Goal: Task Accomplishment & Management: Complete application form

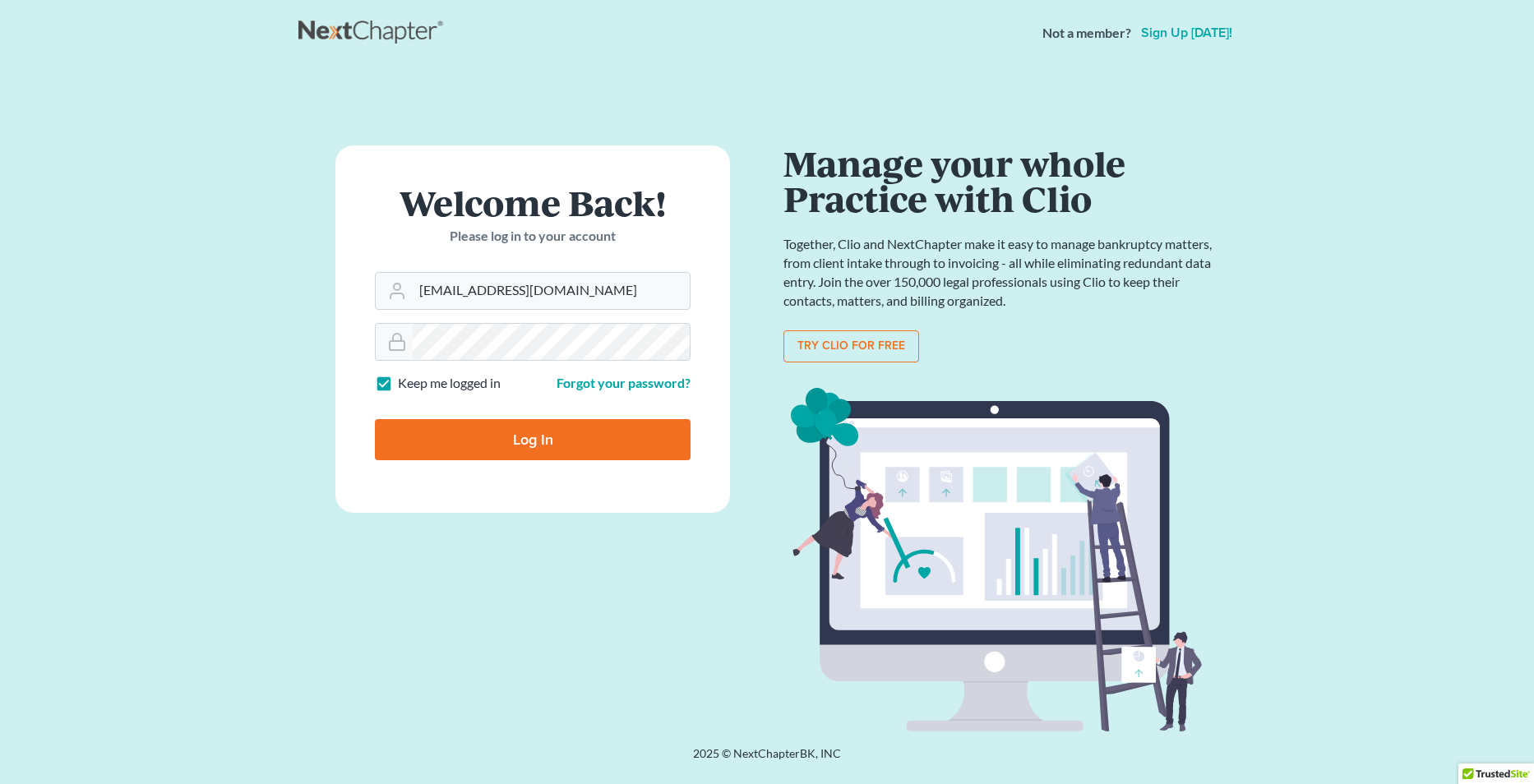
click at [524, 435] on input "Log In" at bounding box center [533, 439] width 316 height 41
type input "Thinking..."
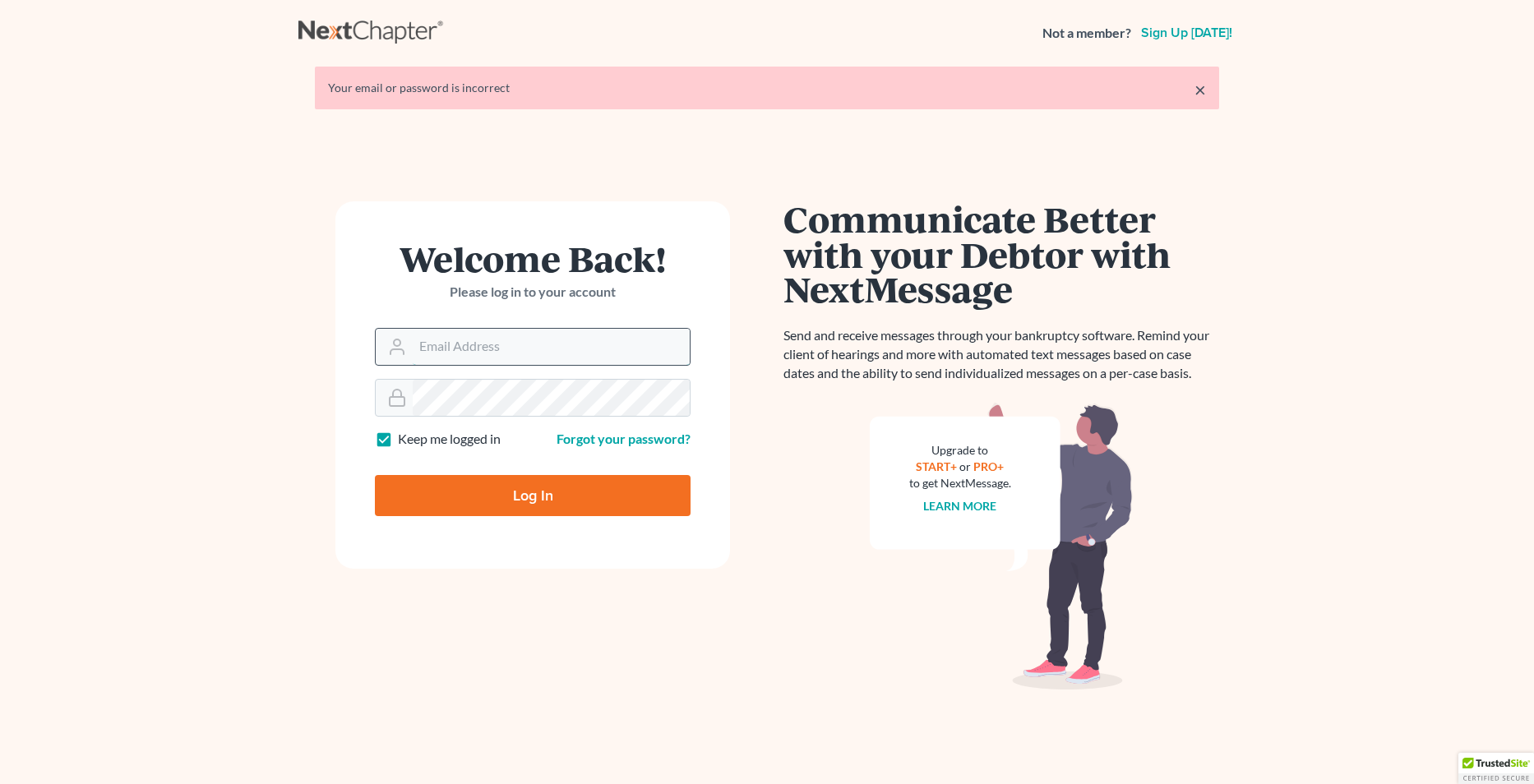
click at [476, 346] on input "Email Address" at bounding box center [551, 347] width 277 height 36
type input "[EMAIL_ADDRESS][DOMAIN_NAME]"
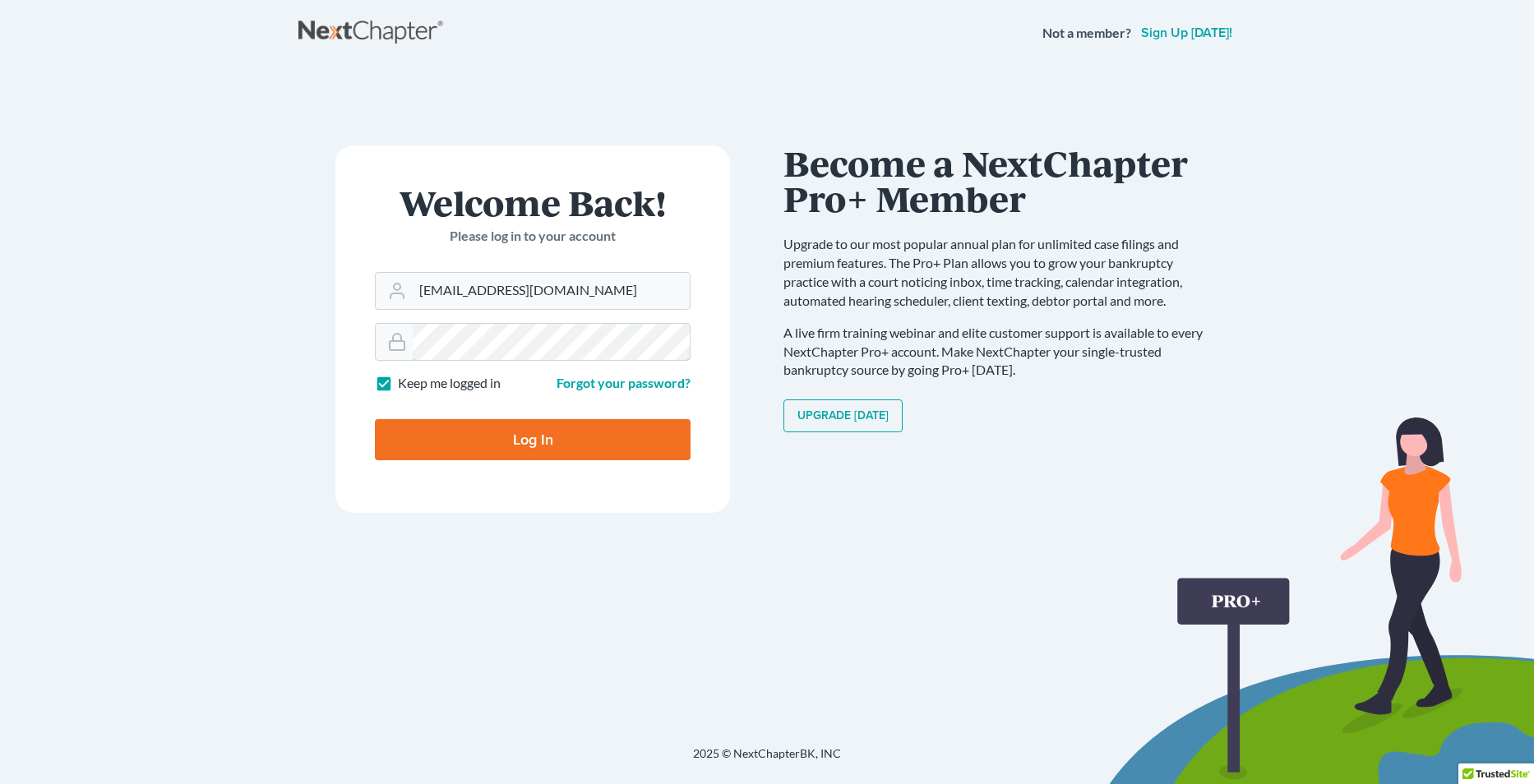
click at [282, 354] on main "× Your email or password is incorrect Welcome Back! Please log in to your accou…" at bounding box center [767, 386] width 1534 height 640
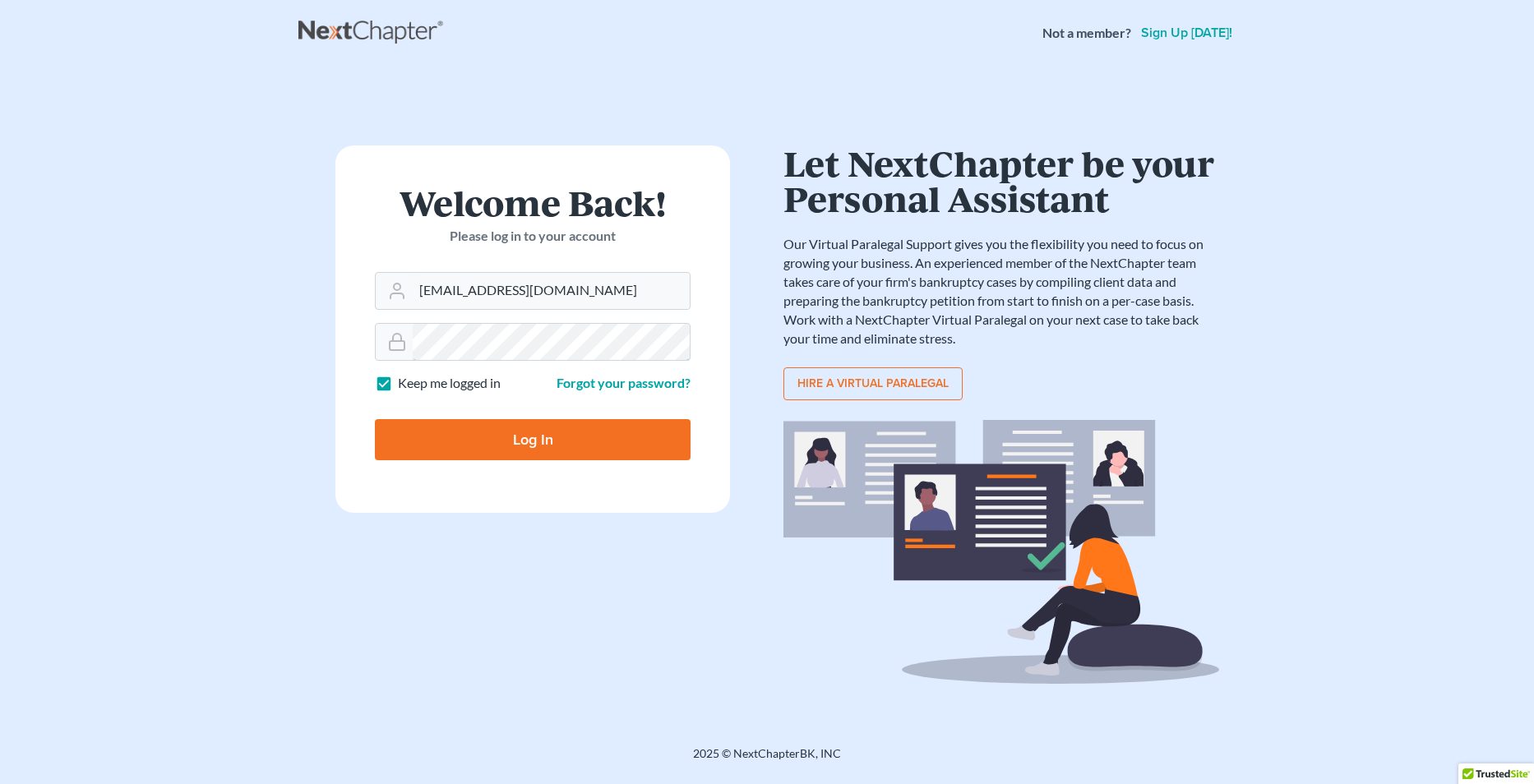
click at [375, 419] on input "Log In" at bounding box center [533, 439] width 316 height 41
type input "Thinking..."
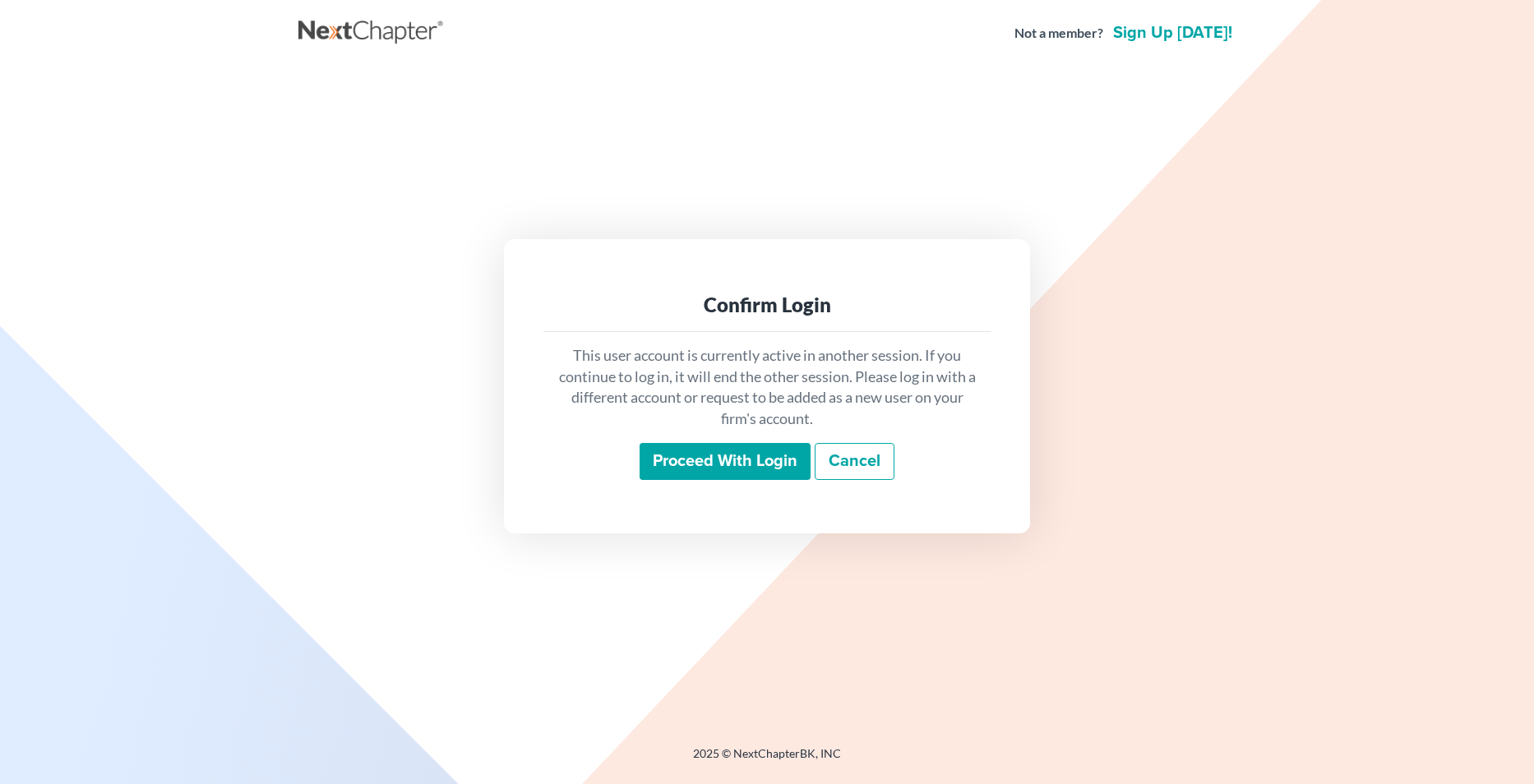
click at [689, 456] on input "Proceed with login" at bounding box center [724, 462] width 171 height 38
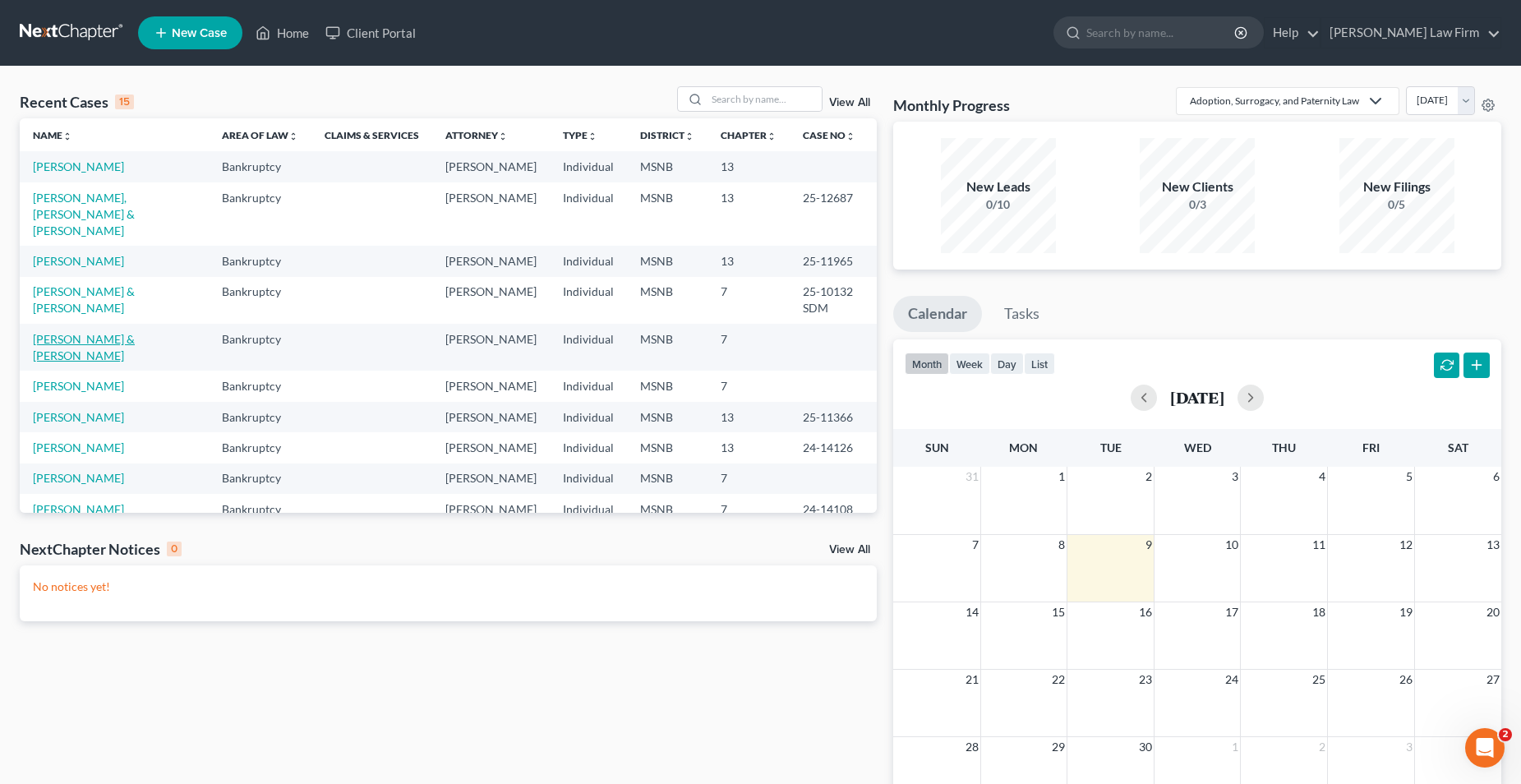
click at [135, 332] on link "Saenz, Martin & Tiffany" at bounding box center [84, 347] width 102 height 30
select select "10"
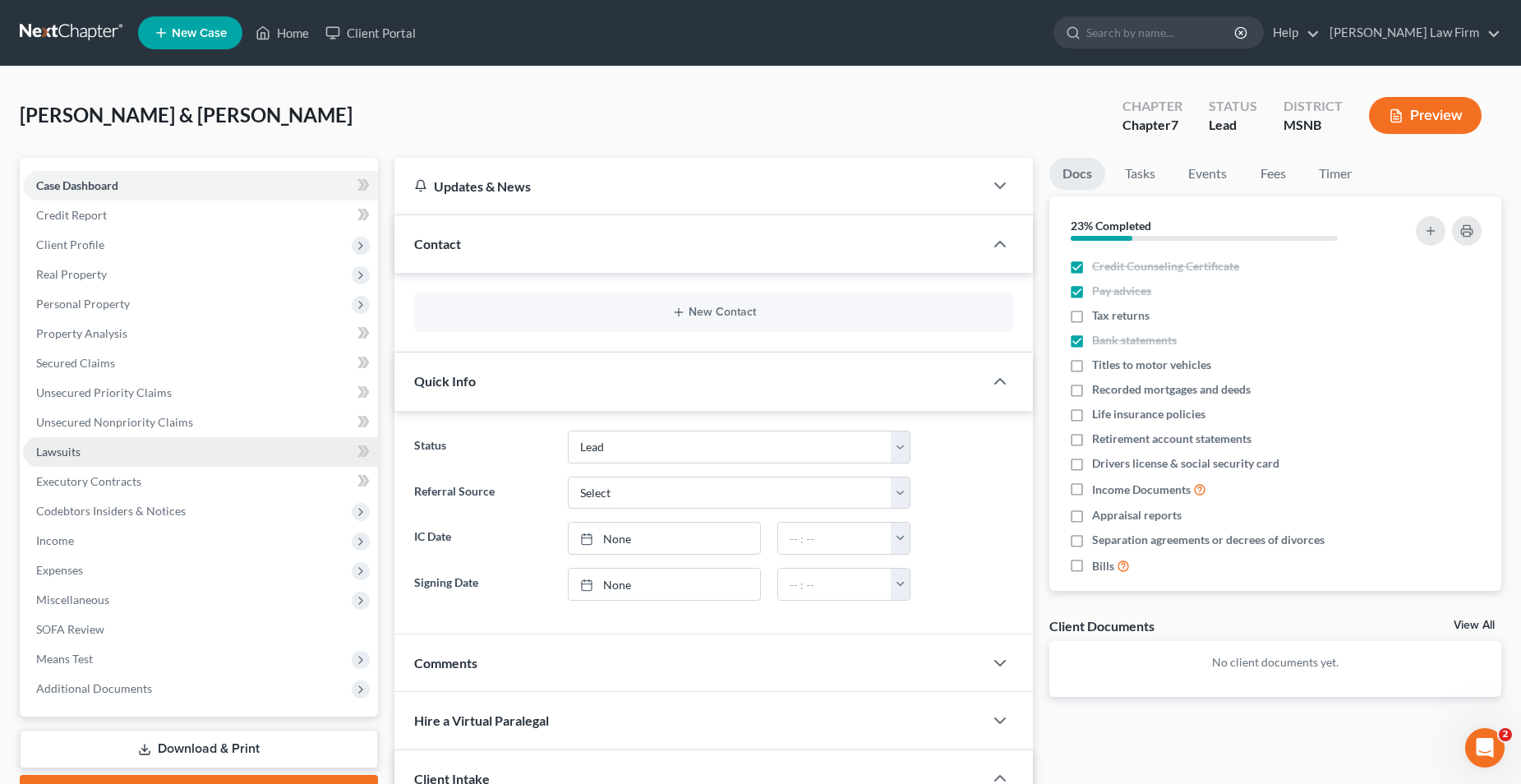
click at [87, 451] on link "Lawsuits" at bounding box center [200, 452] width 355 height 30
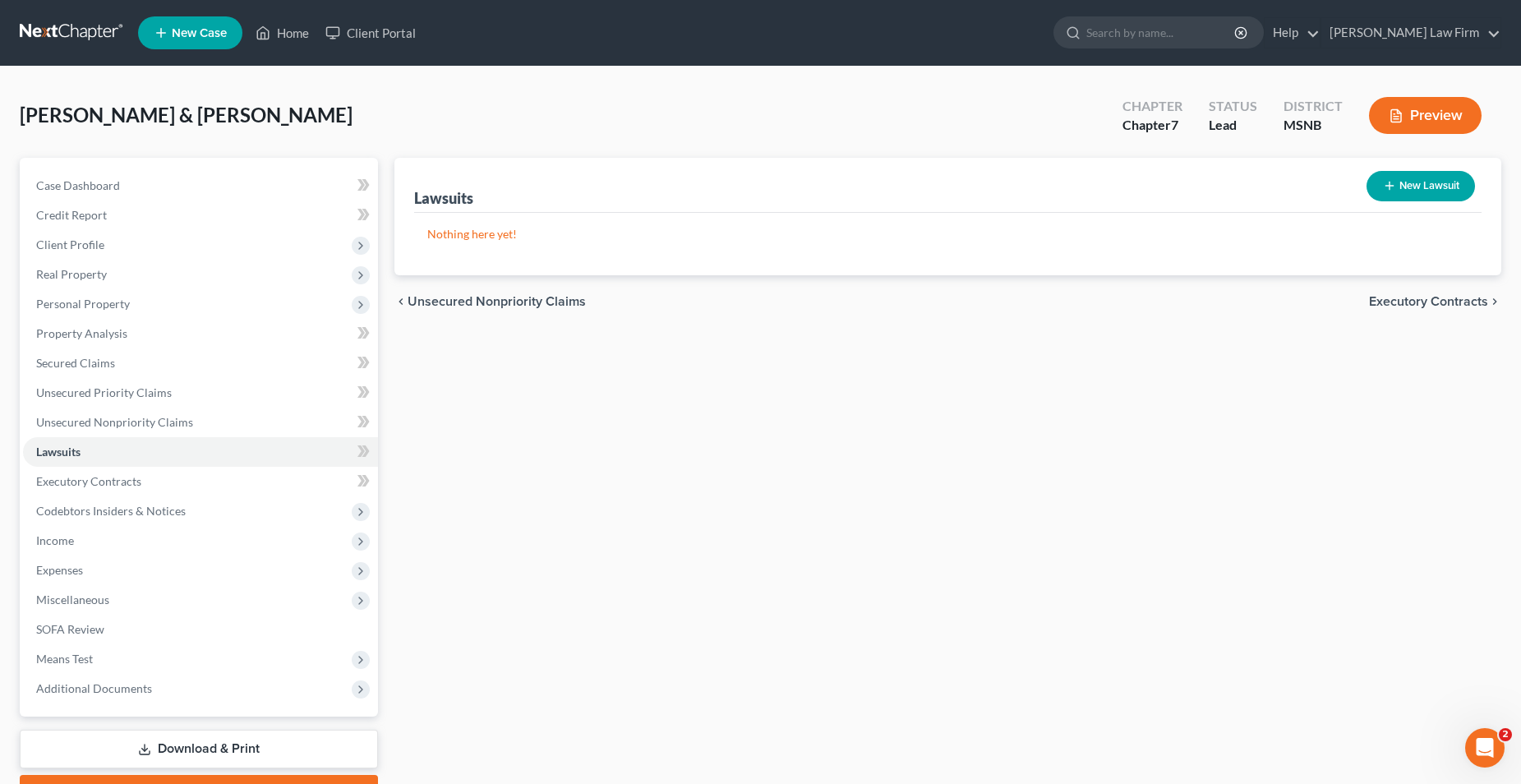
click at [1414, 182] on button "New Lawsuit" at bounding box center [1421, 186] width 108 height 30
select select "0"
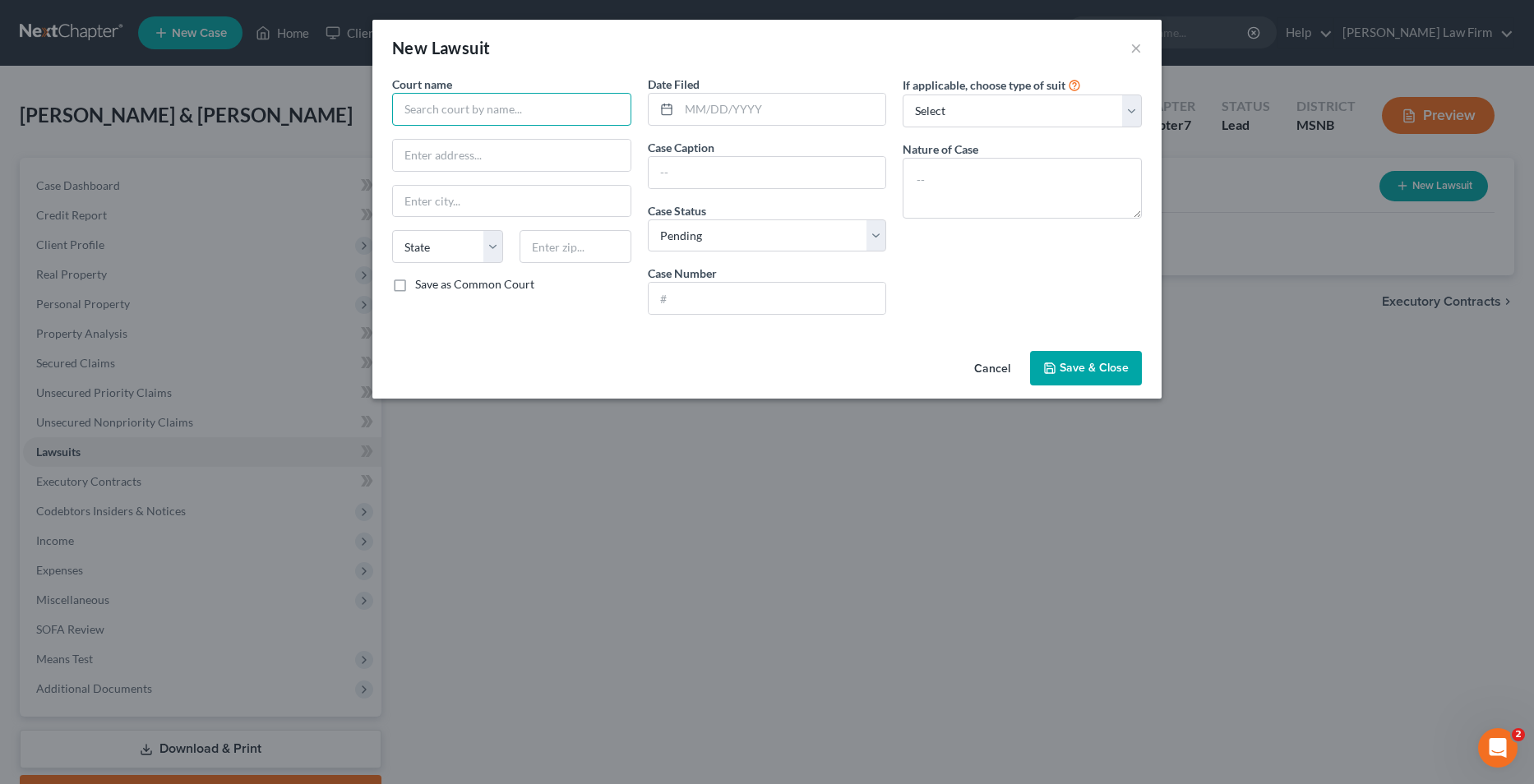
click at [438, 98] on input "text" at bounding box center [511, 109] width 239 height 33
type input "Alcorn County Justice"
click at [990, 108] on select "Select Repossession Garnishment Foreclosure Attached, Seized, Or Levied Other" at bounding box center [1021, 111] width 239 height 33
select select "4"
click at [902, 95] on select "Select Repossession Garnishment Foreclosure Attached, Seized, Or Levied Other" at bounding box center [1021, 111] width 239 height 33
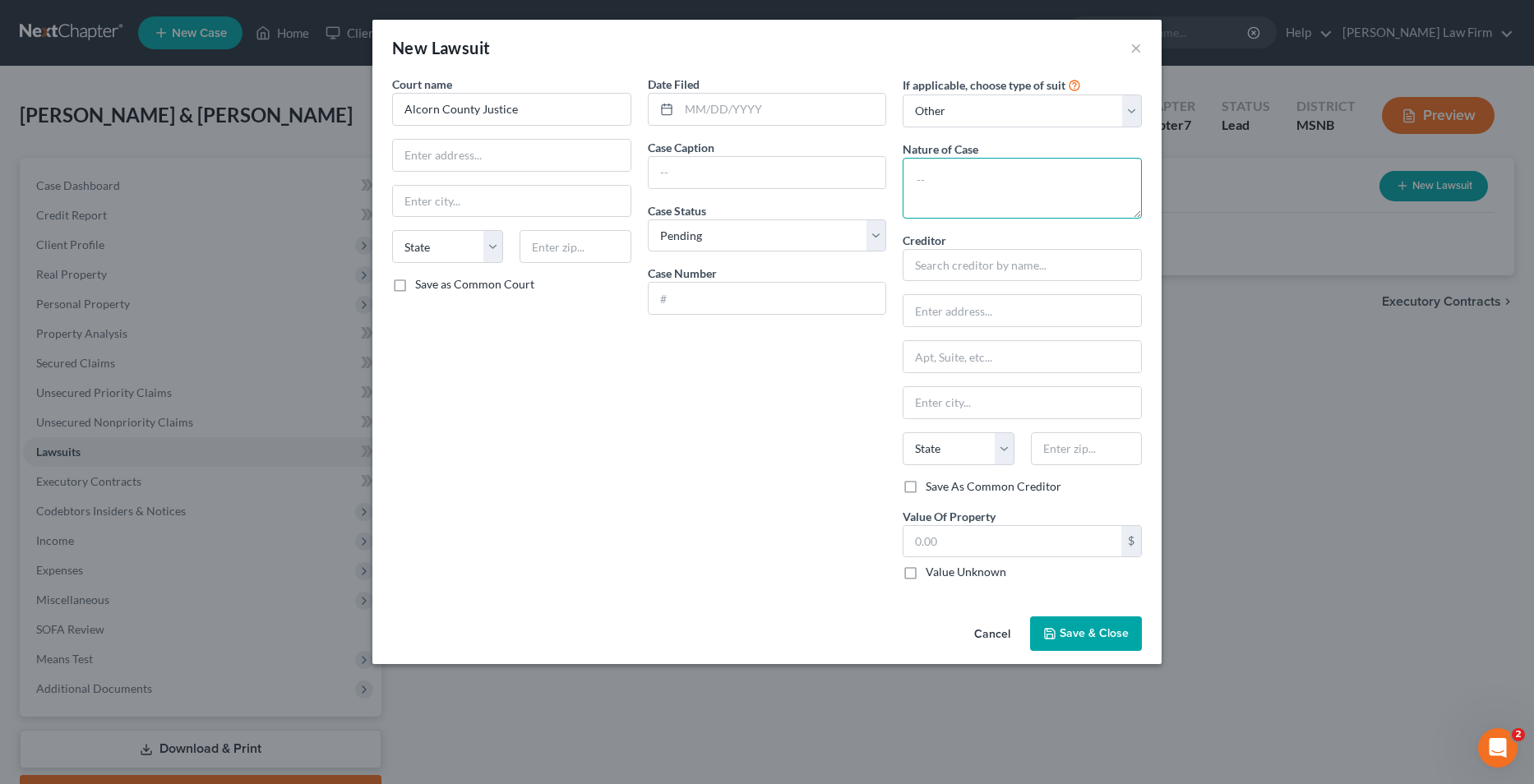
click at [981, 175] on textarea at bounding box center [1021, 188] width 239 height 61
click at [459, 160] on input "text" at bounding box center [512, 155] width 238 height 31
click at [690, 107] on input "text" at bounding box center [782, 109] width 207 height 31
click at [441, 196] on input "text" at bounding box center [512, 201] width 238 height 31
type input "Corinth"
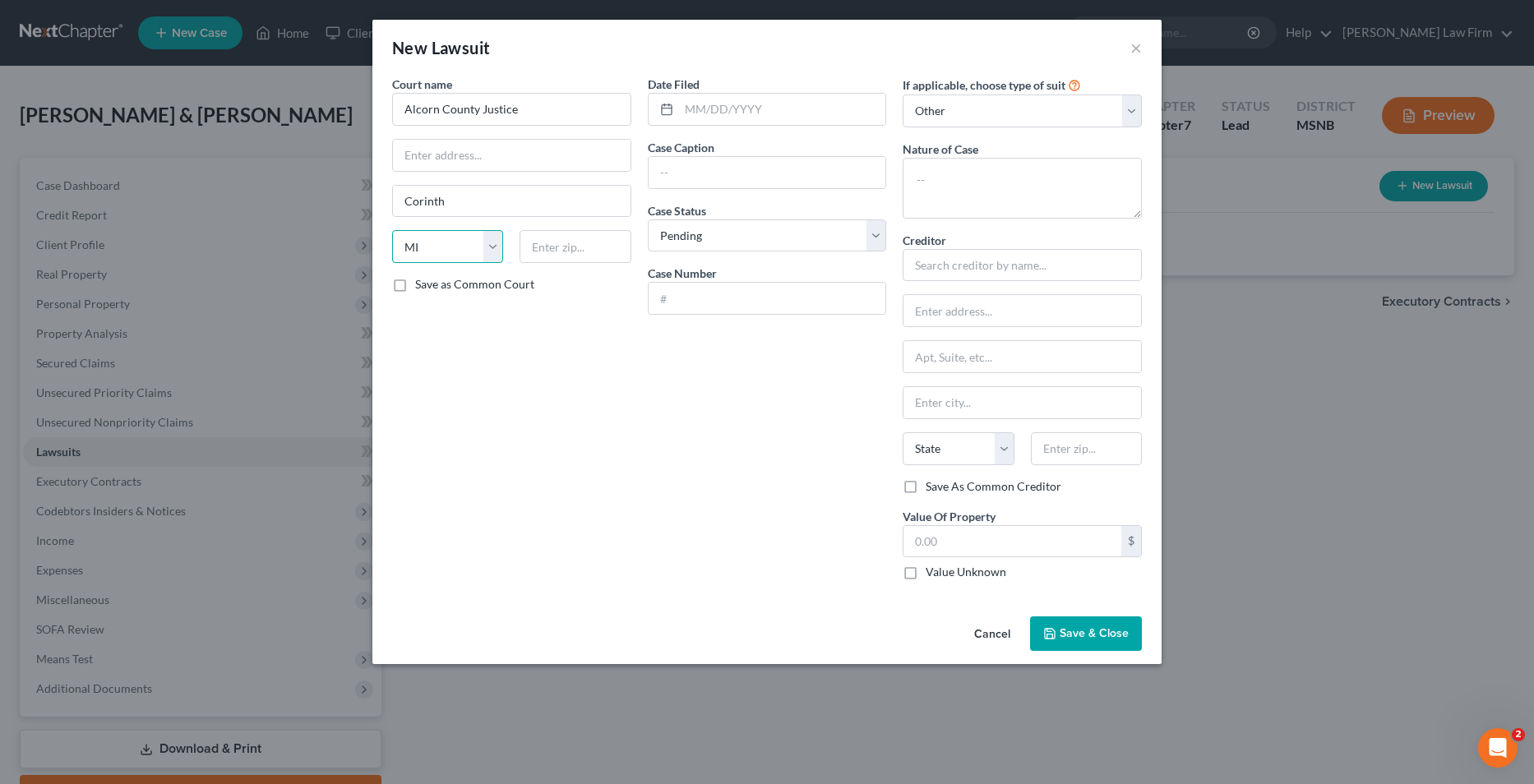
click at [455, 242] on select "State AL AK AR AZ CA CO CT DE DC FL GA GU HI ID IL IN IA KS KY LA ME MD MA MI M…" at bounding box center [447, 246] width 111 height 33
select select "25"
click at [392, 230] on select "State AL AK AR AZ CA CO CT DE DC FL GA GU HI ID IL IN IA KS KY LA ME MD MA MI M…" at bounding box center [447, 246] width 111 height 33
click at [561, 243] on input "text" at bounding box center [574, 246] width 111 height 33
type input "38834"
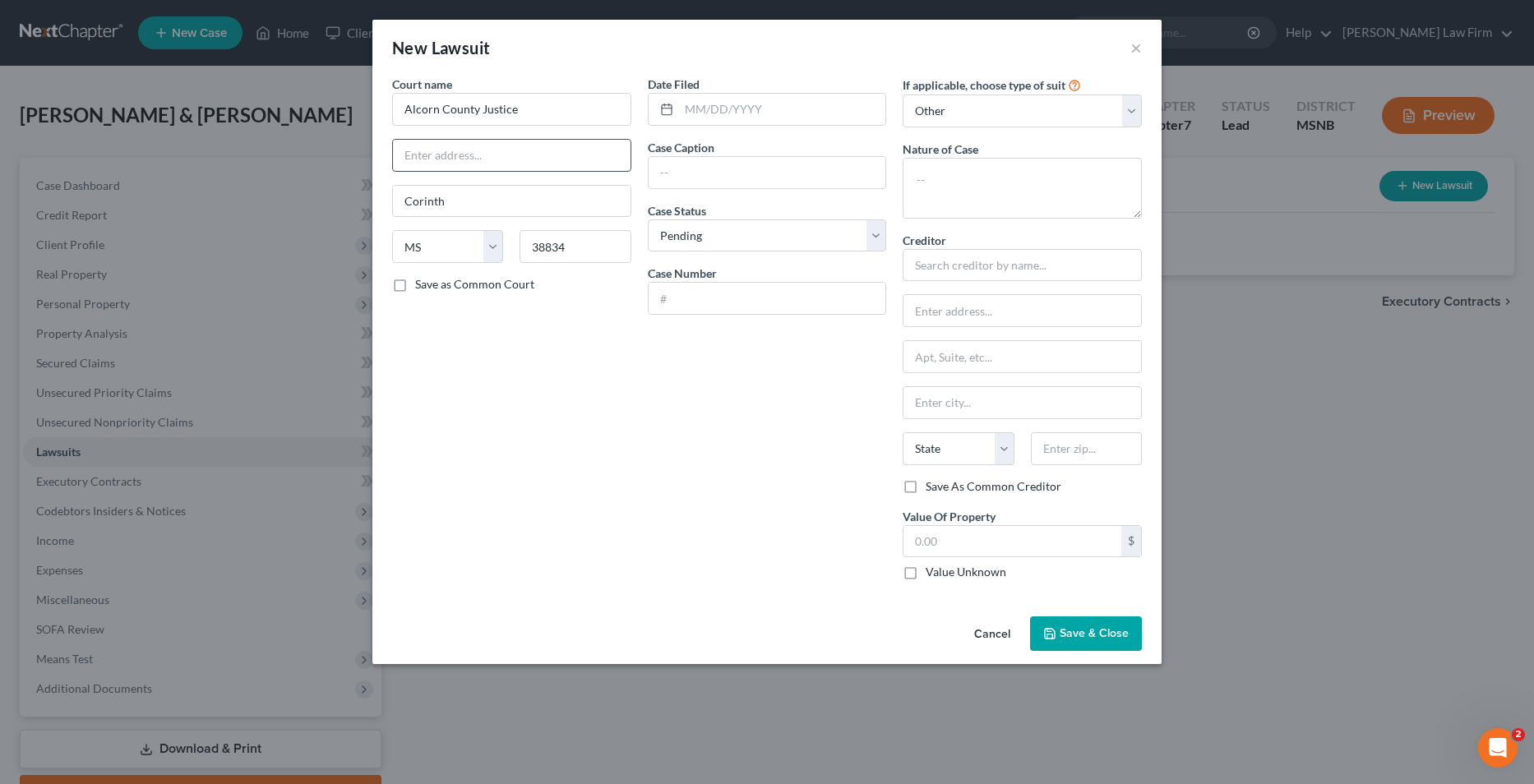
click at [455, 158] on input "text" at bounding box center [512, 155] width 238 height 31
type input "2835 S Harper Road"
click at [672, 173] on input "text" at bounding box center [768, 172] width 238 height 31
click at [704, 173] on input "text" at bounding box center [768, 172] width 238 height 31
type input "Tower Loans vs Martin Saenz"
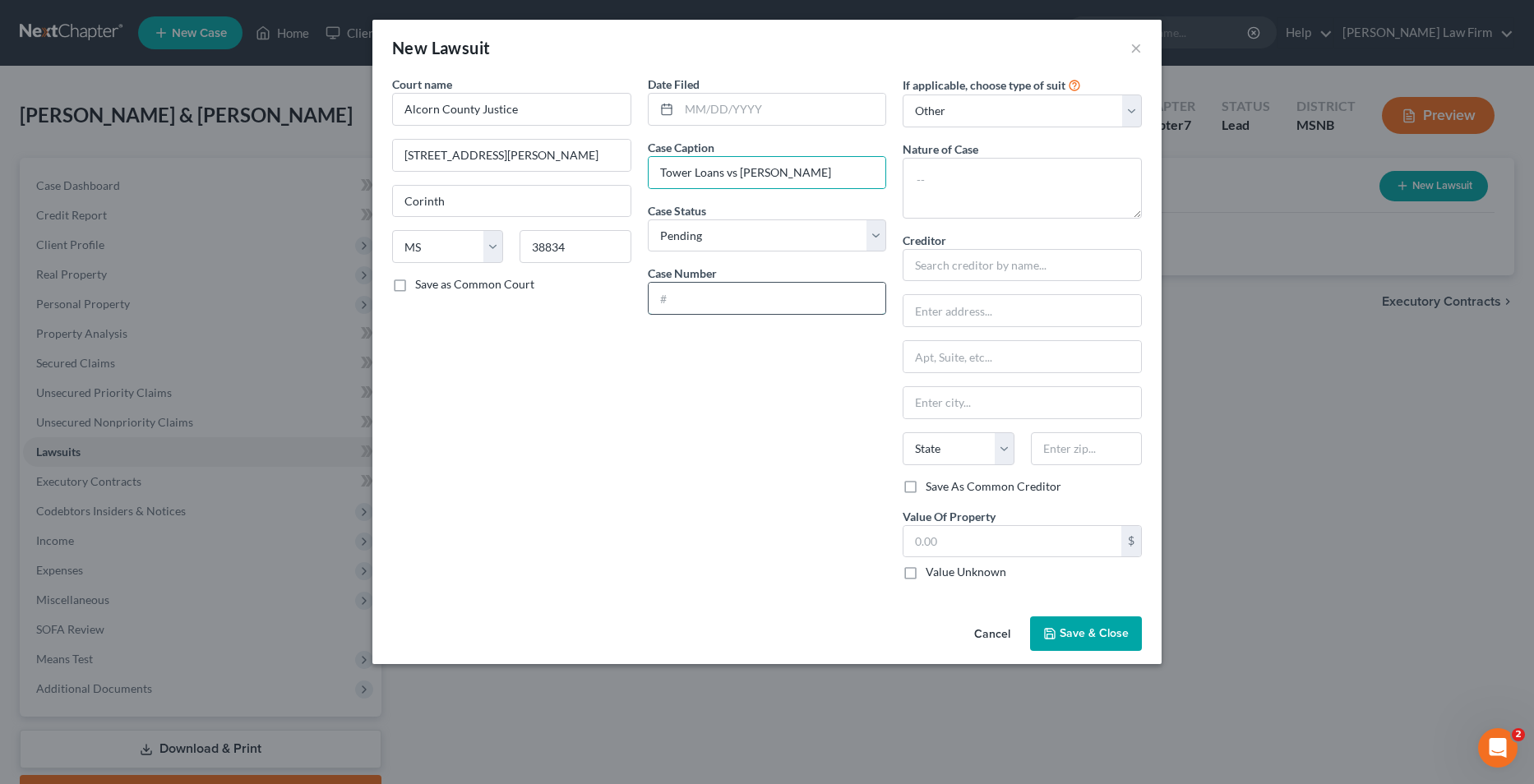
click at [717, 304] on input "text" at bounding box center [768, 298] width 238 height 31
type input "B"
type input "Docket 1103 Page 37"
click at [970, 272] on input "text" at bounding box center [1021, 265] width 239 height 33
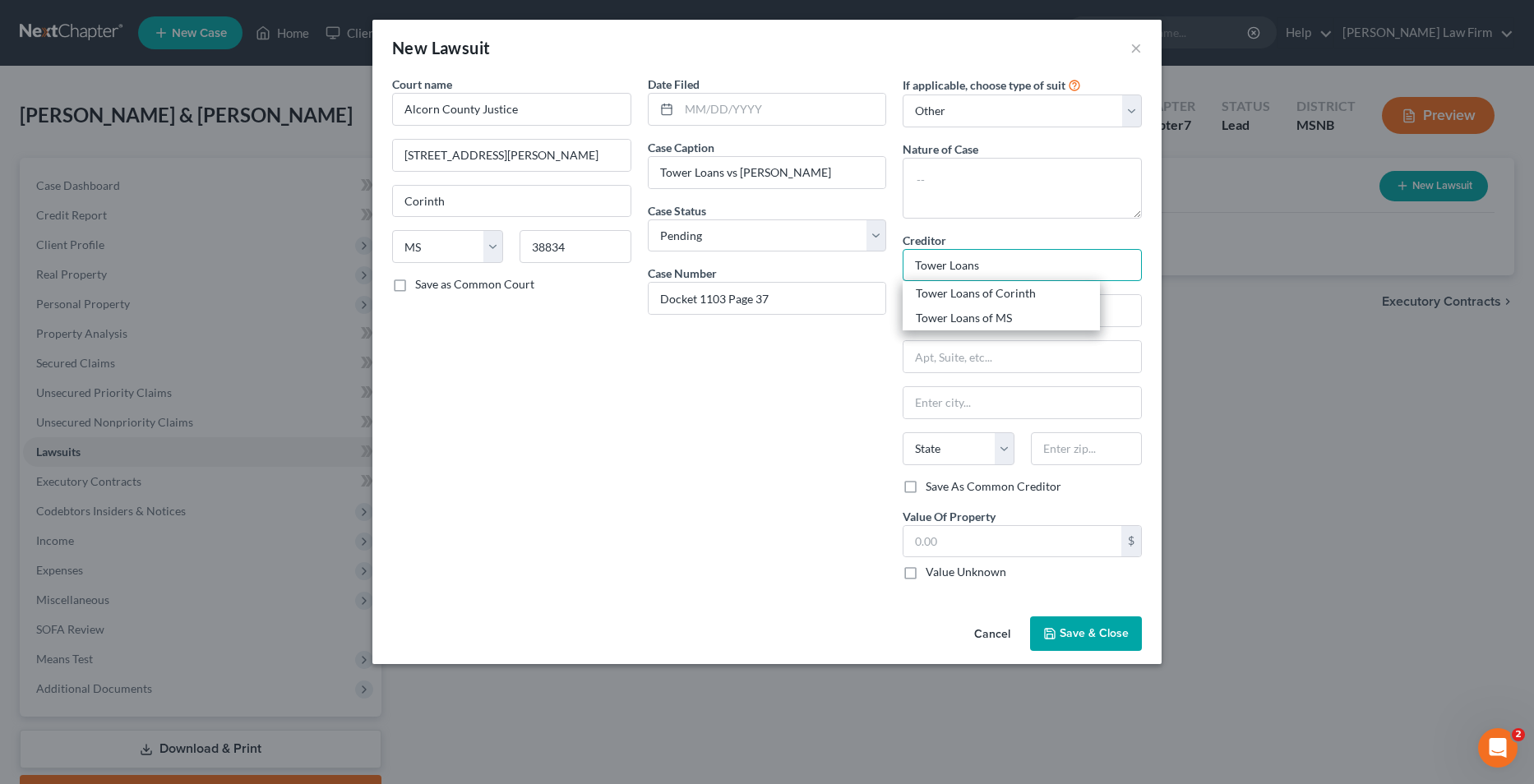
type input "Tower Loans"
click at [949, 300] on input "text" at bounding box center [1022, 310] width 238 height 31
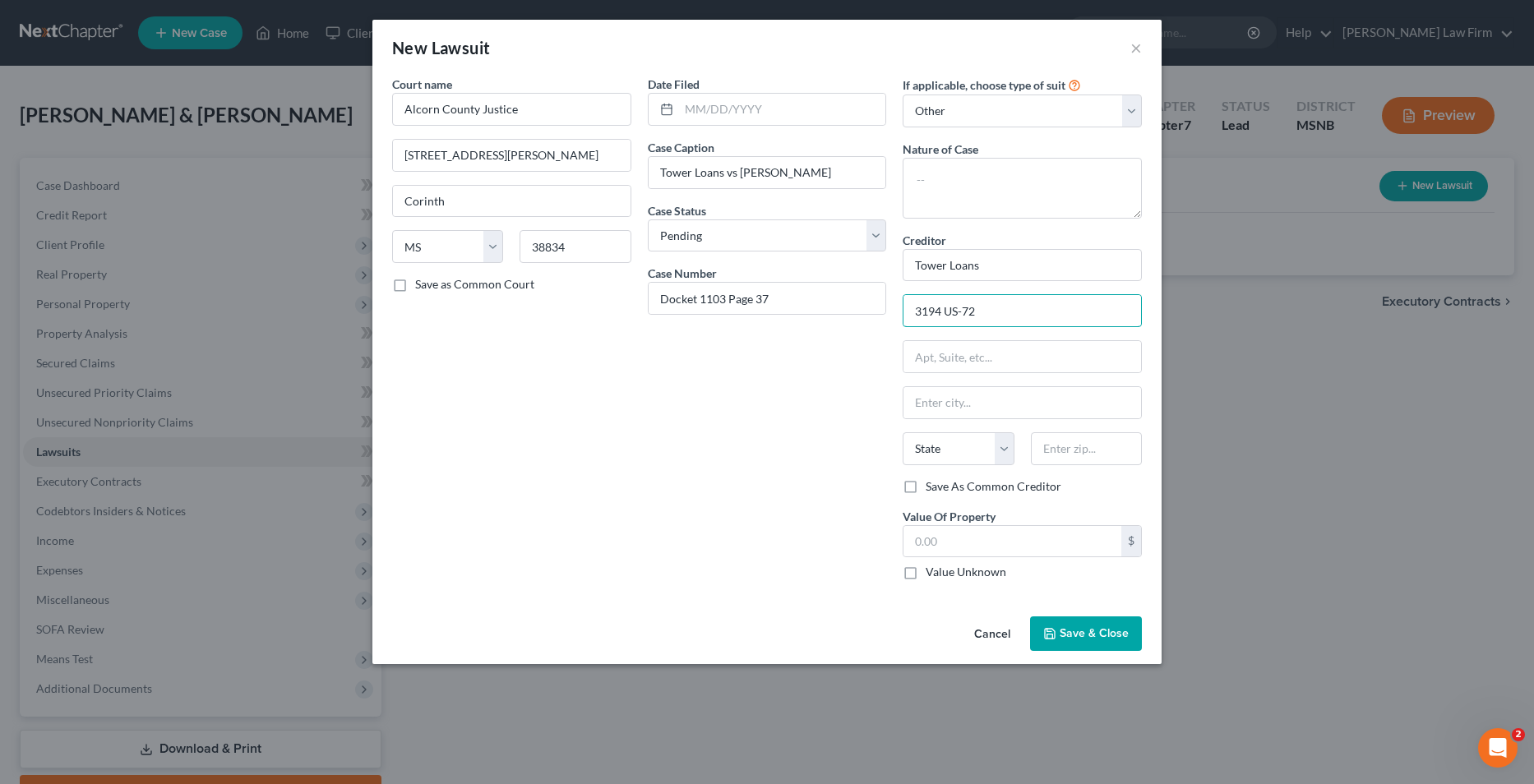
type input "3194 US-72"
type input "Corinth"
select select "25"
type input "38834"
click at [800, 488] on div "Date Filed Case Caption Tower Loans vs Martin Saenz Case Status * Select Pendin…" at bounding box center [767, 335] width 256 height 518
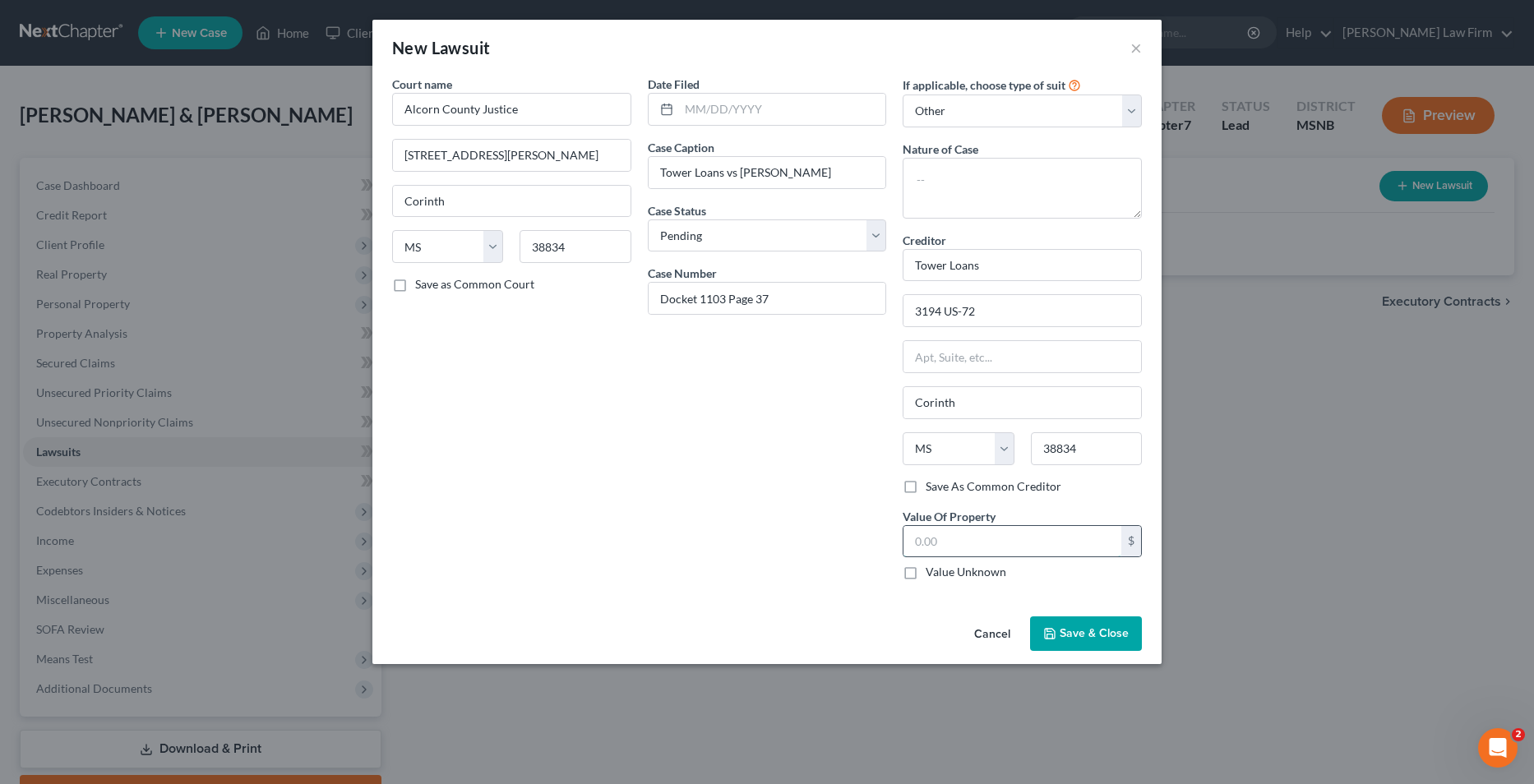
click at [1026, 541] on input "text" at bounding box center [1012, 541] width 218 height 31
click at [926, 573] on label "Value Unknown" at bounding box center [966, 572] width 81 height 16
click at [932, 573] on input "Value Unknown" at bounding box center [937, 569] width 11 height 11
checkbox input "true"
type input "0.00"
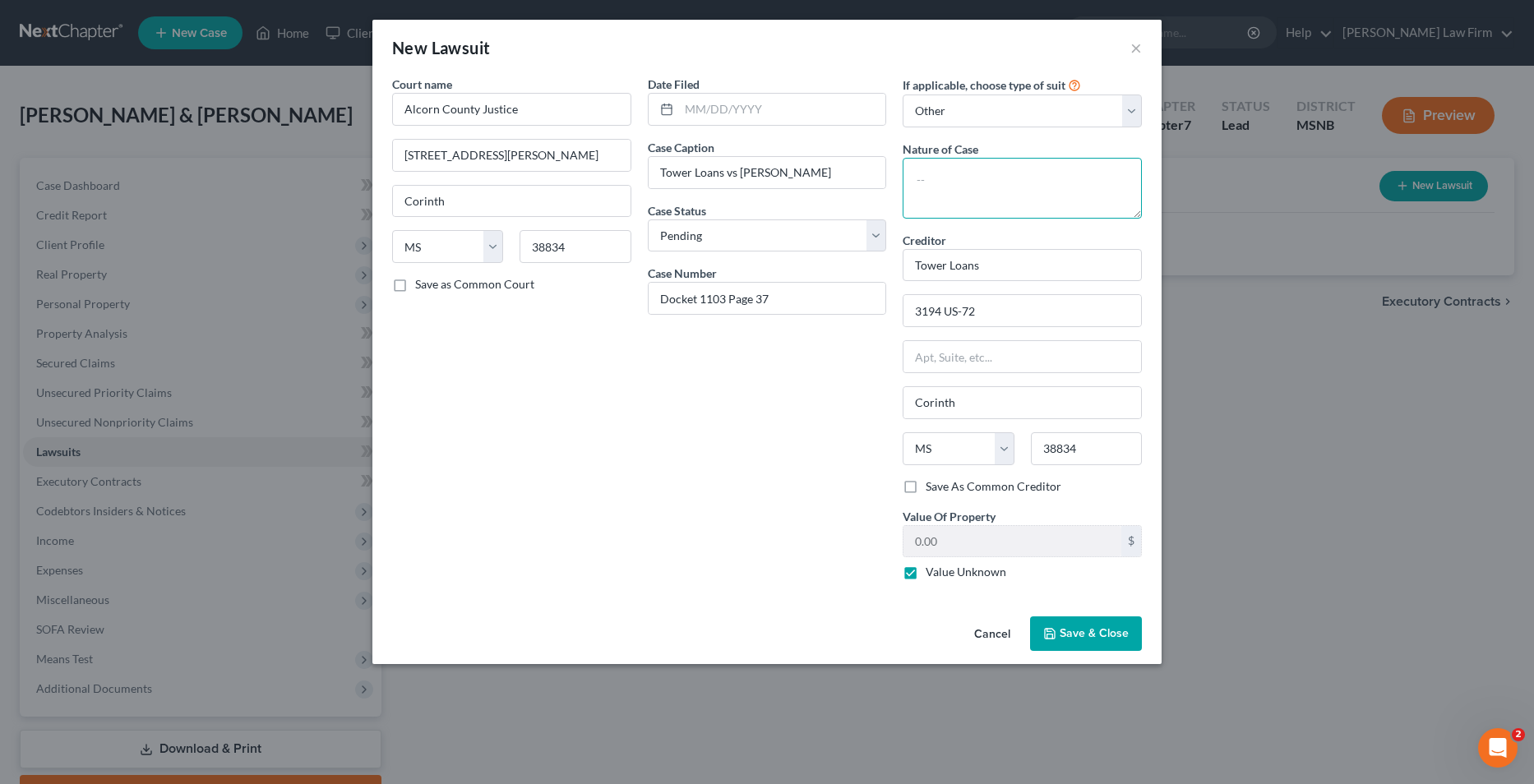
click at [919, 173] on textarea at bounding box center [1021, 188] width 239 height 61
type textarea "X"
type textarea "Collection"
click at [773, 394] on div "Date Filed Case Caption Tower Loans vs Martin Saenz Case Status * Select Pendin…" at bounding box center [767, 335] width 256 height 518
click at [1068, 630] on span "Save & Close" at bounding box center [1093, 633] width 69 height 14
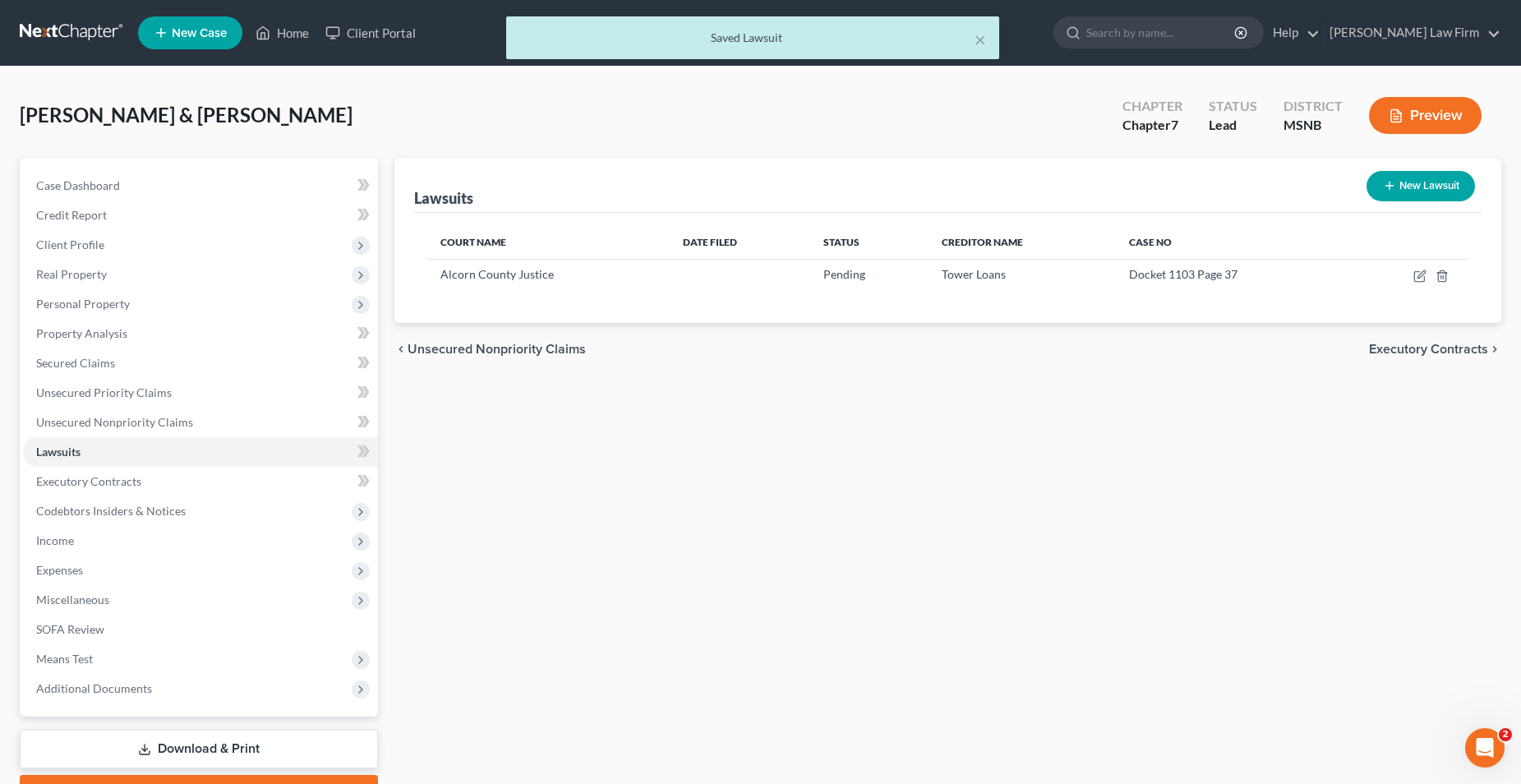
click at [1401, 182] on button "New Lawsuit" at bounding box center [1421, 186] width 108 height 30
select select "0"
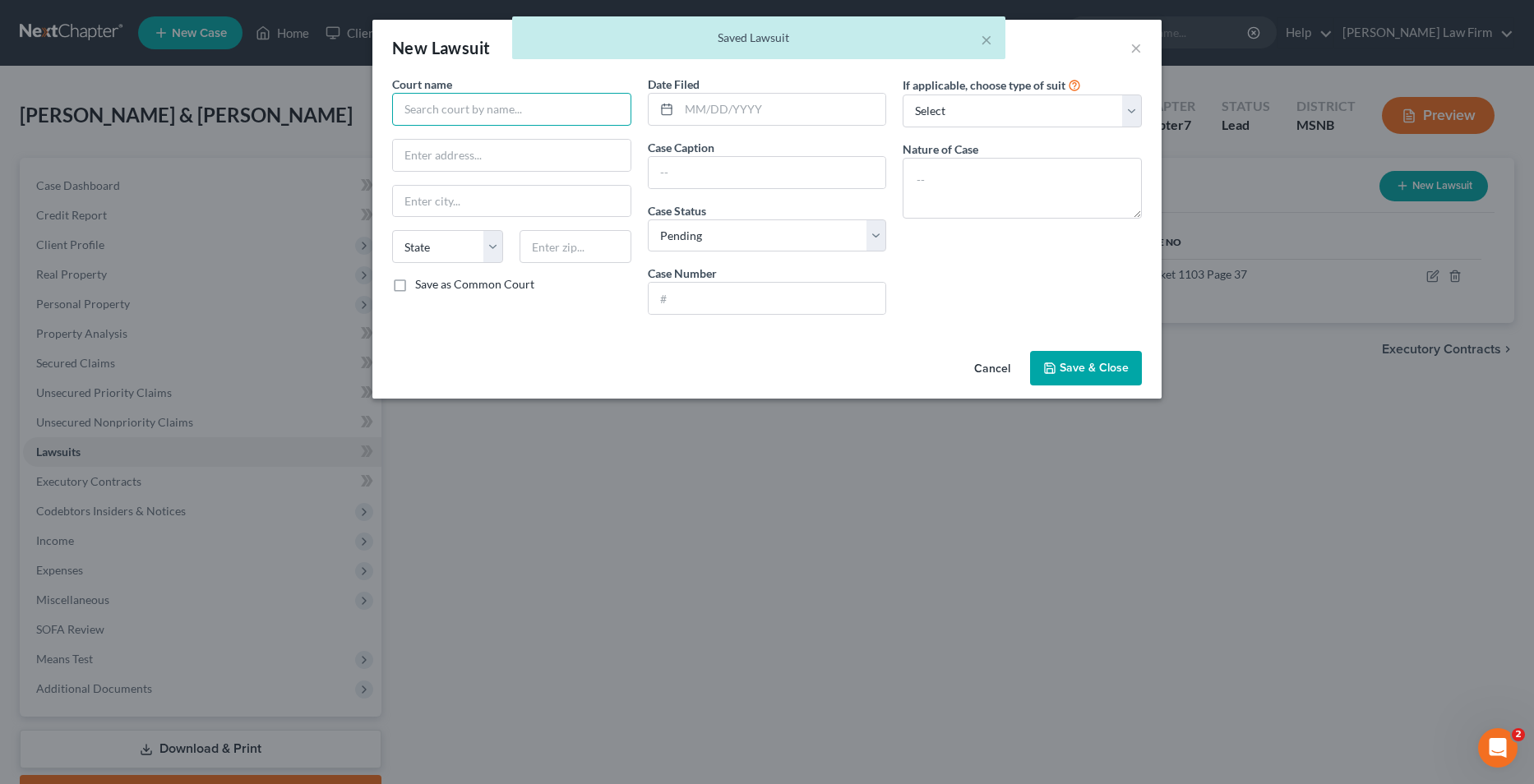
click at [513, 106] on input "text" at bounding box center [511, 109] width 239 height 33
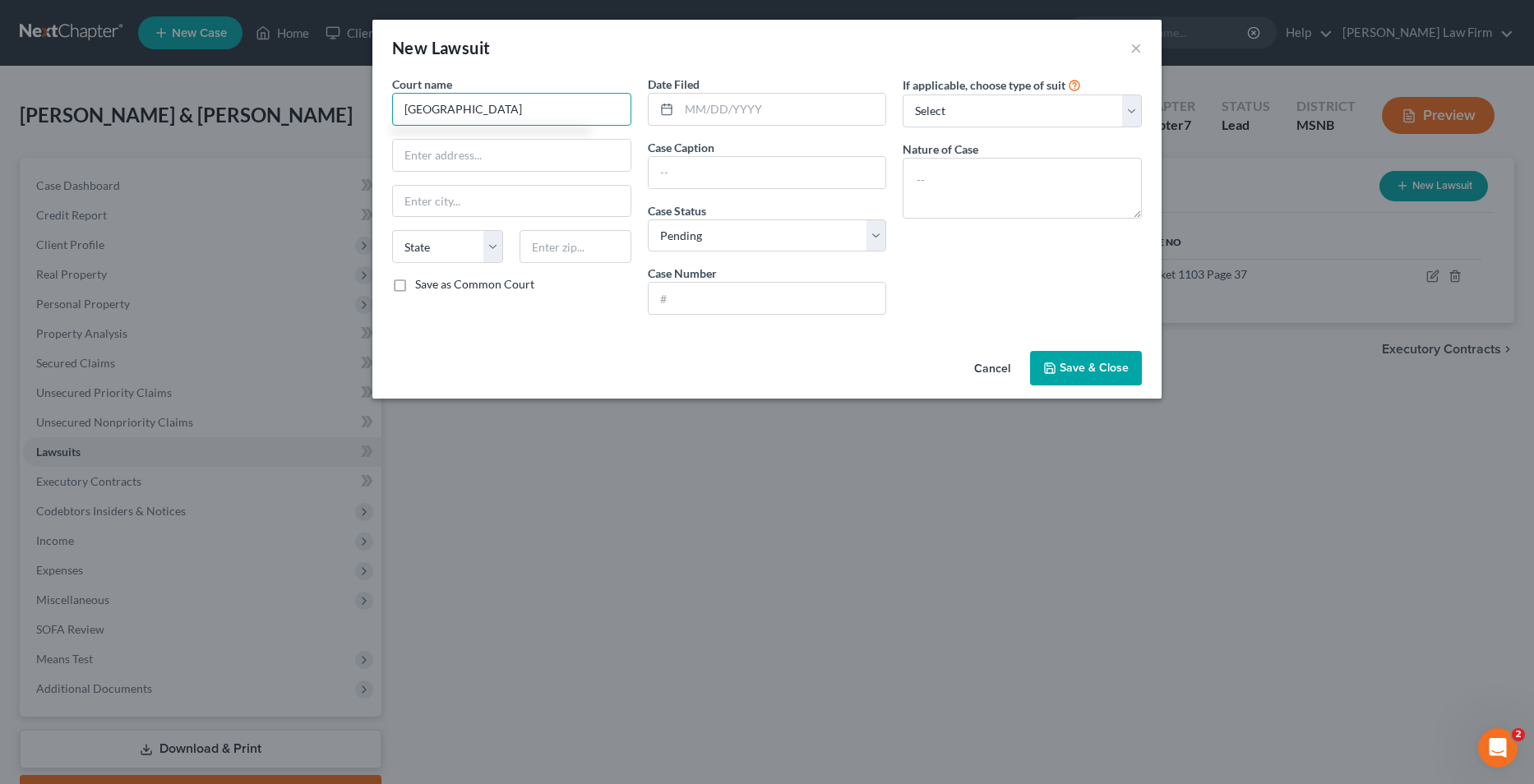
type input "Alcorn County Circuit Court"
type input "P.O. Box 430"
type input "Corinth"
select select "25"
type input "38834"
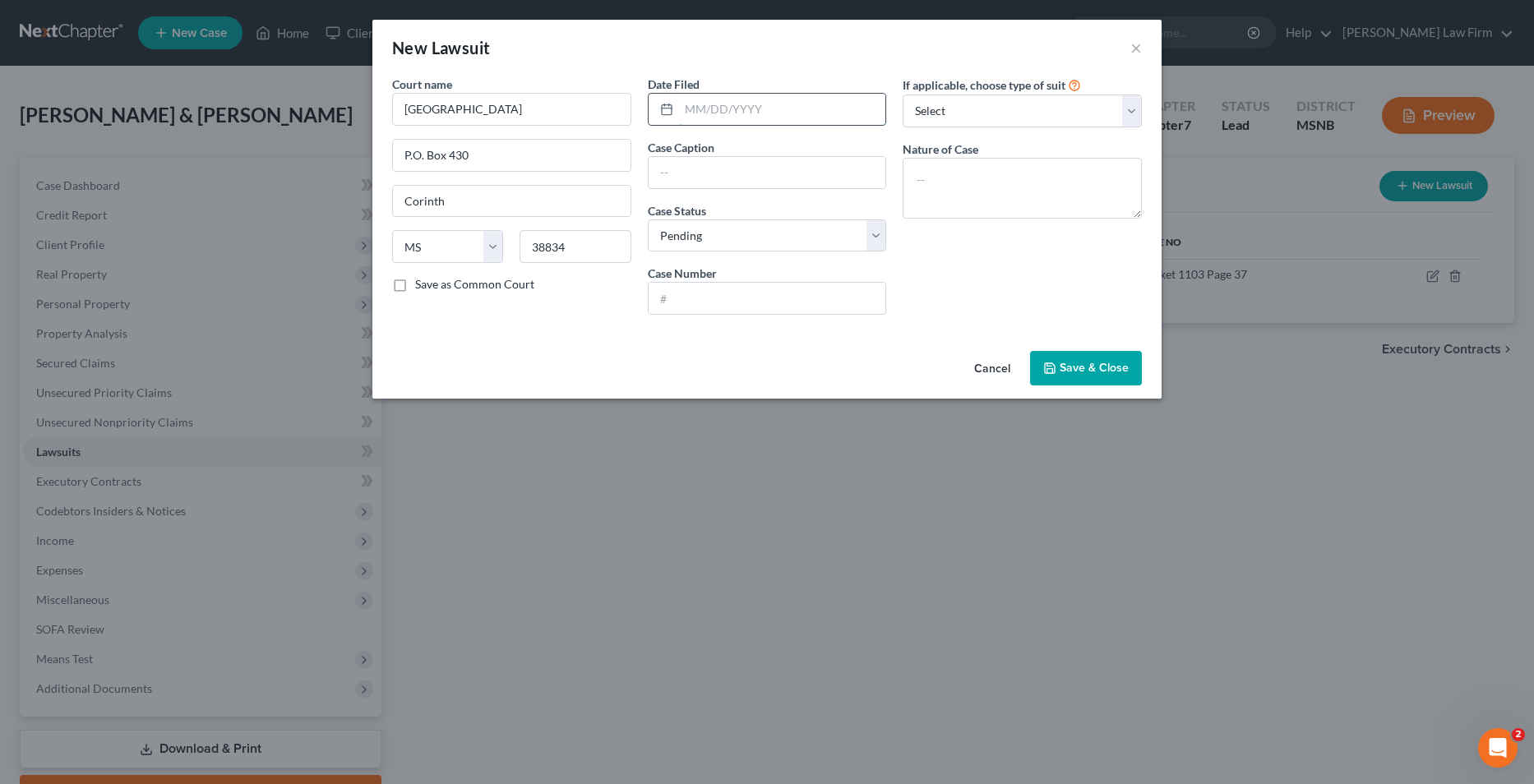
click at [708, 101] on input "text" at bounding box center [782, 109] width 207 height 31
type input "08/28/2025"
click at [972, 109] on select "Select Repossession Garnishment Foreclosure Attached, Seized, Or Levied Other" at bounding box center [1021, 111] width 239 height 33
select select "4"
click at [902, 95] on select "Select Repossession Garnishment Foreclosure Attached, Seized, Or Levied Other" at bounding box center [1021, 111] width 239 height 33
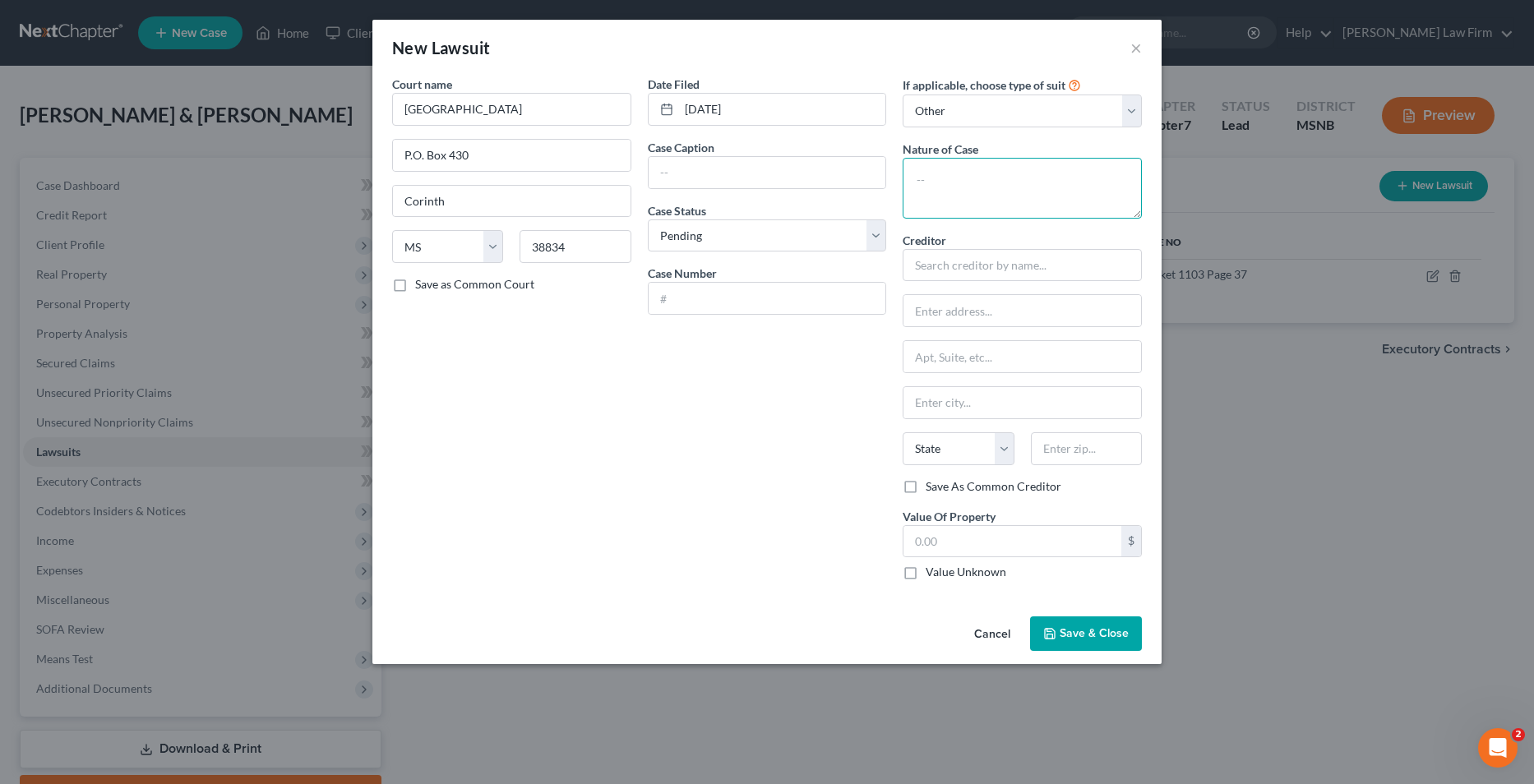
click at [968, 163] on textarea at bounding box center [1021, 188] width 239 height 61
type textarea "Collection"
drag, startPoint x: 676, startPoint y: 174, endPoint x: 698, endPoint y: 158, distance: 27.0
click at [677, 173] on input "text" at bounding box center [768, 172] width 238 height 31
type input "1st Franklin Financial vs Martin Saenz"
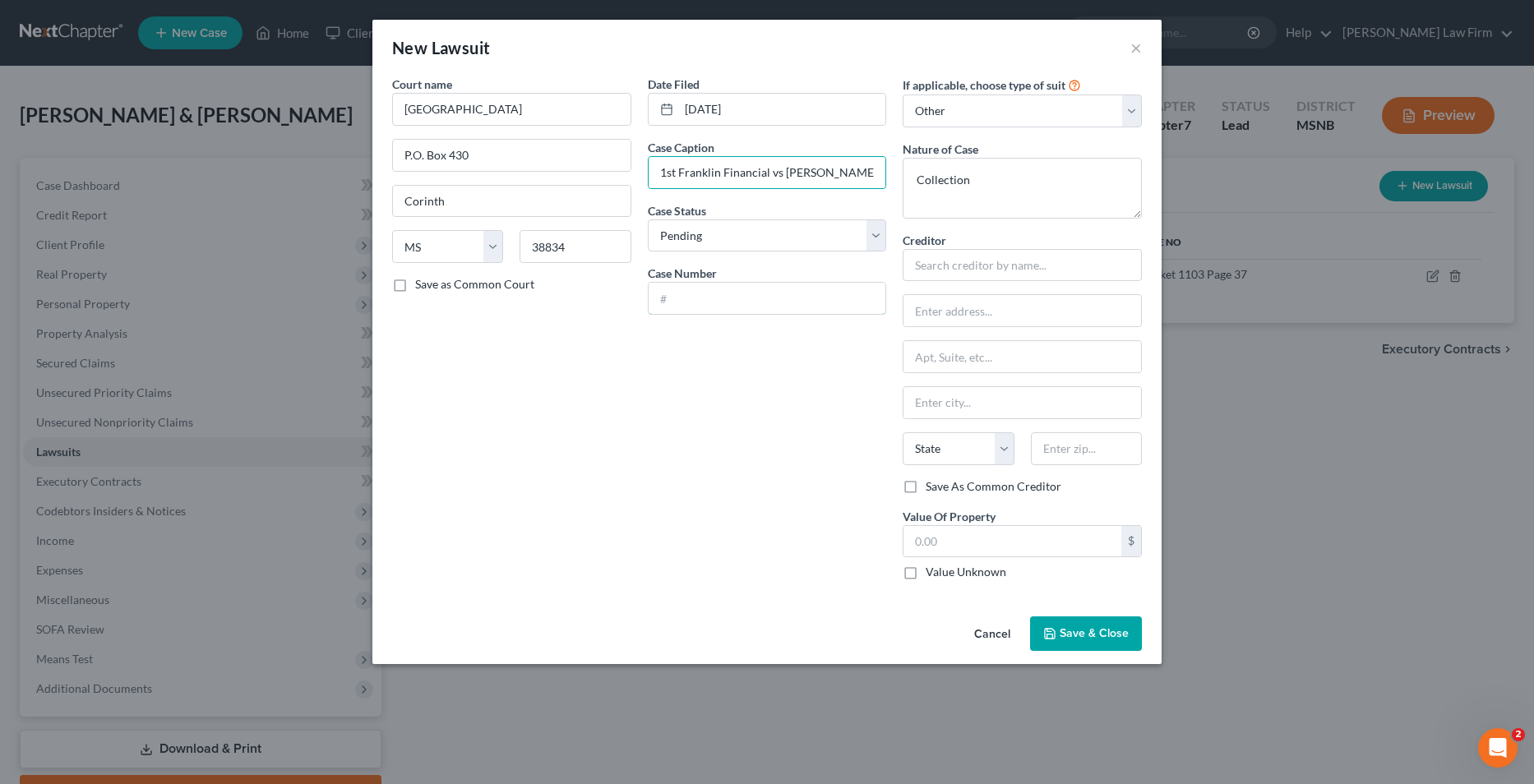
drag, startPoint x: 683, startPoint y: 296, endPoint x: 736, endPoint y: 268, distance: 59.6
click at [685, 296] on input "text" at bounding box center [768, 298] width 238 height 31
click at [658, 296] on input "25-298" at bounding box center [768, 298] width 238 height 31
type input "CV25-298"
click at [983, 267] on input "text" at bounding box center [1021, 265] width 239 height 33
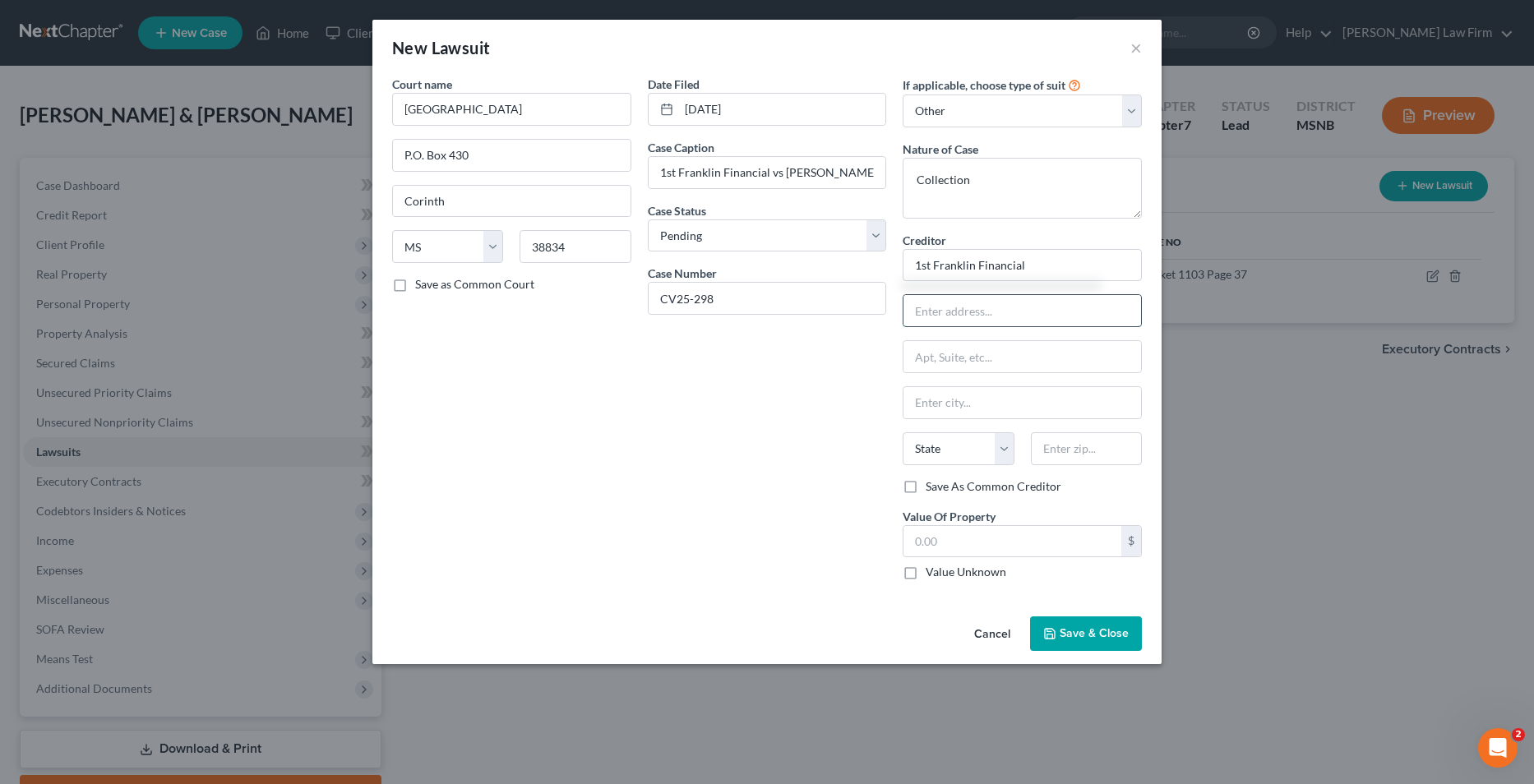
click at [979, 318] on input "text" at bounding box center [1022, 310] width 238 height 31
type input "1st Franklin Financial"
type input "6"
type input "798 S Cass Street"
type input "Corinth"
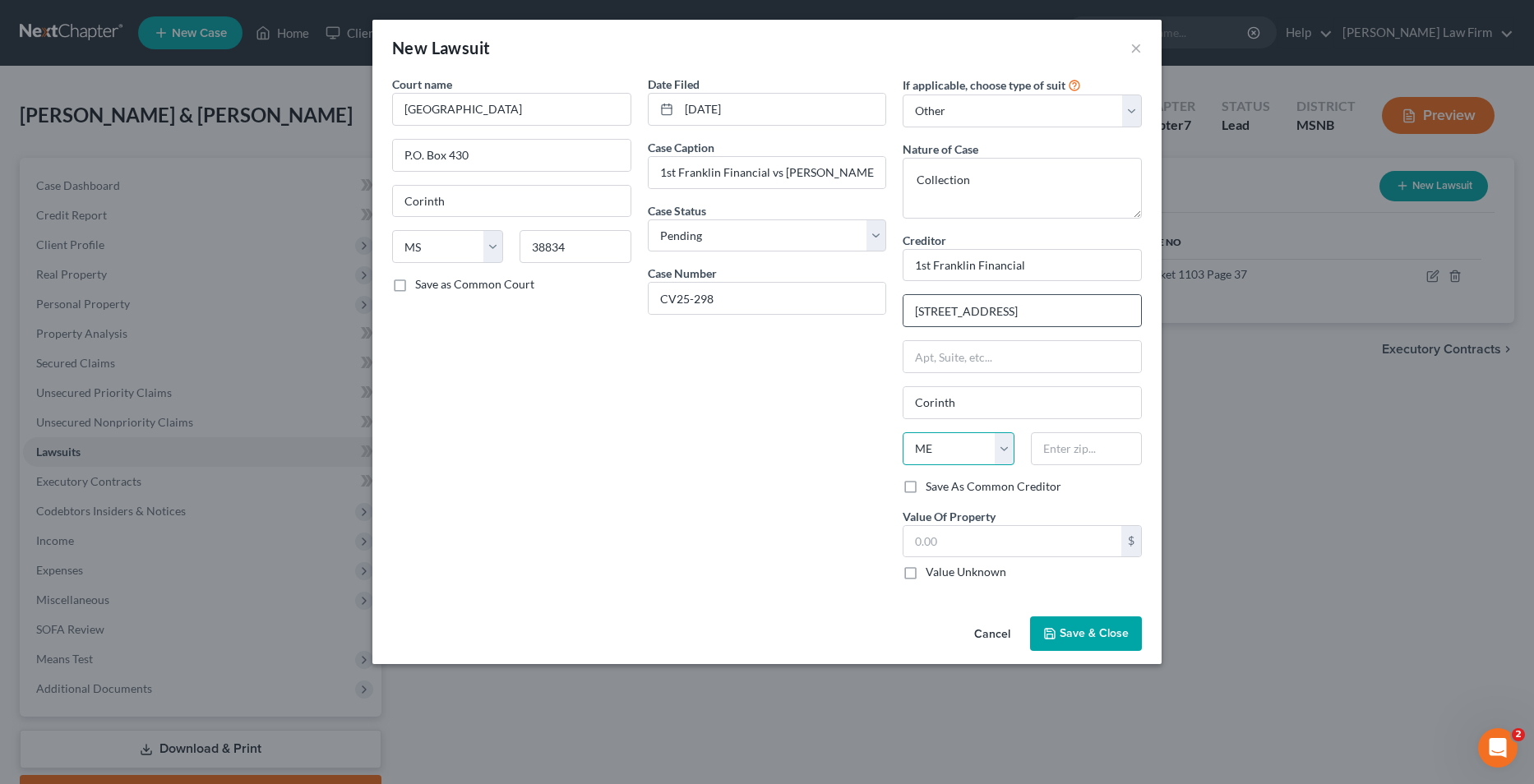
select select "25"
type input "38834"
click at [926, 574] on label "Value Unknown" at bounding box center [966, 572] width 81 height 16
click at [932, 574] on input "Value Unknown" at bounding box center [937, 569] width 11 height 11
checkbox input "true"
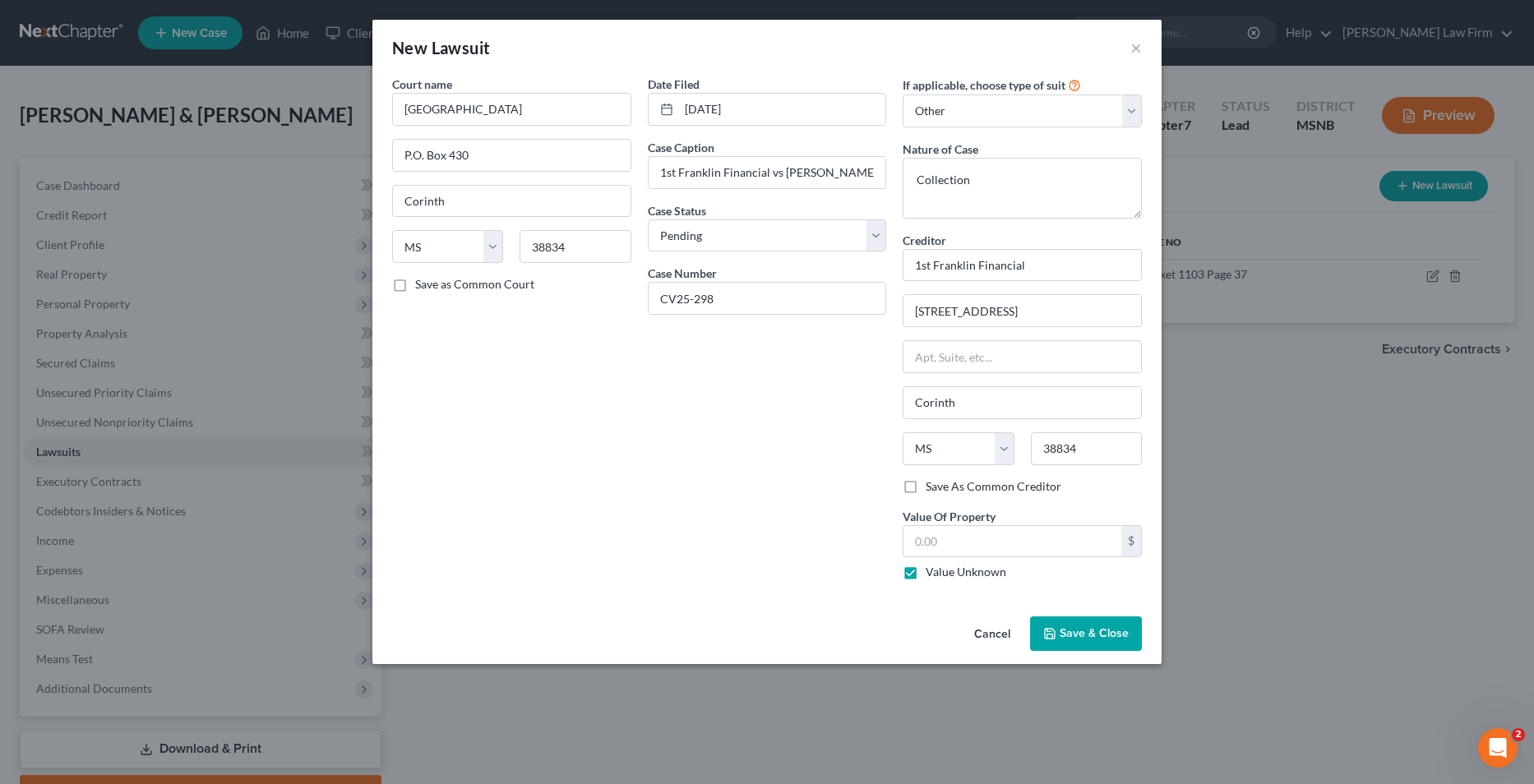
type input "0.00"
click at [1073, 637] on span "Save & Close" at bounding box center [1093, 633] width 69 height 14
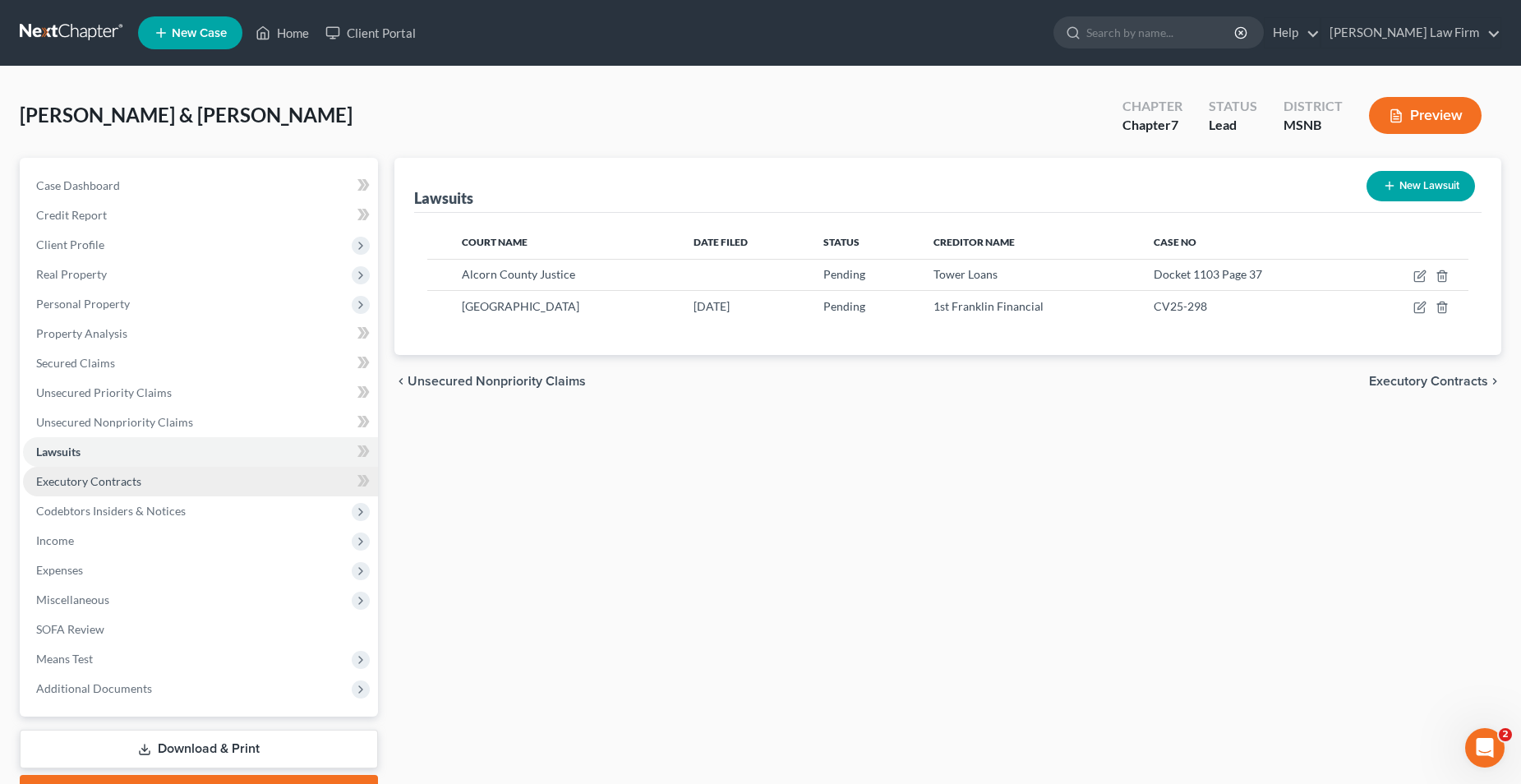
click at [122, 481] on span "Executory Contracts" at bounding box center [88, 481] width 105 height 14
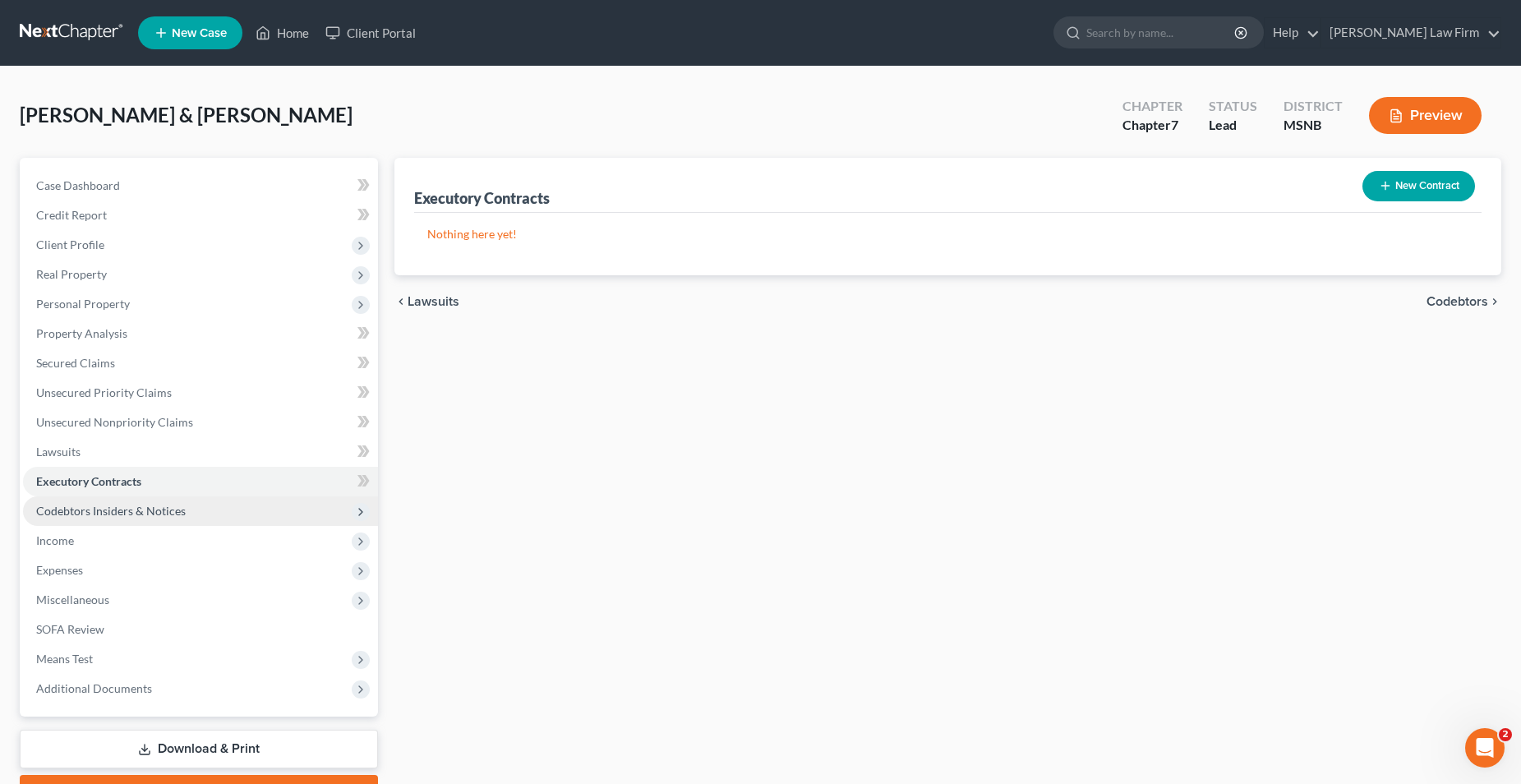
click at [124, 510] on span "Codebtors Insiders & Notices" at bounding box center [111, 511] width 150 height 14
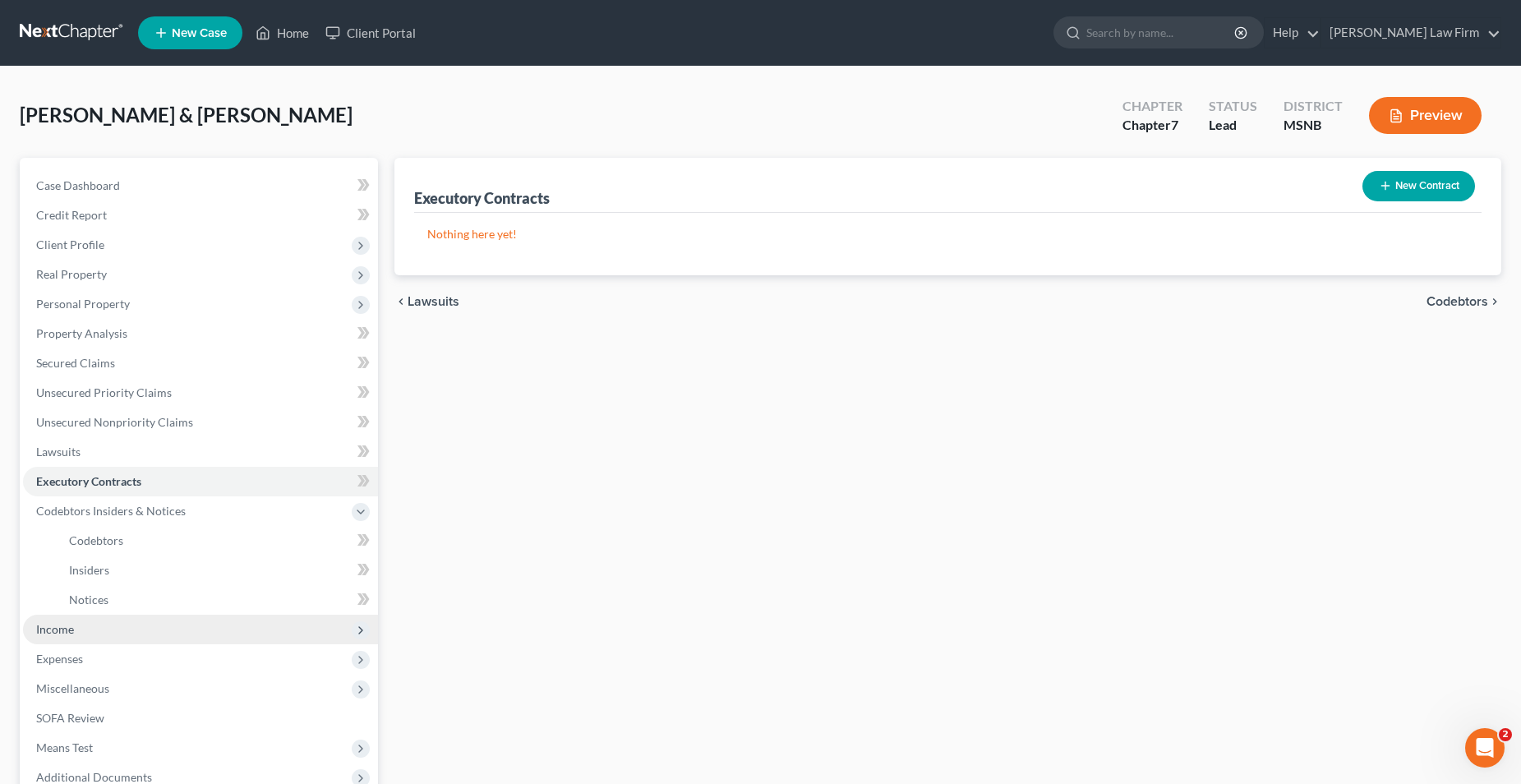
click at [85, 629] on span "Income" at bounding box center [200, 630] width 355 height 30
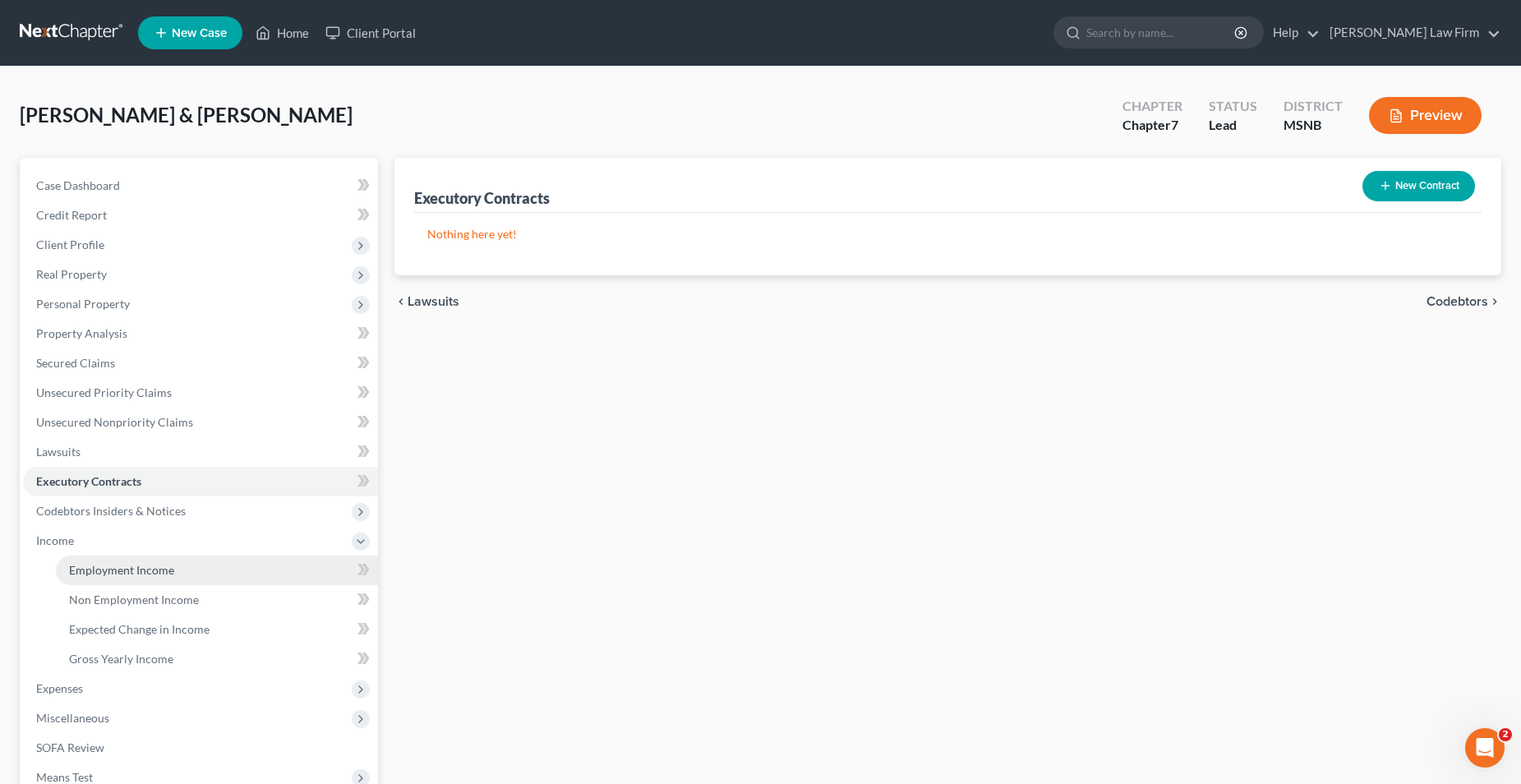
click at [148, 570] on span "Employment Income" at bounding box center [121, 570] width 105 height 14
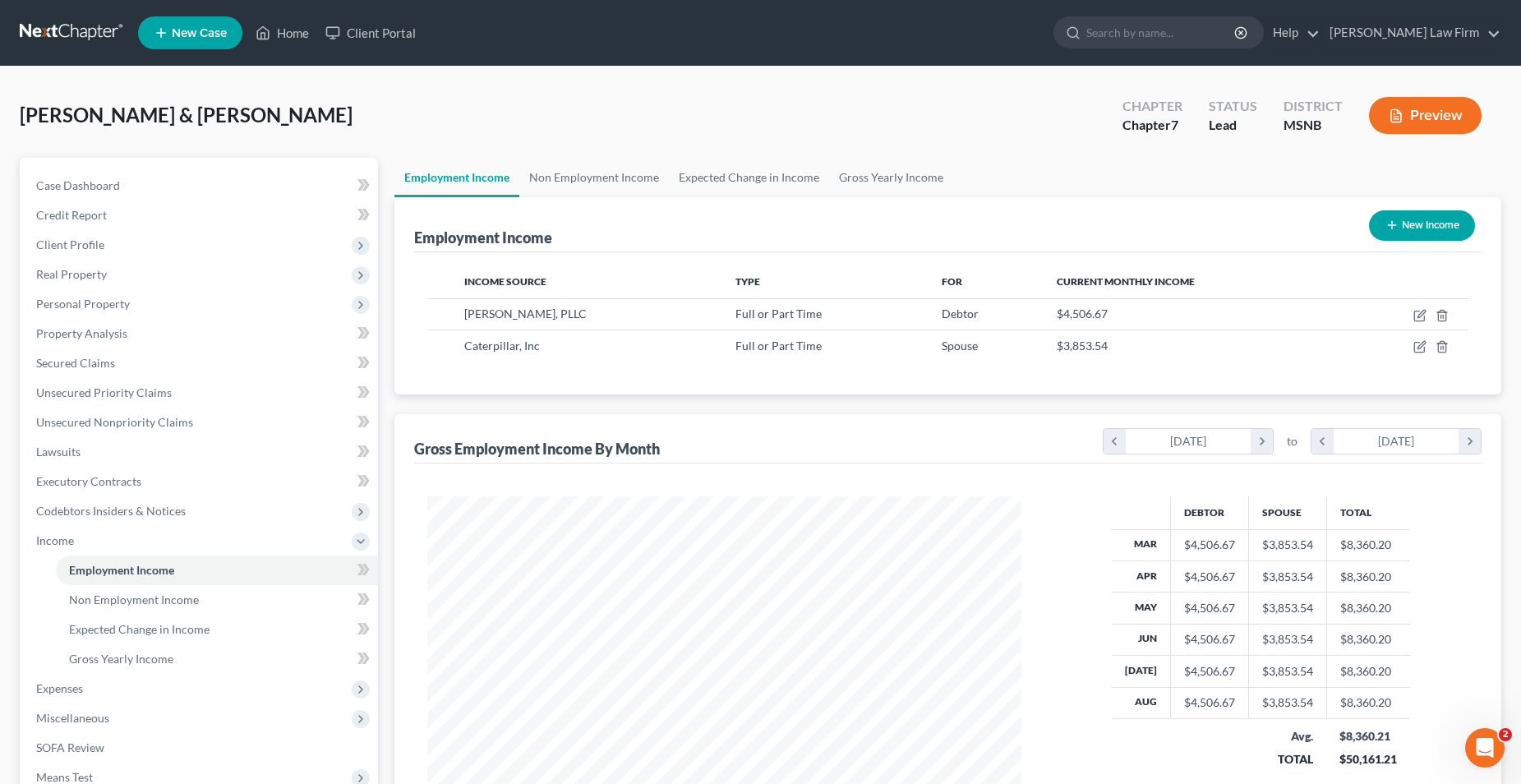
scroll to position [82, 0]
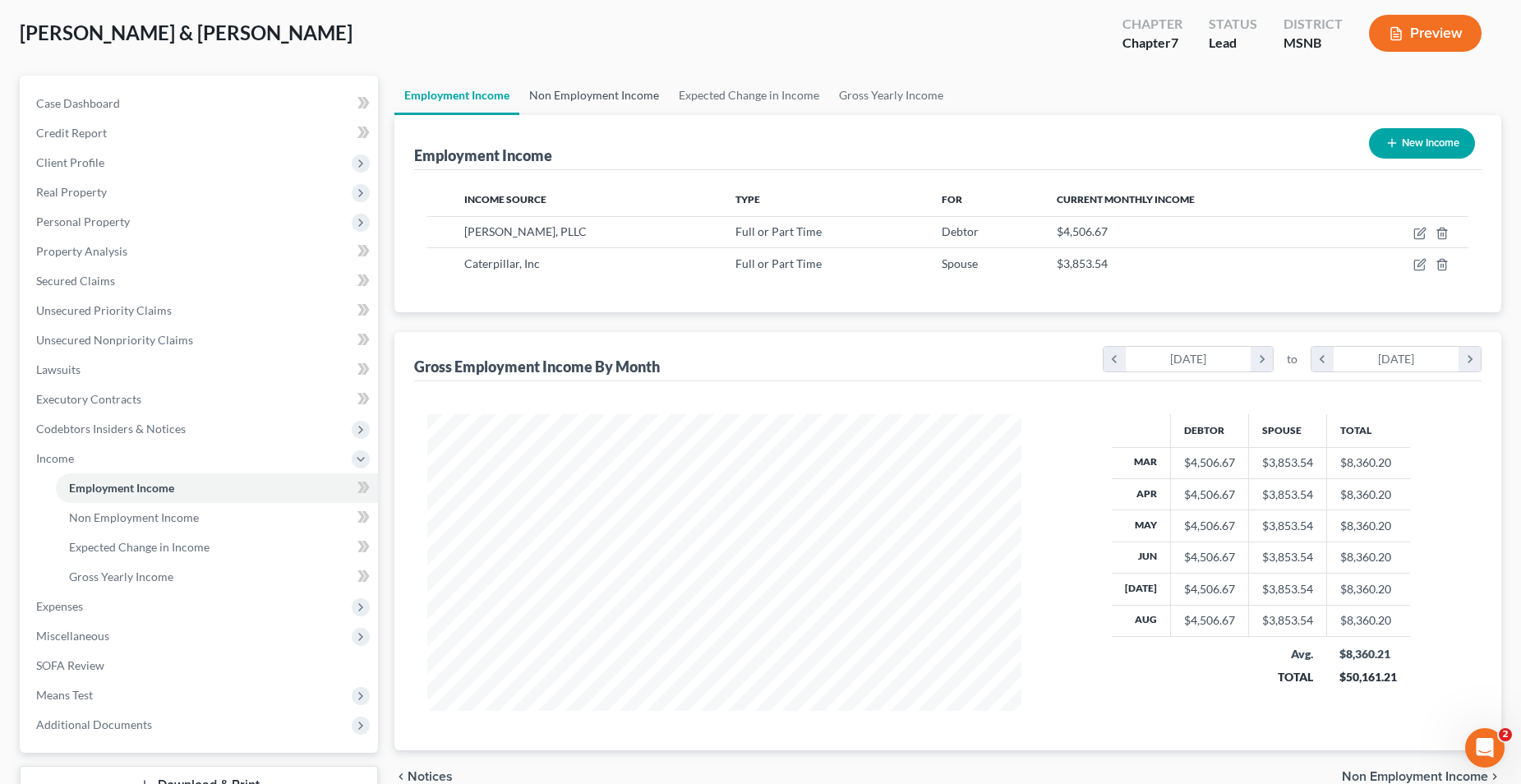
click at [628, 95] on link "Non Employment Income" at bounding box center [594, 95] width 150 height 39
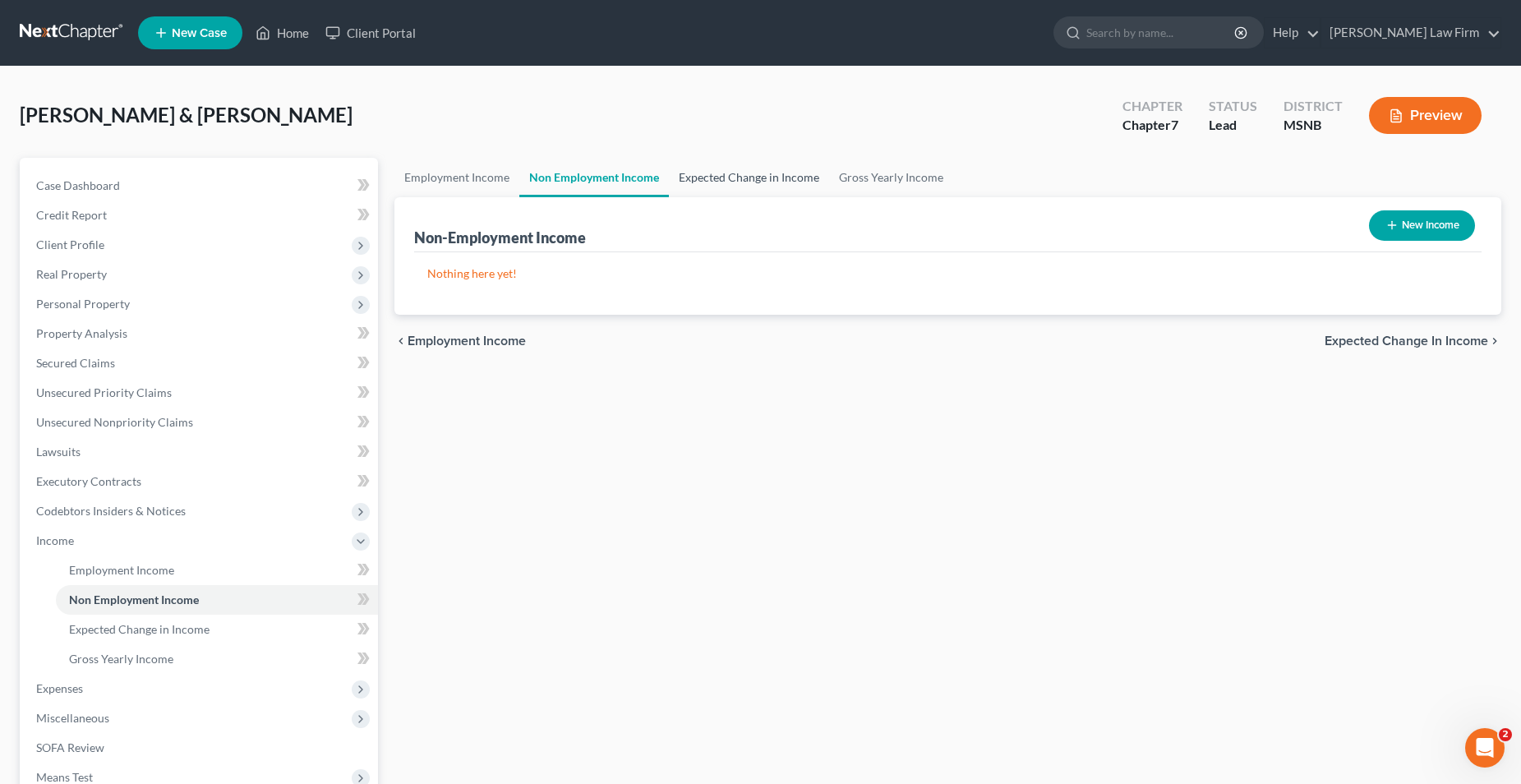
click at [739, 175] on link "Expected Change in Income" at bounding box center [749, 177] width 160 height 39
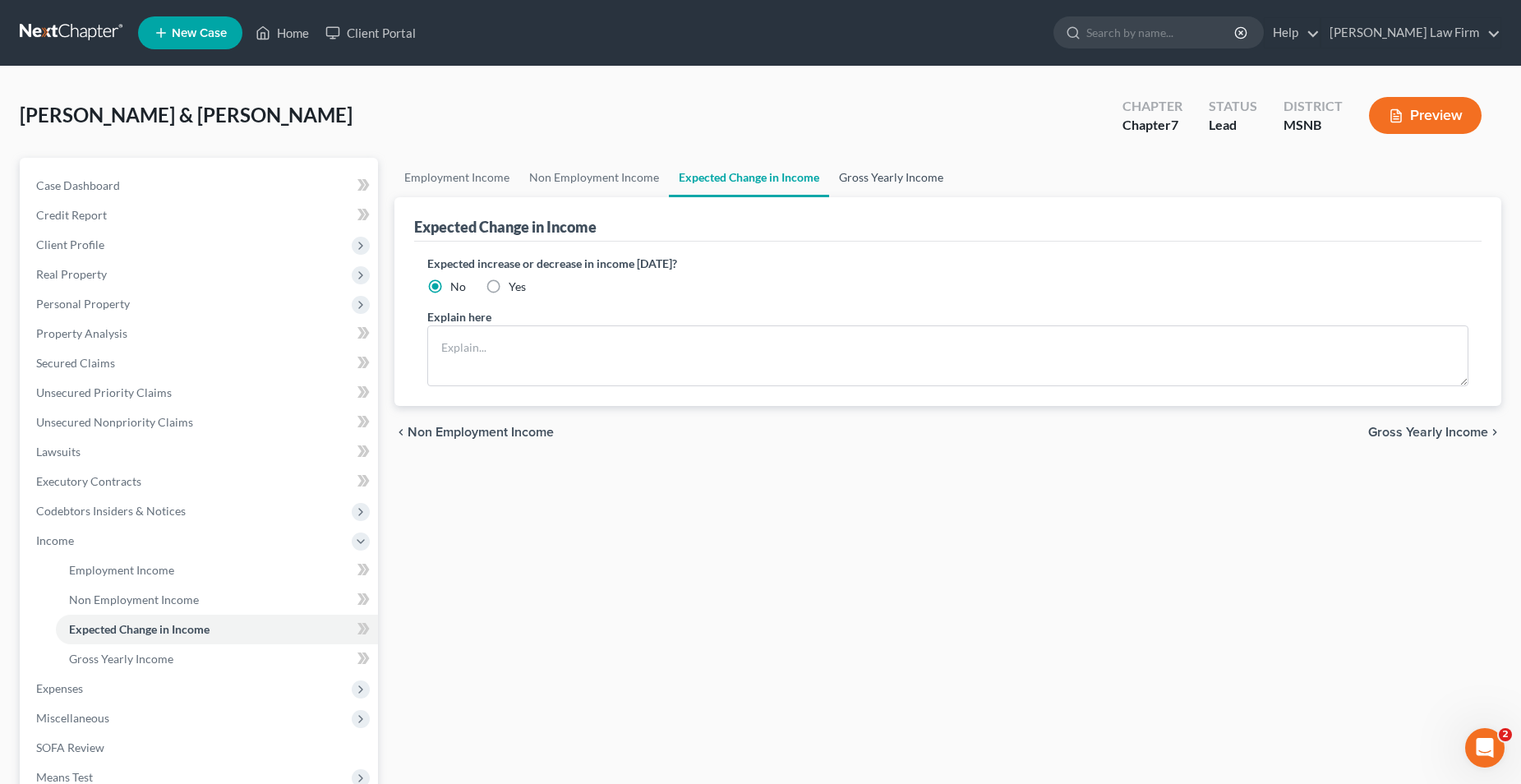
click at [879, 180] on link "Gross Yearly Income" at bounding box center [891, 177] width 124 height 39
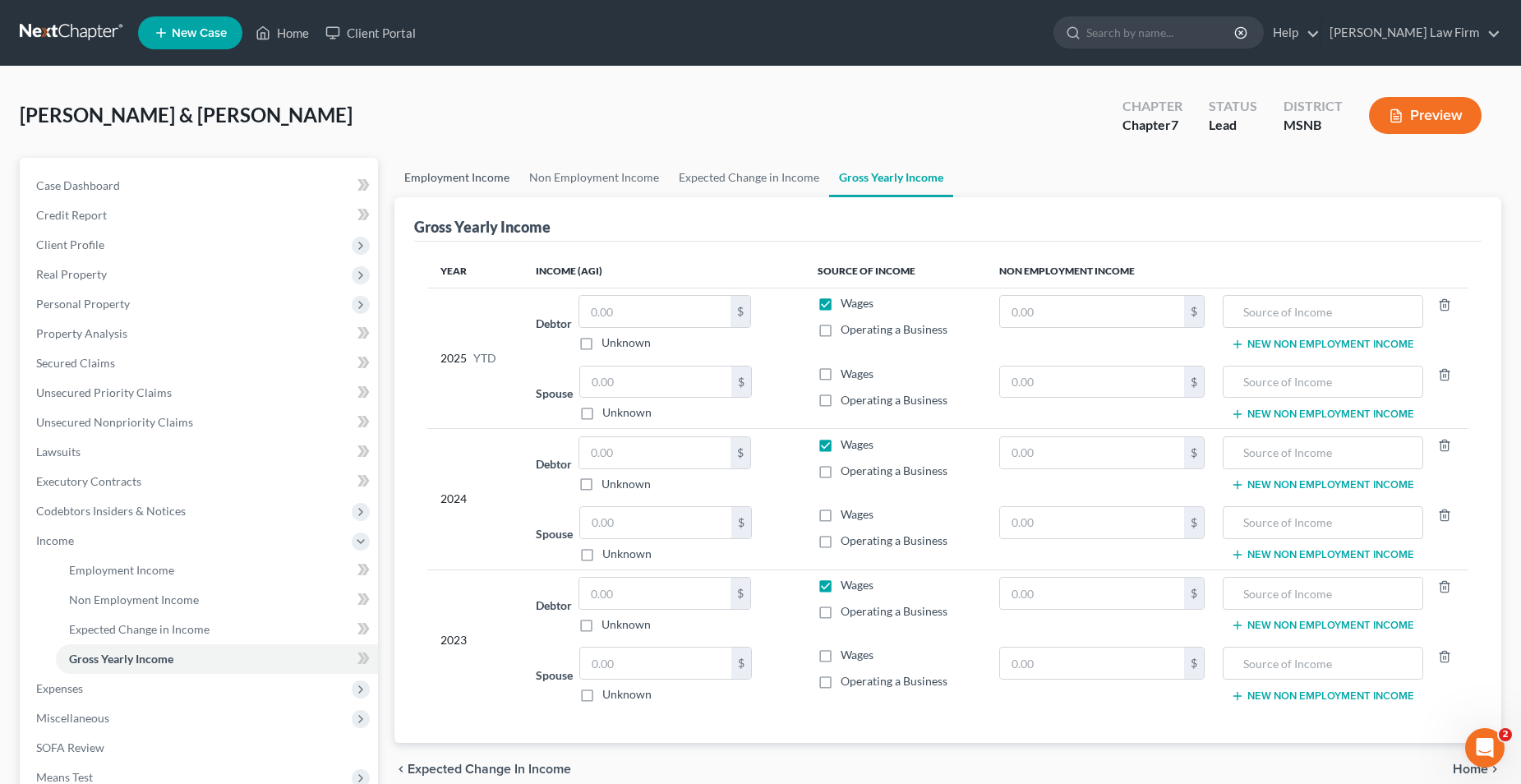
click at [479, 178] on link "Employment Income" at bounding box center [457, 177] width 125 height 39
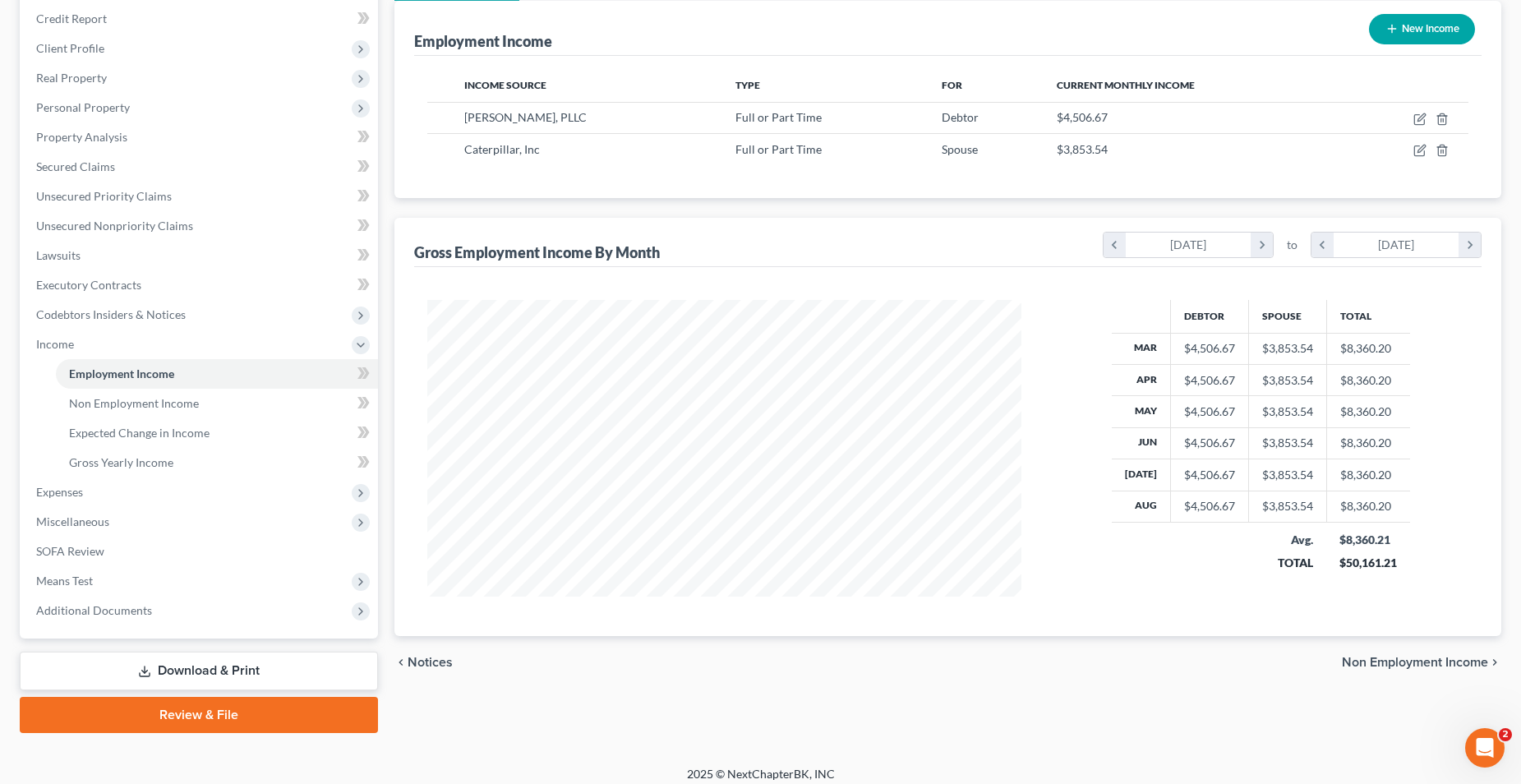
scroll to position [208, 0]
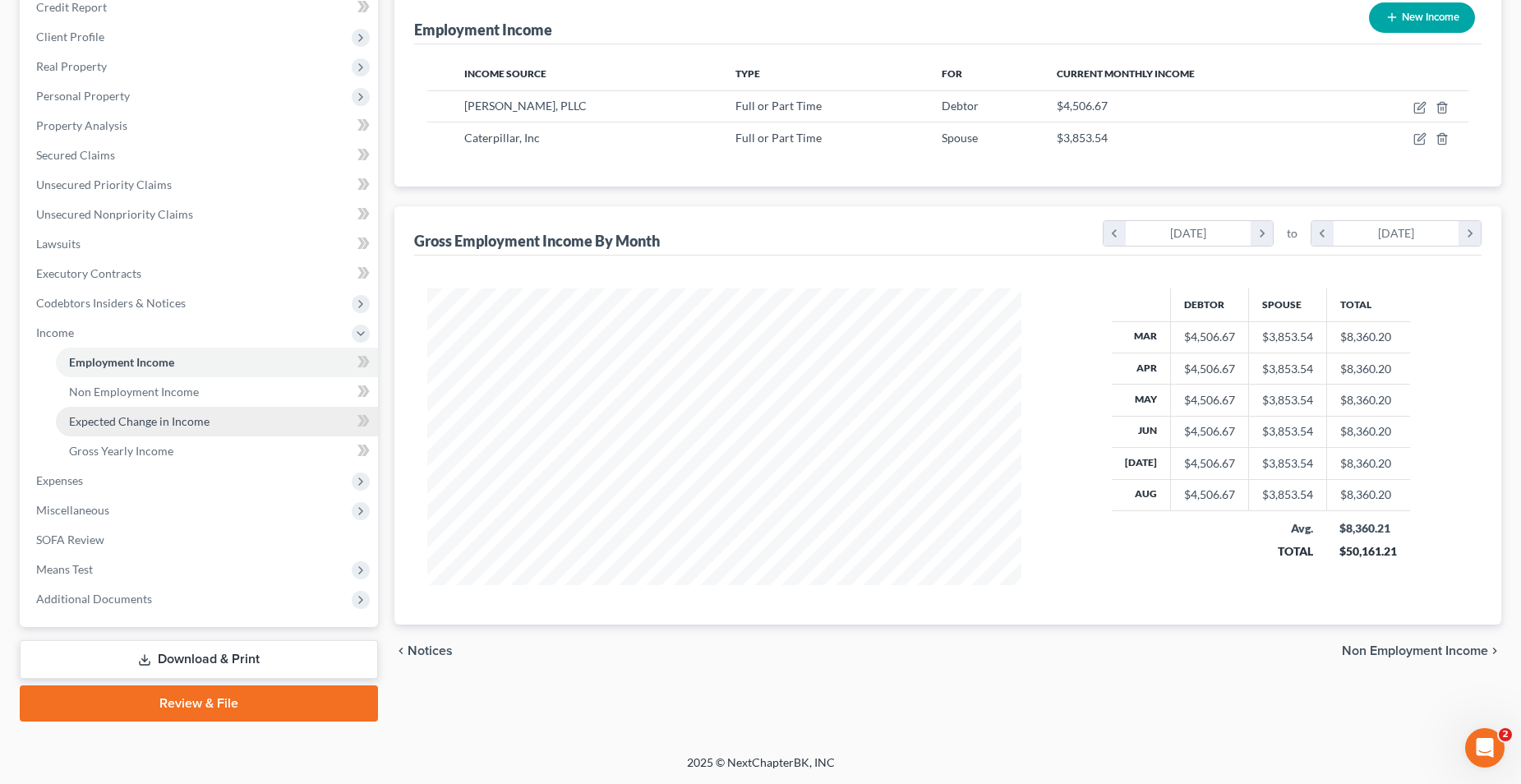
click at [168, 422] on span "Expected Change in Income" at bounding box center [139, 421] width 141 height 14
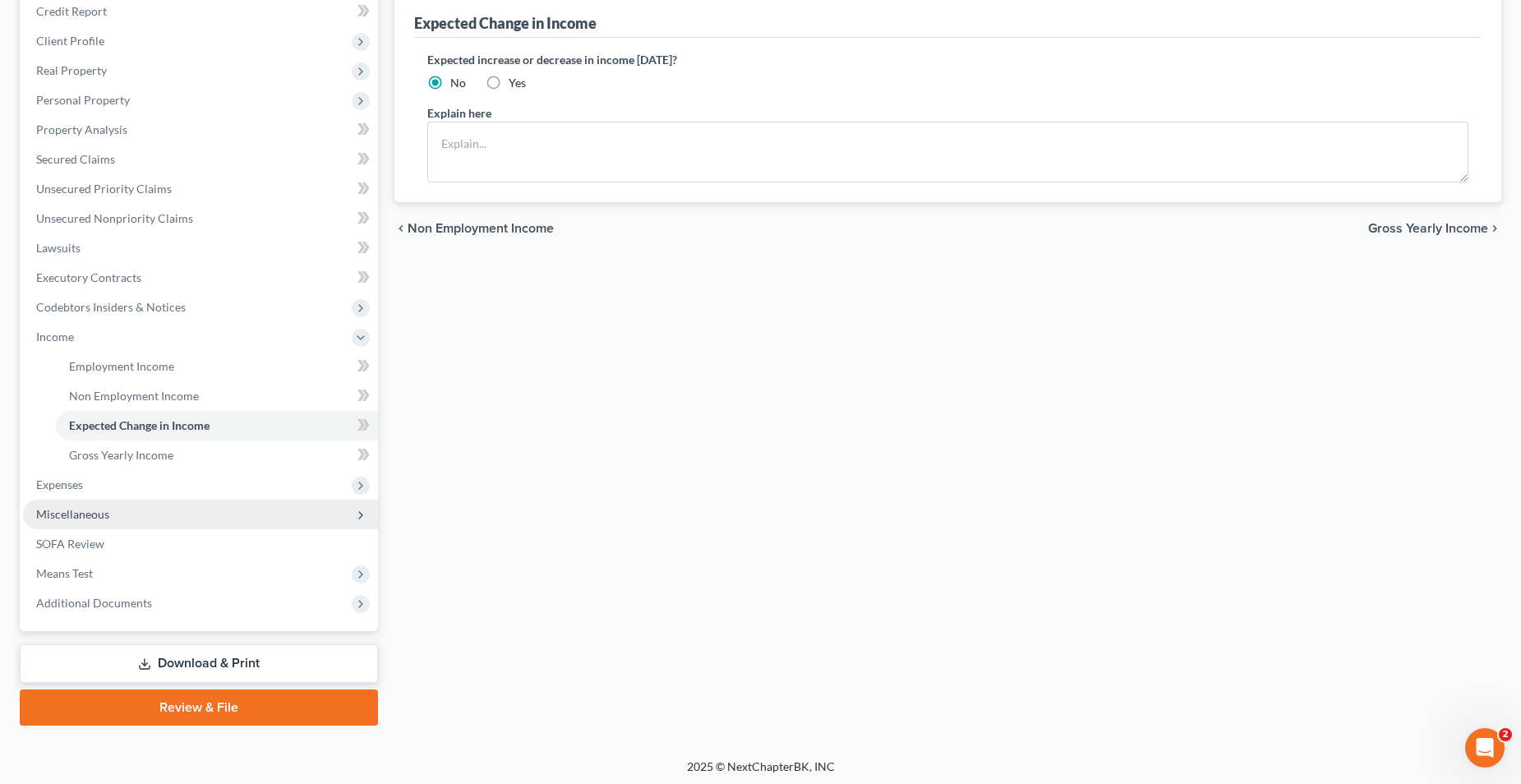
scroll to position [208, 0]
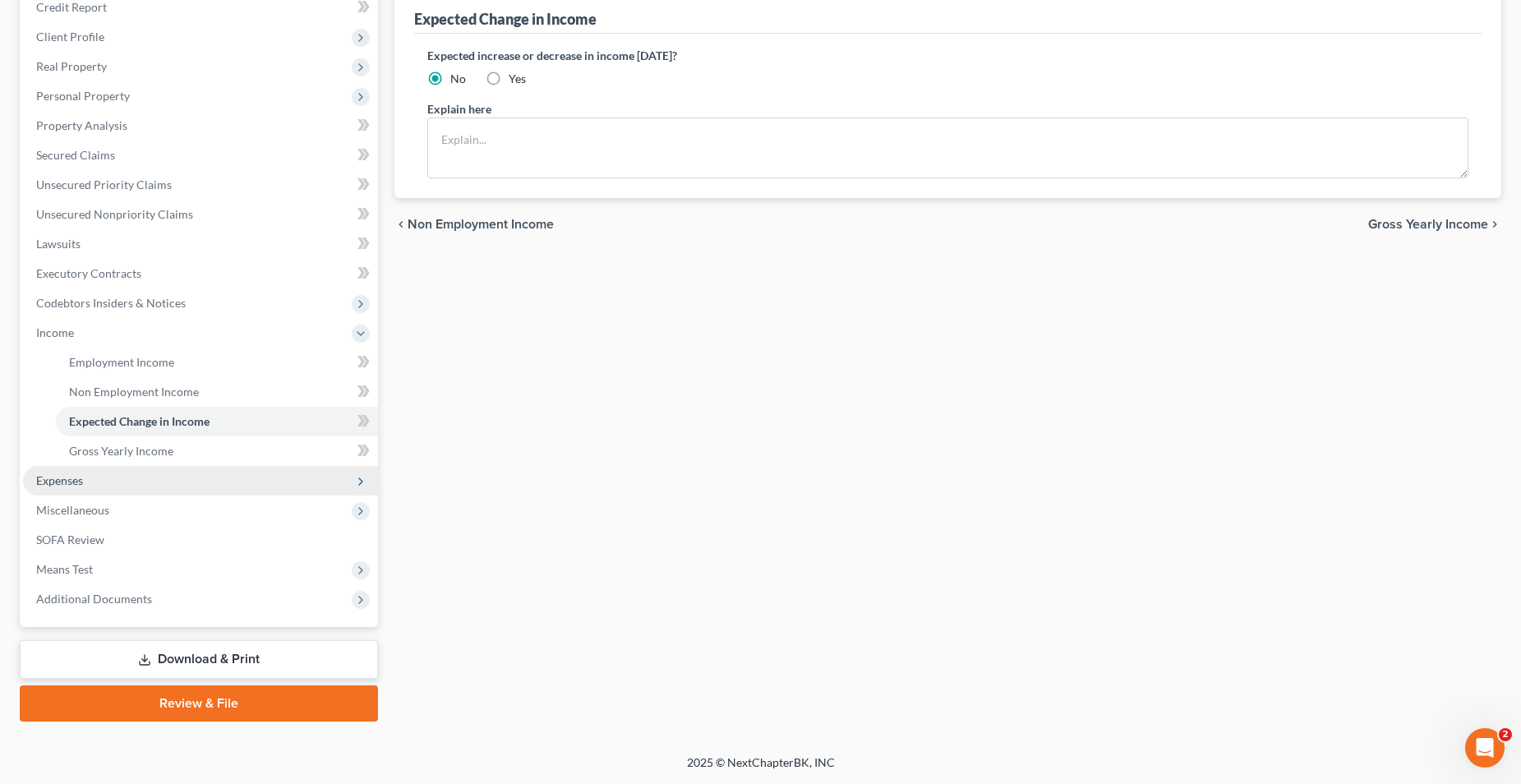
click at [93, 478] on span "Expenses" at bounding box center [200, 481] width 355 height 30
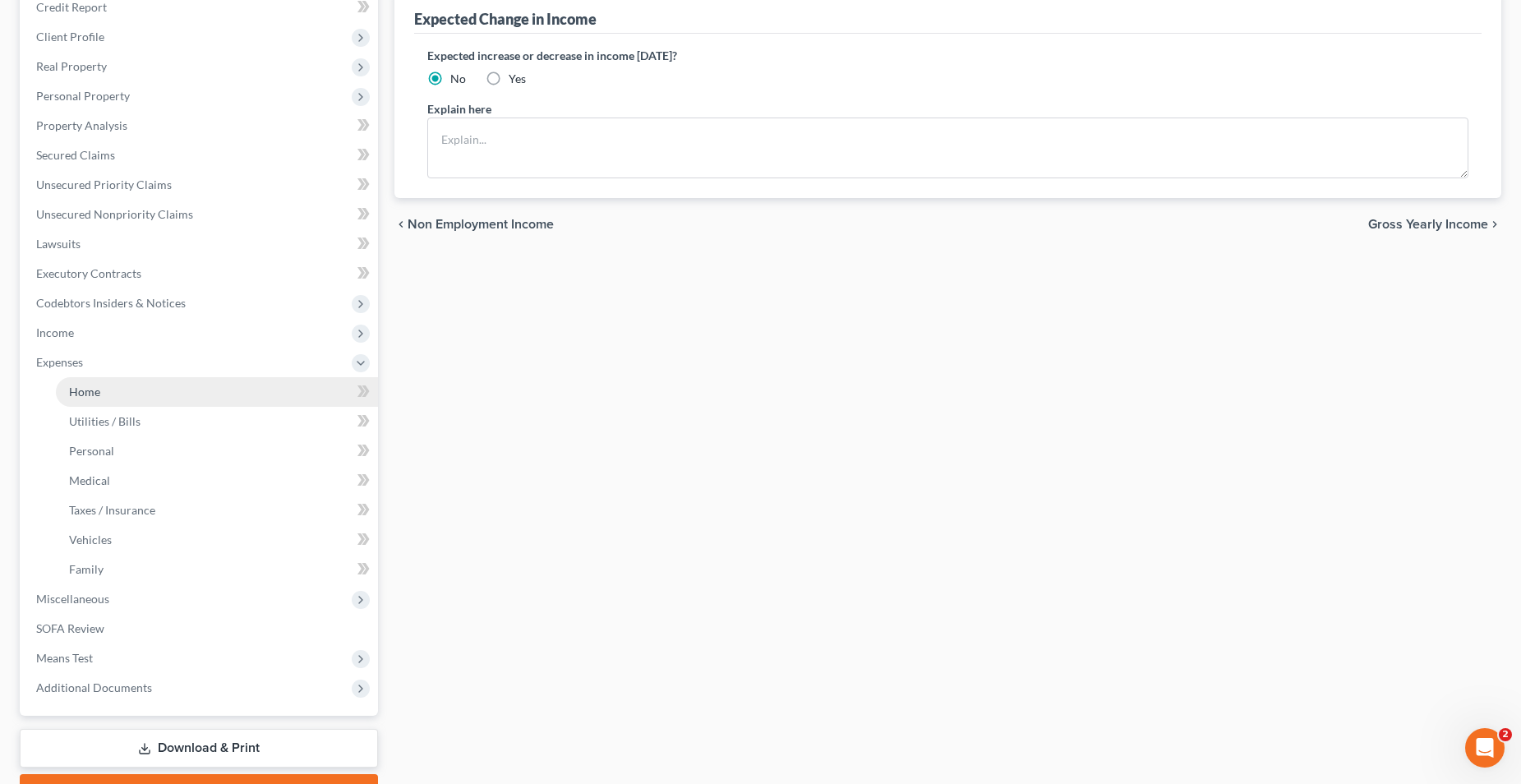
click at [144, 395] on link "Home" at bounding box center [217, 392] width 322 height 30
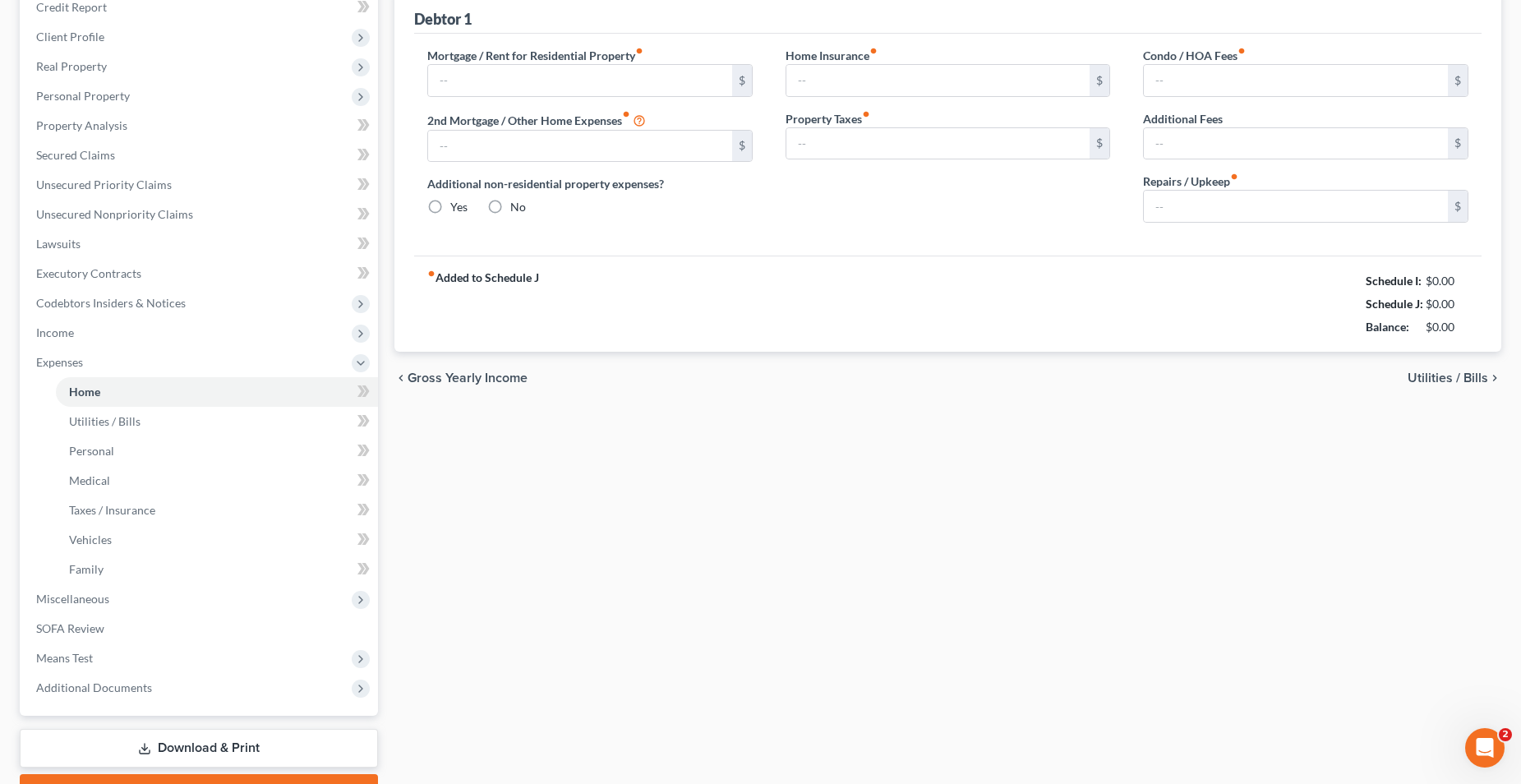
type input "0.00"
radio input "true"
type input "0.00"
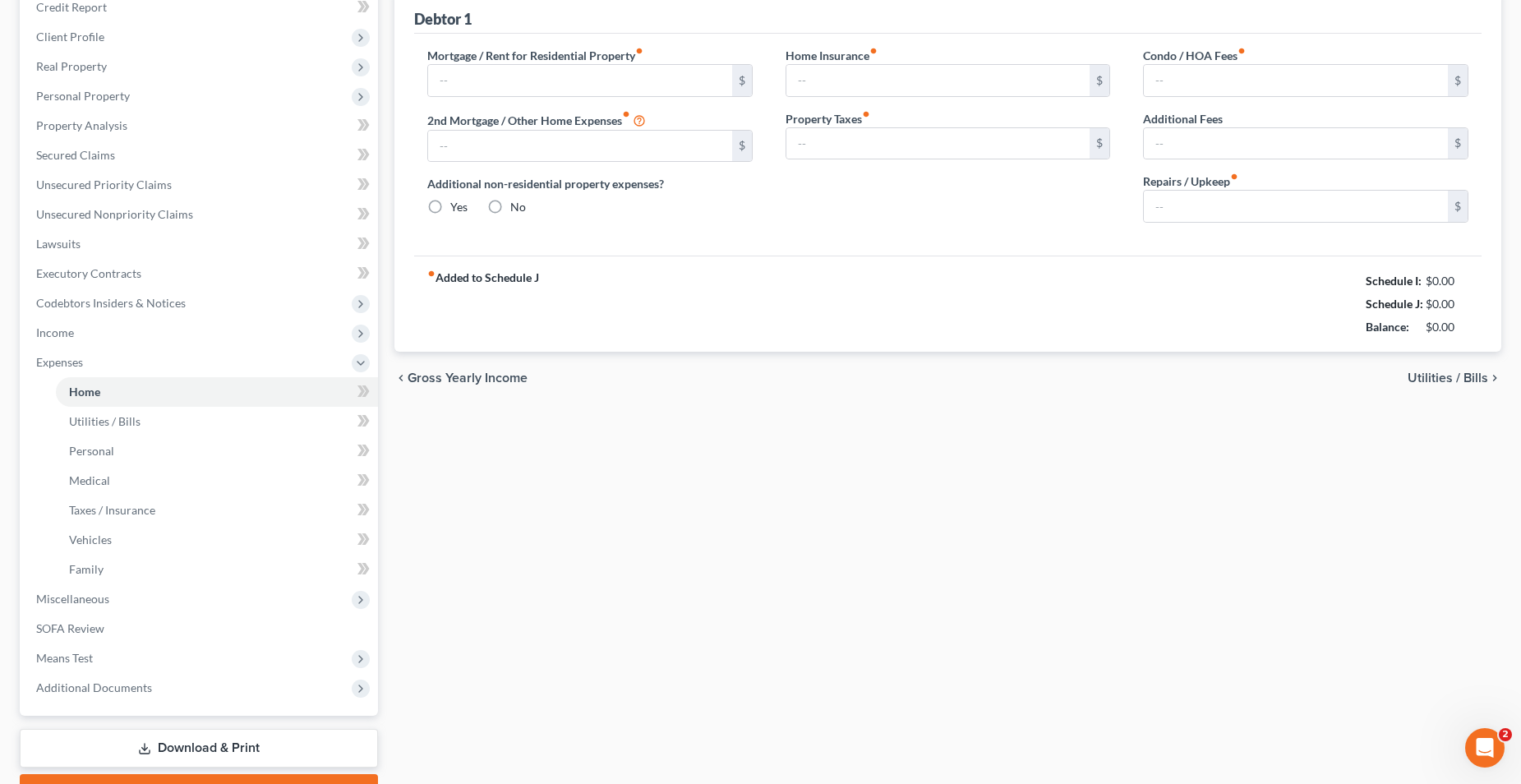
type input "0.00"
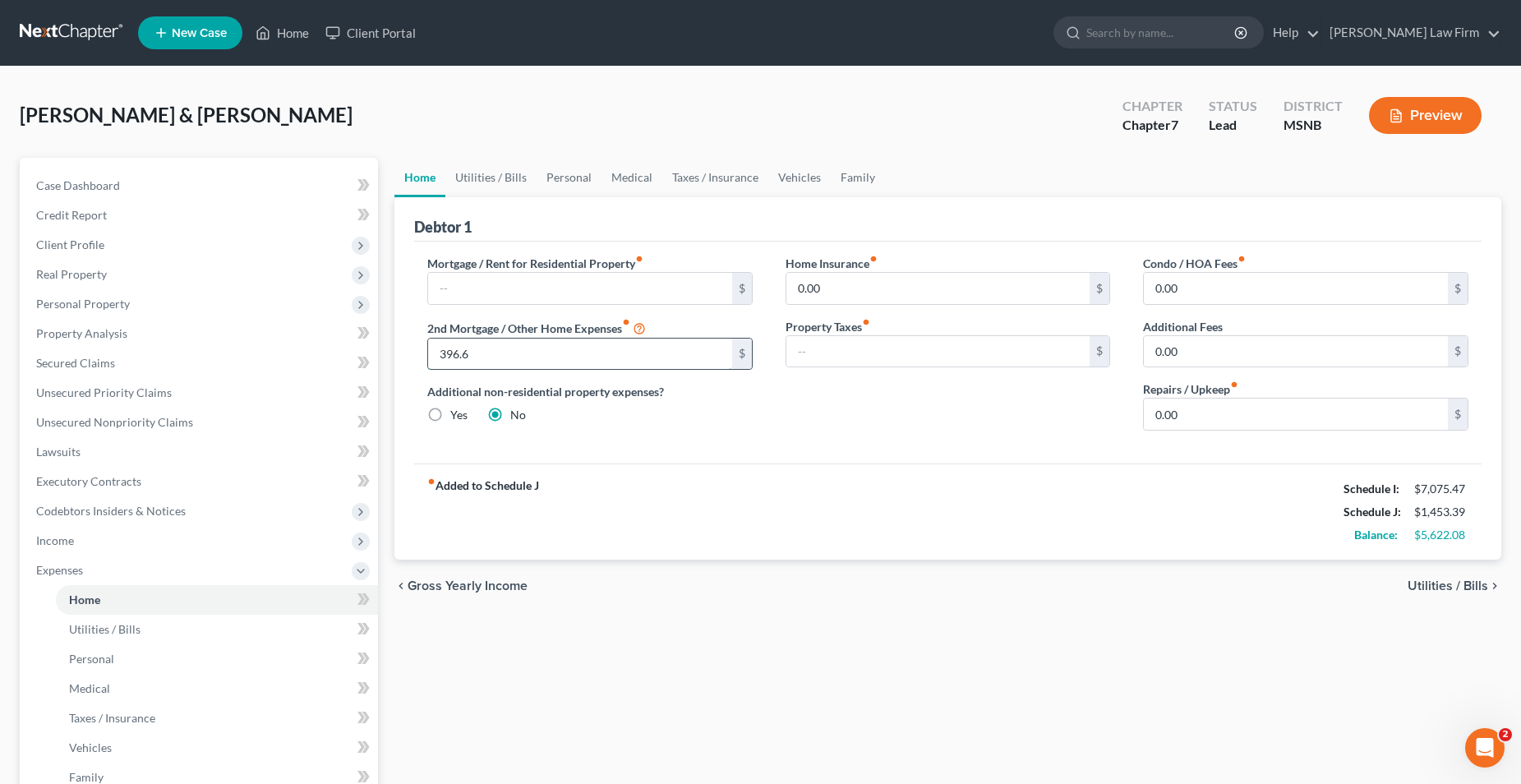
type input "396.68"
drag, startPoint x: 585, startPoint y: 355, endPoint x: 314, endPoint y: 361, distance: 271.3
click at [314, 361] on div "Petition Navigation Case Dashboard Payments Invoices Payments Payments Credit R…" at bounding box center [761, 588] width 1498 height 861
click at [892, 343] on input "text" at bounding box center [939, 351] width 304 height 31
type input "396.68"
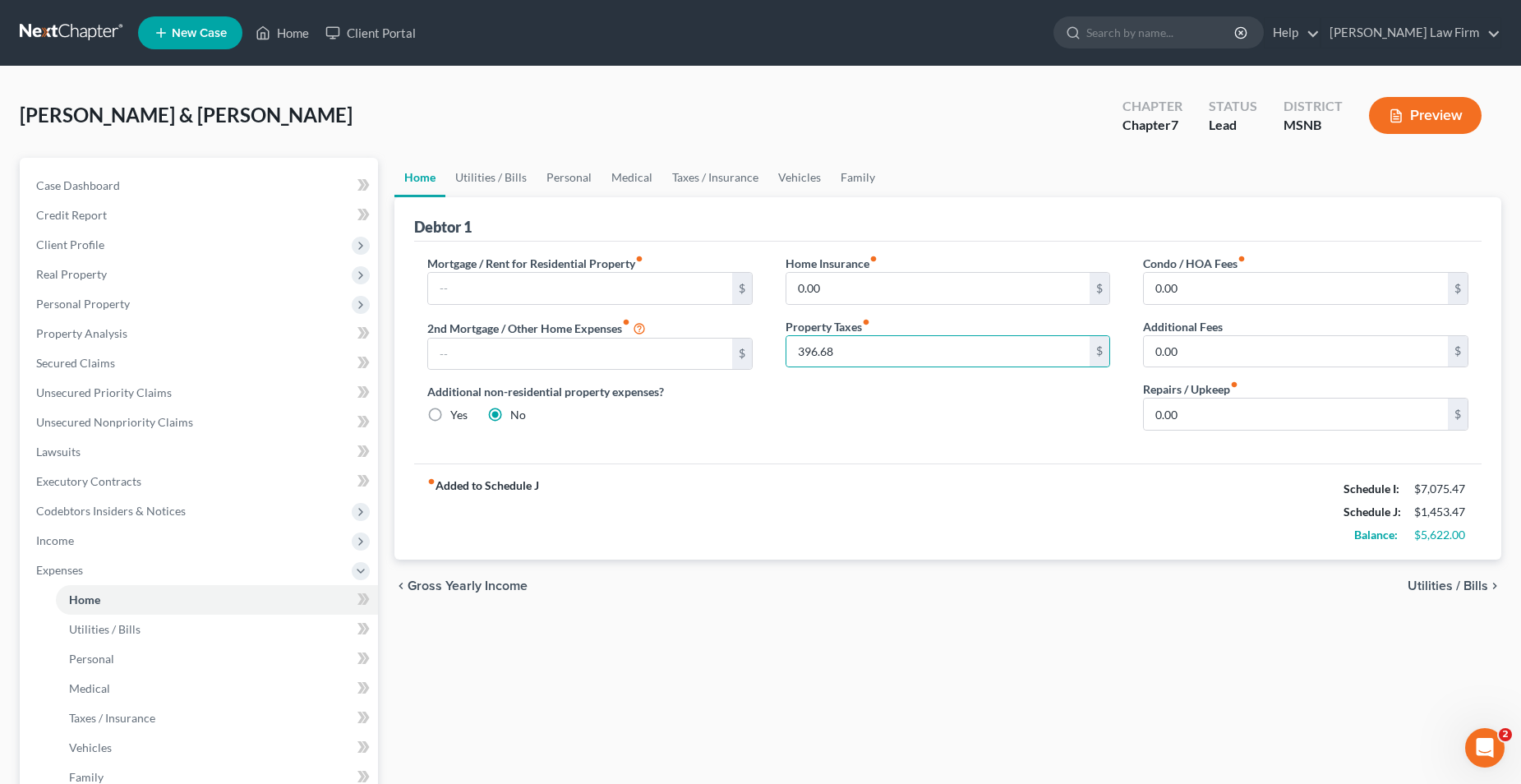
click at [907, 380] on div "Home Insurance fiber_manual_record 0.00 $ Property Taxes fiber_manual_record 39…" at bounding box center [948, 349] width 358 height 189
click at [592, 295] on input "text" at bounding box center [580, 288] width 304 height 31
type input "406.65"
click at [642, 353] on input "text" at bounding box center [580, 354] width 304 height 31
click at [496, 174] on link "Utilities / Bills" at bounding box center [490, 177] width 91 height 39
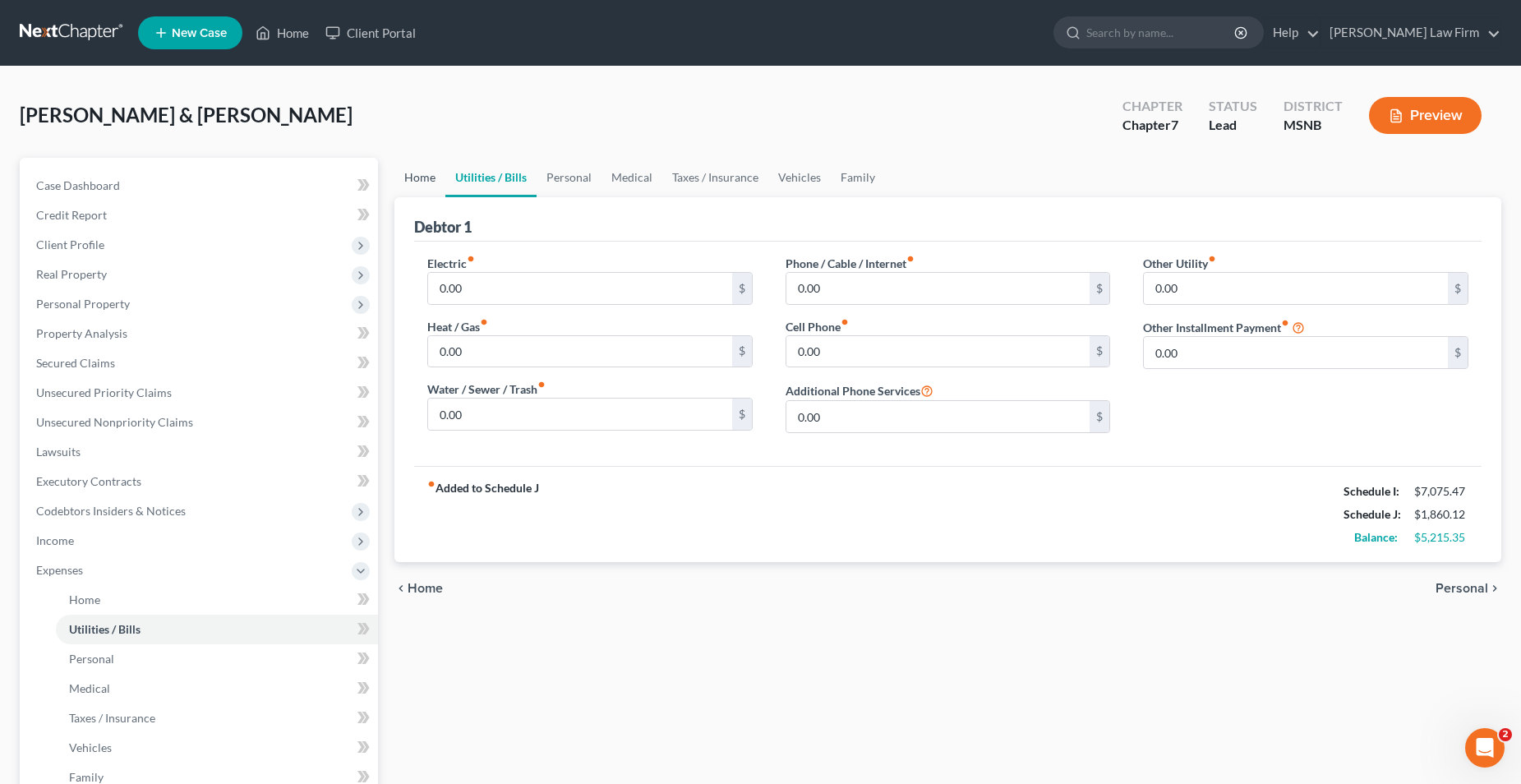
click at [424, 173] on link "Home" at bounding box center [420, 177] width 51 height 39
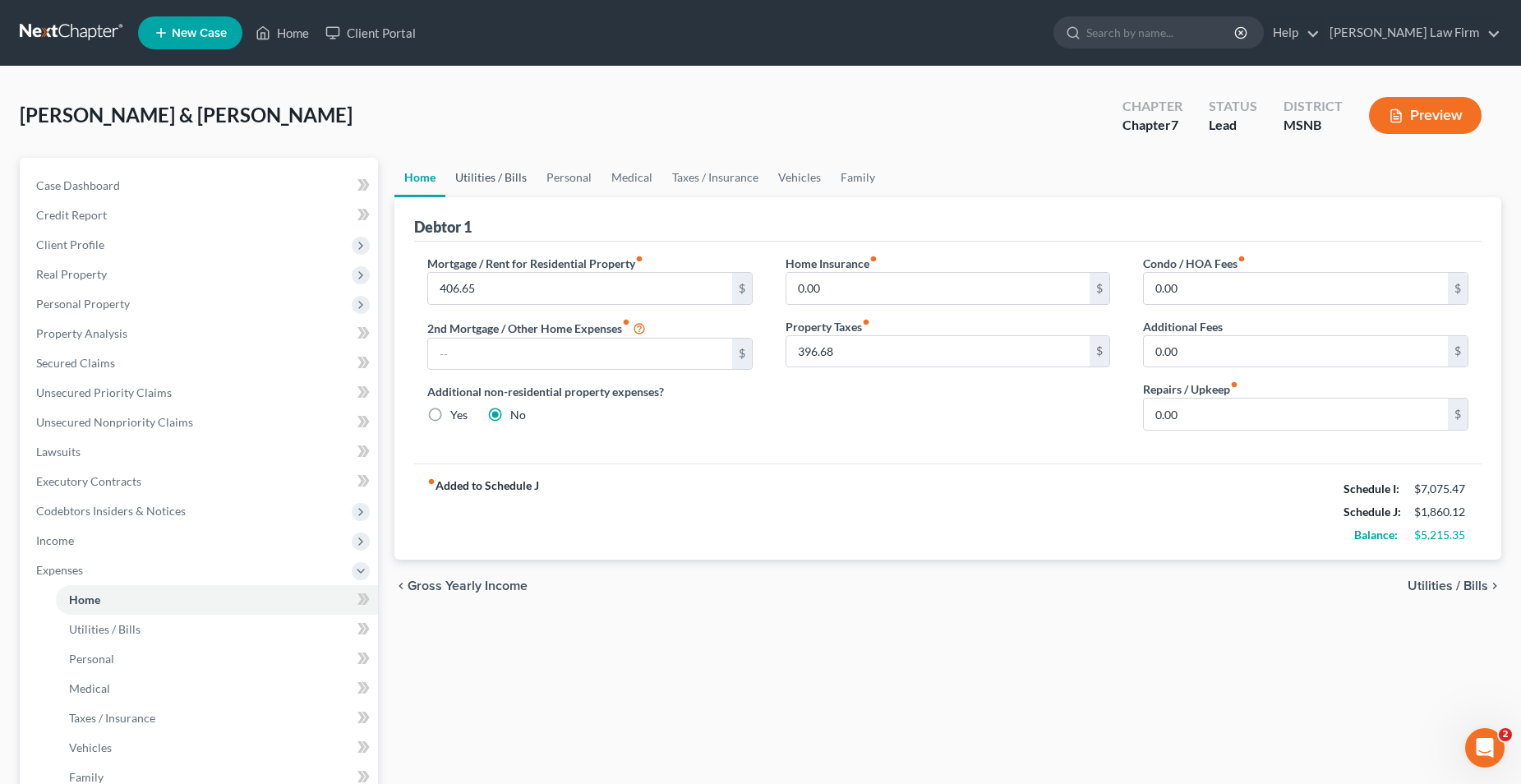
click at [490, 172] on link "Utilities / Bills" at bounding box center [490, 177] width 91 height 39
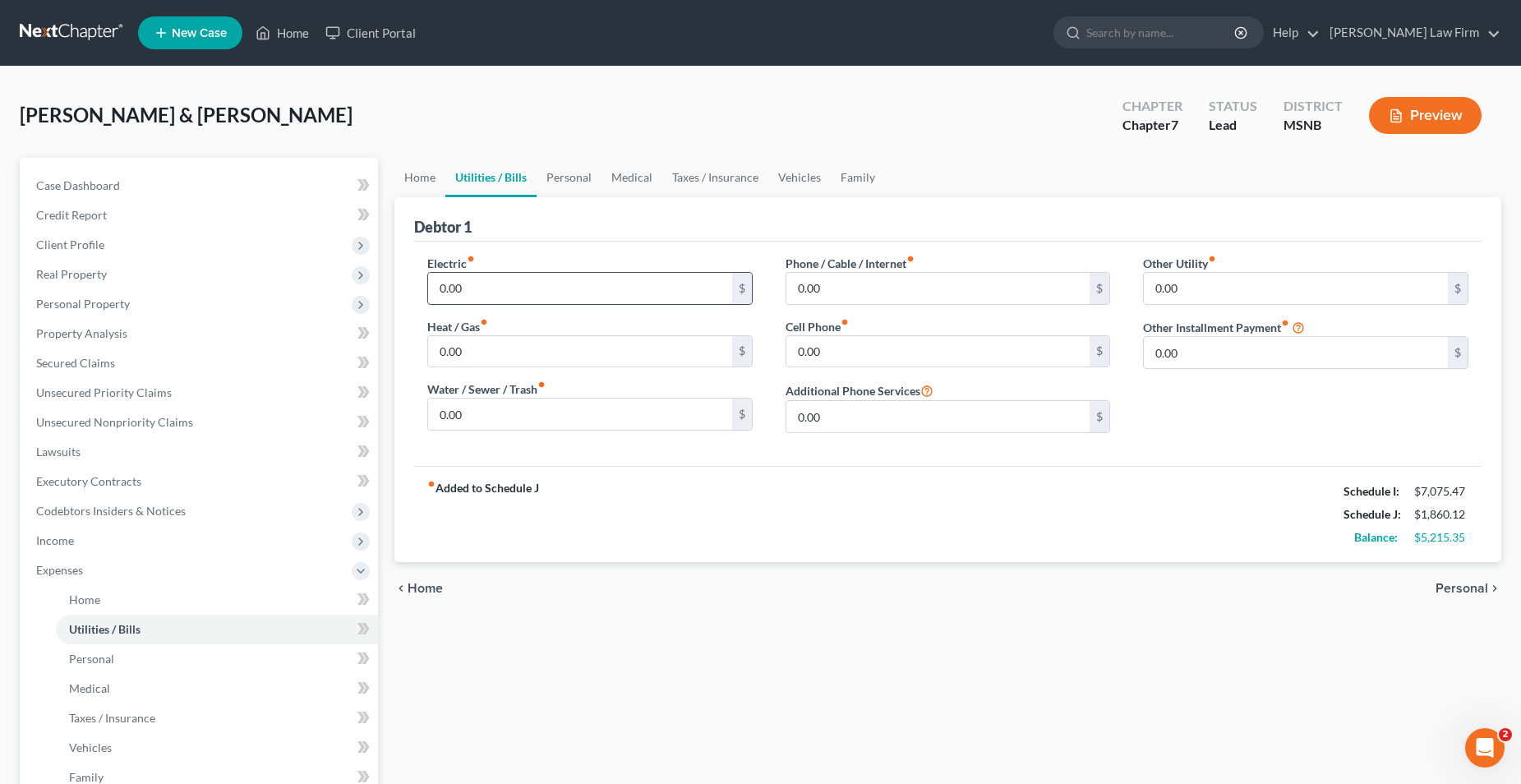
click at [505, 285] on input "0.00" at bounding box center [580, 288] width 304 height 31
click at [422, 176] on link "Home" at bounding box center [420, 177] width 51 height 39
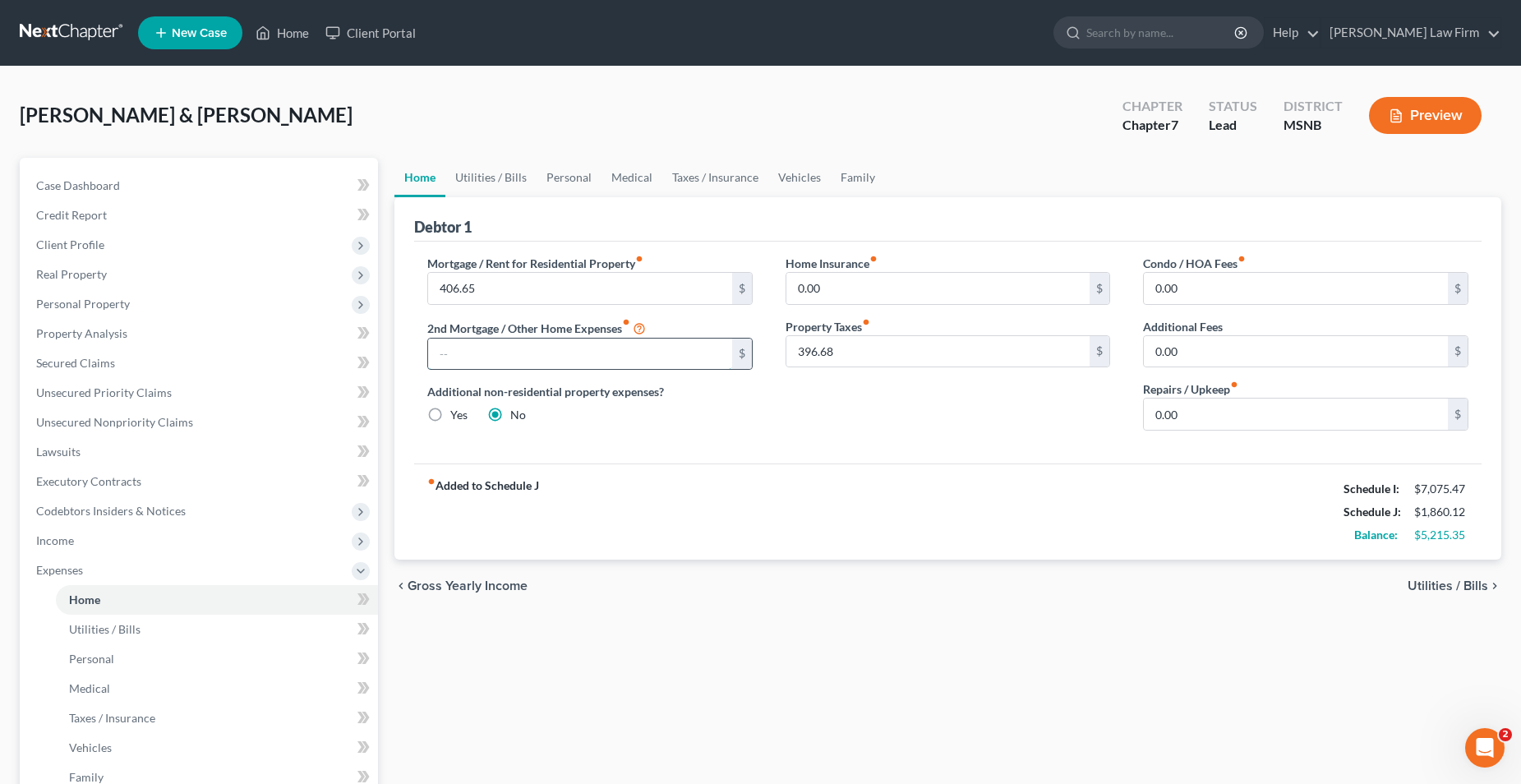
click at [552, 358] on input "text" at bounding box center [580, 354] width 304 height 31
type input "963.29"
click at [634, 422] on div "Additional non-residential property expenses? Yes No" at bounding box center [589, 403] width 325 height 40
click at [507, 180] on link "Utilities / Bills" at bounding box center [490, 177] width 91 height 39
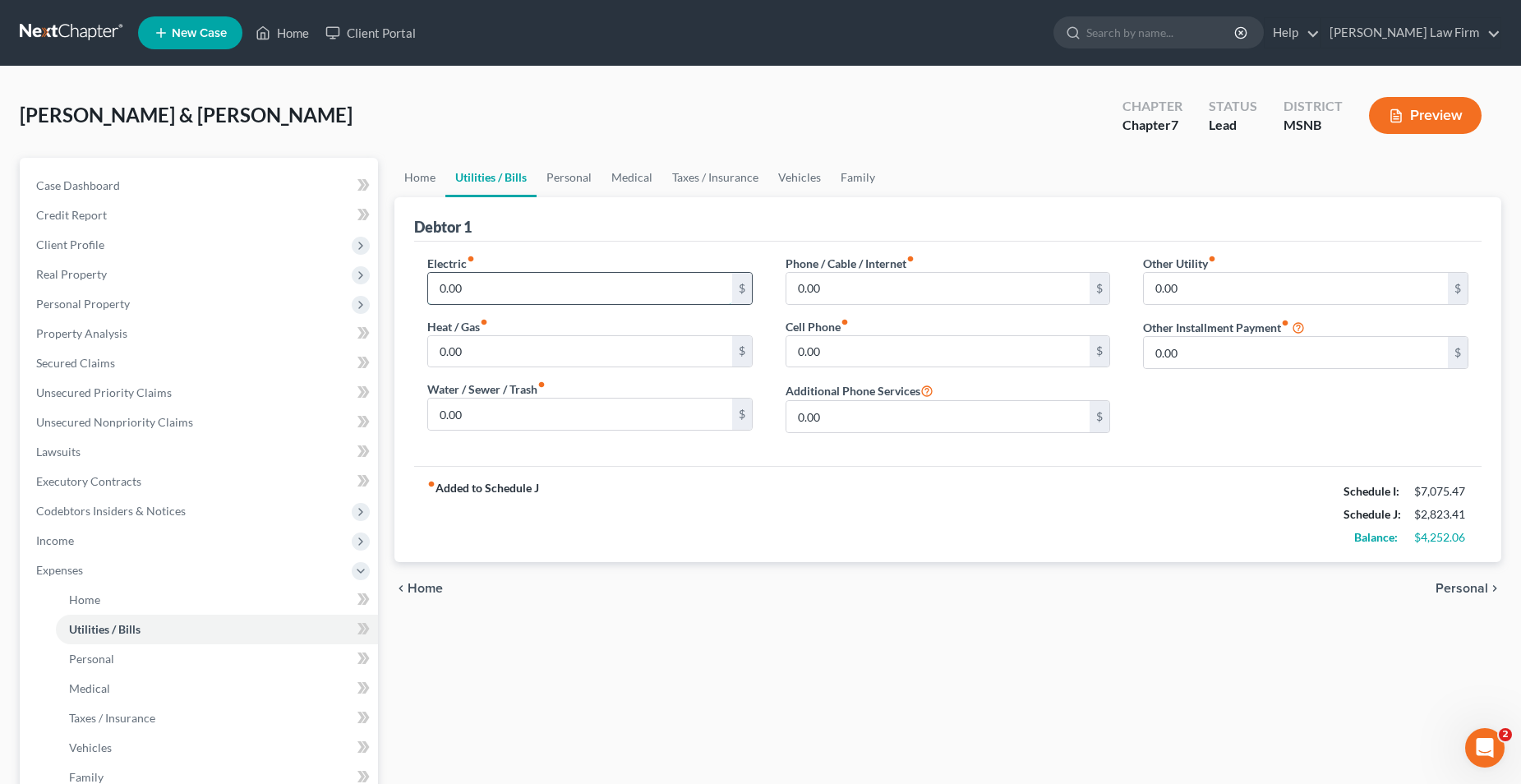
click at [486, 279] on input "0.00" at bounding box center [580, 288] width 304 height 31
type input "200.00"
type input "20.00"
type input "151.00"
type input "79.99"
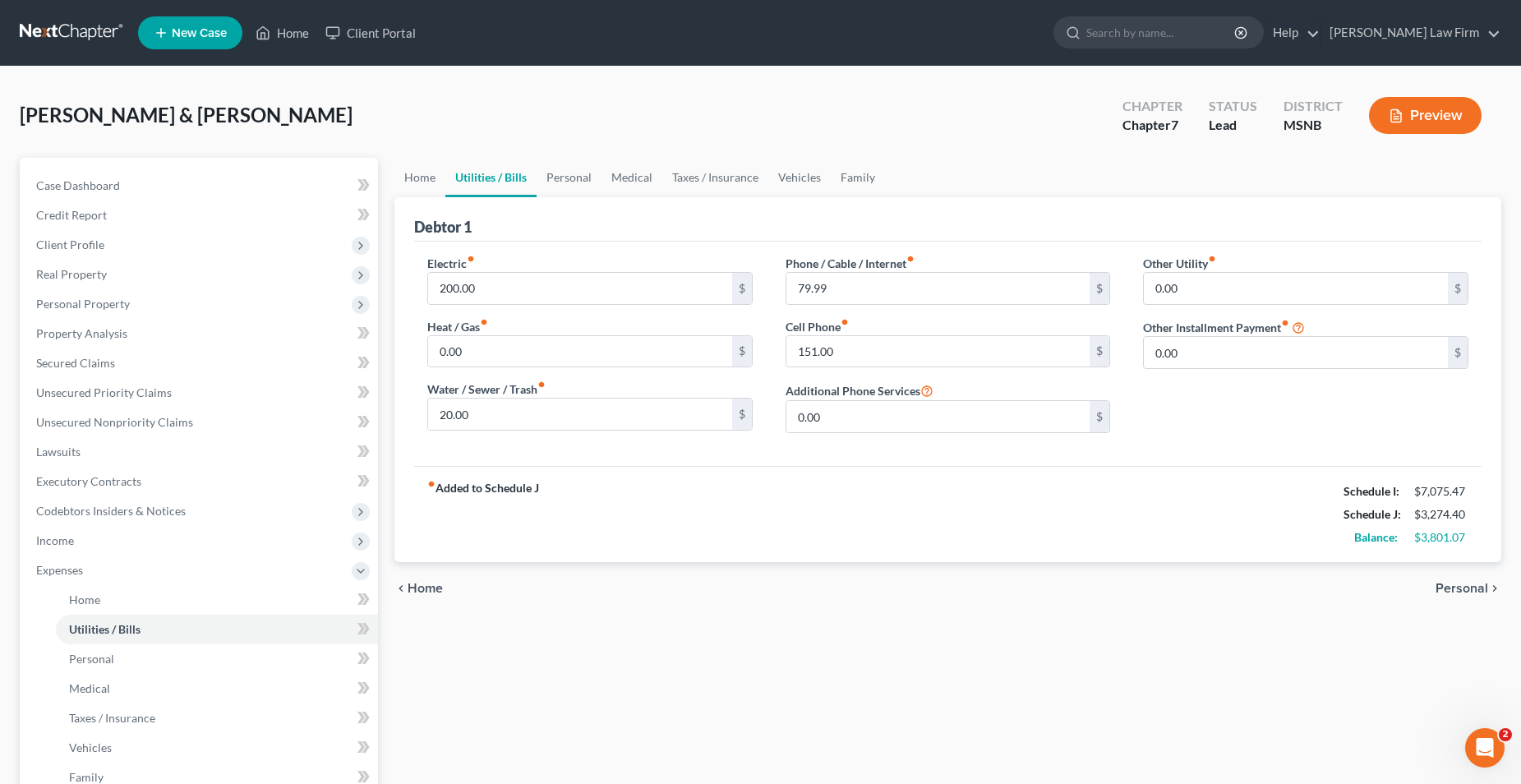
click at [845, 455] on div "Electric fiber_manual_record 200.00 $ Heat / Gas fiber_manual_record 0.00 $ Wat…" at bounding box center [948, 354] width 1068 height 224
click at [565, 173] on link "Personal" at bounding box center [569, 177] width 65 height 39
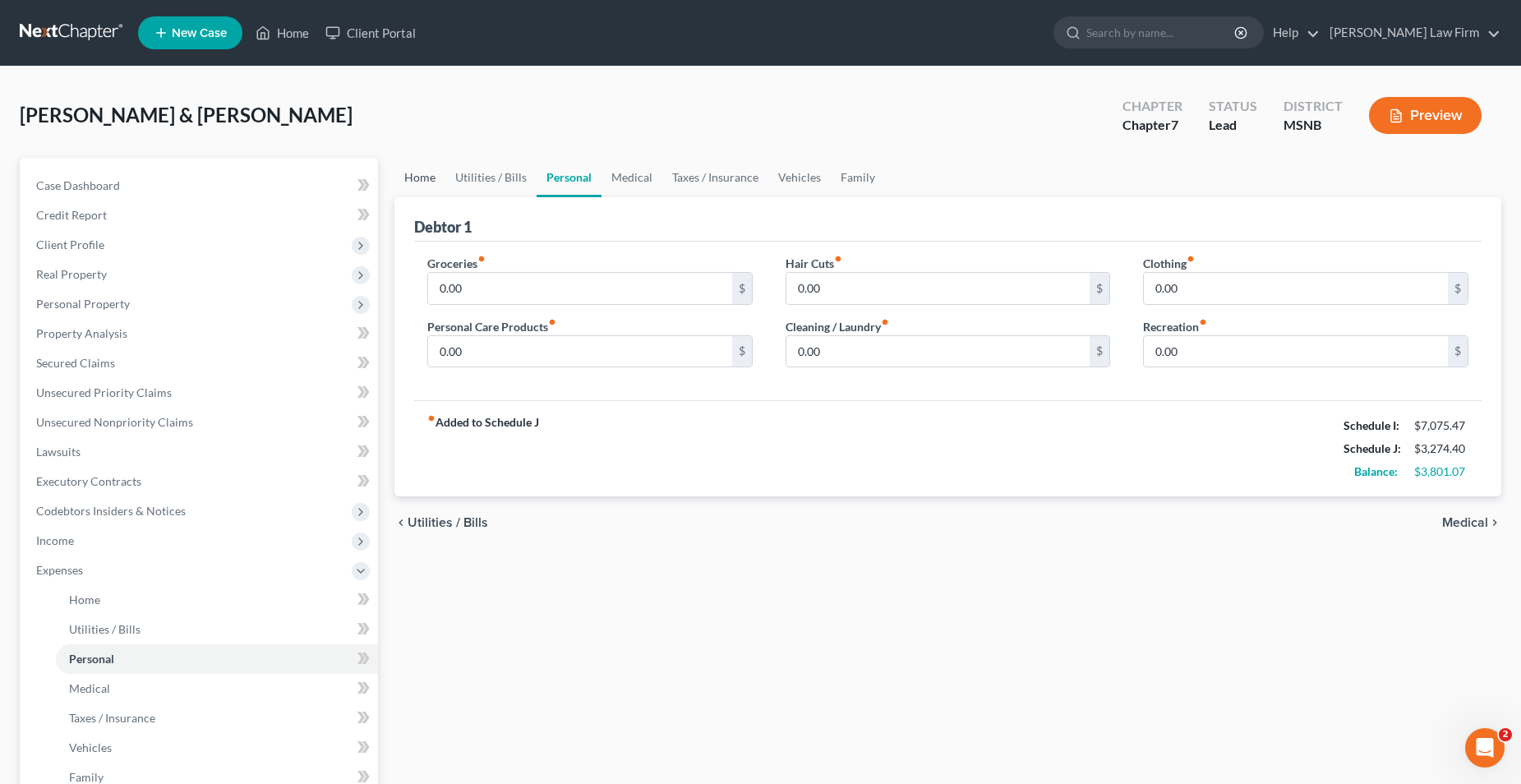
click at [416, 175] on link "Home" at bounding box center [420, 177] width 51 height 39
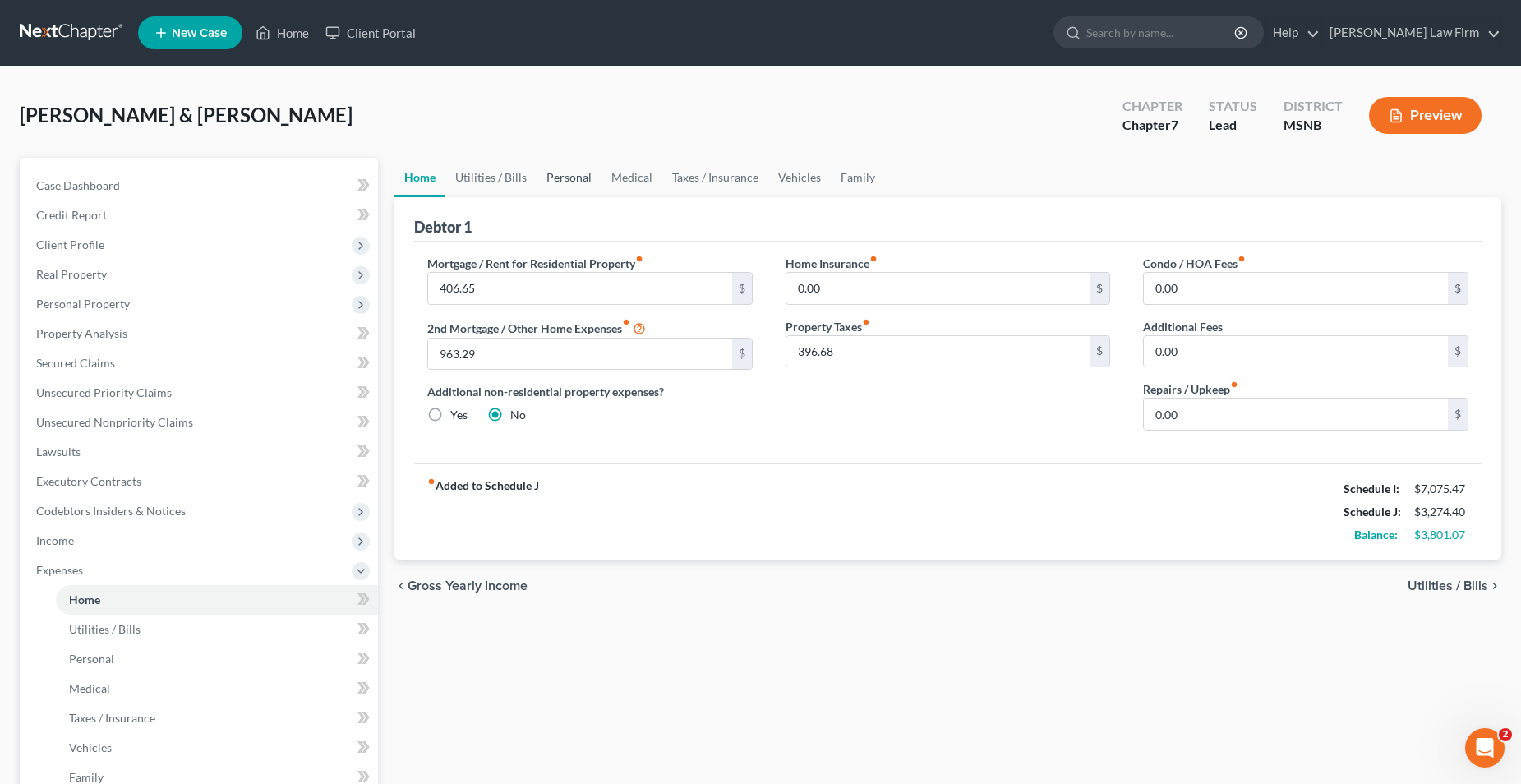
click at [557, 174] on link "Personal" at bounding box center [569, 177] width 65 height 39
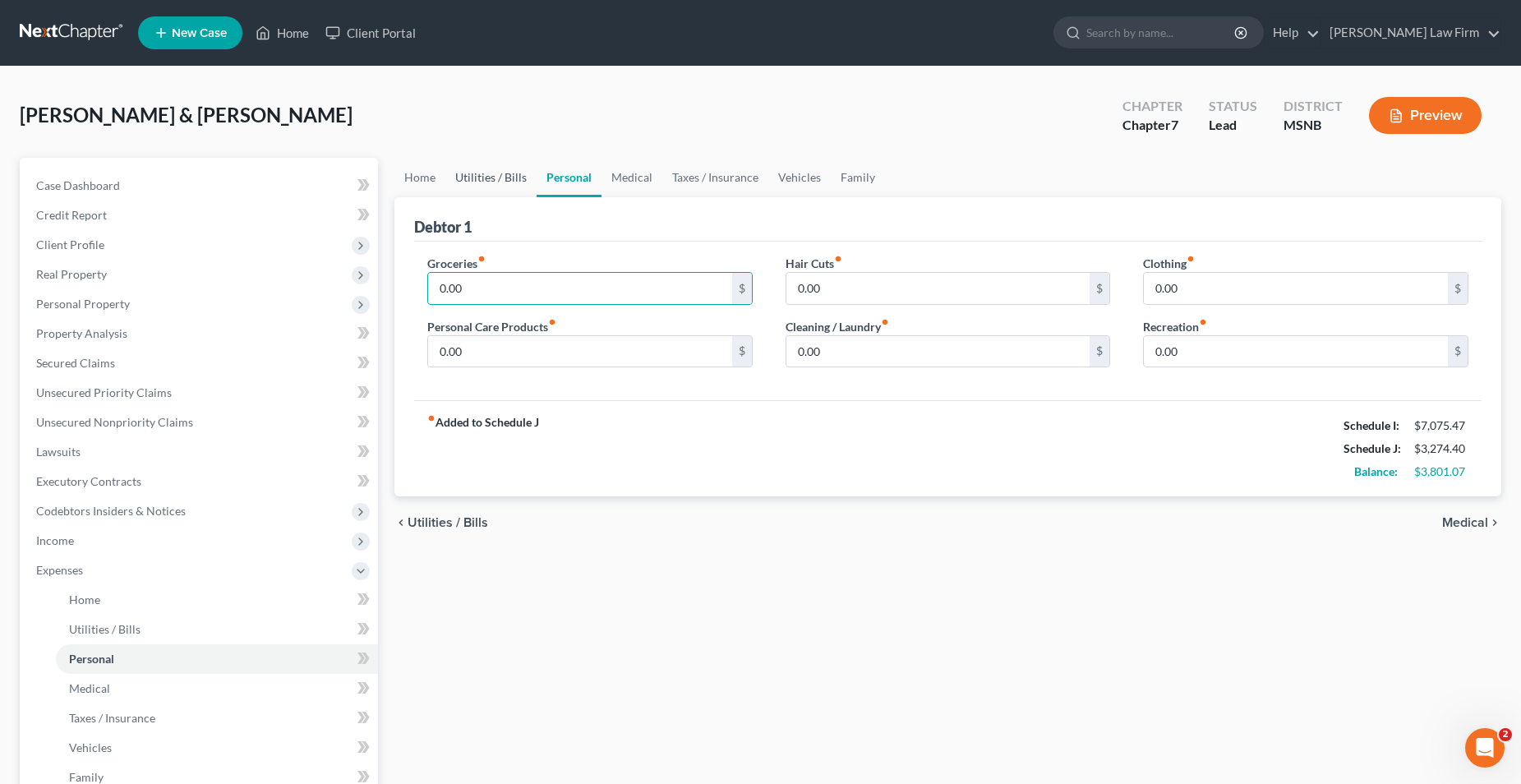
click at [498, 172] on link "Utilities / Bills" at bounding box center [490, 177] width 91 height 39
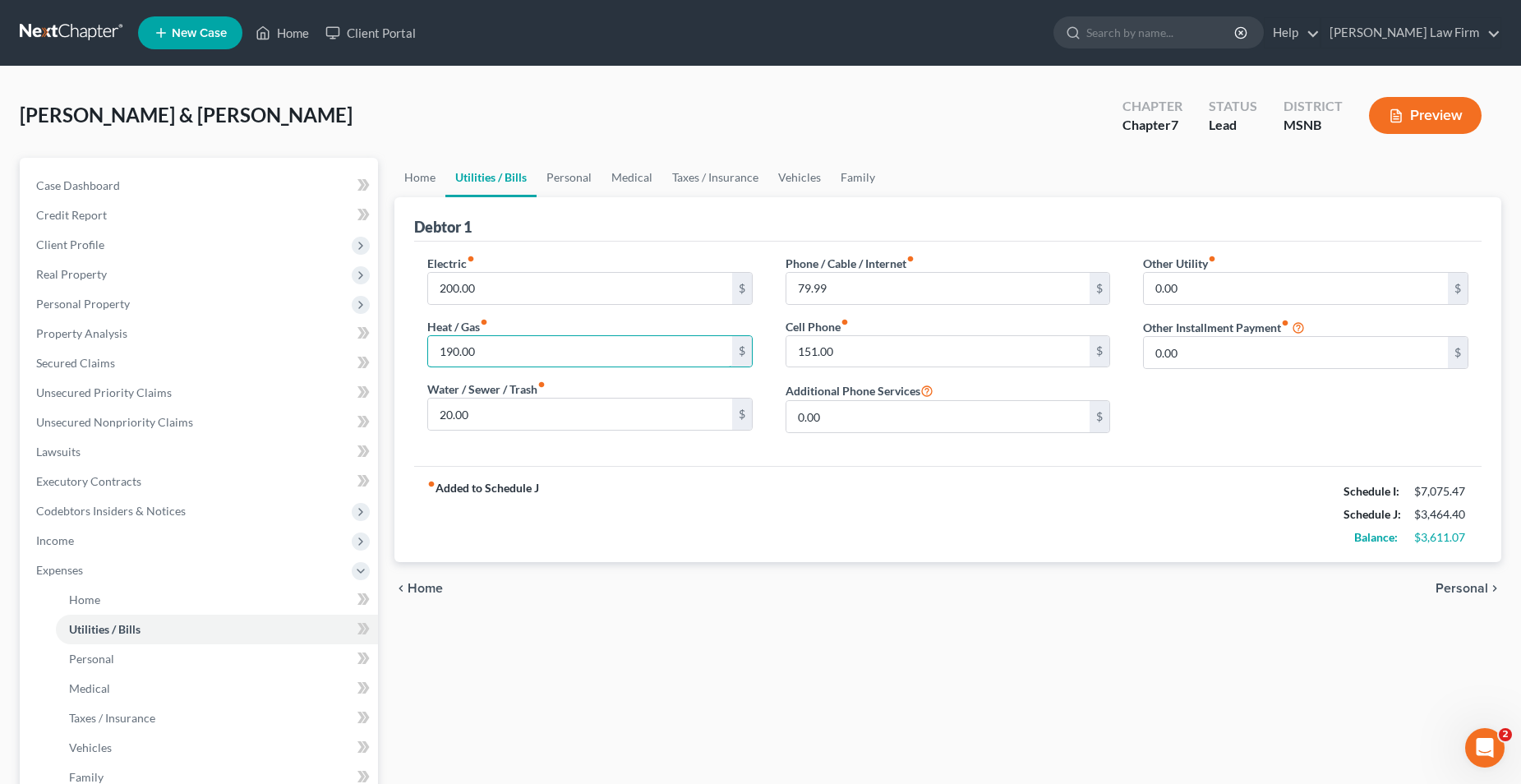
type input "190.00"
click at [695, 444] on div "Electric fiber_manual_record 200.00 $ Heat / Gas fiber_manual_record 190.00 $ W…" at bounding box center [590, 351] width 358 height 192
click at [584, 176] on link "Personal" at bounding box center [569, 177] width 65 height 39
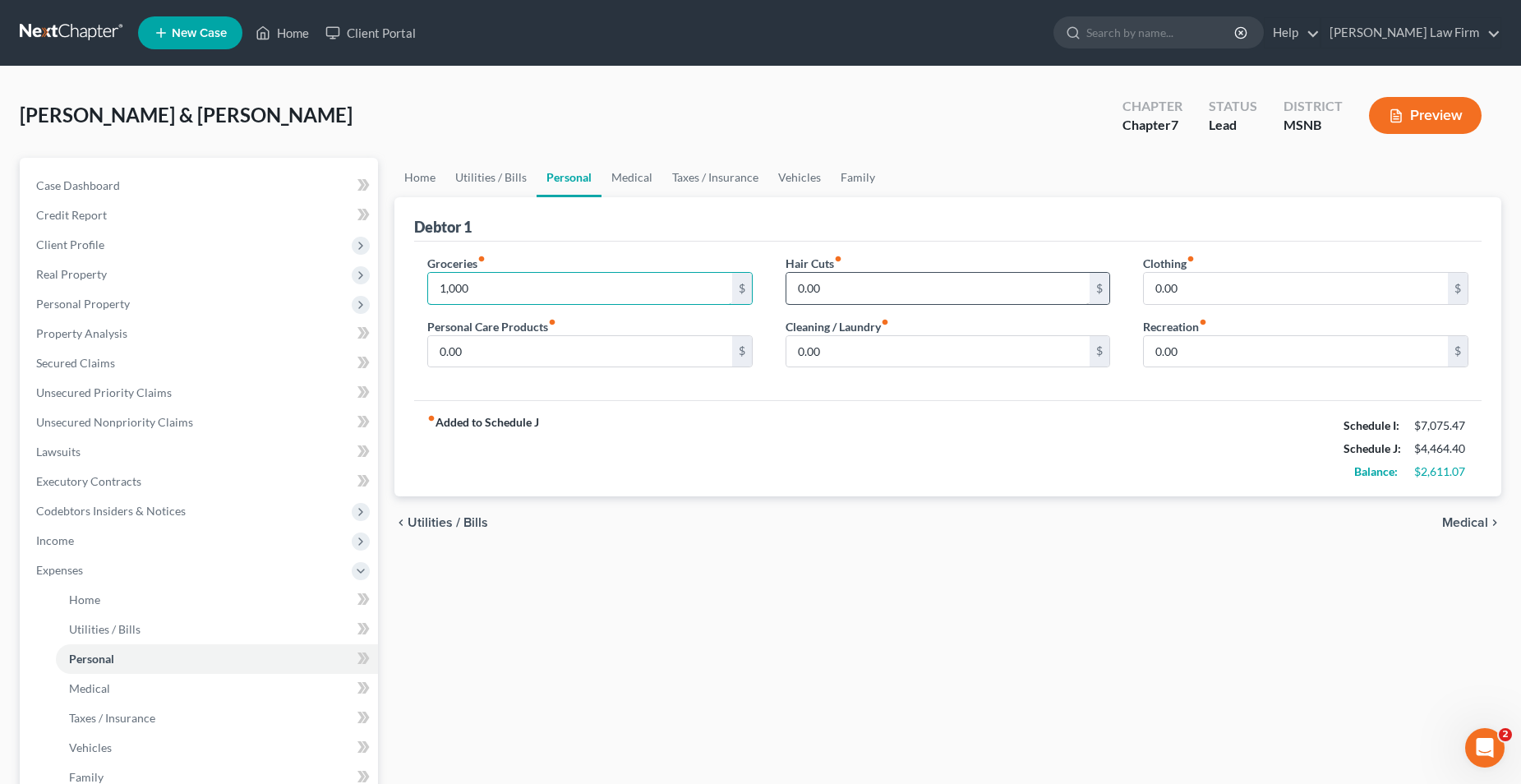
type input "1,000"
click at [851, 285] on input "0.00" at bounding box center [939, 288] width 304 height 31
type input "25"
type input "30.00"
click at [922, 252] on div "Groceries fiber_manual_record 1,000 $ Personal Care Products fiber_manual_recor…" at bounding box center [948, 321] width 1068 height 159
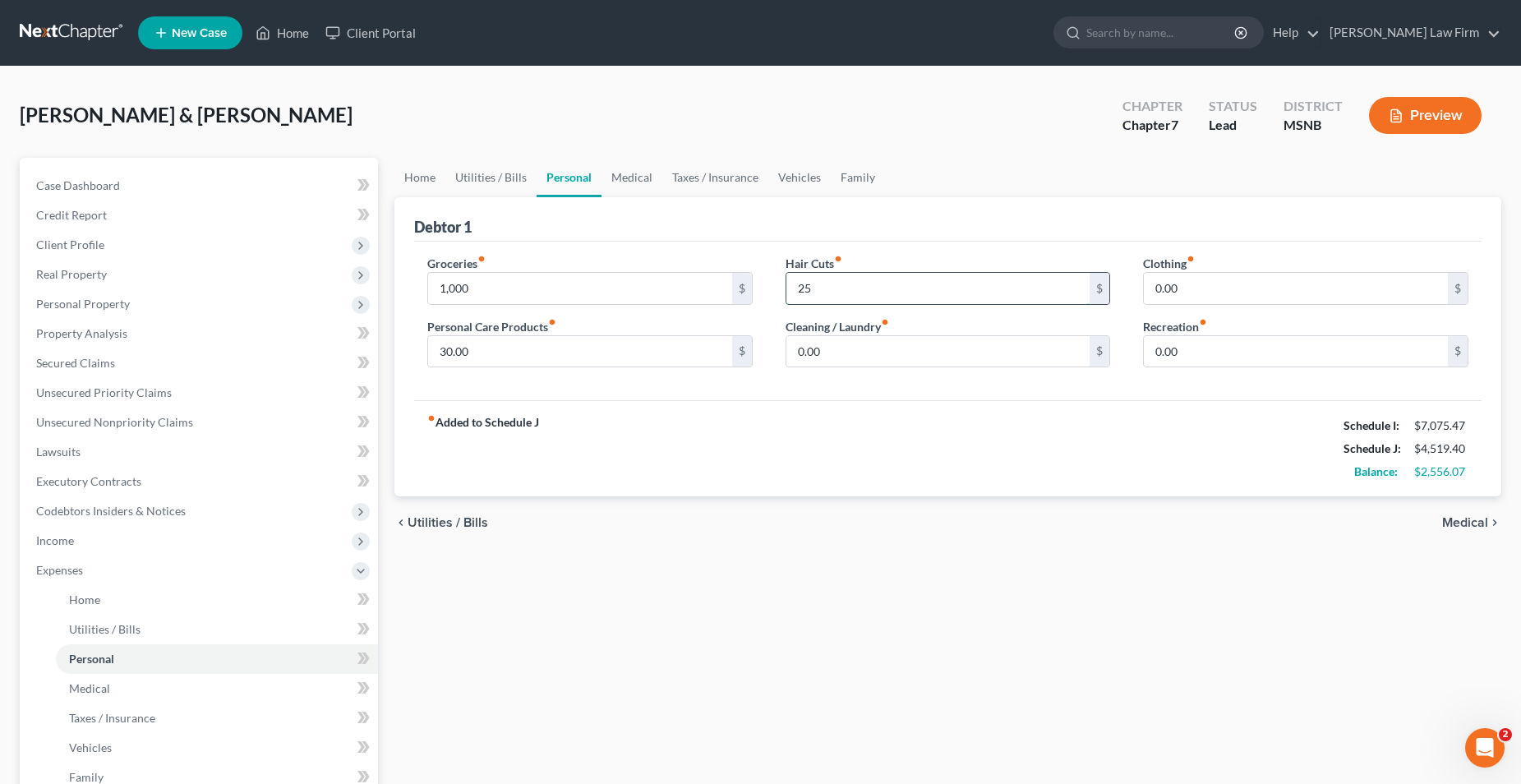
click at [824, 288] on input "25" at bounding box center [939, 288] width 304 height 31
type input "30.00"
click at [850, 348] on input "0.00" at bounding box center [939, 351] width 304 height 31
click at [1204, 284] on input "0.00" at bounding box center [1296, 288] width 304 height 31
type input "3"
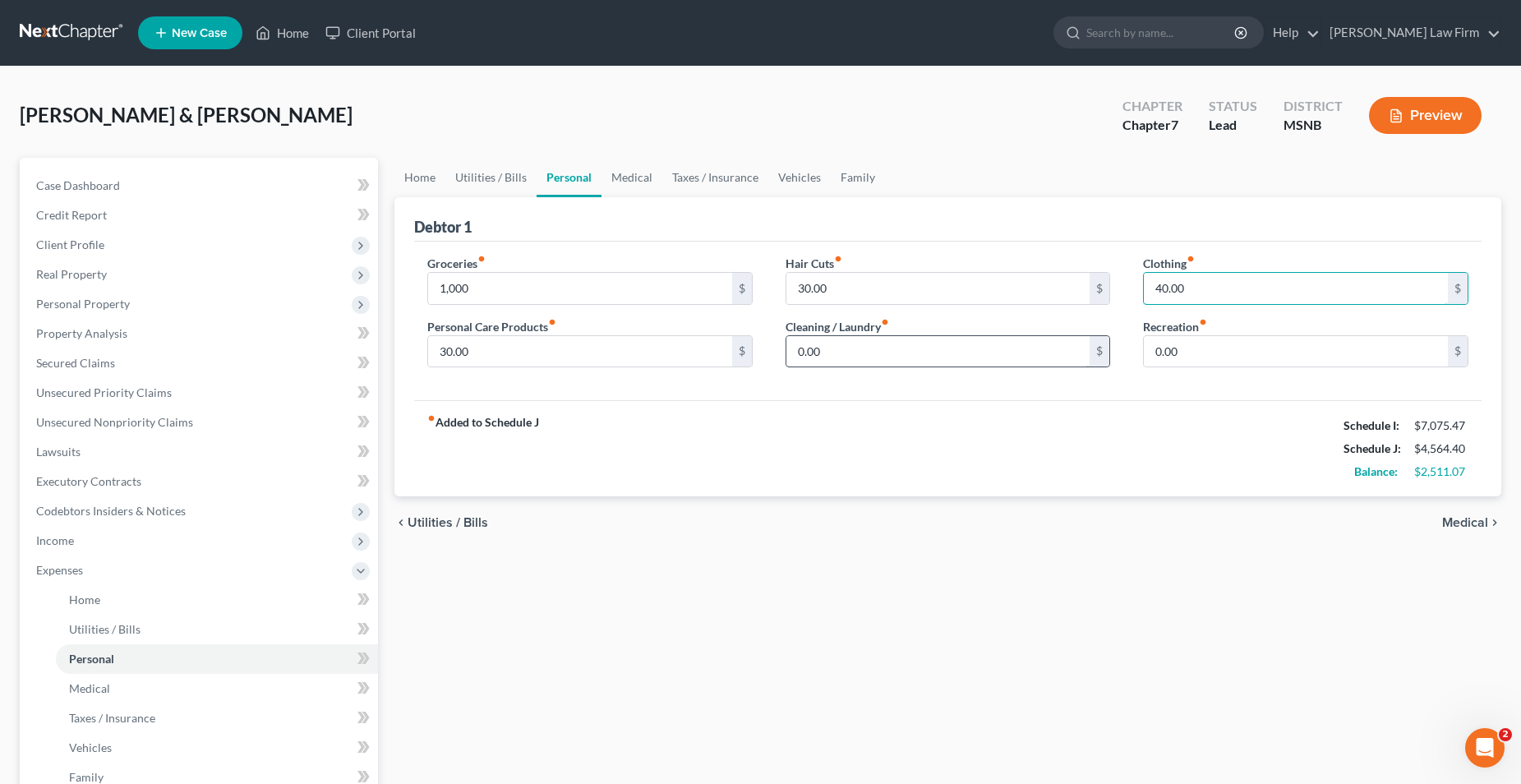
type input "40.00"
click at [859, 345] on input "0.00" at bounding box center [939, 351] width 304 height 31
click at [631, 177] on link "Medical" at bounding box center [632, 177] width 61 height 39
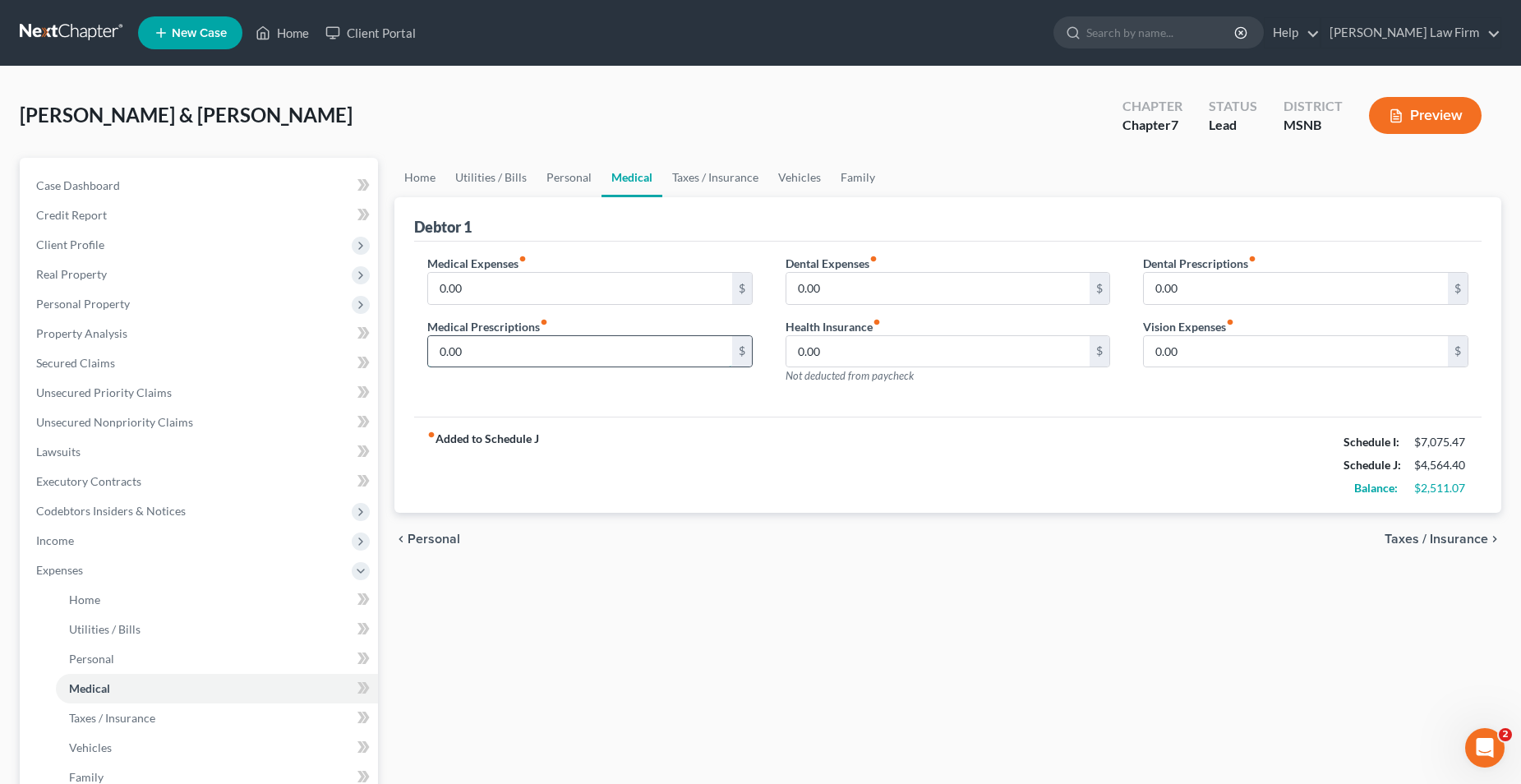
click at [482, 348] on input "0.00" at bounding box center [580, 351] width 304 height 31
type input "175.00"
click at [854, 351] on input "0.00" at bounding box center [939, 351] width 304 height 31
type input "50.00"
type input "1"
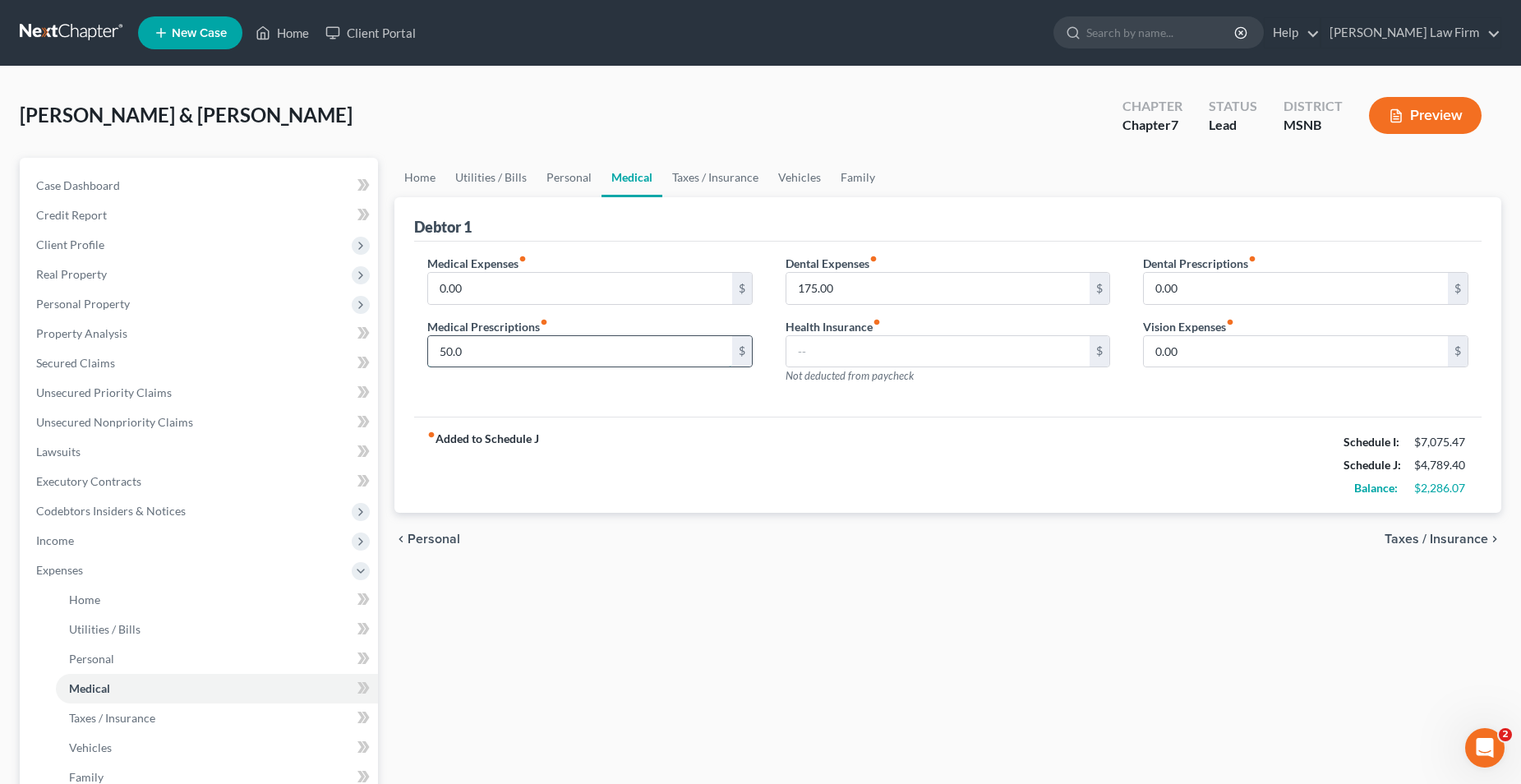
type input "50.00"
click at [846, 344] on input "text" at bounding box center [939, 351] width 304 height 31
type input "150.00"
click at [940, 394] on div "Dental Expenses fiber_manual_record 175.00 $ Health Insurance fiber_manual_reco…" at bounding box center [948, 326] width 358 height 143
click at [499, 287] on input "0.00" at bounding box center [580, 288] width 304 height 31
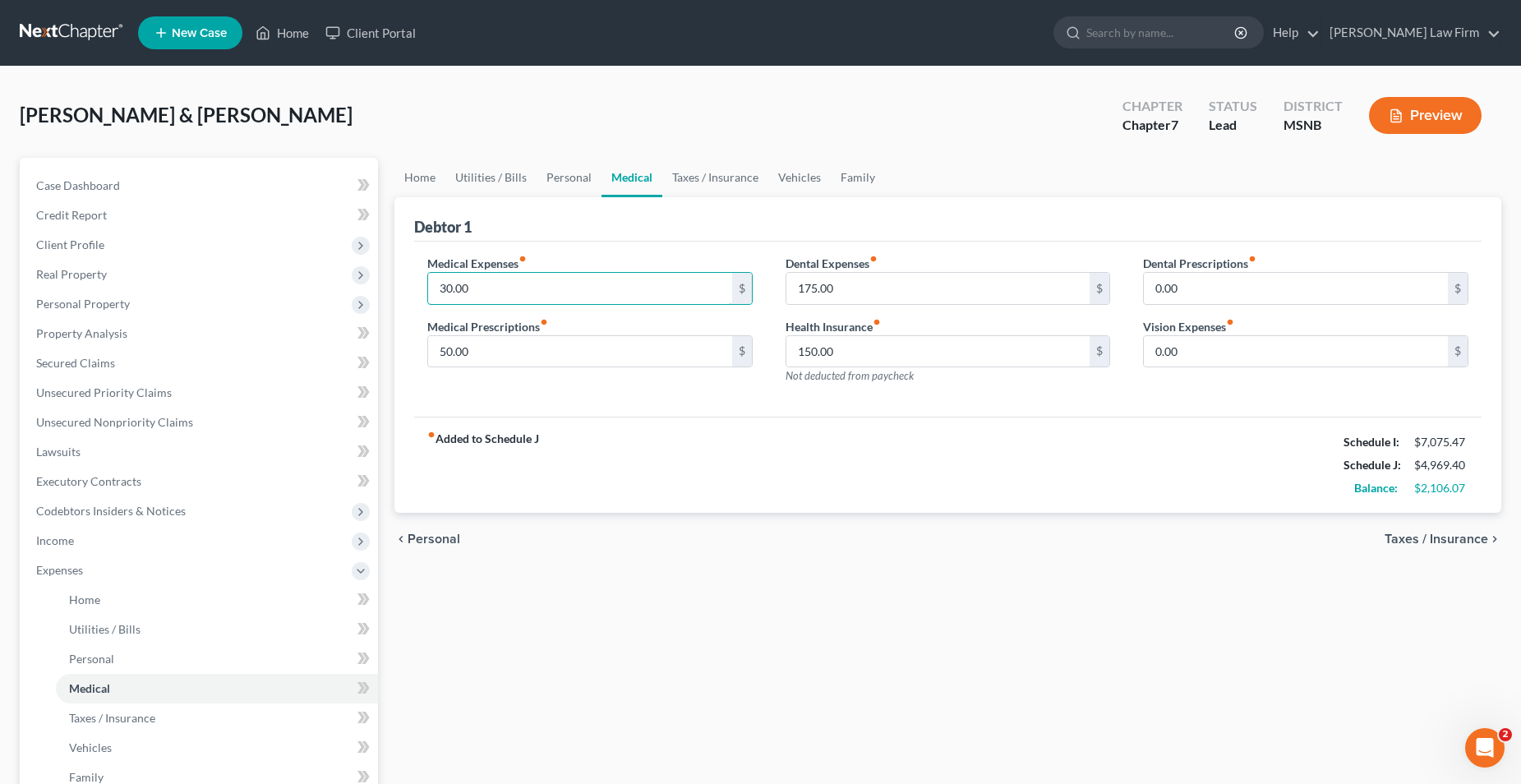
type input "30.00"
click at [1206, 402] on div "Medical Expenses fiber_manual_record 30.00 $ Medical Prescriptions fiber_manual…" at bounding box center [948, 330] width 1068 height 176
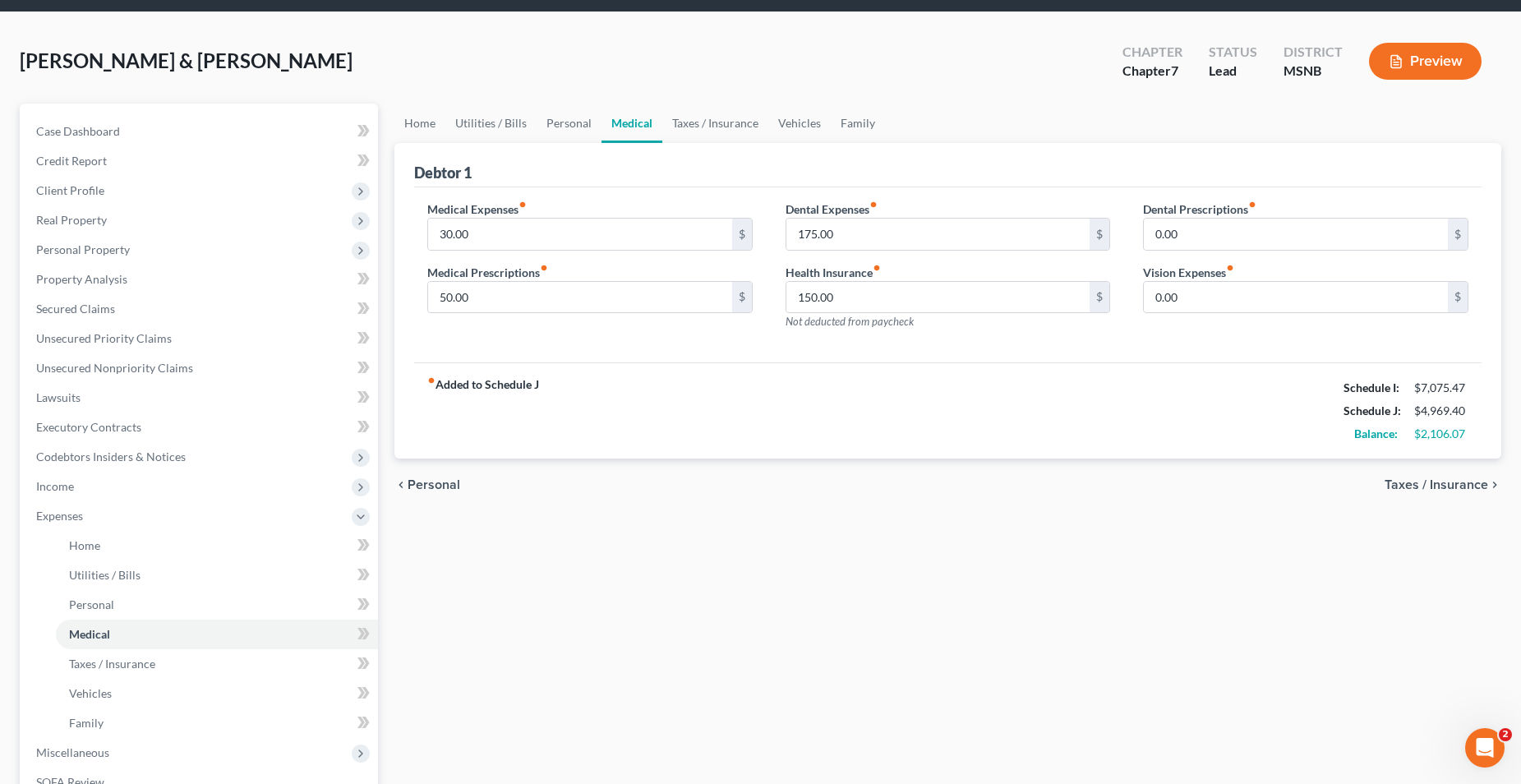
scroll to position [82, 0]
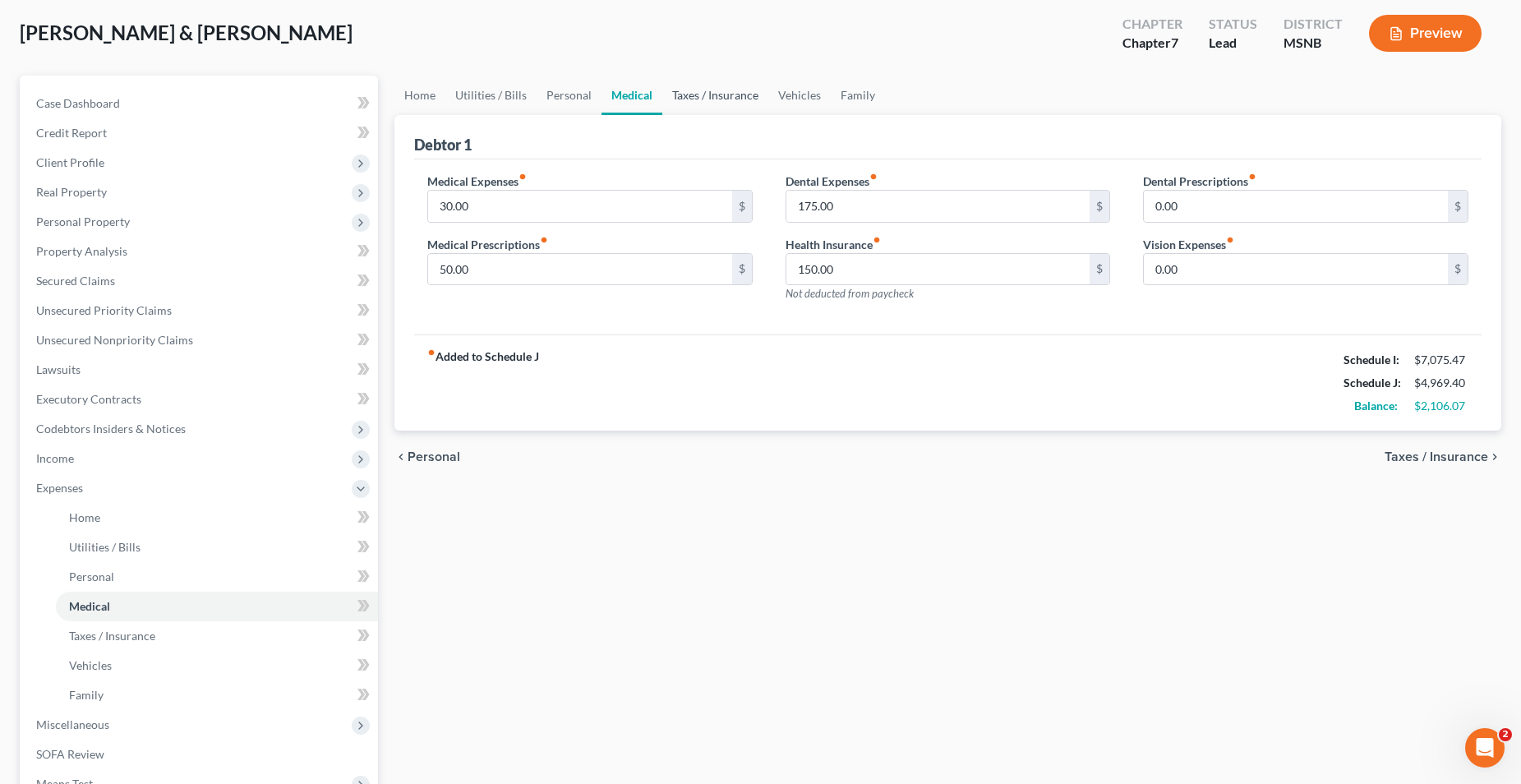
click at [713, 90] on link "Taxes / Insurance" at bounding box center [715, 95] width 106 height 39
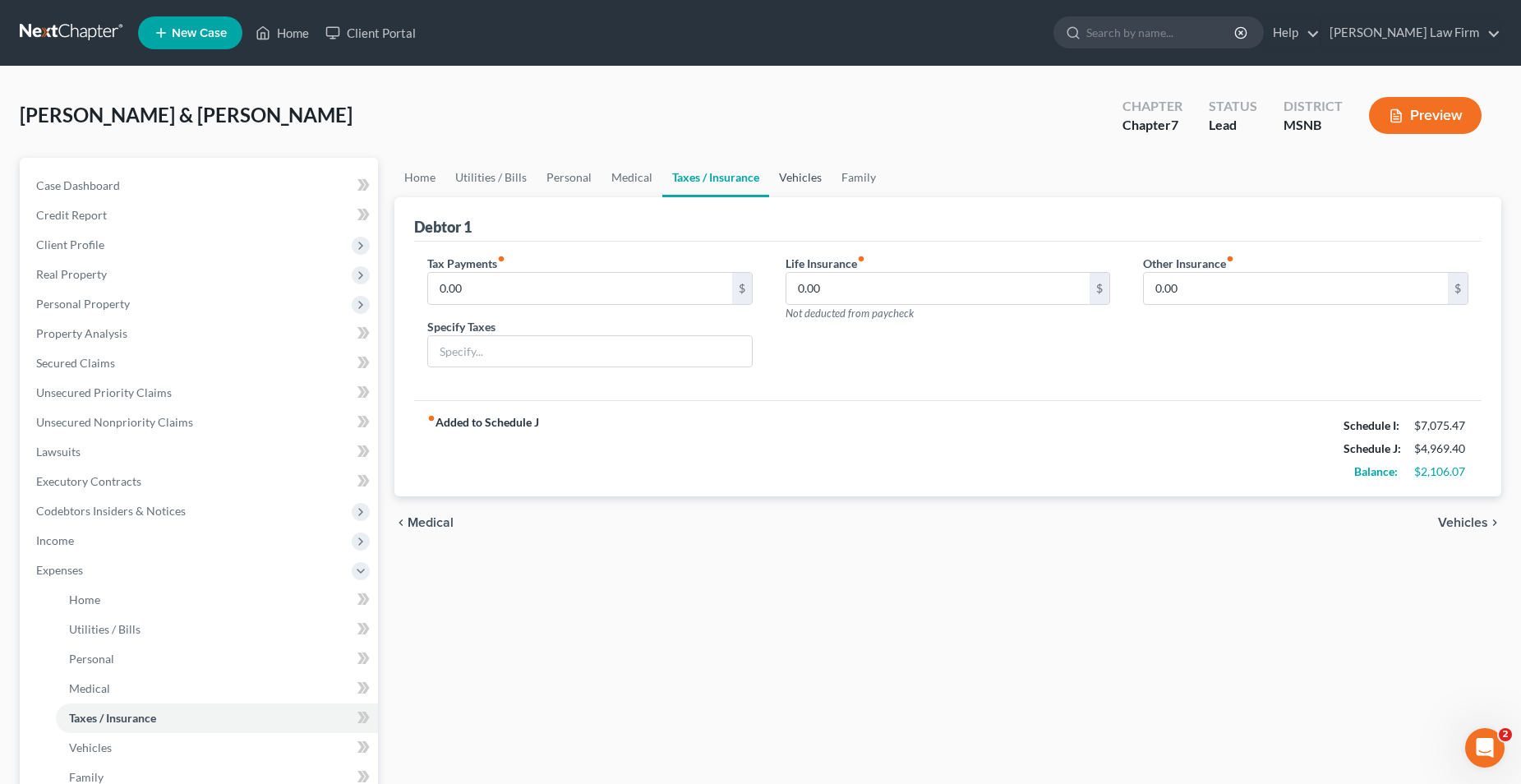
click at [796, 176] on link "Vehicles" at bounding box center [800, 177] width 62 height 39
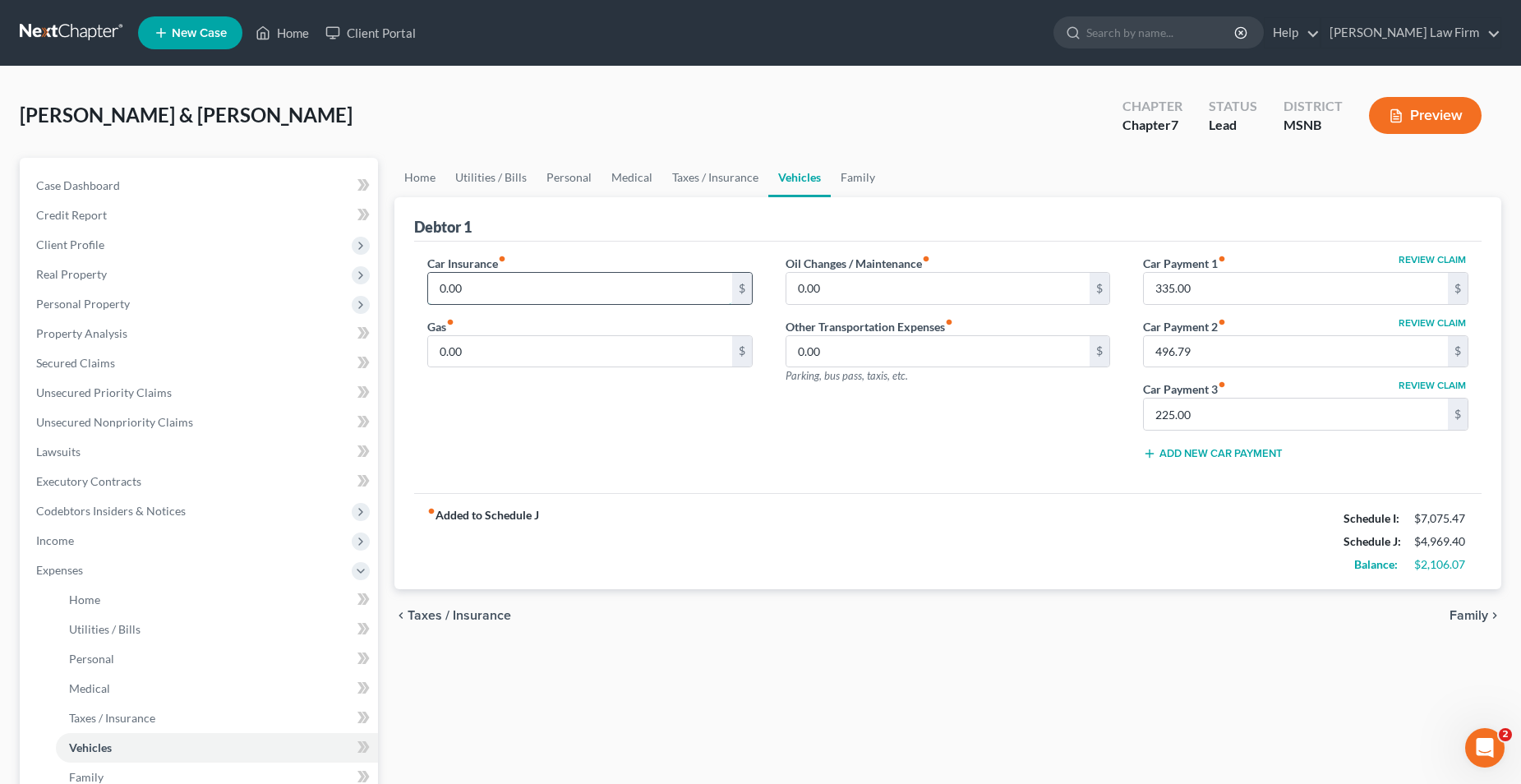
click at [542, 282] on input "0.00" at bounding box center [580, 288] width 304 height 31
type input "636.00"
click at [541, 350] on input "0.00" at bounding box center [580, 351] width 304 height 31
click at [581, 410] on div "Car Insurance fiber_manual_record 636.00 $ Gas fiber_manual_record 400.00 $" at bounding box center [590, 364] width 358 height 219
click at [454, 349] on input "400.00" at bounding box center [580, 351] width 304 height 31
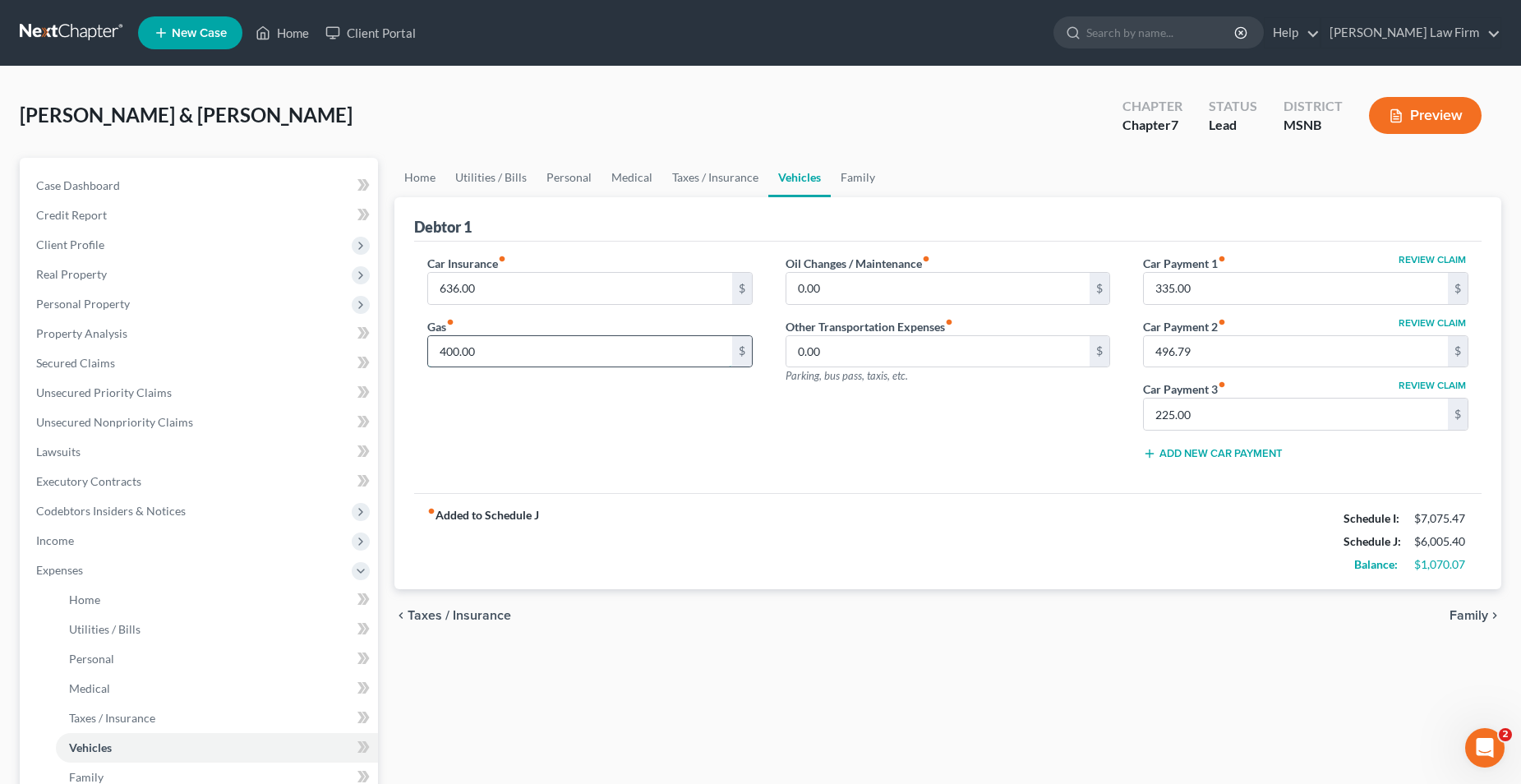
click at [451, 349] on input "400.00" at bounding box center [580, 351] width 304 height 31
click at [453, 353] on input "400.00" at bounding box center [580, 351] width 304 height 31
type input "450.00"
click at [621, 458] on div "Car Insurance fiber_manual_record 636.00 $ Gas fiber_manual_record 450.00 $" at bounding box center [590, 364] width 358 height 219
click at [933, 291] on input "0.00" at bounding box center [939, 288] width 304 height 31
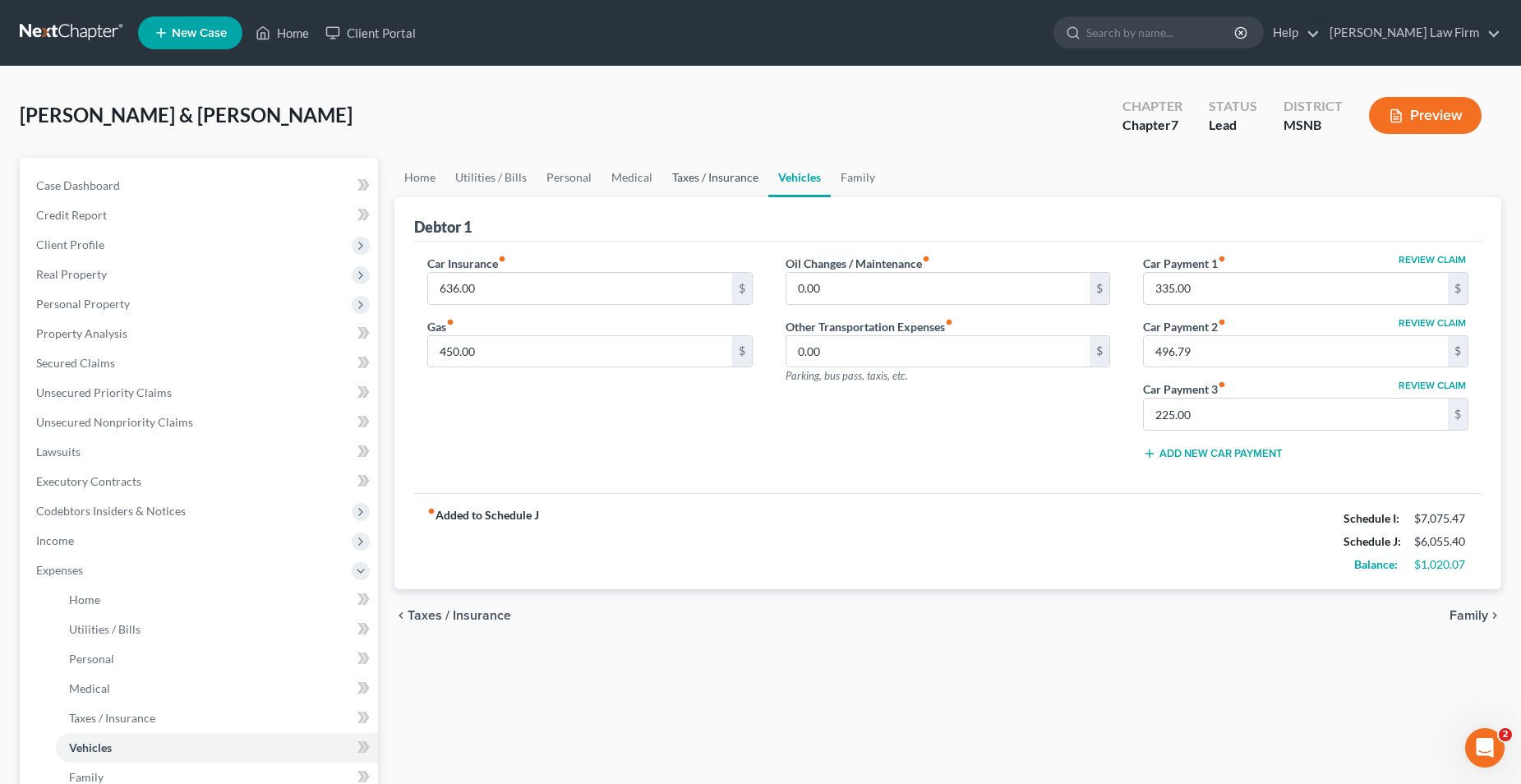
click at [681, 179] on link "Taxes / Insurance" at bounding box center [715, 177] width 106 height 39
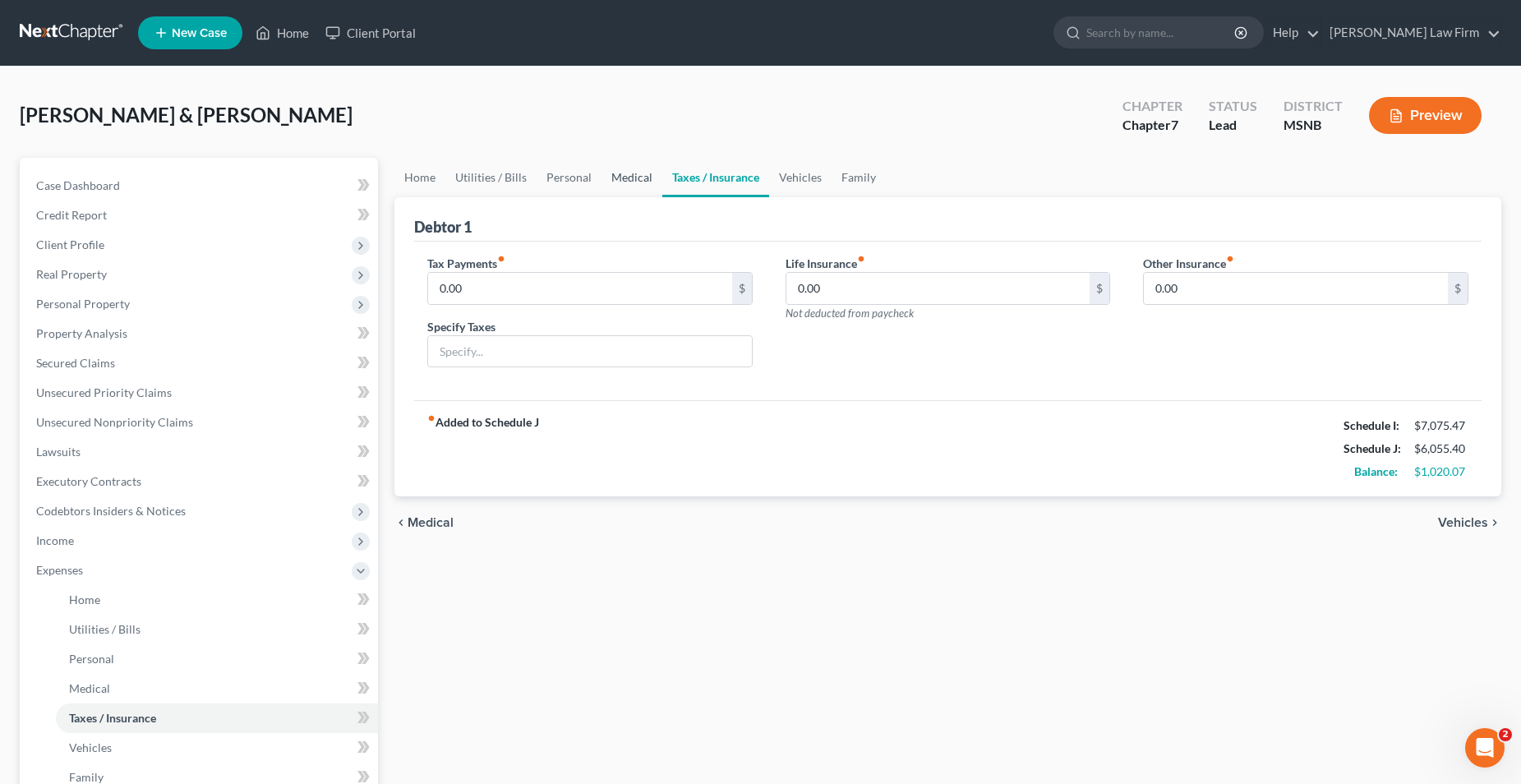
click at [628, 175] on link "Medical" at bounding box center [632, 177] width 61 height 39
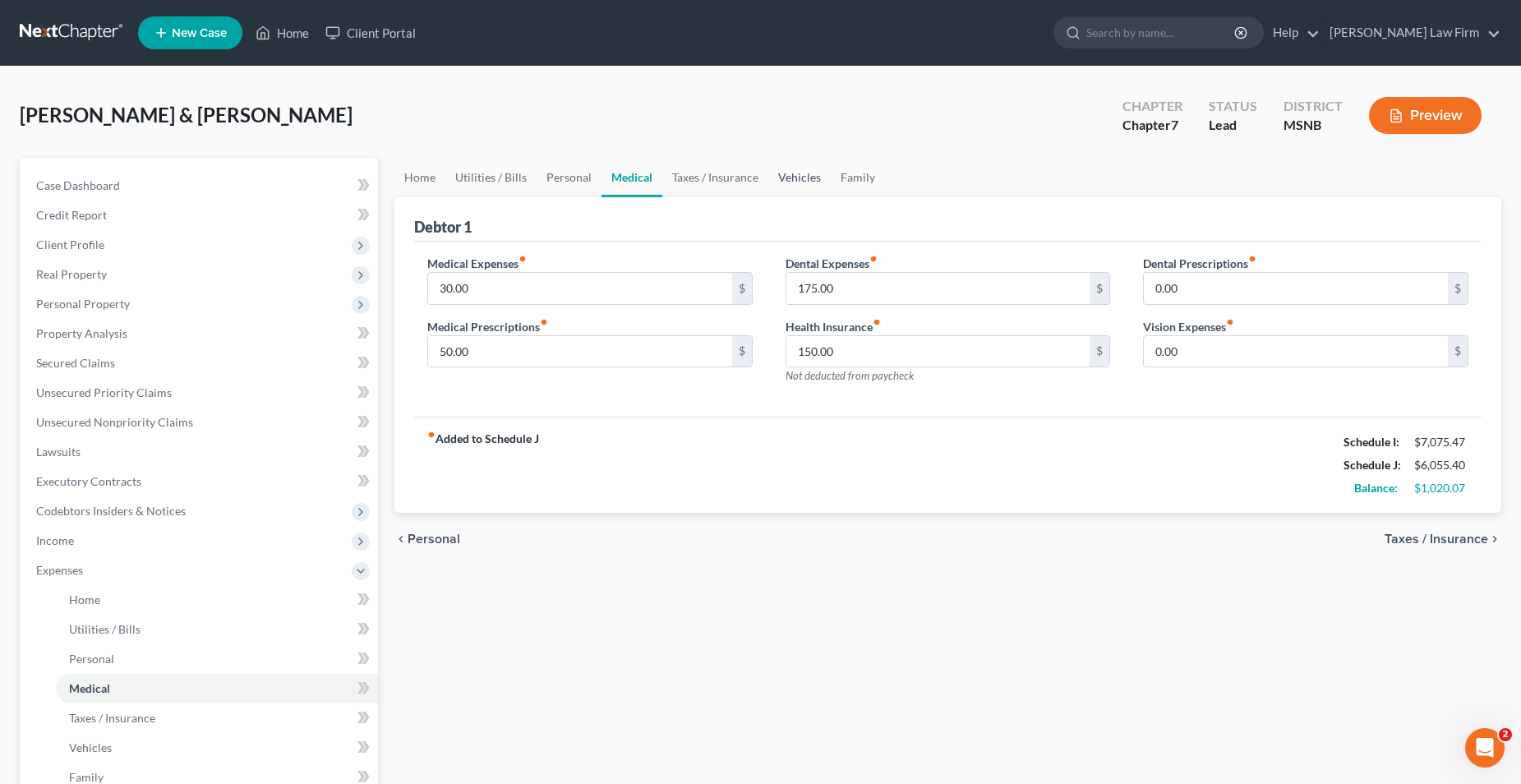
click at [796, 173] on link "Vehicles" at bounding box center [800, 177] width 62 height 39
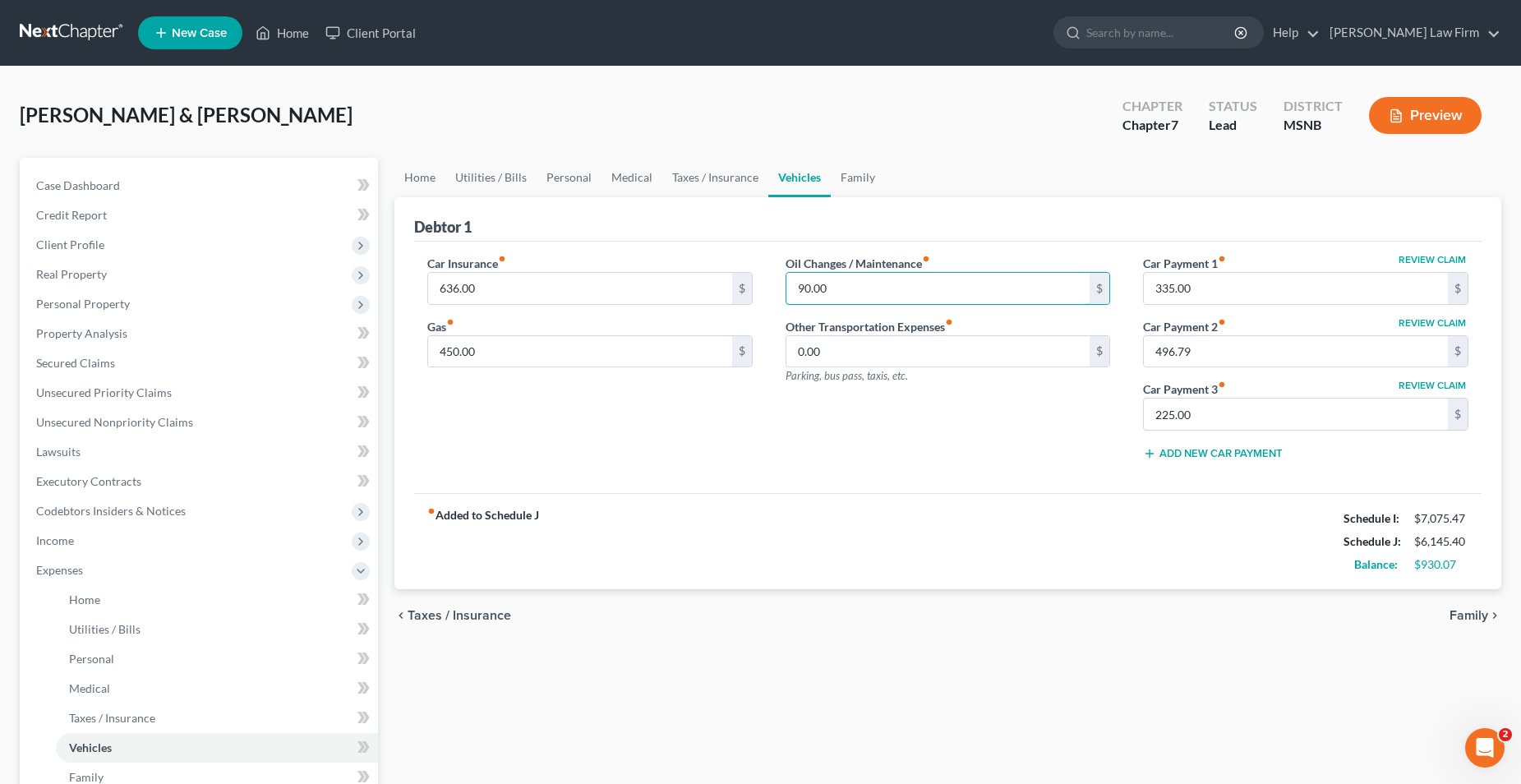
type input "90.00"
click at [800, 471] on div "Oil Changes / Maintenance fiber_manual_record 90.00 $ Other Transportation Expe…" at bounding box center [948, 364] width 358 height 219
click at [851, 181] on link "Family" at bounding box center [858, 177] width 54 height 39
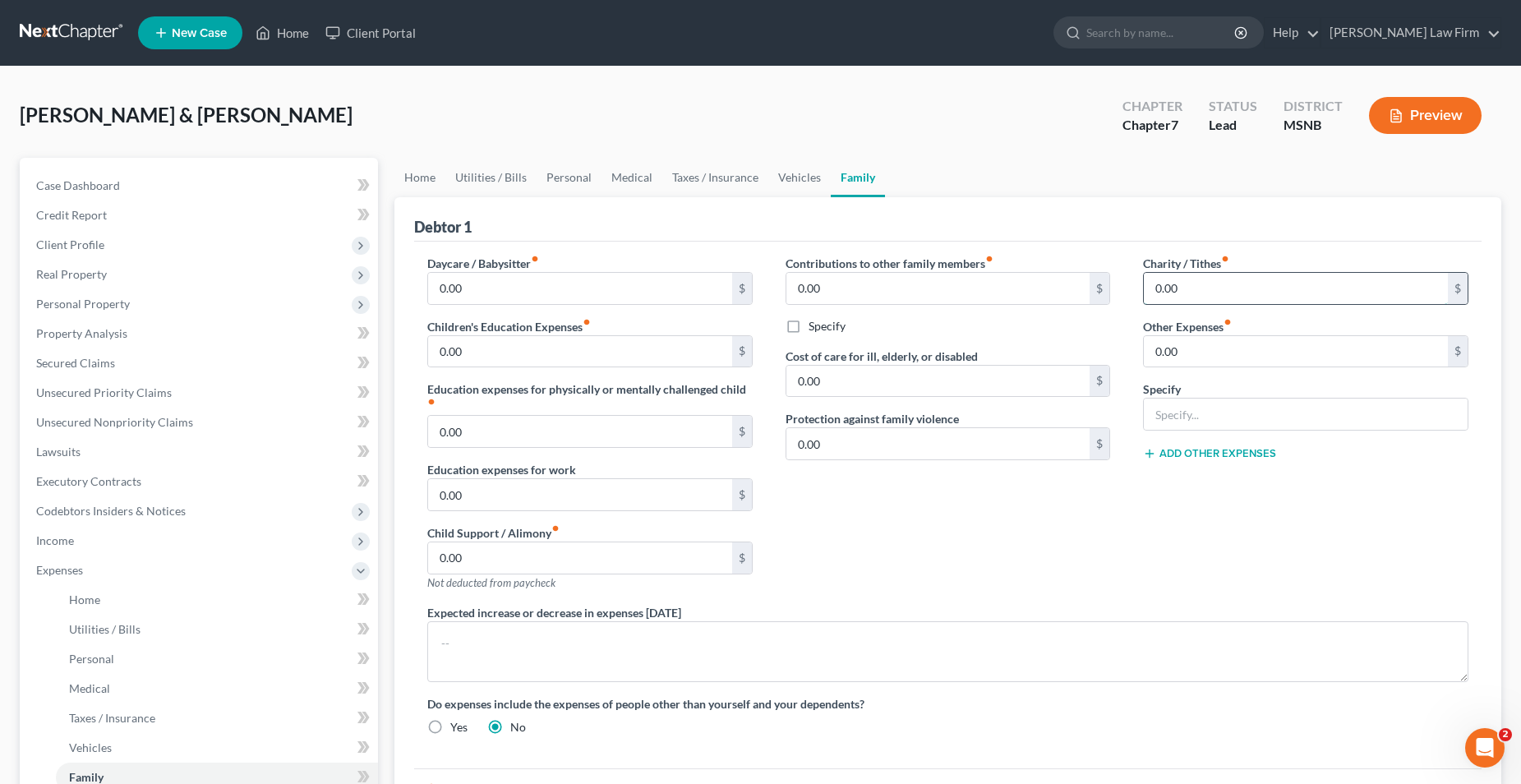
click at [1230, 287] on input "0.00" at bounding box center [1296, 288] width 304 height 31
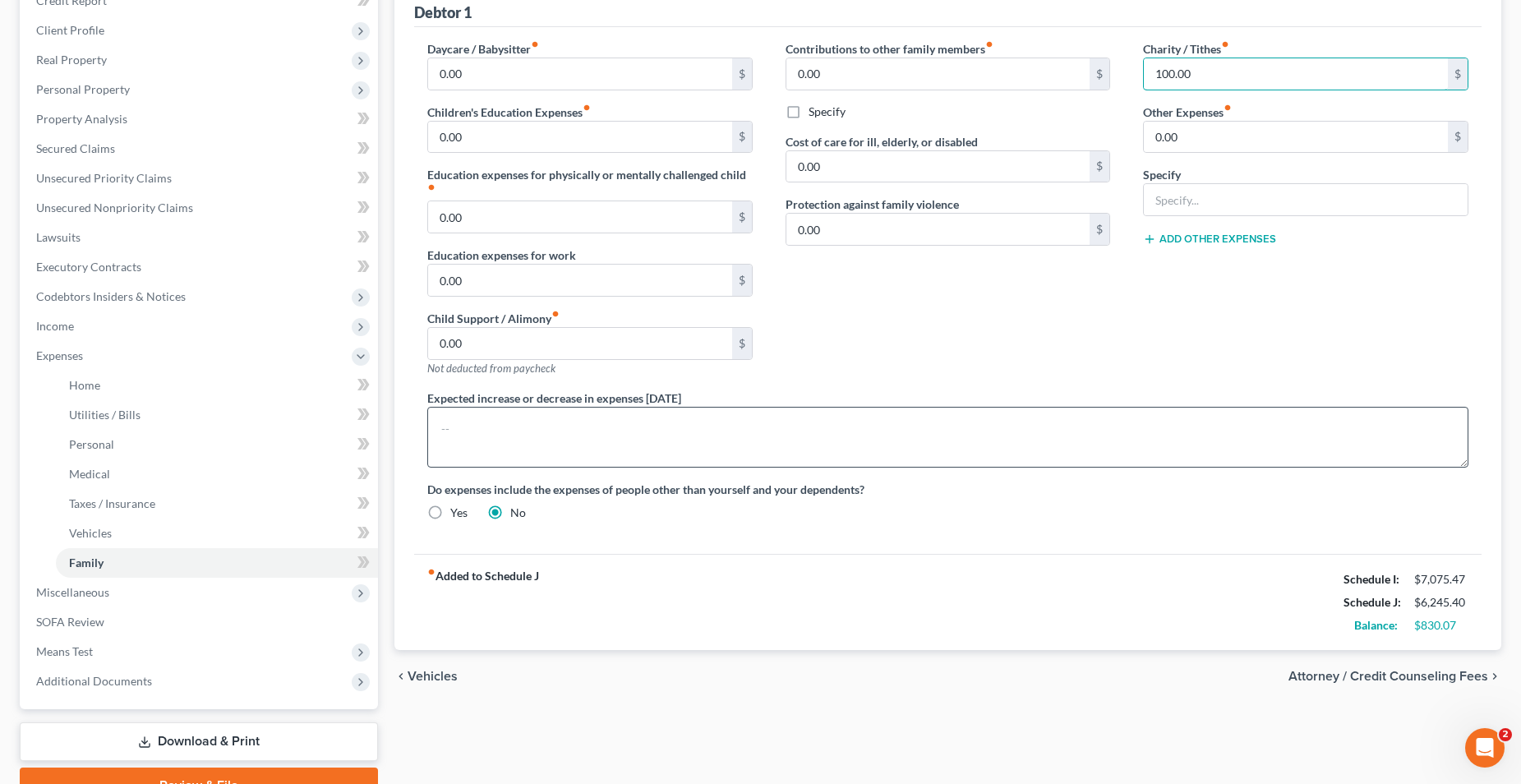
scroll to position [132, 0]
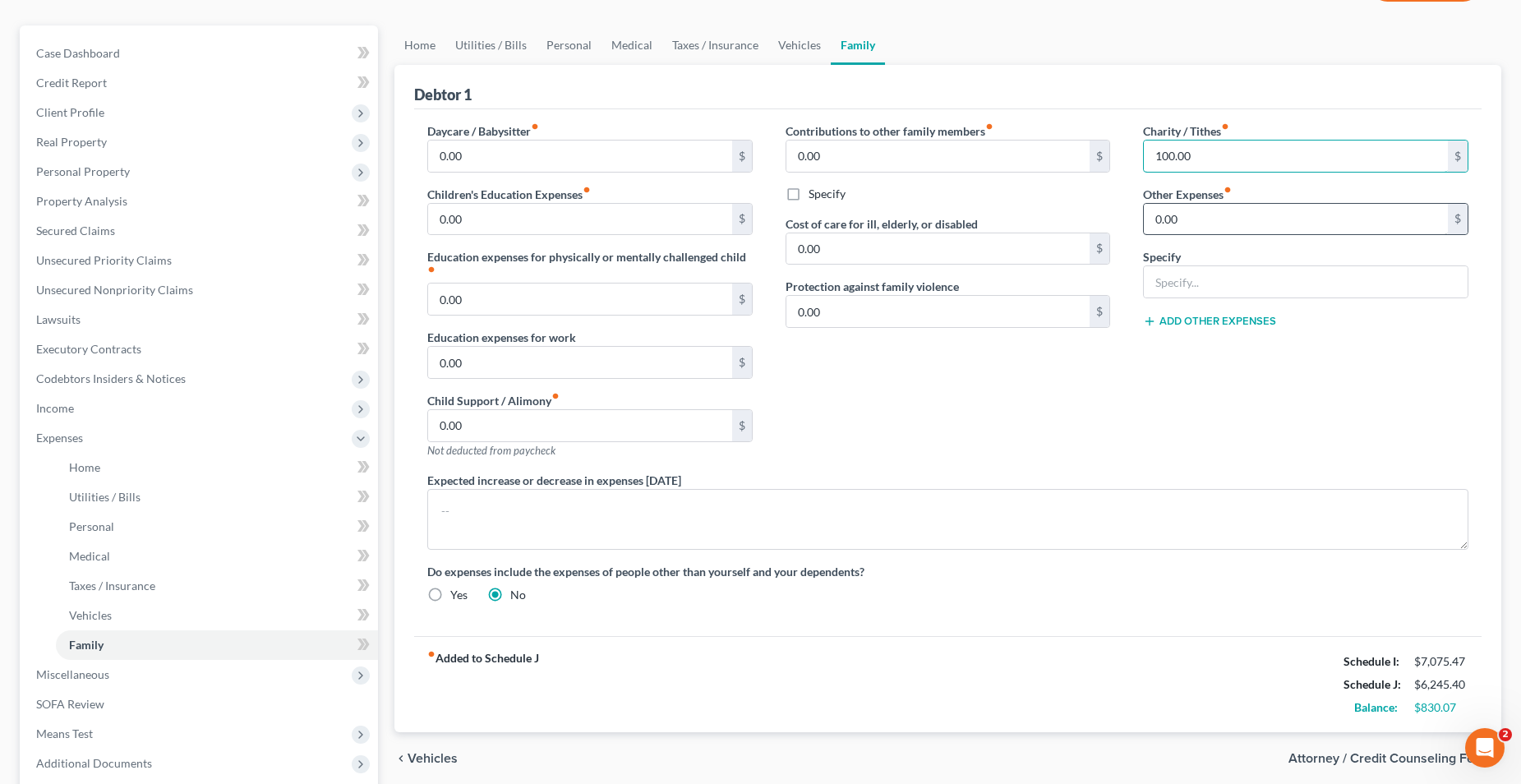
type input "100.00"
click at [1211, 210] on input "0.00" at bounding box center [1296, 219] width 304 height 31
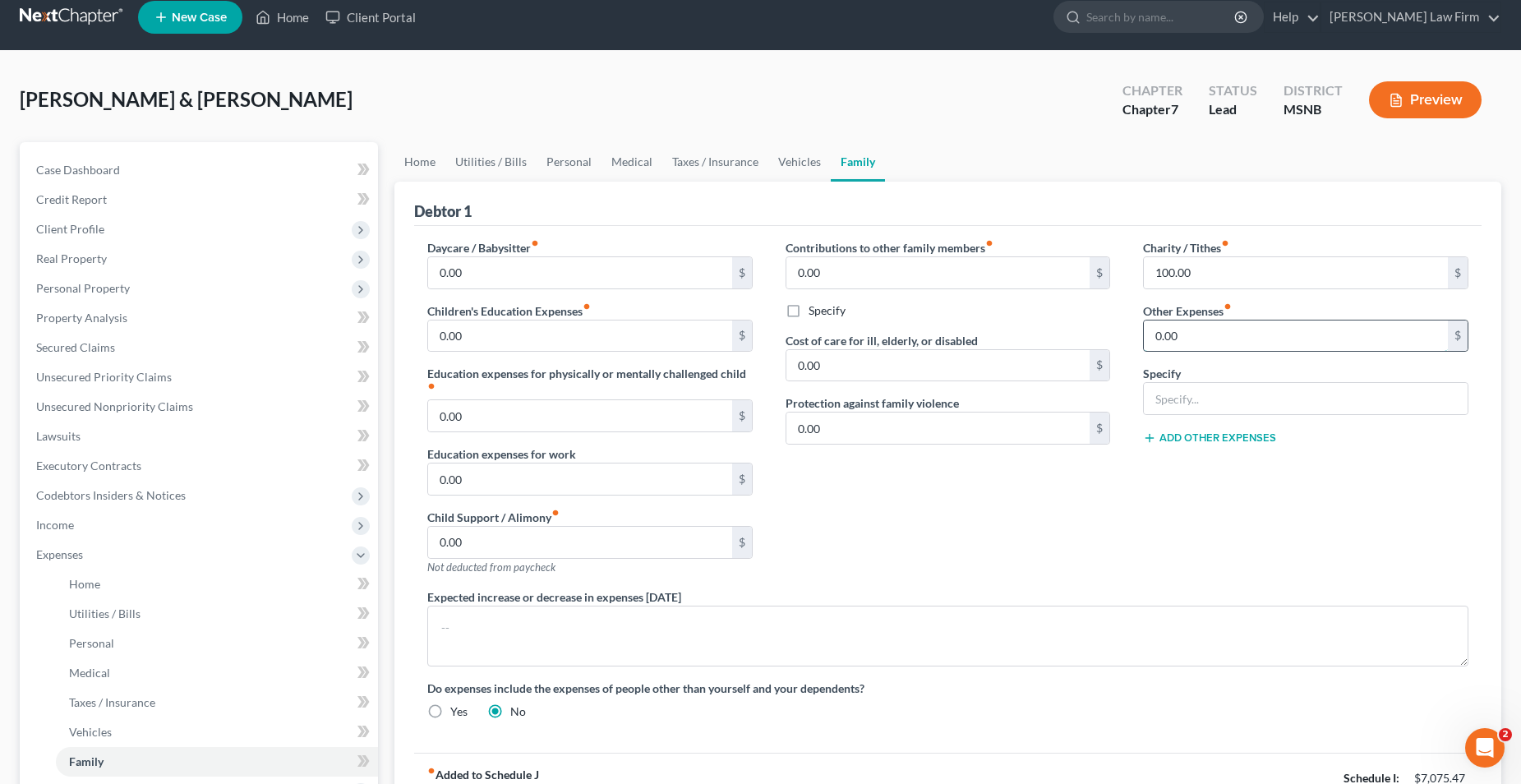
scroll to position [0, 0]
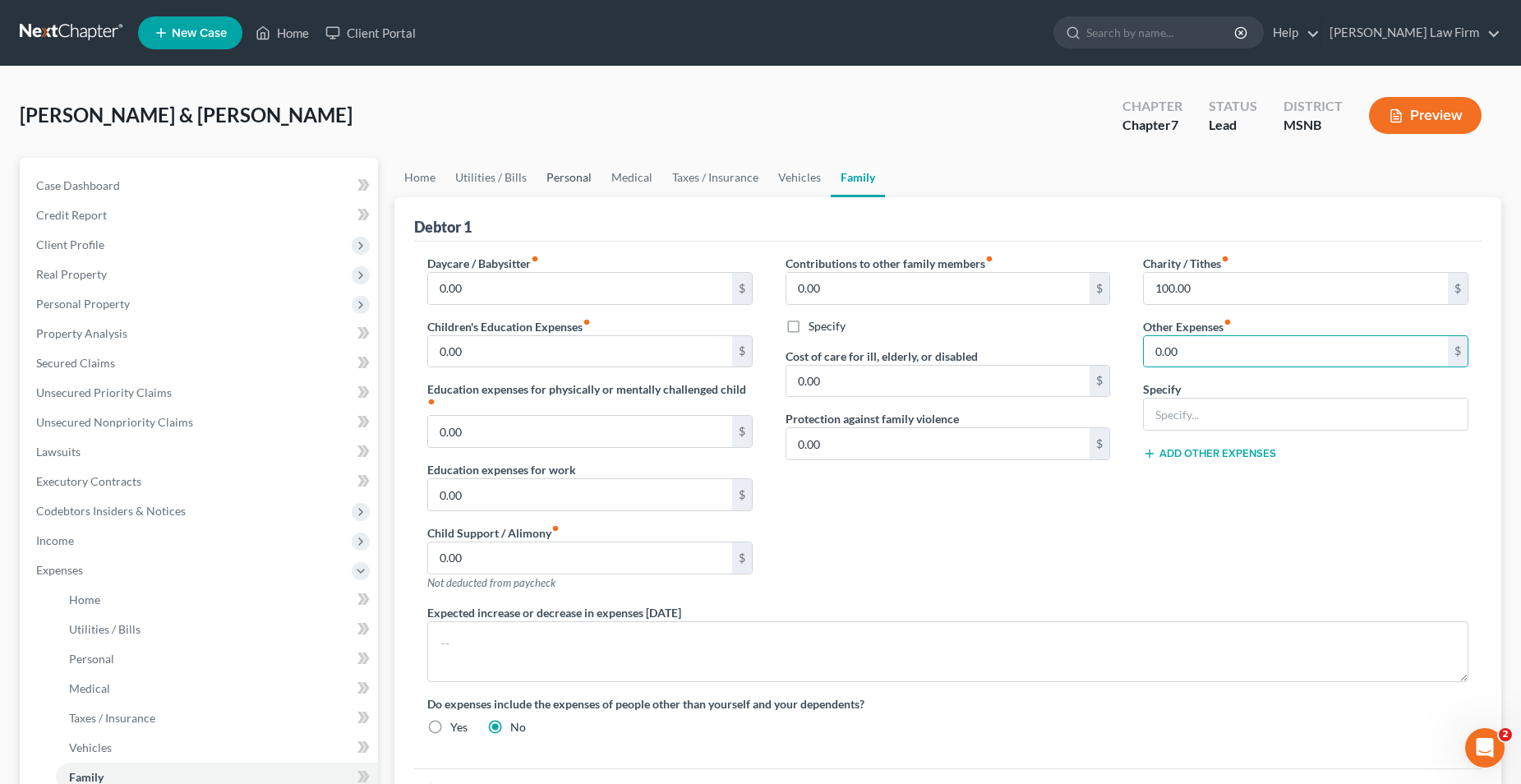
click at [575, 174] on link "Personal" at bounding box center [569, 177] width 65 height 39
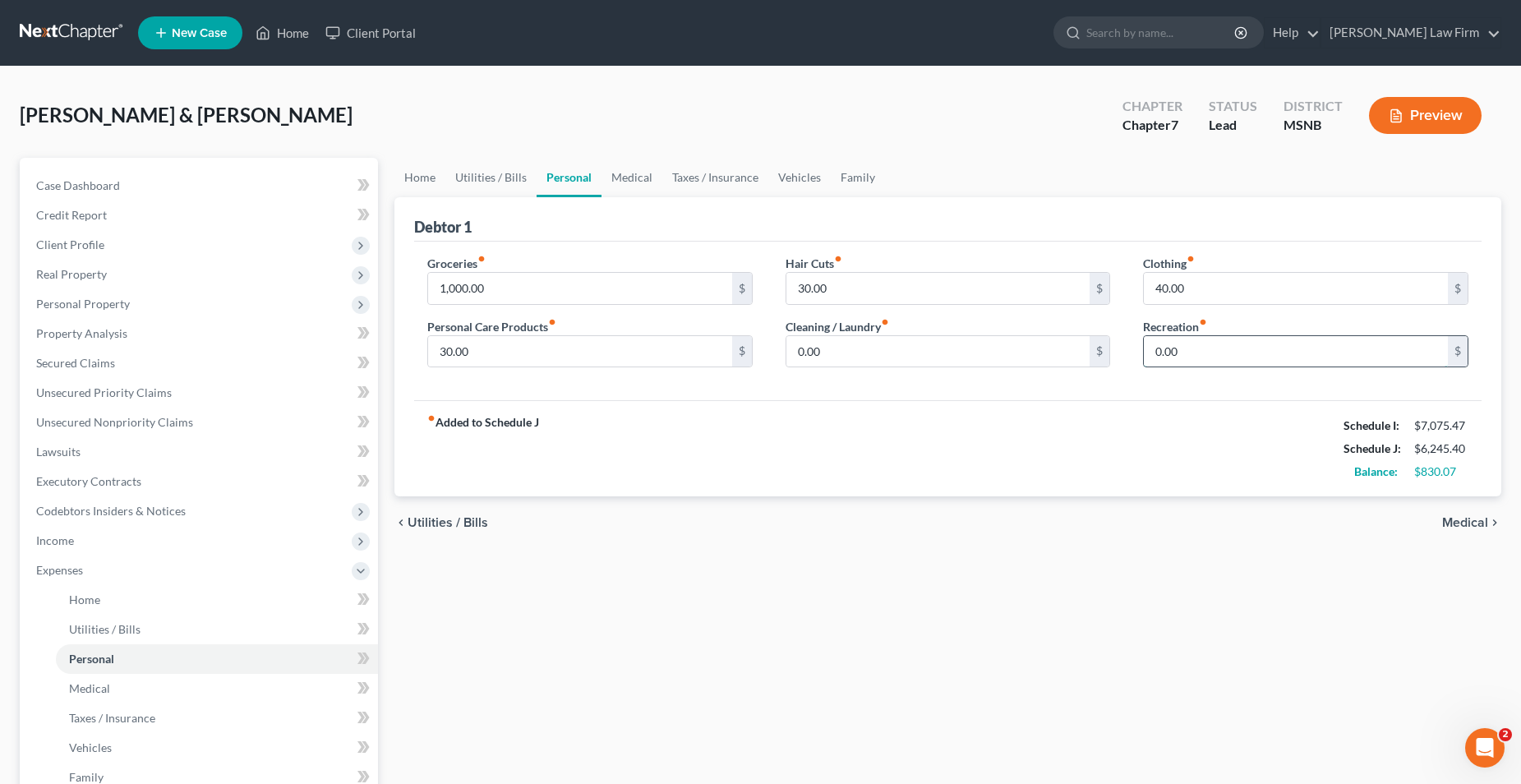
click at [1197, 345] on input "0.00" at bounding box center [1296, 351] width 304 height 31
type input "50.00"
click at [863, 175] on link "Family" at bounding box center [858, 177] width 54 height 39
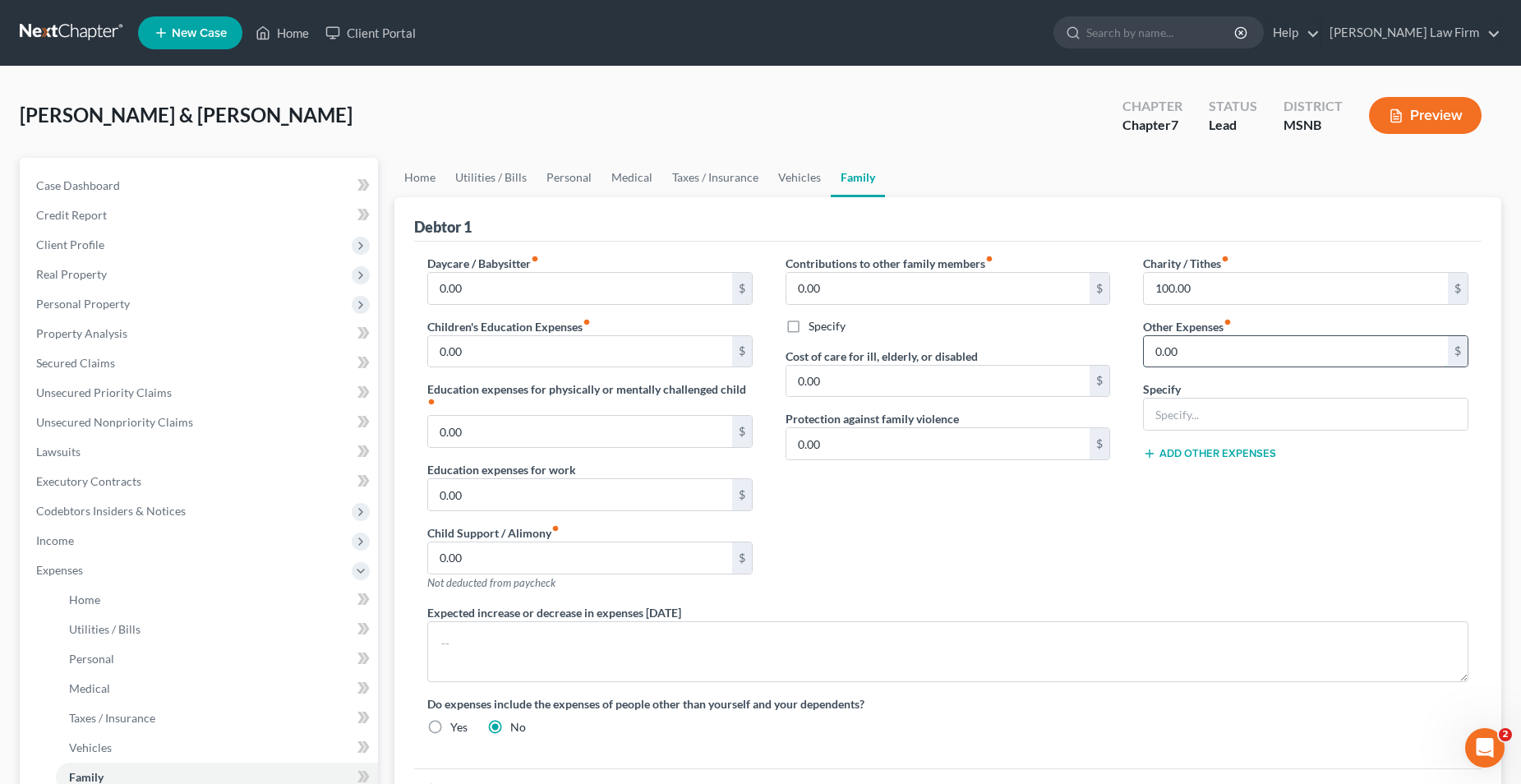
click at [1203, 345] on input "0.00" at bounding box center [1296, 351] width 304 height 31
click at [1124, 502] on div "Contributions to other family members fiber_manual_record 0.00 $ Specify Cost o…" at bounding box center [948, 429] width 358 height 349
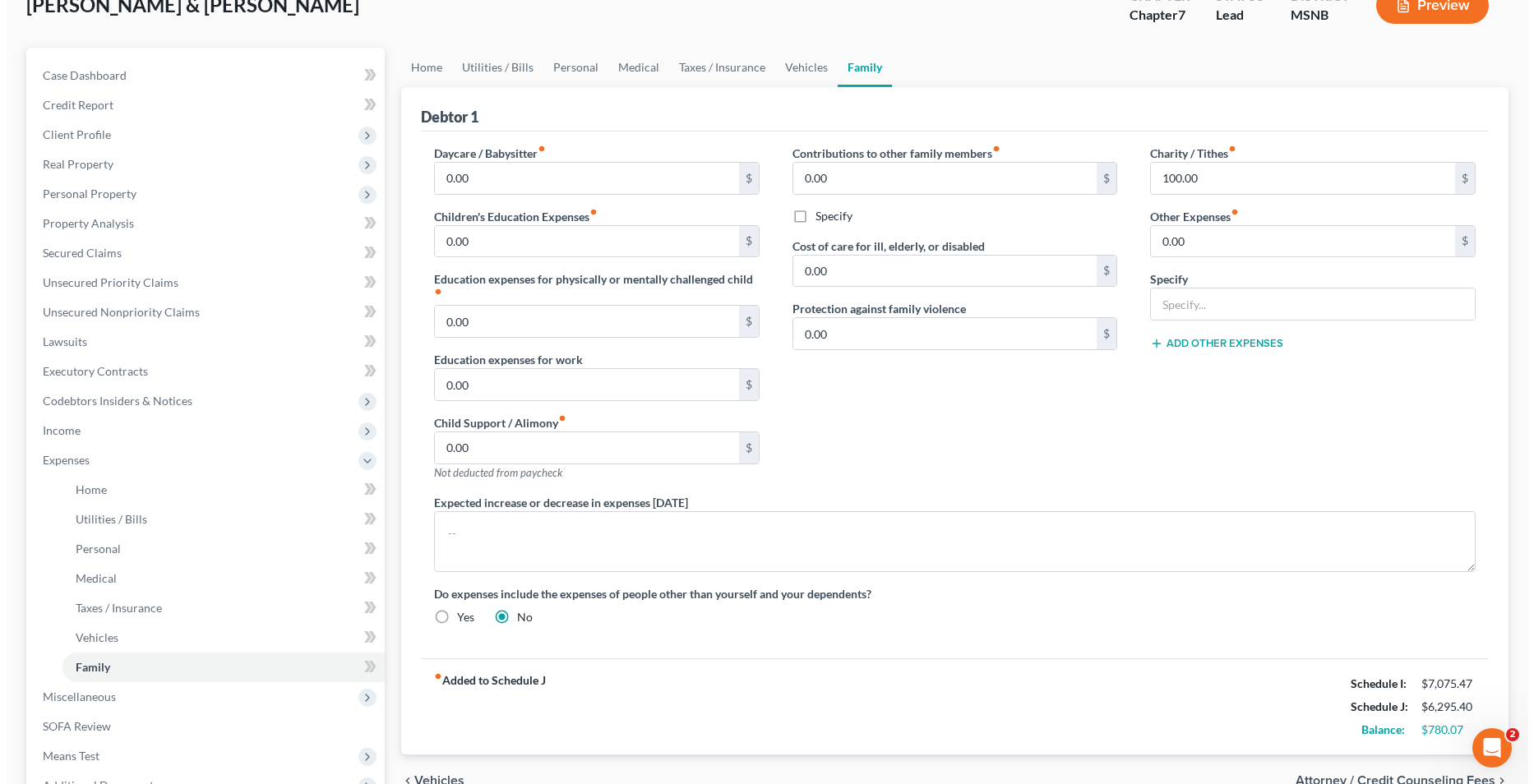
scroll to position [50, 0]
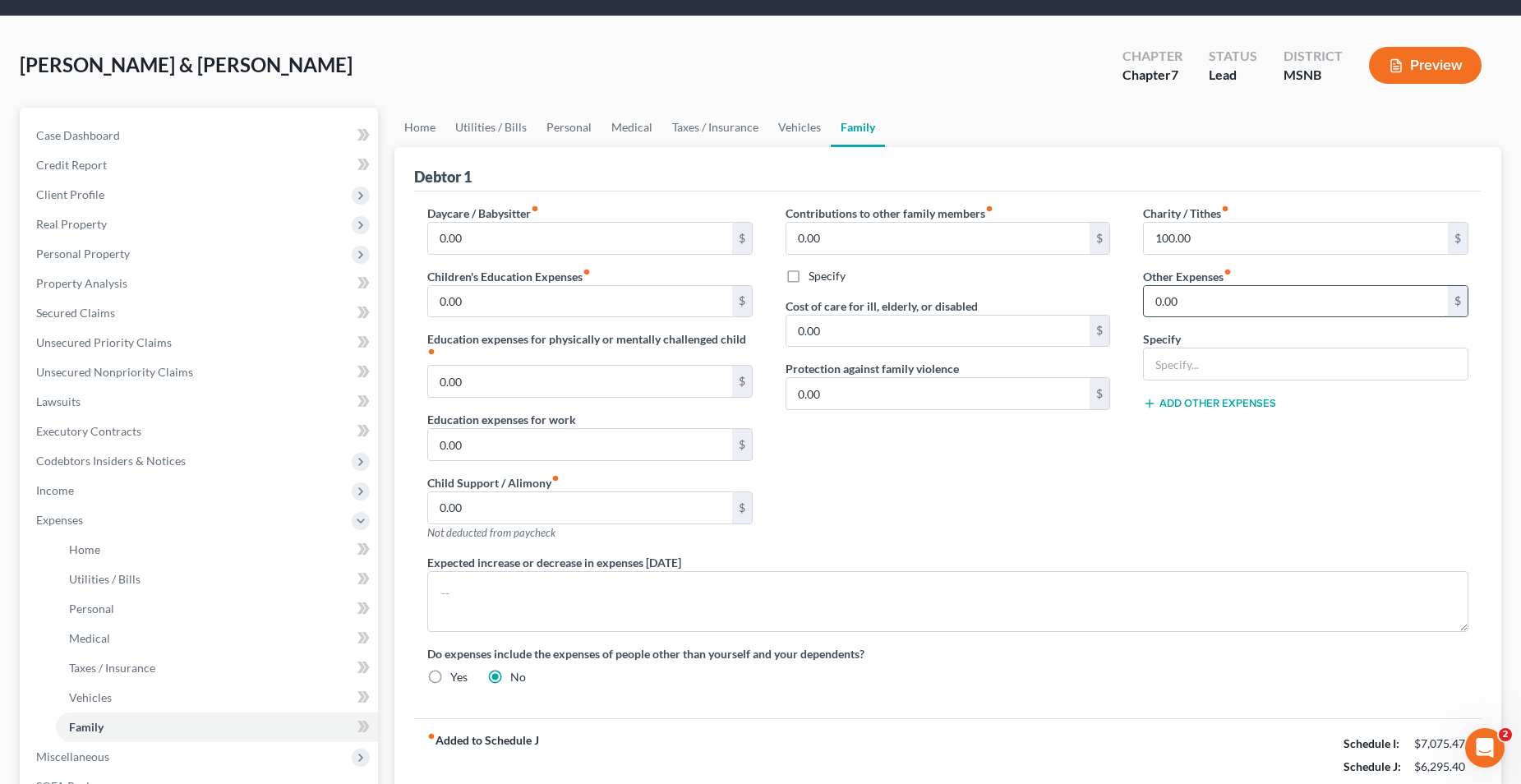
click at [1198, 299] on input "0.00" at bounding box center [1296, 301] width 304 height 31
type input "20.00"
click at [1221, 361] on input "text" at bounding box center [1306, 364] width 324 height 31
drag, startPoint x: 1253, startPoint y: 367, endPoint x: 1140, endPoint y: 367, distance: 113.4
click at [1140, 367] on div "Charity / Tithes fiber_manual_record 100.00 $ Other Expenses fiber_manual_recor…" at bounding box center [1306, 379] width 358 height 349
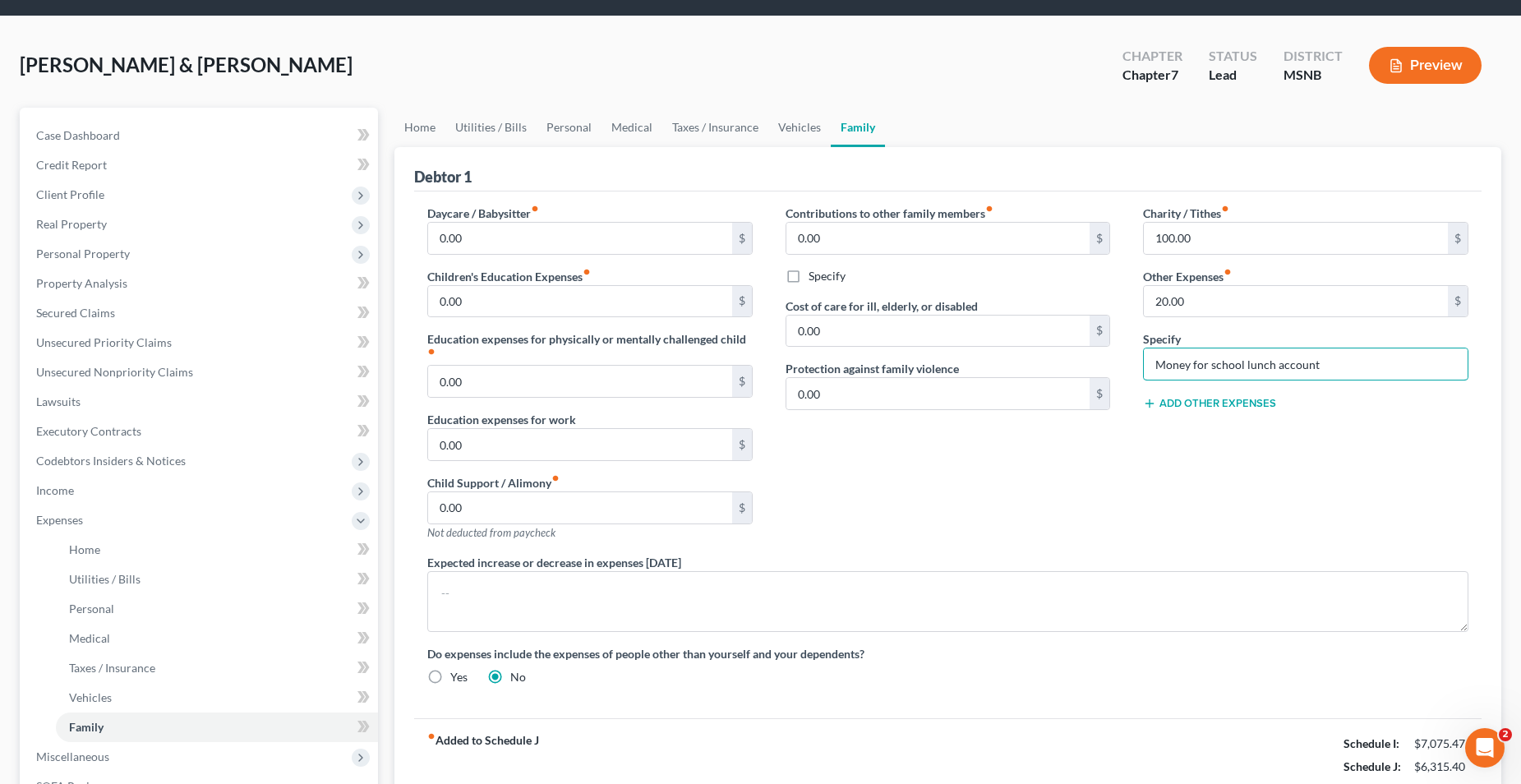
type input "Money for school lunch account"
click at [1132, 448] on div "Charity / Tithes fiber_manual_record 100.00 $ Other Expenses fiber_manual_recor…" at bounding box center [1306, 379] width 358 height 349
click at [1434, 67] on button "Preview" at bounding box center [1425, 65] width 113 height 37
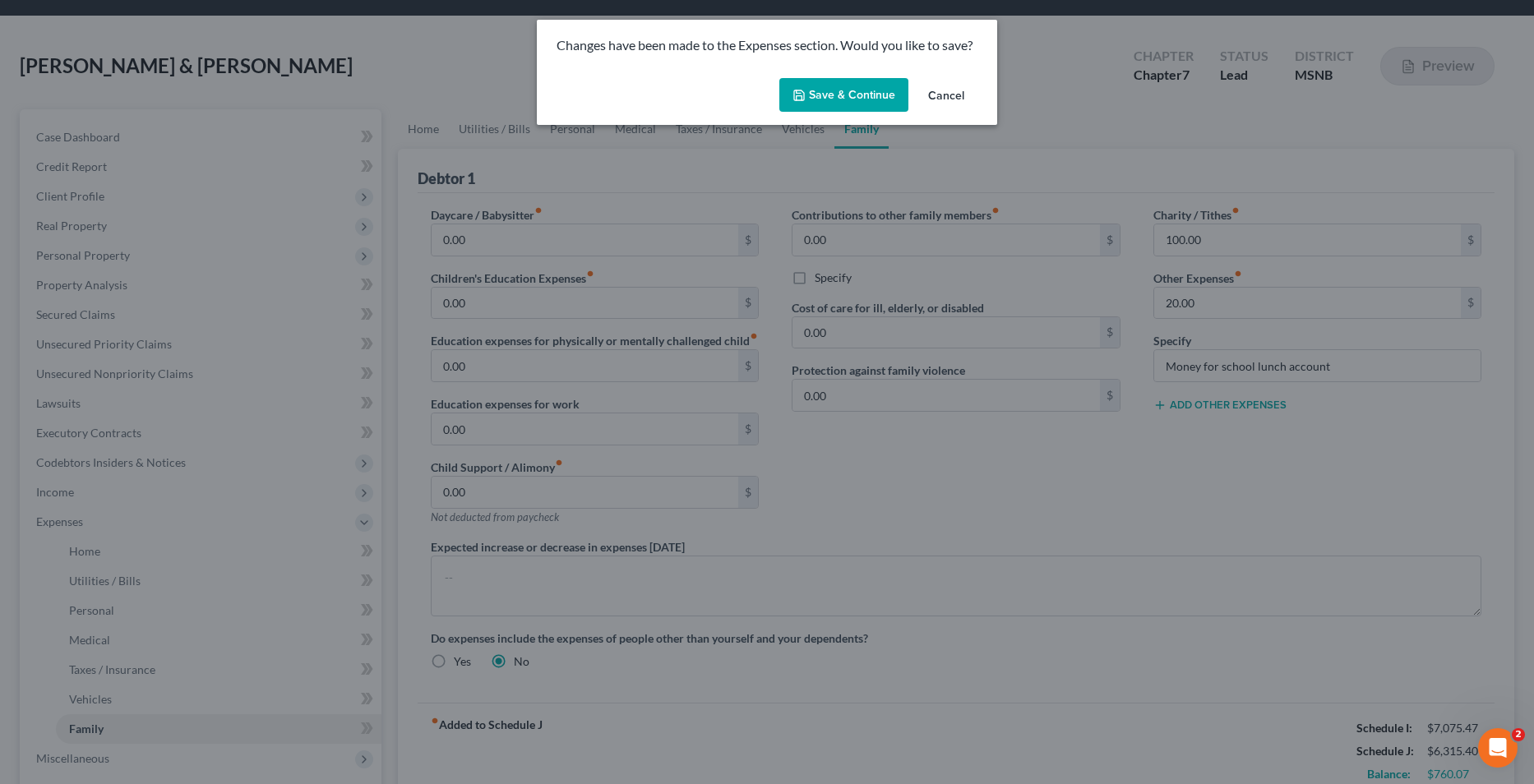
click at [873, 101] on button "Save & Continue" at bounding box center [843, 95] width 129 height 35
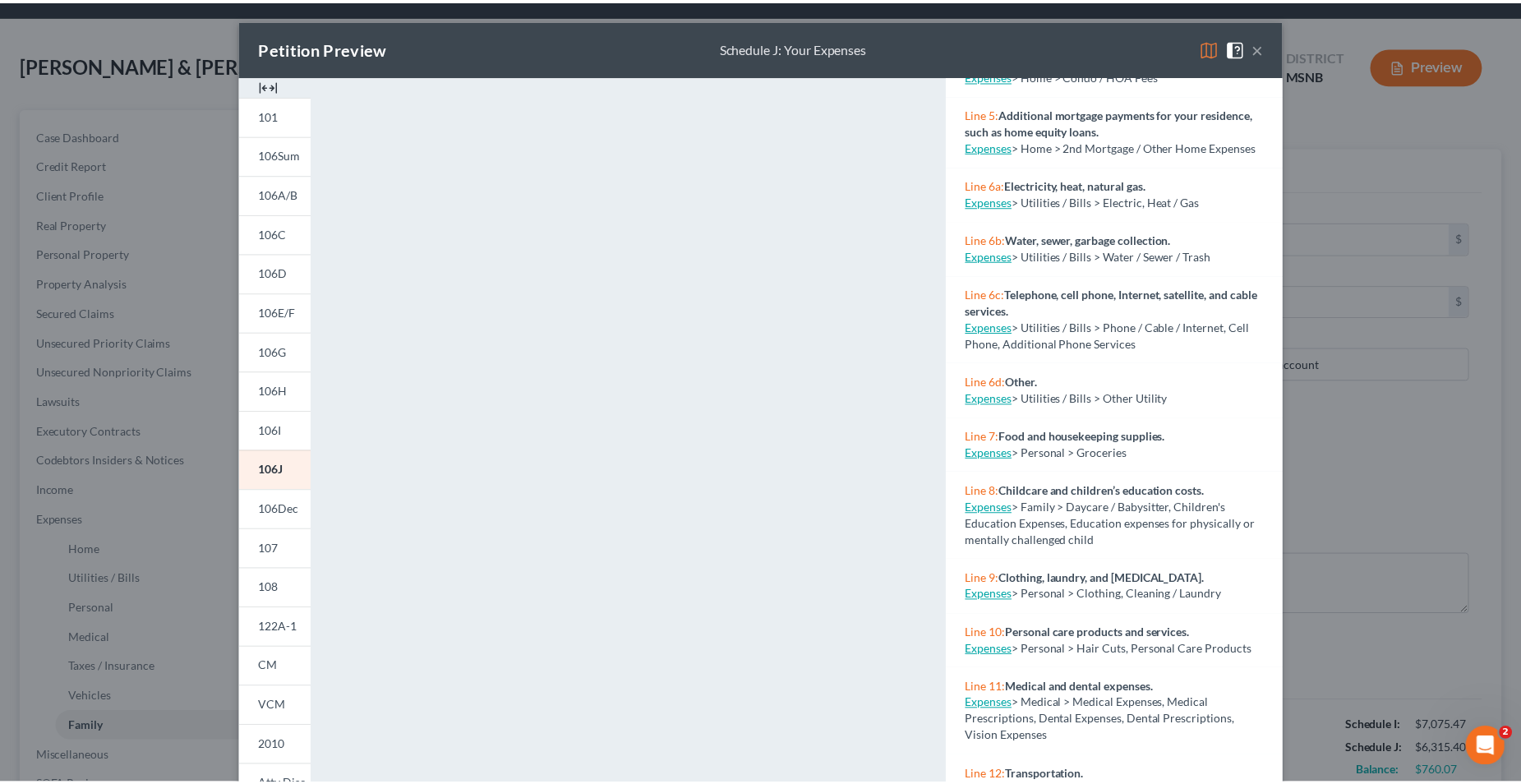
scroll to position [740, 0]
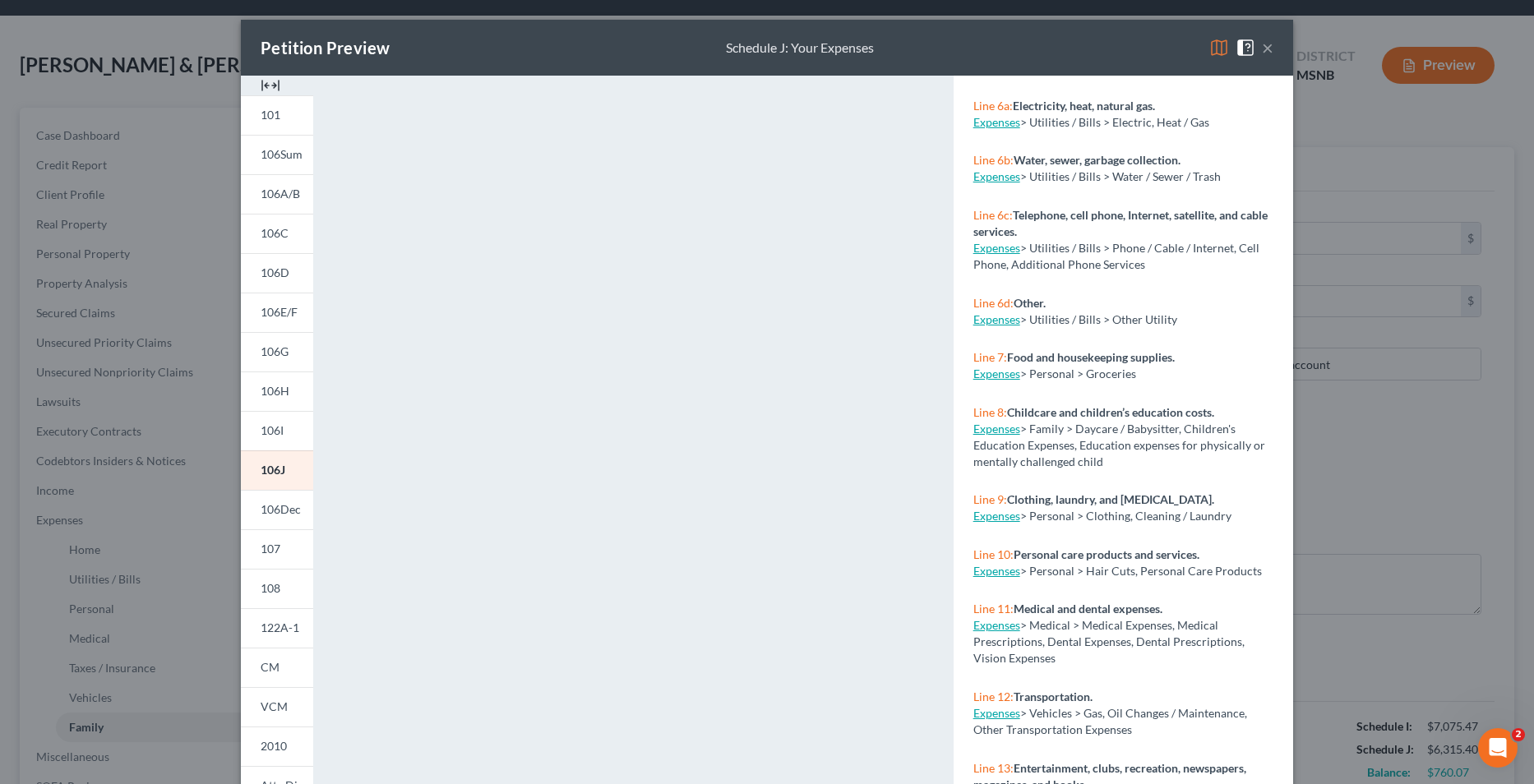
click at [1262, 48] on button "×" at bounding box center [1268, 48] width 12 height 20
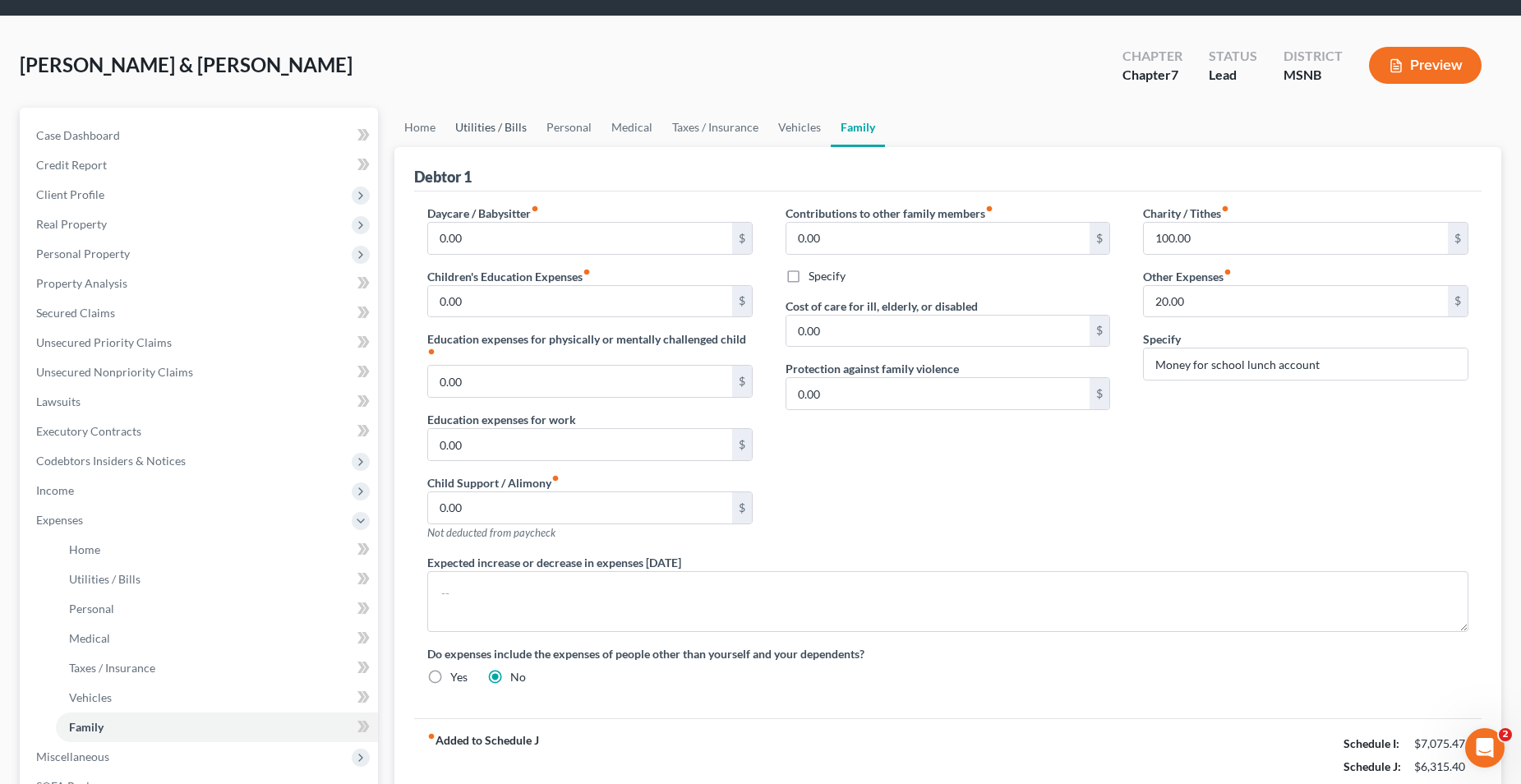
click at [493, 126] on link "Utilities / Bills" at bounding box center [490, 127] width 91 height 39
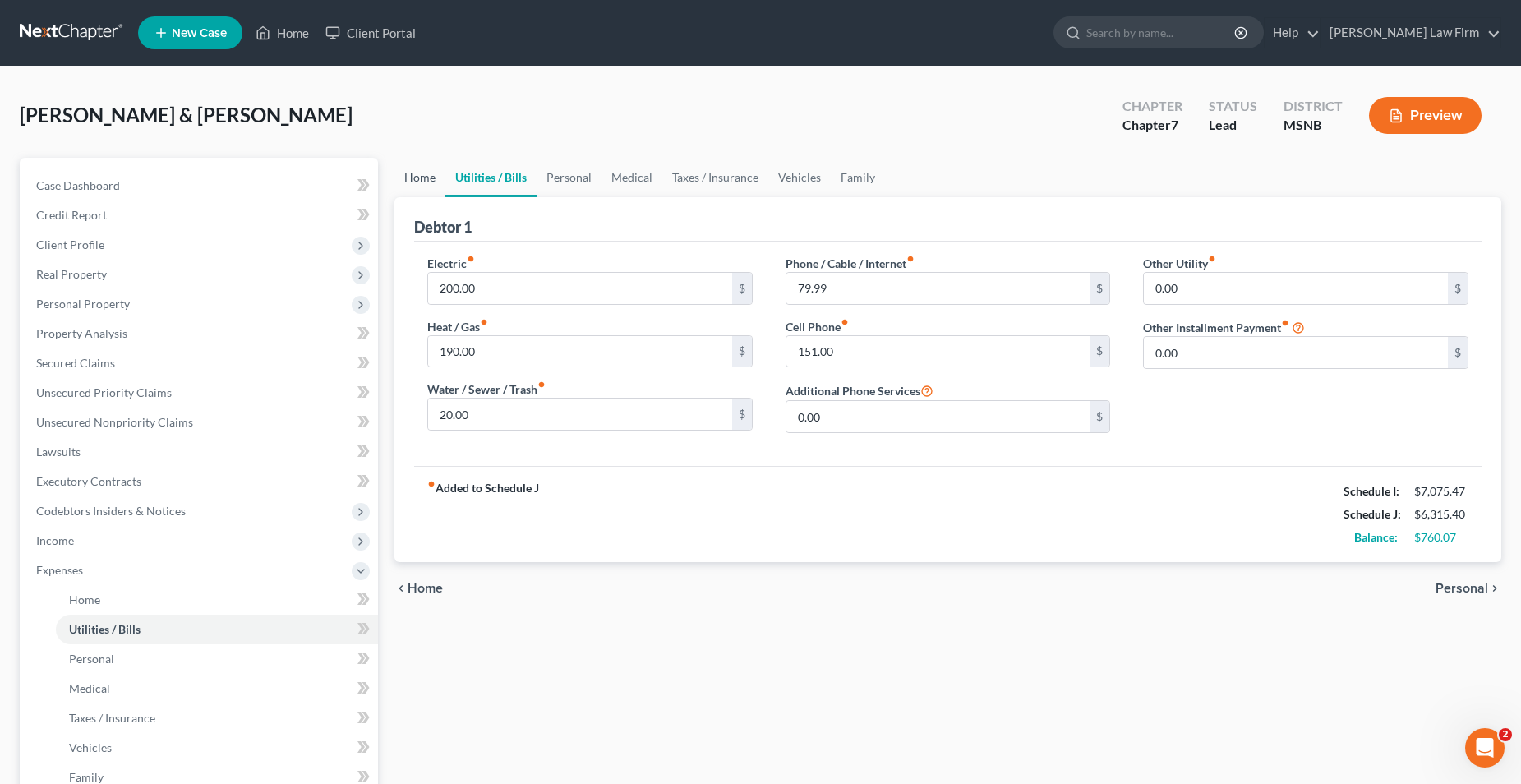
click at [409, 180] on link "Home" at bounding box center [420, 177] width 51 height 39
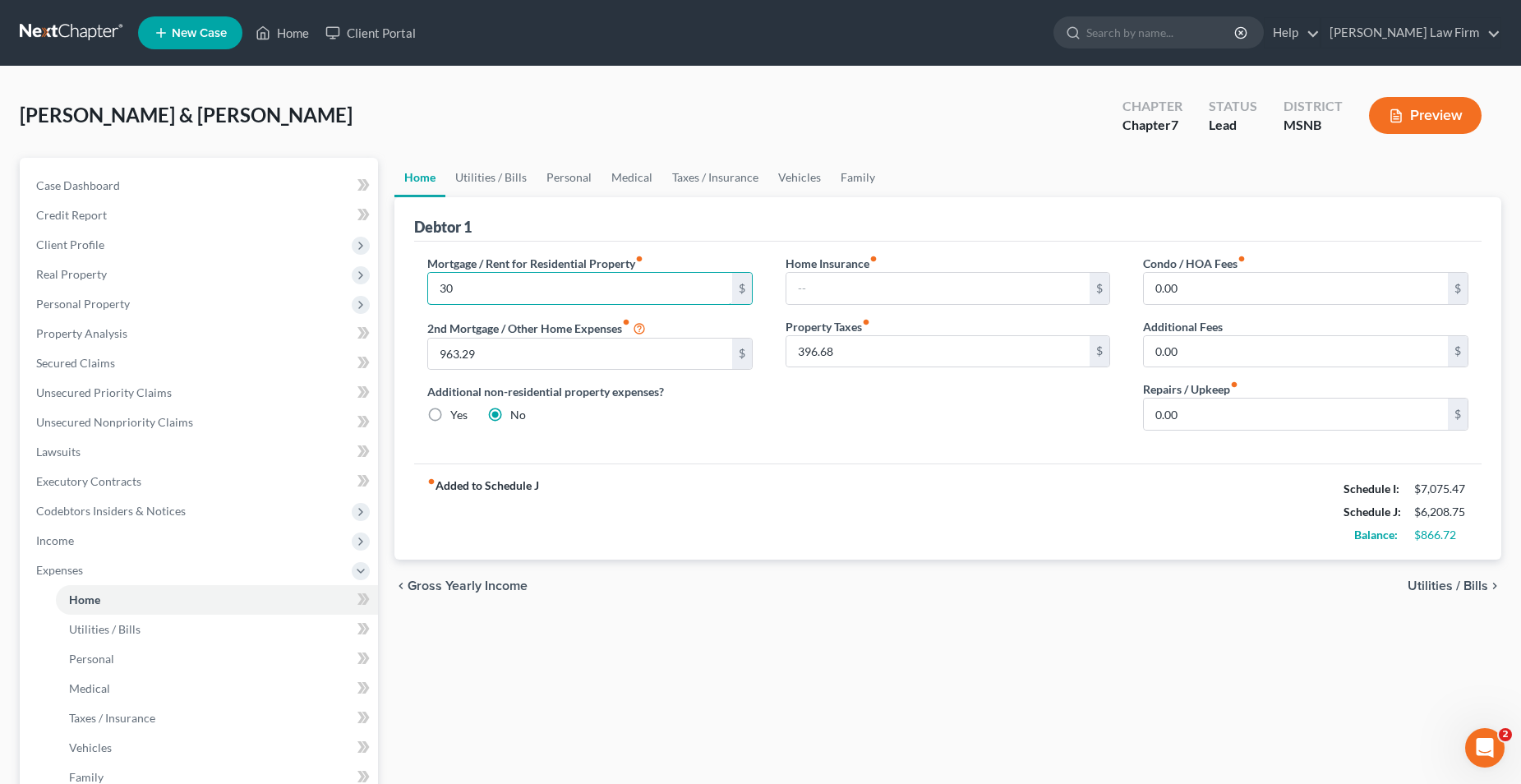
type input "3"
click at [920, 455] on div "Mortgage / Rent for Residential Property fiber_manual_record $ 2nd Mortgage / O…" at bounding box center [948, 353] width 1068 height 222
click at [839, 287] on input "text" at bounding box center [939, 288] width 304 height 31
type input "300.00"
click at [597, 297] on input "text" at bounding box center [580, 288] width 304 height 31
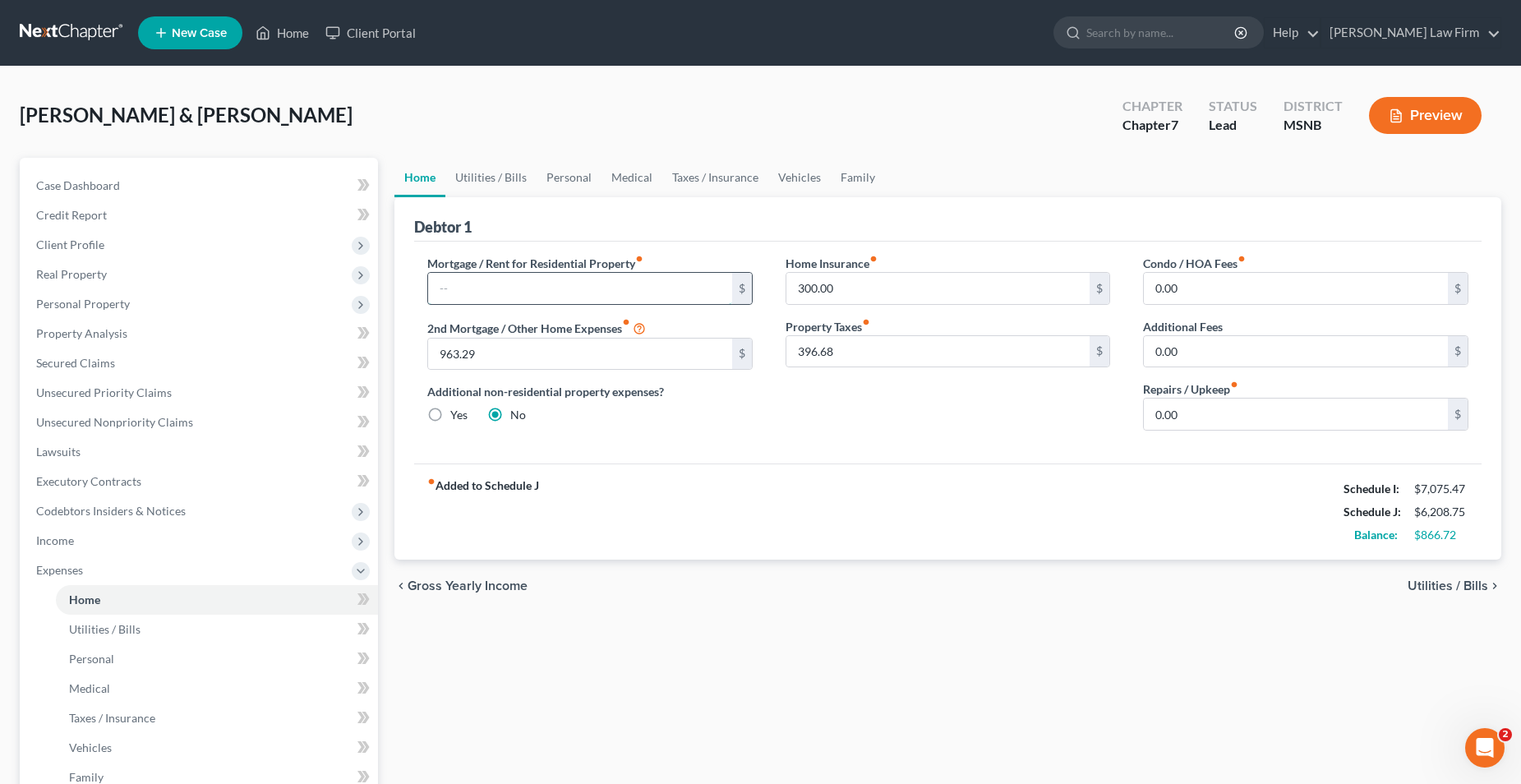
type input "406.65"
click at [635, 173] on link "Medical" at bounding box center [632, 177] width 61 height 39
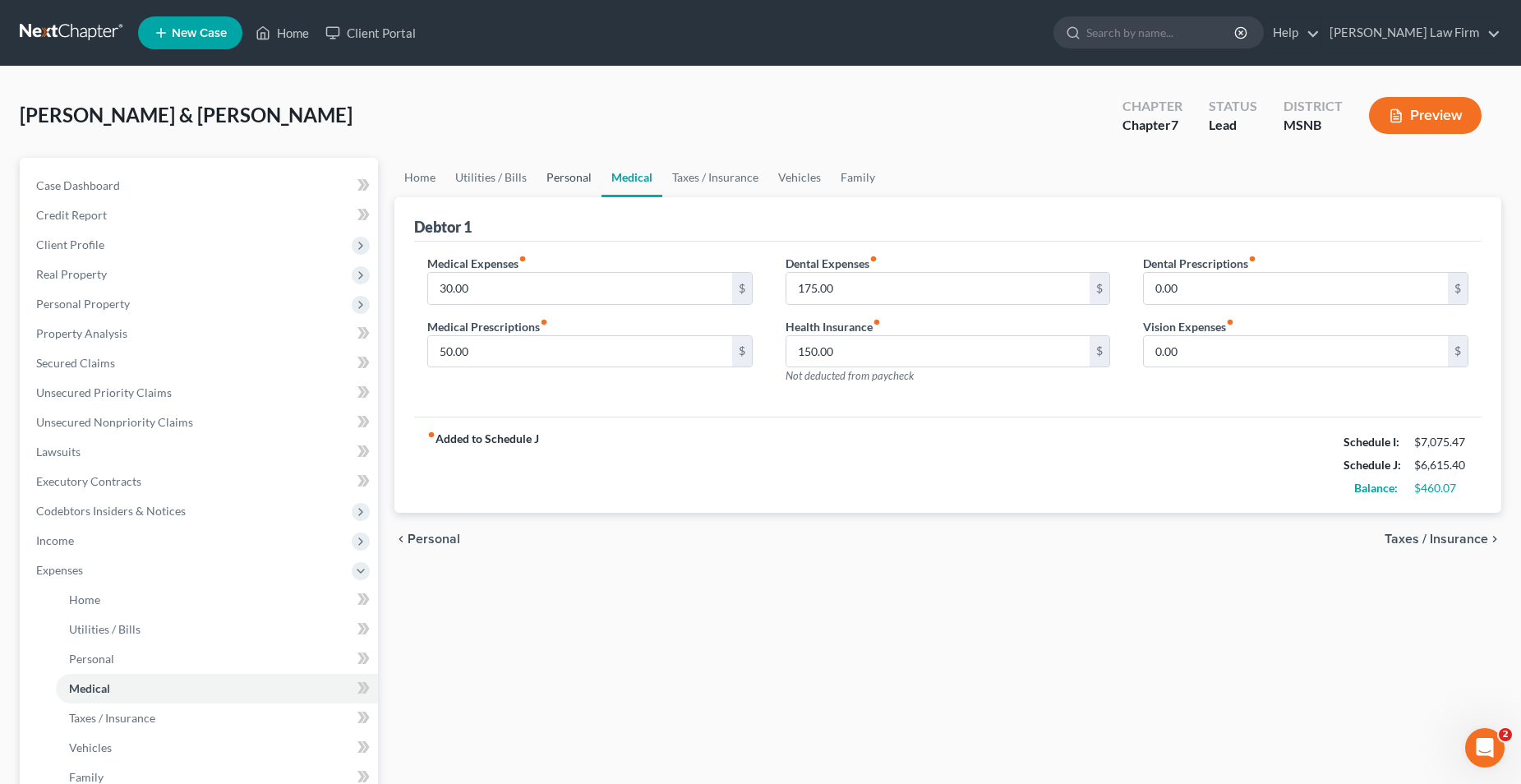
click at [566, 174] on link "Personal" at bounding box center [569, 177] width 65 height 39
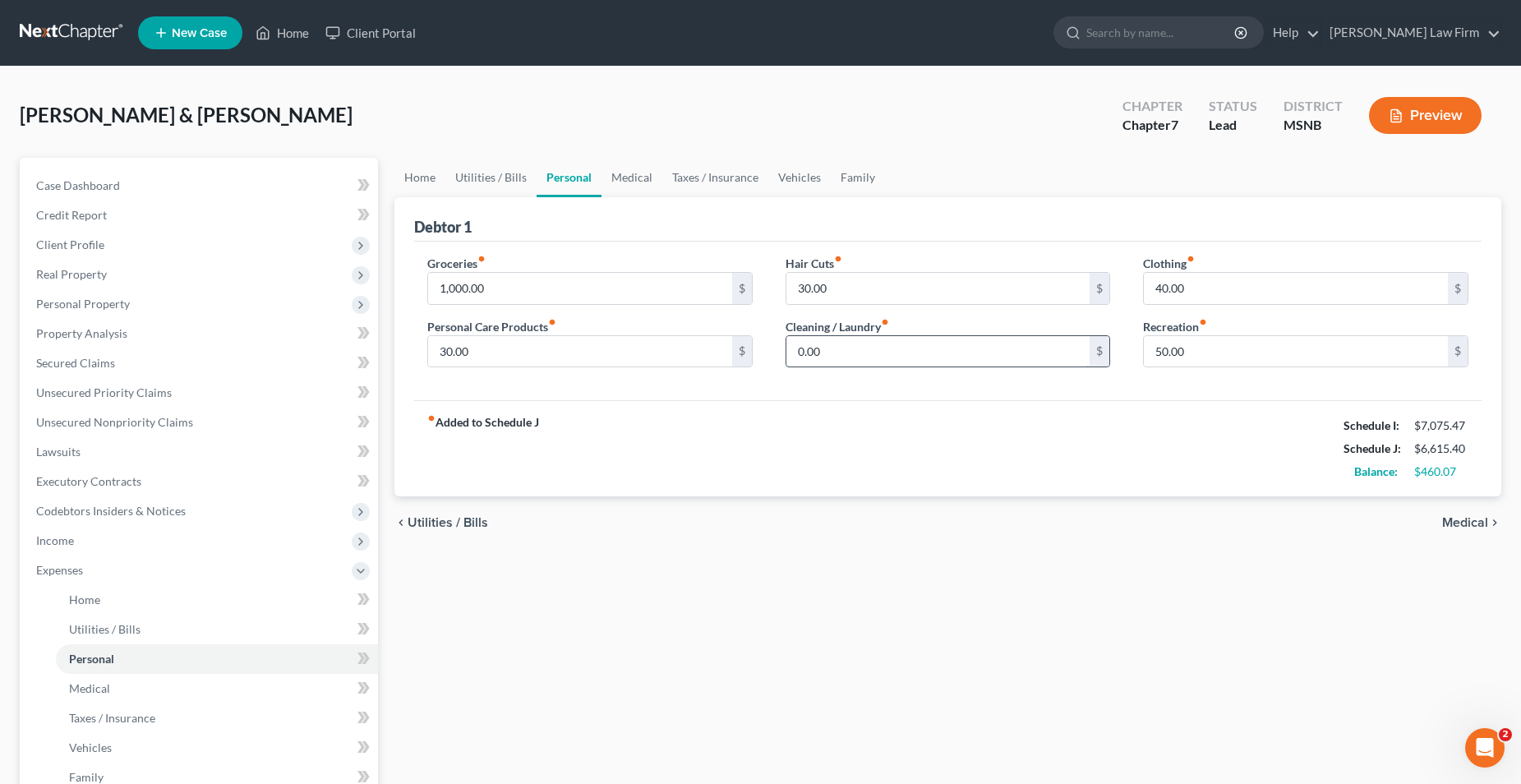
click at [849, 358] on input "0.00" at bounding box center [939, 351] width 304 height 31
type input "20.00"
click at [874, 392] on div "Groceries fiber_manual_record 1,000.00 $ Personal Care Products fiber_manual_re…" at bounding box center [948, 321] width 1068 height 159
click at [643, 171] on link "Medical" at bounding box center [632, 177] width 61 height 39
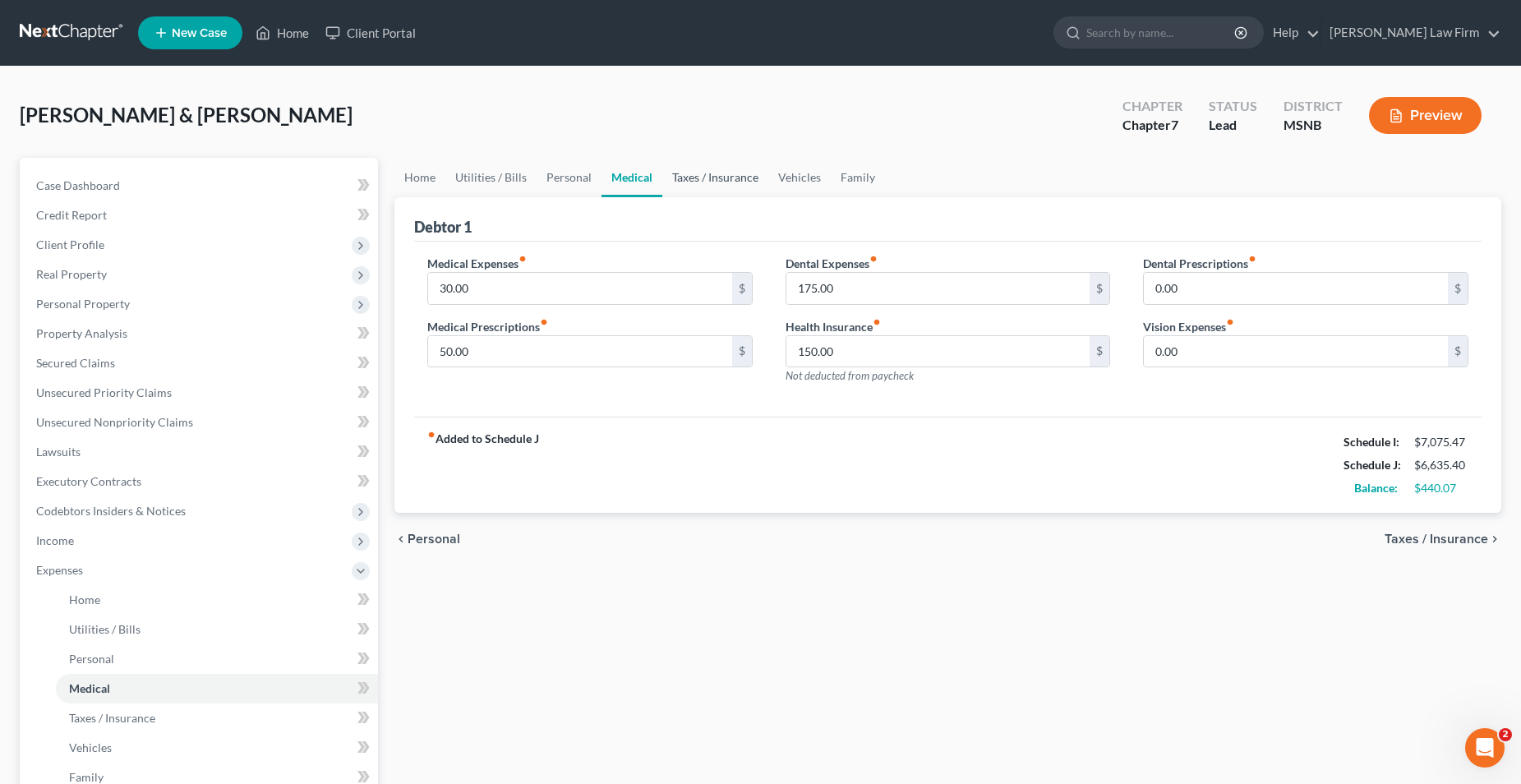
click at [712, 184] on link "Taxes / Insurance" at bounding box center [715, 177] width 106 height 39
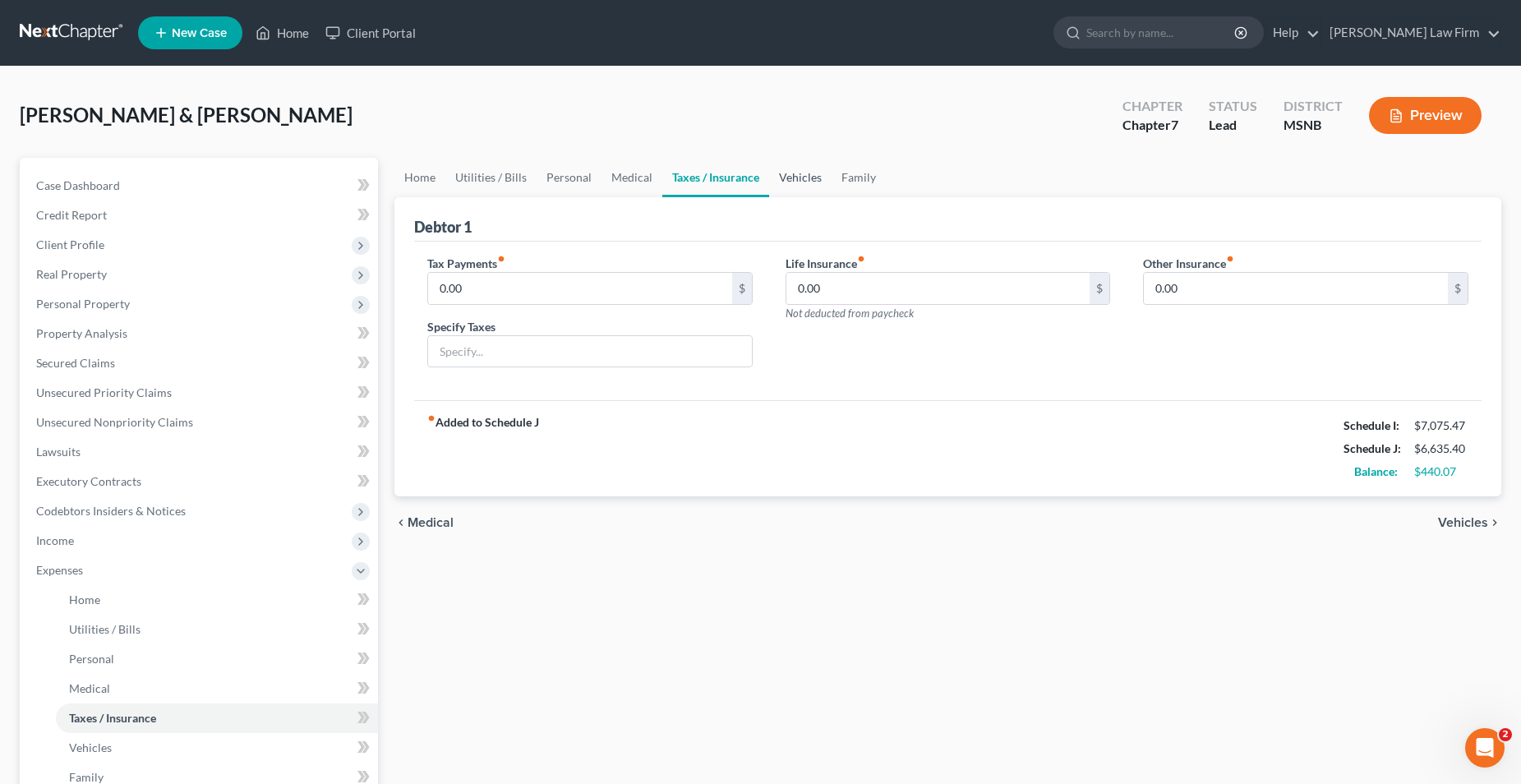
click at [785, 174] on link "Vehicles" at bounding box center [800, 177] width 62 height 39
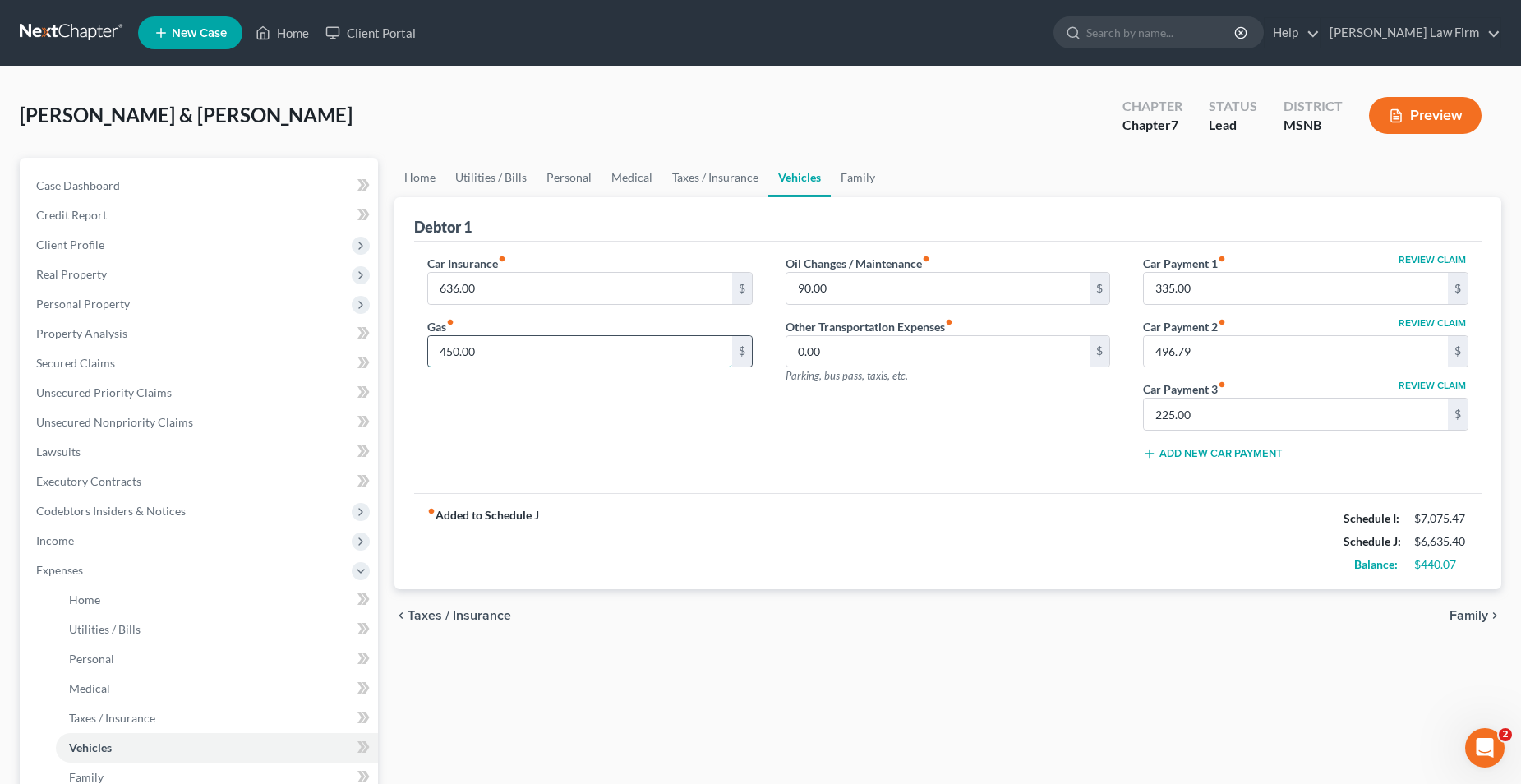
click at [498, 353] on input "450.00" at bounding box center [580, 351] width 304 height 31
click at [474, 352] on input "450.00" at bounding box center [580, 351] width 304 height 31
click at [459, 352] on input "450.00" at bounding box center [580, 351] width 304 height 31
drag, startPoint x: 490, startPoint y: 352, endPoint x: 432, endPoint y: 358, distance: 58.7
click at [432, 358] on input "450.00" at bounding box center [580, 351] width 304 height 31
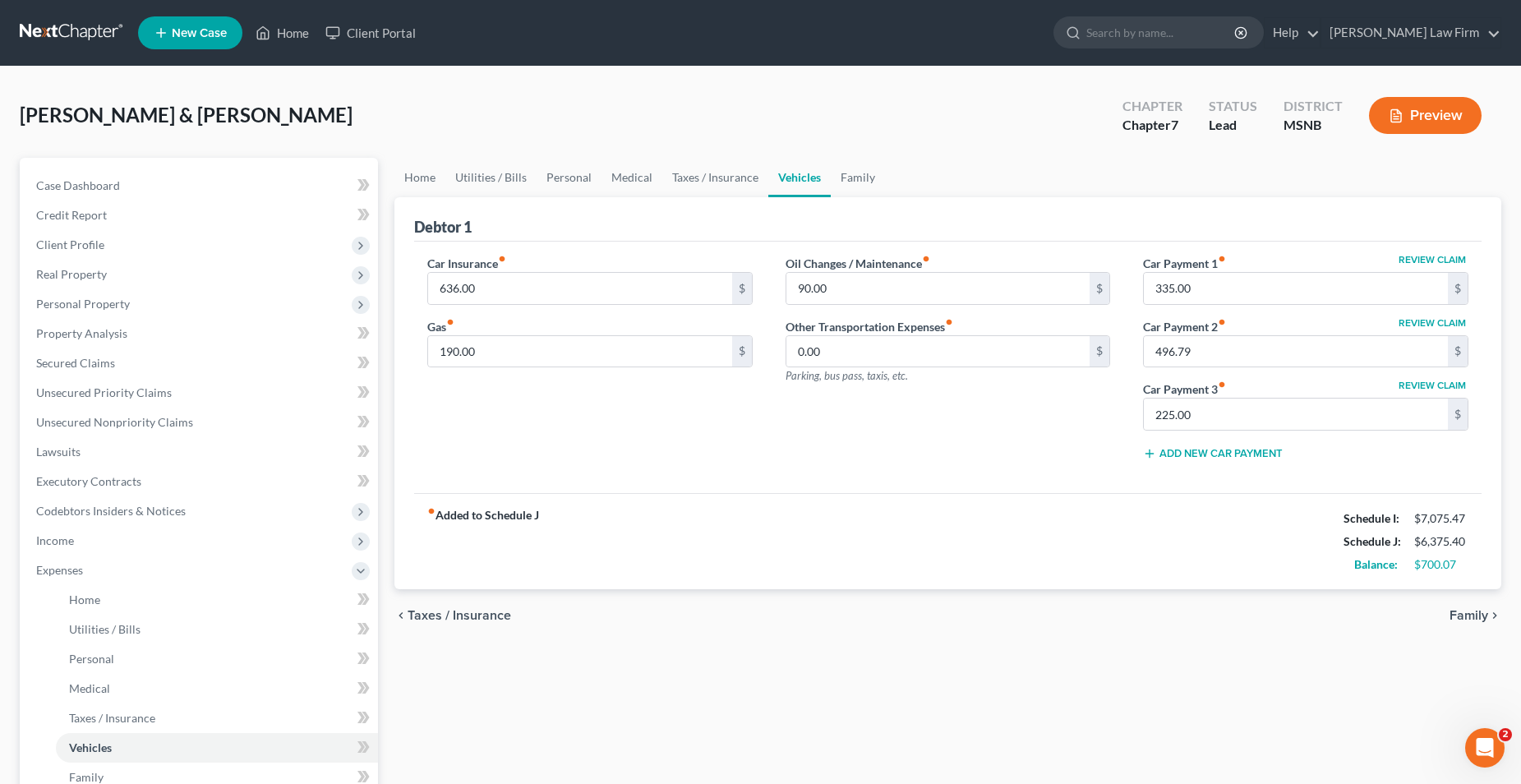
click at [584, 432] on div "Car Insurance fiber_manual_record 636.00 $ Gas fiber_manual_record 190.00 $" at bounding box center [590, 364] width 358 height 219
type input "450.00"
click at [540, 416] on div "Car Insurance fiber_manual_record 636.00 $ Gas fiber_manual_record 450.00 $" at bounding box center [590, 364] width 358 height 219
click at [848, 177] on link "Family" at bounding box center [858, 177] width 54 height 39
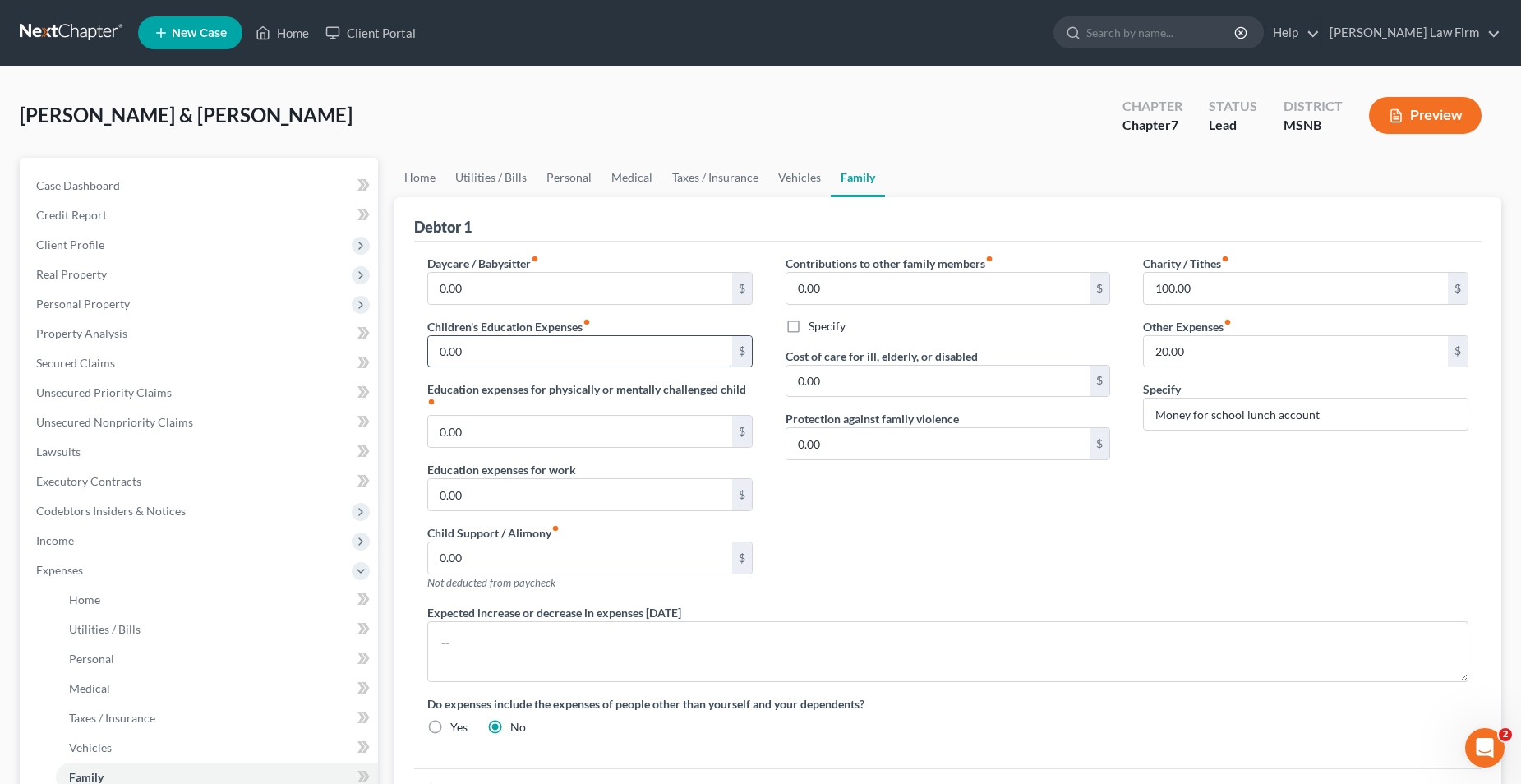
click at [511, 351] on input "0.00" at bounding box center [580, 351] width 304 height 31
type input "30.00"
click at [943, 147] on div "Saenz, Martin & Tiffany Upgraded Chapter Chapter 7 Status Lead District MSNB Pr…" at bounding box center [761, 122] width 1482 height 72
click at [701, 176] on link "Taxes / Insurance" at bounding box center [715, 177] width 106 height 39
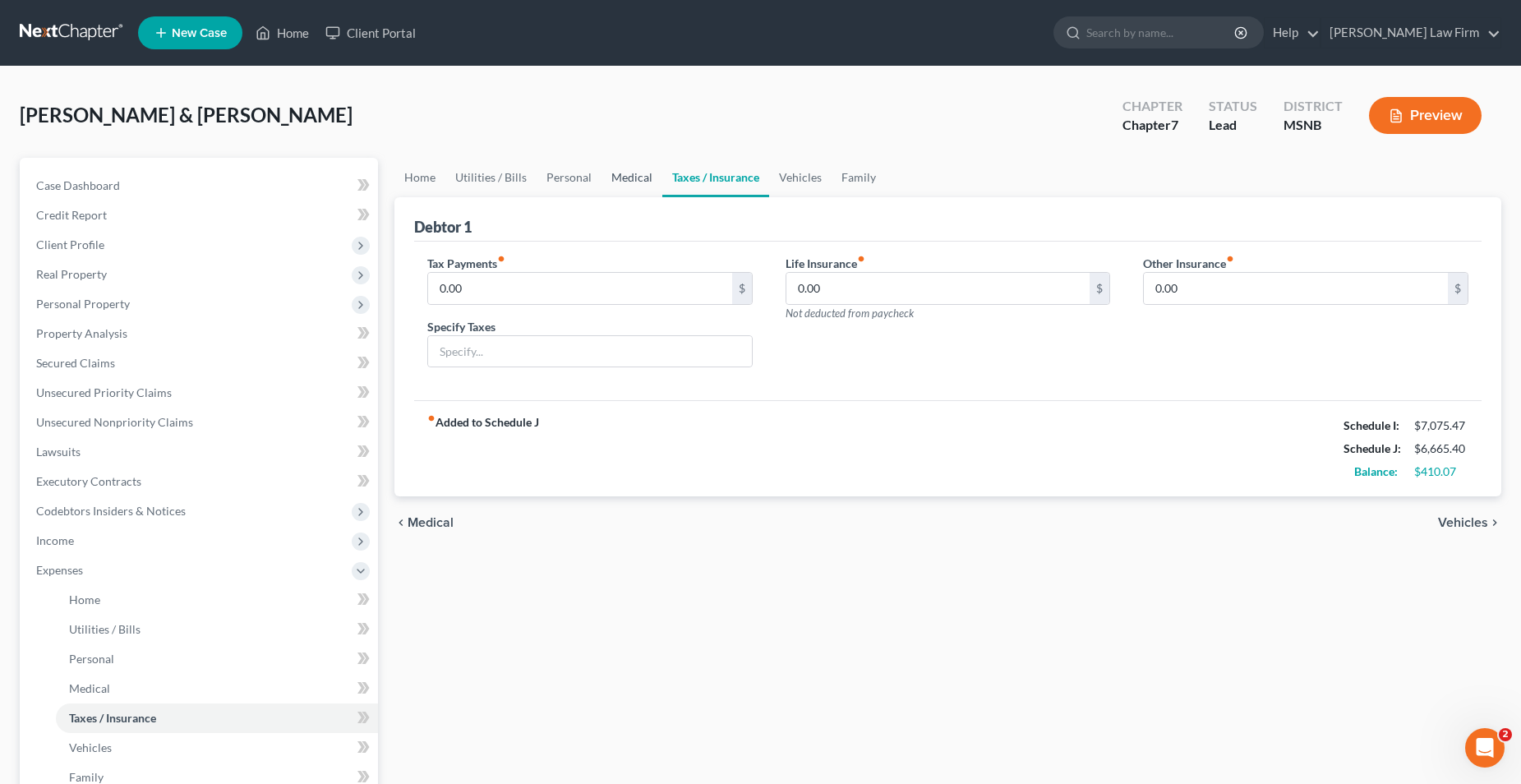
click at [632, 173] on link "Medical" at bounding box center [632, 177] width 61 height 39
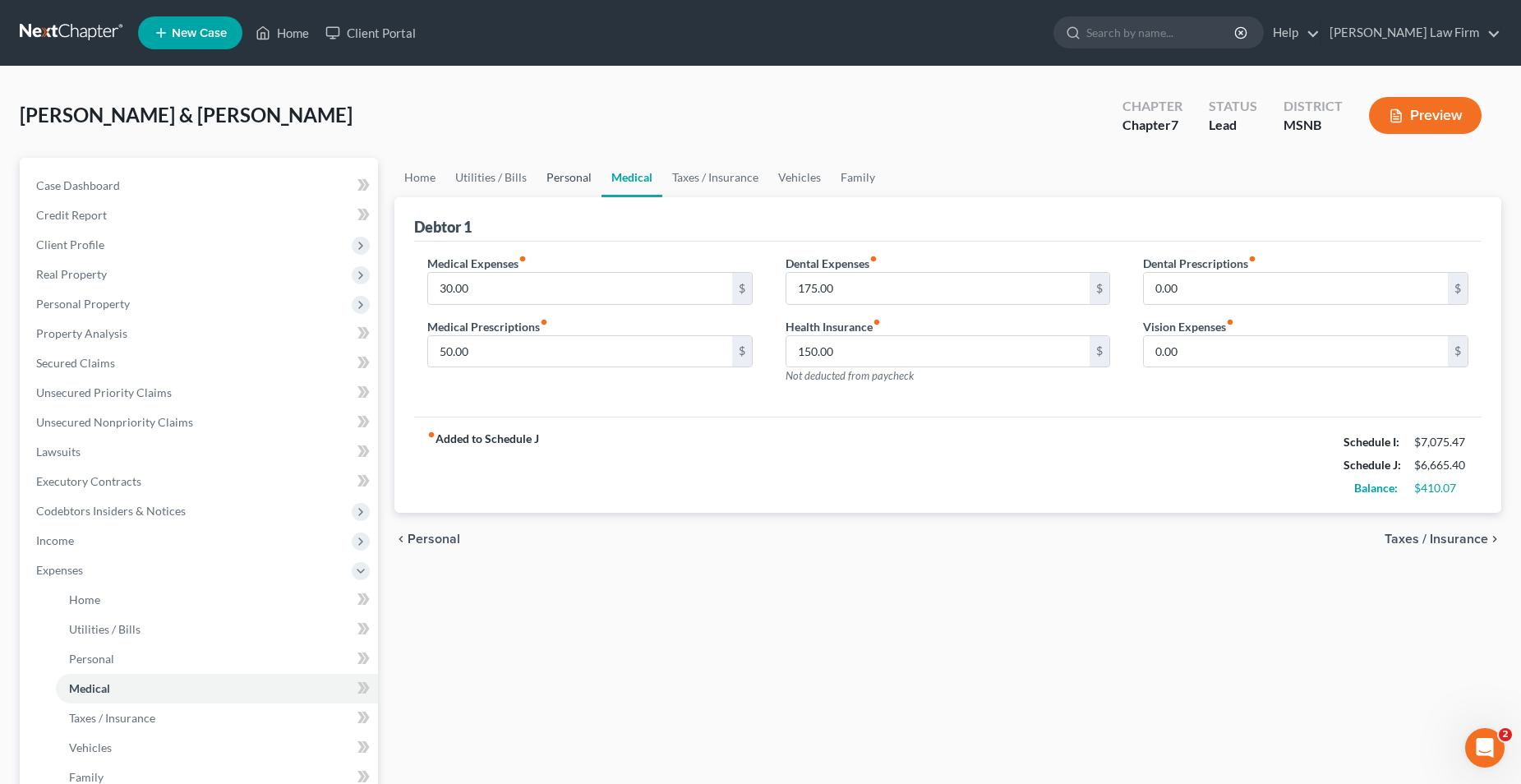
click at [561, 179] on link "Personal" at bounding box center [569, 177] width 65 height 39
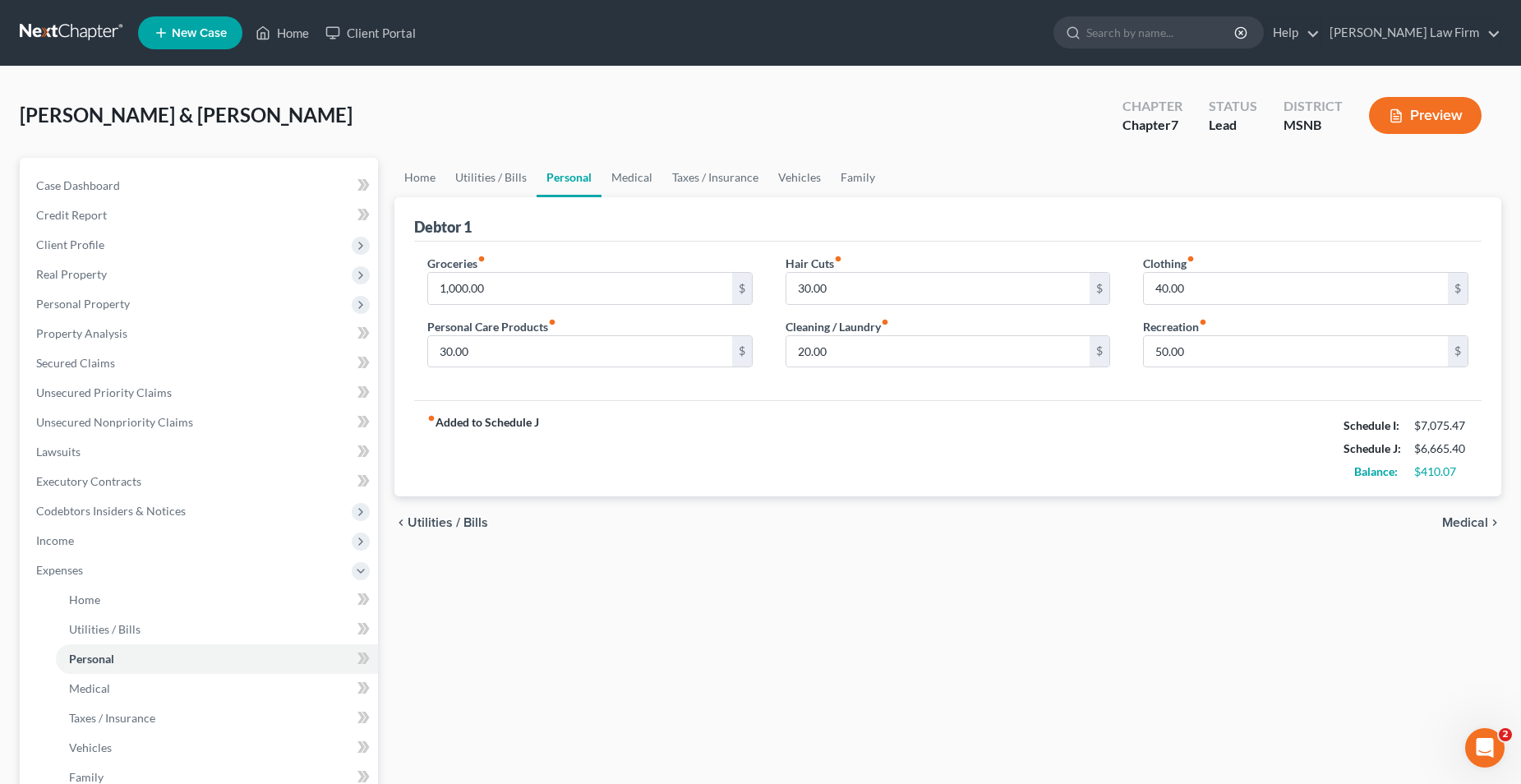
click at [1427, 123] on button "Preview" at bounding box center [1425, 115] width 113 height 37
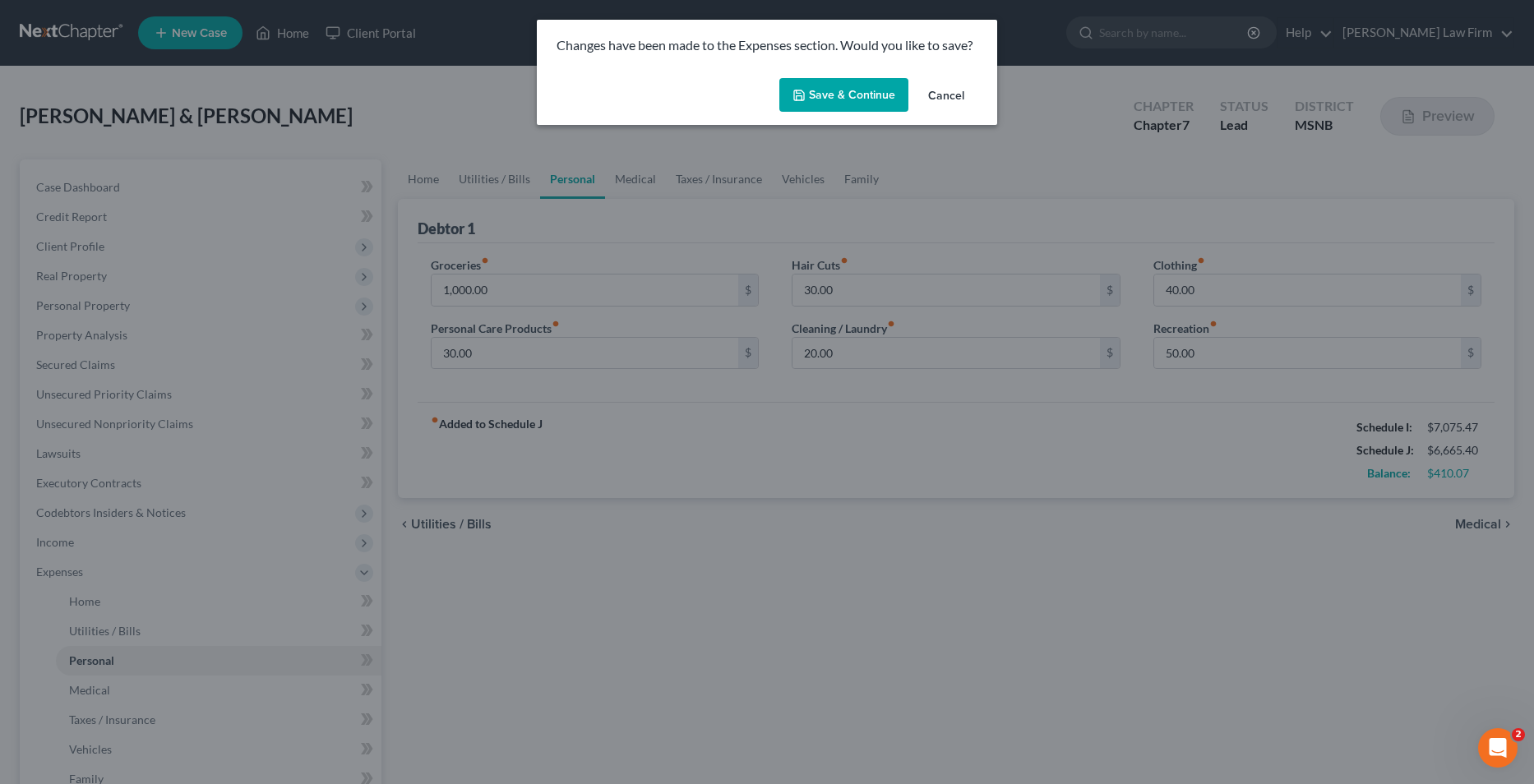
click at [863, 104] on button "Save & Continue" at bounding box center [843, 95] width 129 height 35
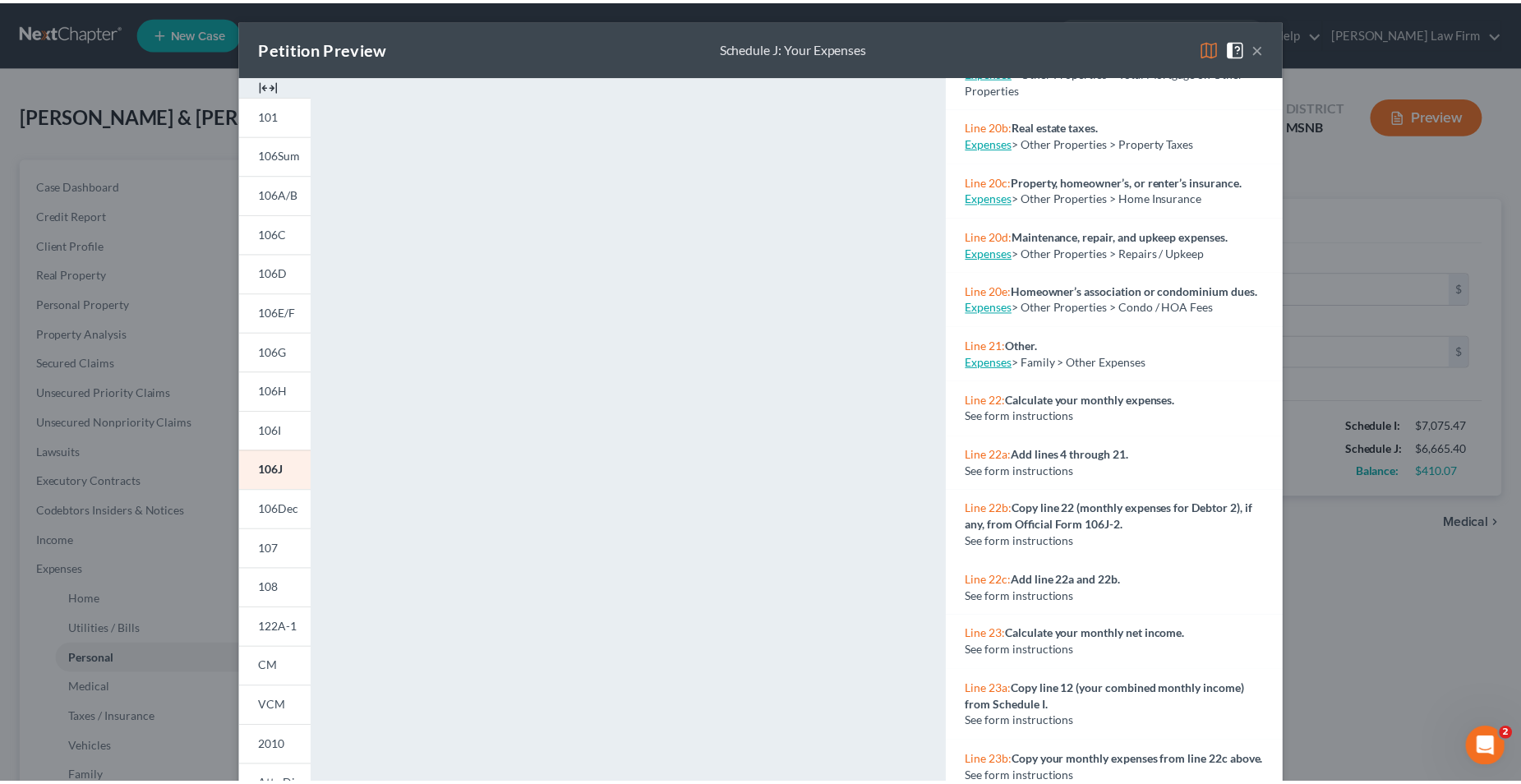
scroll to position [2129, 0]
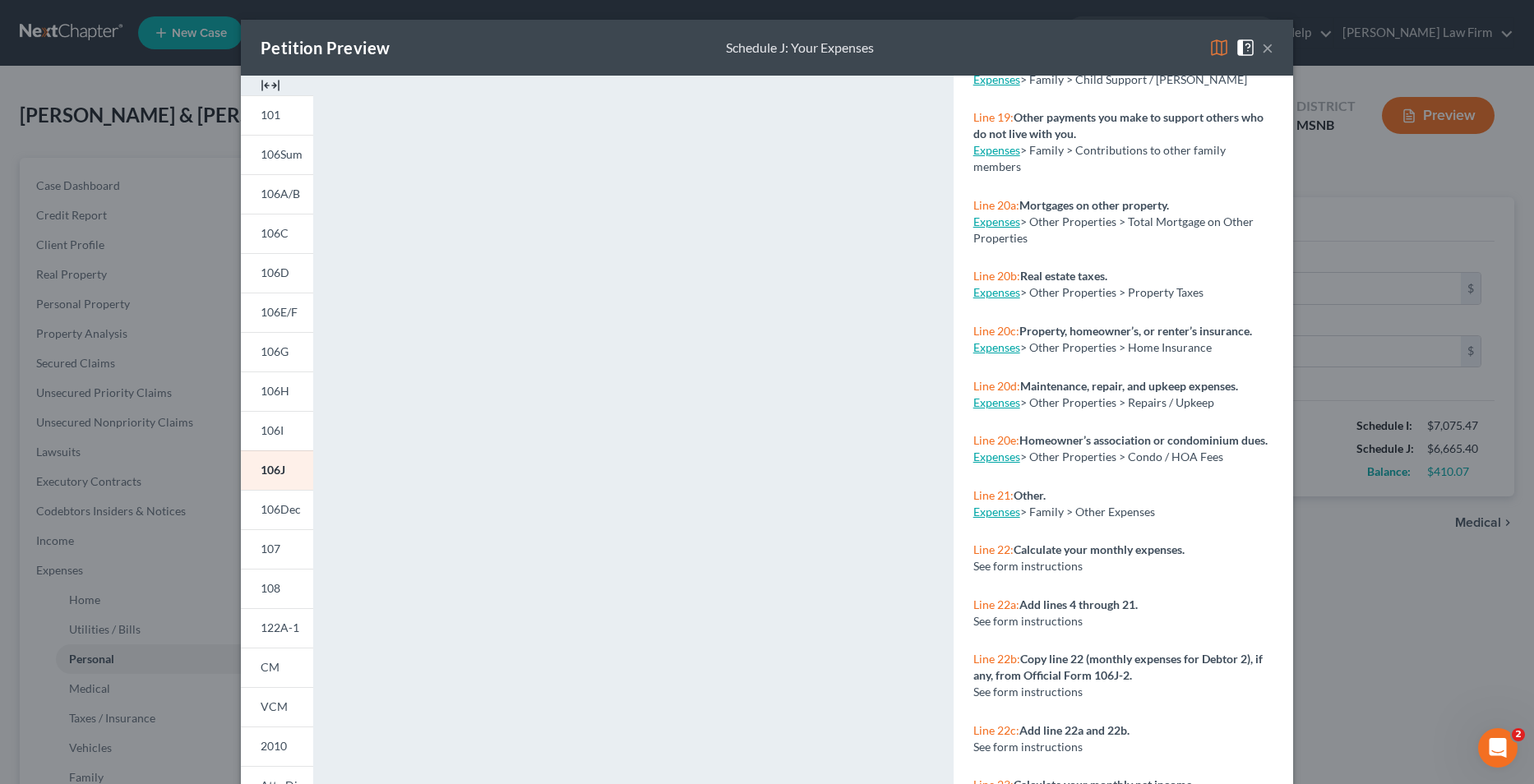
click at [1262, 48] on button "×" at bounding box center [1268, 48] width 12 height 20
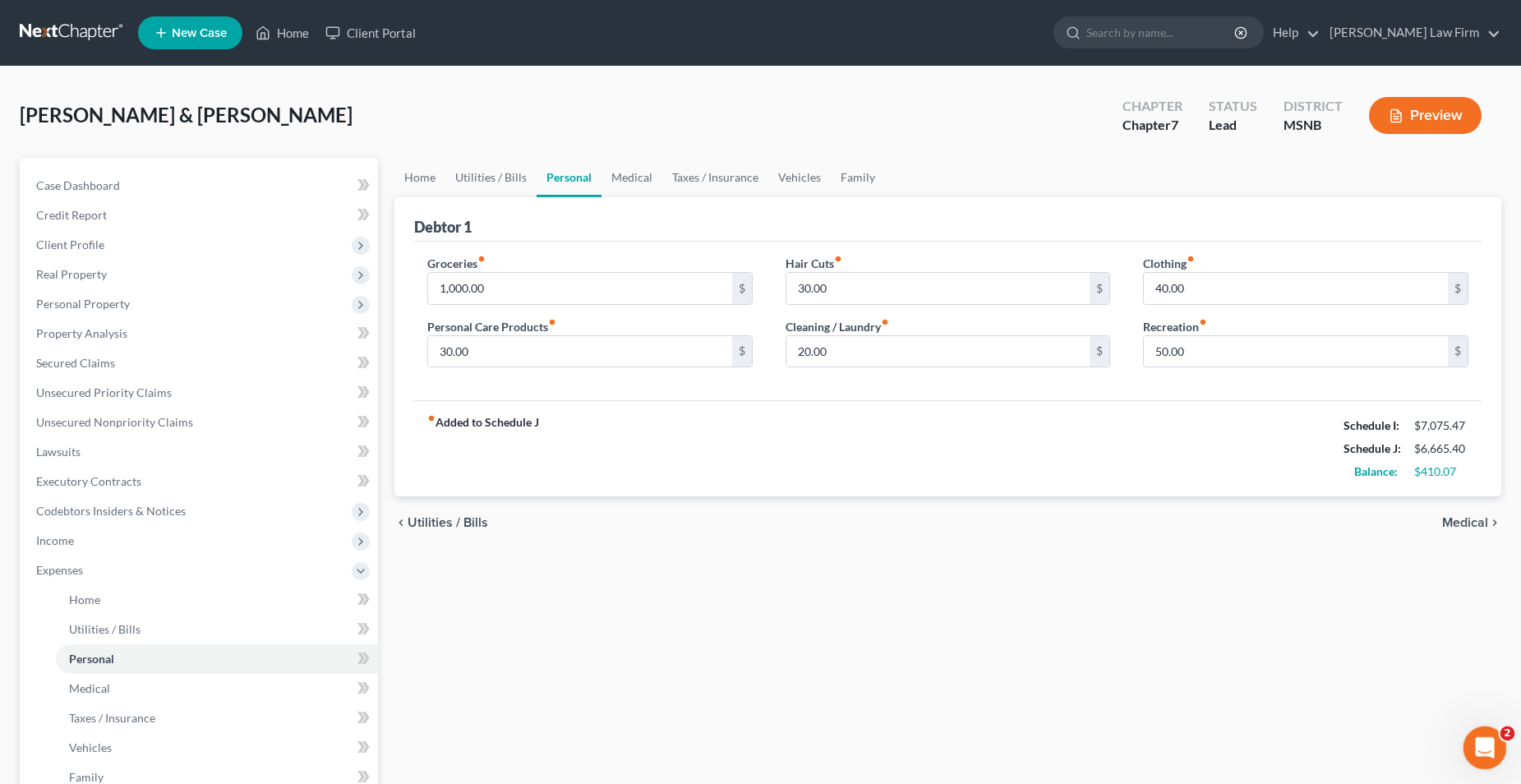
click at [1480, 742] on icon "Open Intercom Messenger" at bounding box center [1483, 745] width 27 height 27
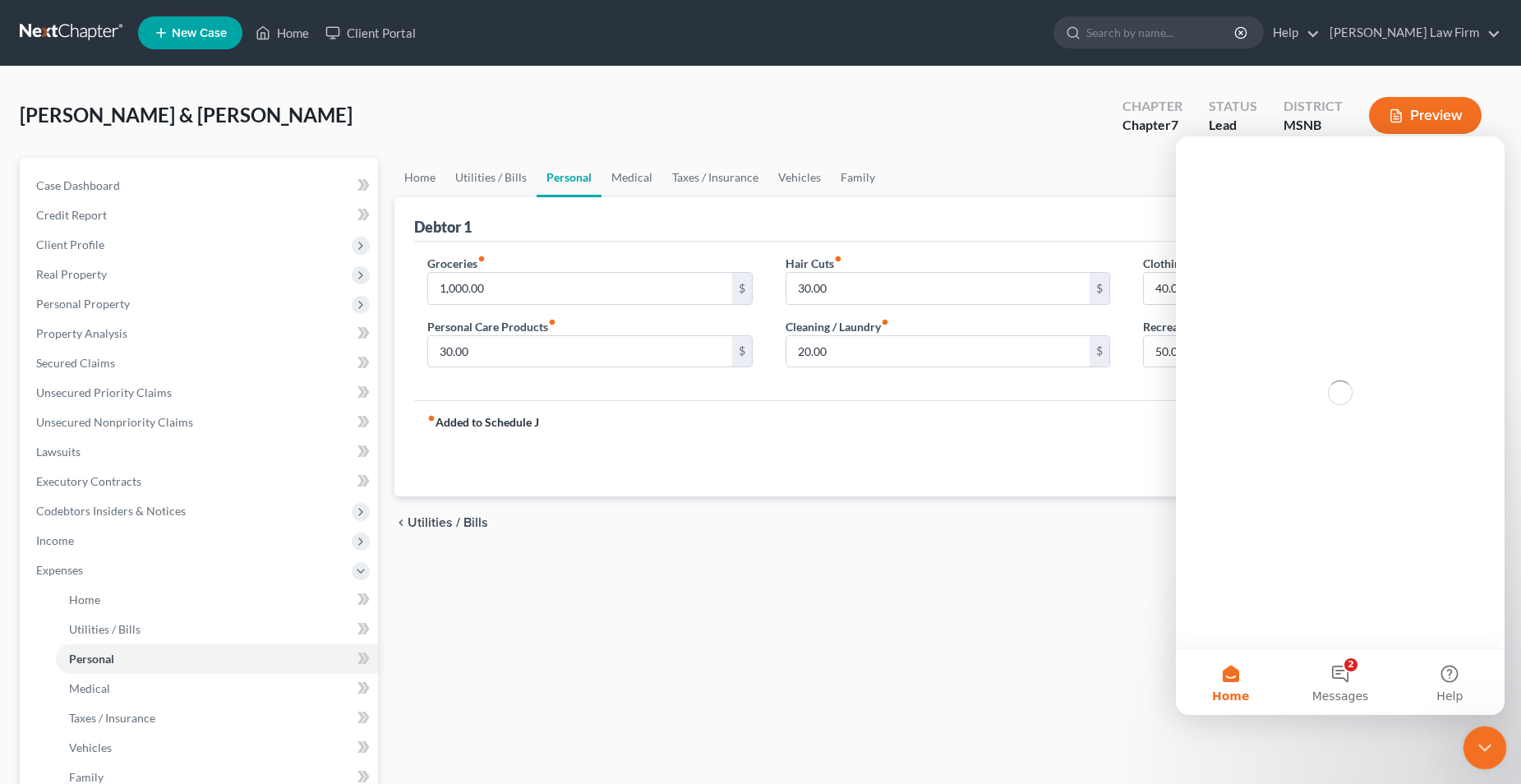
scroll to position [0, 0]
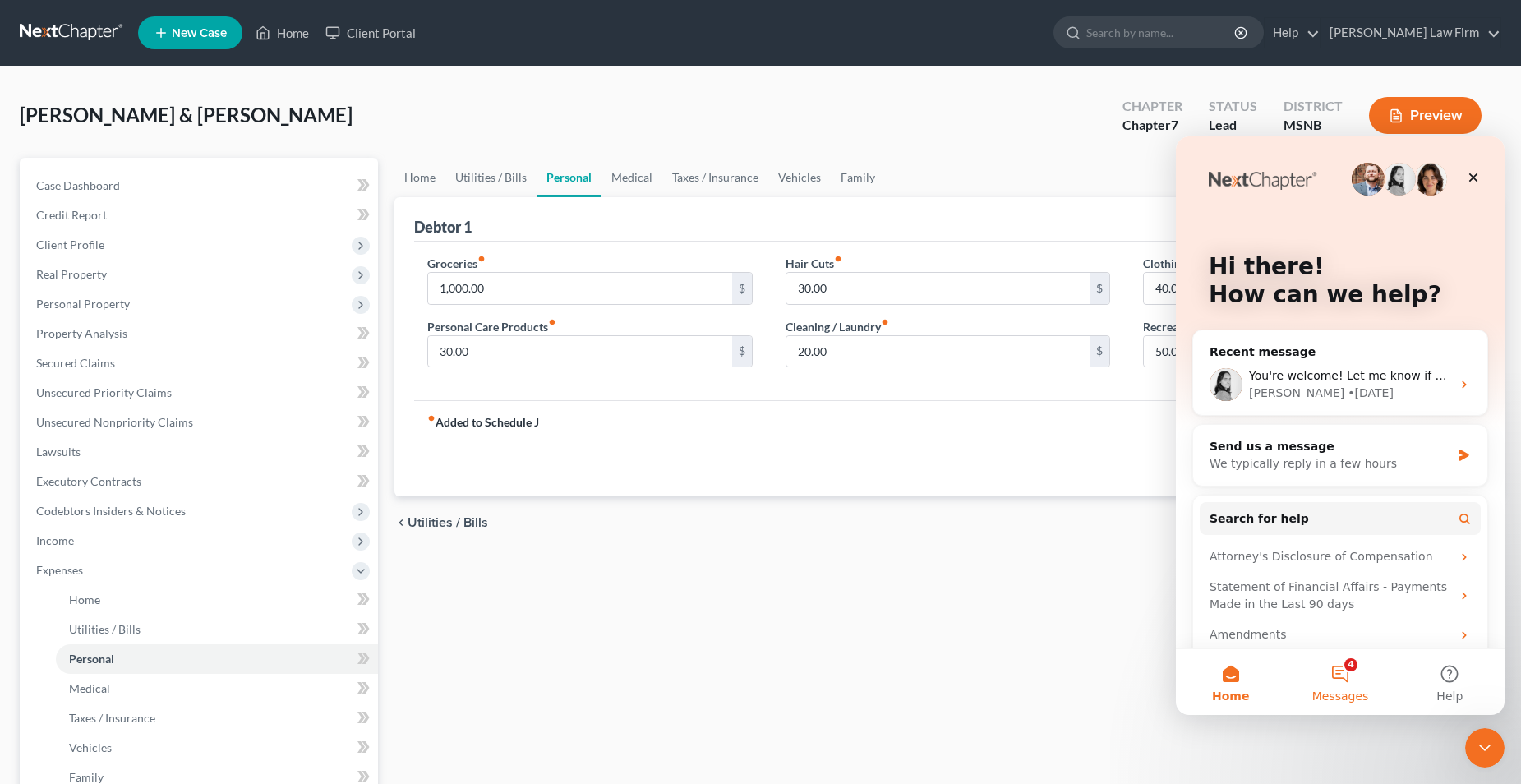
click at [1343, 674] on button "4 Messages" at bounding box center [1340, 682] width 109 height 66
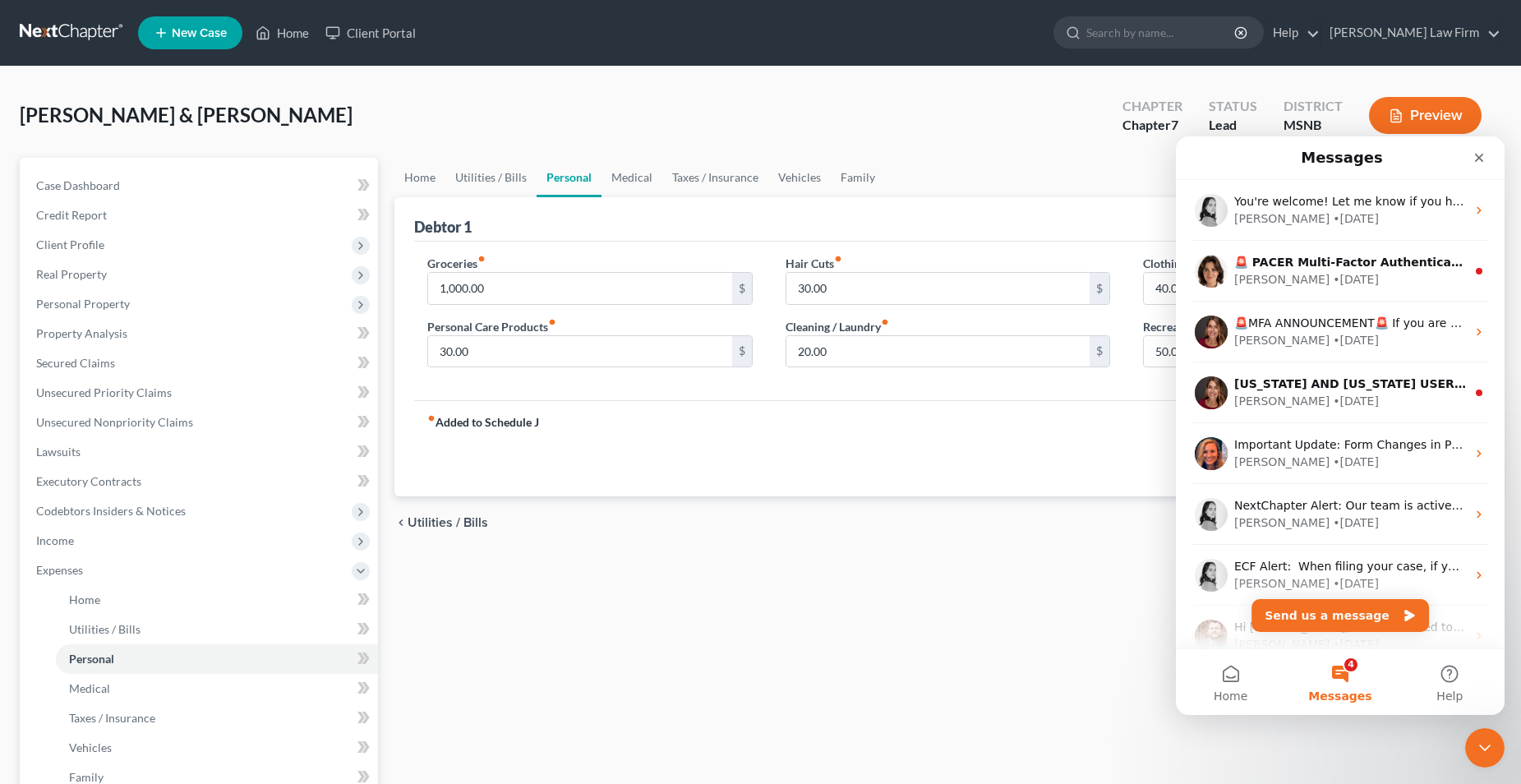
click at [930, 638] on div "Home Utilities / Bills Personal Medical Taxes / Insurance Vehicles Family Debto…" at bounding box center [948, 588] width 1124 height 861
click at [989, 631] on div "Home Utilities / Bills Personal Medical Taxes / Insurance Vehicles Family Debto…" at bounding box center [948, 588] width 1124 height 861
click at [1507, 123] on div "Saenz, Martin & Tiffany Upgraded Chapter Chapter 7 Status Lead District MSNB Pr…" at bounding box center [760, 559] width 1521 height 985
click at [1487, 740] on icon "Close Intercom Messenger" at bounding box center [1483, 746] width 20 height 20
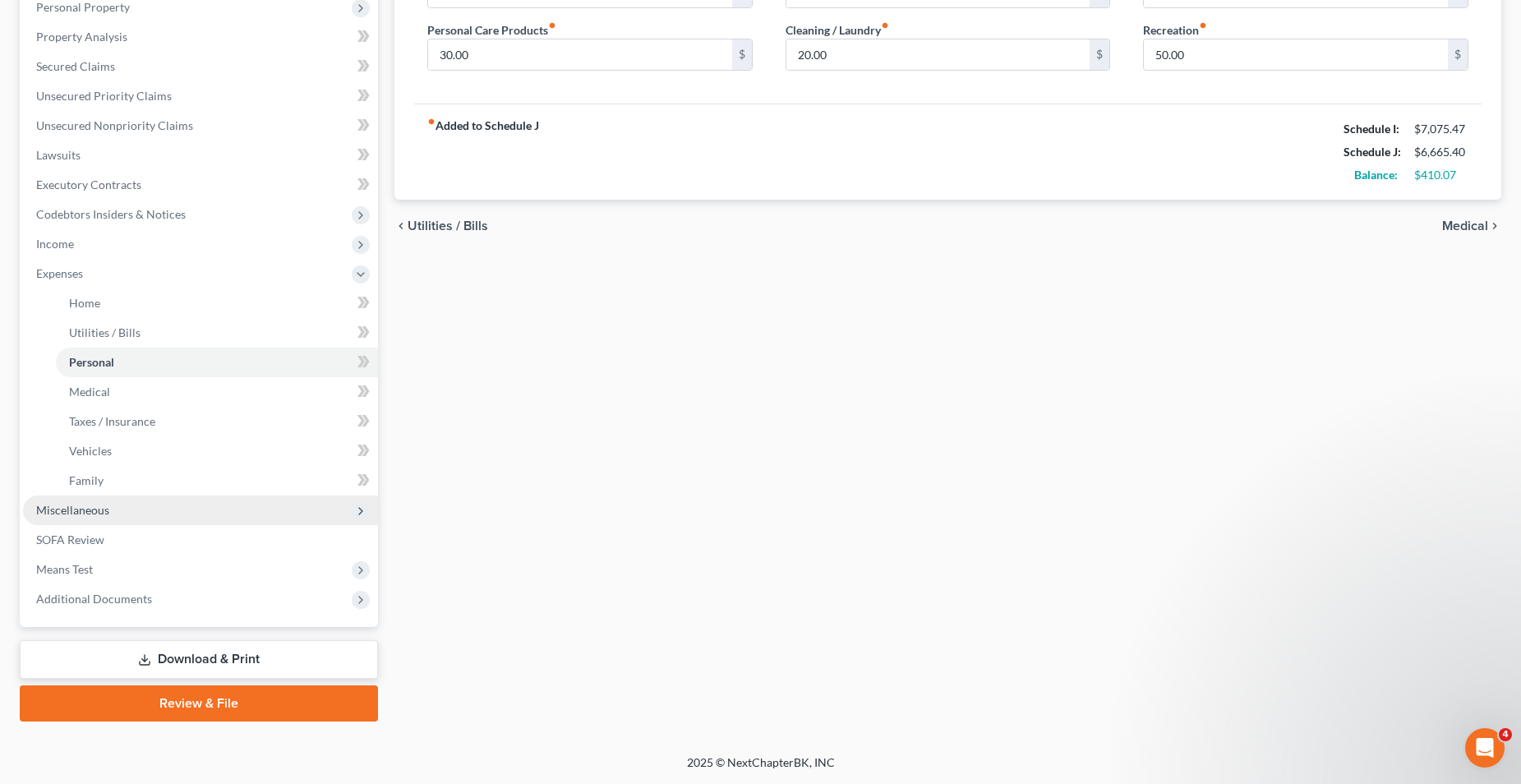
click at [122, 515] on span "Miscellaneous" at bounding box center [200, 511] width 355 height 30
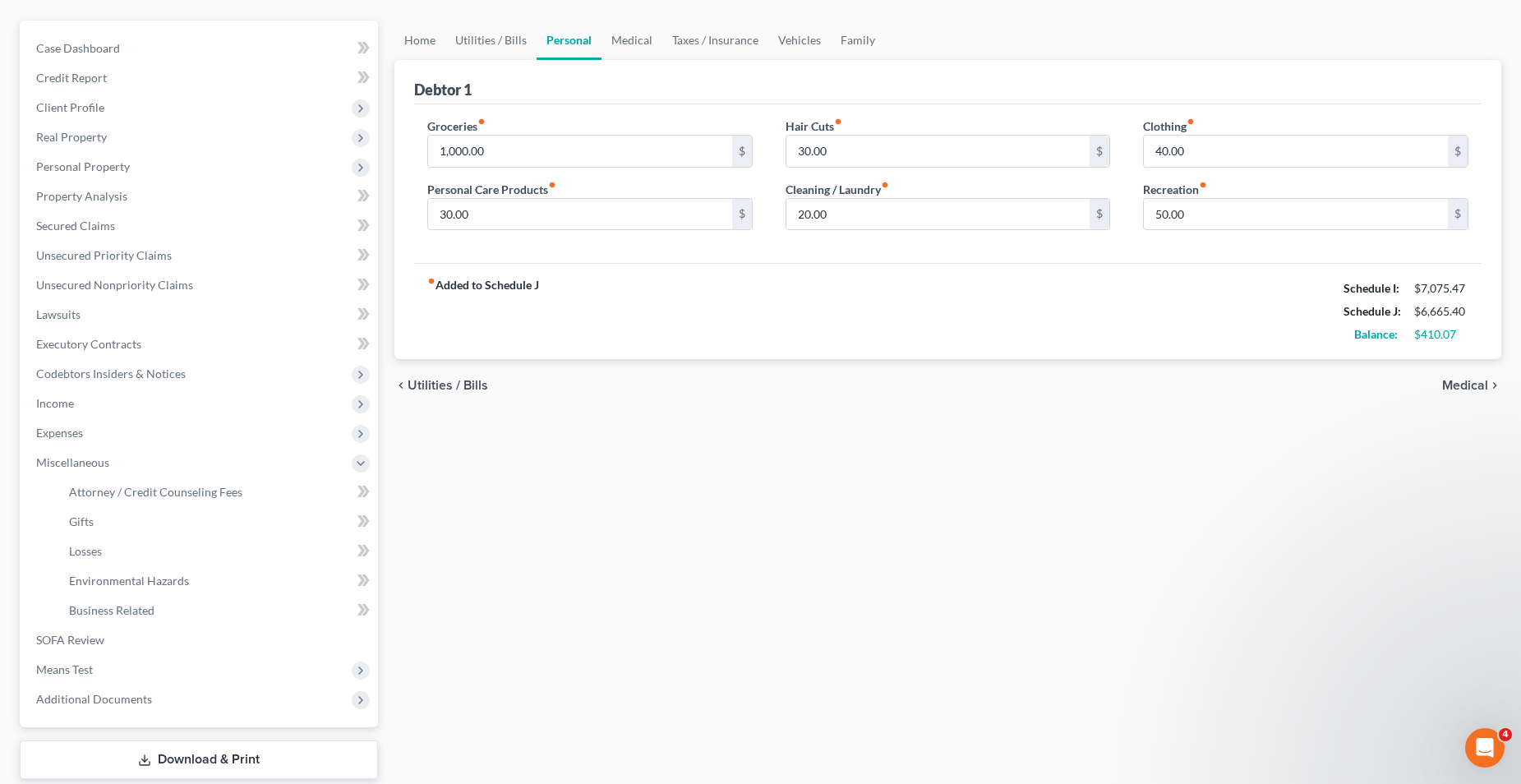
scroll to position [164, 0]
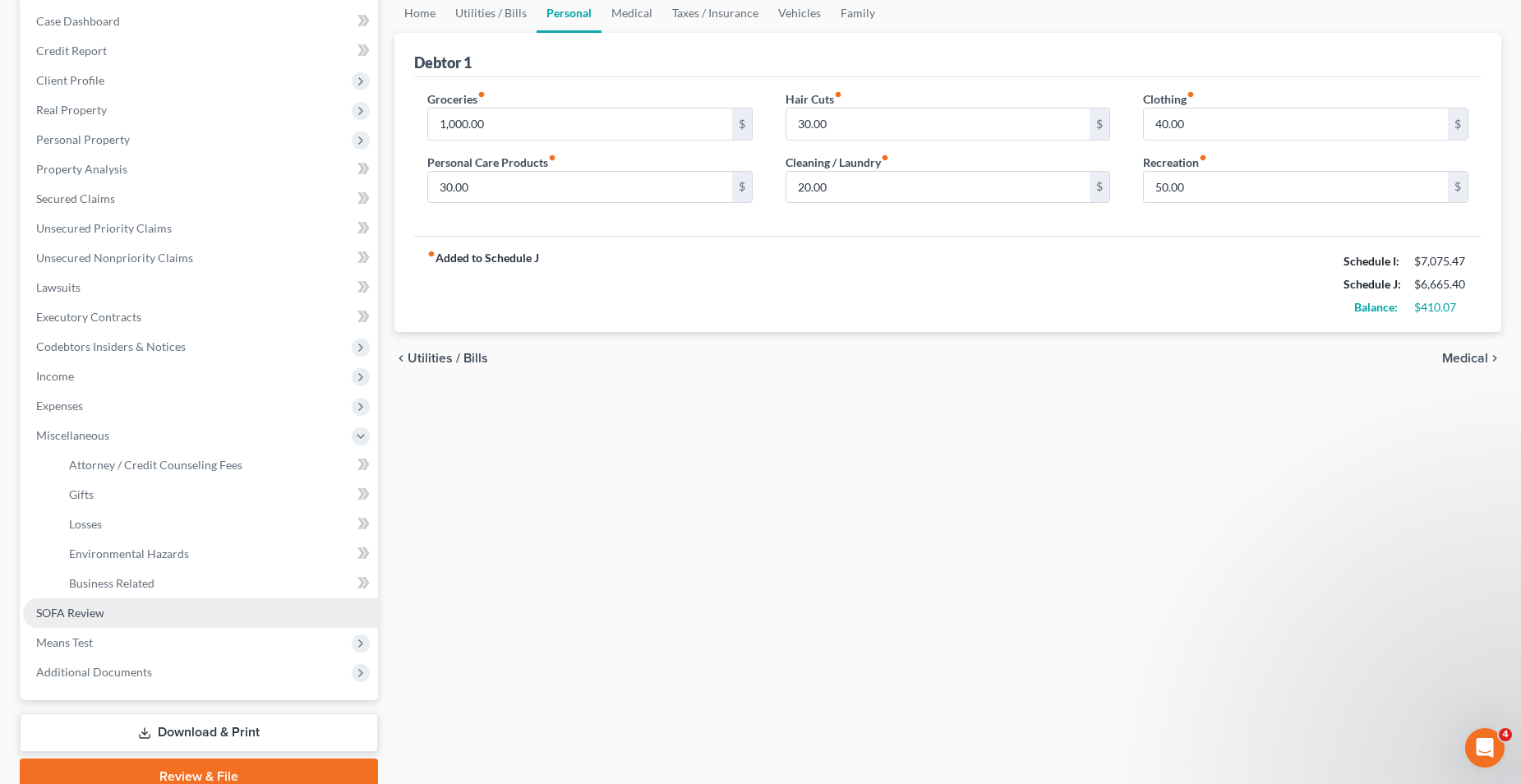
click at [95, 617] on span "SOFA Review" at bounding box center [70, 613] width 68 height 14
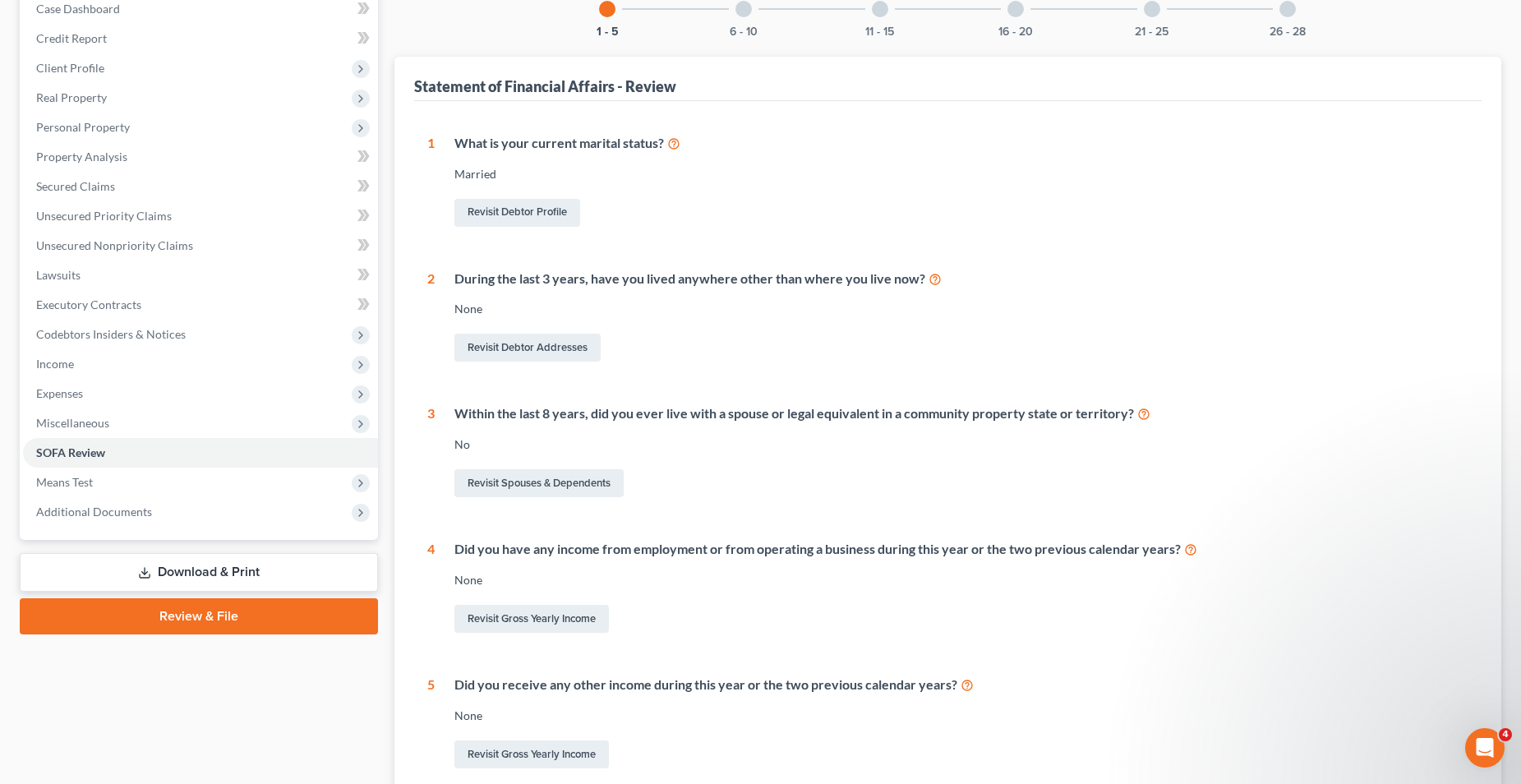
scroll to position [164, 0]
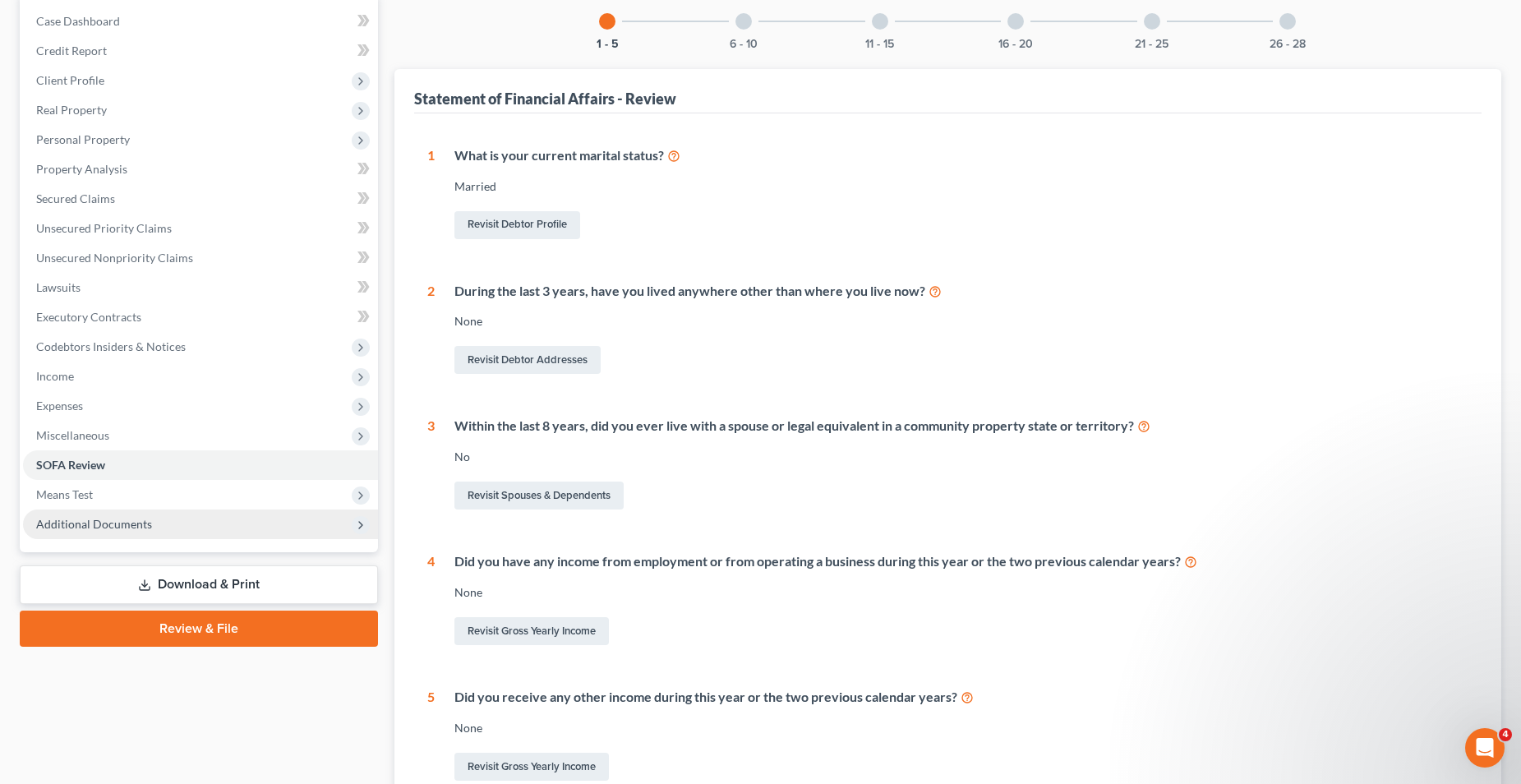
click at [126, 525] on span "Additional Documents" at bounding box center [94, 524] width 116 height 14
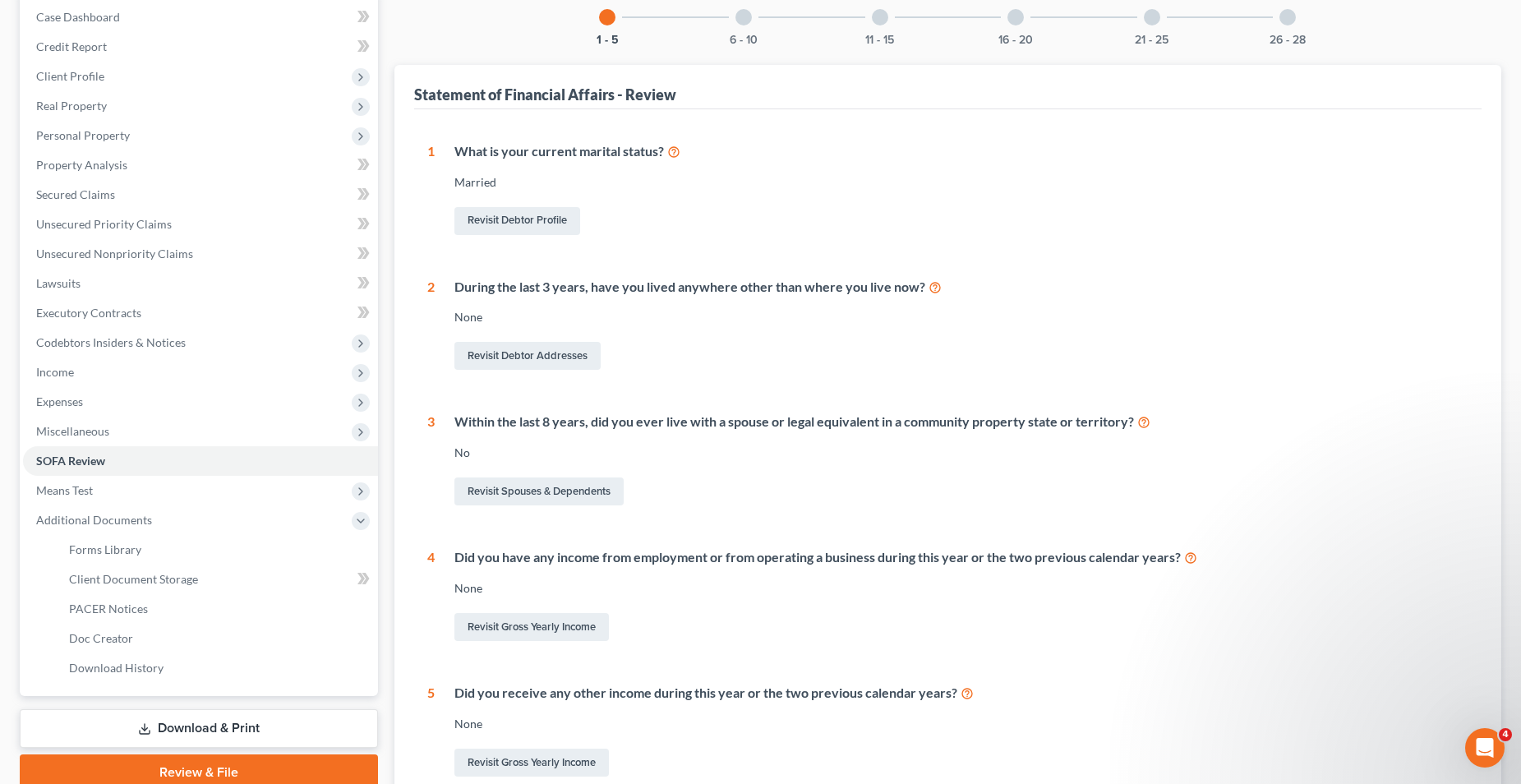
scroll to position [0, 0]
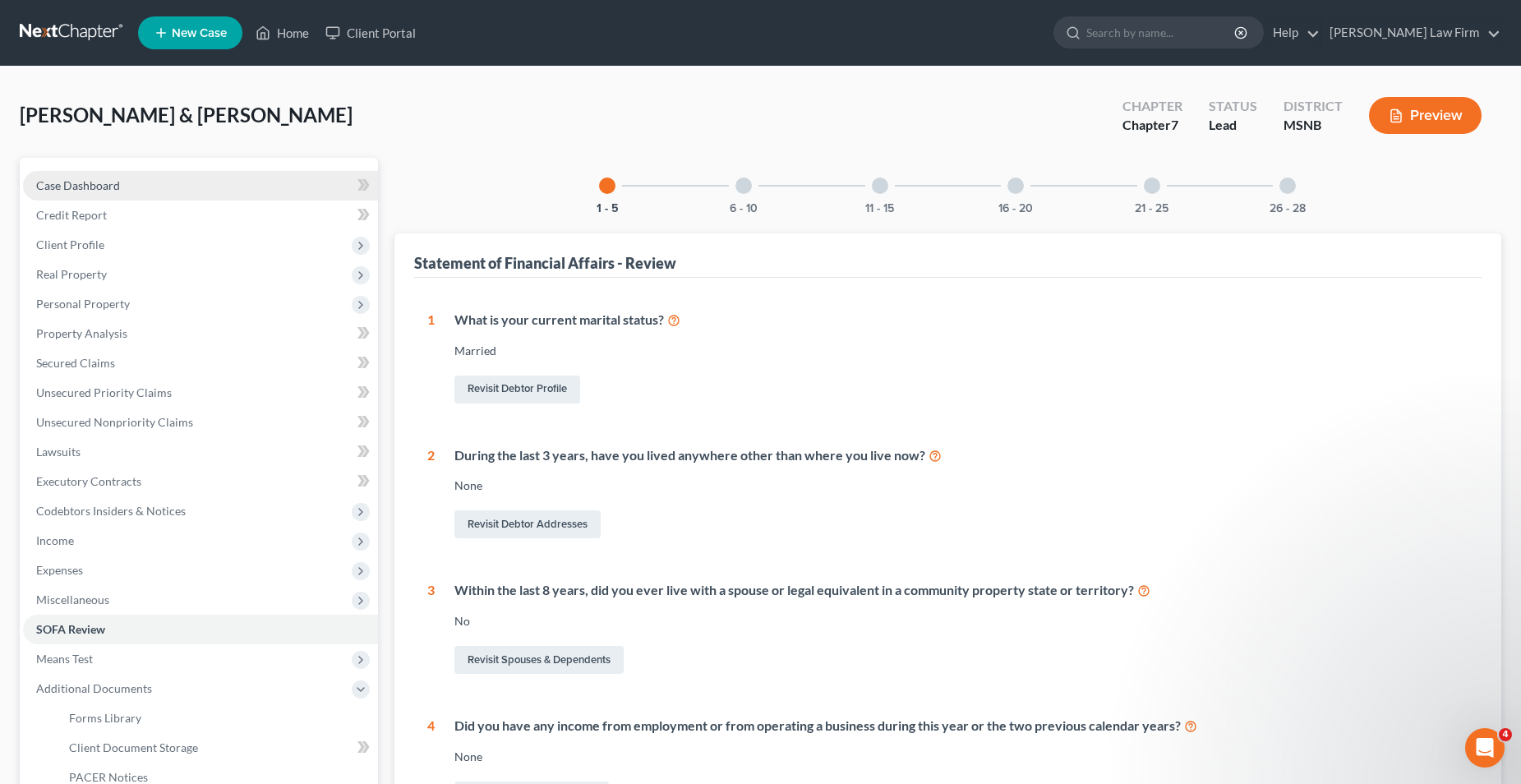
click at [98, 188] on span "Case Dashboard" at bounding box center [78, 185] width 84 height 14
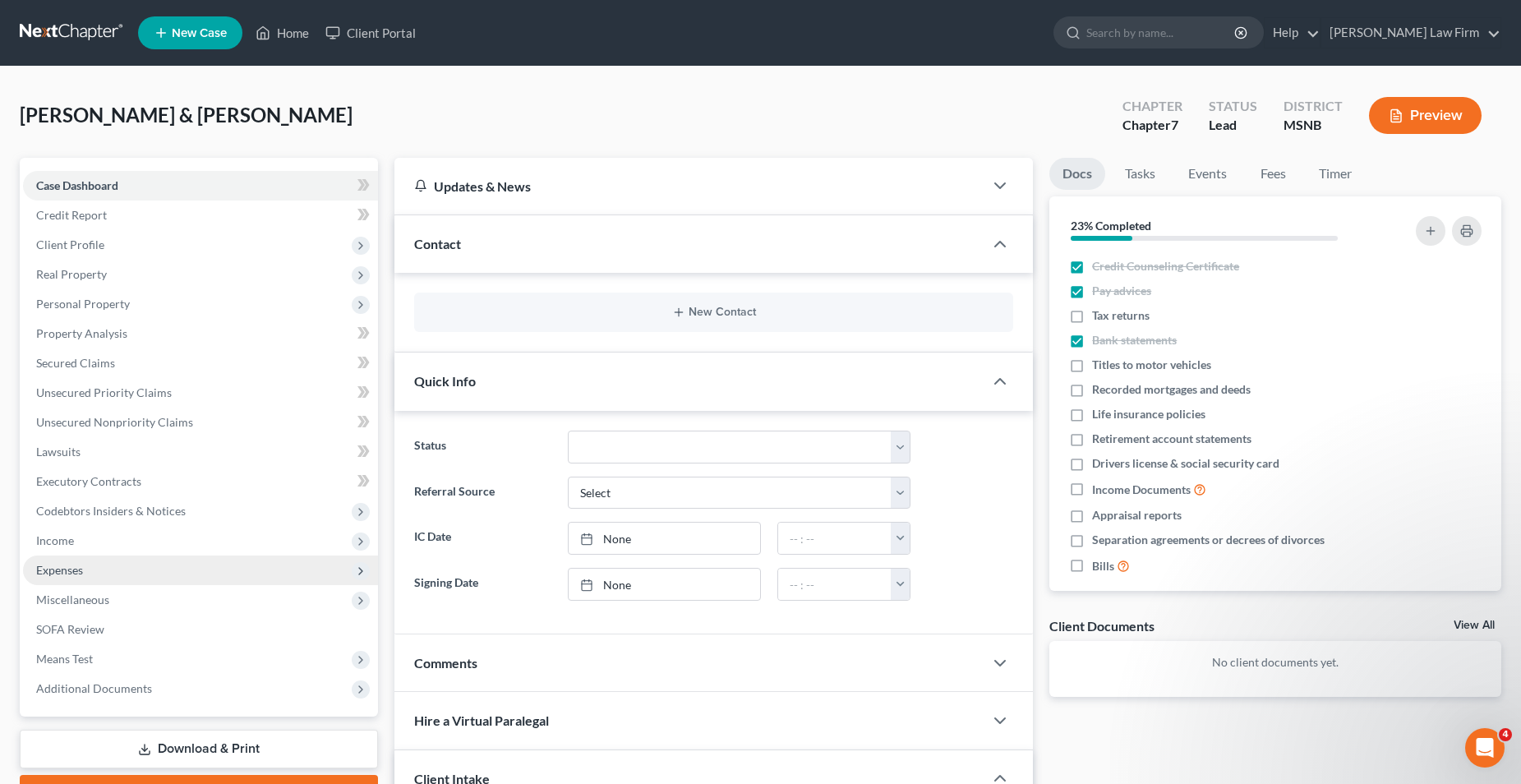
click at [65, 567] on span "Expenses" at bounding box center [59, 570] width 47 height 14
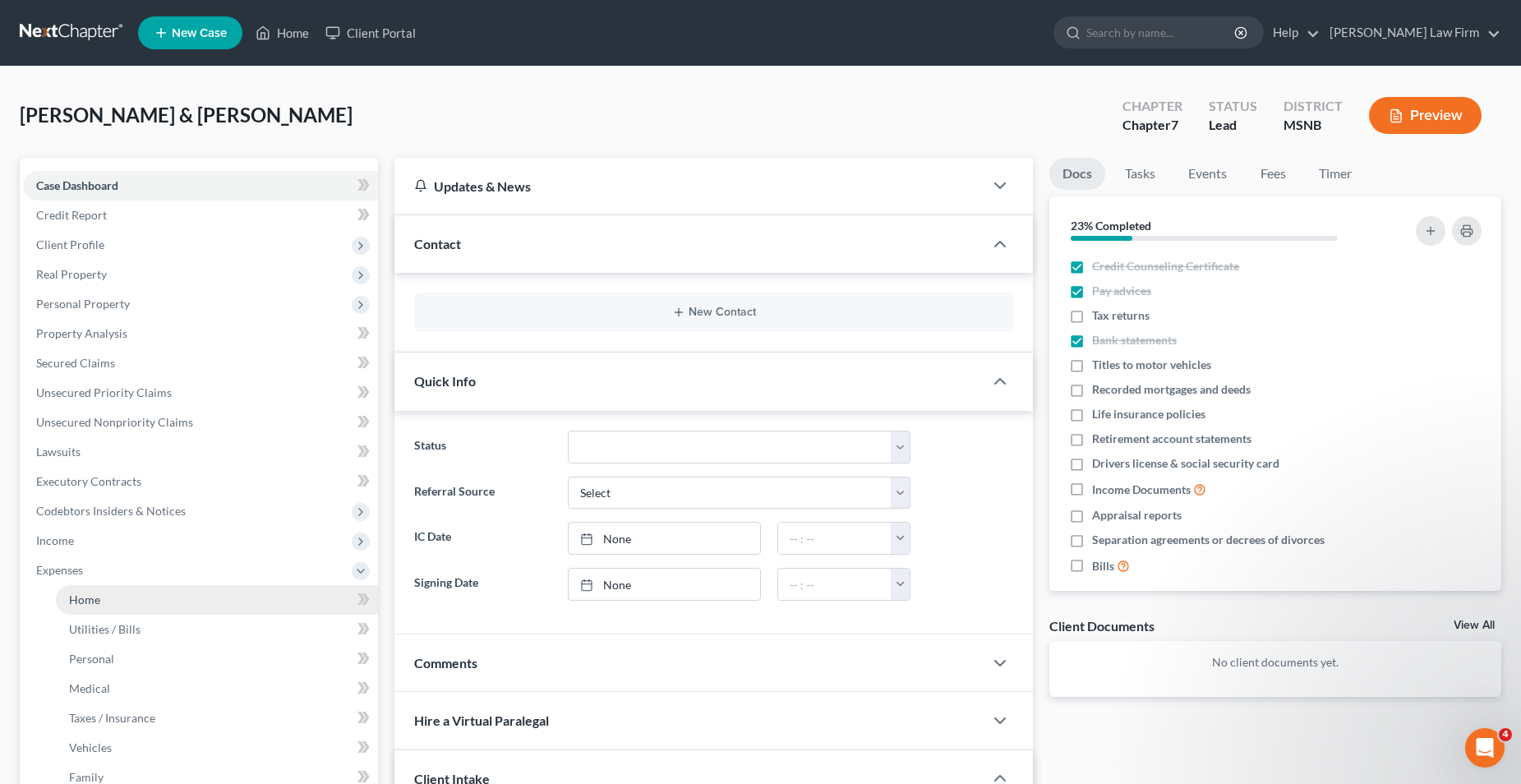
click at [90, 598] on span "Home" at bounding box center [84, 600] width 31 height 14
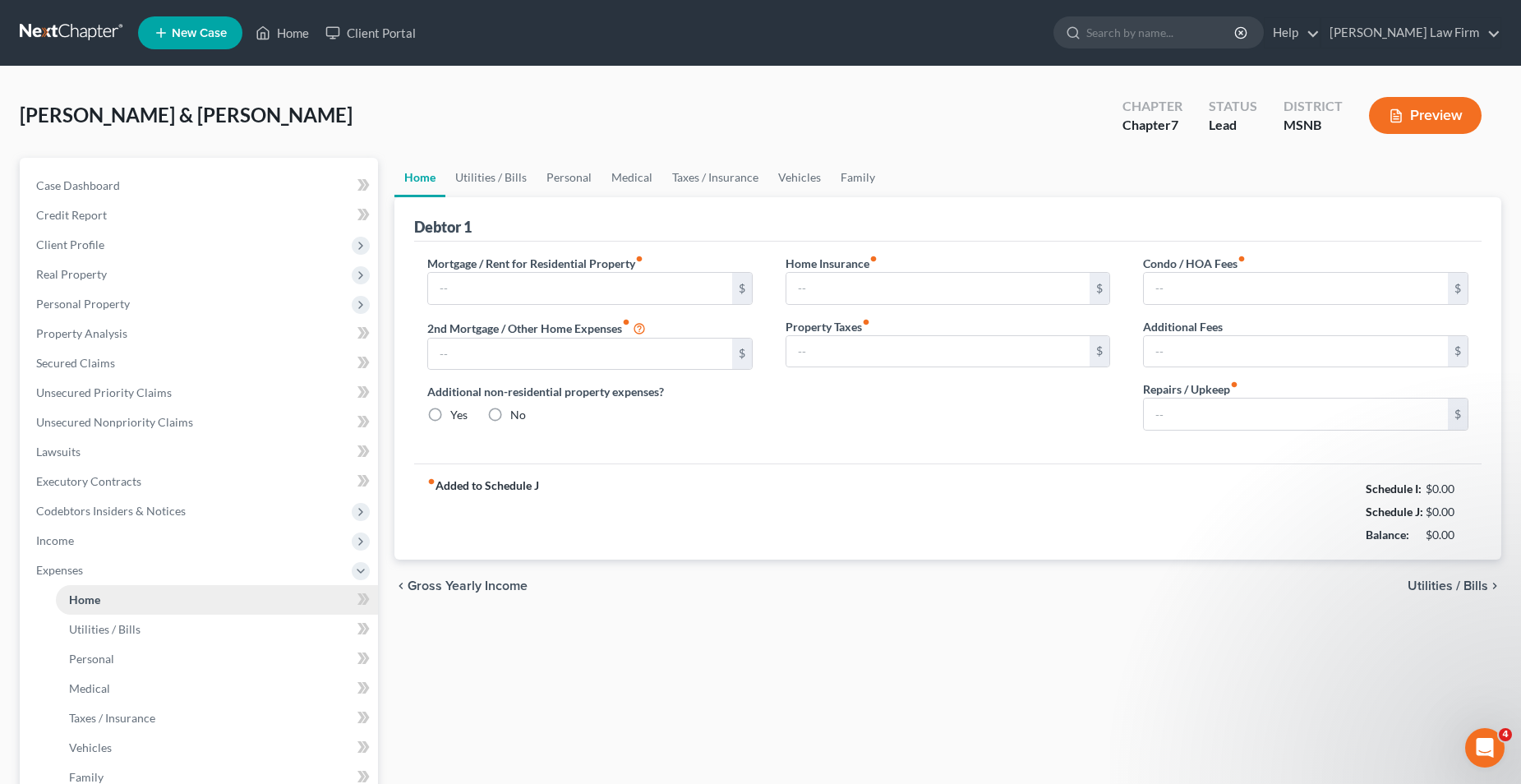
type input "406.65"
type input "963.29"
radio input "true"
type input "300.00"
type input "396.68"
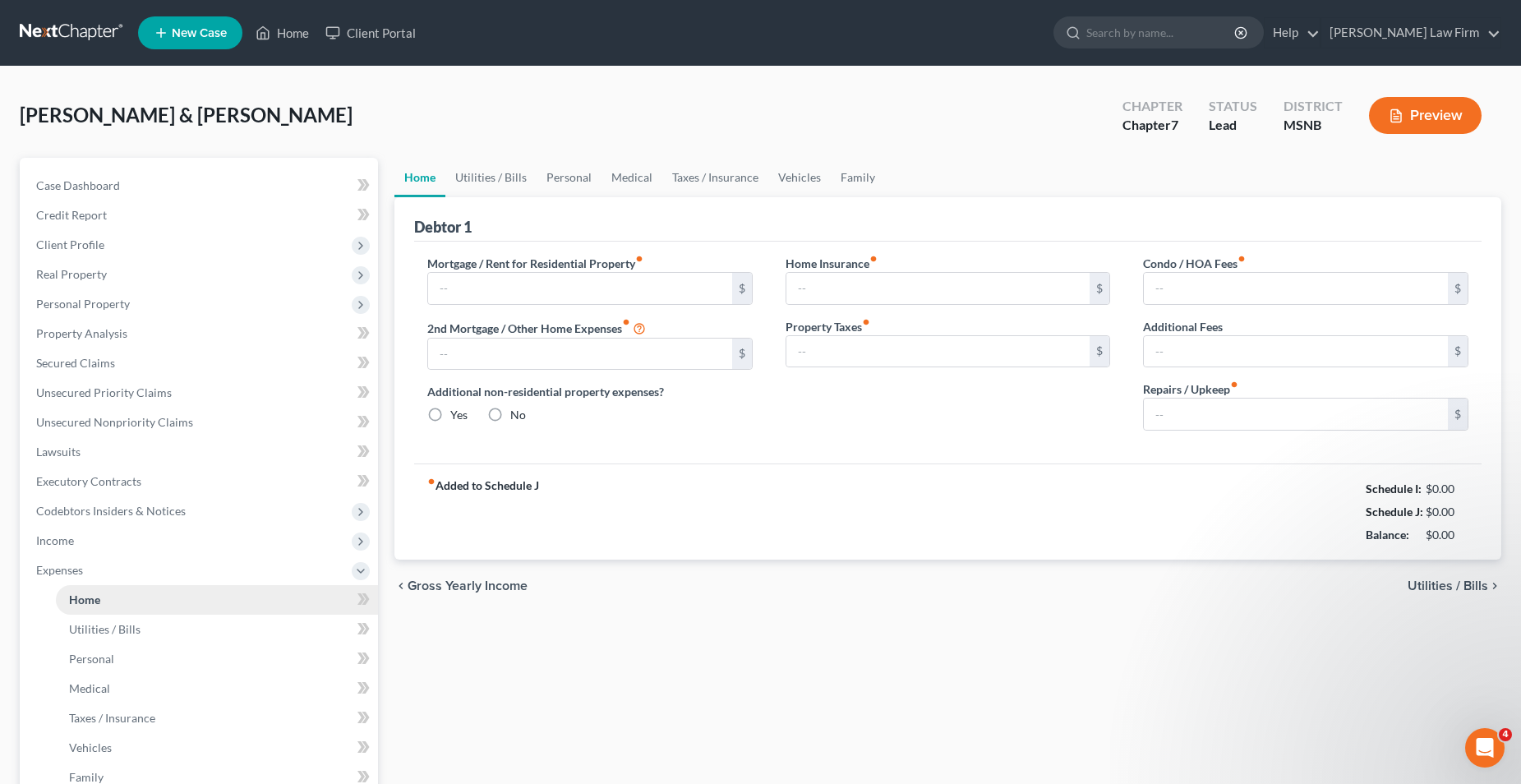
type input "0.00"
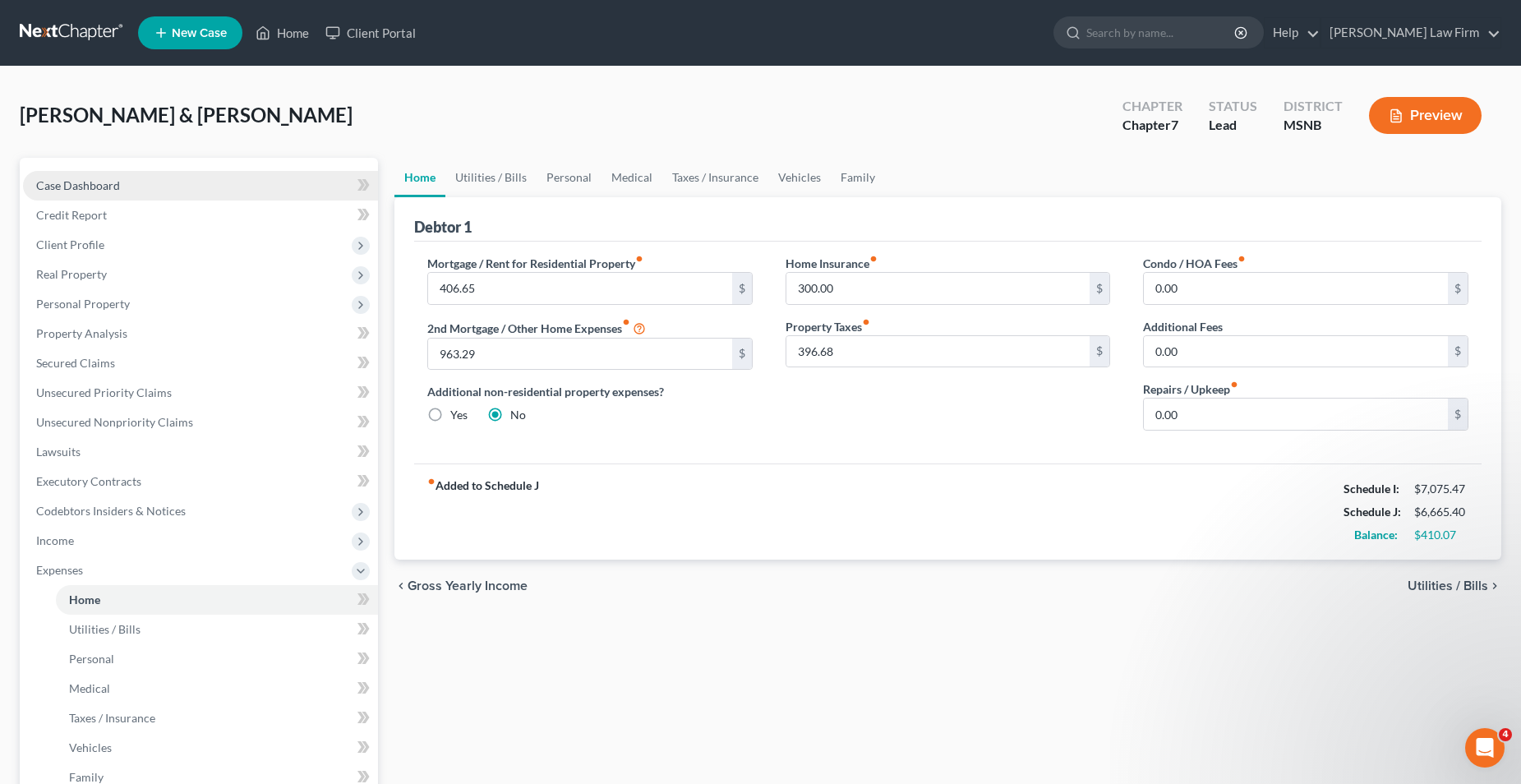
click at [164, 182] on link "Case Dashboard" at bounding box center [200, 186] width 355 height 30
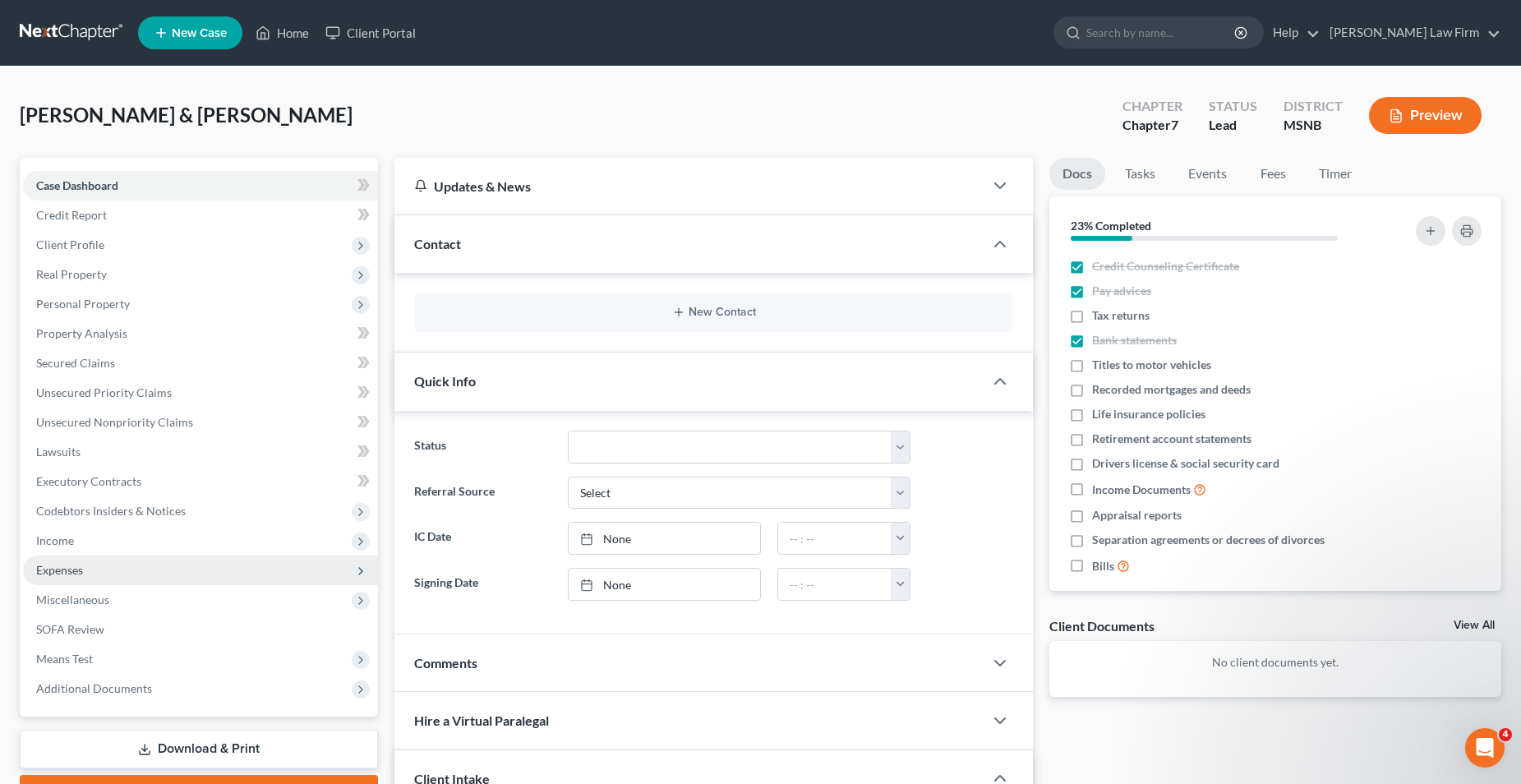
click at [61, 569] on span "Expenses" at bounding box center [59, 570] width 47 height 14
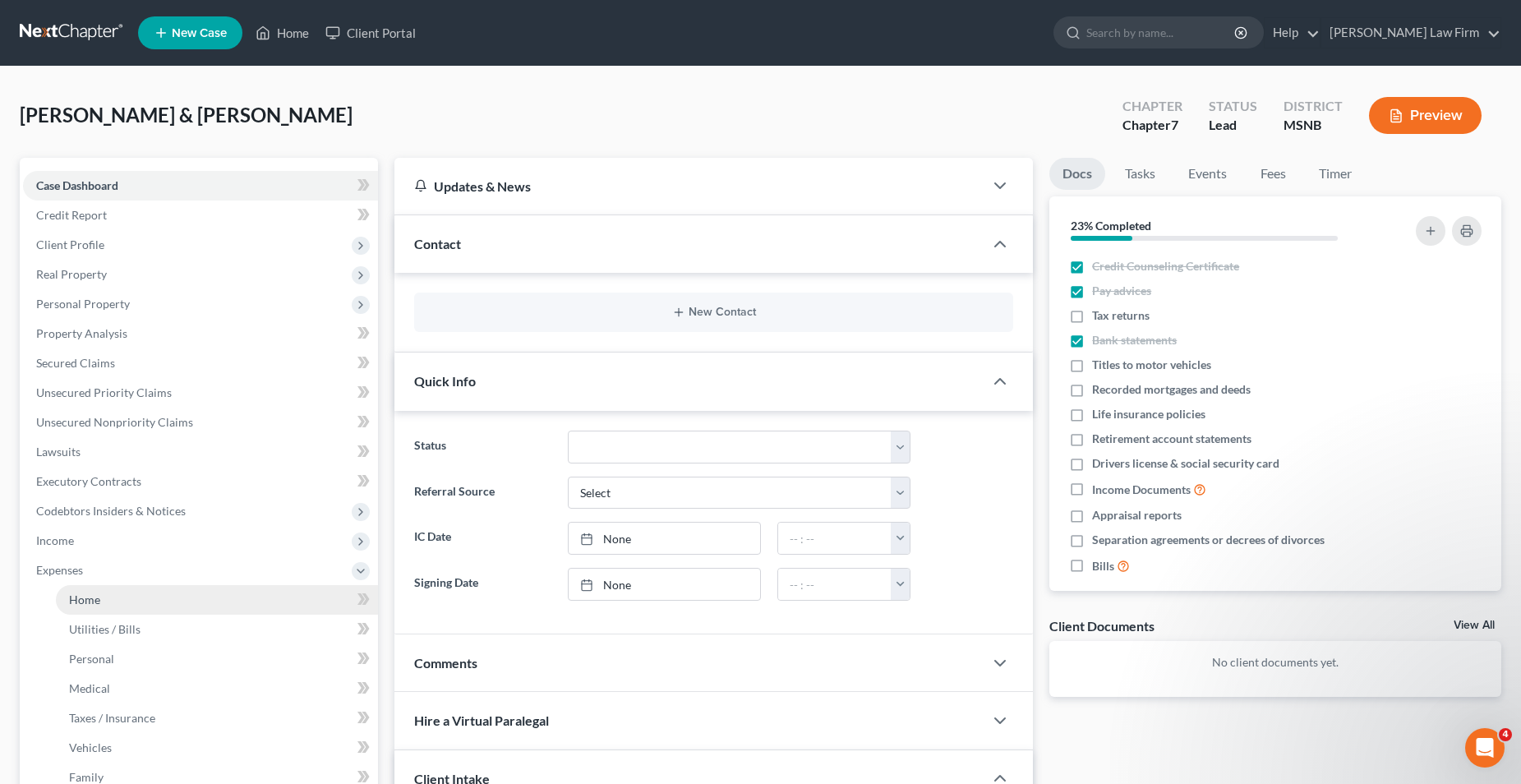
click at [187, 597] on link "Home" at bounding box center [217, 600] width 322 height 30
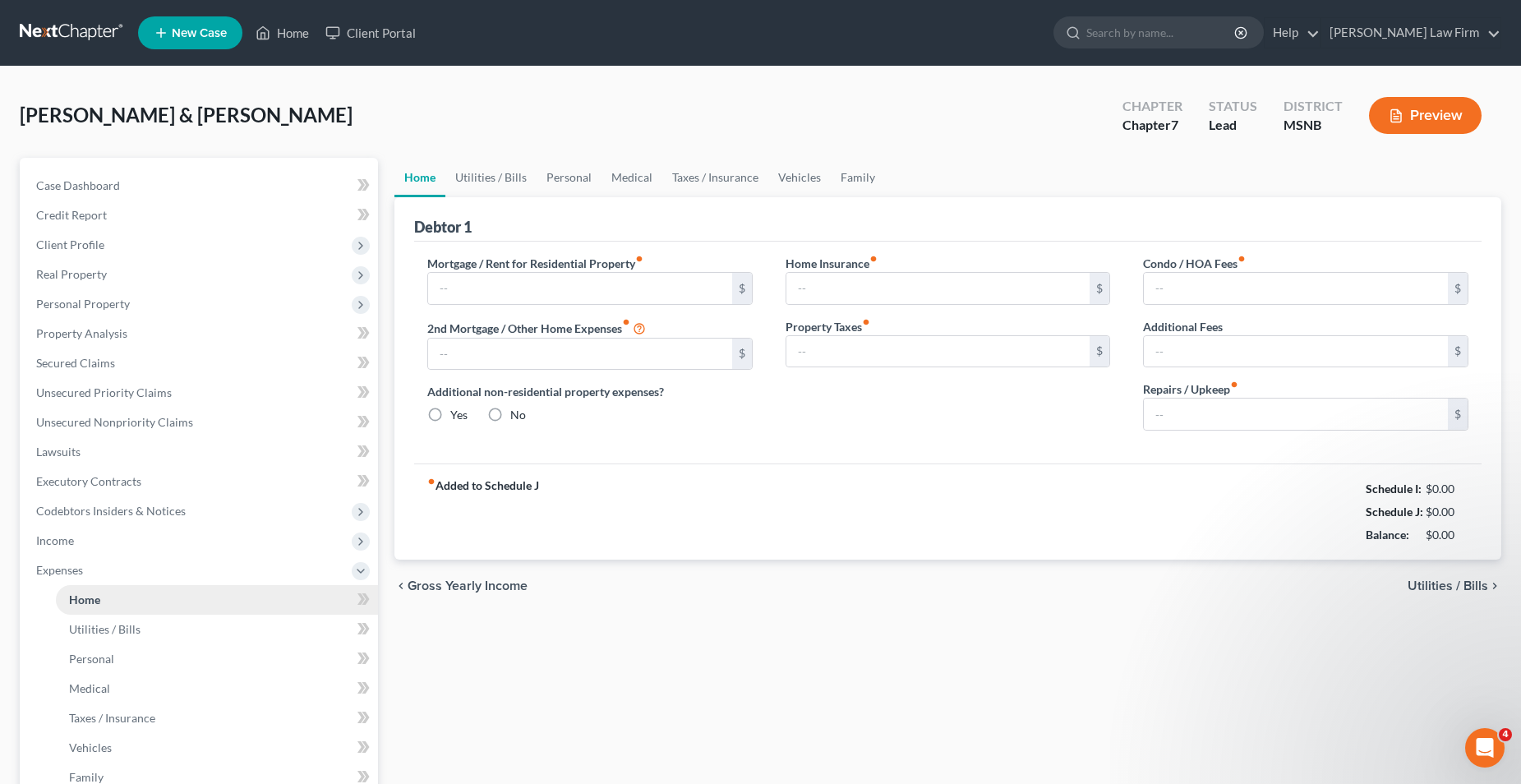
type input "406.65"
type input "963.29"
radio input "true"
type input "300.00"
type input "396.68"
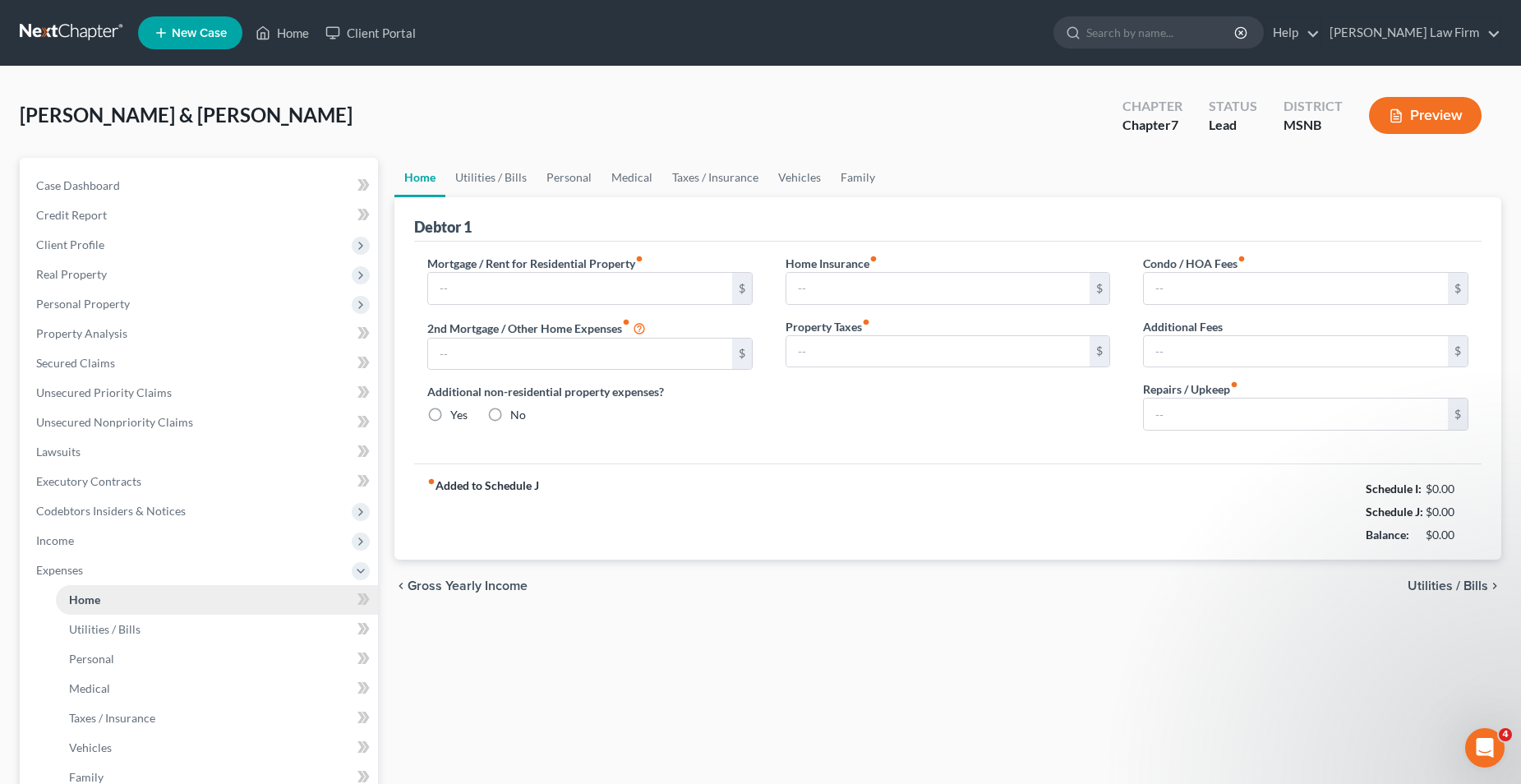
type input "0.00"
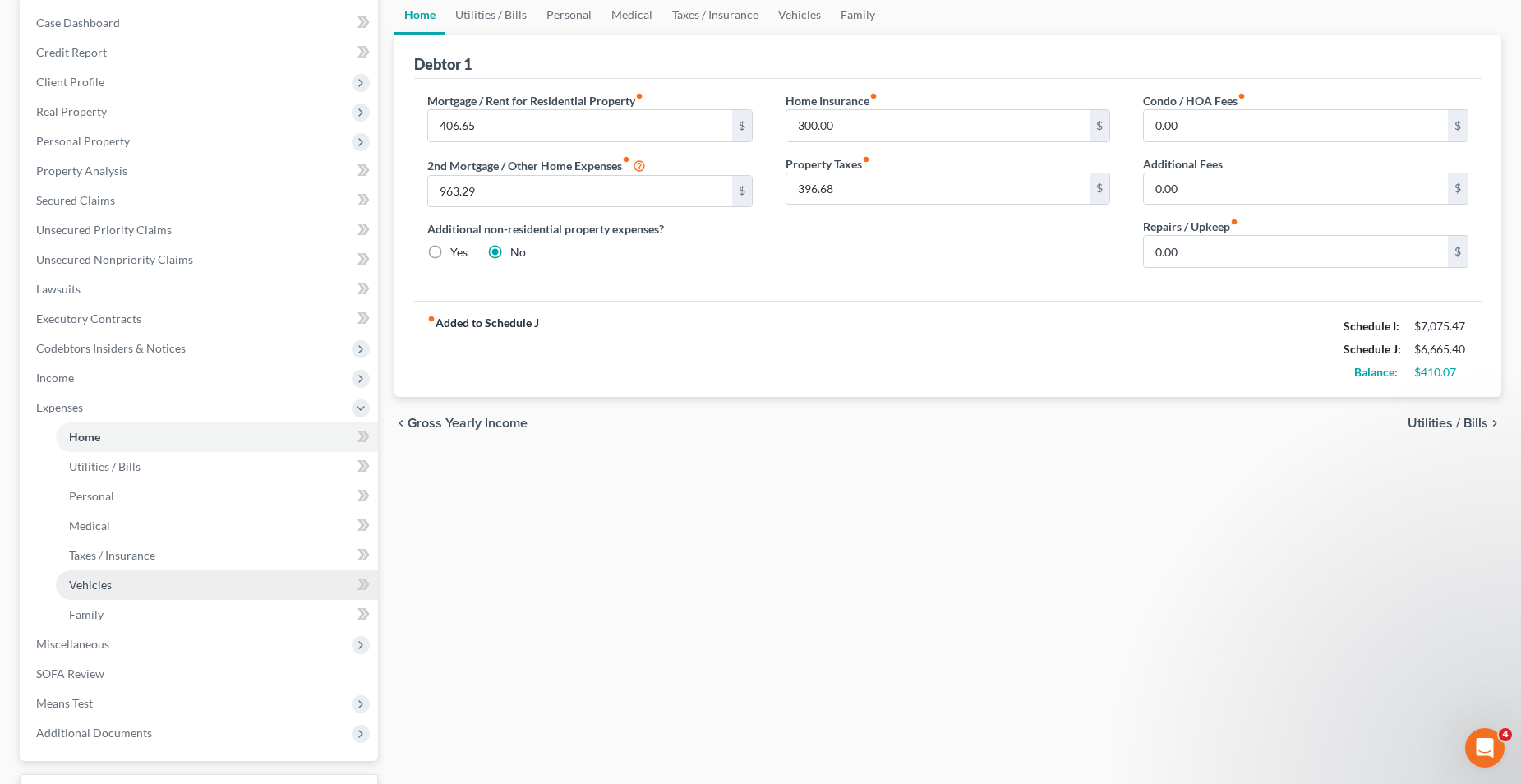
scroll to position [164, 0]
click at [81, 370] on span "Income" at bounding box center [200, 377] width 355 height 30
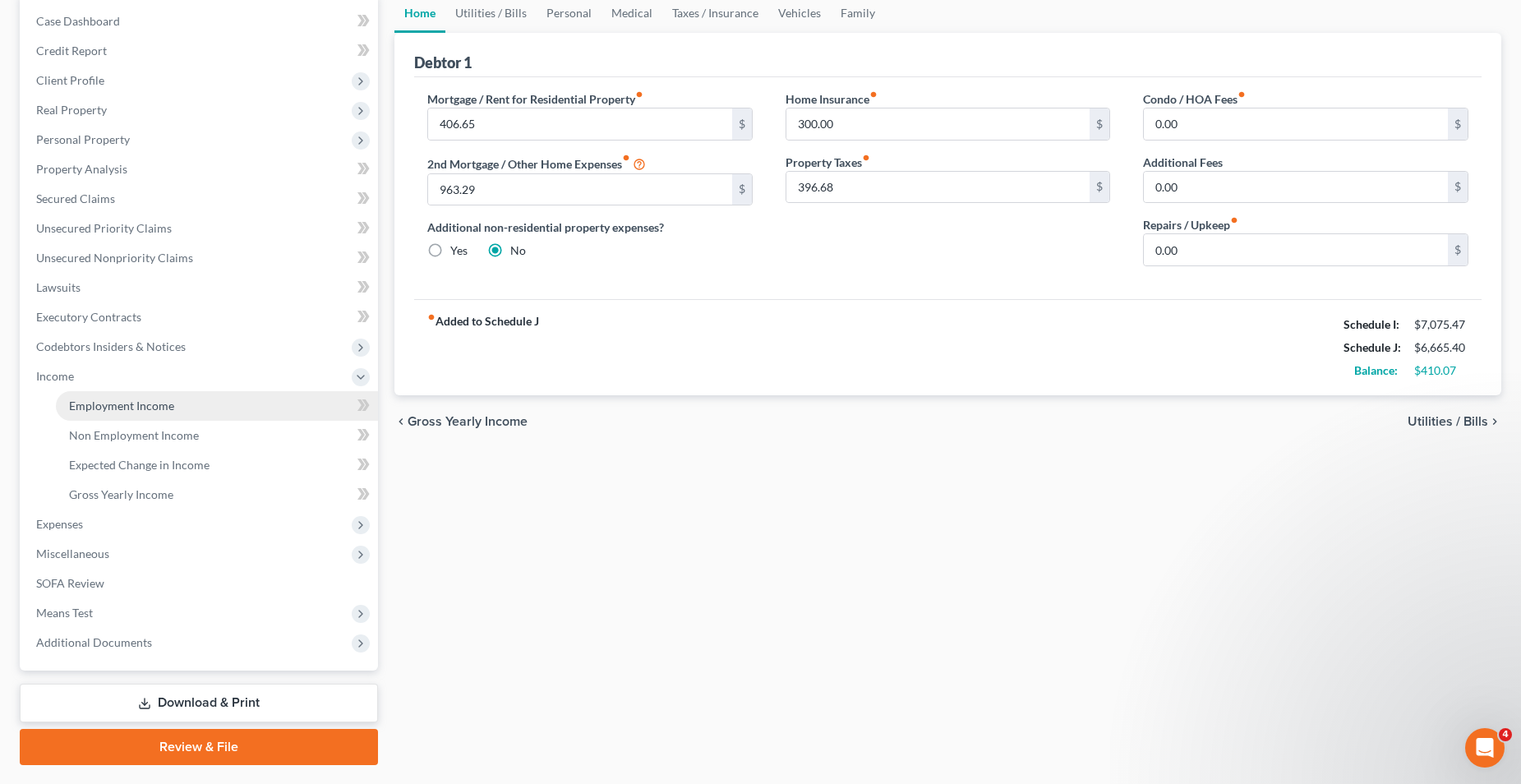
click at [114, 399] on span "Employment Income" at bounding box center [121, 406] width 105 height 14
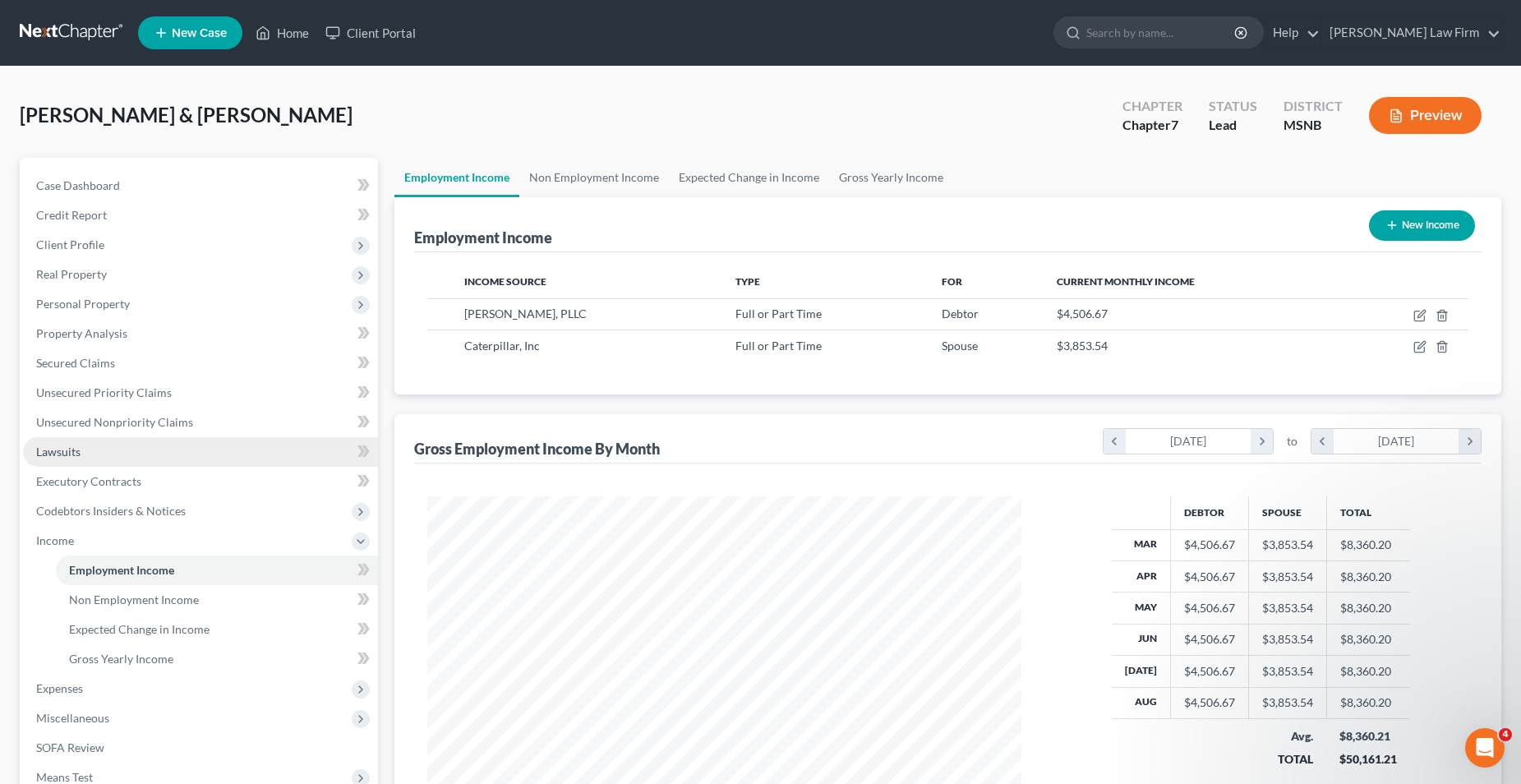
scroll to position [297, 626]
click at [741, 176] on link "Expected Change in Income" at bounding box center [749, 177] width 160 height 39
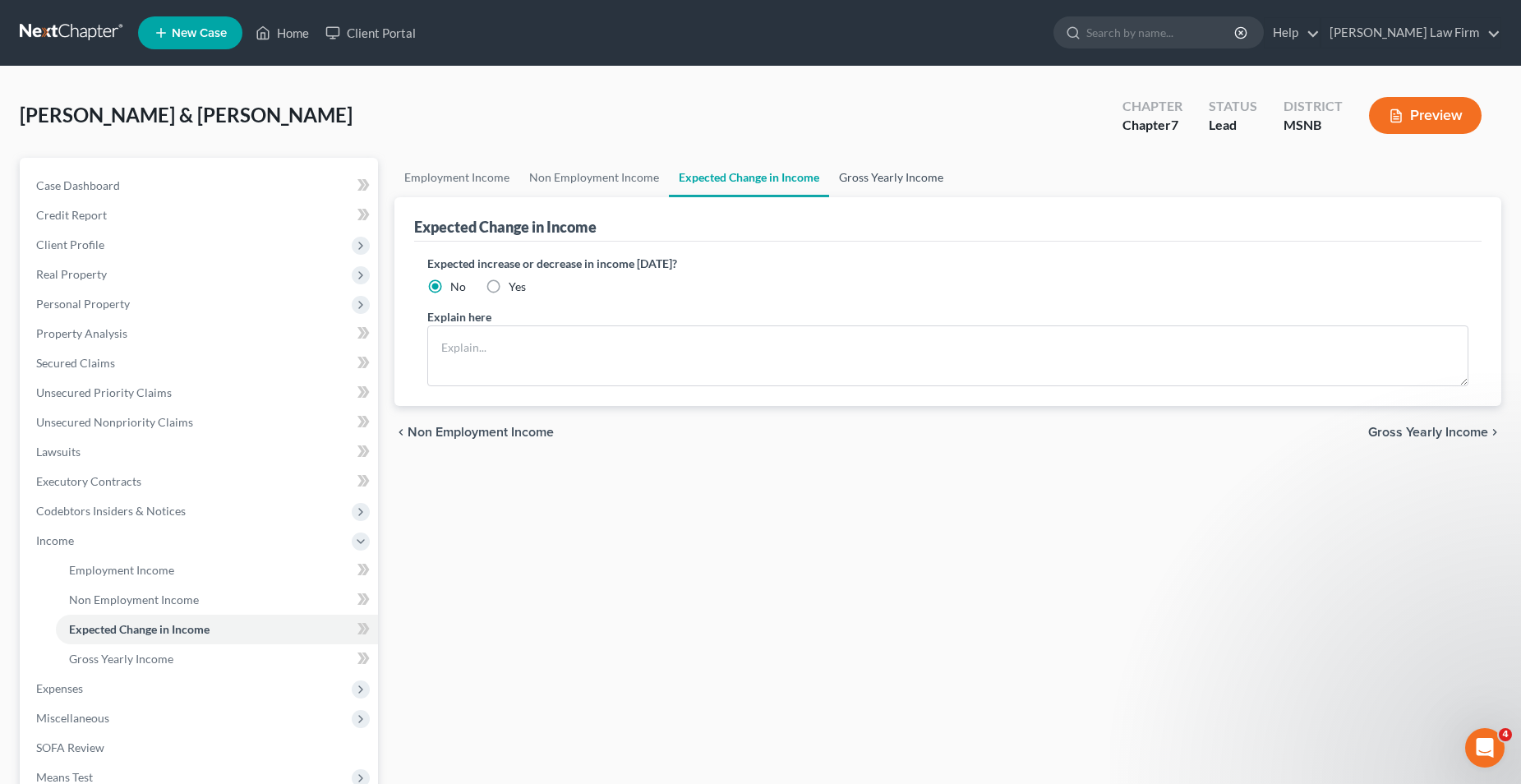
click at [897, 178] on link "Gross Yearly Income" at bounding box center [891, 177] width 124 height 39
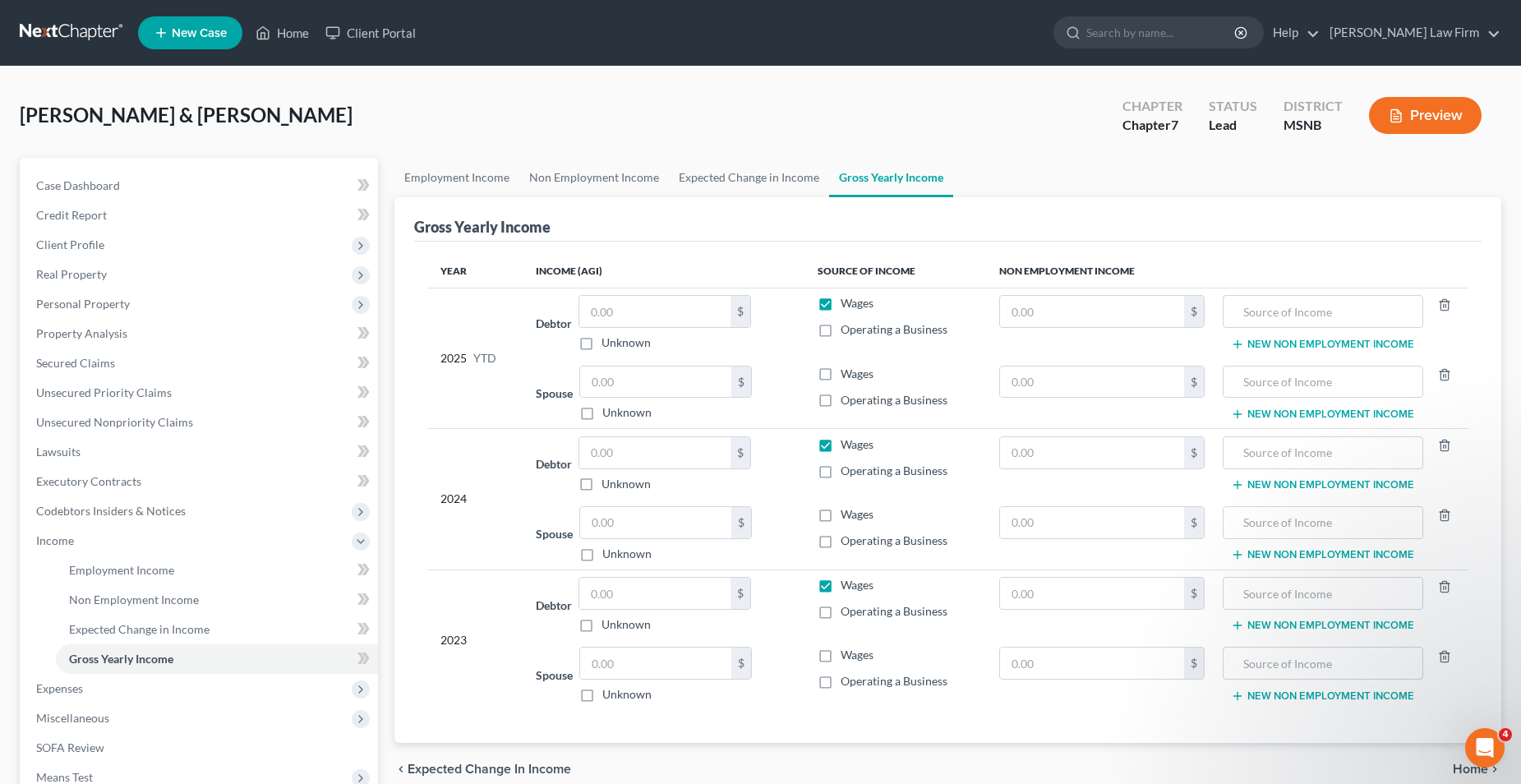
scroll to position [82, 0]
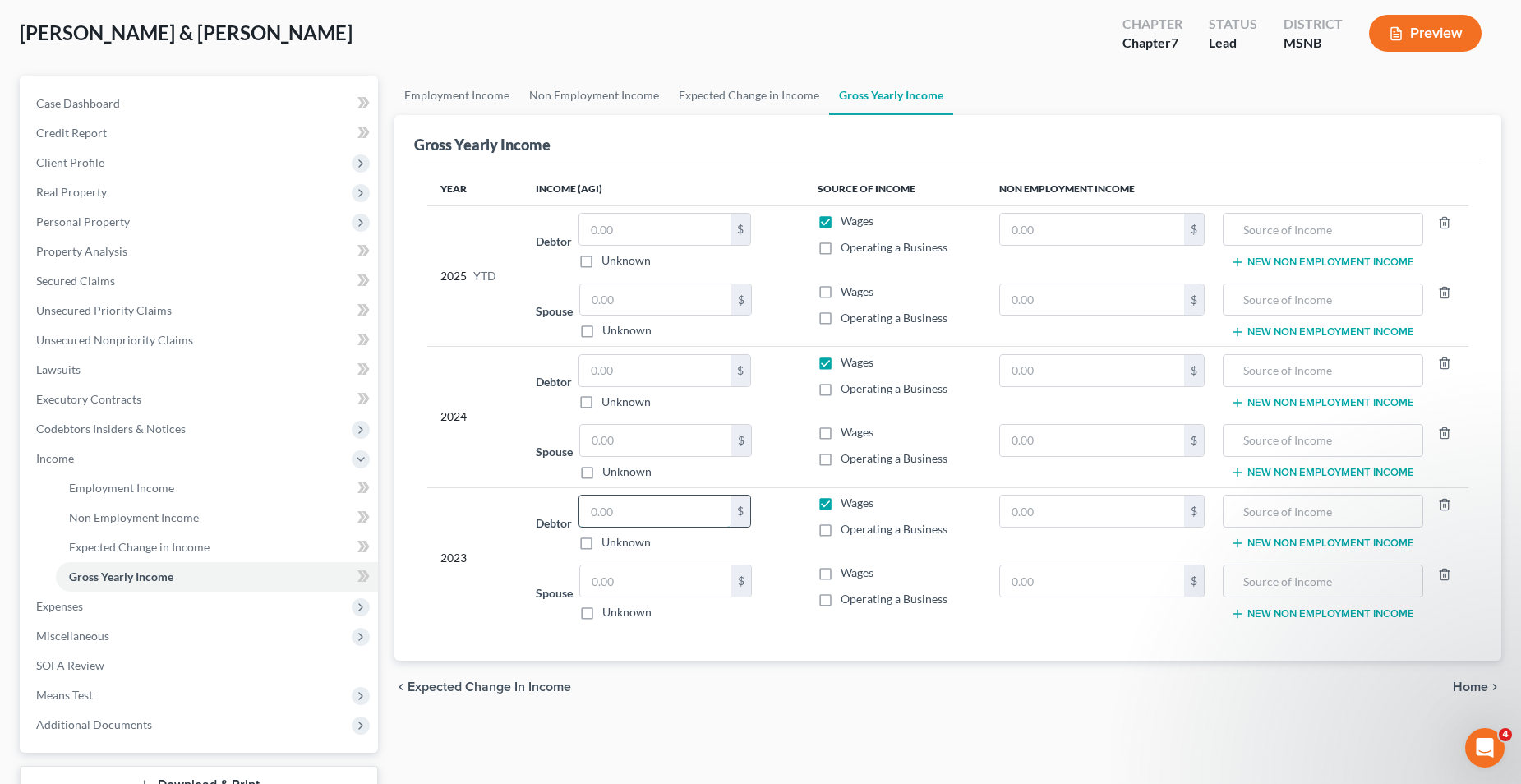
click at [644, 503] on input "text" at bounding box center [654, 511] width 151 height 31
type input "25,534.00"
click at [624, 586] on input "text" at bounding box center [655, 580] width 151 height 31
type input "41,600"
click at [695, 635] on div "Year Income (AGI) Source of Income Non Employment Income 2025 YTD Debtor $ Unkn…" at bounding box center [948, 409] width 1068 height 501
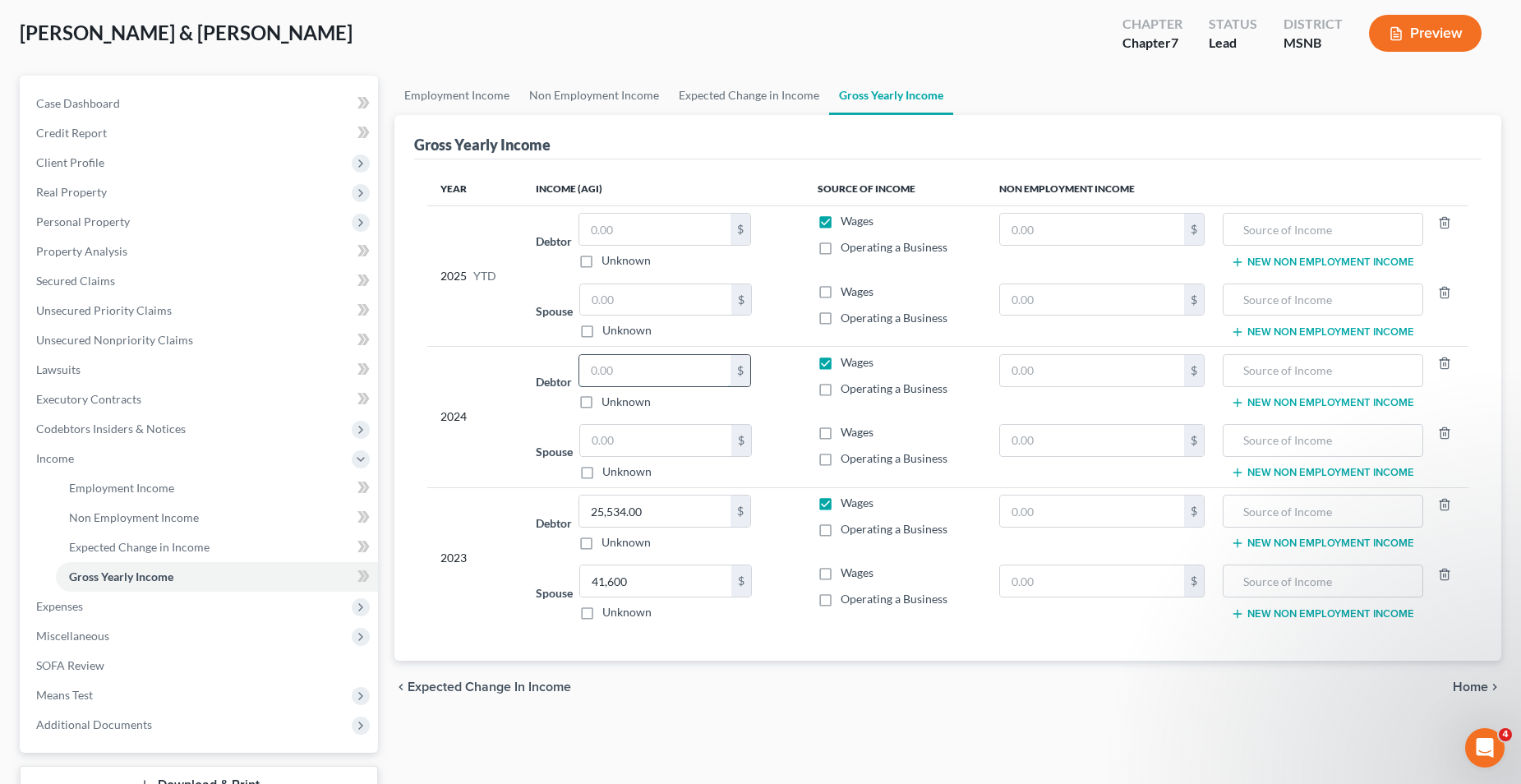
click at [621, 370] on input "text" at bounding box center [654, 370] width 151 height 31
type input "25,729.00"
click at [625, 447] on input "text" at bounding box center [655, 440] width 151 height 31
type input "45,760.00"
click at [781, 402] on div "Debtor 25,729.00 $ Unknown Balance Undetermined 25,729.00 $ Unknown" at bounding box center [664, 382] width 256 height 56
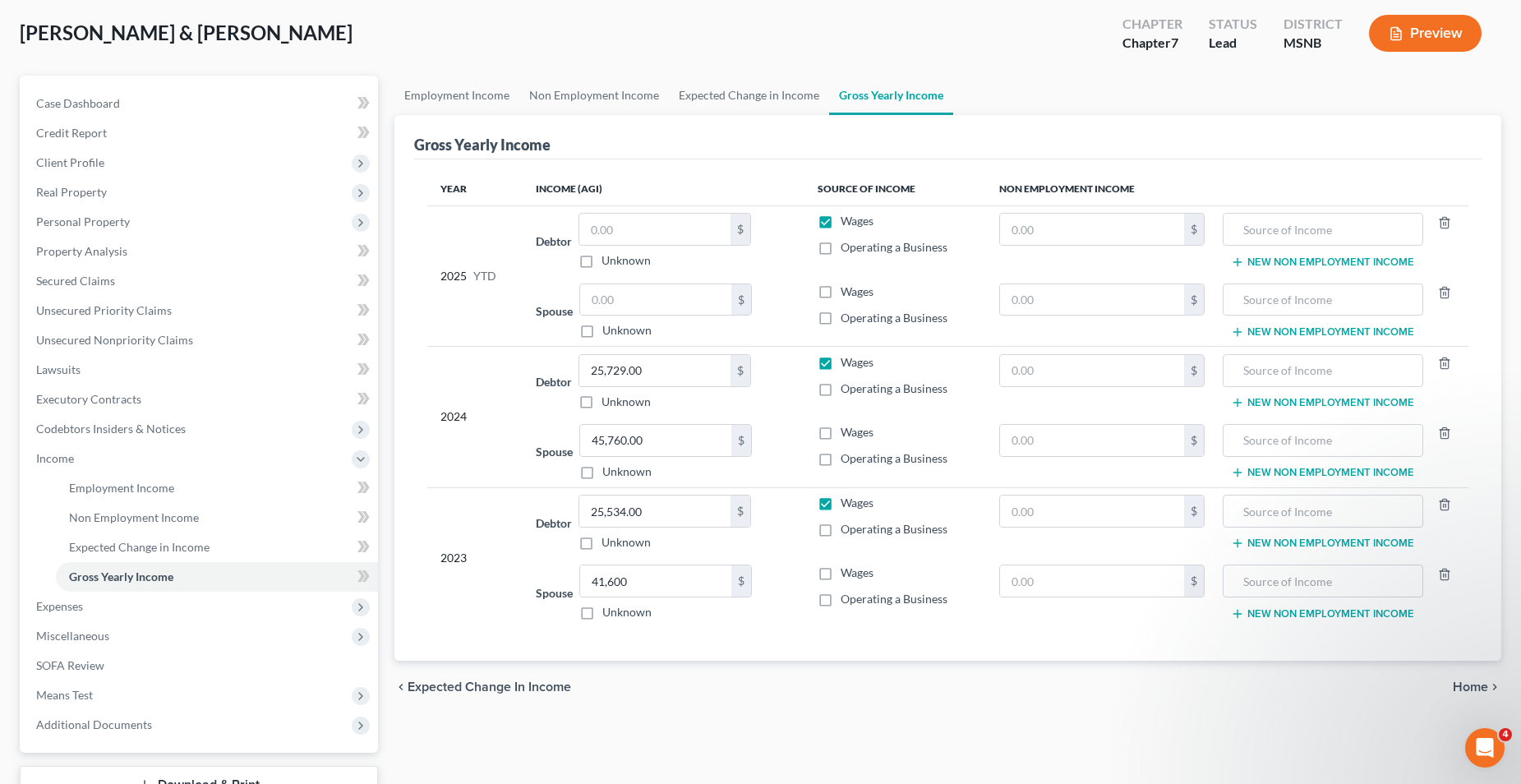
click at [841, 575] on label "Wages" at bounding box center [857, 573] width 33 height 16
click at [847, 575] on input "Wages" at bounding box center [852, 570] width 11 height 11
checkbox input "true"
click at [841, 435] on label "Wages" at bounding box center [857, 432] width 33 height 16
click at [847, 435] on input "Wages" at bounding box center [852, 429] width 11 height 11
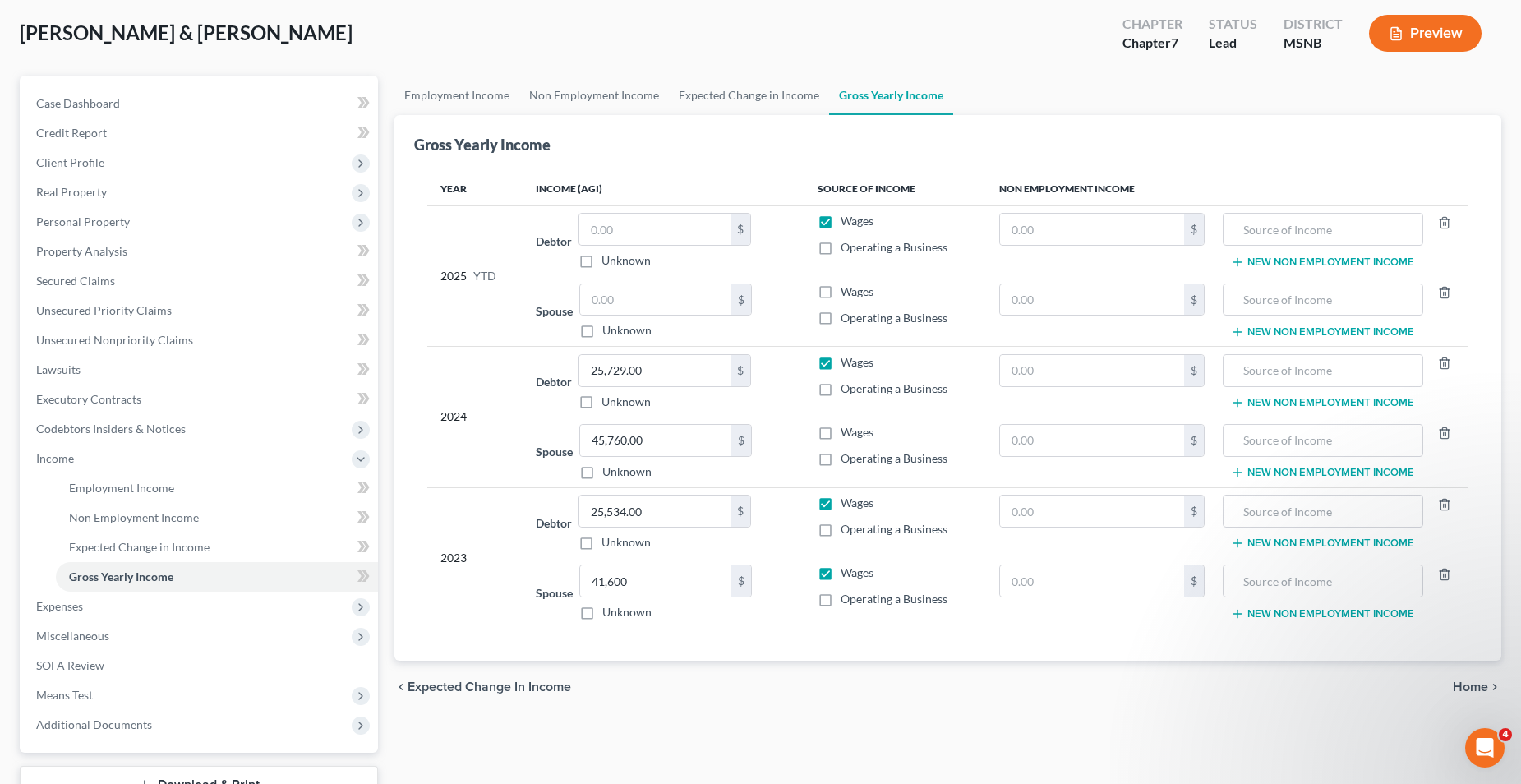
checkbox input "true"
click at [841, 290] on label "Wages" at bounding box center [857, 292] width 33 height 16
click at [847, 290] on input "Wages" at bounding box center [852, 289] width 11 height 11
checkbox input "true"
click at [616, 295] on input "text" at bounding box center [655, 299] width 151 height 31
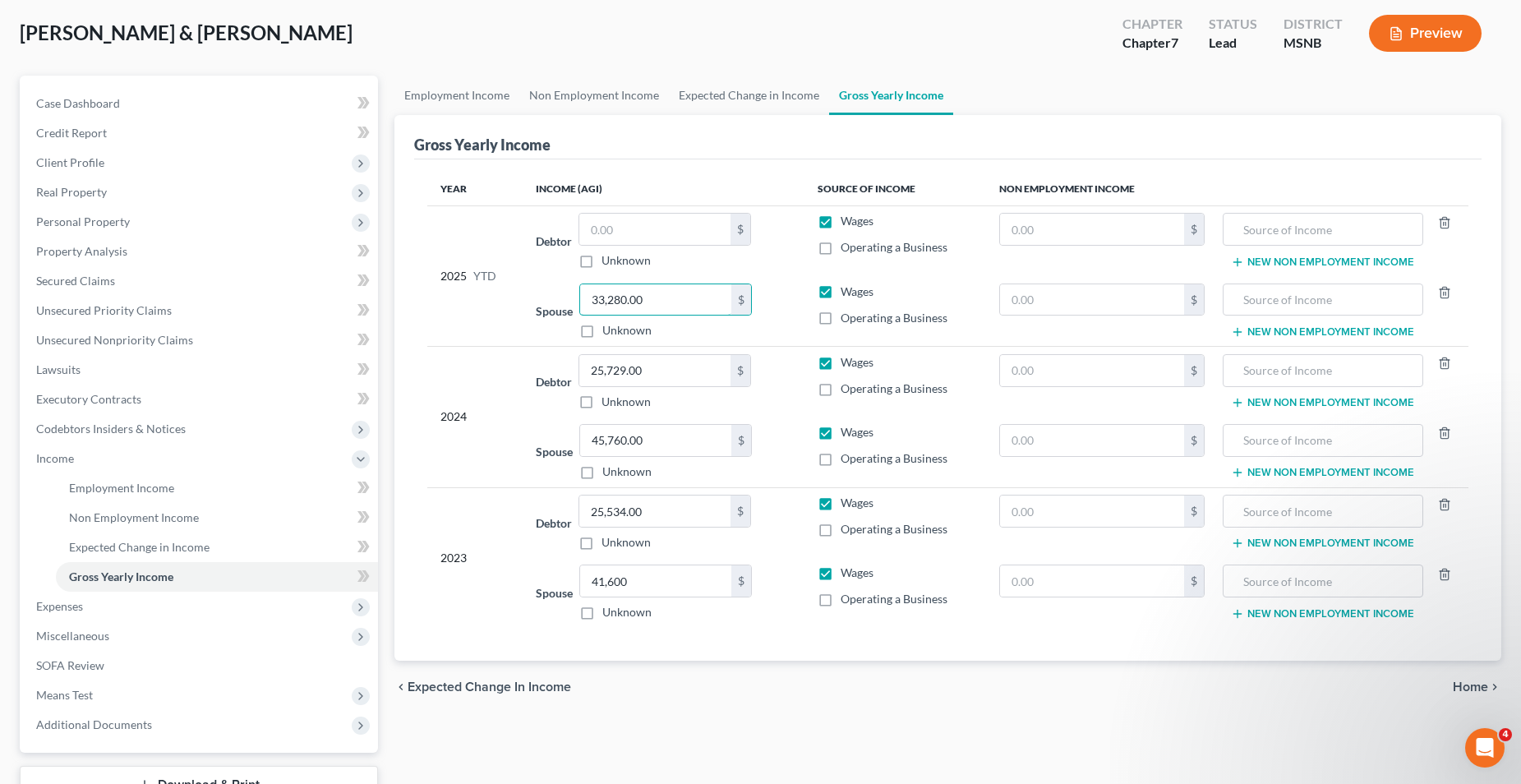
type input "33,280.00"
click at [649, 210] on td "Debtor $ Unknown Balance Undetermined $ Unknown" at bounding box center [664, 240] width 282 height 71
click at [653, 227] on input "text" at bounding box center [654, 229] width 151 height 31
type input "21,045.42"
click at [743, 174] on th "Income (AGI)" at bounding box center [664, 189] width 282 height 33
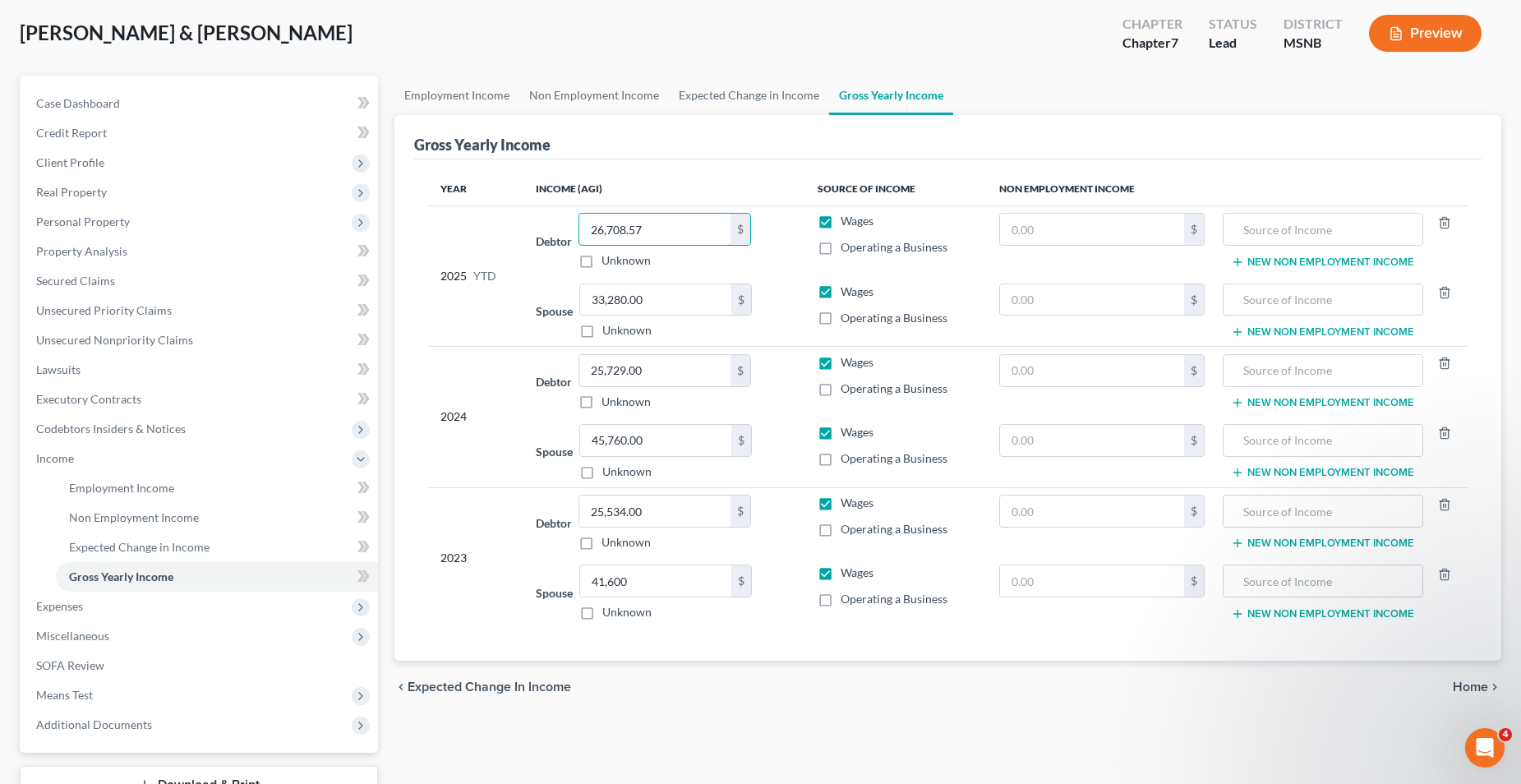
type input "26,708.57"
click at [732, 201] on th "Income (AGI)" at bounding box center [664, 189] width 282 height 33
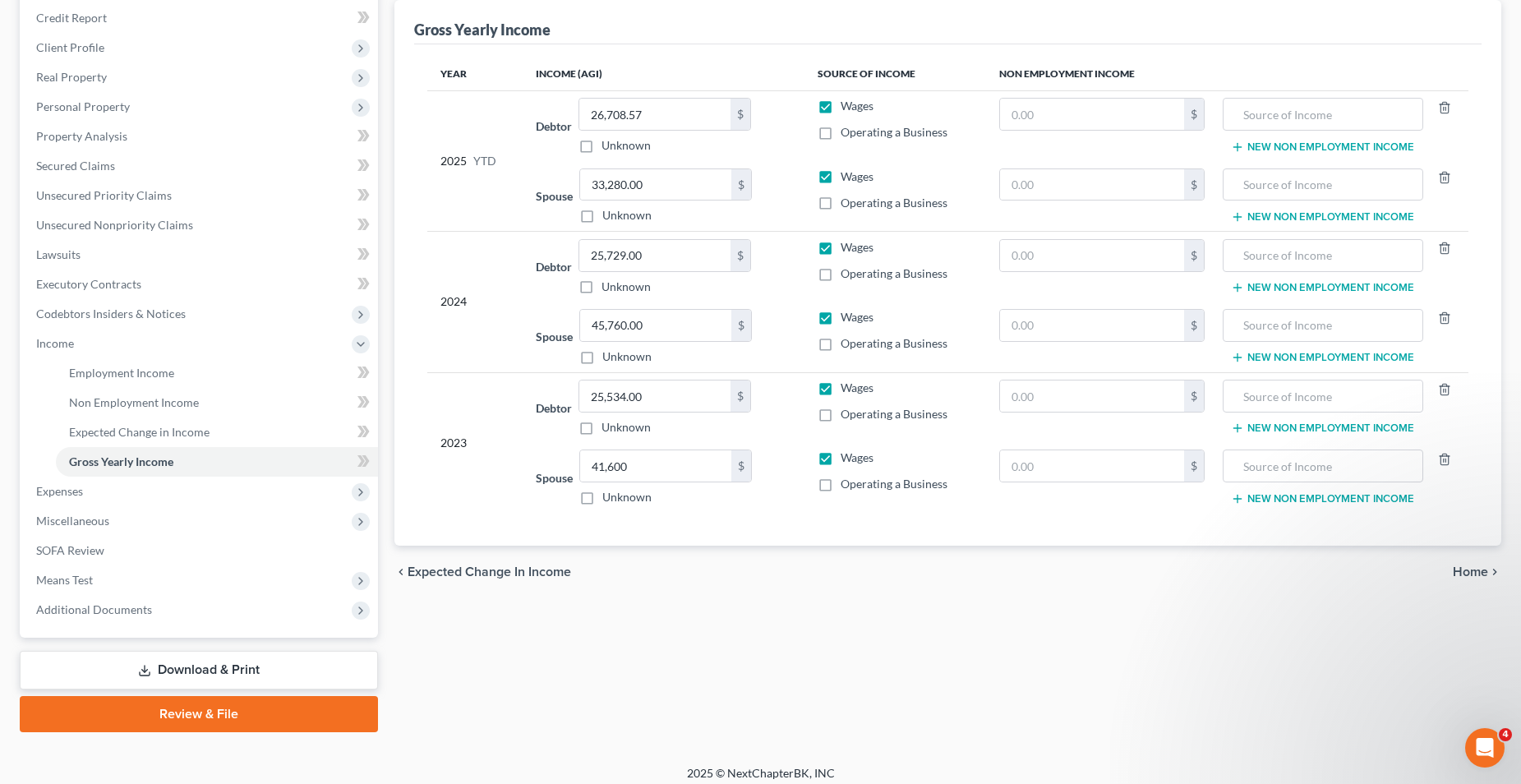
scroll to position [208, 0]
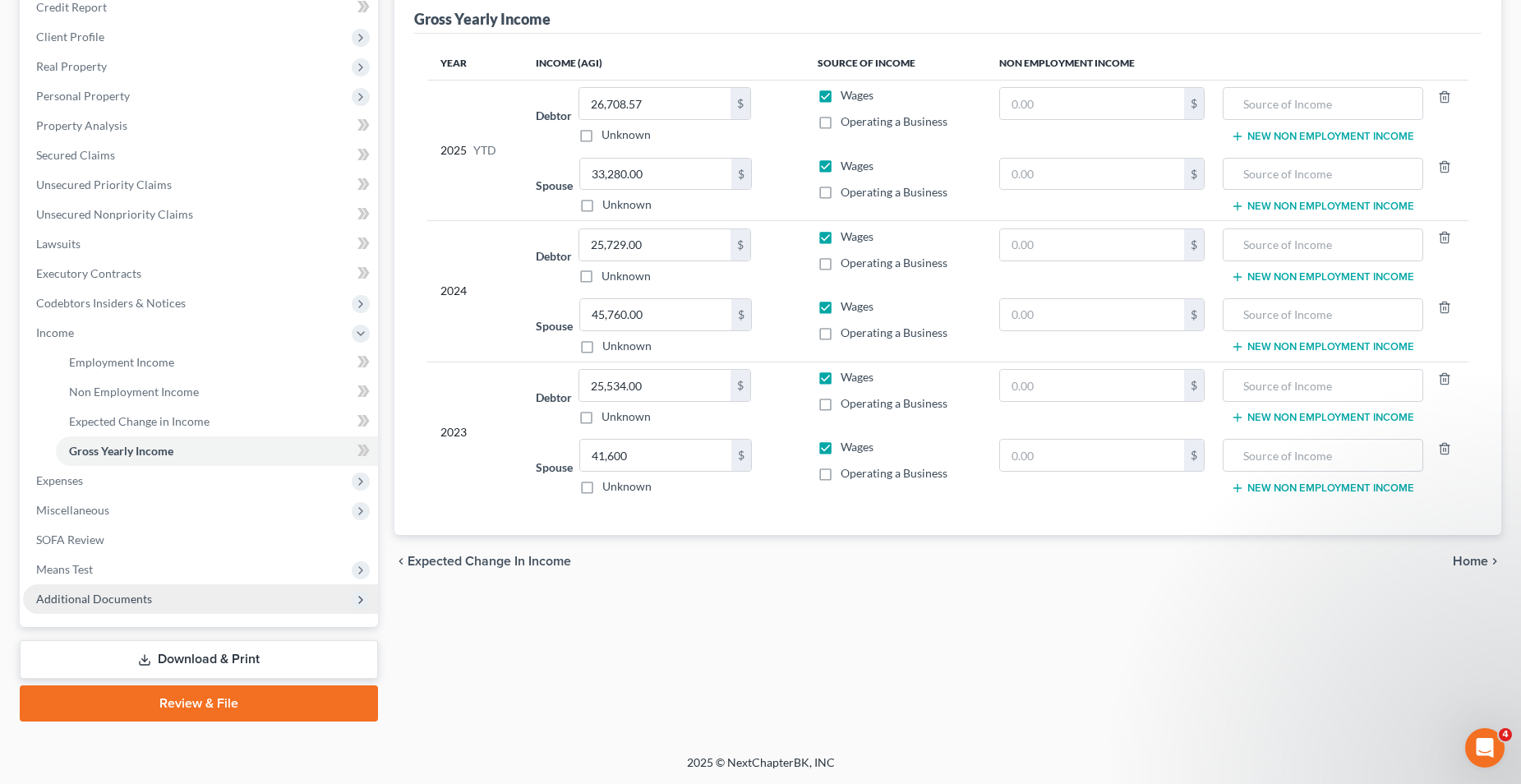
click at [164, 593] on span "Additional Documents" at bounding box center [200, 599] width 355 height 30
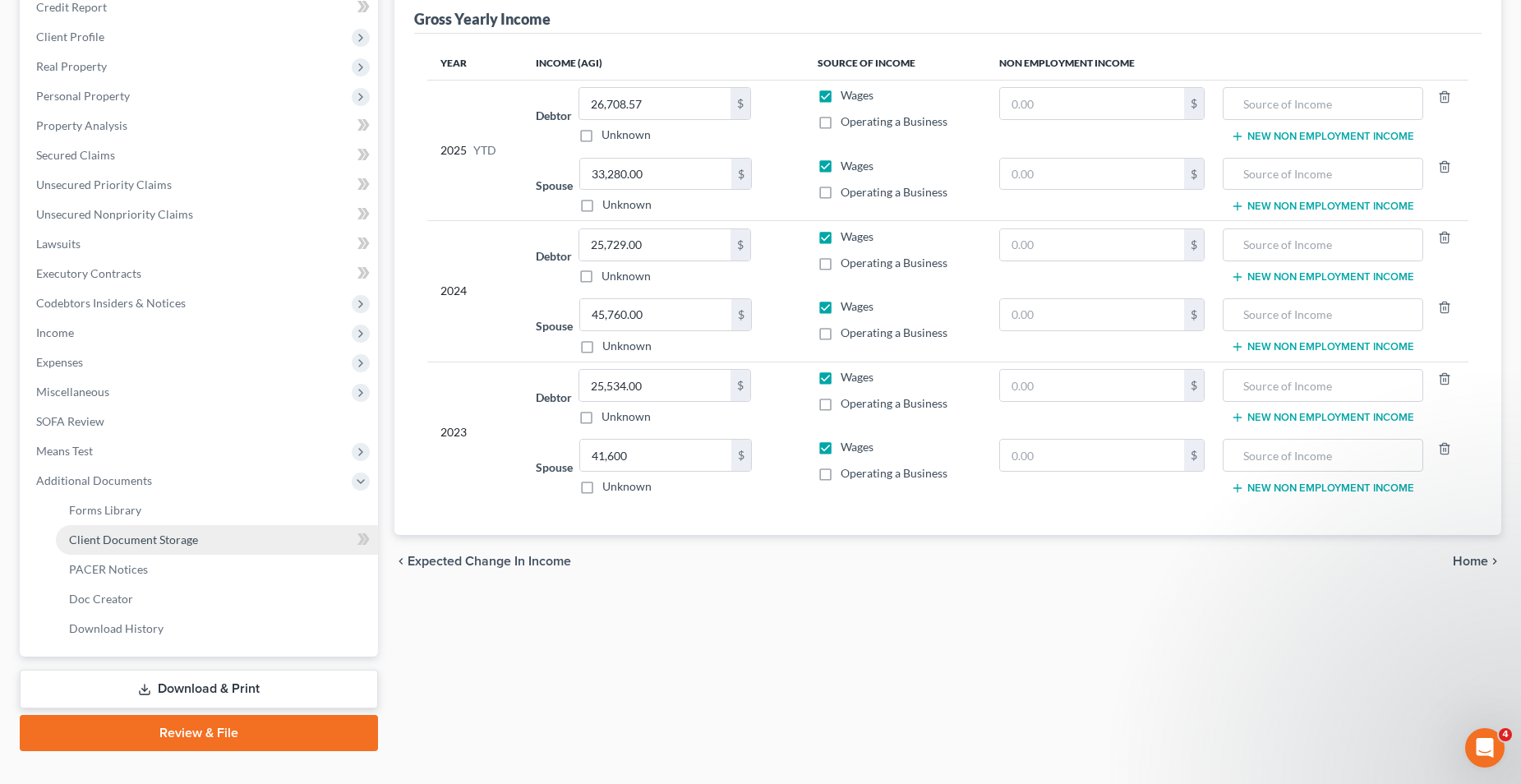
click at [154, 537] on span "Client Document Storage" at bounding box center [133, 540] width 129 height 14
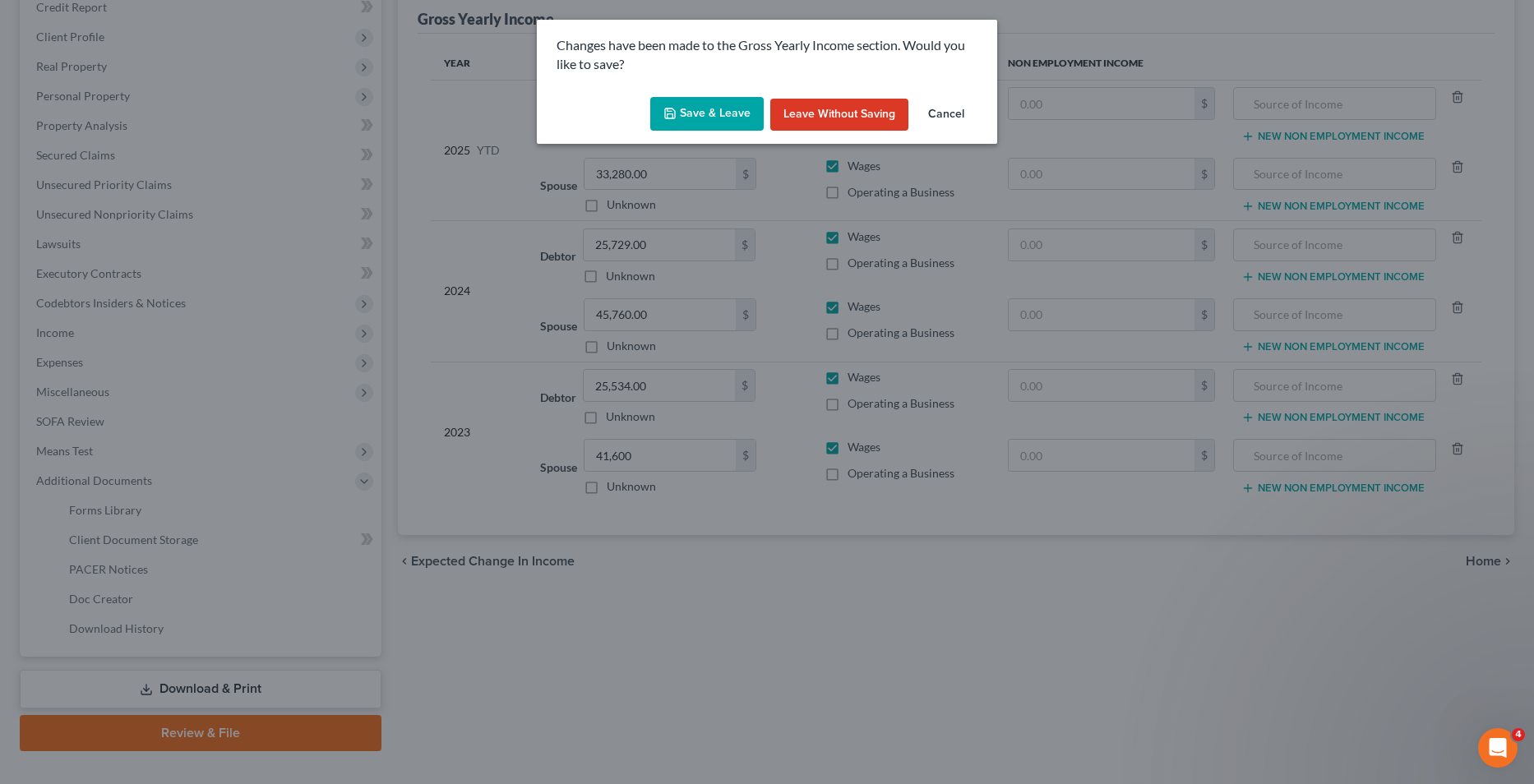
click at [689, 113] on button "Save & Leave" at bounding box center [706, 114] width 113 height 35
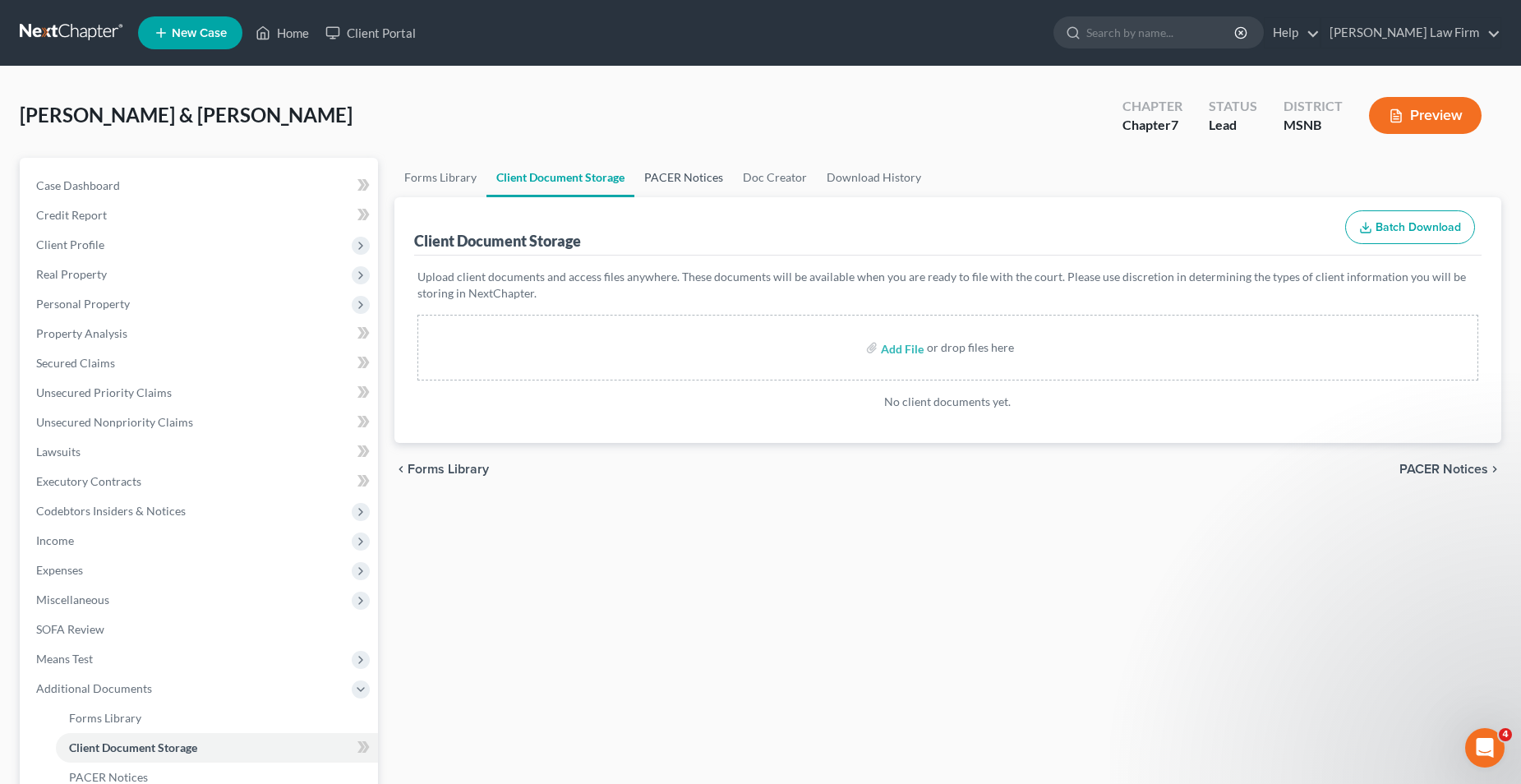
click at [685, 182] on link "PACER Notices" at bounding box center [684, 177] width 99 height 39
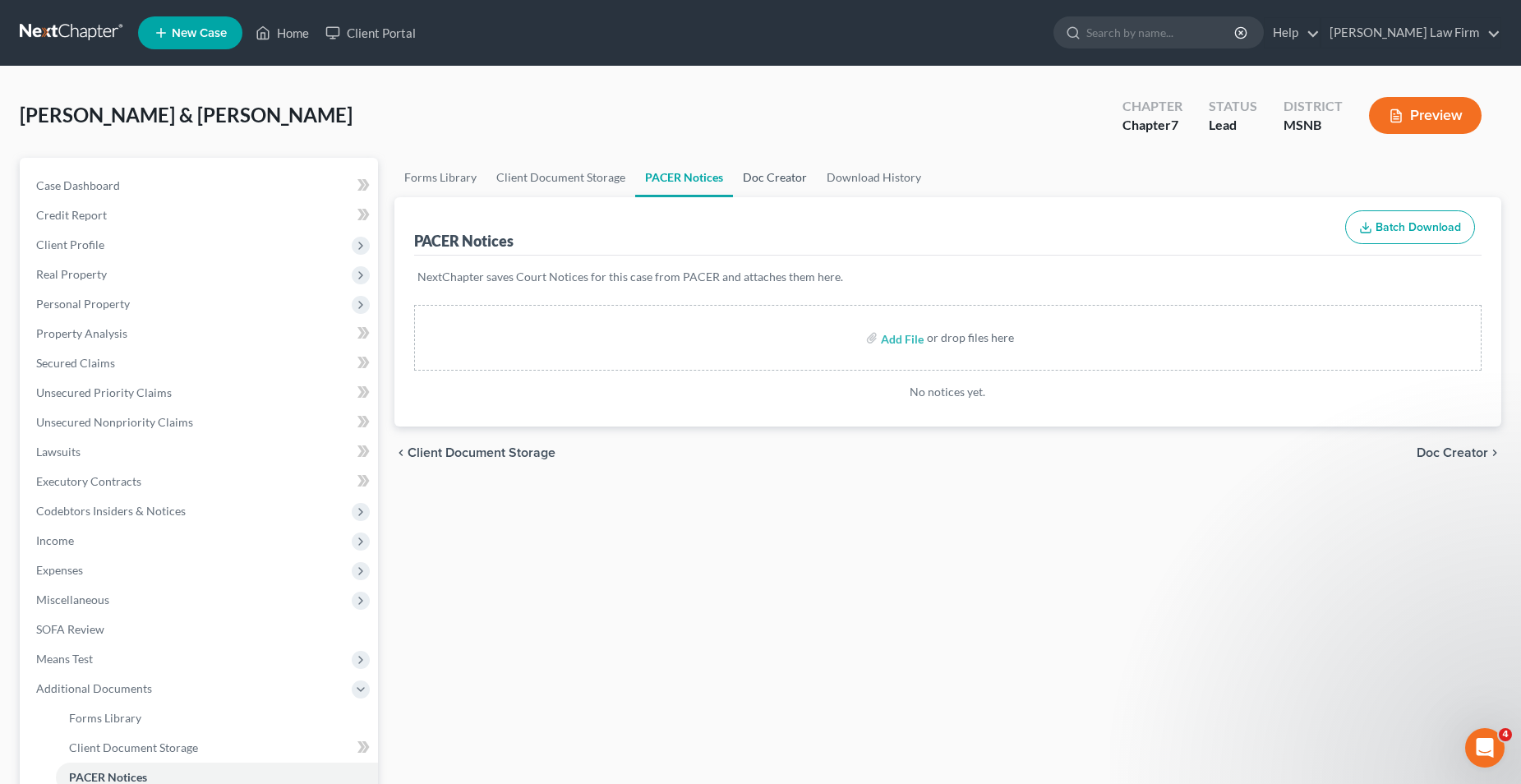
click at [778, 176] on link "Doc Creator" at bounding box center [775, 177] width 84 height 39
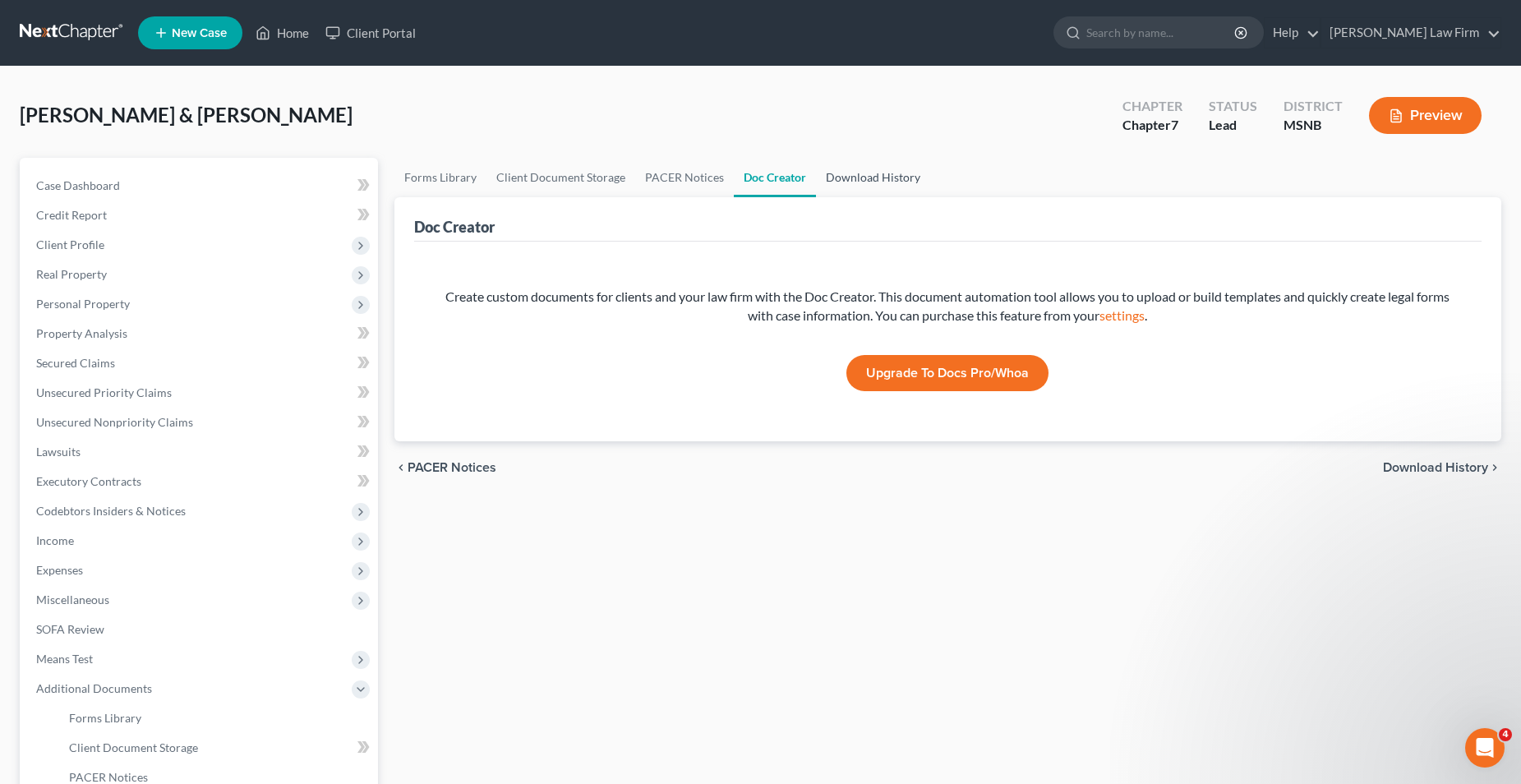
click at [861, 172] on link "Download History" at bounding box center [873, 177] width 114 height 39
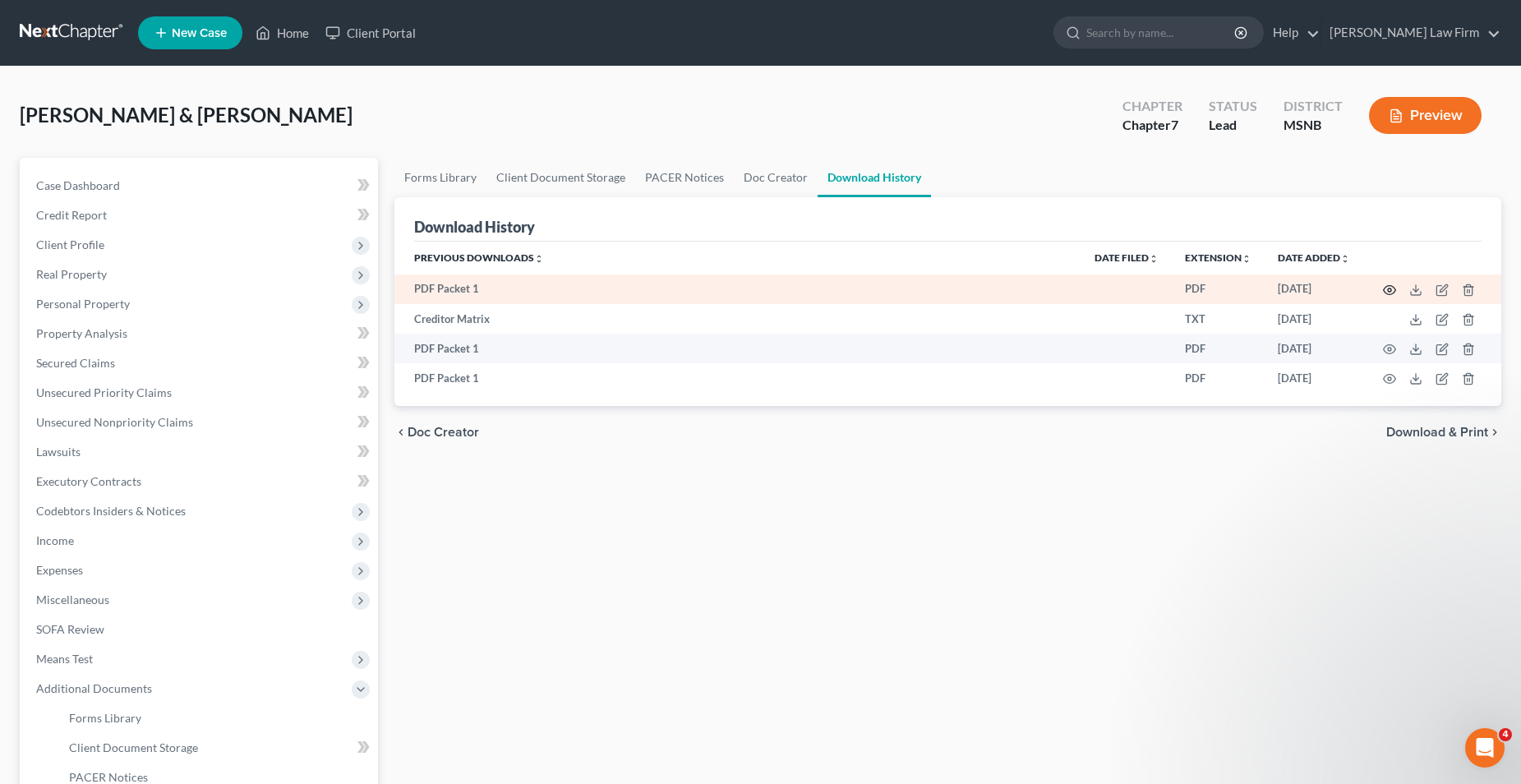
click at [1387, 289] on icon "button" at bounding box center [1389, 290] width 13 height 13
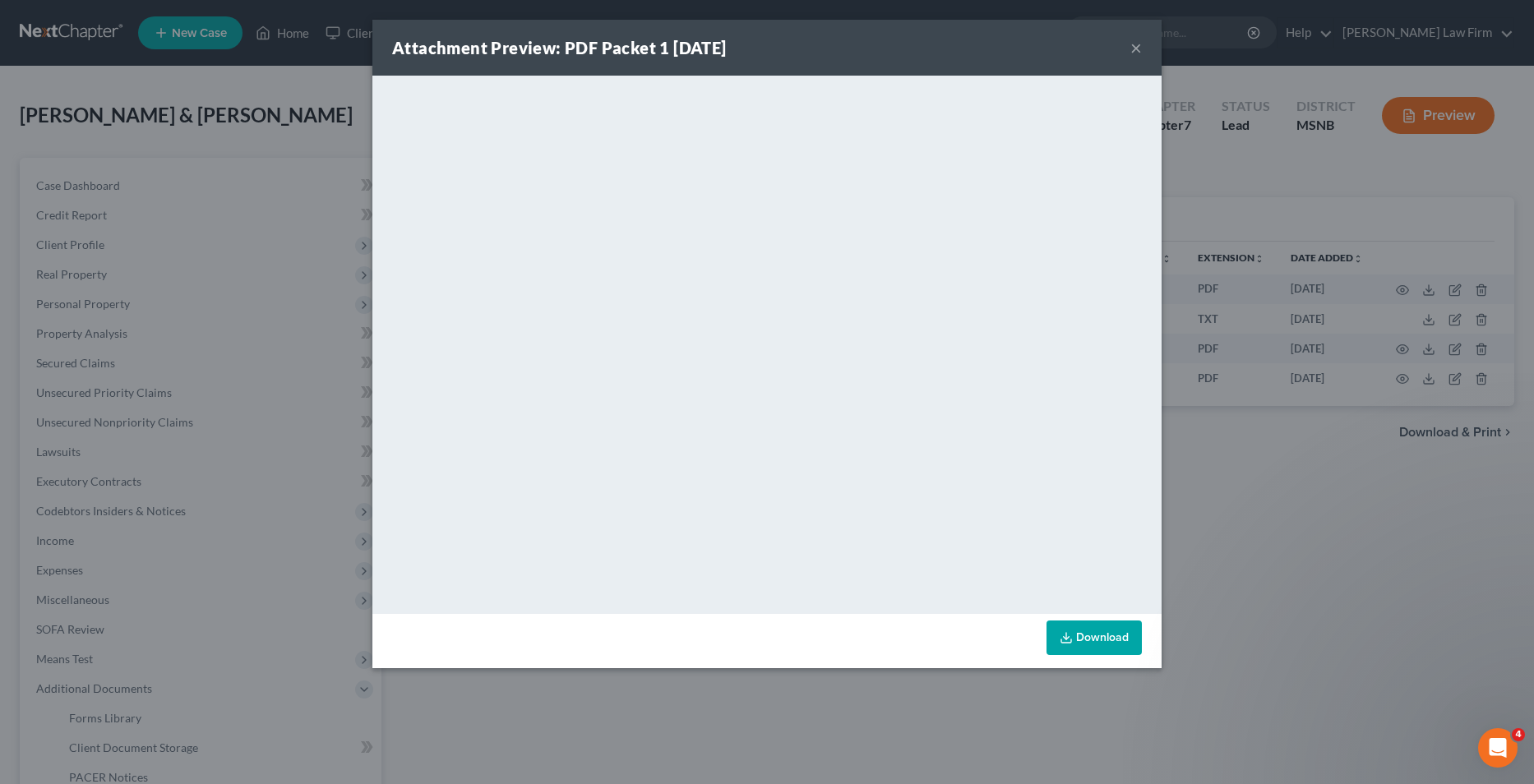
click at [1135, 49] on button "×" at bounding box center [1136, 48] width 12 height 20
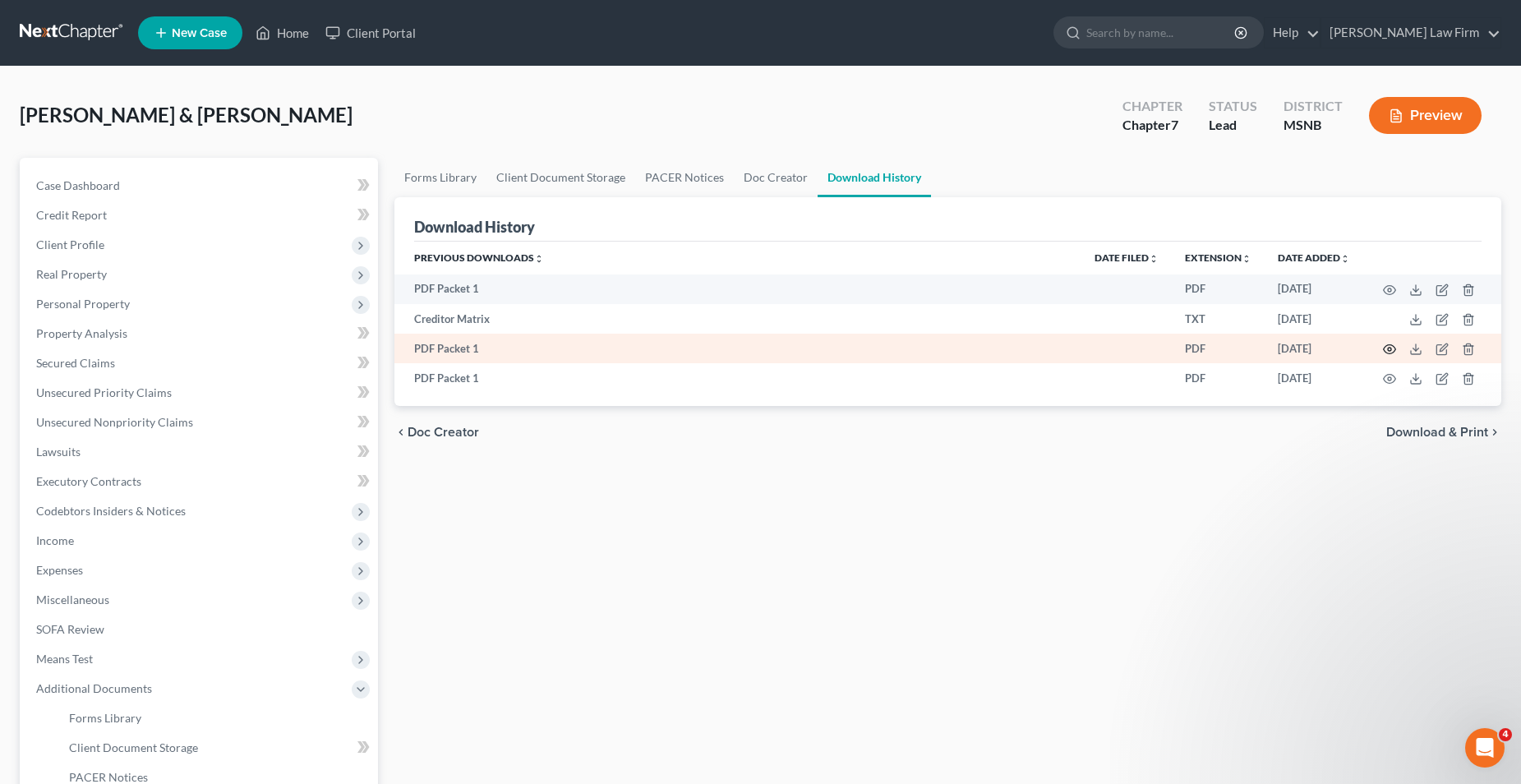
click at [1389, 353] on icon "button" at bounding box center [1389, 349] width 13 height 13
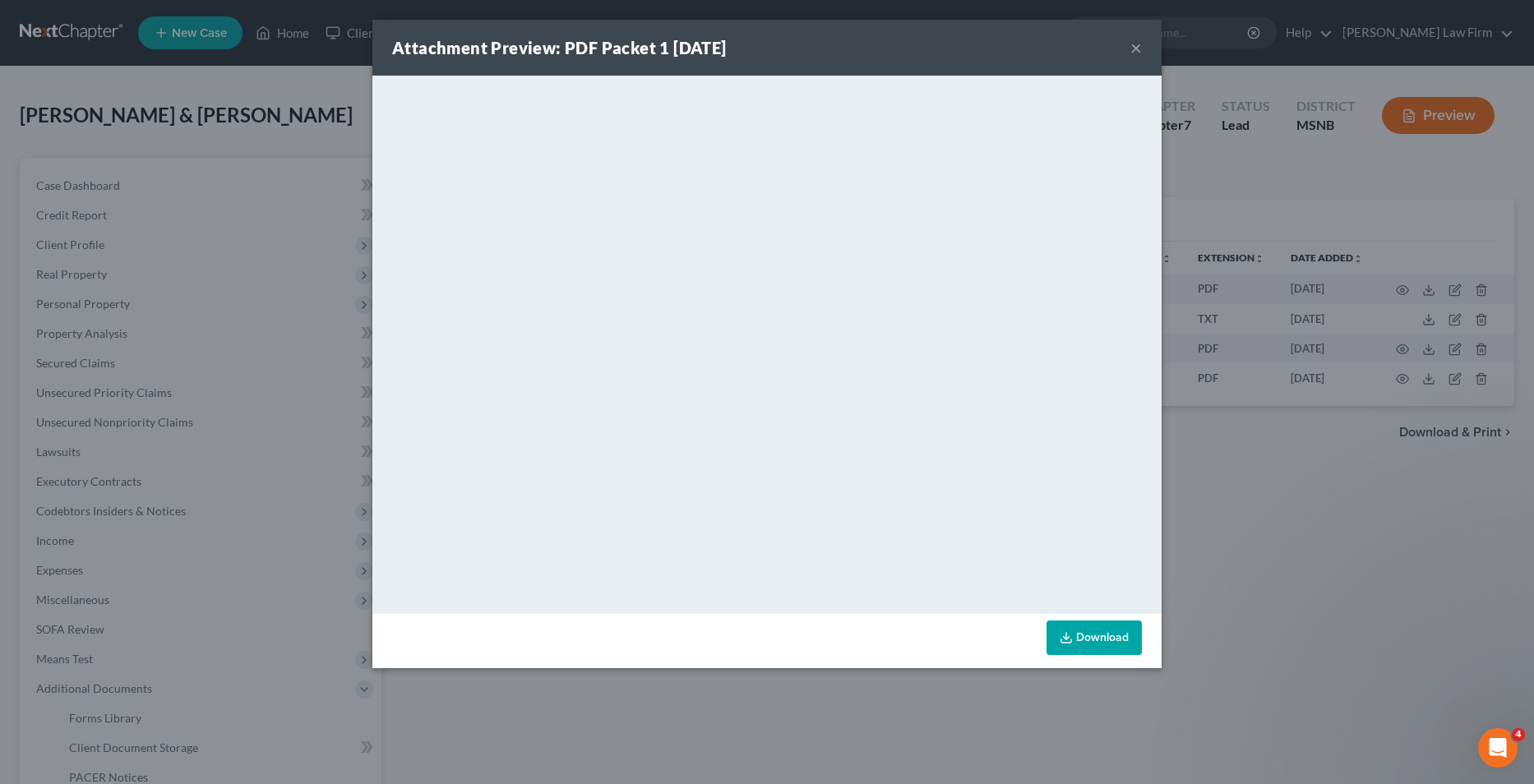
click at [1135, 48] on button "×" at bounding box center [1136, 48] width 12 height 20
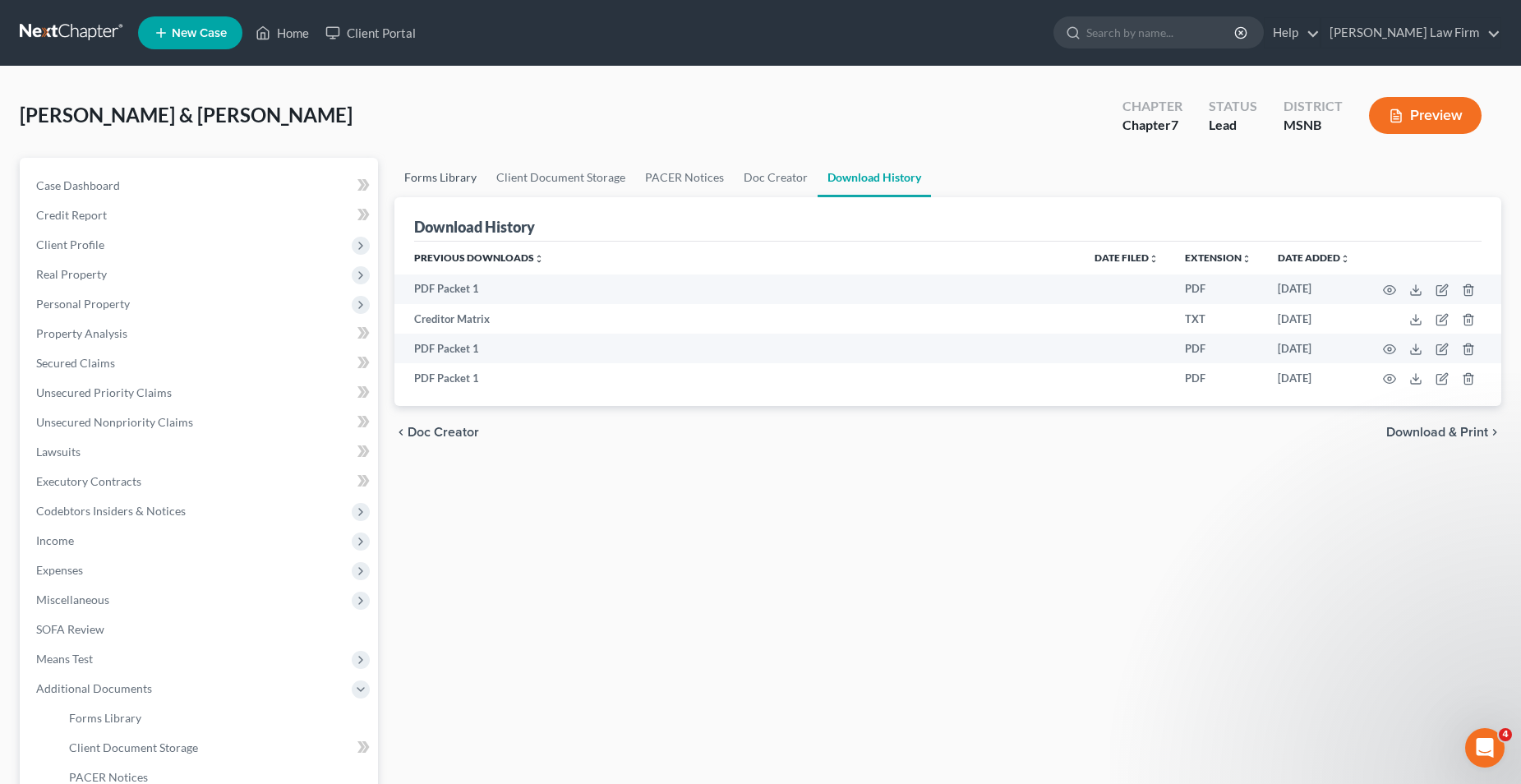
click at [454, 178] on link "Forms Library" at bounding box center [441, 177] width 92 height 39
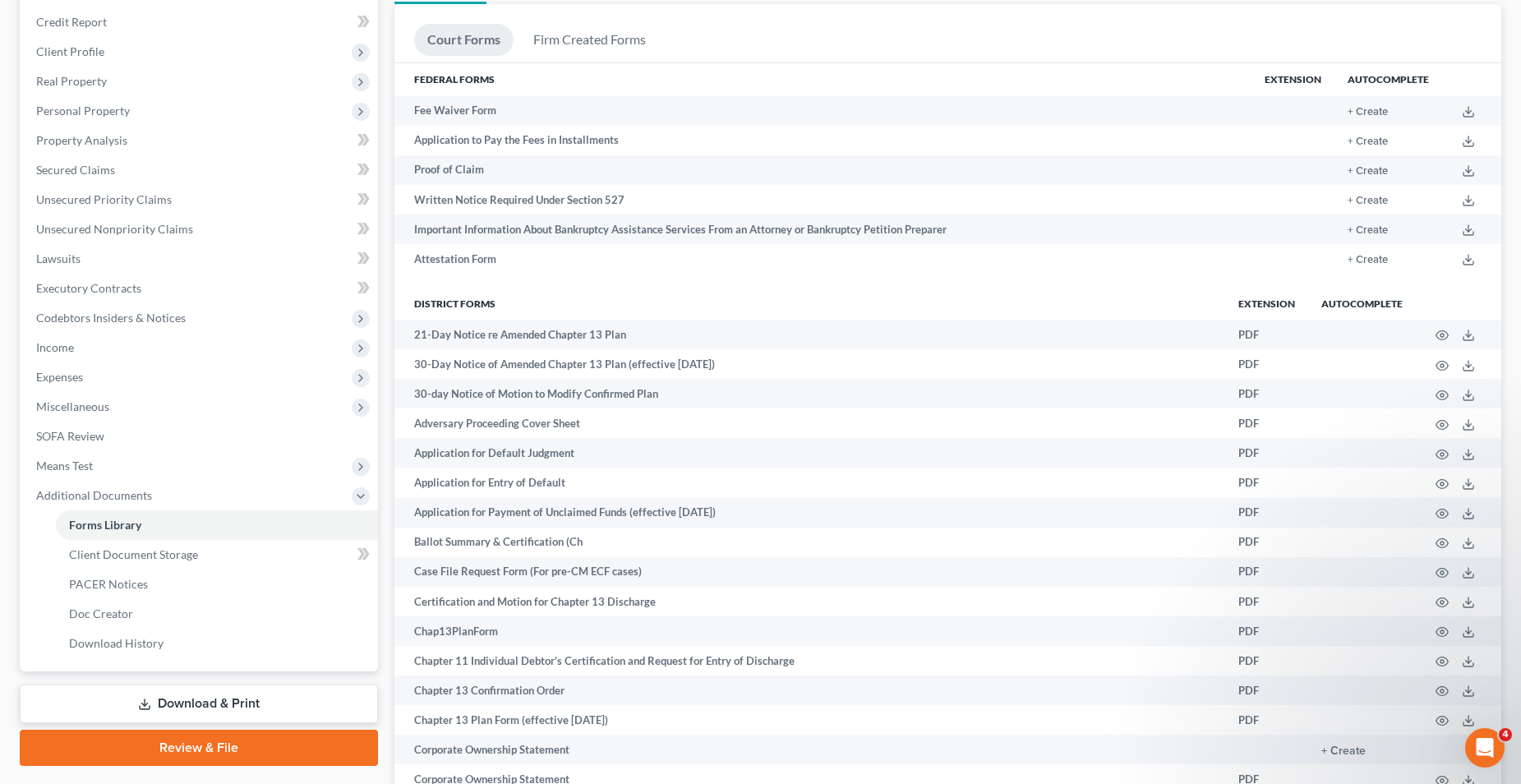
scroll to position [164, 0]
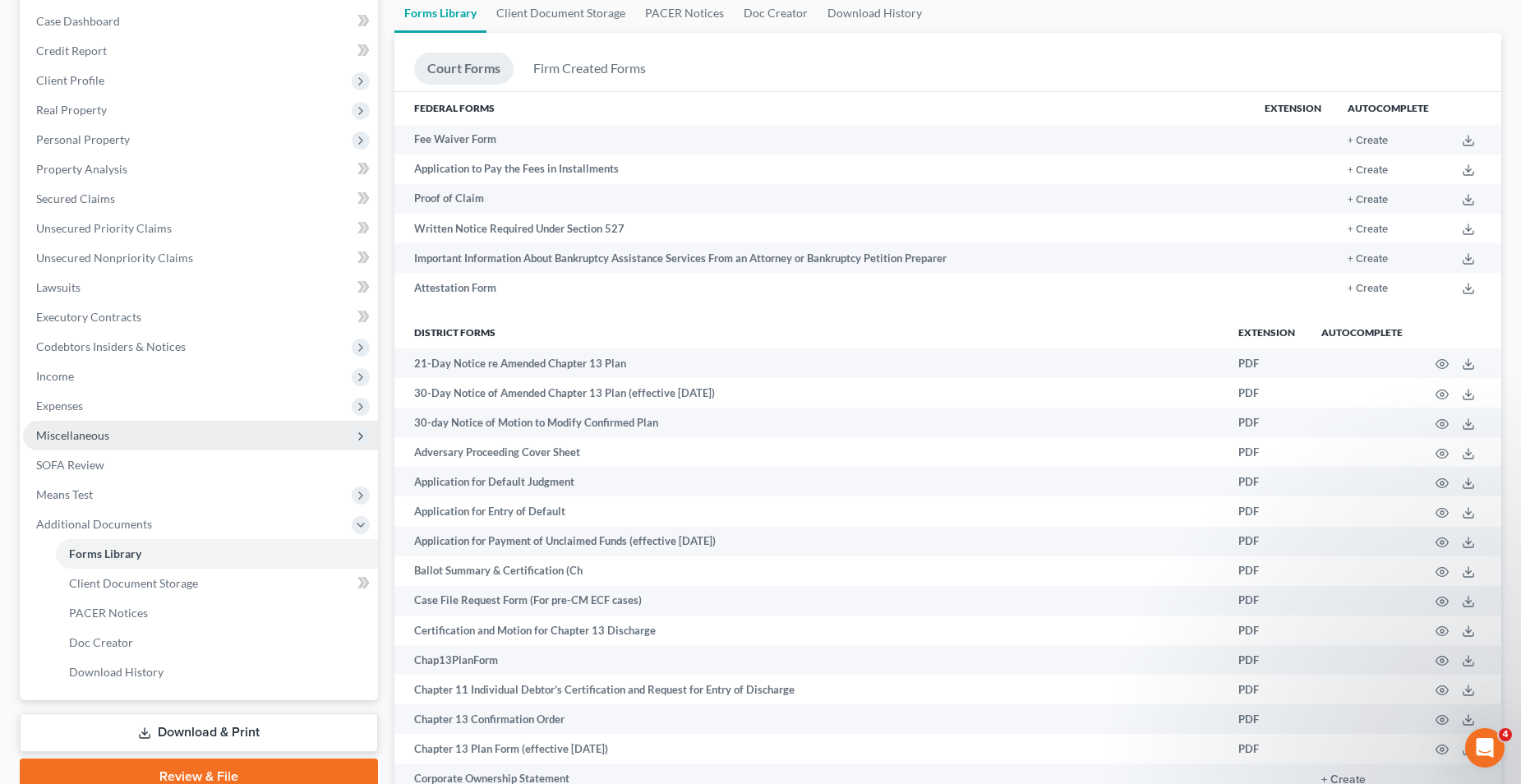
click at [92, 432] on span "Miscellaneous" at bounding box center [72, 435] width 73 height 14
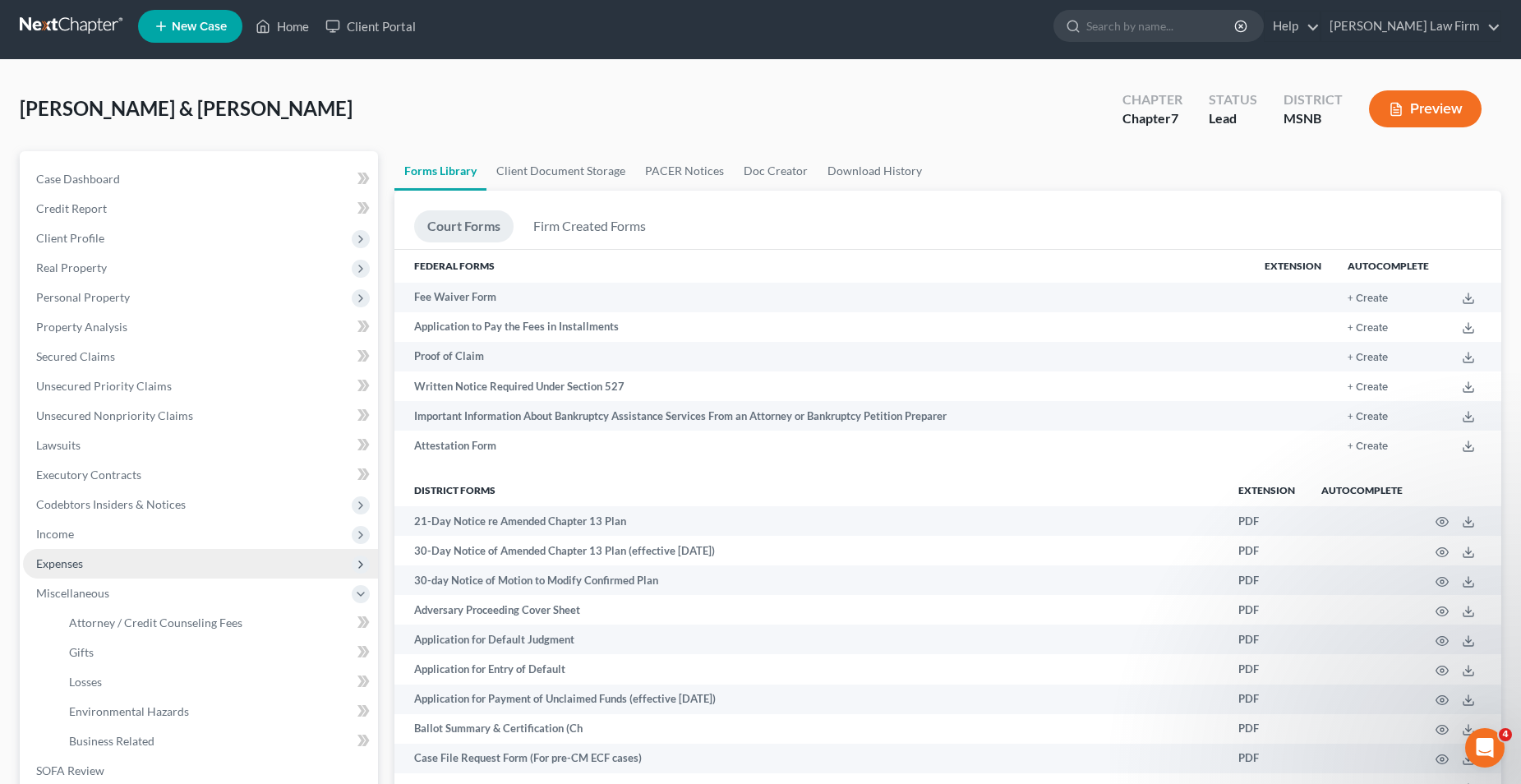
scroll to position [0, 0]
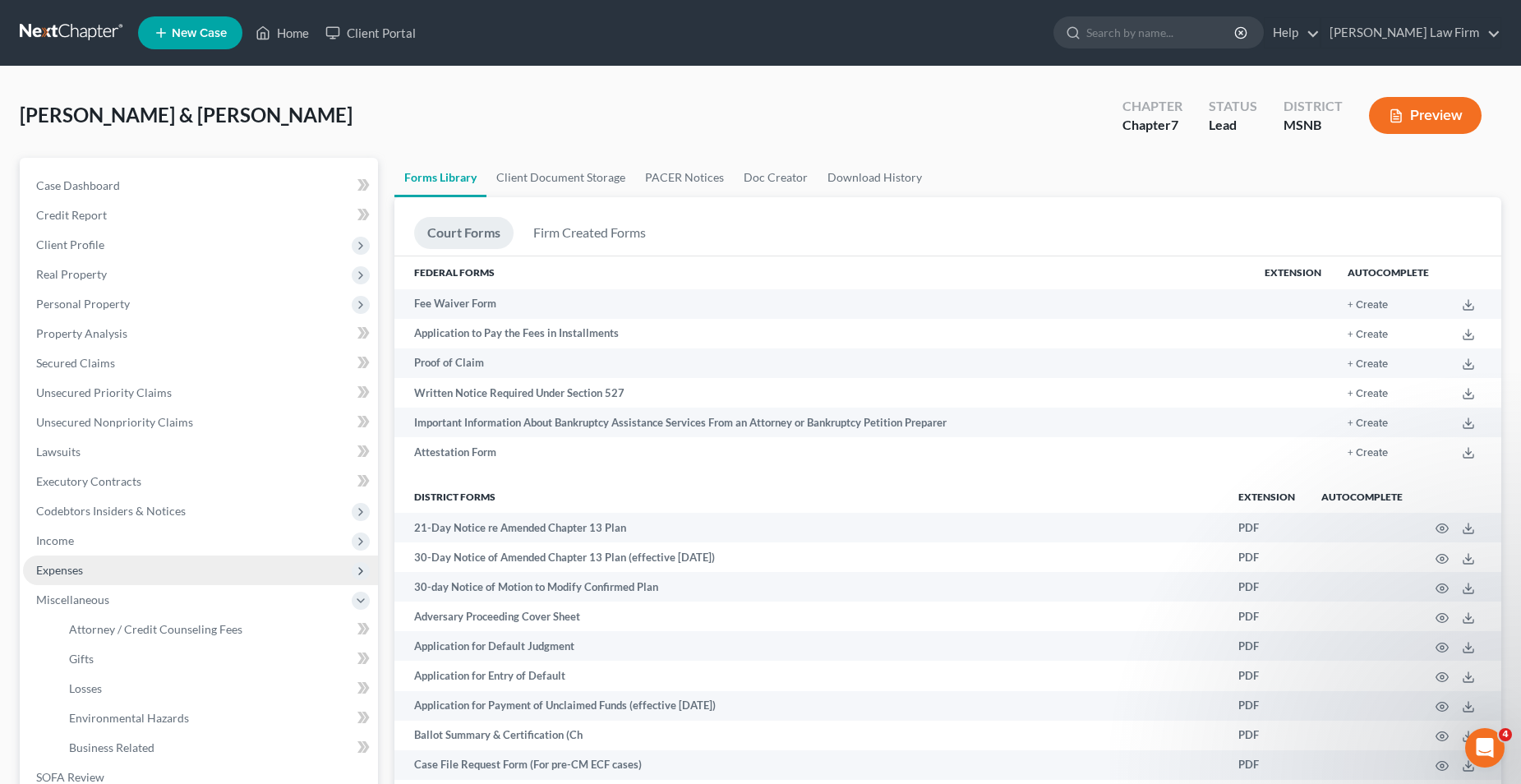
click at [98, 573] on span "Expenses" at bounding box center [200, 571] width 355 height 30
click at [83, 598] on span "Home" at bounding box center [84, 600] width 31 height 14
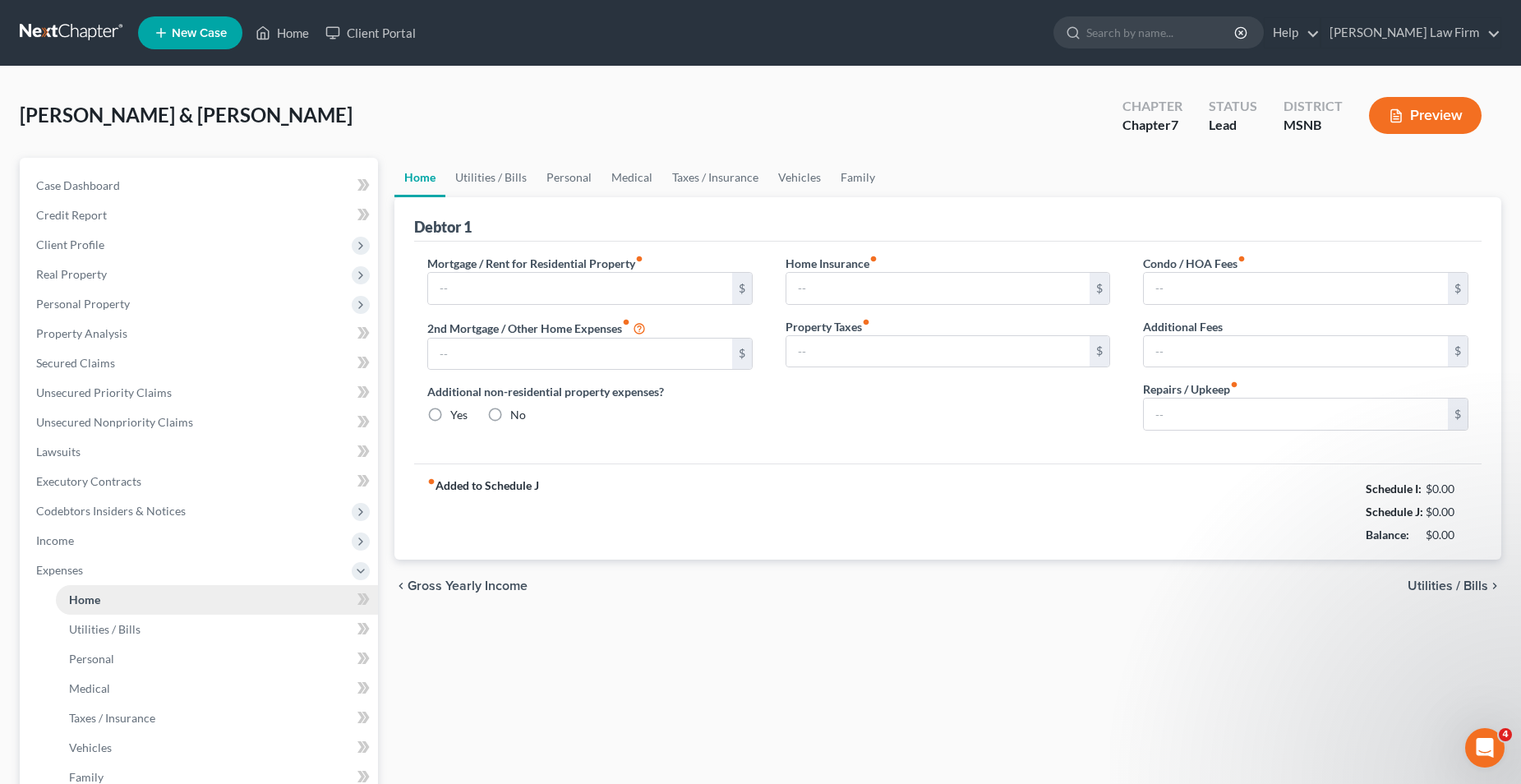
type input "406.65"
type input "963.29"
radio input "true"
type input "300.00"
type input "396.68"
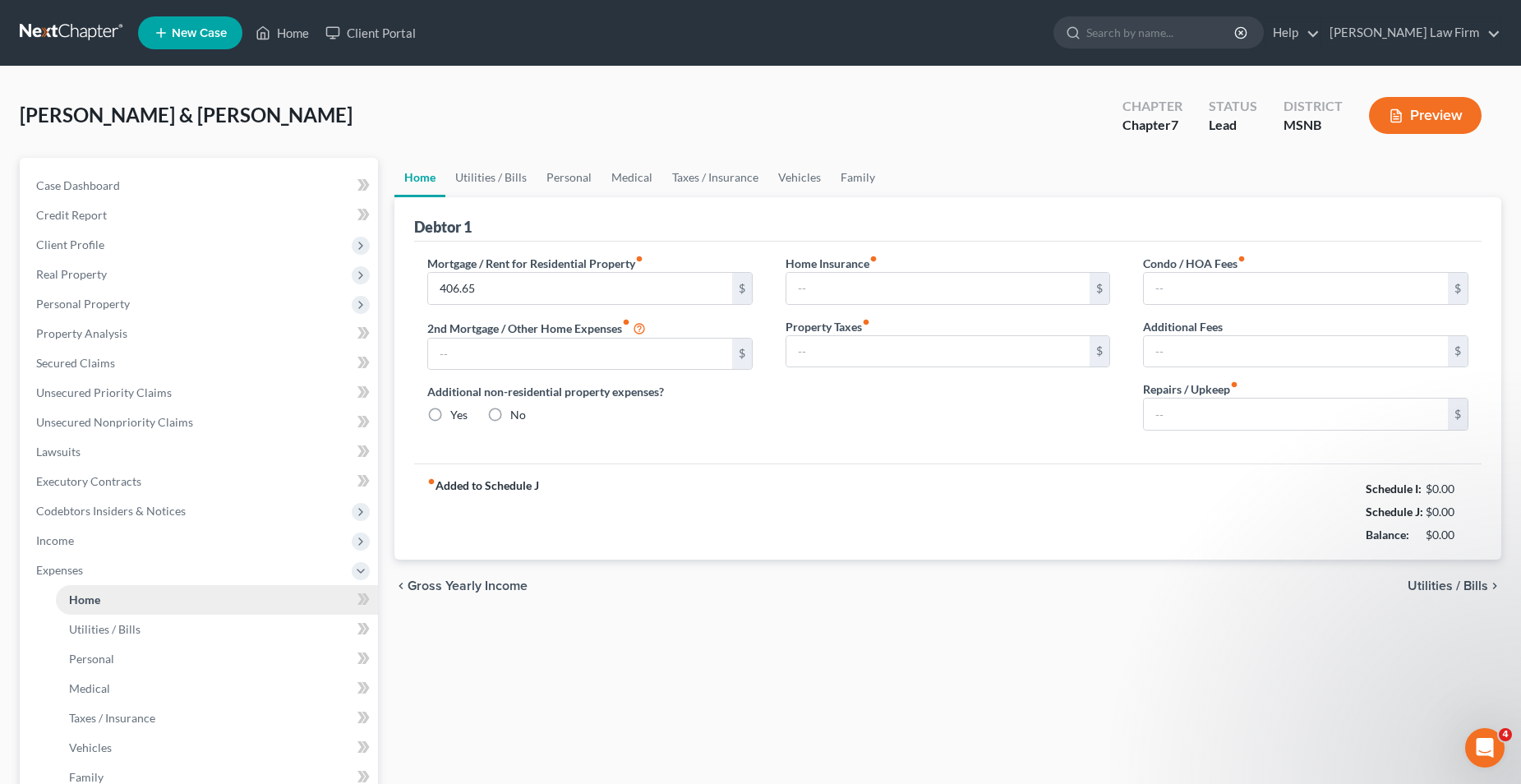
type input "0.00"
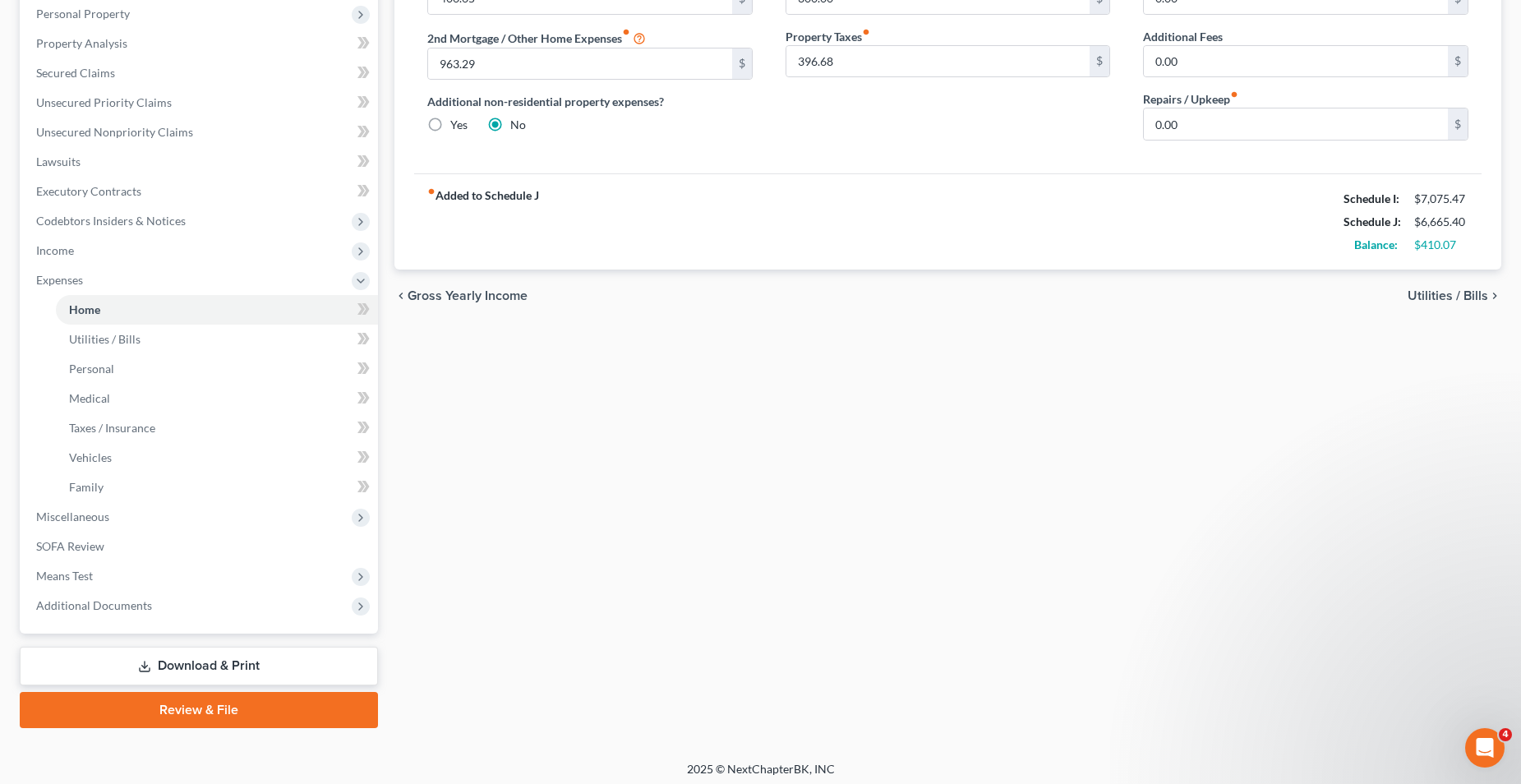
scroll to position [297, 0]
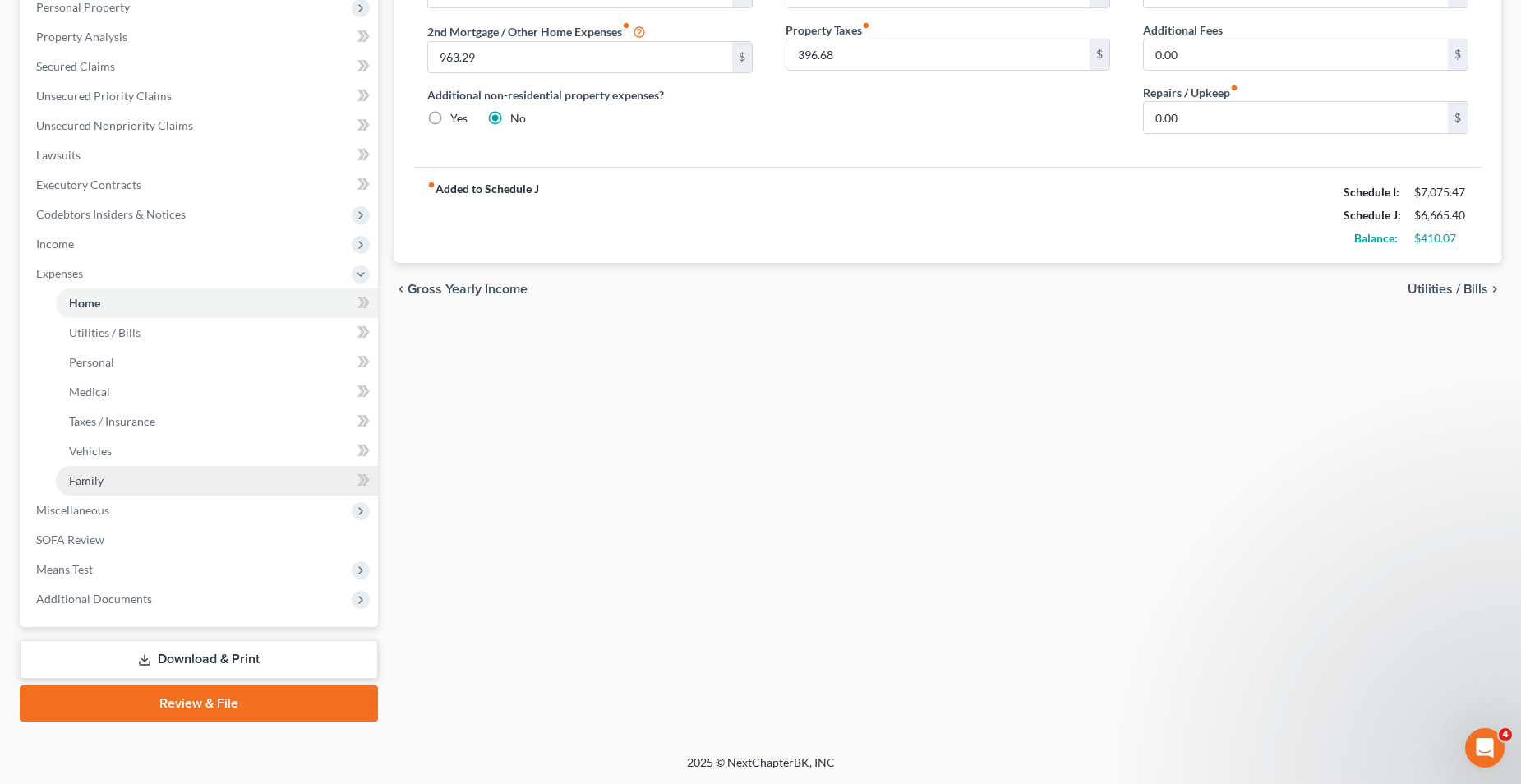
click at [95, 482] on span "Family" at bounding box center [86, 480] width 35 height 14
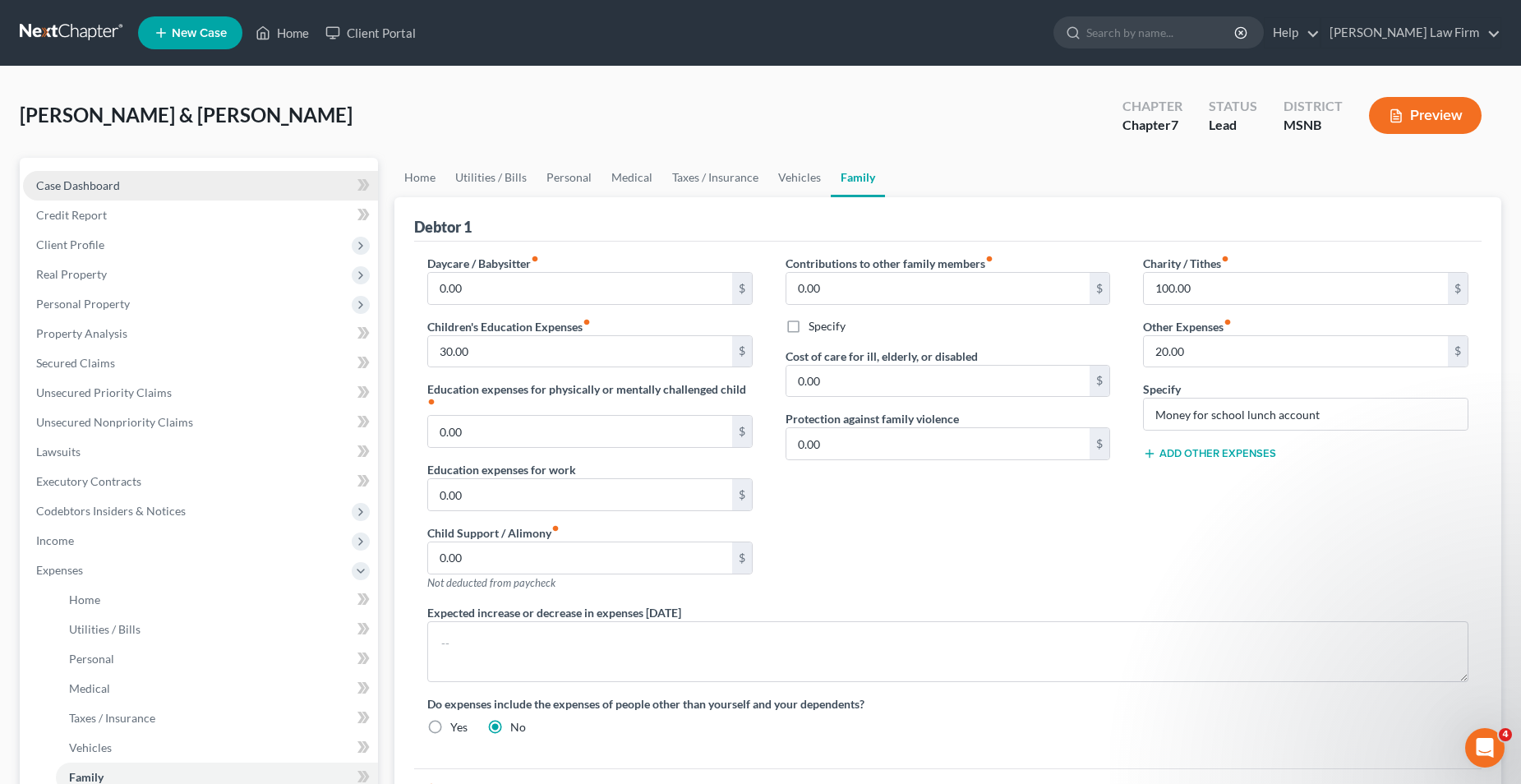
click at [81, 179] on span "Case Dashboard" at bounding box center [78, 185] width 84 height 14
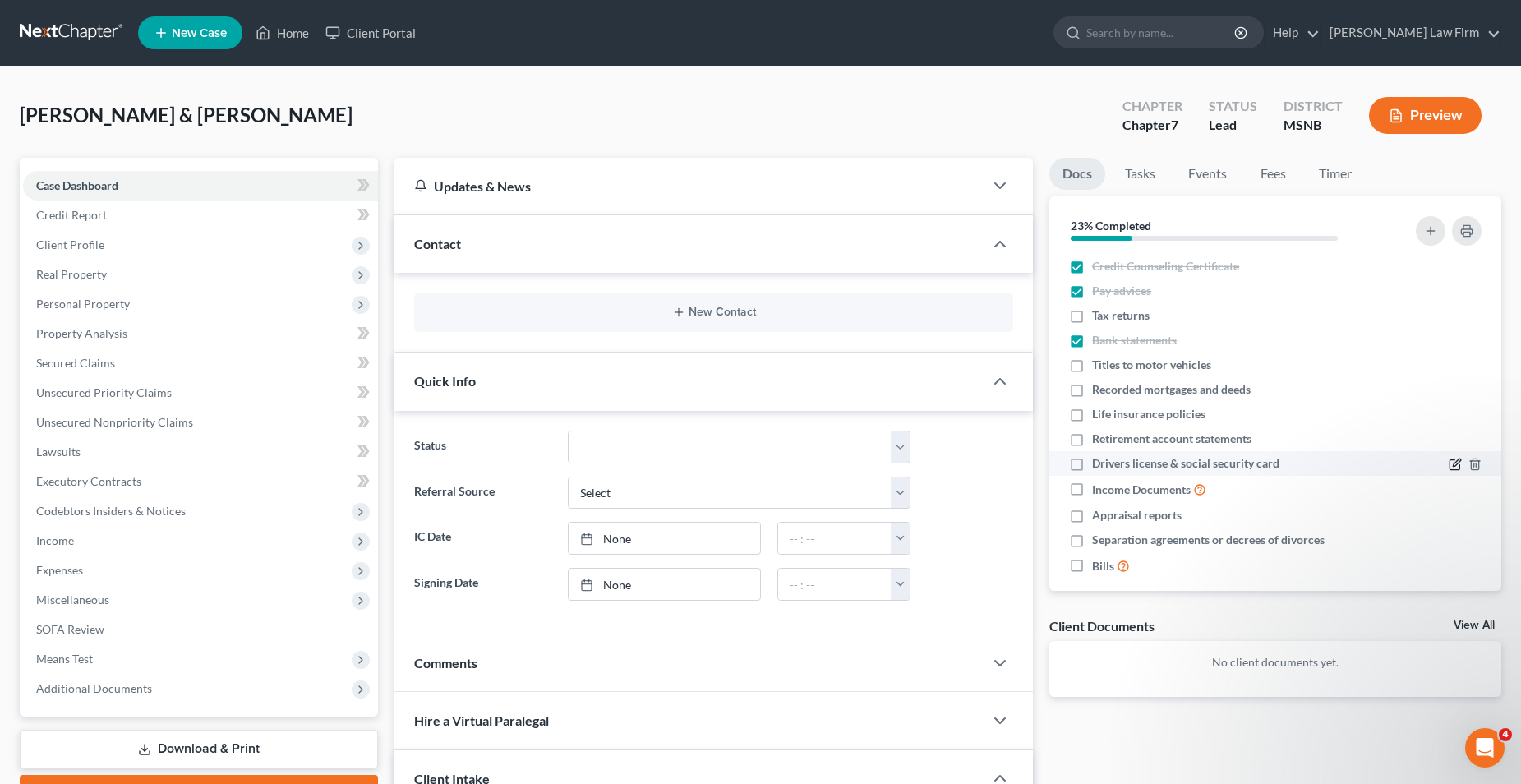
click at [1449, 464] on icon "button" at bounding box center [1455, 464] width 13 height 13
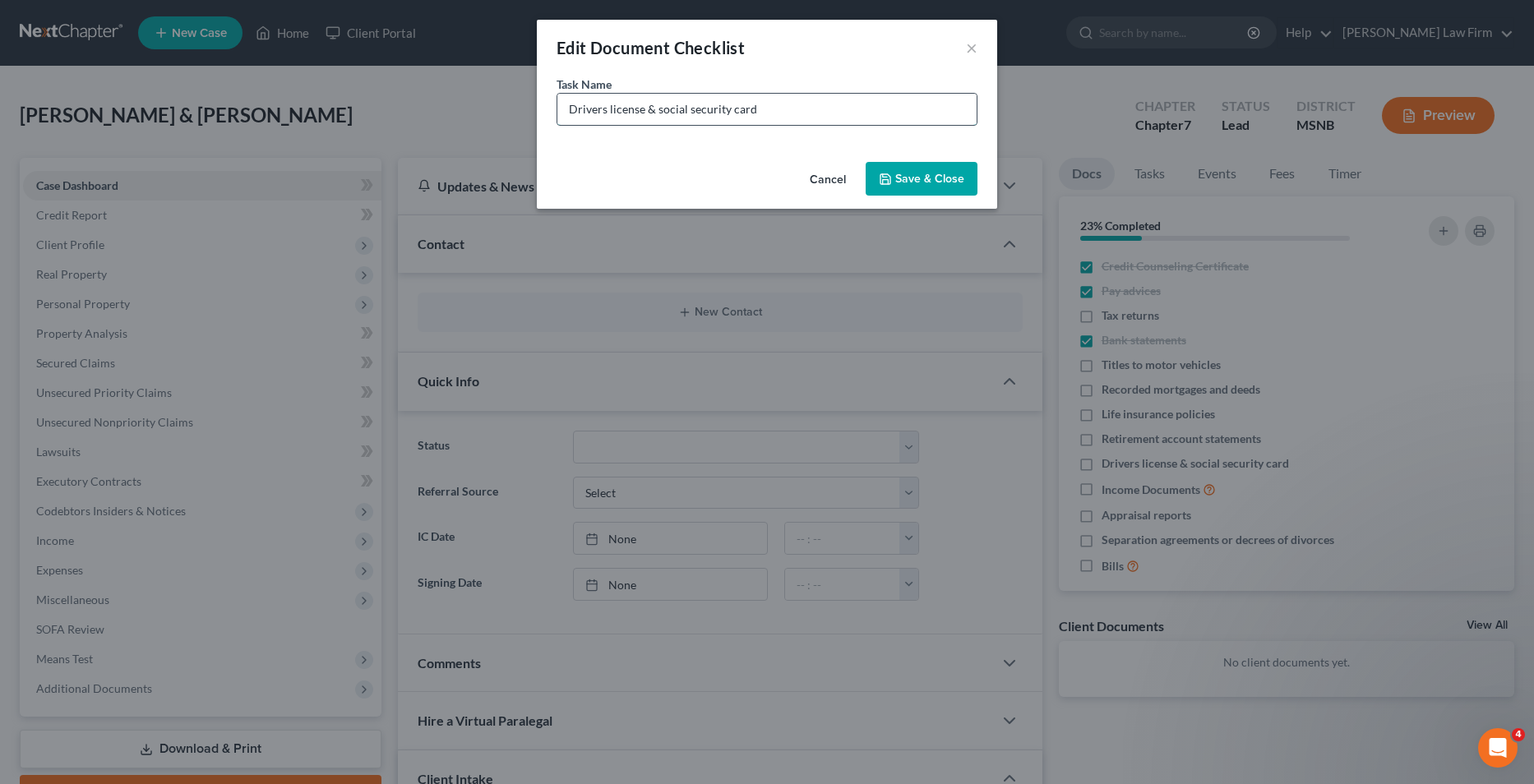
click at [773, 108] on input "Drivers license & social security card" at bounding box center [766, 109] width 419 height 31
click at [878, 182] on button "Save & Close" at bounding box center [922, 179] width 112 height 35
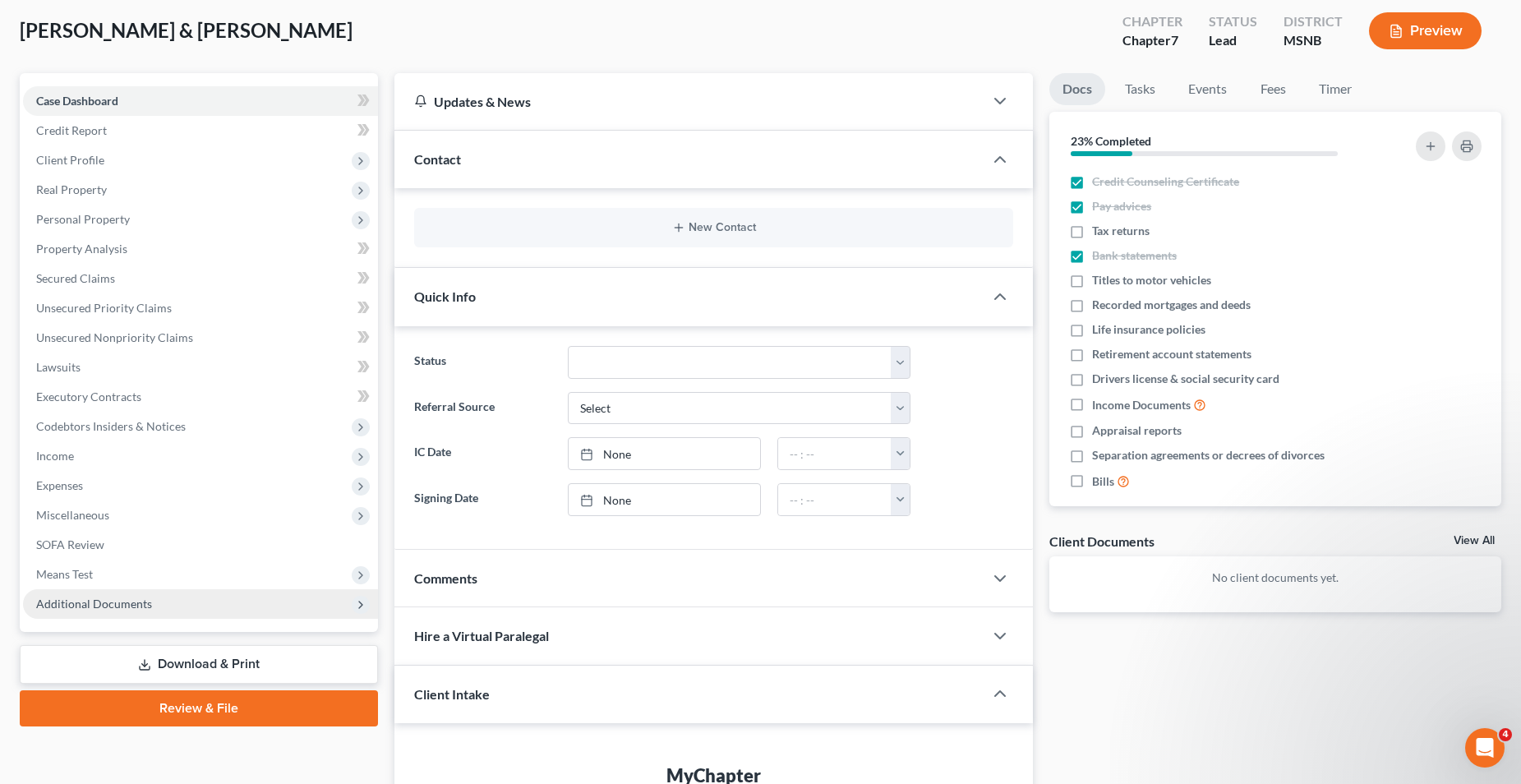
scroll to position [82, 0]
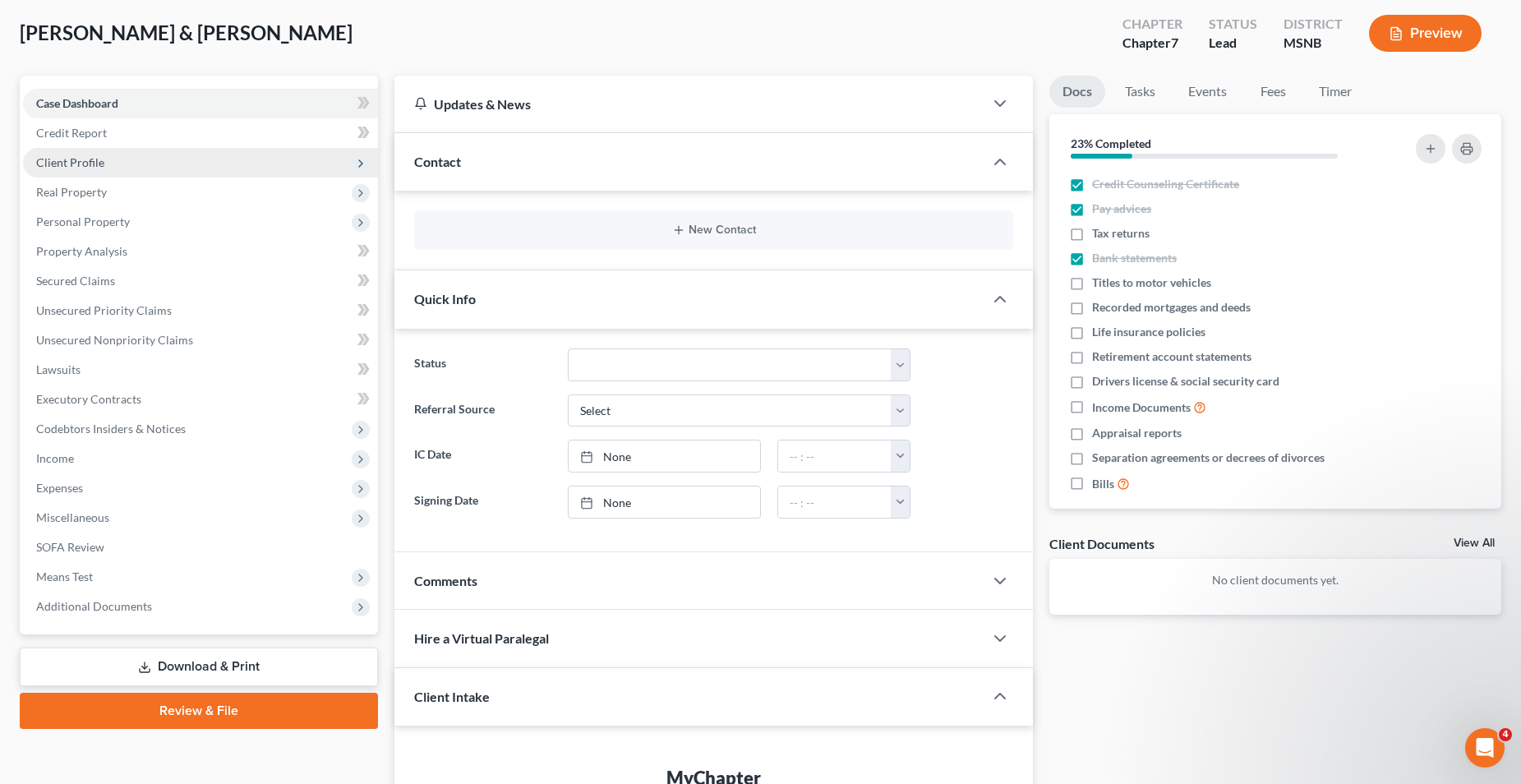
click at [97, 160] on span "Client Profile" at bounding box center [70, 162] width 68 height 14
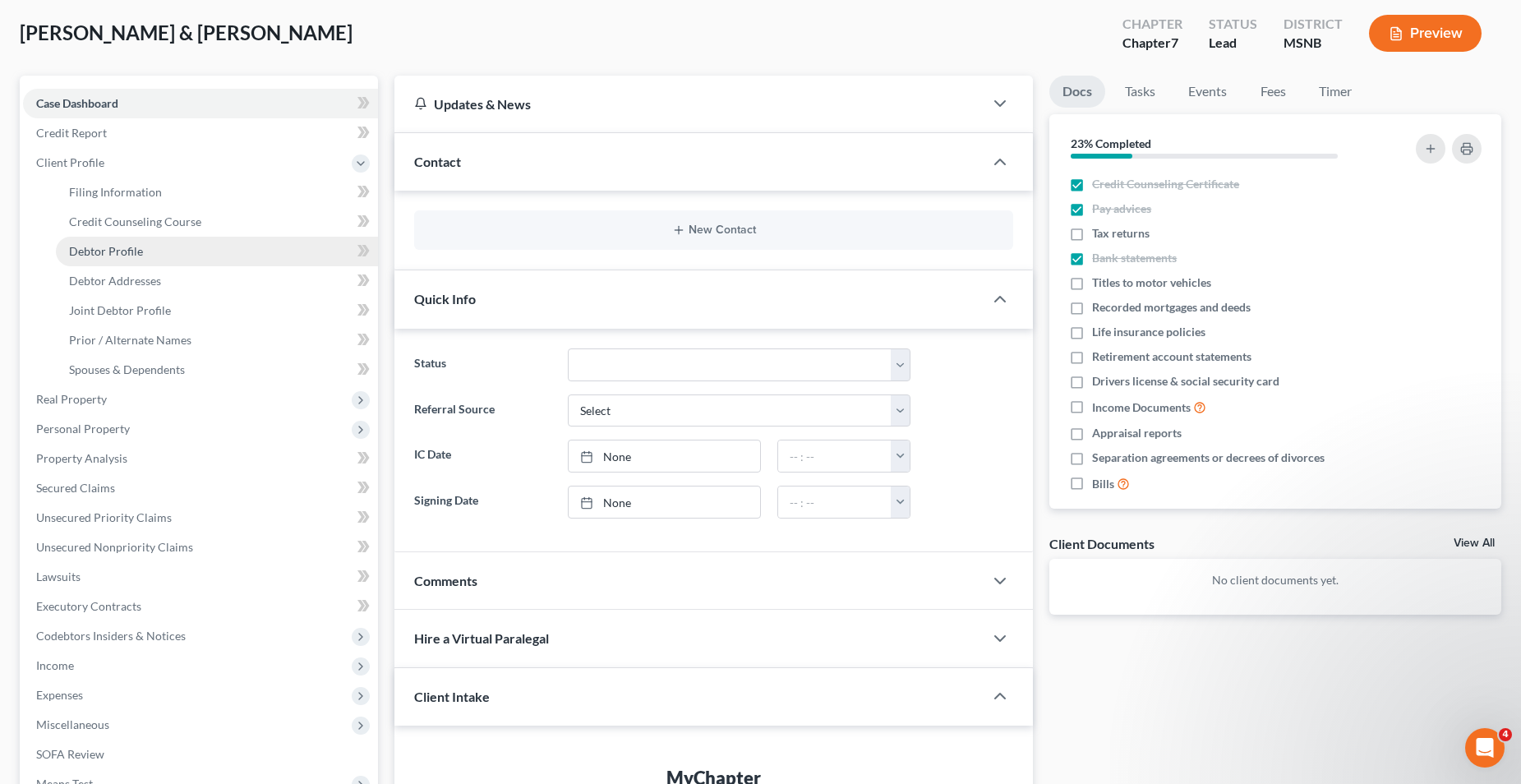
click at [137, 252] on span "Debtor Profile" at bounding box center [106, 251] width 74 height 14
select select "1"
select select "4"
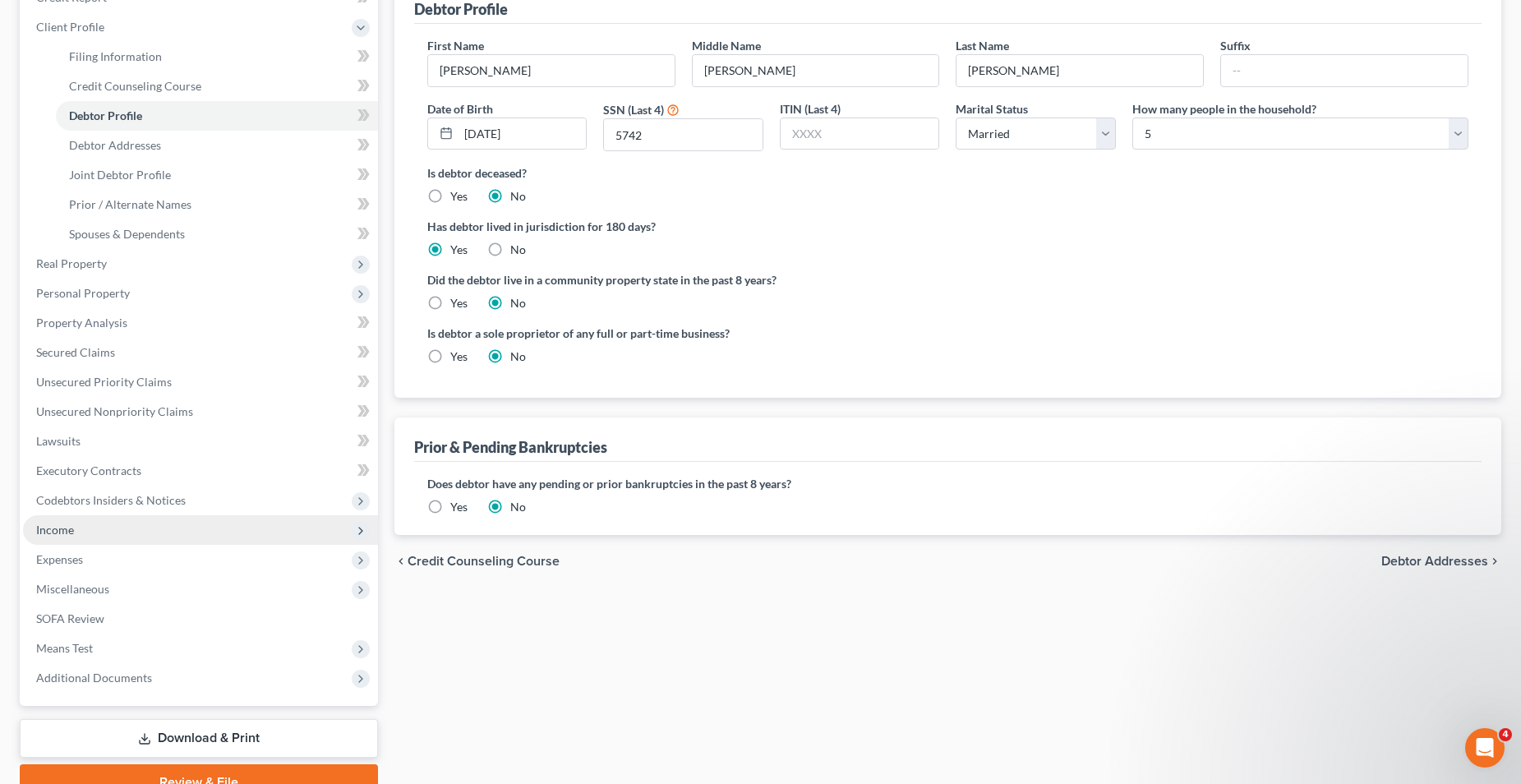
scroll to position [247, 0]
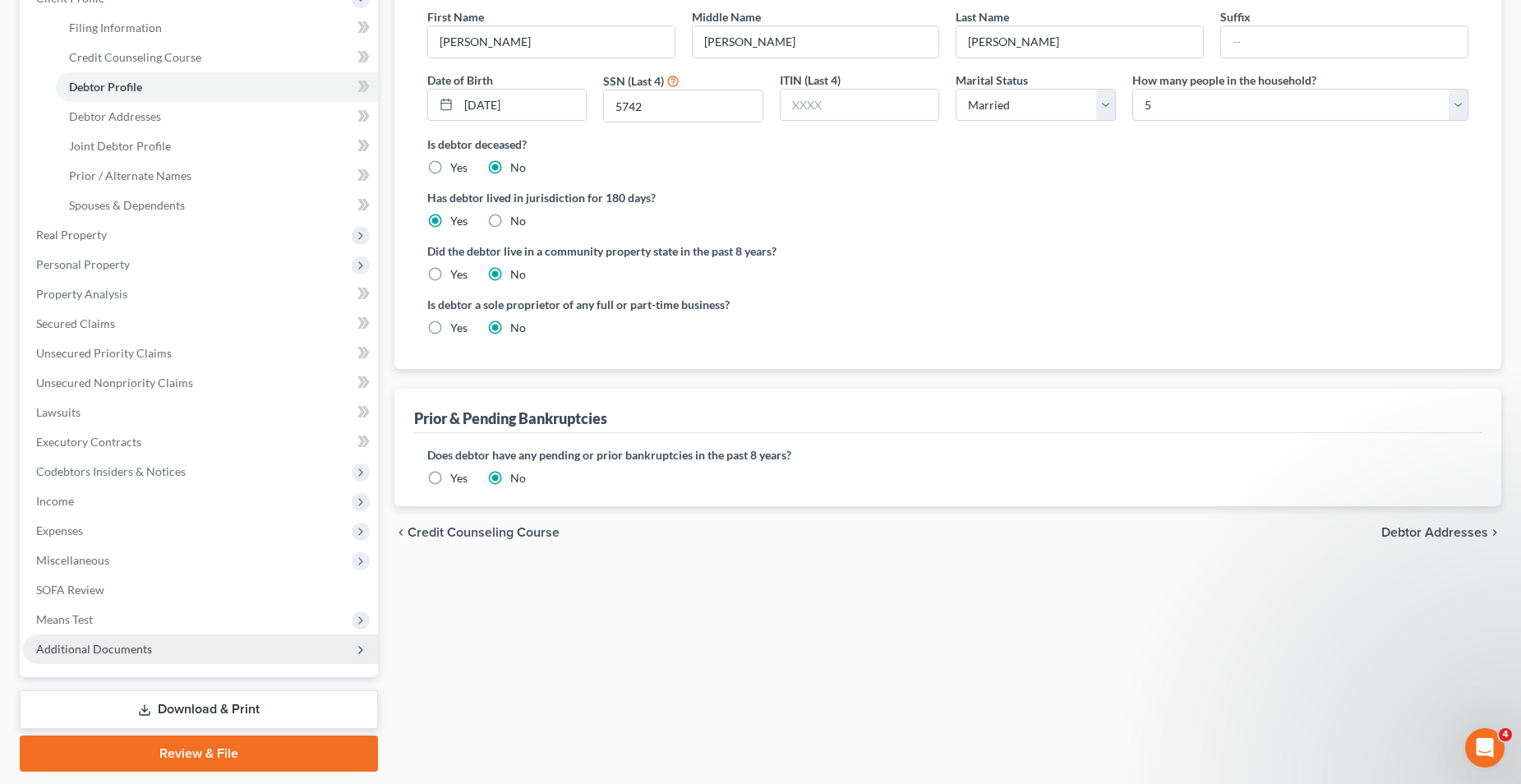
click at [152, 646] on span "Additional Documents" at bounding box center [200, 650] width 355 height 30
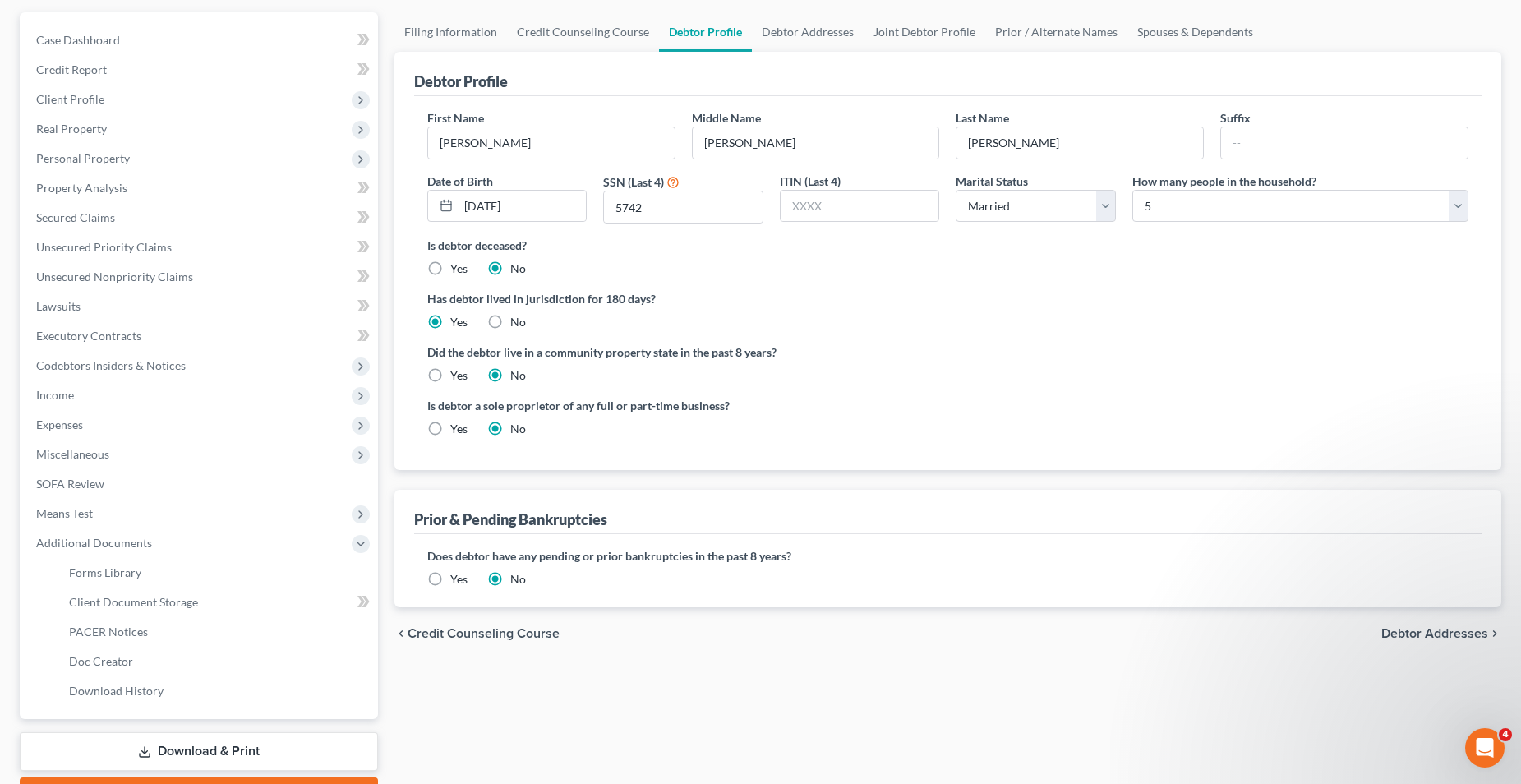
scroll to position [0, 0]
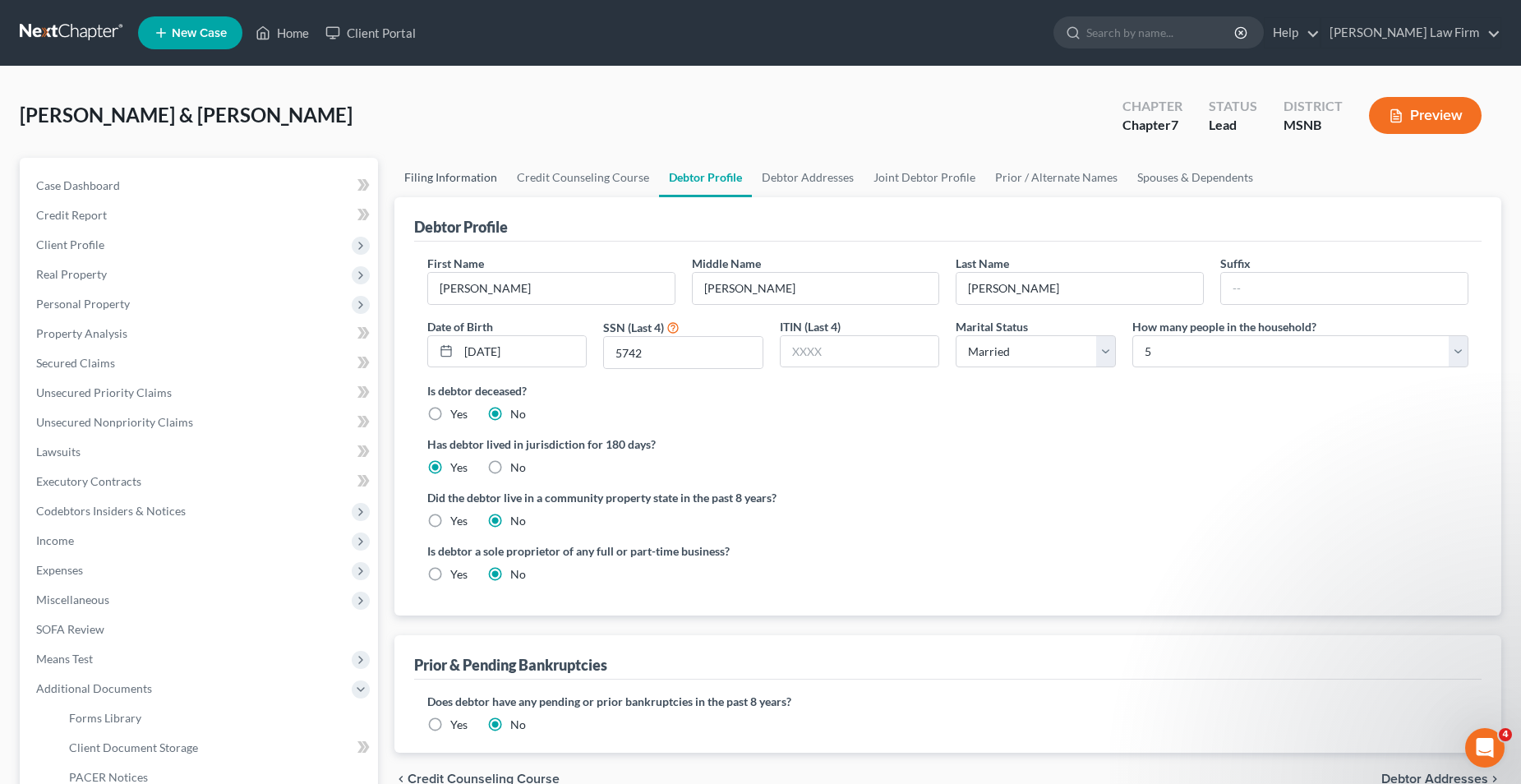
click at [470, 173] on link "Filing Information" at bounding box center [451, 177] width 113 height 39
select select "1"
select select "0"
select select "25"
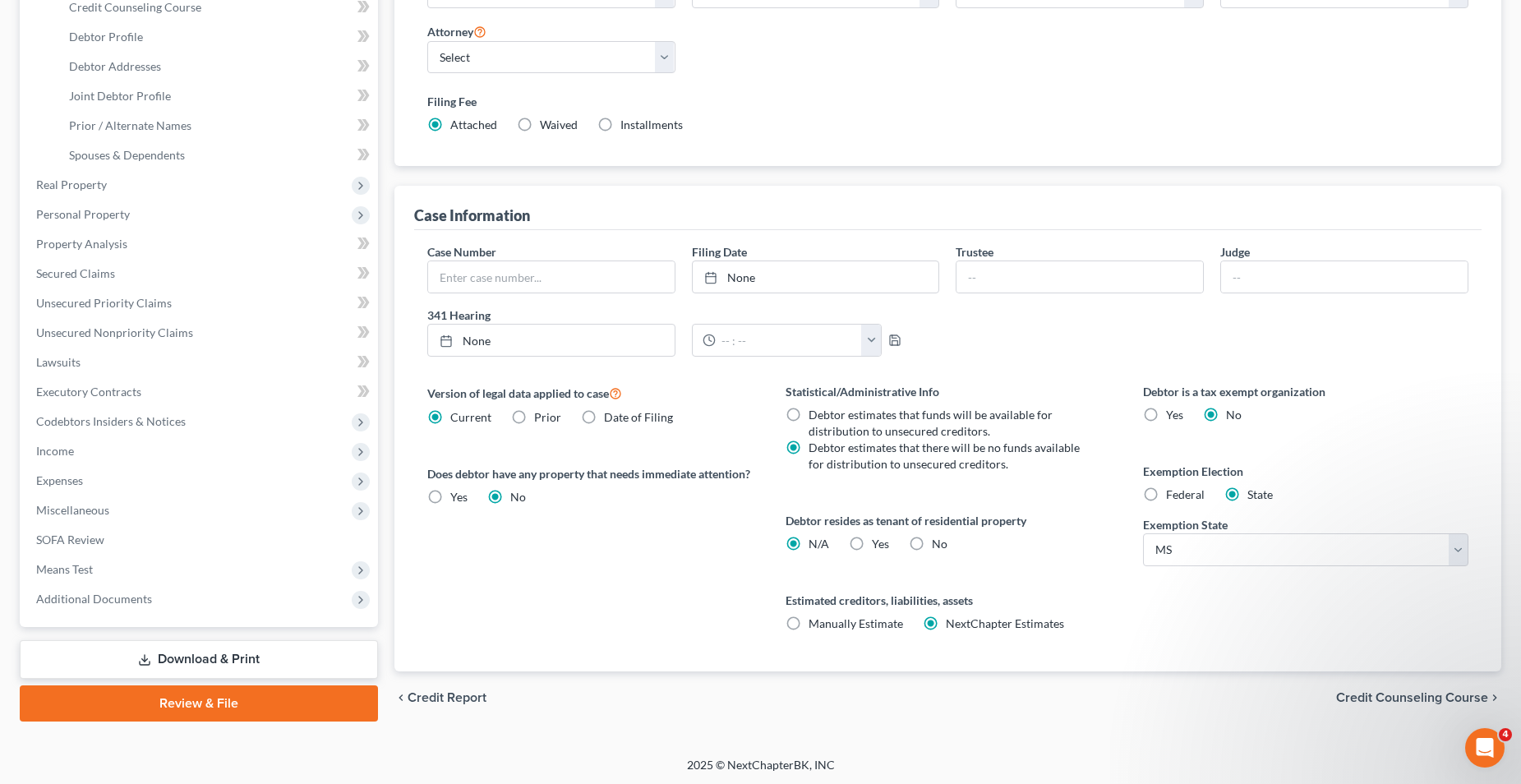
scroll to position [299, 0]
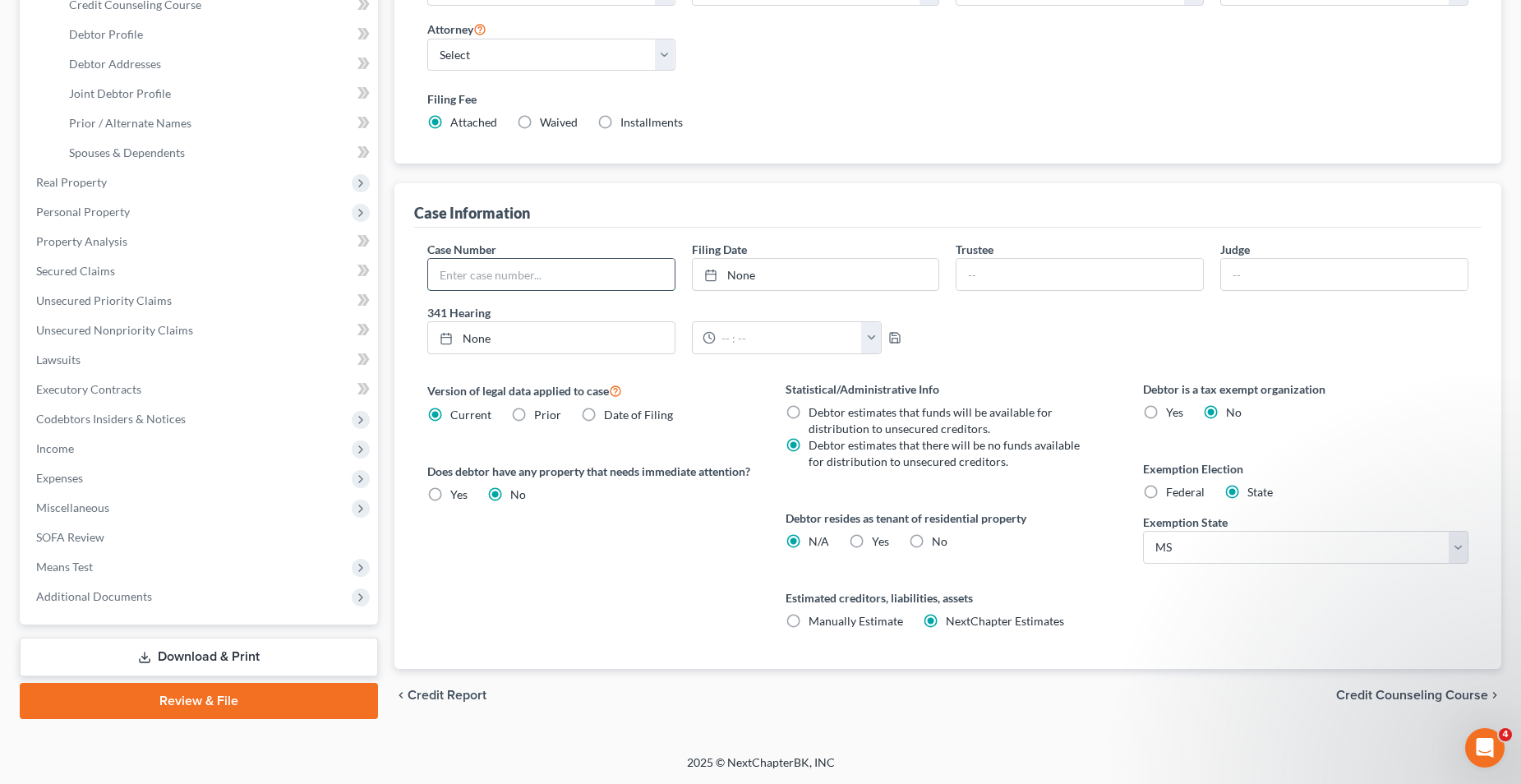
click at [536, 265] on input "text" at bounding box center [551, 274] width 247 height 31
type input "25-12770"
click at [801, 275] on link "None" at bounding box center [816, 274] width 247 height 31
type input "9/9/2025"
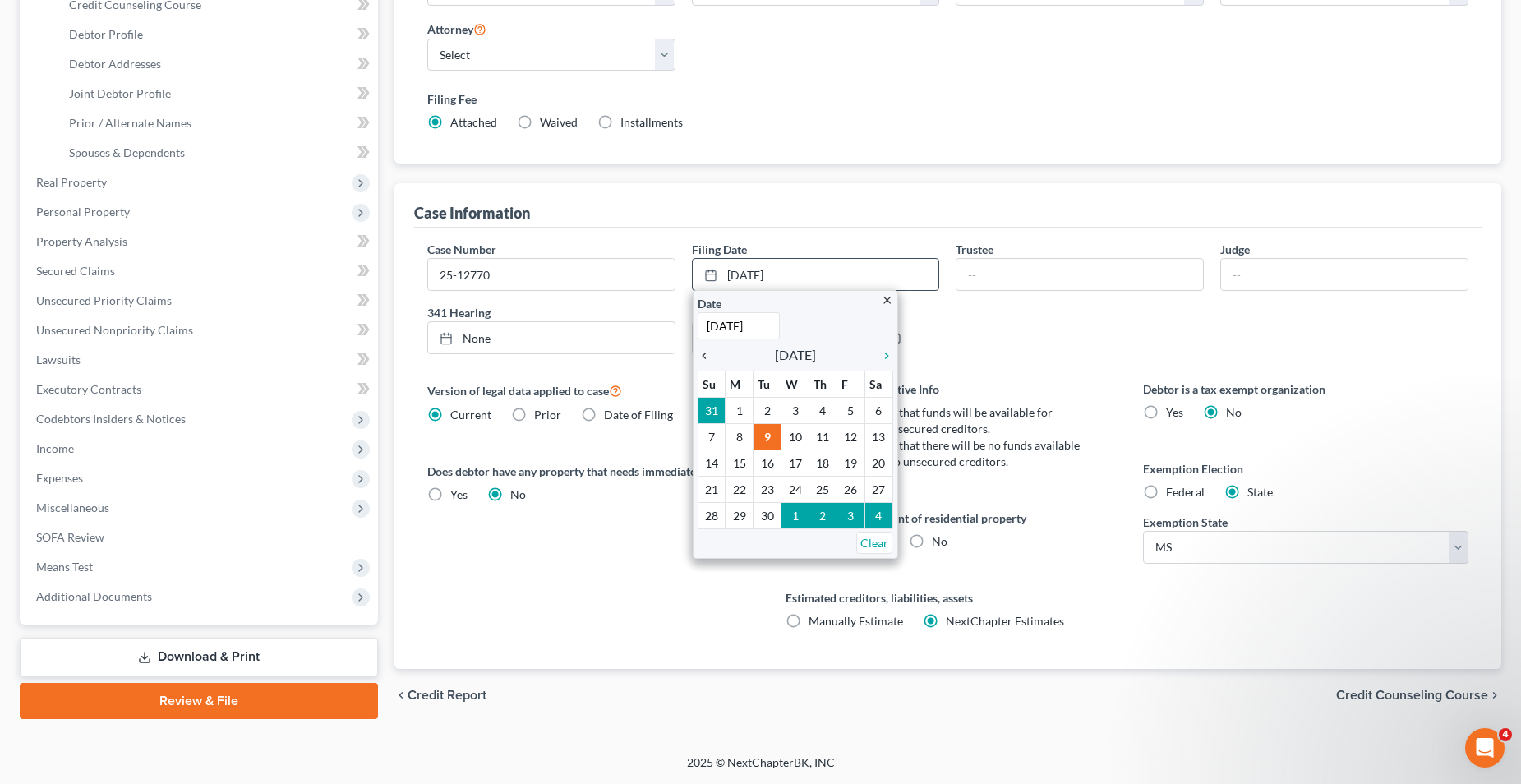
click at [705, 349] on icon "chevron_left" at bounding box center [708, 355] width 21 height 13
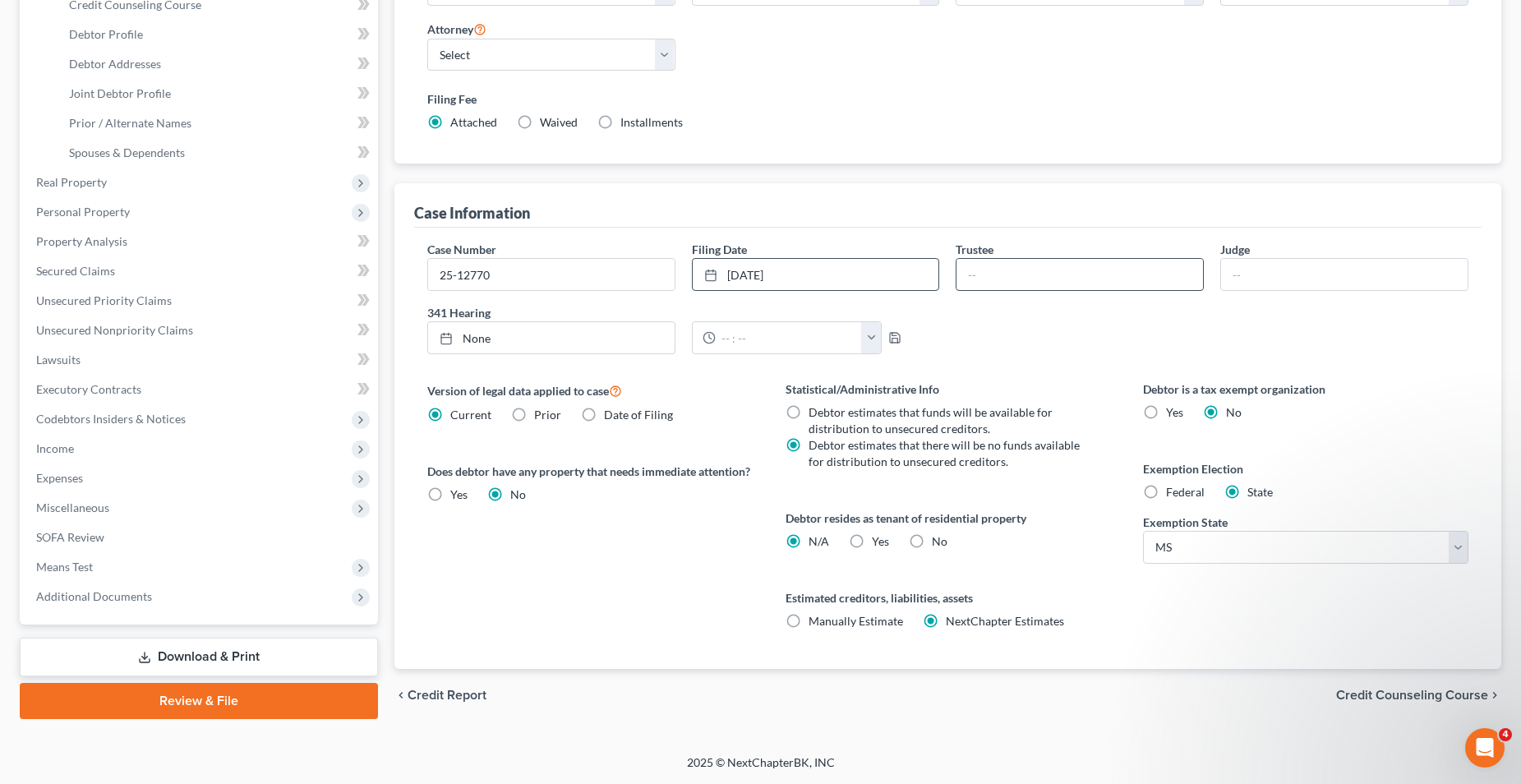
click at [1002, 265] on input "text" at bounding box center [1080, 274] width 247 height 31
type input "Miranda Williford"
click at [1022, 328] on div "Case Number 25-12770 Filing Date 8/27/2025 close Date 8/27/2025 Time 12:00 AM c…" at bounding box center [948, 304] width 1058 height 127
type input "9/9/2025"
click at [501, 334] on link "None" at bounding box center [551, 337] width 247 height 31
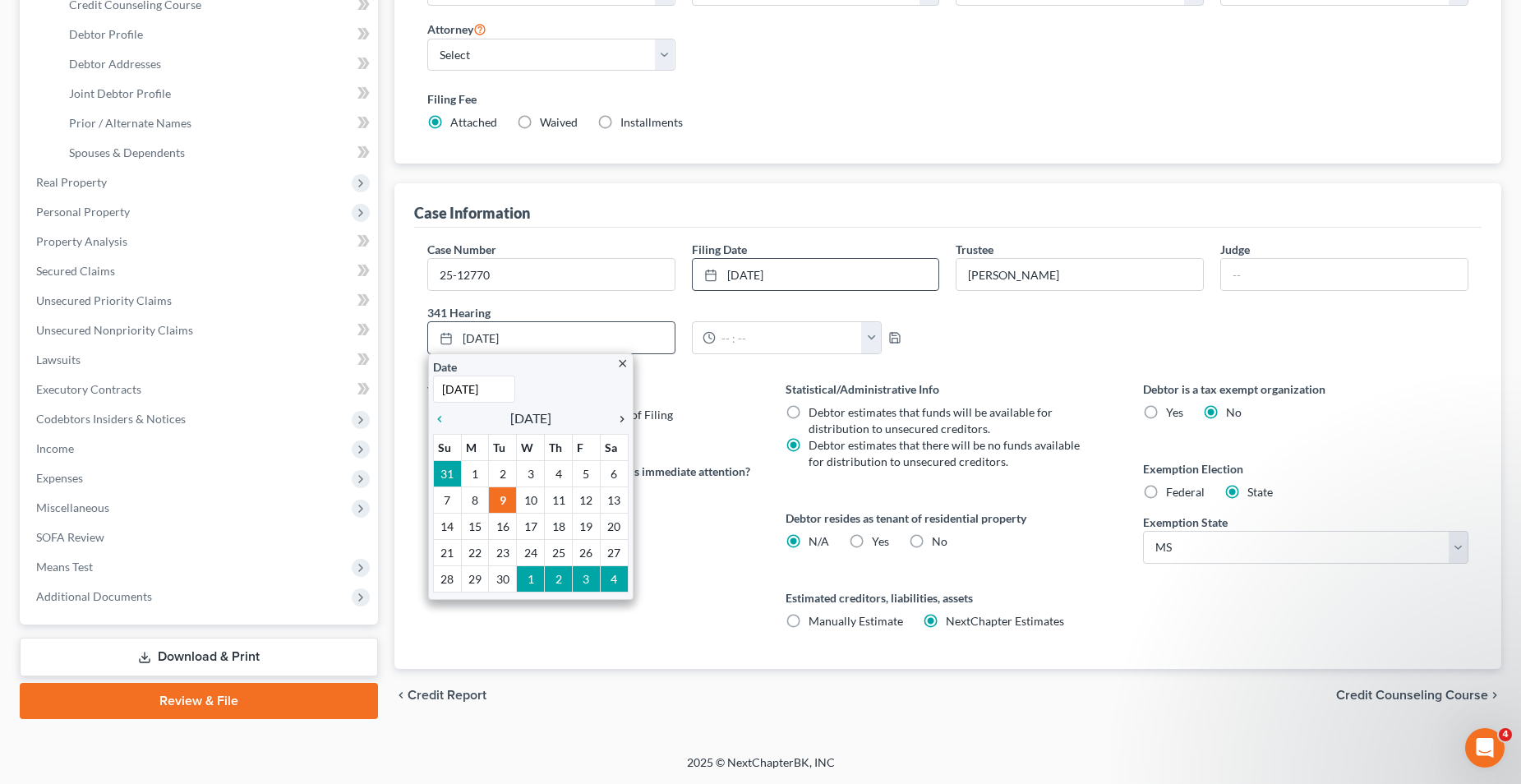
click at [619, 415] on icon "chevron_right" at bounding box center [617, 419] width 21 height 13
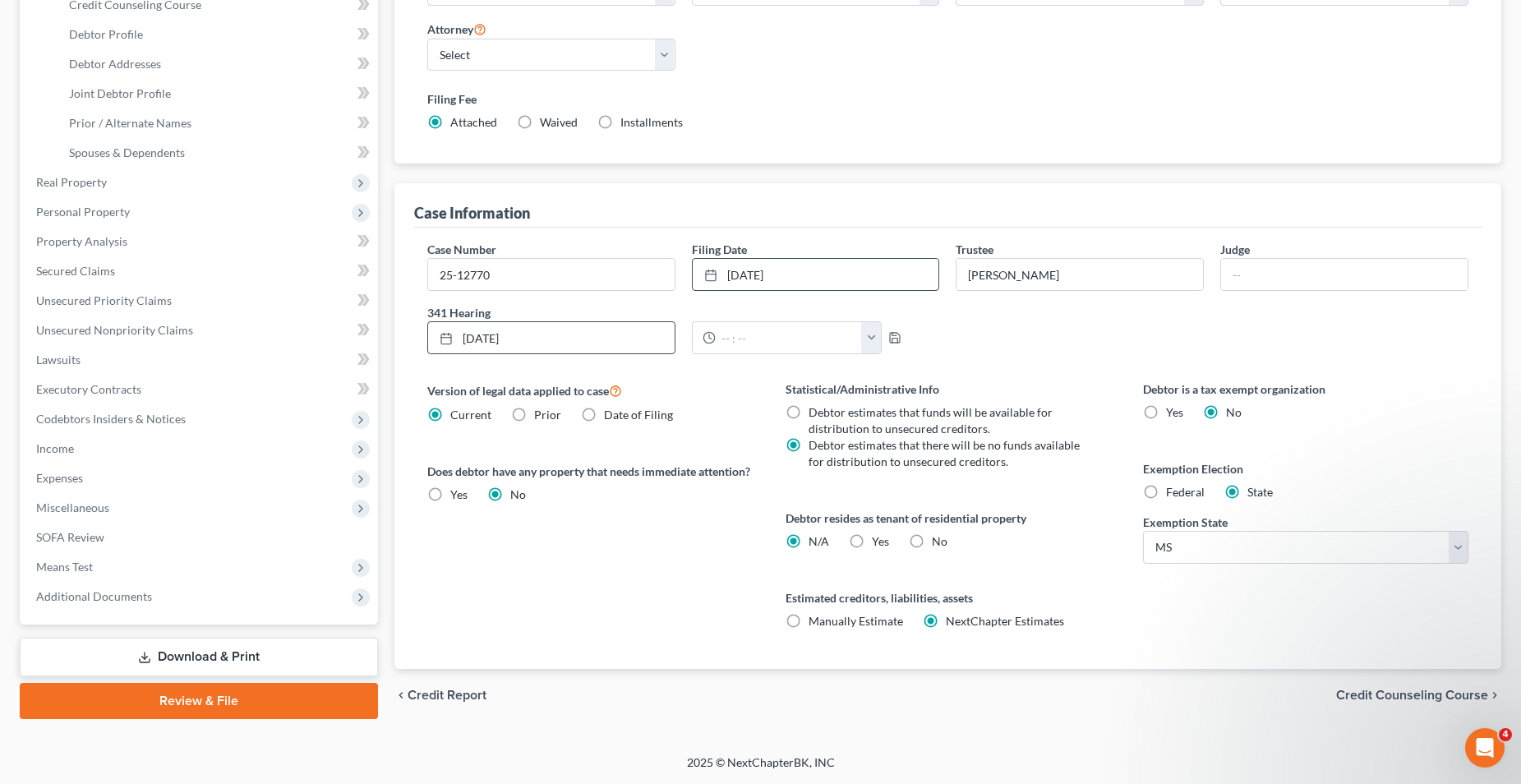
click at [976, 335] on div "Case Number 25-12770 Filing Date 8/27/2025 close Date 8/27/2025 Time 12:00 AM c…" at bounding box center [948, 304] width 1058 height 127
click at [1280, 265] on input "text" at bounding box center [1344, 274] width 247 height 31
type input "Selene Maddox"
click at [1401, 372] on div "Case Number 25-12770 Filing Date 8/27/2025 close Date 8/27/2025 Time 12:00 AM c…" at bounding box center [948, 448] width 1068 height 441
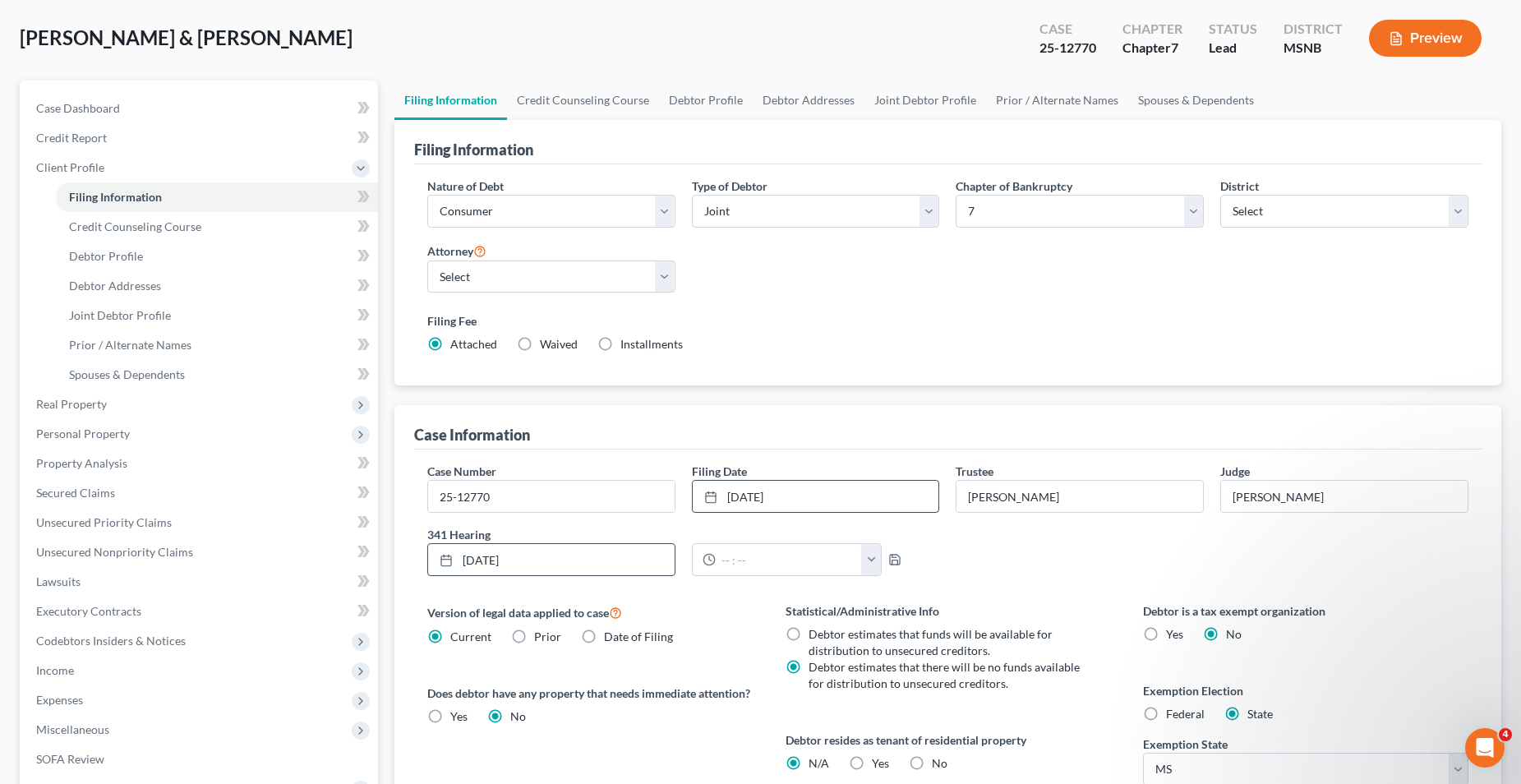
scroll to position [0, 0]
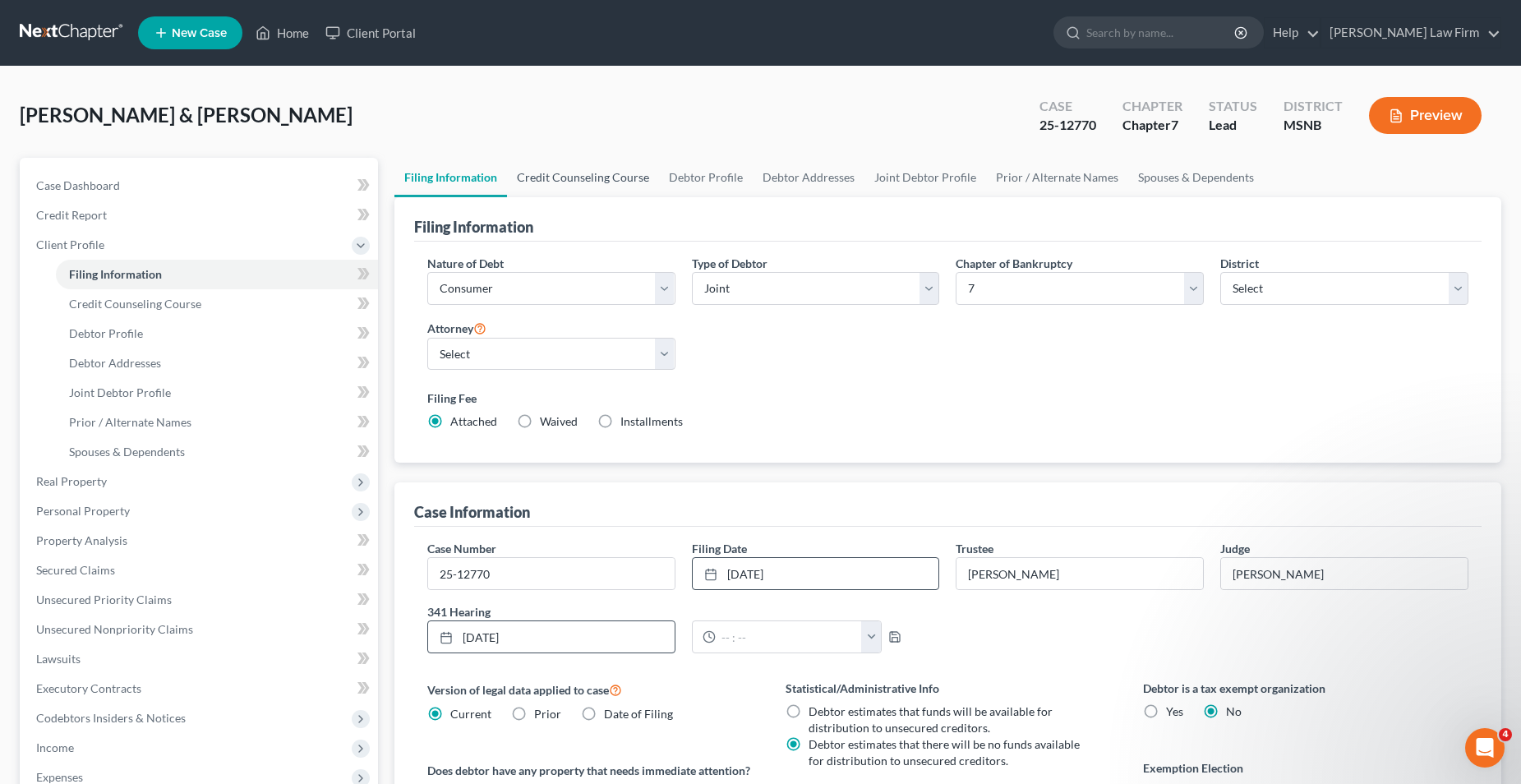
click at [561, 178] on link "Credit Counseling Course" at bounding box center [583, 177] width 152 height 39
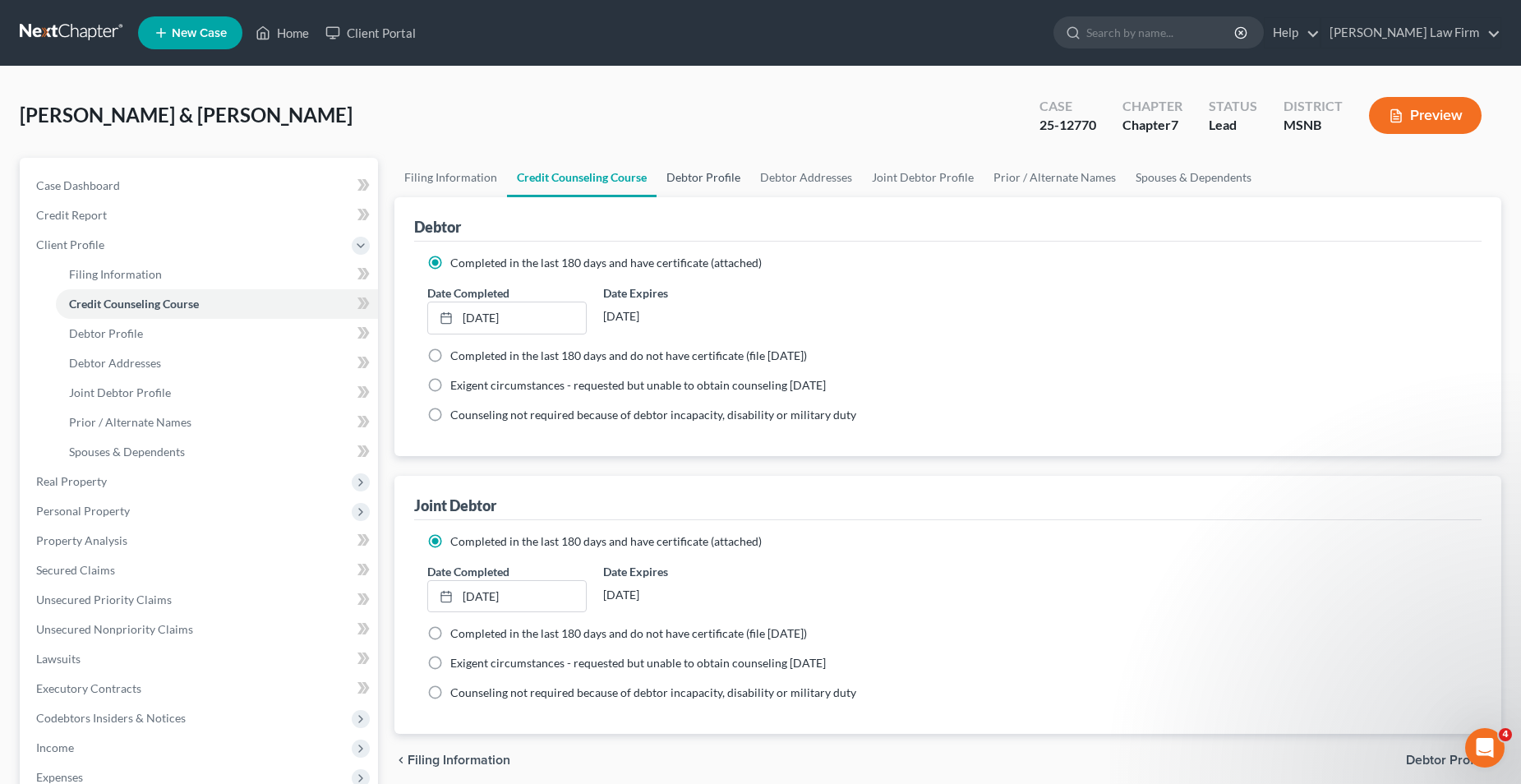
click at [705, 176] on link "Debtor Profile" at bounding box center [704, 177] width 94 height 39
select select "1"
select select "4"
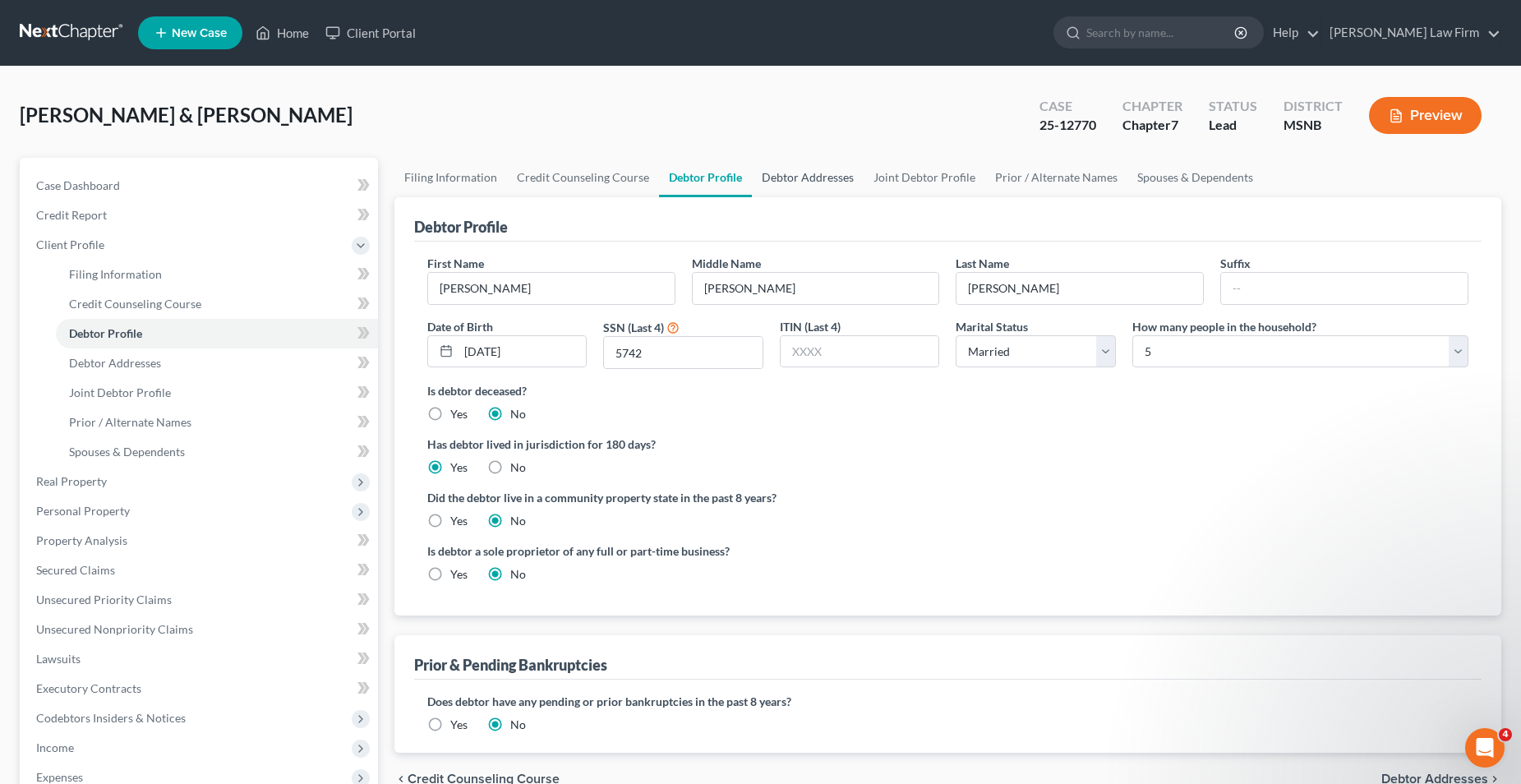
click at [819, 169] on link "Debtor Addresses" at bounding box center [808, 177] width 112 height 39
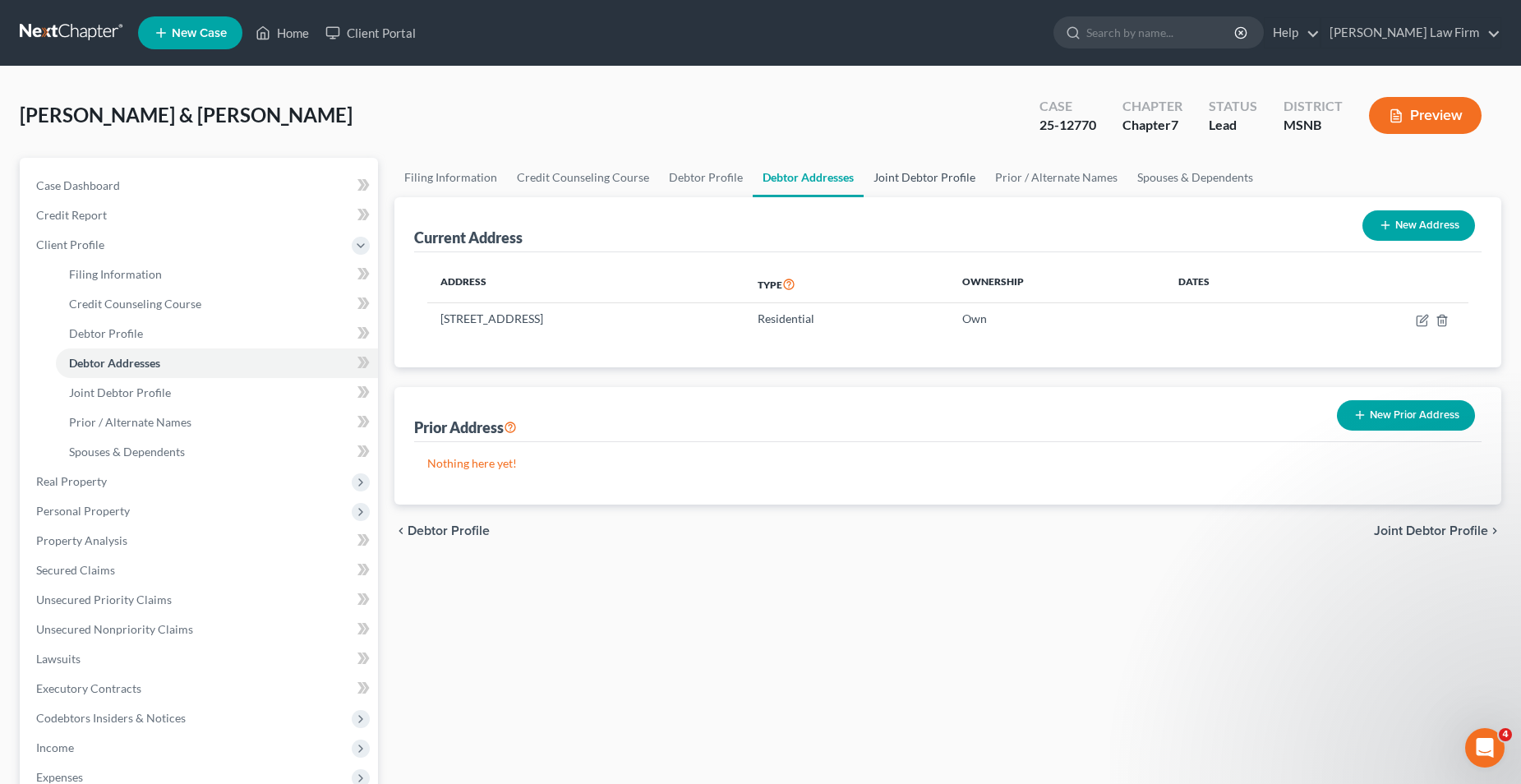
click at [911, 178] on link "Joint Debtor Profile" at bounding box center [925, 177] width 122 height 39
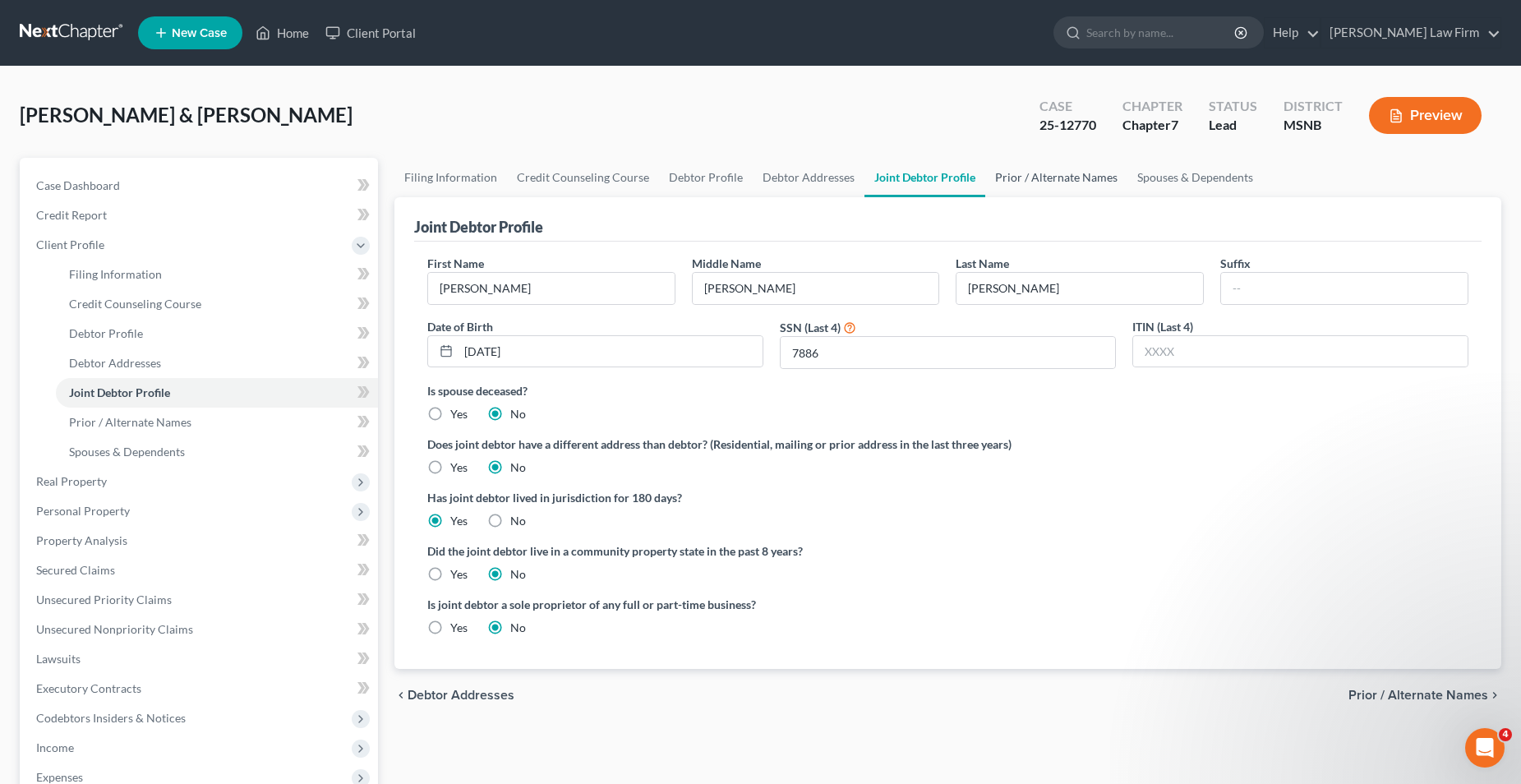
click at [1052, 178] on link "Prior / Alternate Names" at bounding box center [1057, 177] width 142 height 39
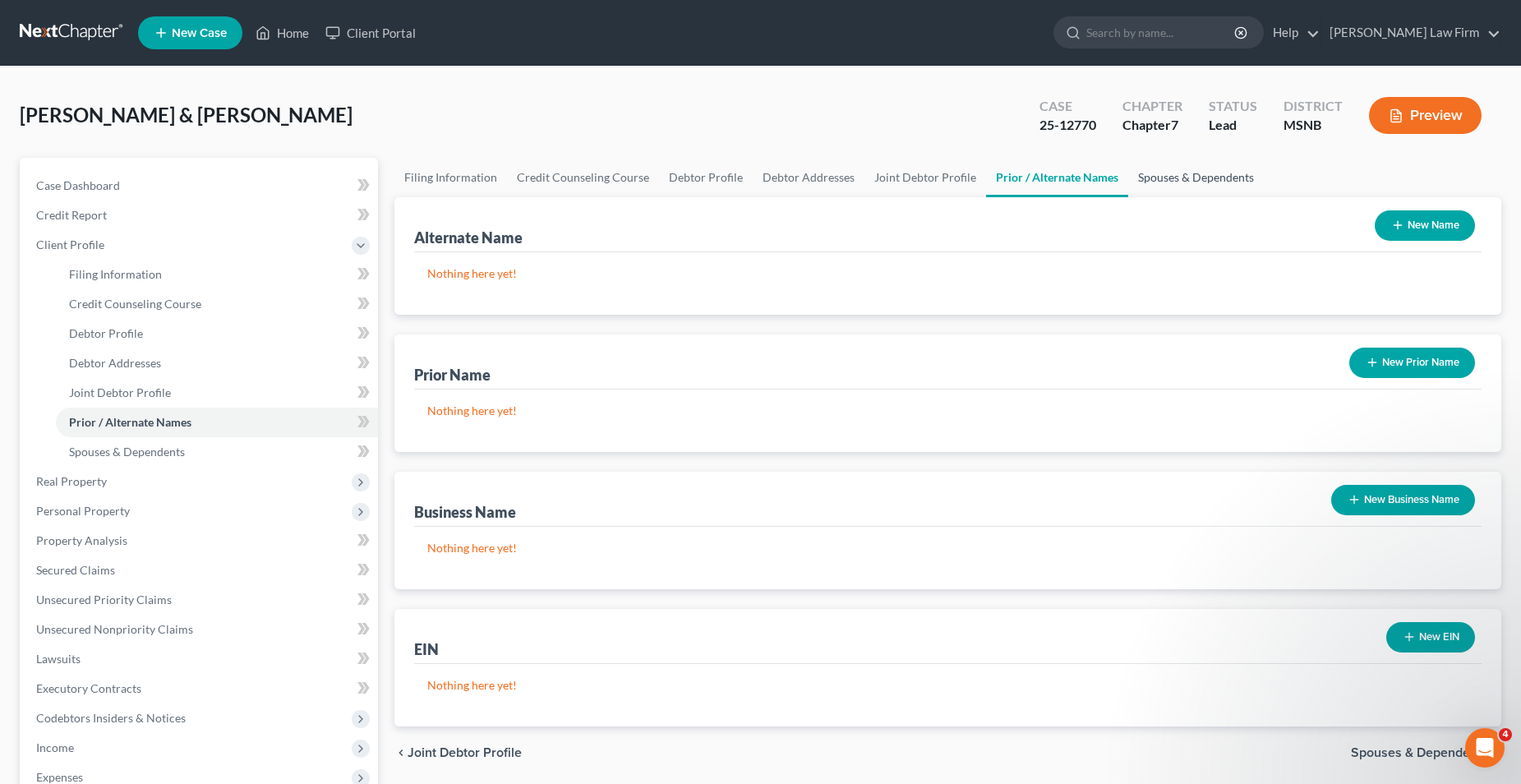
click at [1139, 172] on link "Spouses & Dependents" at bounding box center [1197, 177] width 136 height 39
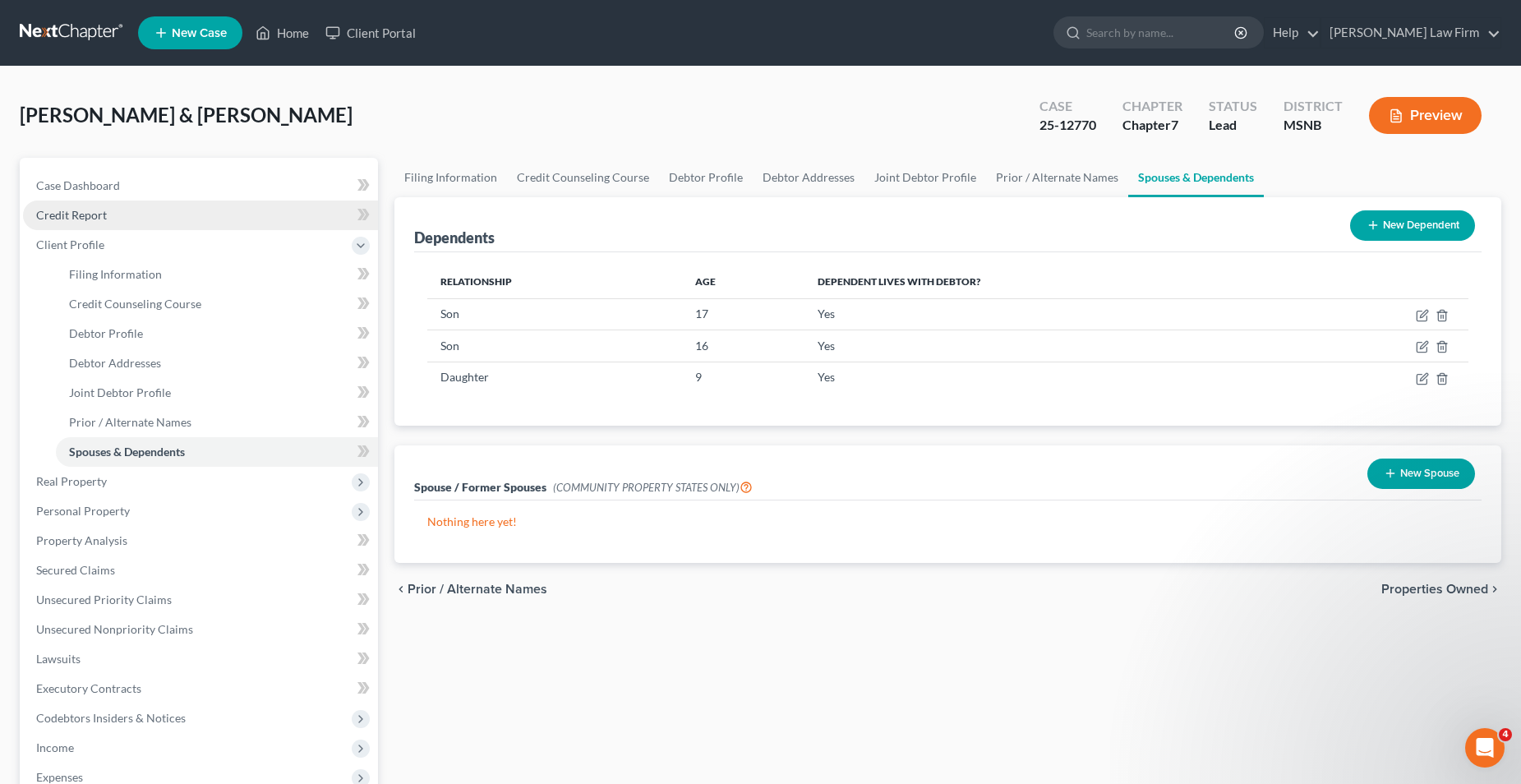
click at [107, 213] on link "Credit Report" at bounding box center [200, 216] width 355 height 30
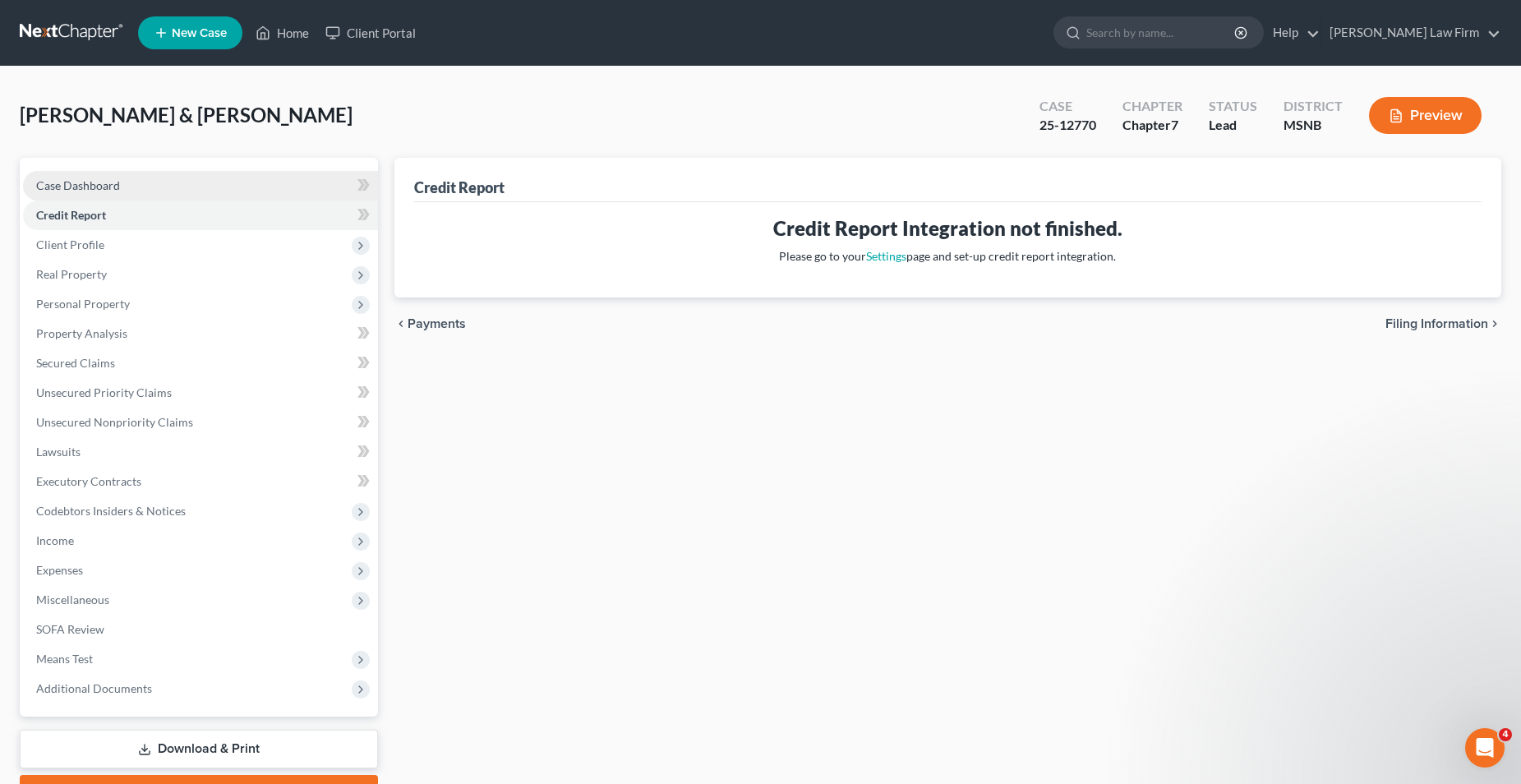
click at [200, 178] on link "Case Dashboard" at bounding box center [200, 186] width 355 height 30
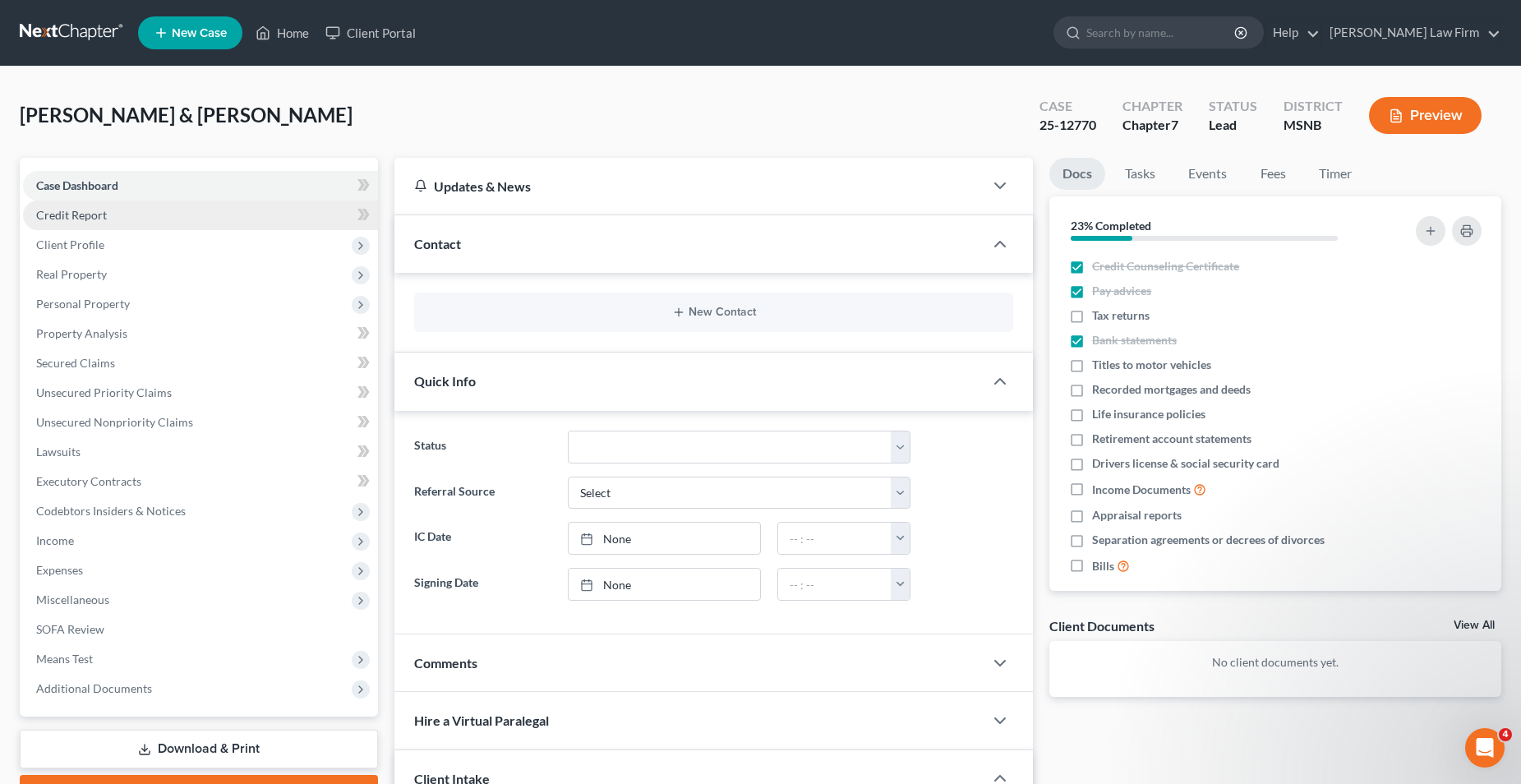
click at [195, 217] on link "Credit Report" at bounding box center [200, 216] width 355 height 30
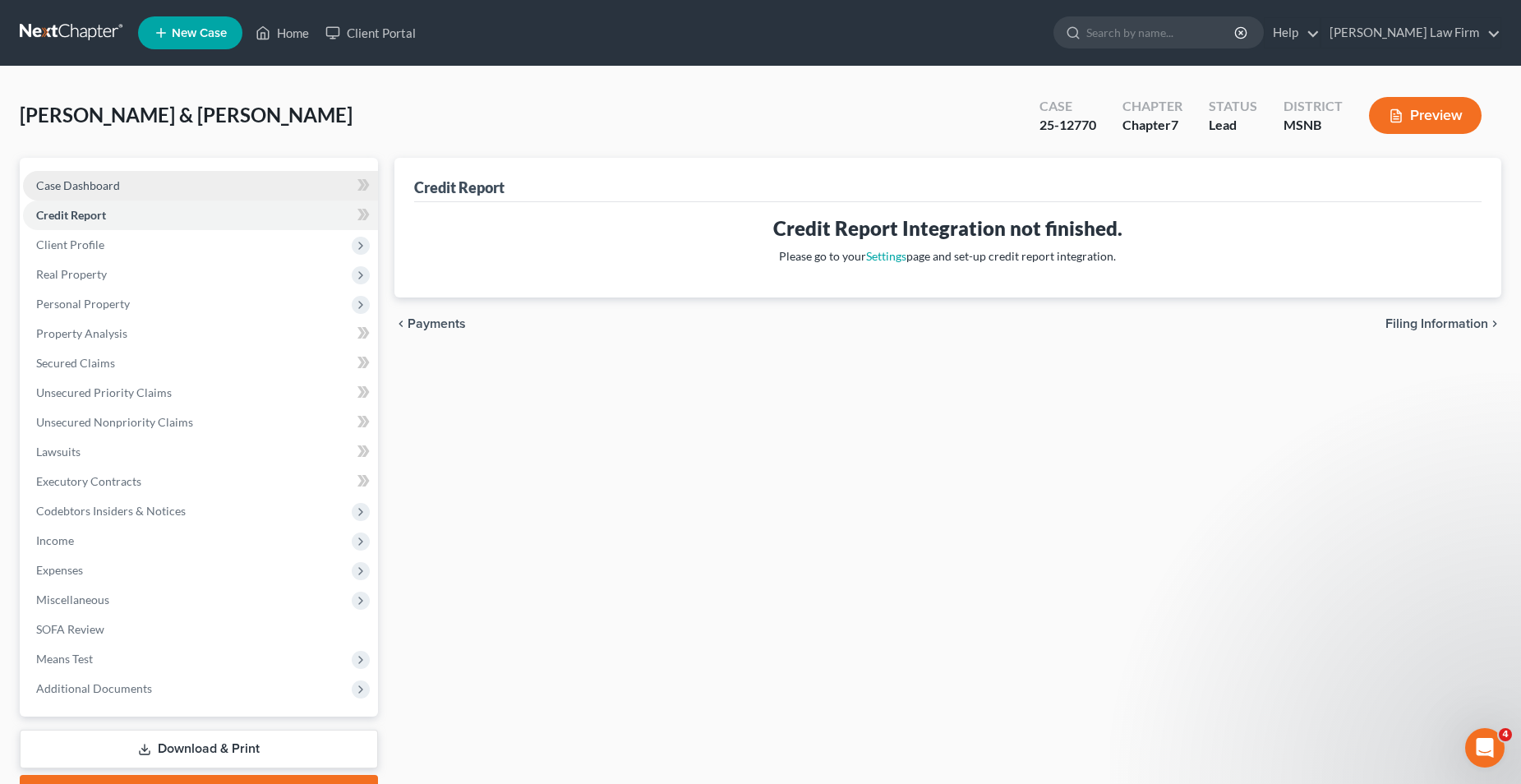
click at [189, 187] on link "Case Dashboard" at bounding box center [200, 186] width 355 height 30
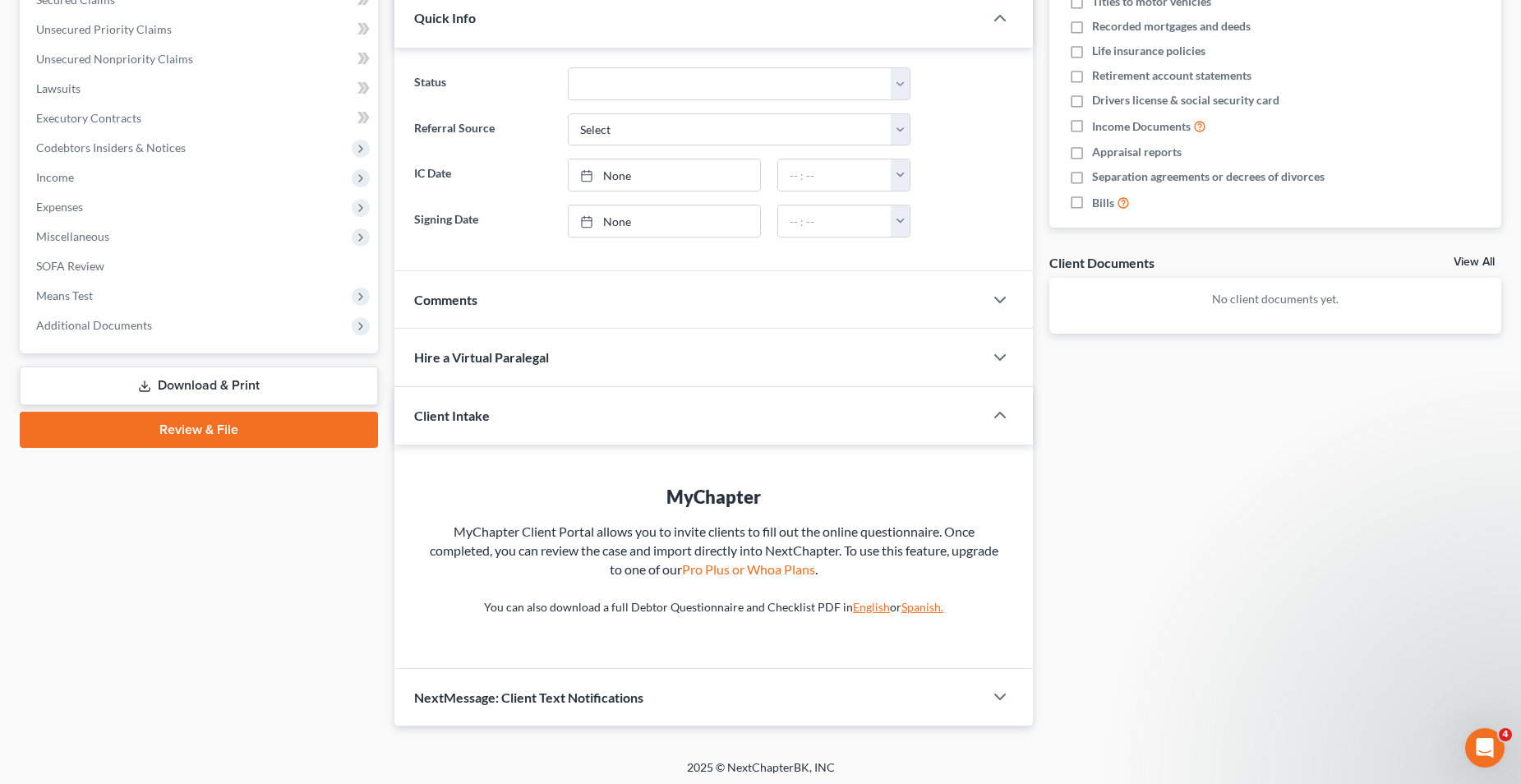
scroll to position [368, 0]
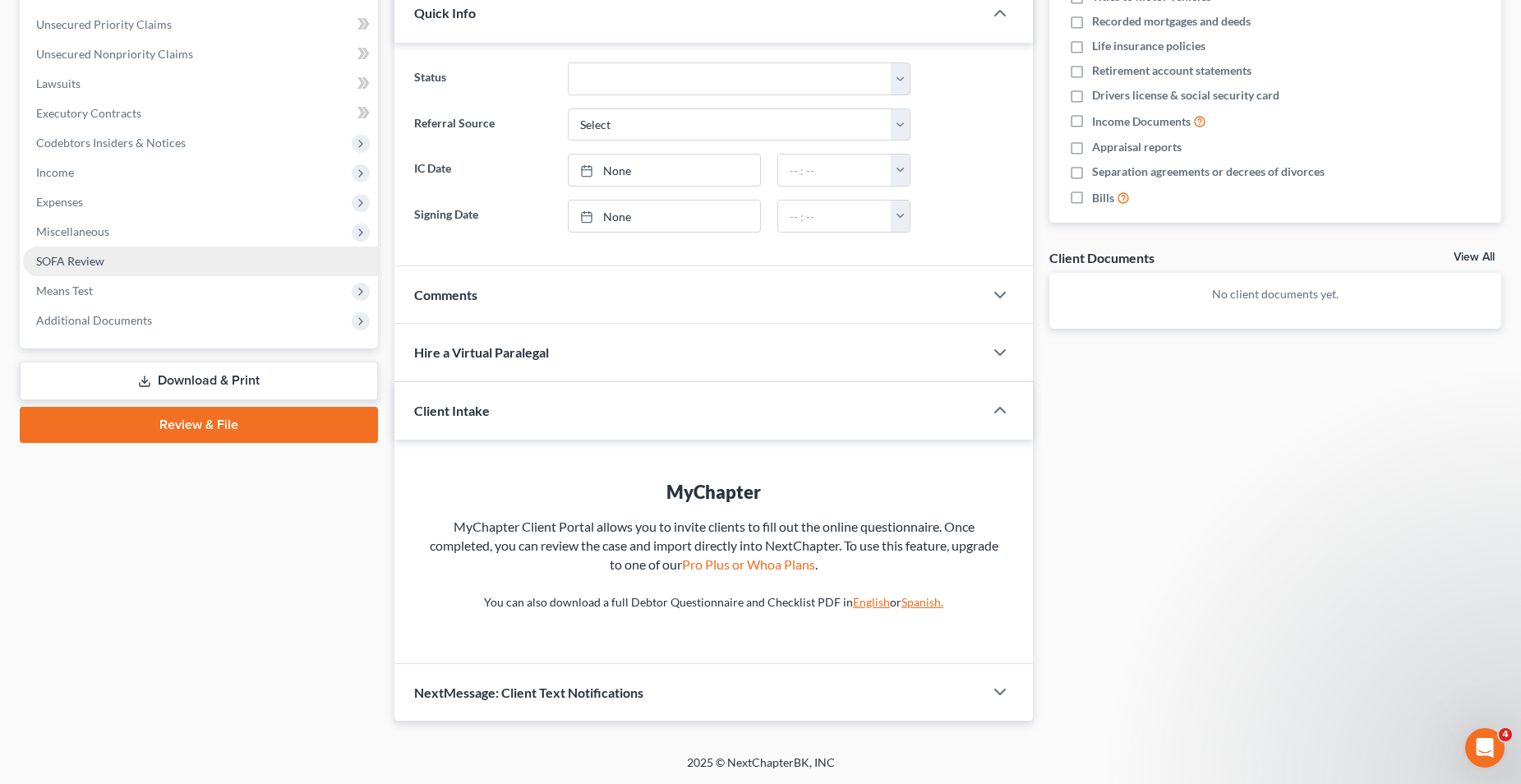
click at [48, 260] on span "SOFA Review" at bounding box center [70, 261] width 68 height 14
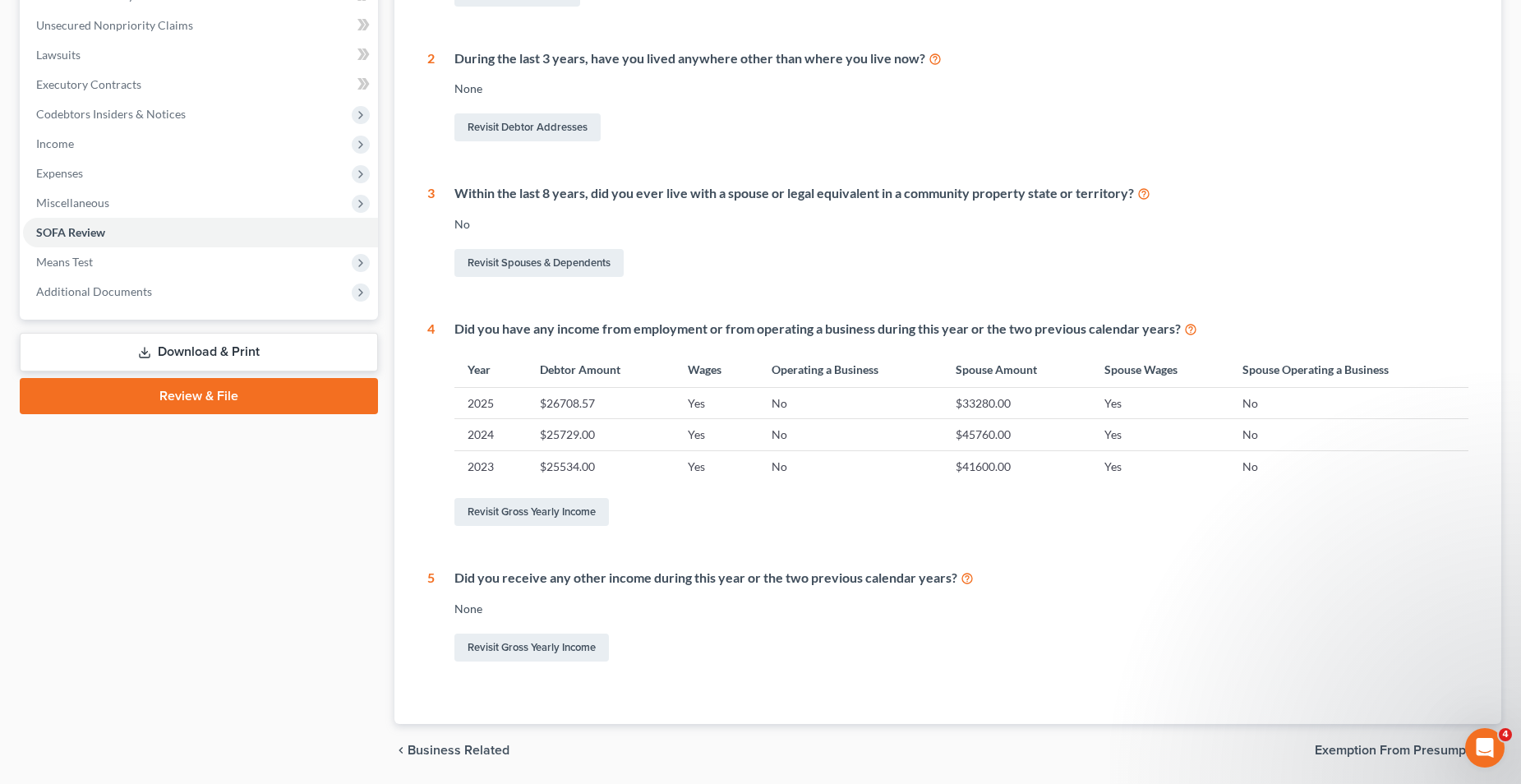
scroll to position [452, 0]
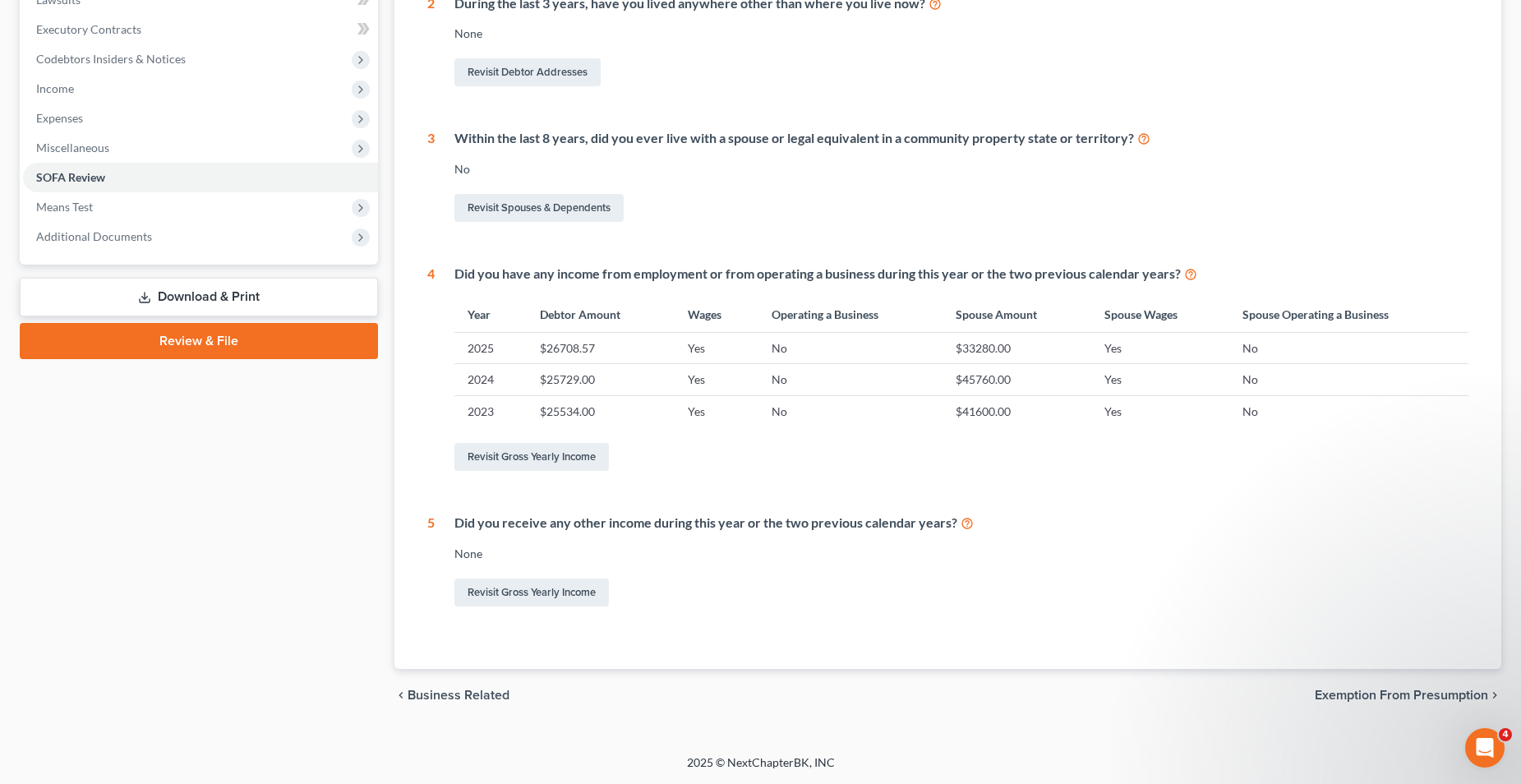
click at [1395, 695] on span "Exemption from Presumption" at bounding box center [1401, 695] width 173 height 13
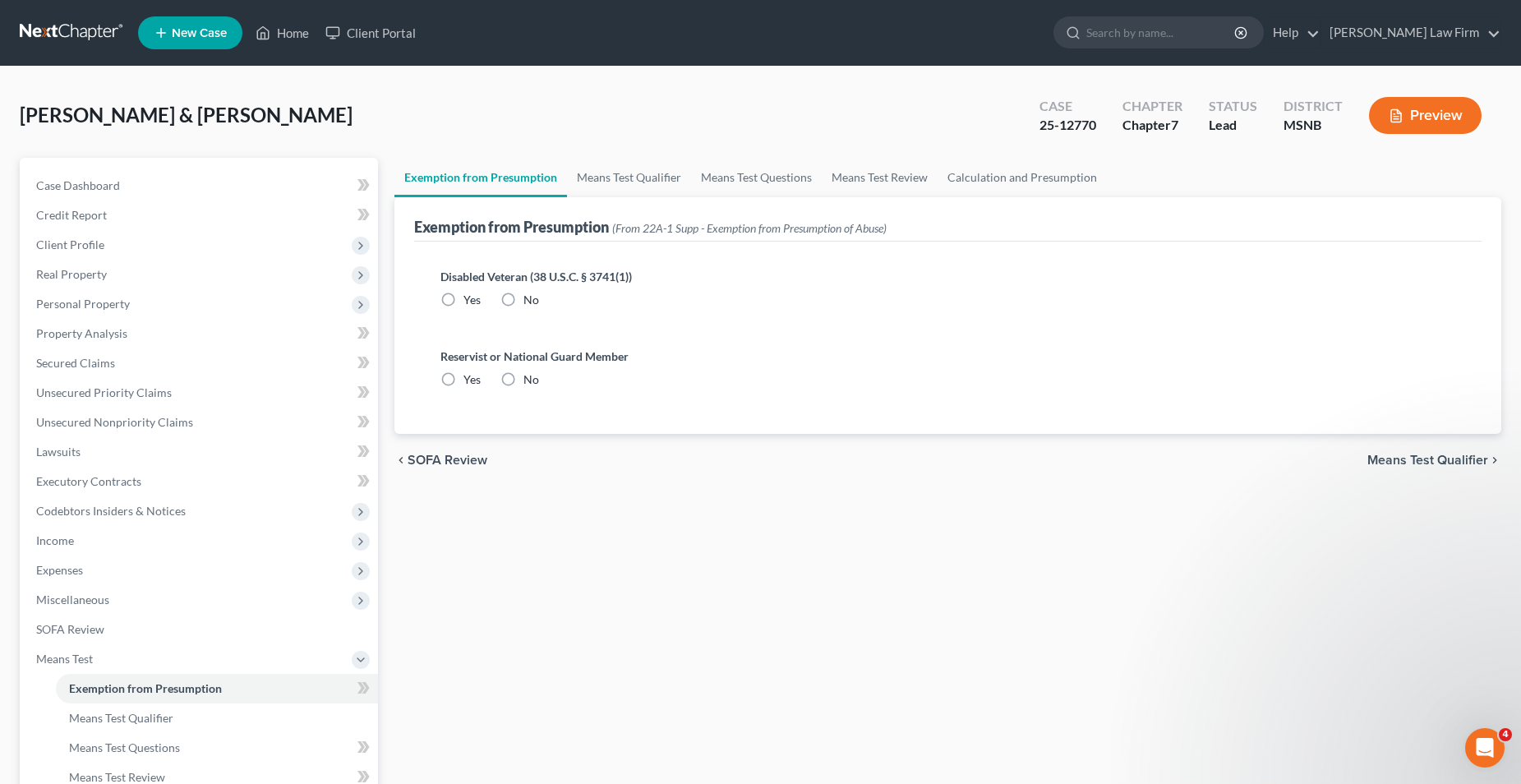
click at [524, 299] on label "No" at bounding box center [532, 300] width 16 height 16
click at [530, 299] on input "No" at bounding box center [535, 297] width 11 height 11
radio input "true"
click at [524, 380] on label "No" at bounding box center [532, 380] width 16 height 16
click at [530, 380] on input "No" at bounding box center [535, 377] width 11 height 11
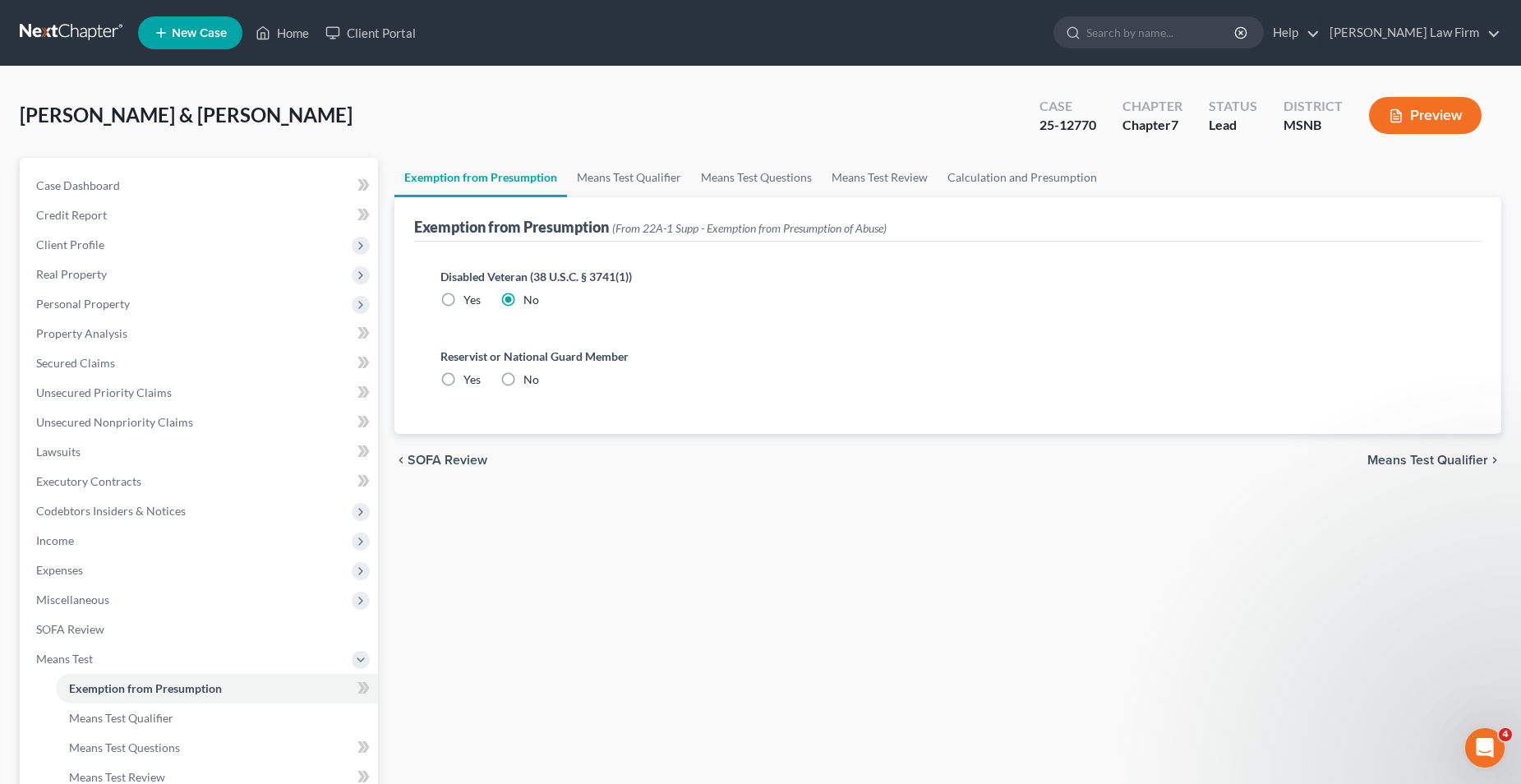
radio input "true"
click at [649, 174] on link "Means Test Qualifier" at bounding box center [629, 177] width 124 height 39
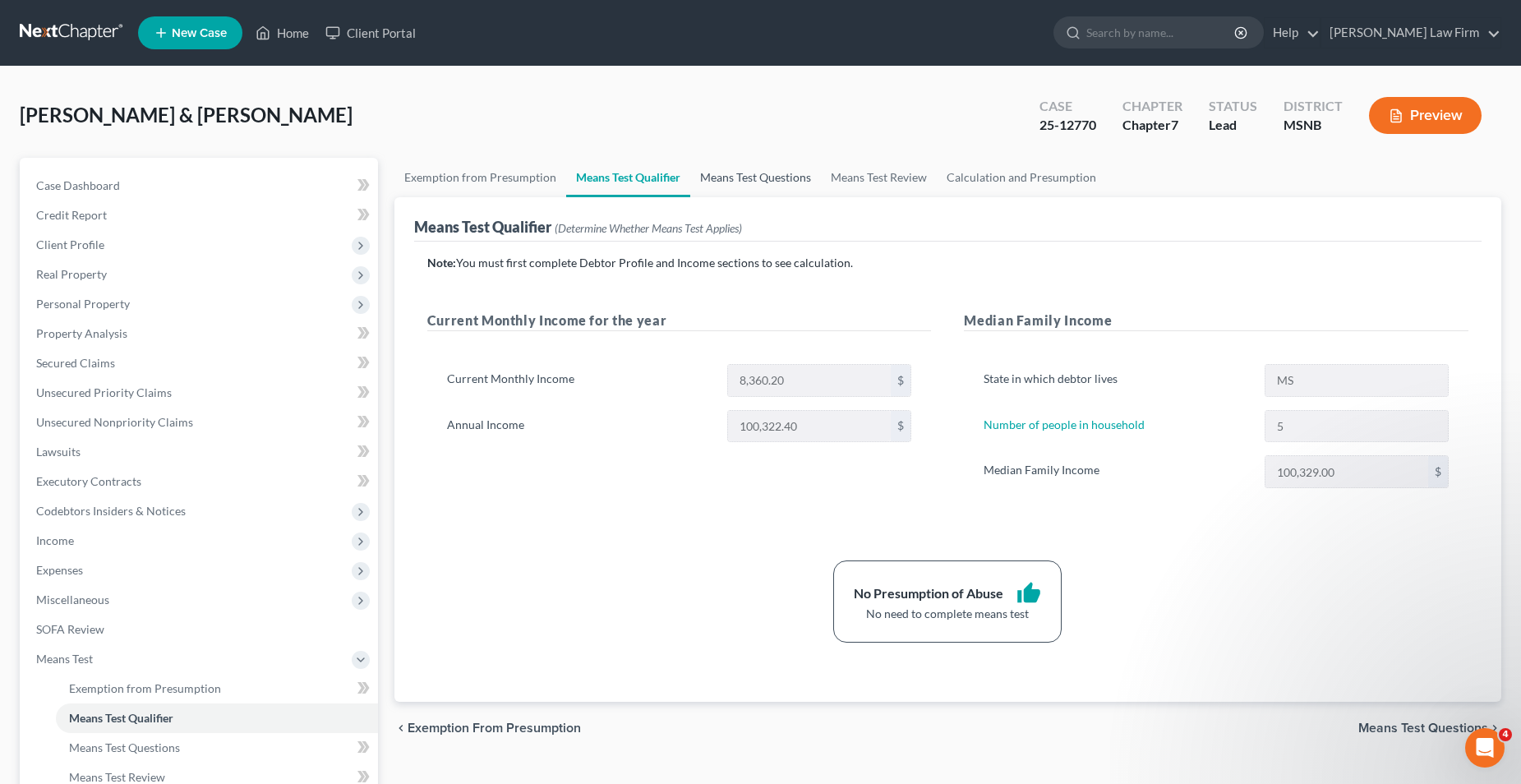
click at [785, 171] on link "Means Test Questions" at bounding box center [755, 177] width 131 height 39
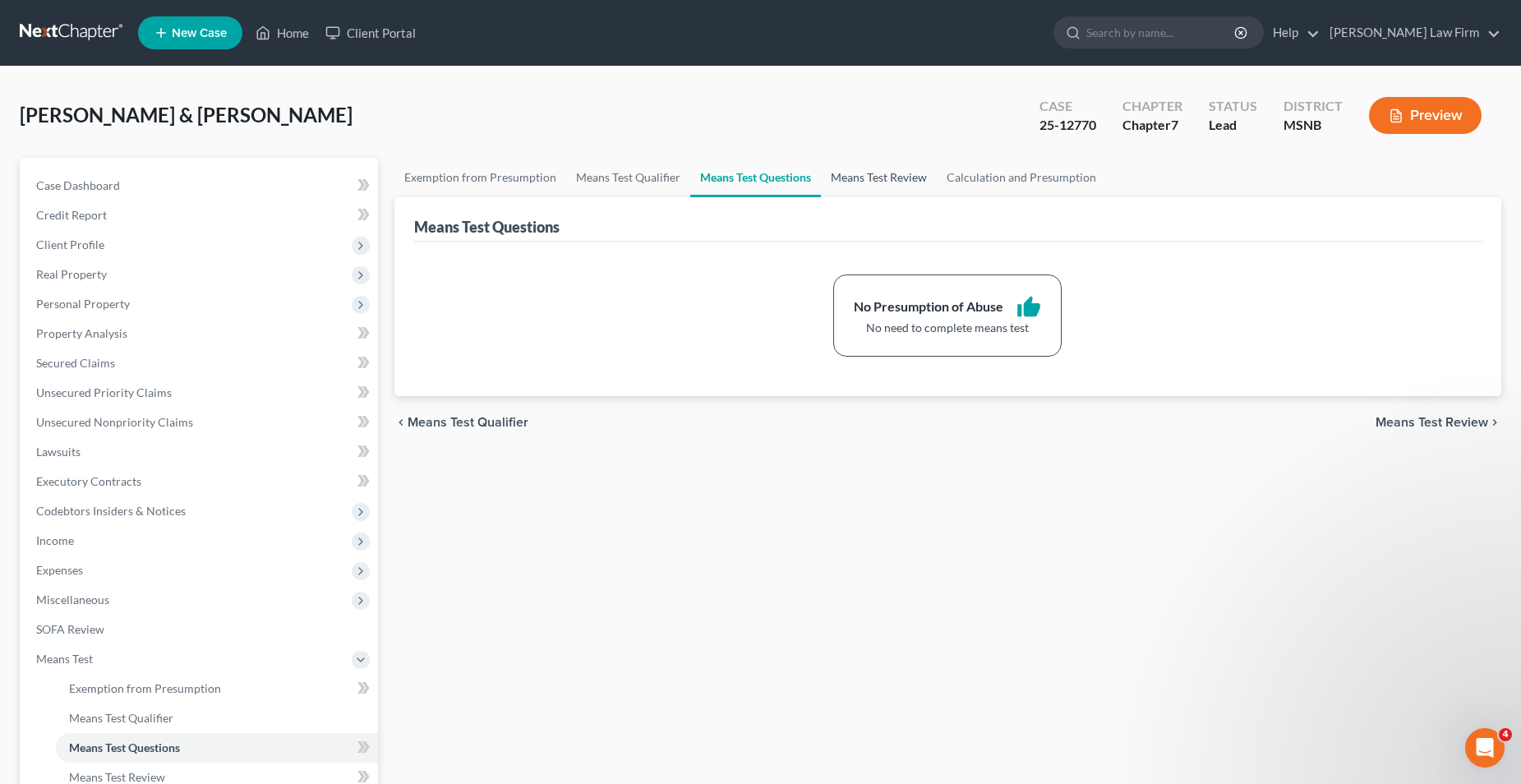
click at [890, 182] on link "Means Test Review" at bounding box center [879, 177] width 116 height 39
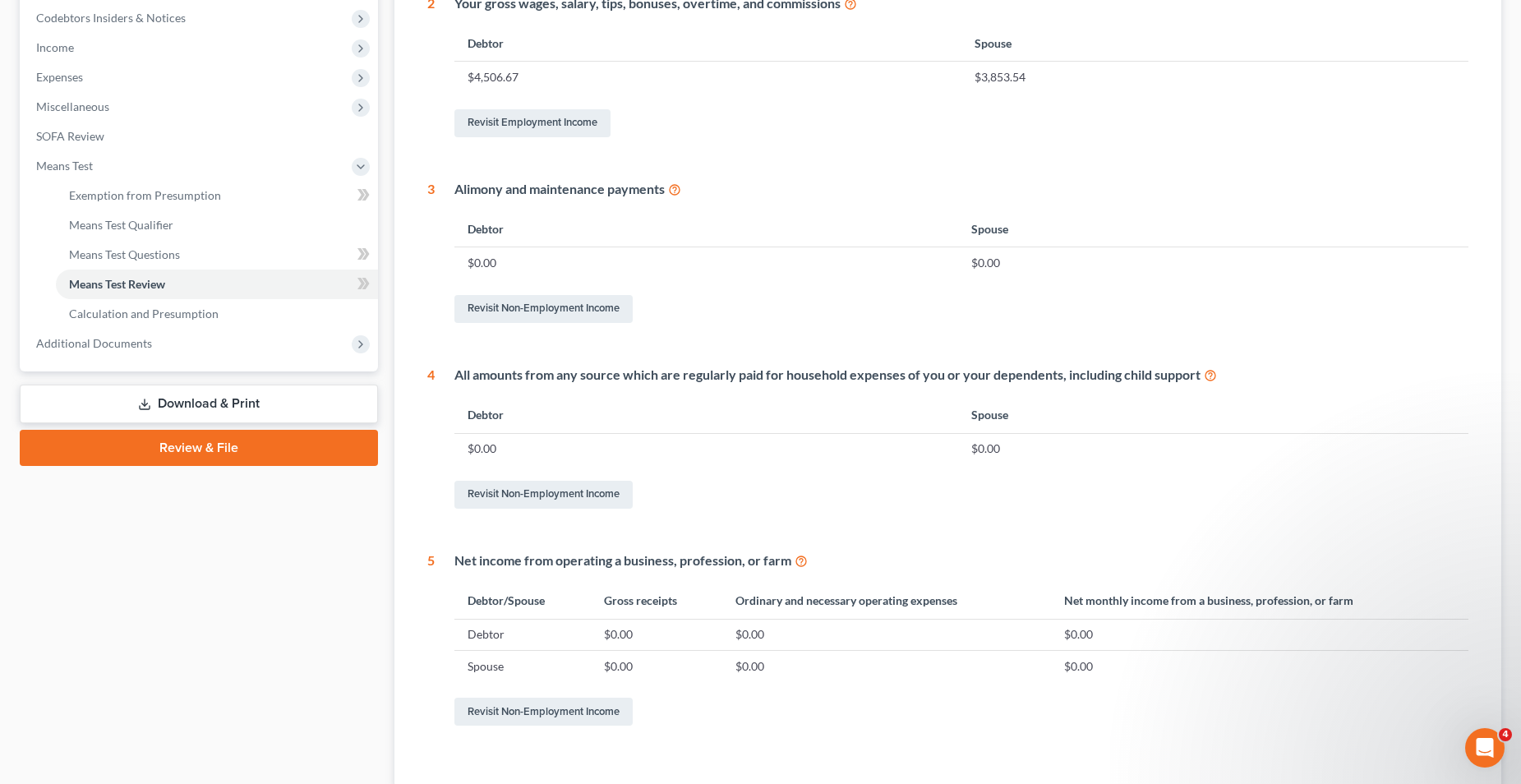
scroll to position [575, 0]
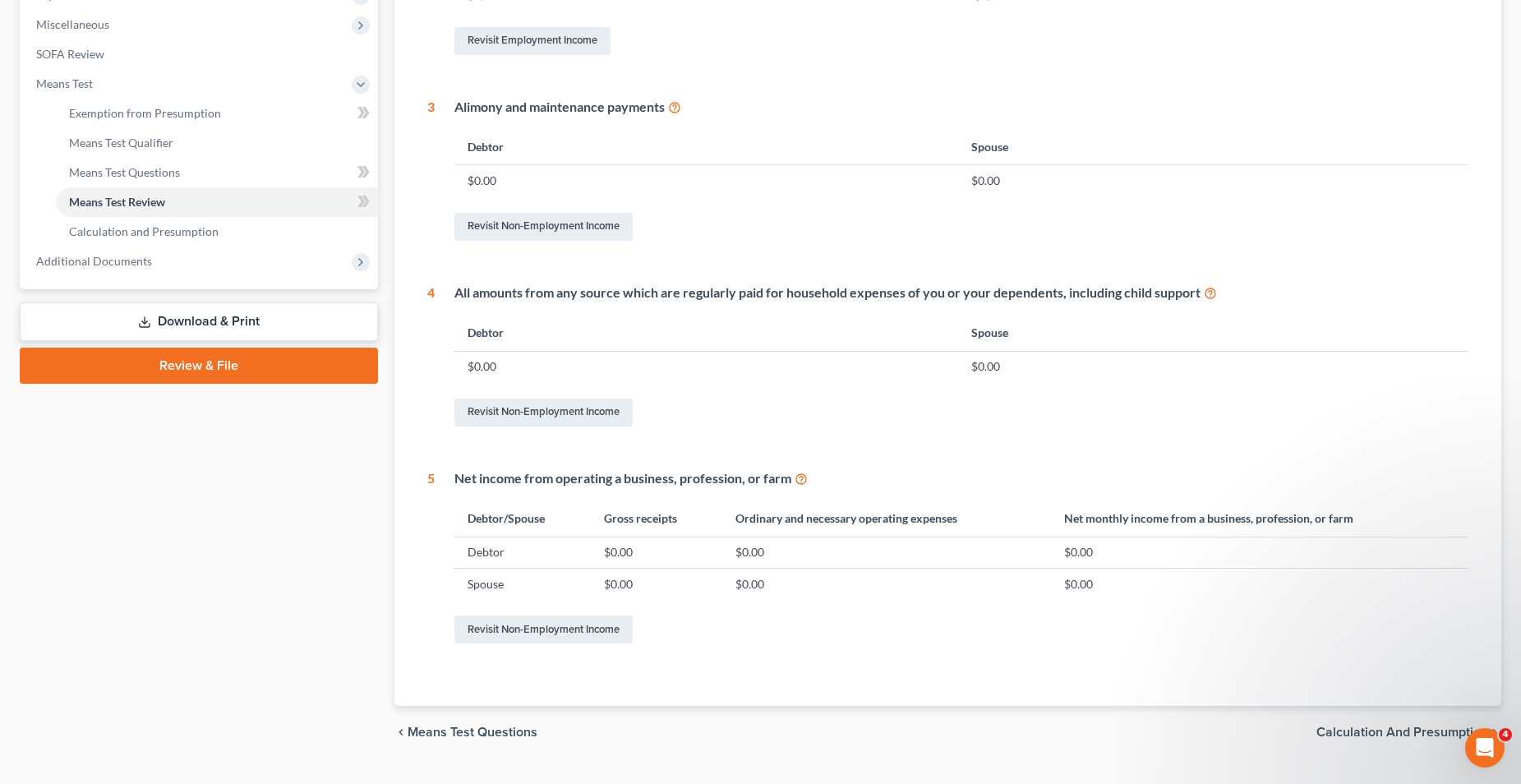
click at [1329, 734] on span "Calculation and Presumption" at bounding box center [1403, 732] width 172 height 13
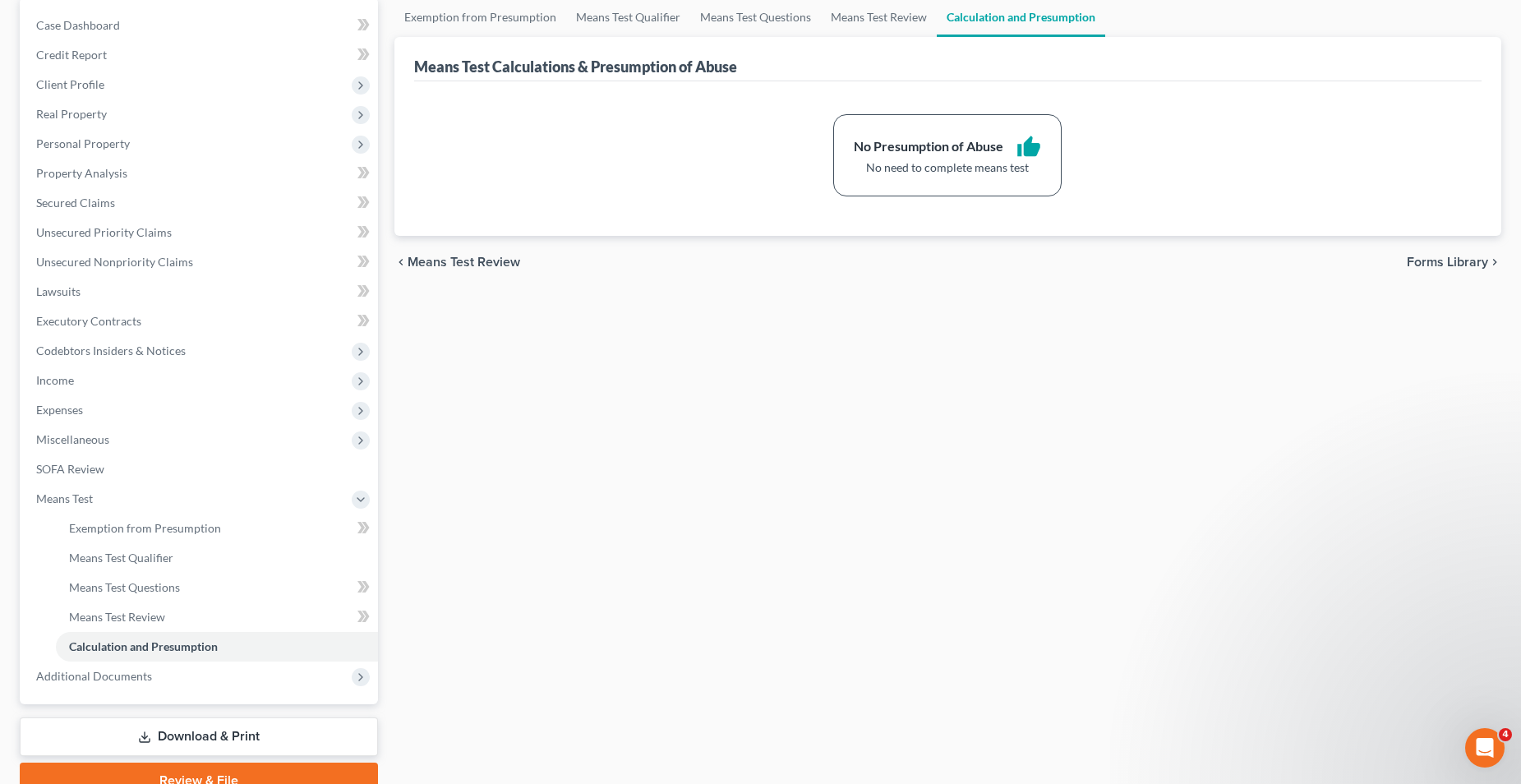
scroll to position [238, 0]
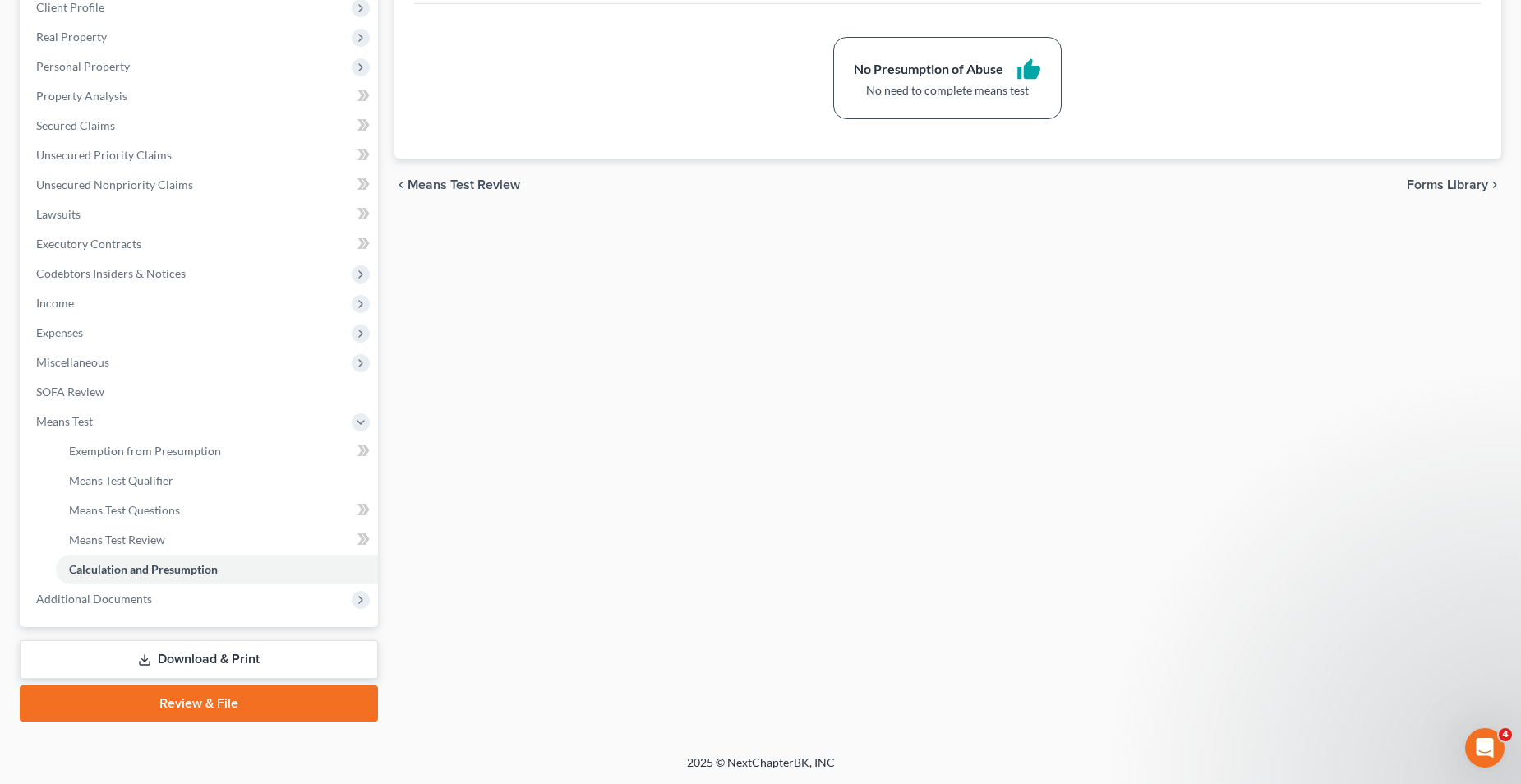
click at [1438, 186] on span "Forms Library" at bounding box center [1447, 184] width 81 height 13
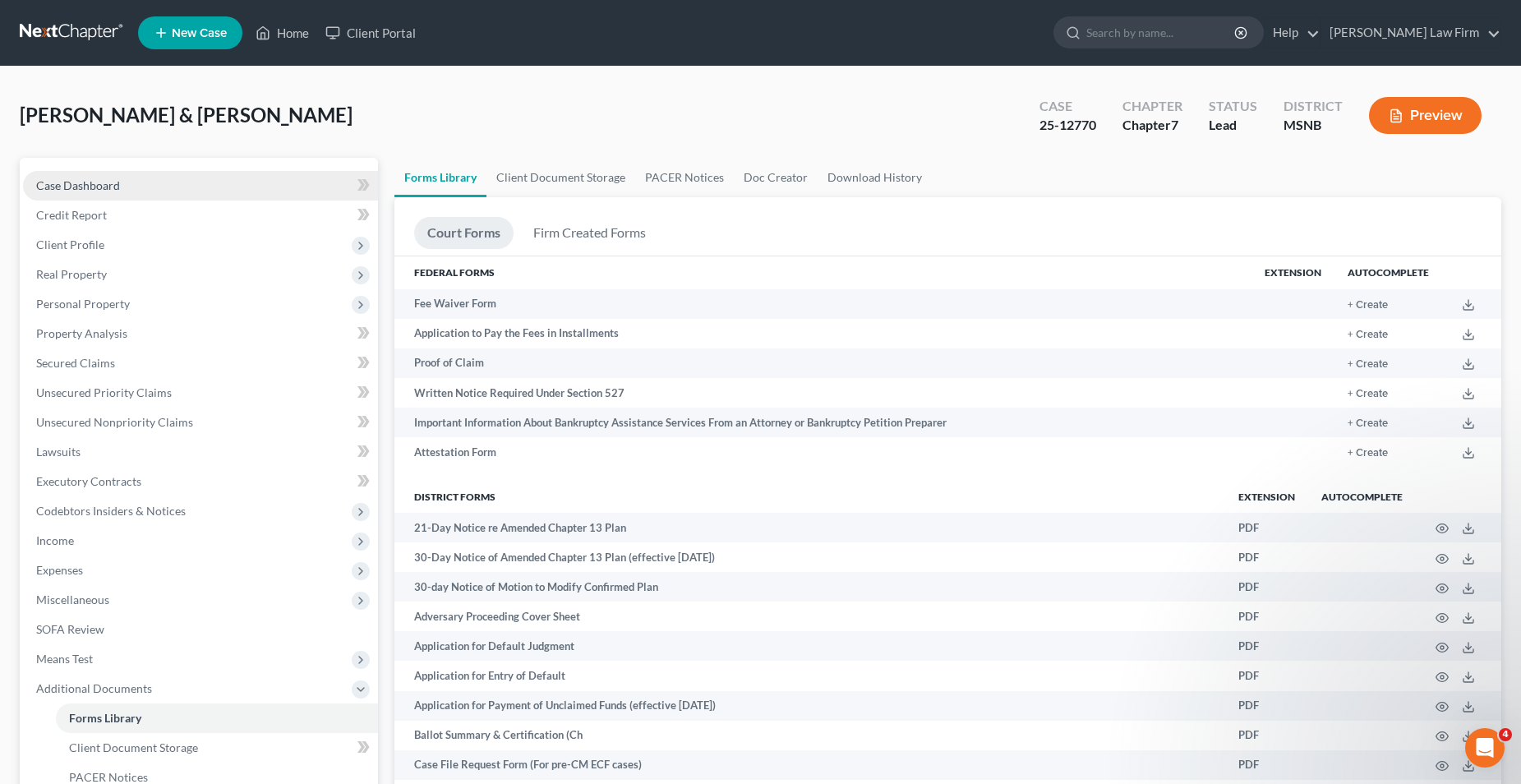
click at [143, 182] on link "Case Dashboard" at bounding box center [200, 186] width 355 height 30
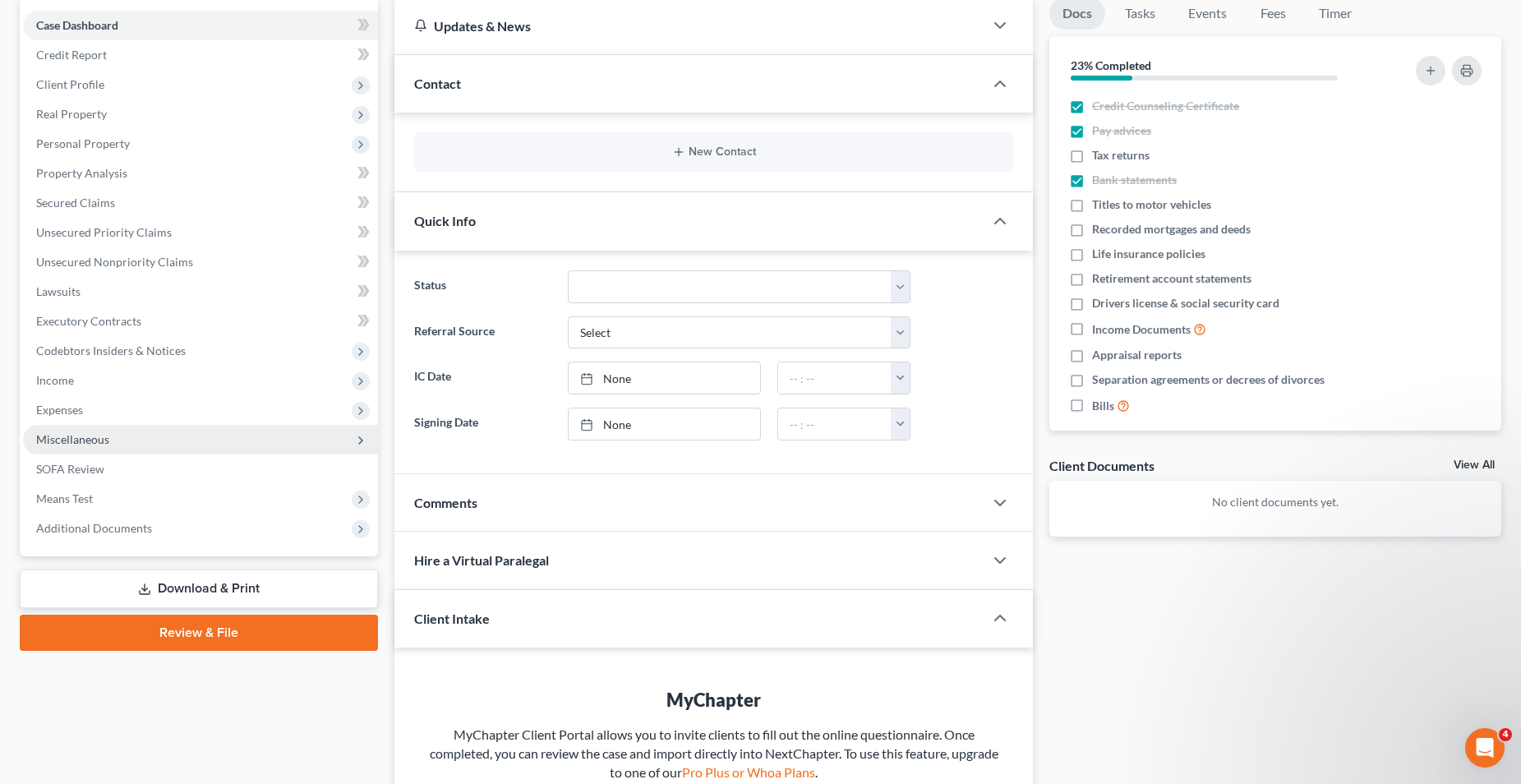
scroll to position [164, 0]
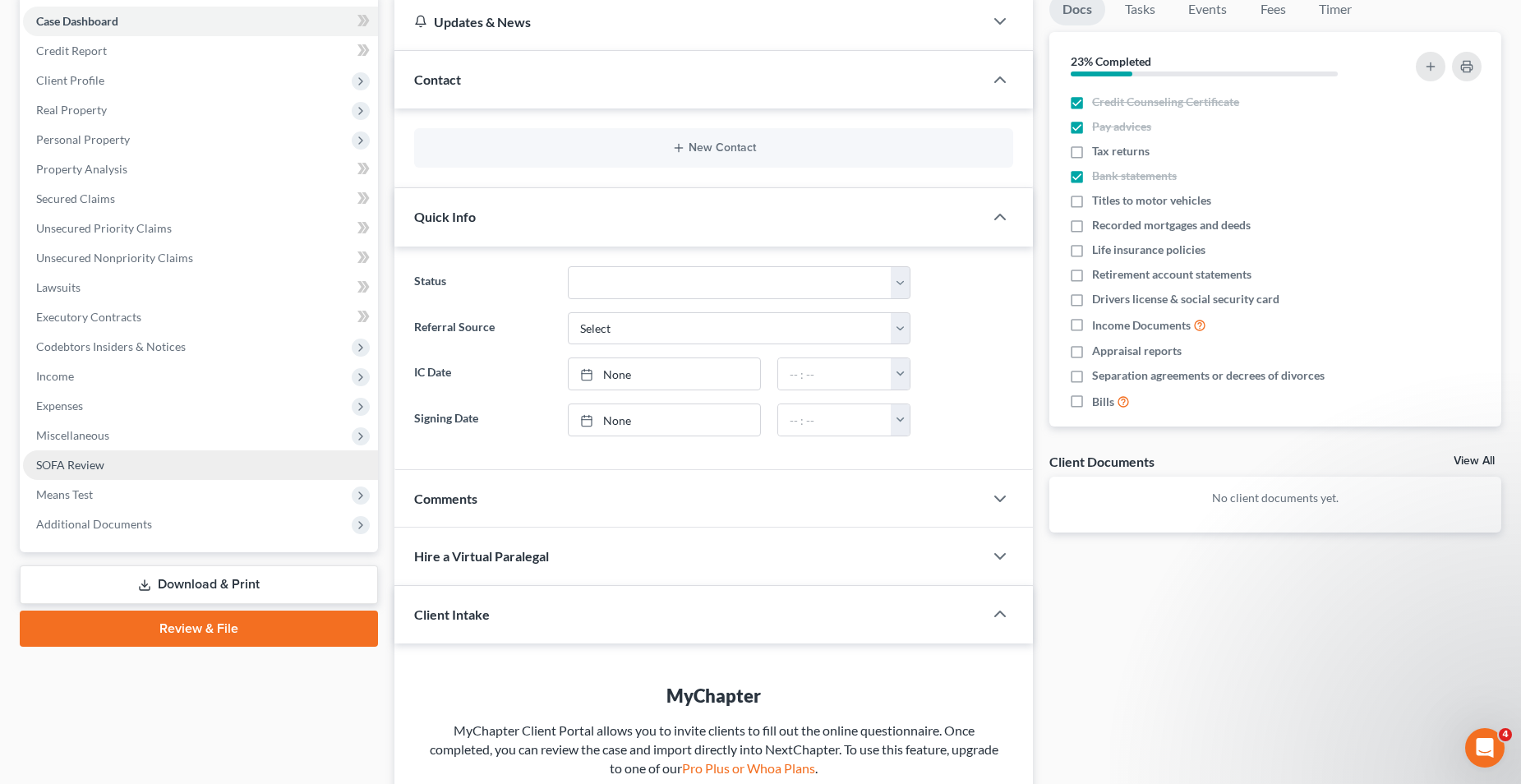
click at [93, 460] on span "SOFA Review" at bounding box center [70, 465] width 68 height 14
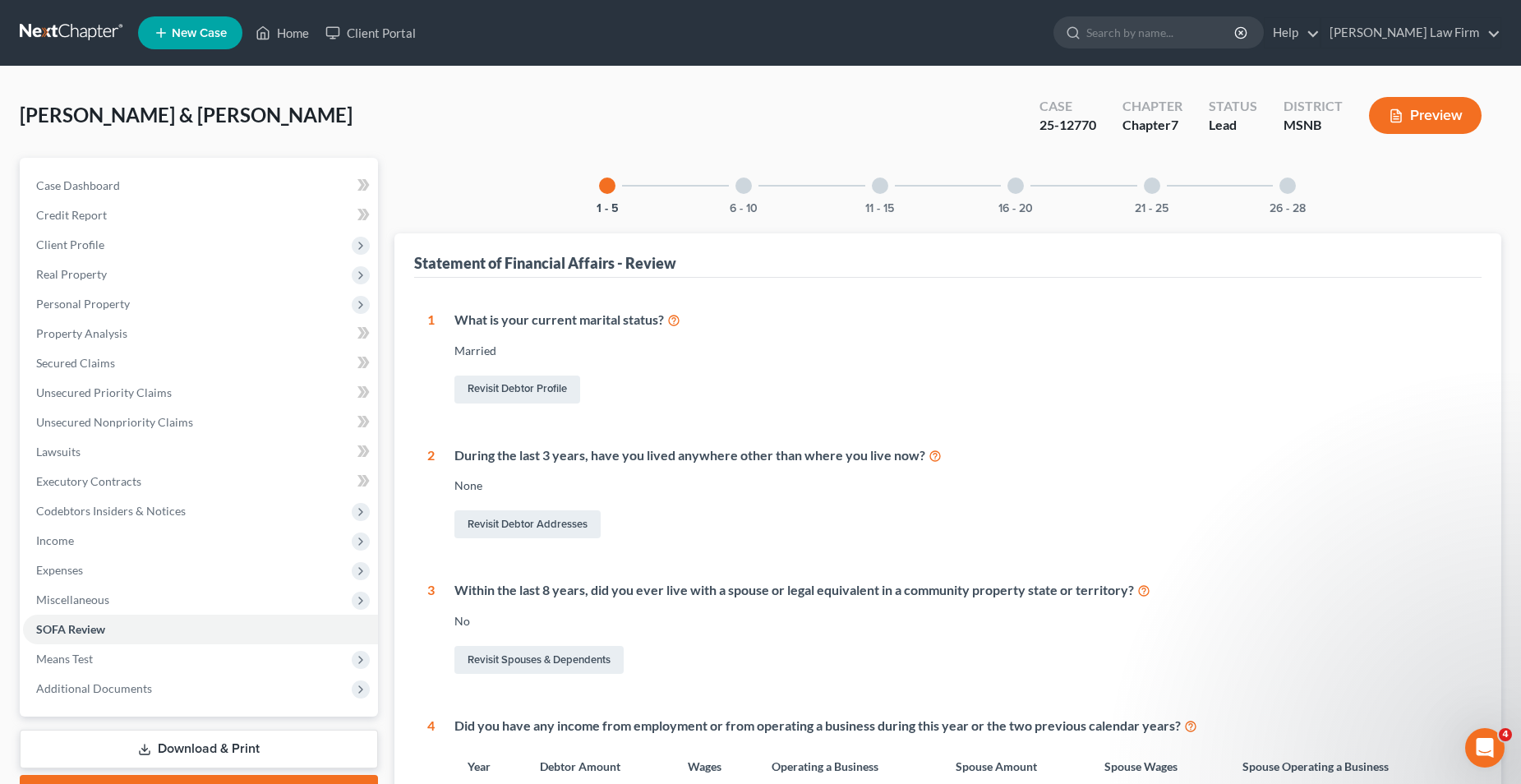
scroll to position [13, 0]
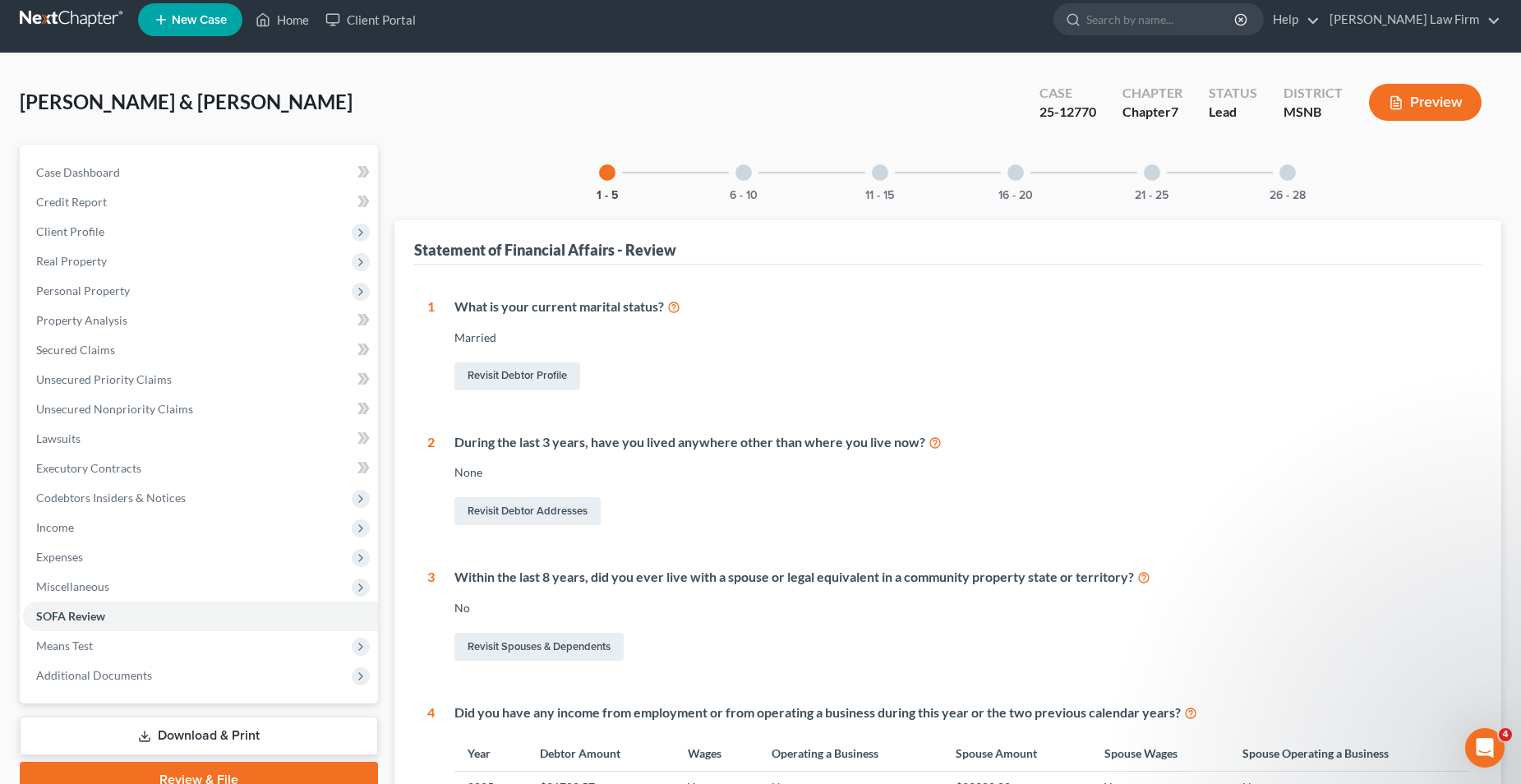
click at [747, 173] on div at bounding box center [744, 172] width 16 height 16
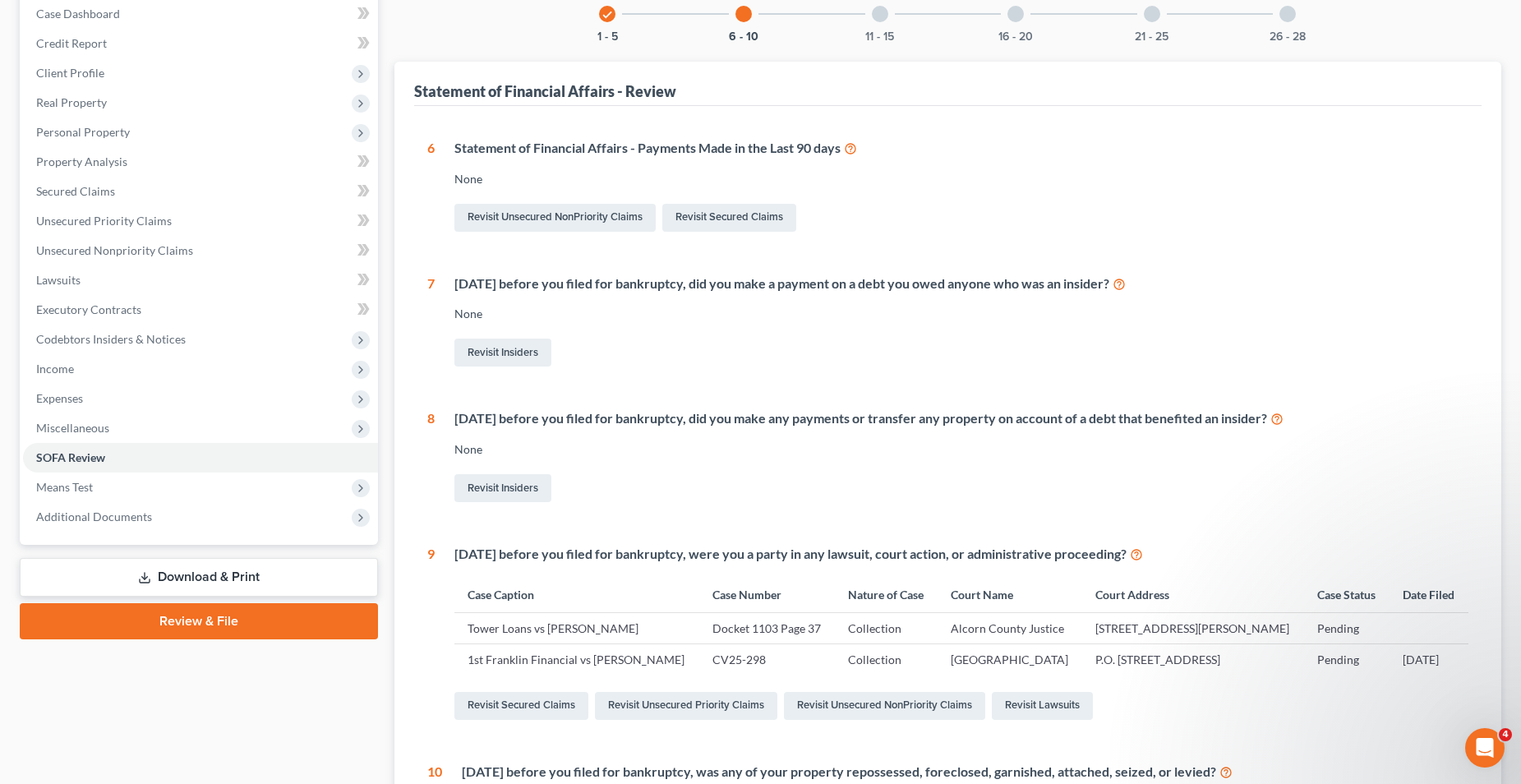
scroll to position [0, 0]
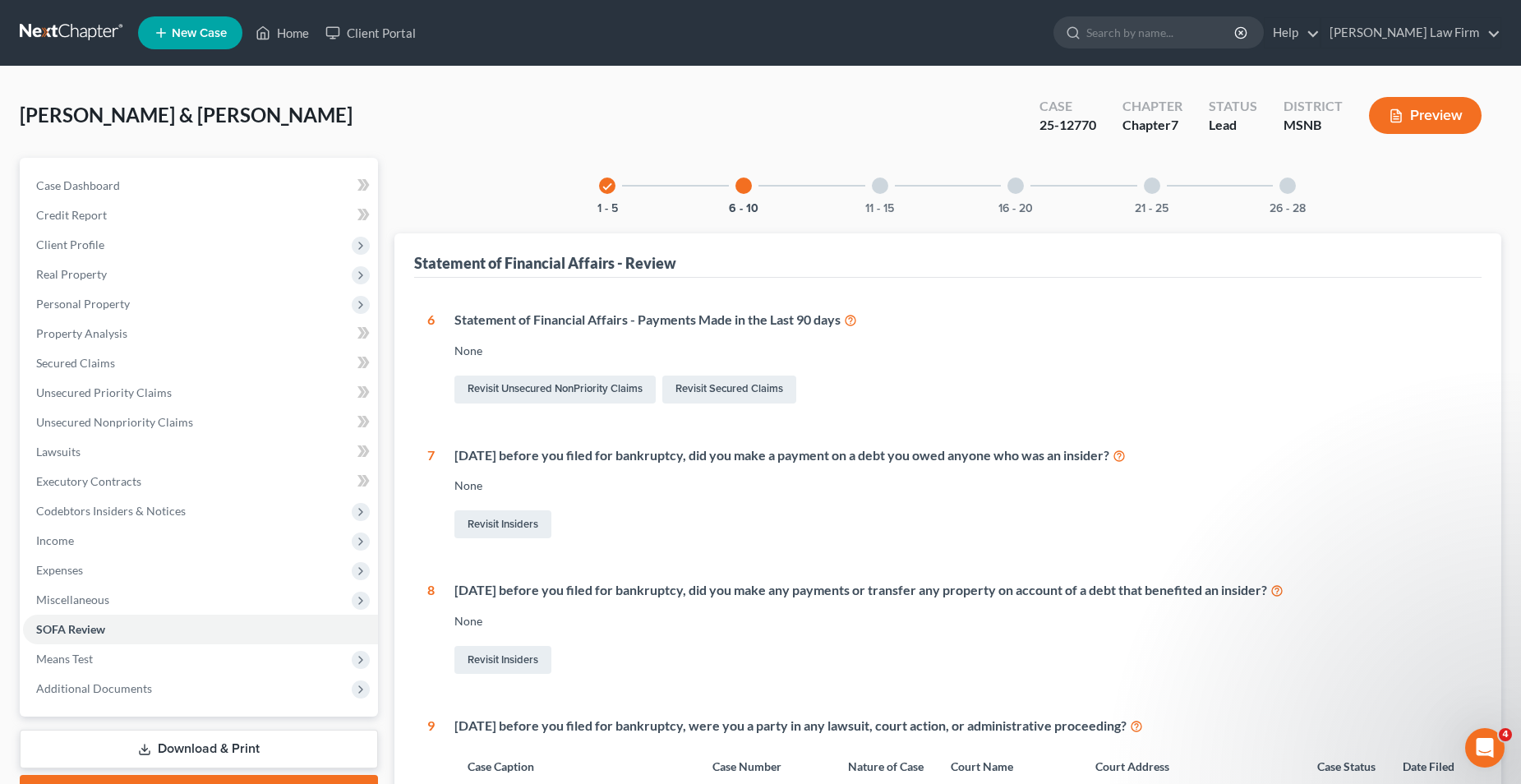
click at [885, 188] on div at bounding box center [880, 186] width 16 height 16
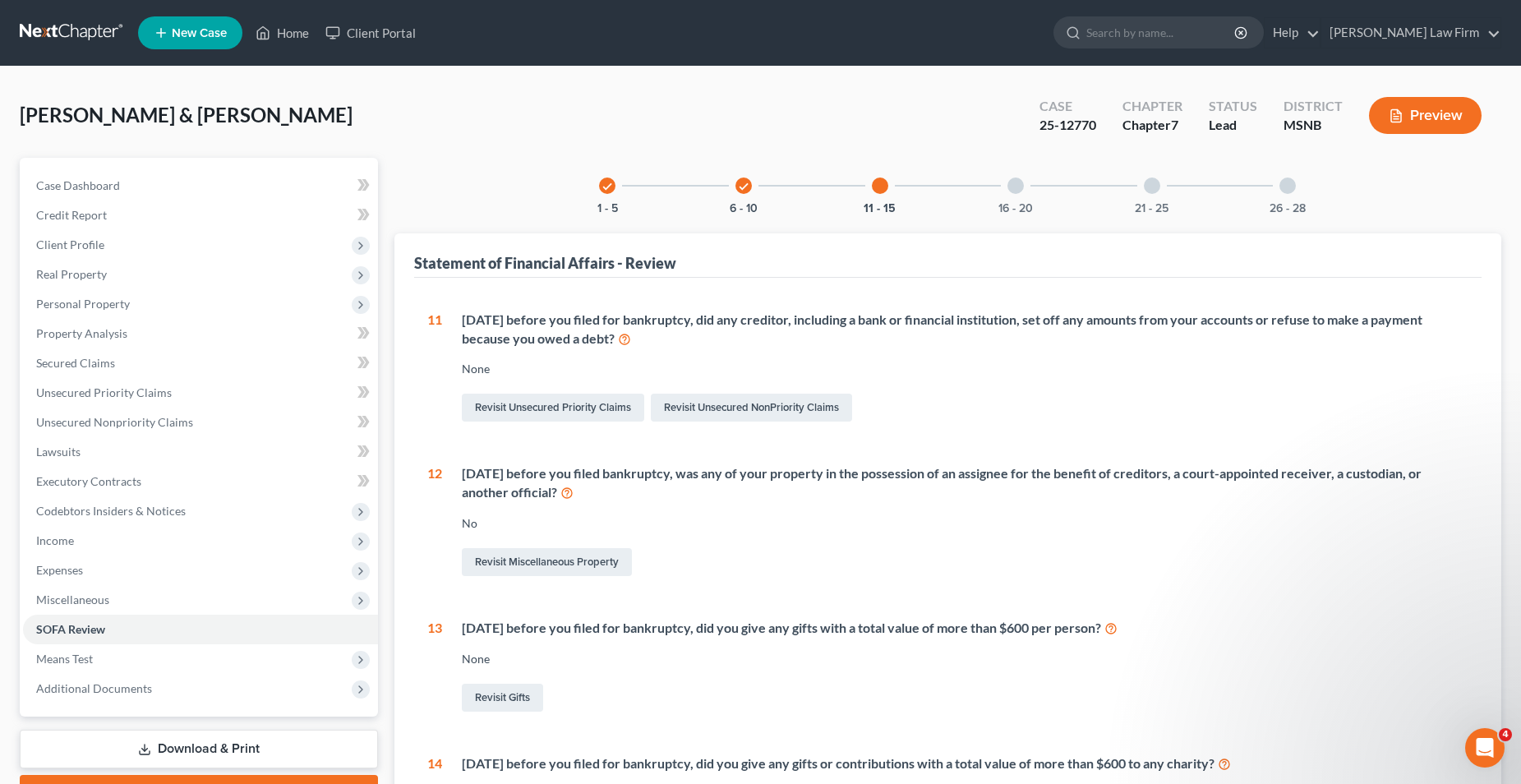
click at [1013, 187] on div at bounding box center [1016, 186] width 16 height 16
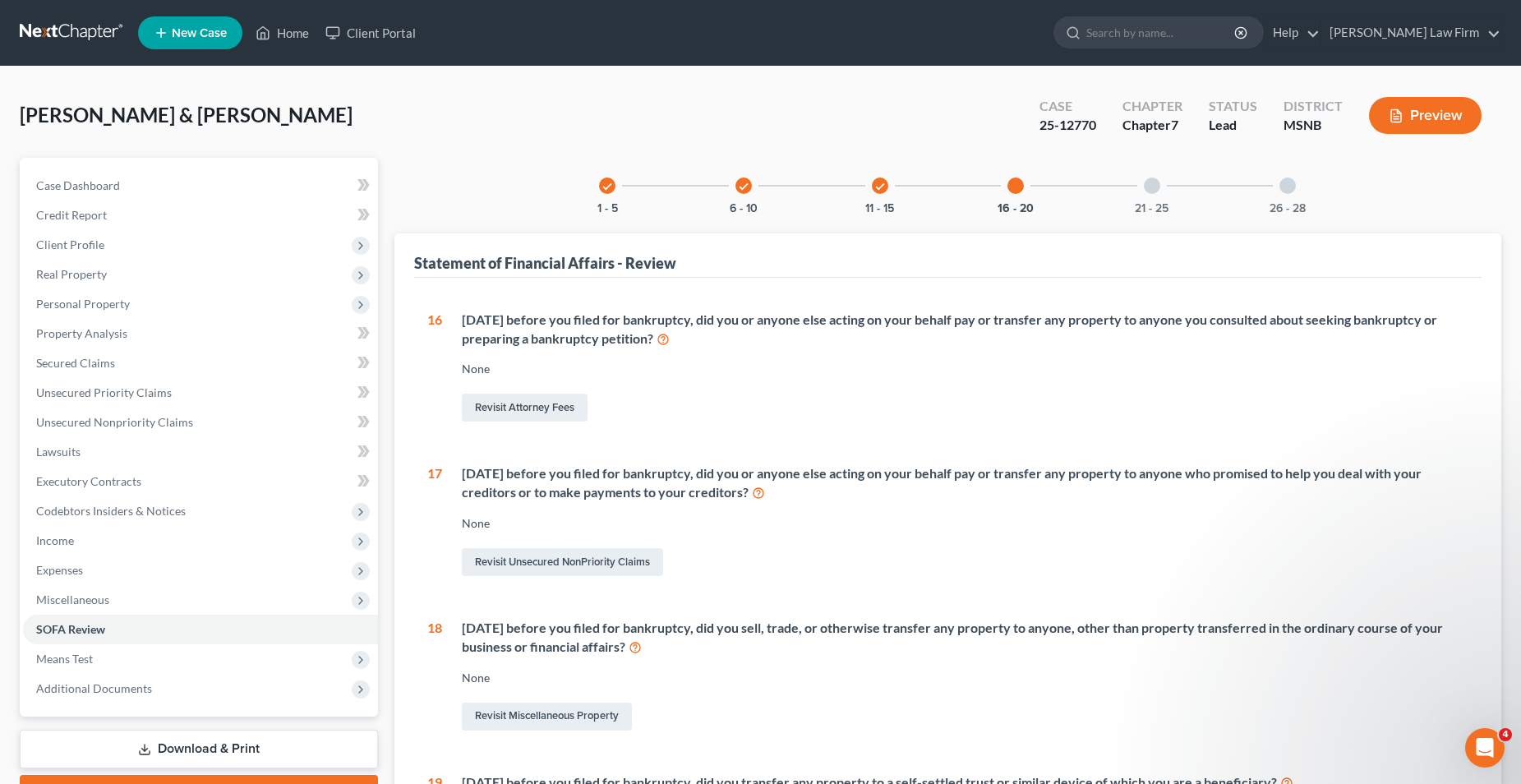
click at [1156, 184] on div at bounding box center [1152, 186] width 16 height 16
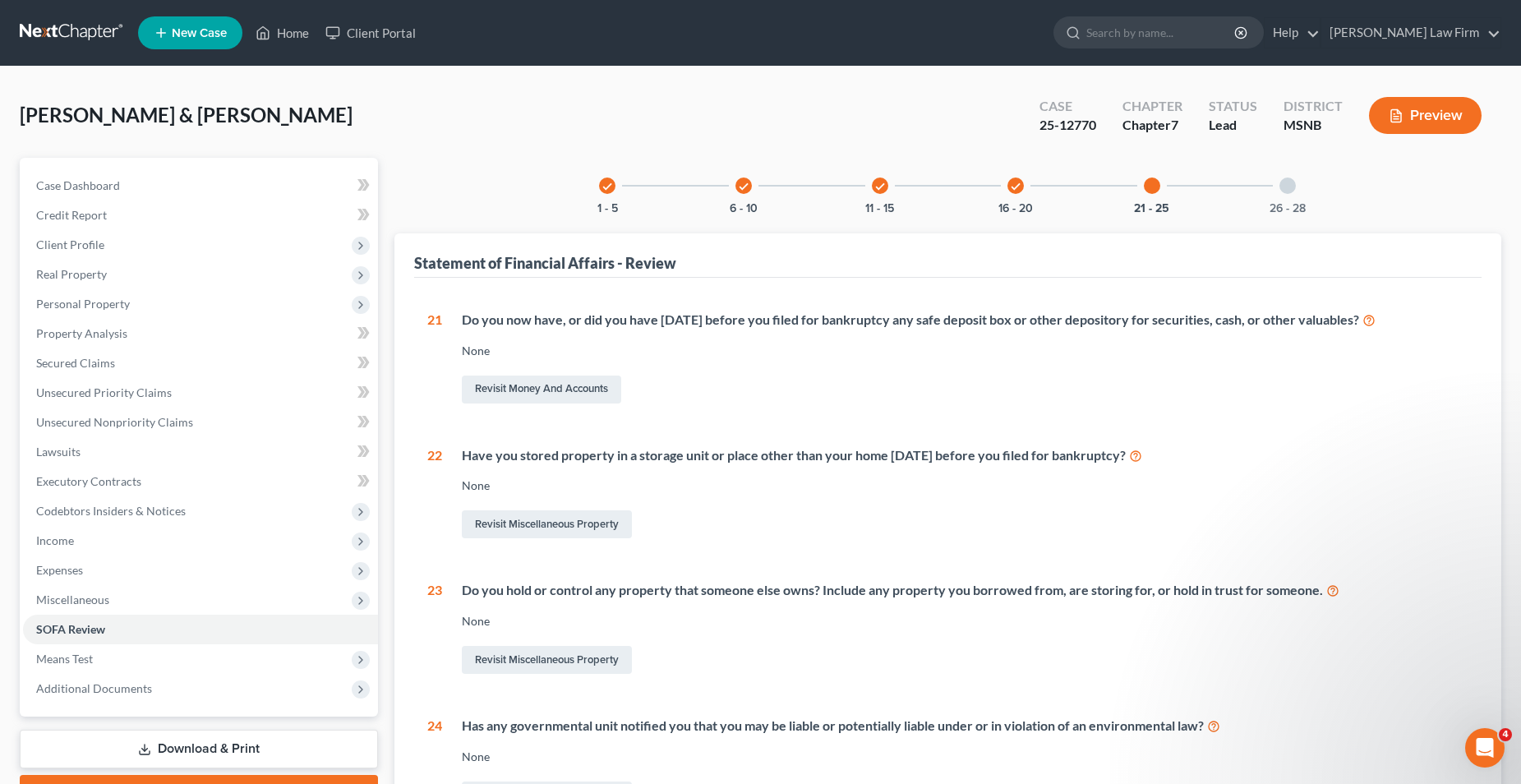
click at [1285, 188] on div at bounding box center [1288, 186] width 16 height 16
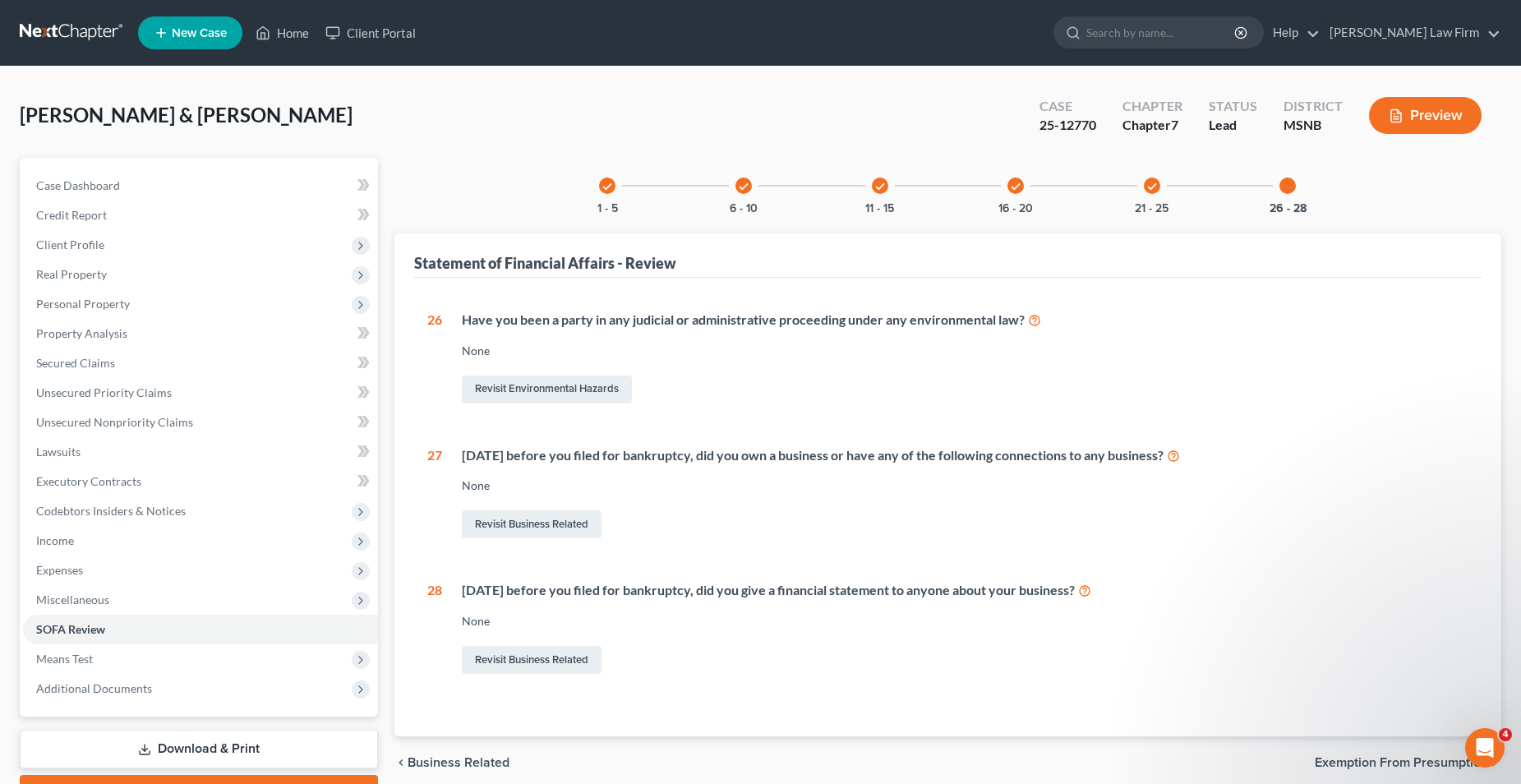
click at [746, 184] on icon "check" at bounding box center [744, 187] width 12 height 12
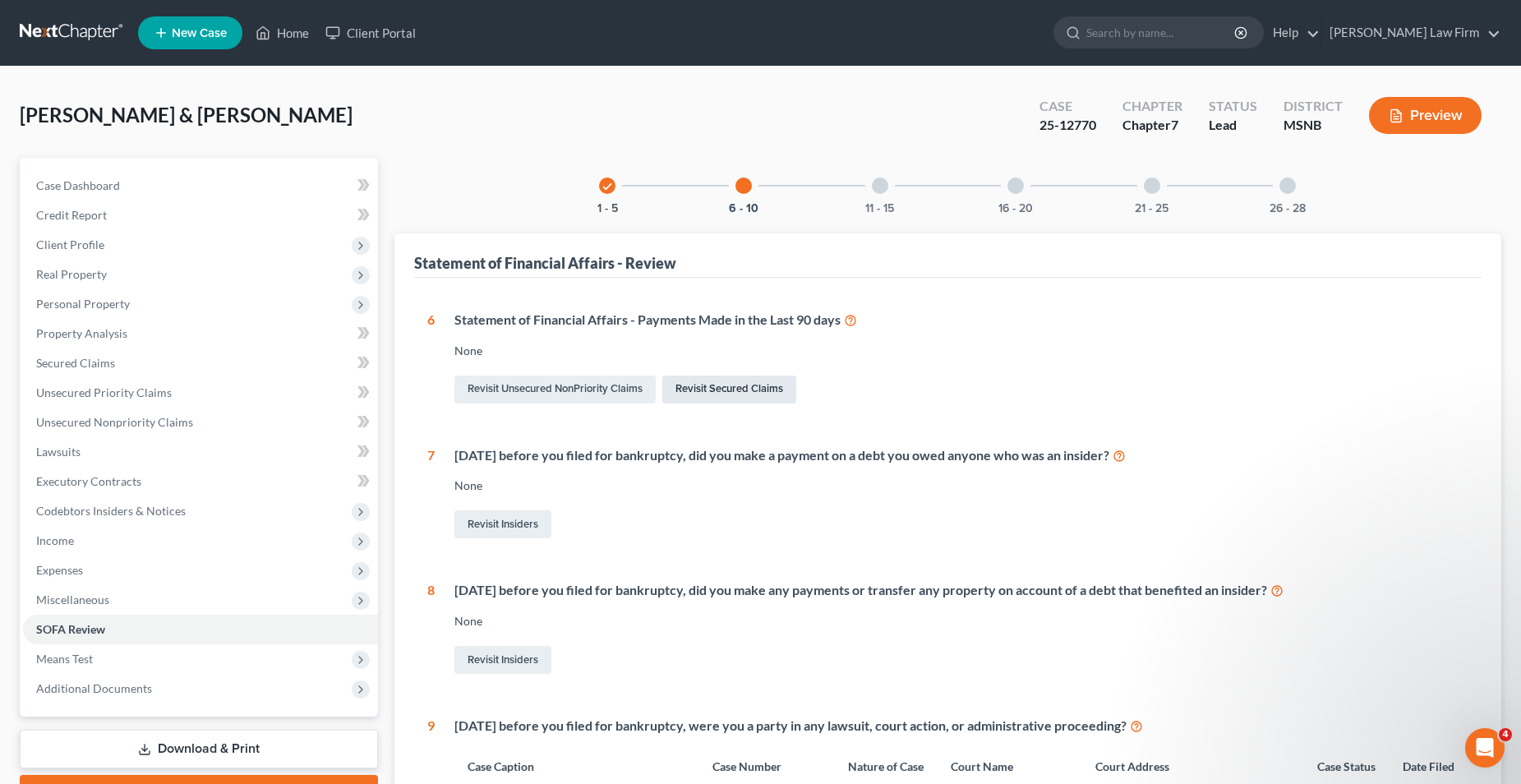
click at [717, 386] on link "Revisit Secured Claims" at bounding box center [729, 390] width 134 height 28
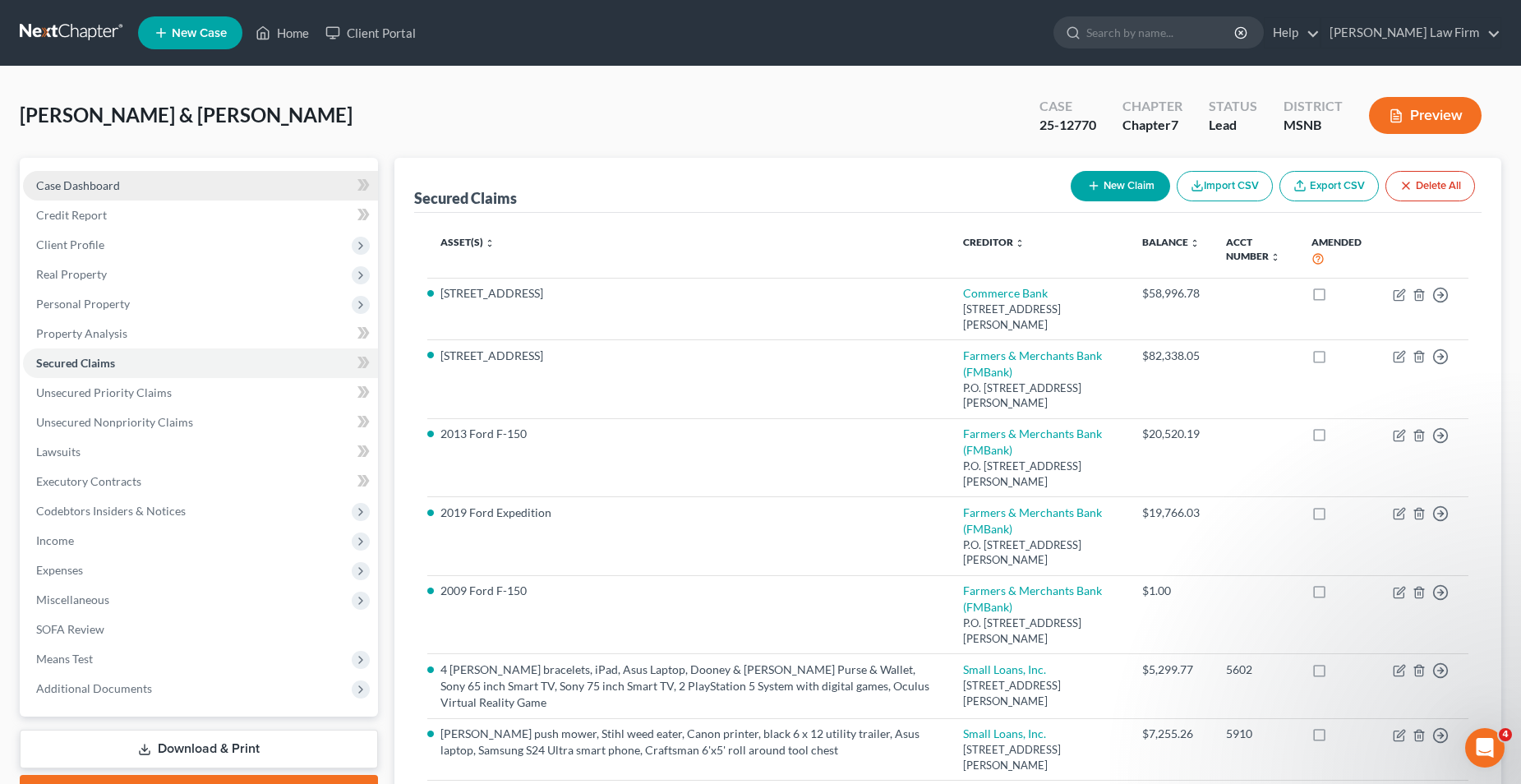
click at [113, 186] on span "Case Dashboard" at bounding box center [78, 185] width 84 height 14
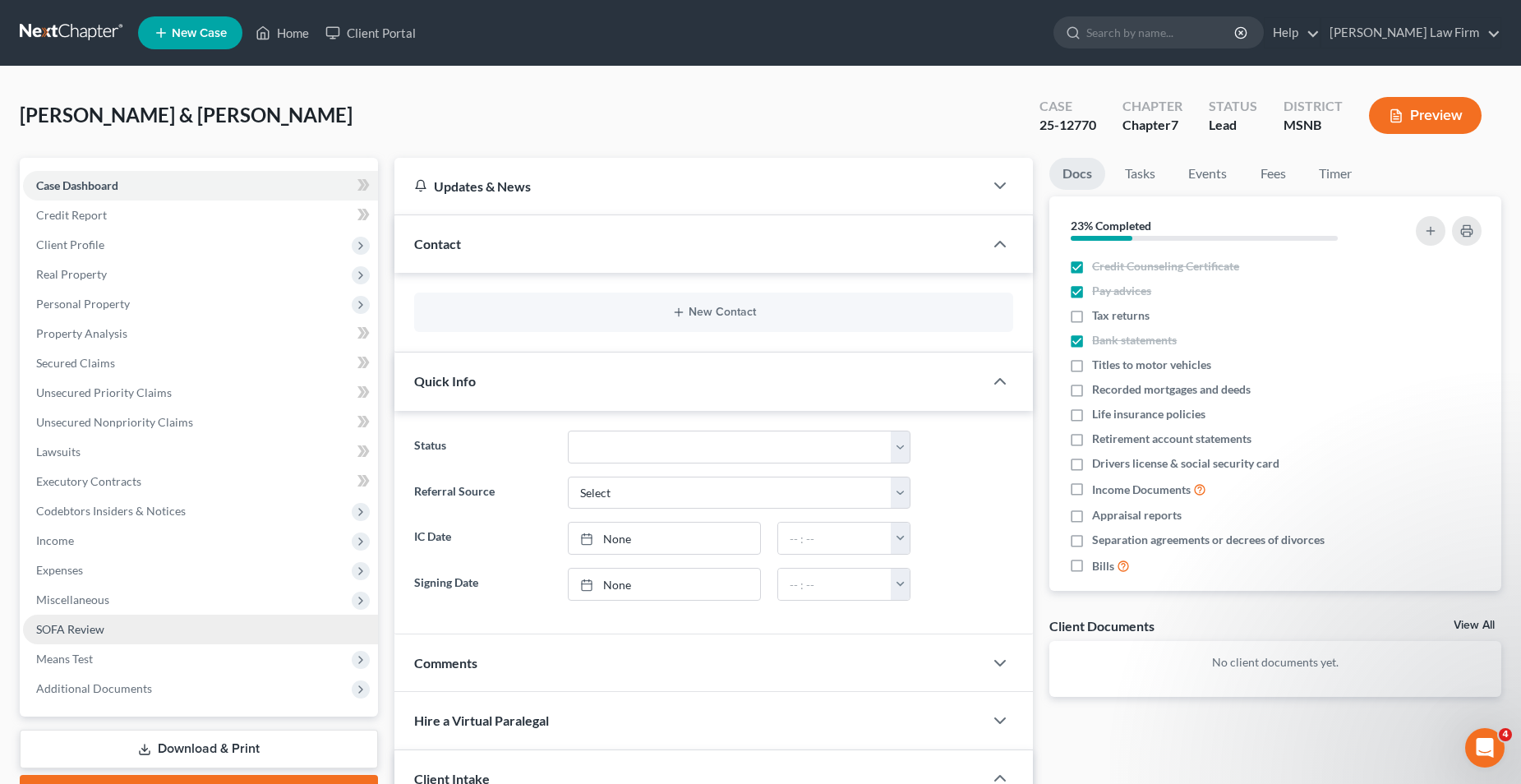
click at [93, 630] on span "SOFA Review" at bounding box center [70, 629] width 68 height 14
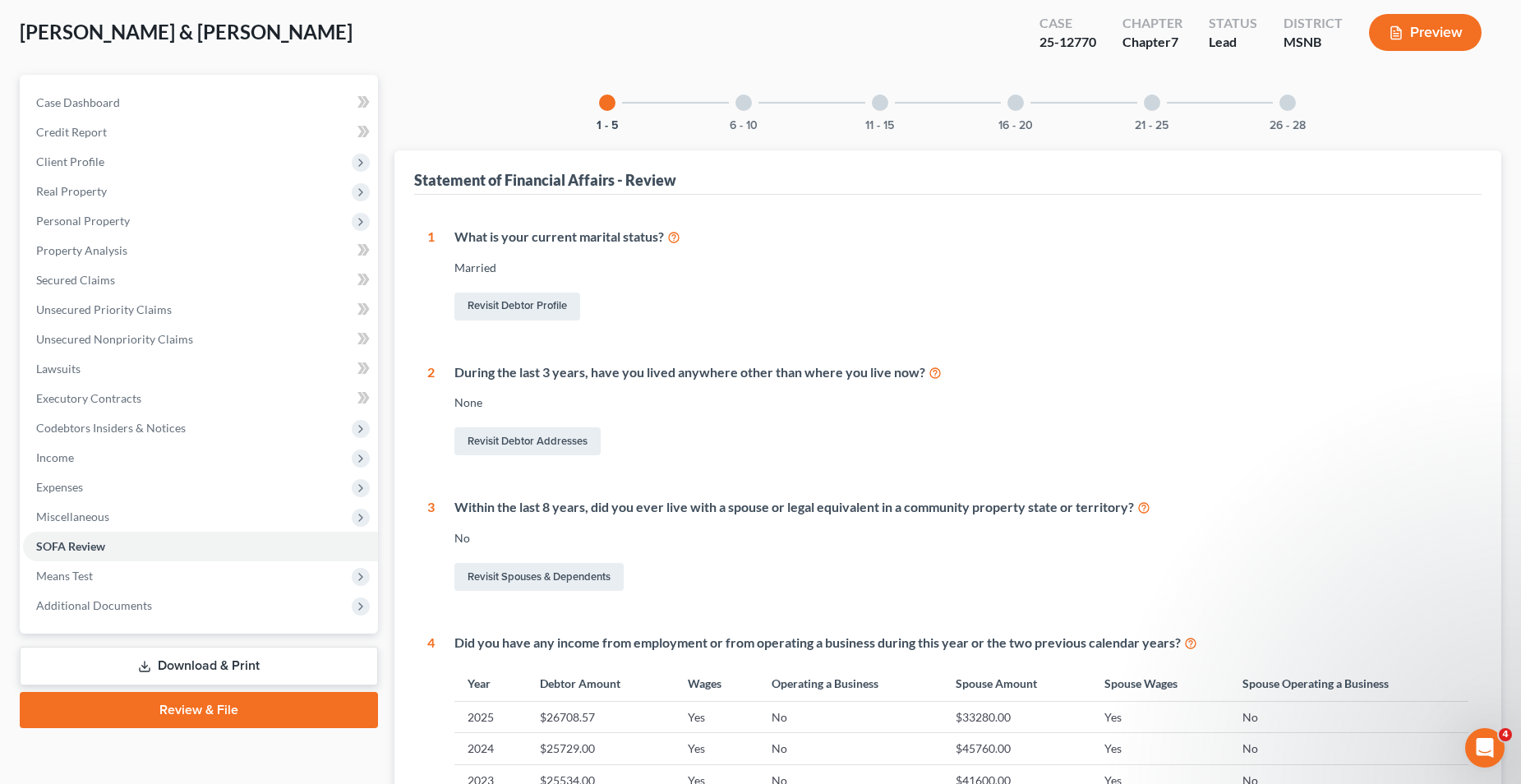
scroll to position [82, 0]
click at [743, 105] on div at bounding box center [744, 103] width 16 height 16
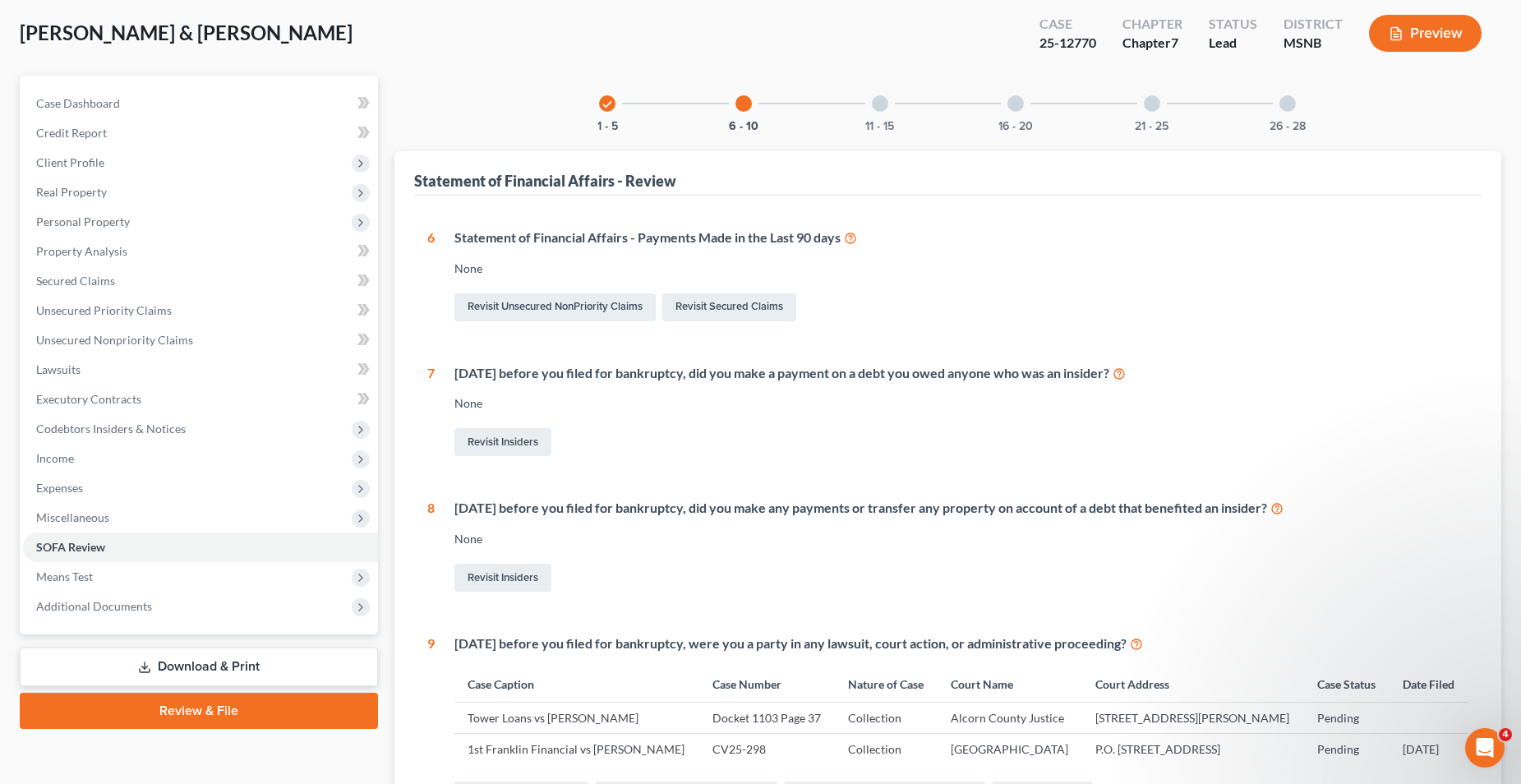
click at [472, 266] on div "None" at bounding box center [962, 269] width 1014 height 16
click at [852, 238] on icon at bounding box center [850, 237] width 13 height 16
click at [690, 314] on link "Revisit Secured Claims" at bounding box center [729, 307] width 134 height 28
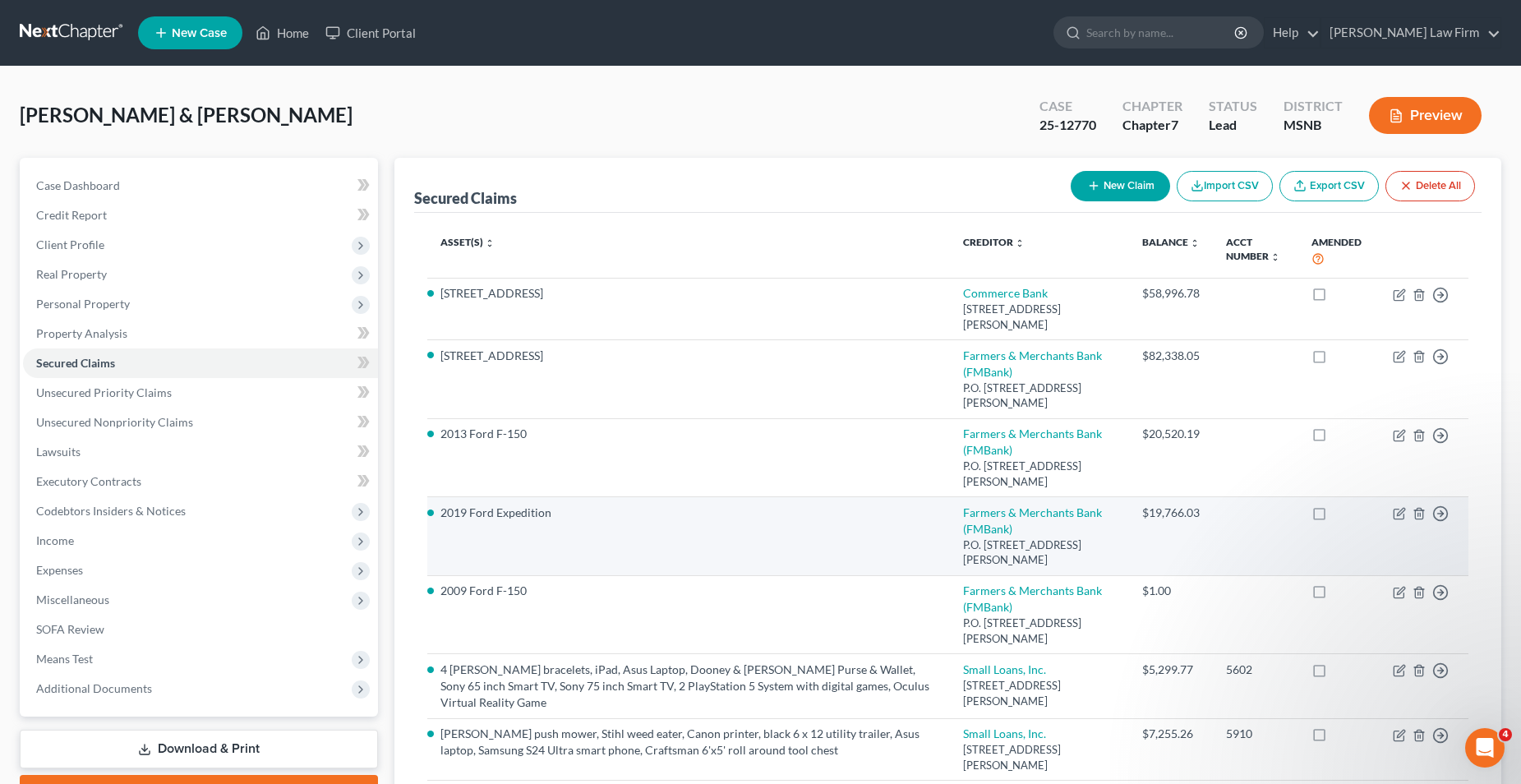
click at [1335, 517] on label at bounding box center [1335, 517] width 0 height 0
click at [1341, 515] on input "checkbox" at bounding box center [1346, 510] width 11 height 11
click at [1335, 517] on label at bounding box center [1335, 517] width 0 height 0
click at [1341, 513] on input "checkbox" at bounding box center [1346, 510] width 11 height 11
checkbox input "false"
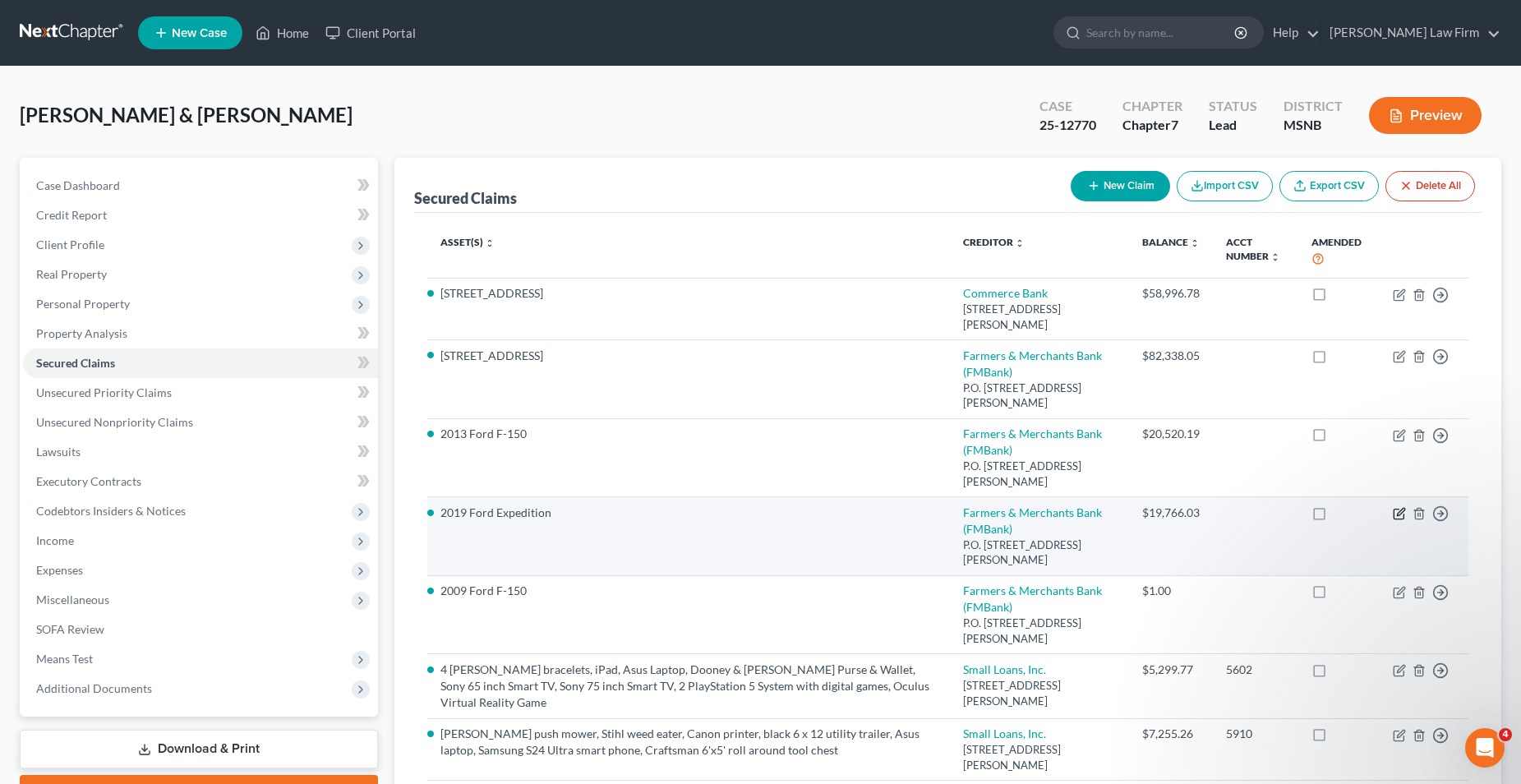
click at [1397, 515] on icon "button" at bounding box center [1400, 512] width 7 height 7
select select "25"
select select "3"
select select "2"
select select "1"
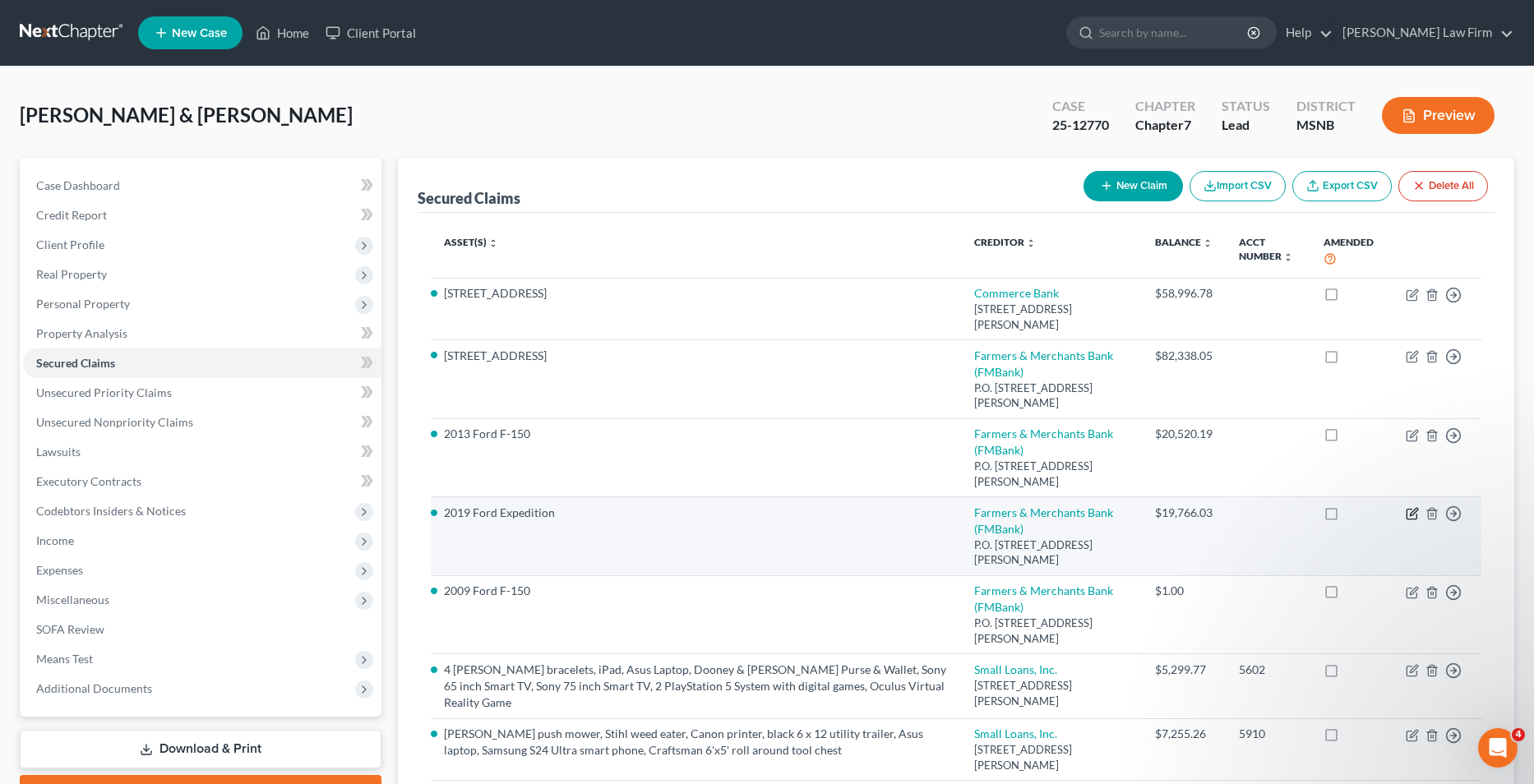
select select "0"
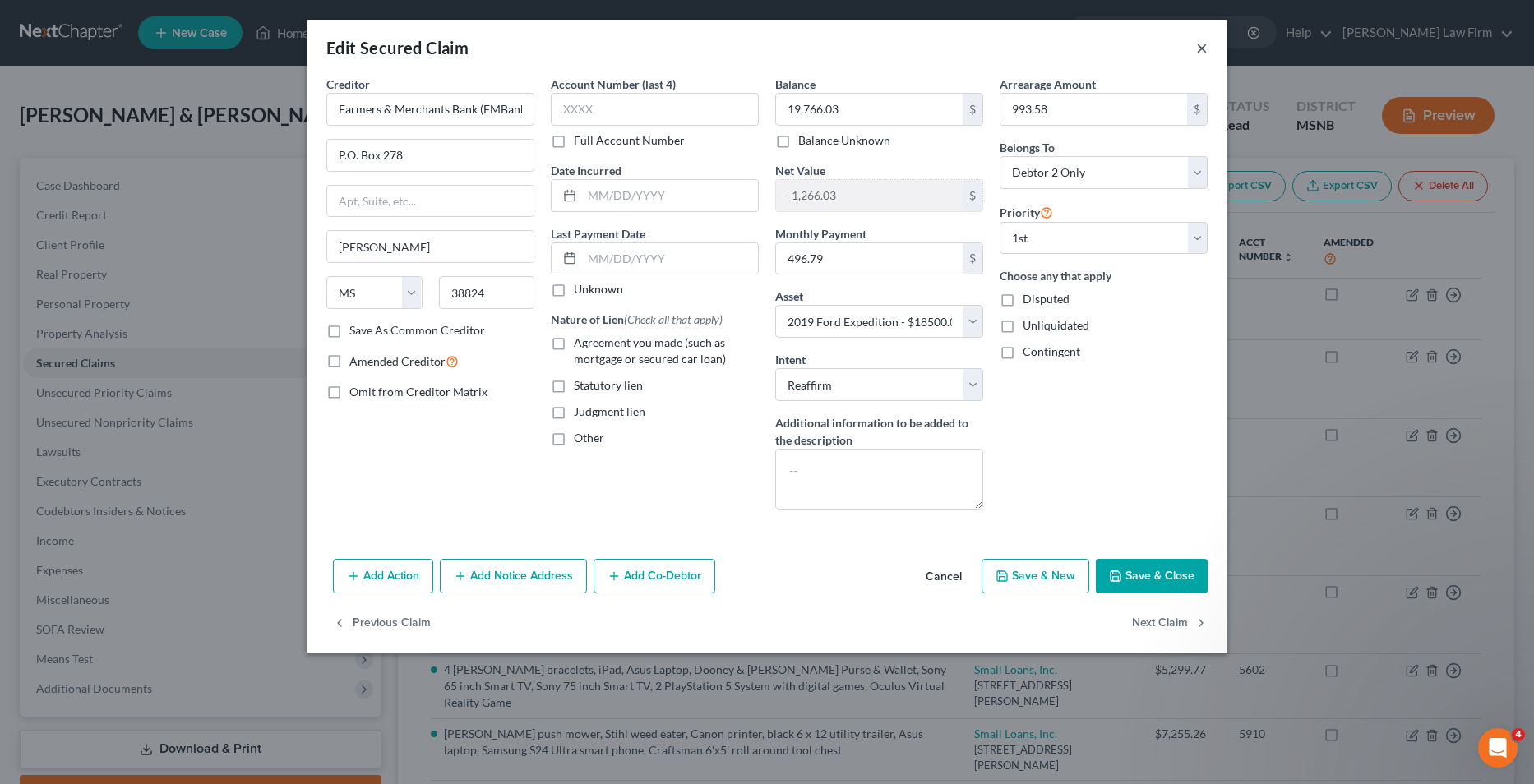
click at [1203, 40] on button "×" at bounding box center [1202, 48] width 12 height 20
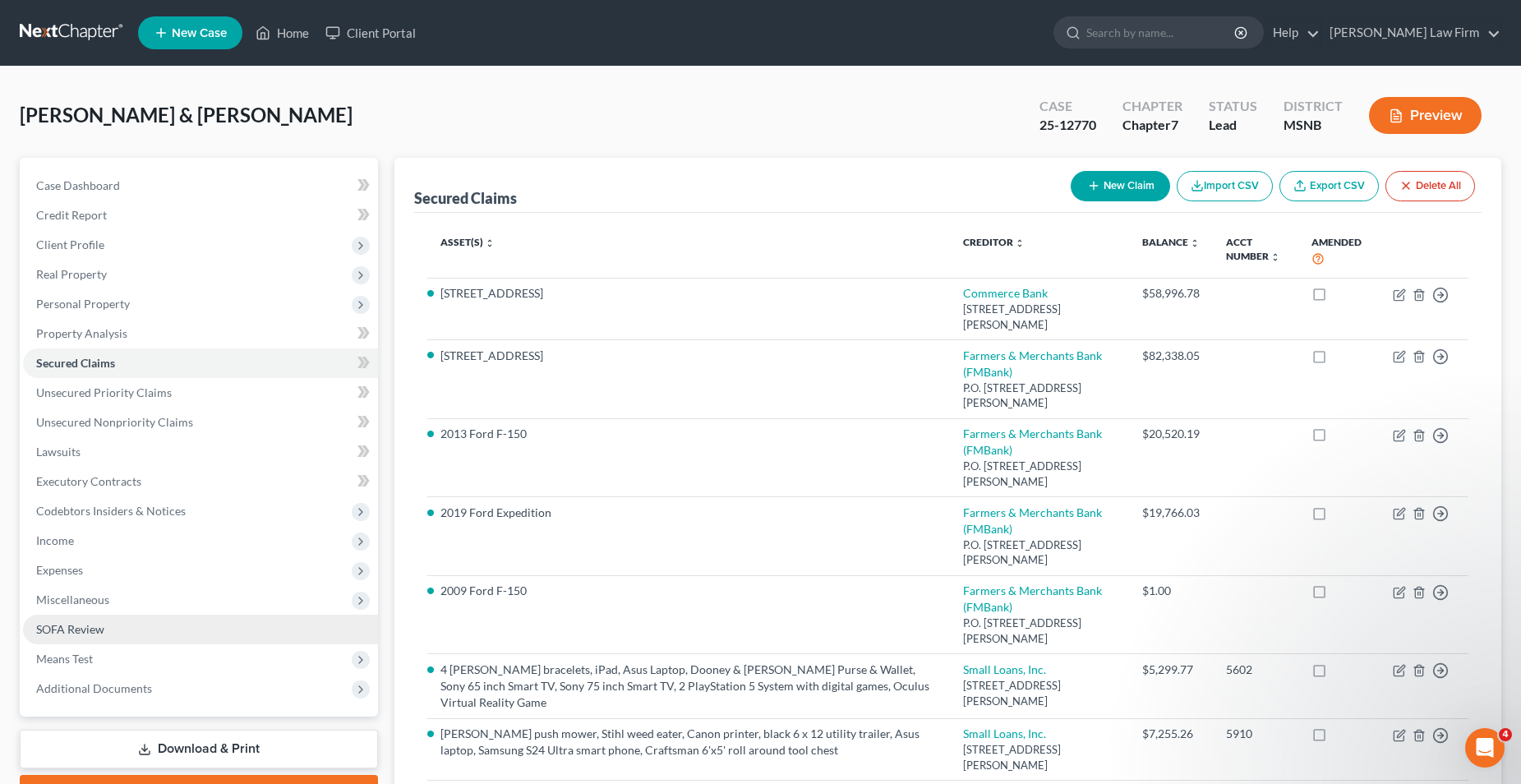
click at [72, 624] on span "SOFA Review" at bounding box center [70, 629] width 68 height 14
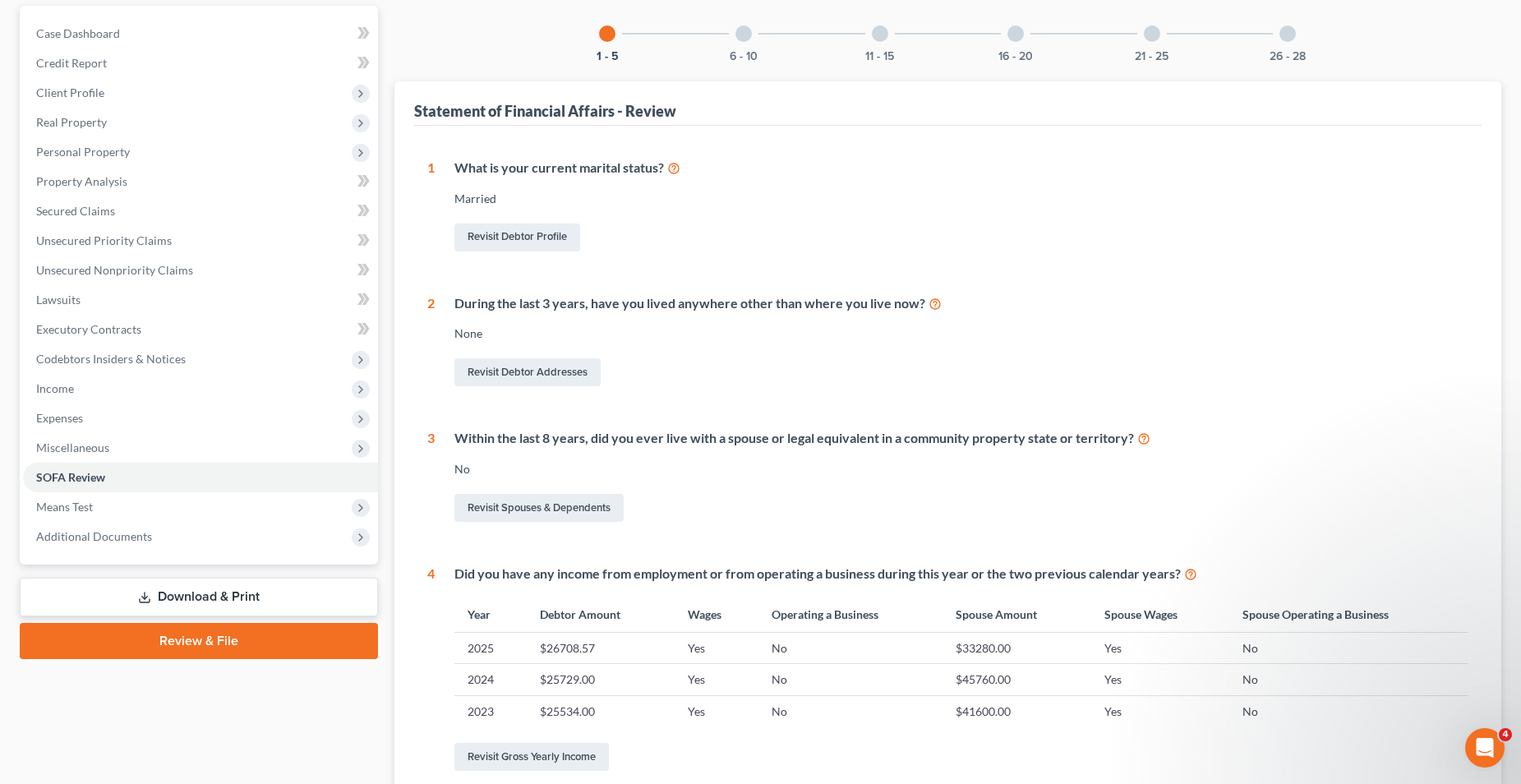
scroll to position [452, 0]
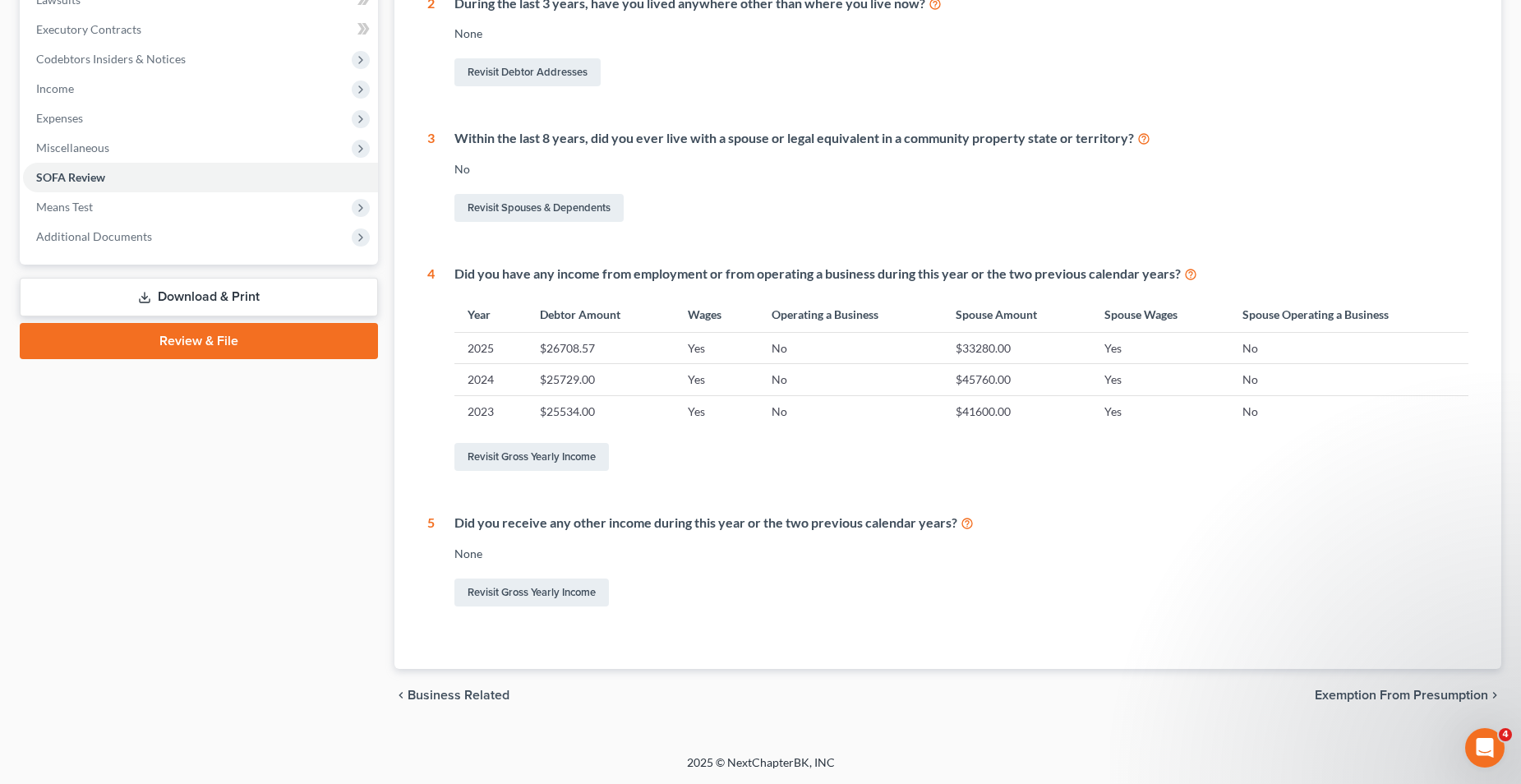
click at [1442, 694] on span "Exemption from Presumption" at bounding box center [1401, 695] width 173 height 13
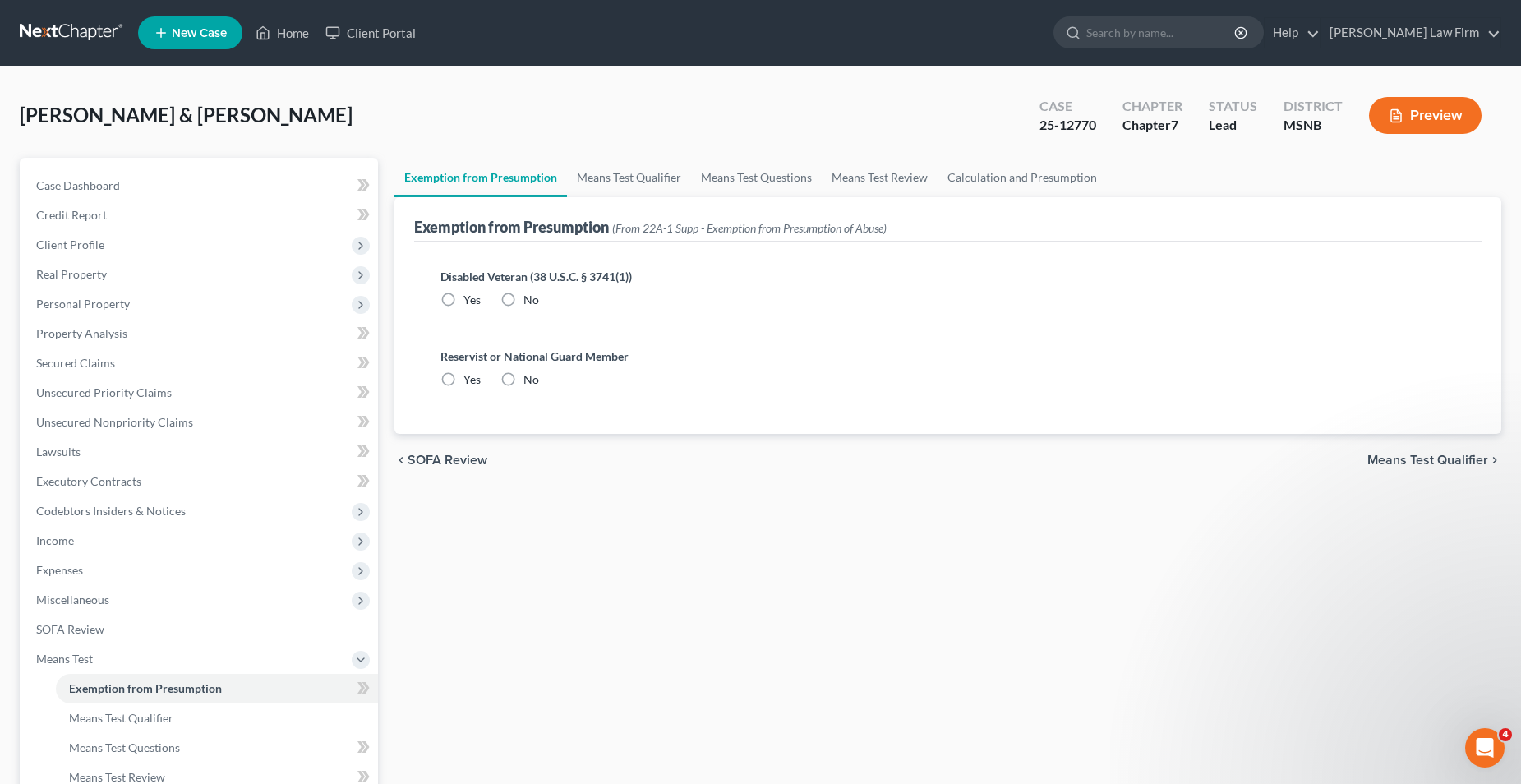
radio input "true"
click at [976, 173] on link "Calculation and Presumption" at bounding box center [1022, 177] width 169 height 39
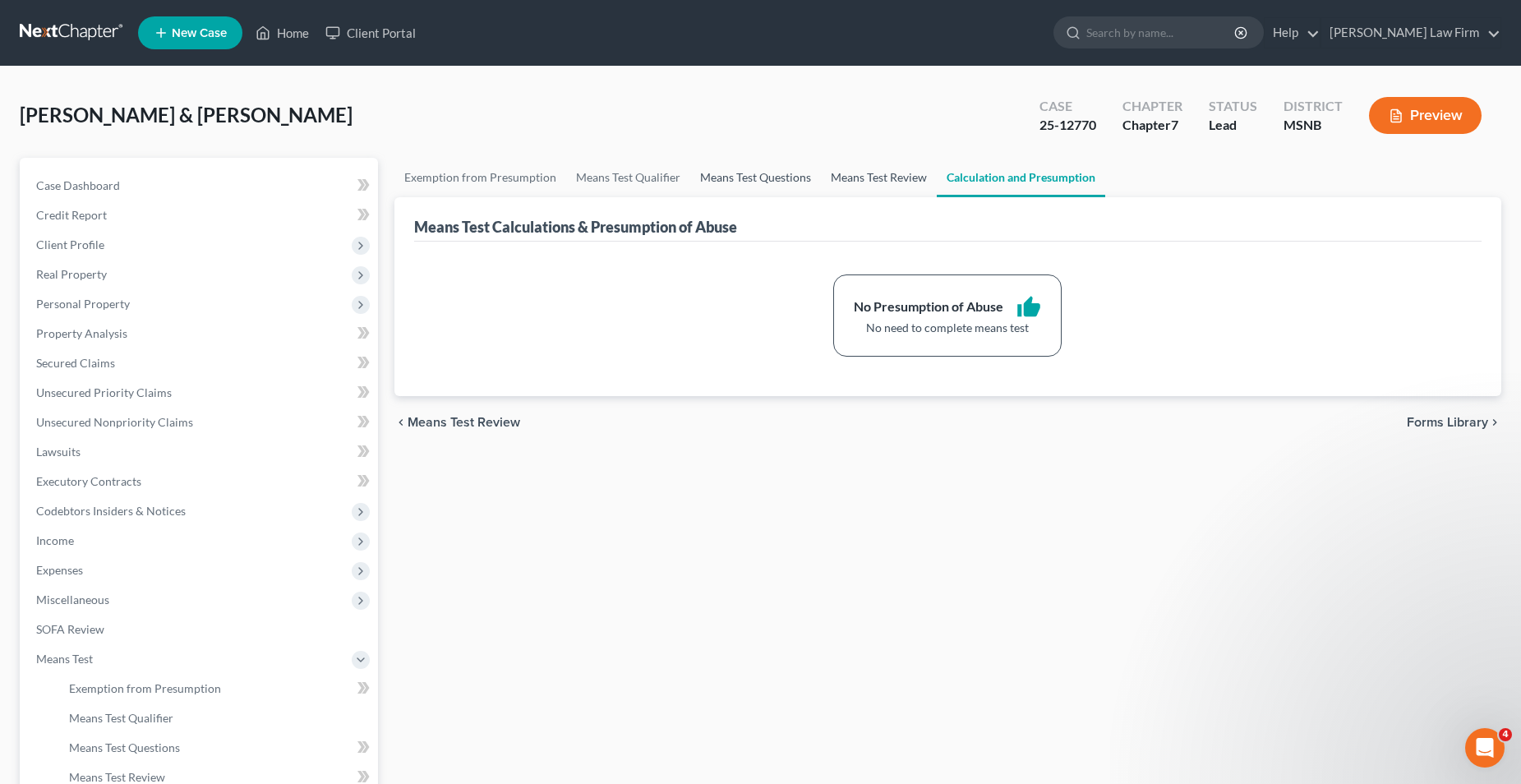
click at [884, 176] on link "Means Test Review" at bounding box center [879, 177] width 116 height 39
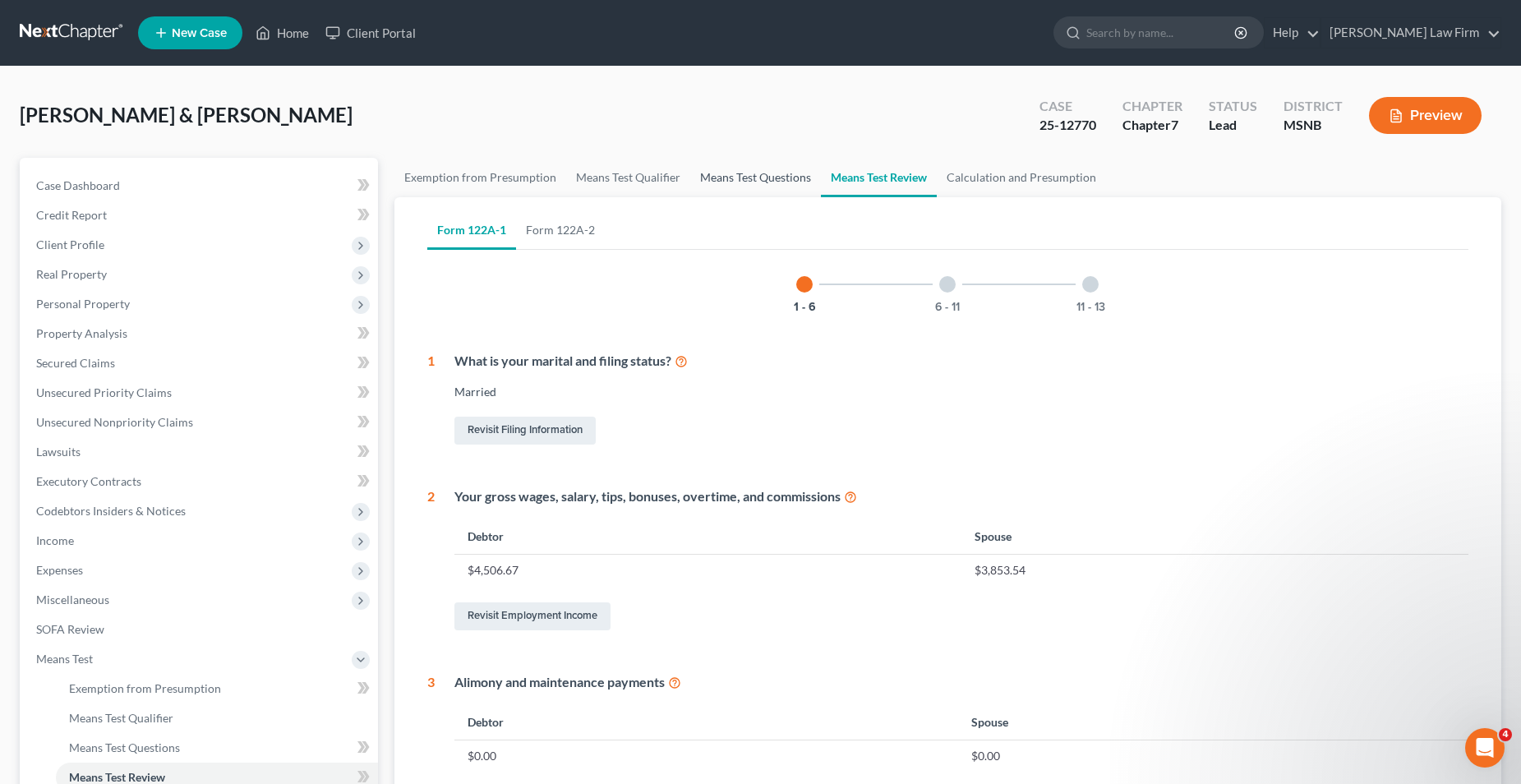
click at [766, 179] on link "Means Test Questions" at bounding box center [755, 177] width 131 height 39
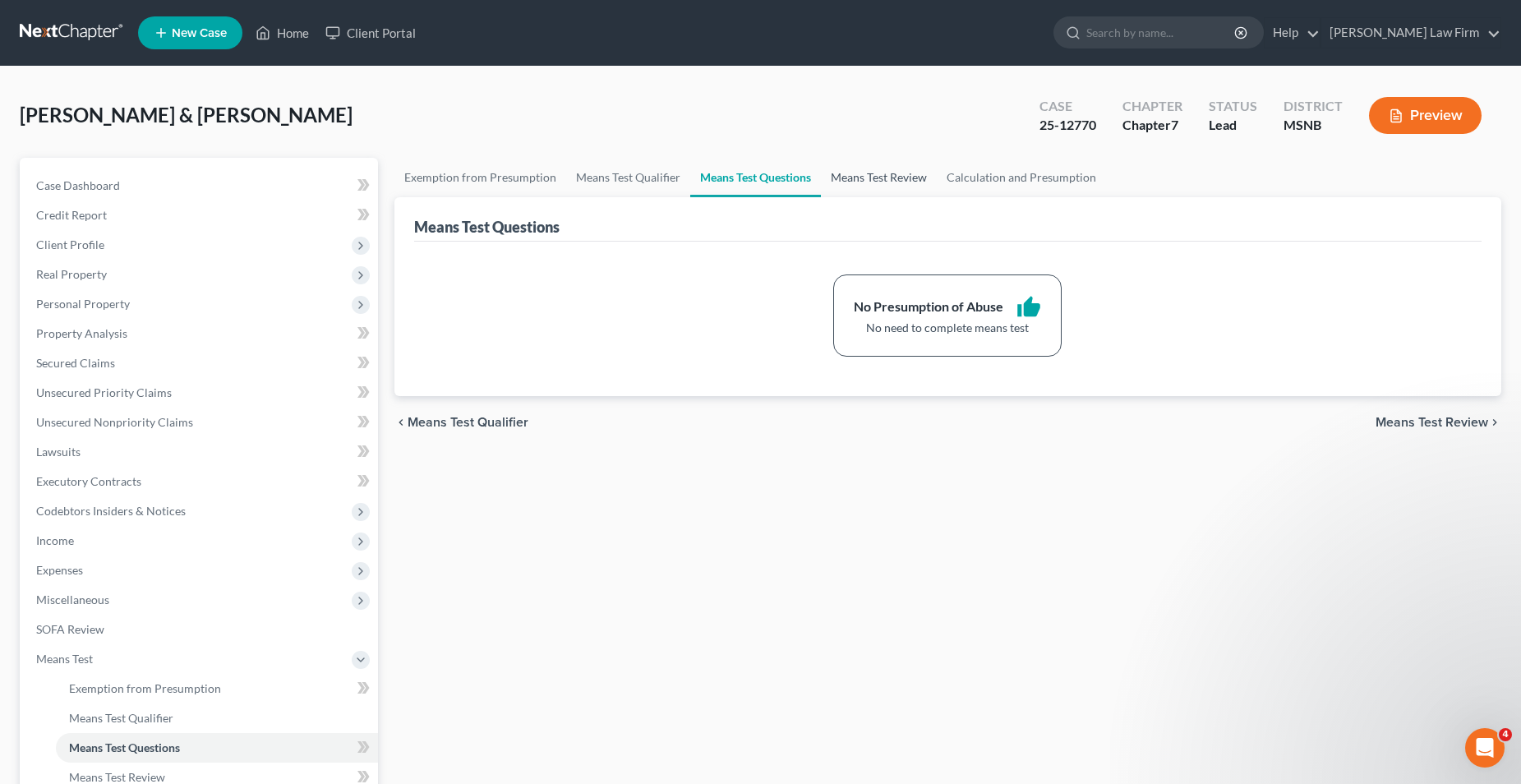
click at [861, 176] on link "Means Test Review" at bounding box center [879, 177] width 116 height 39
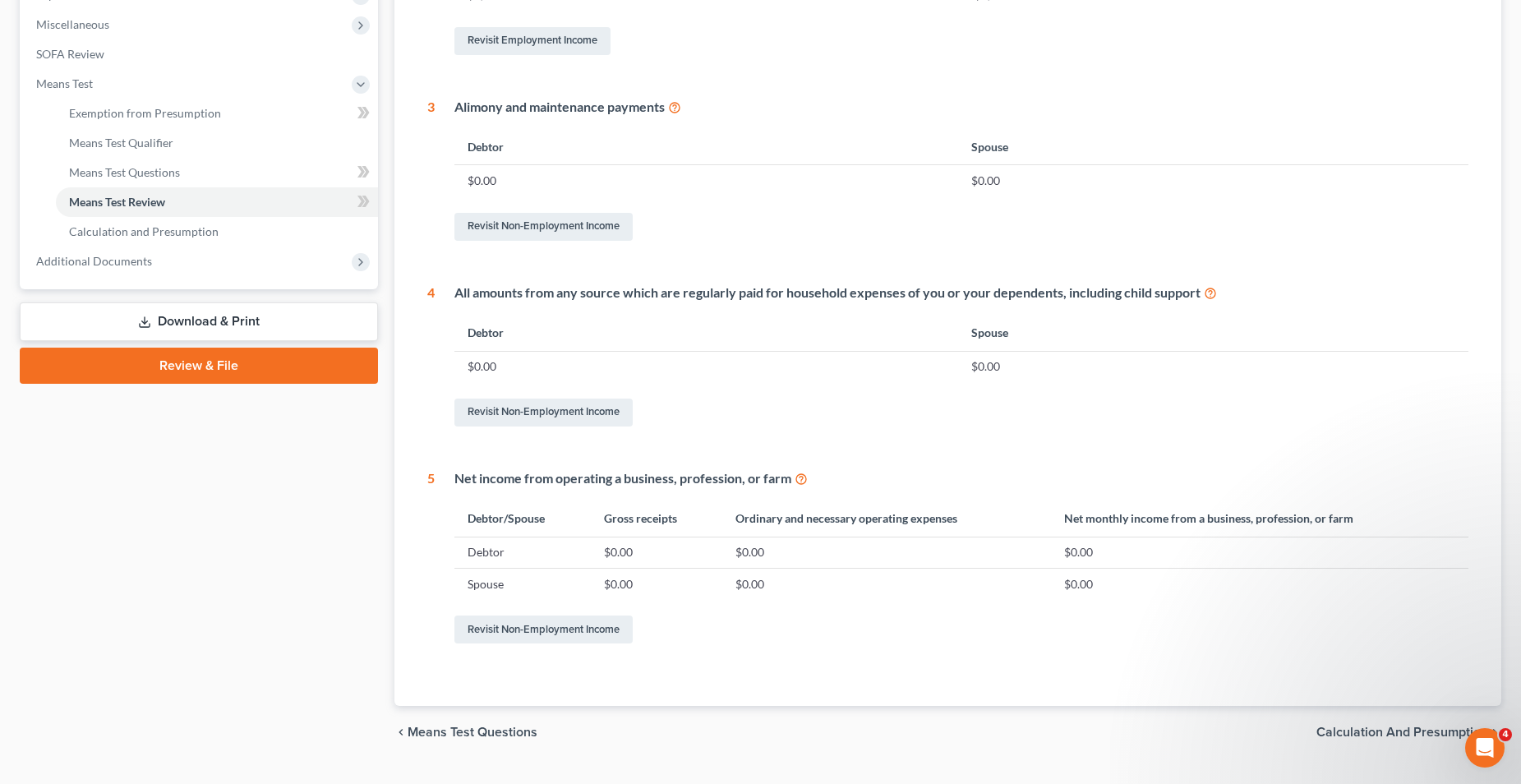
scroll to position [612, 0]
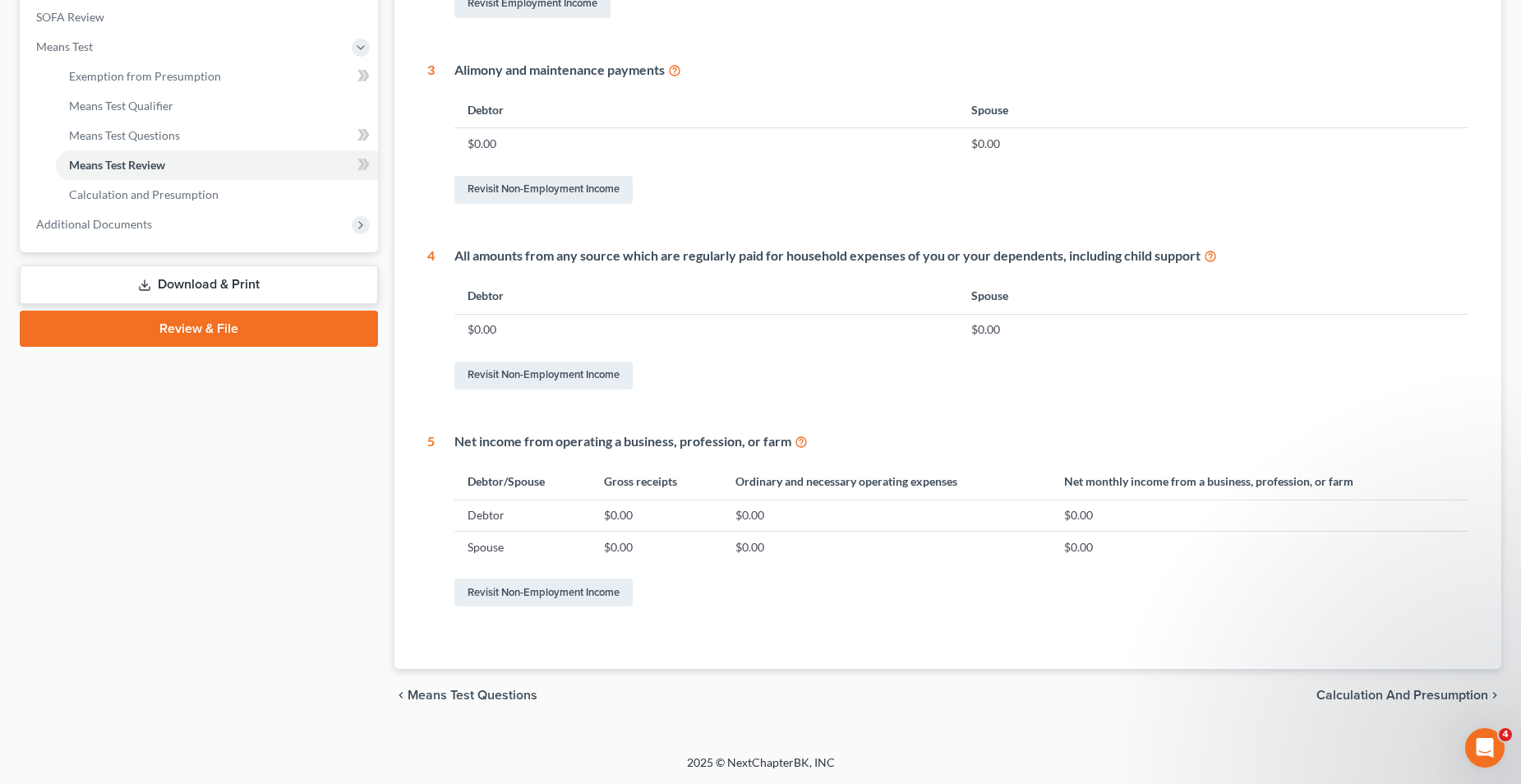
click at [1349, 686] on div "chevron_left Means Test Questions Calculation and Presumption chevron_right" at bounding box center [948, 695] width 1107 height 53
click at [1390, 702] on span "Calculation and Presumption" at bounding box center [1403, 695] width 172 height 13
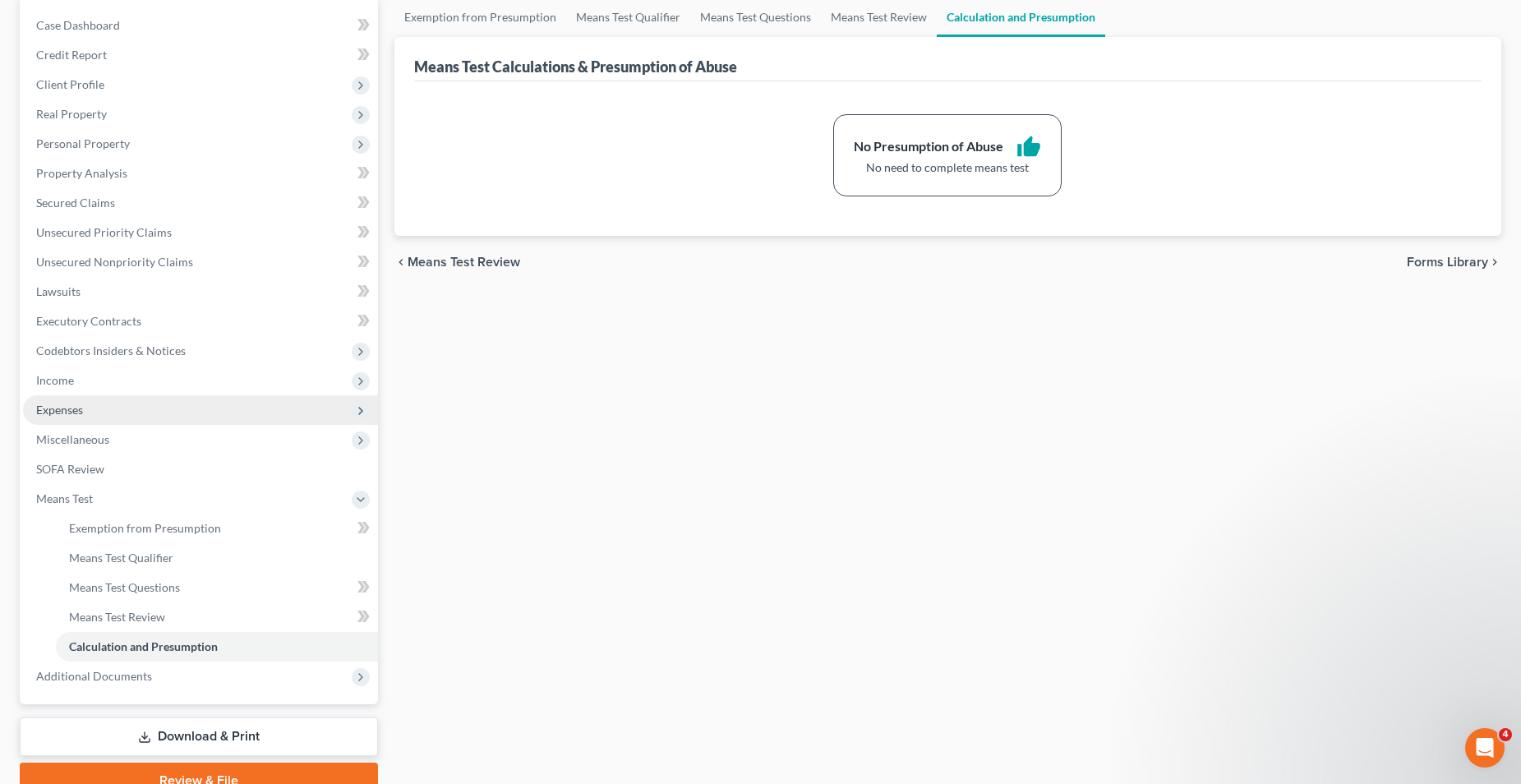
scroll to position [164, 0]
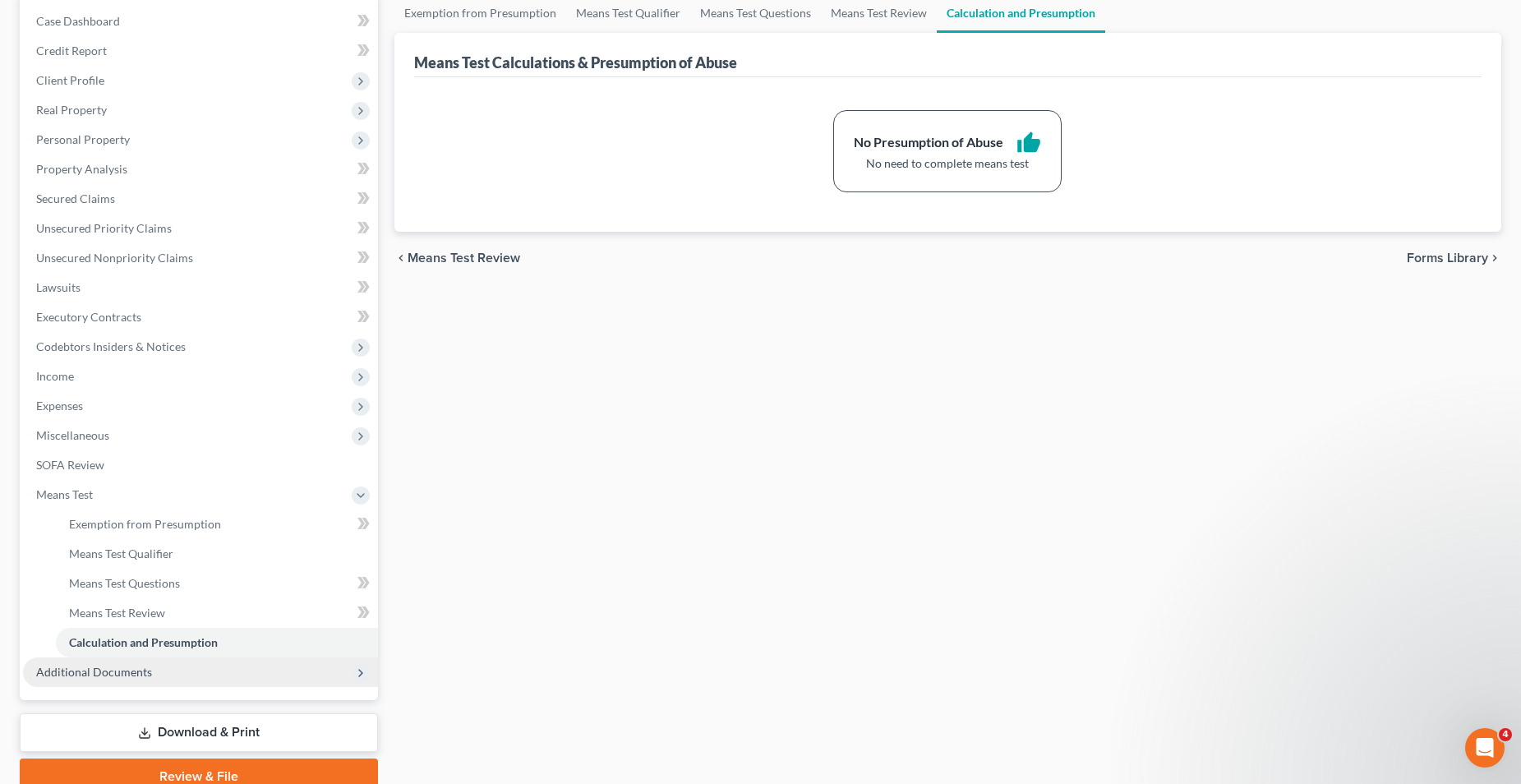
click at [108, 680] on span "Additional Documents" at bounding box center [200, 673] width 355 height 30
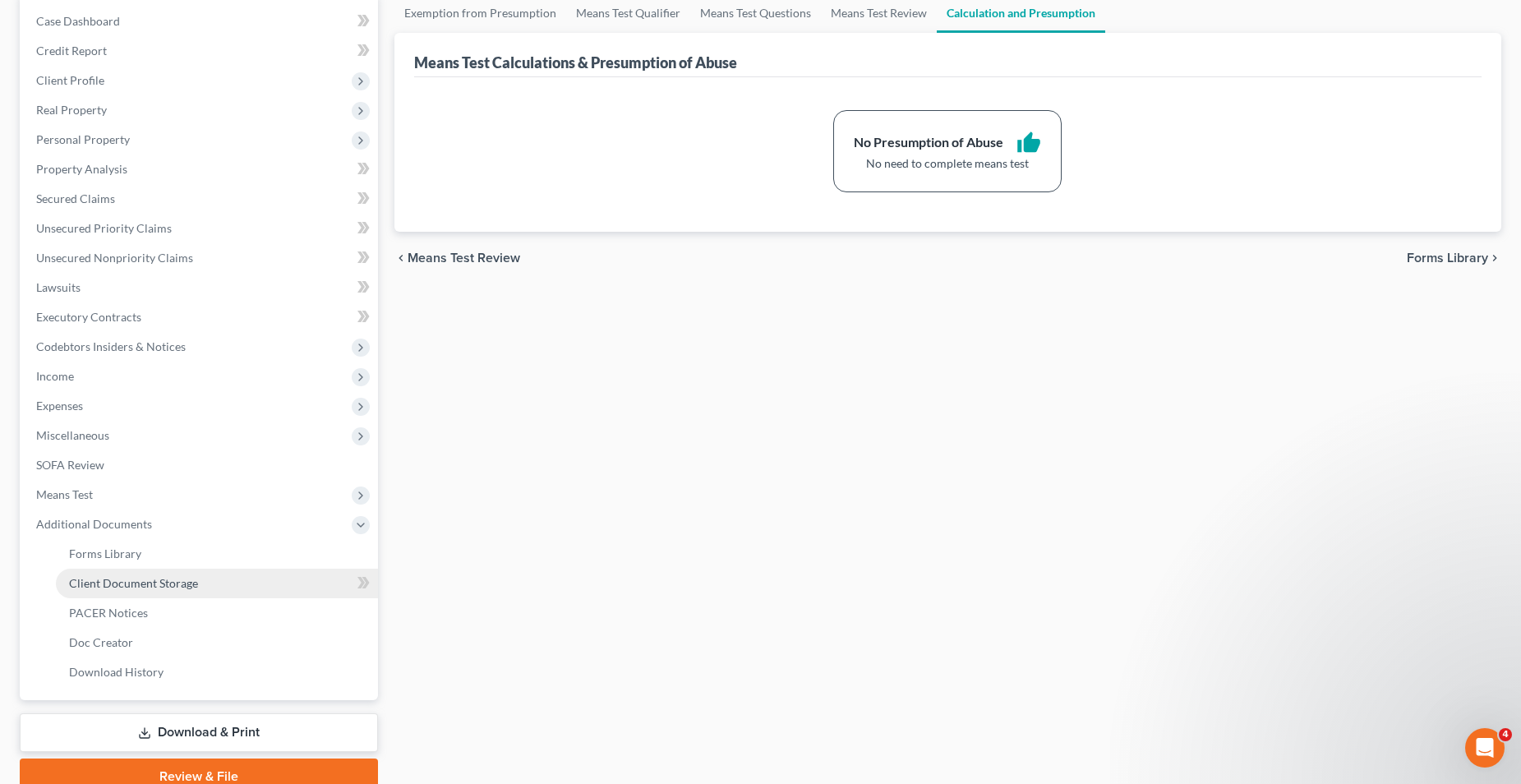
click at [176, 584] on span "Client Document Storage" at bounding box center [133, 583] width 129 height 14
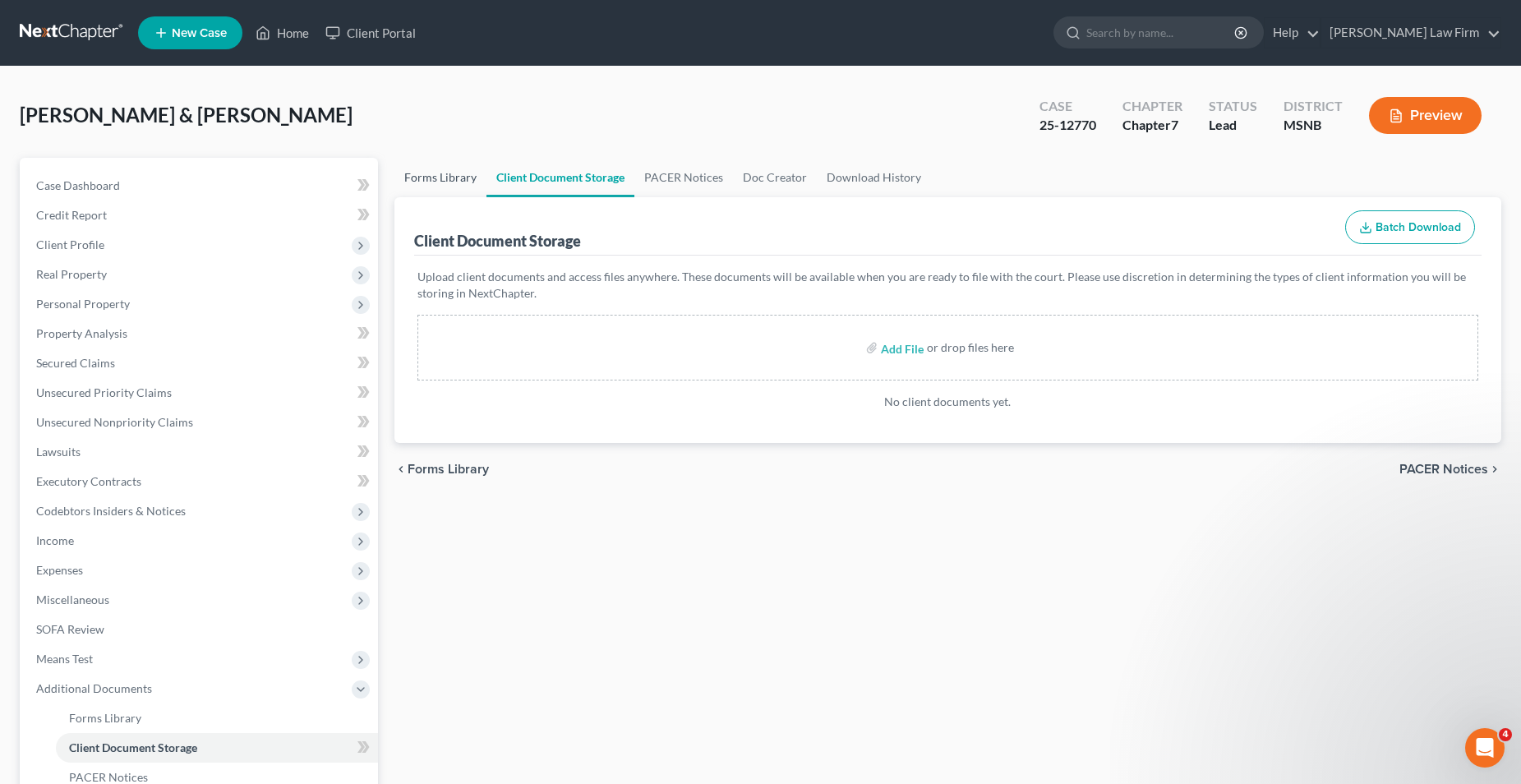
click at [441, 181] on link "Forms Library" at bounding box center [441, 177] width 92 height 39
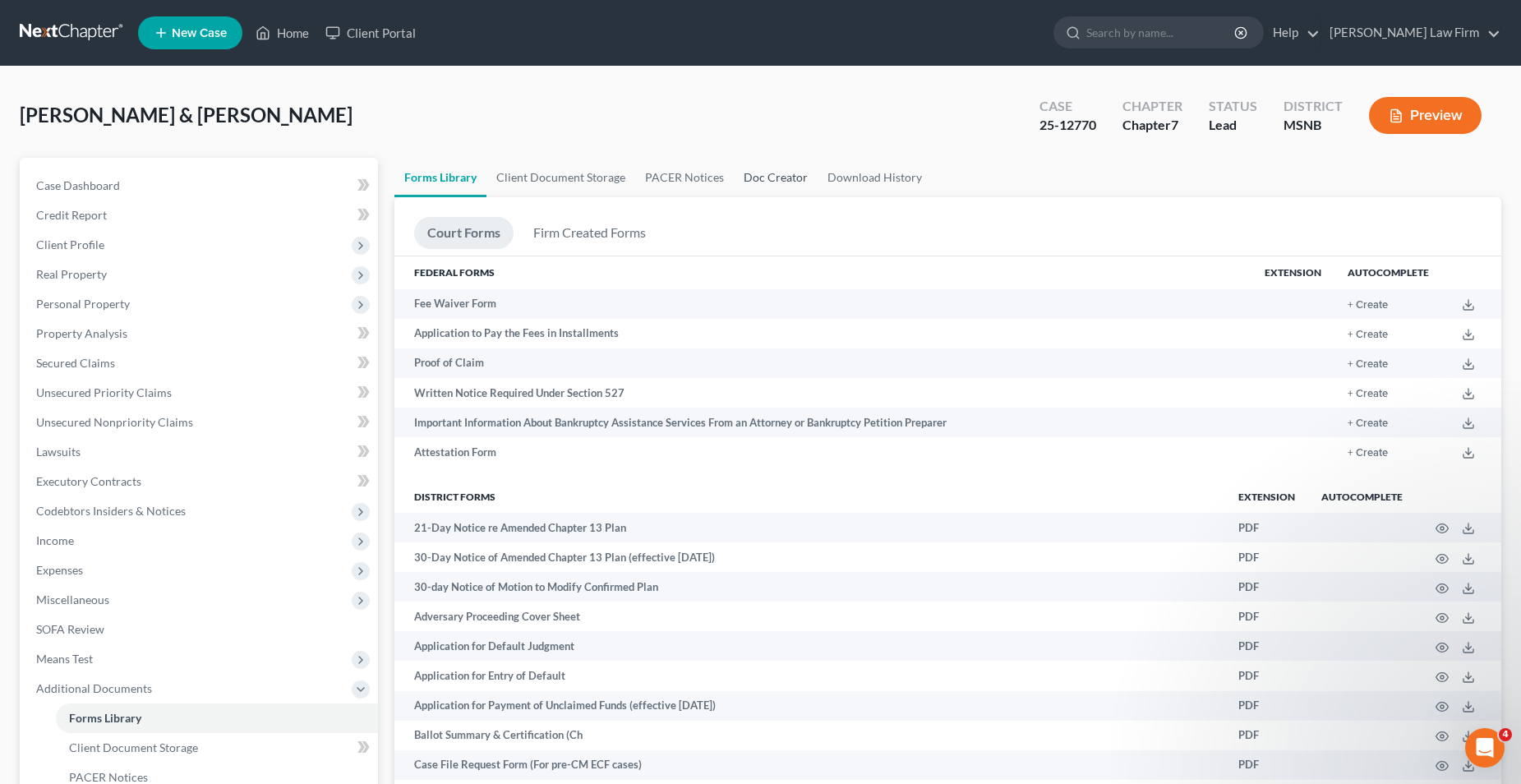
click at [764, 176] on link "Doc Creator" at bounding box center [776, 177] width 84 height 39
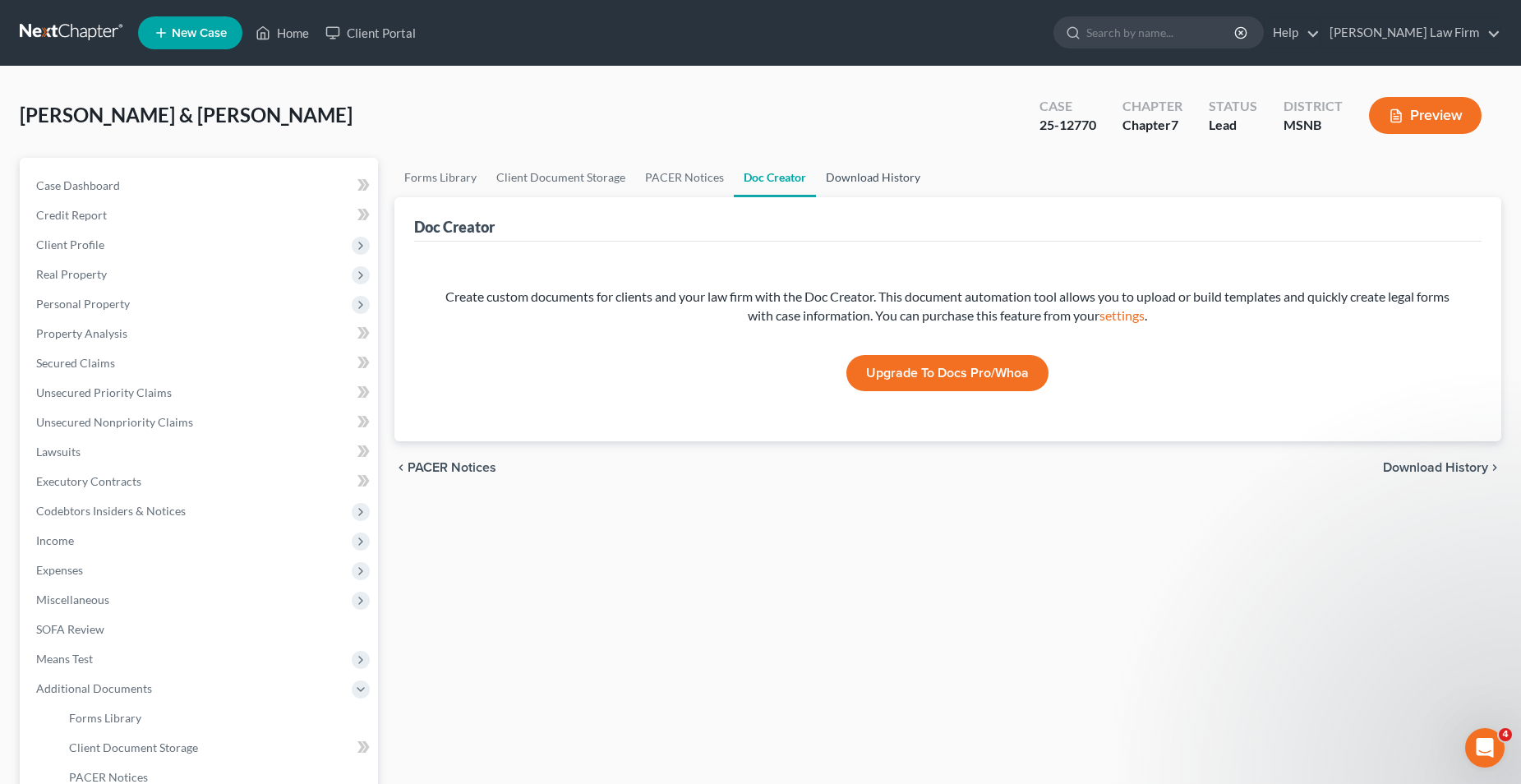
drag, startPoint x: 767, startPoint y: 176, endPoint x: 852, endPoint y: 176, distance: 84.7
click at [852, 176] on link "Download History" at bounding box center [873, 177] width 114 height 39
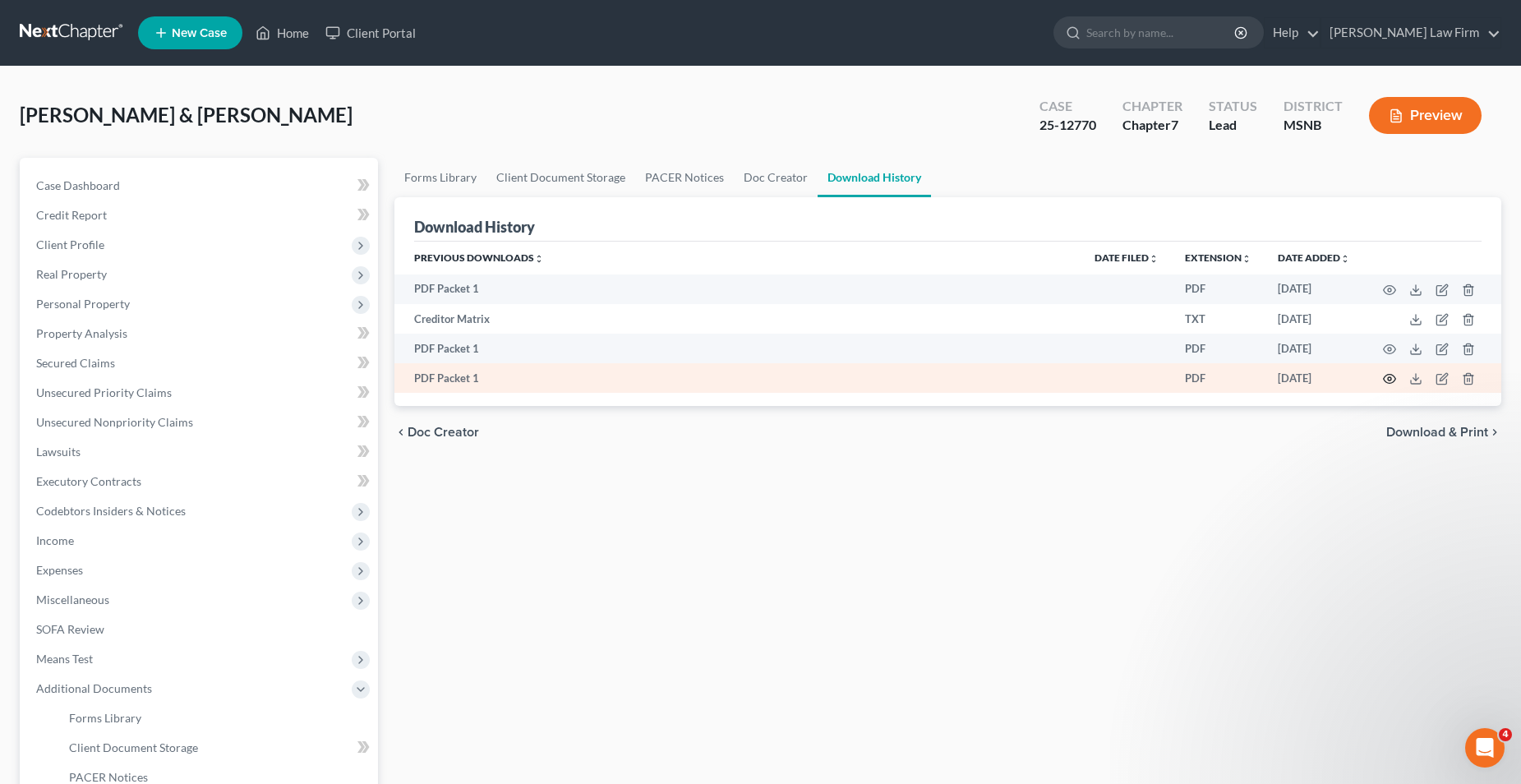
click at [1390, 378] on circle "button" at bounding box center [1389, 378] width 3 height 3
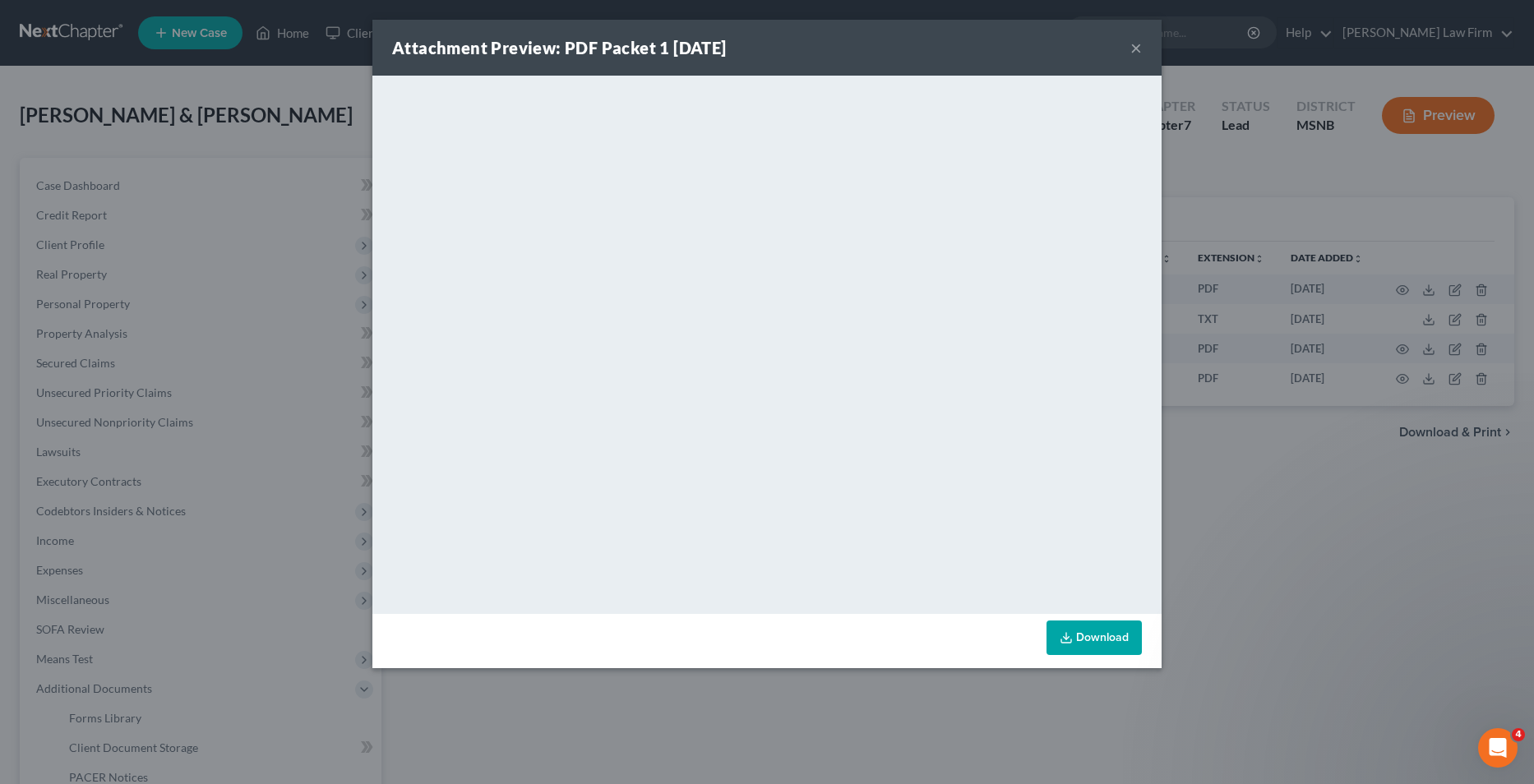
click at [1133, 39] on button "×" at bounding box center [1136, 48] width 12 height 20
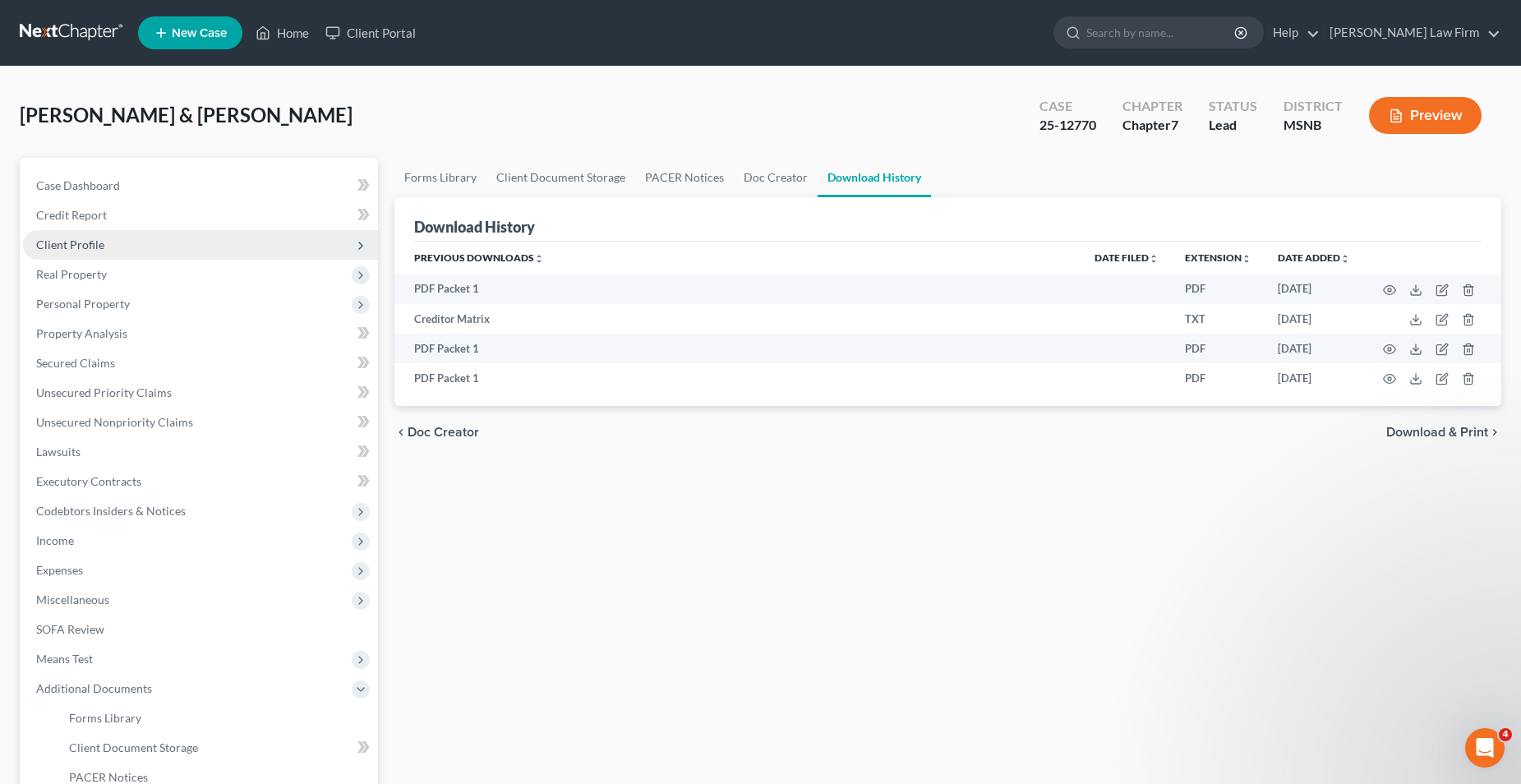
click at [112, 251] on span "Client Profile" at bounding box center [200, 245] width 355 height 30
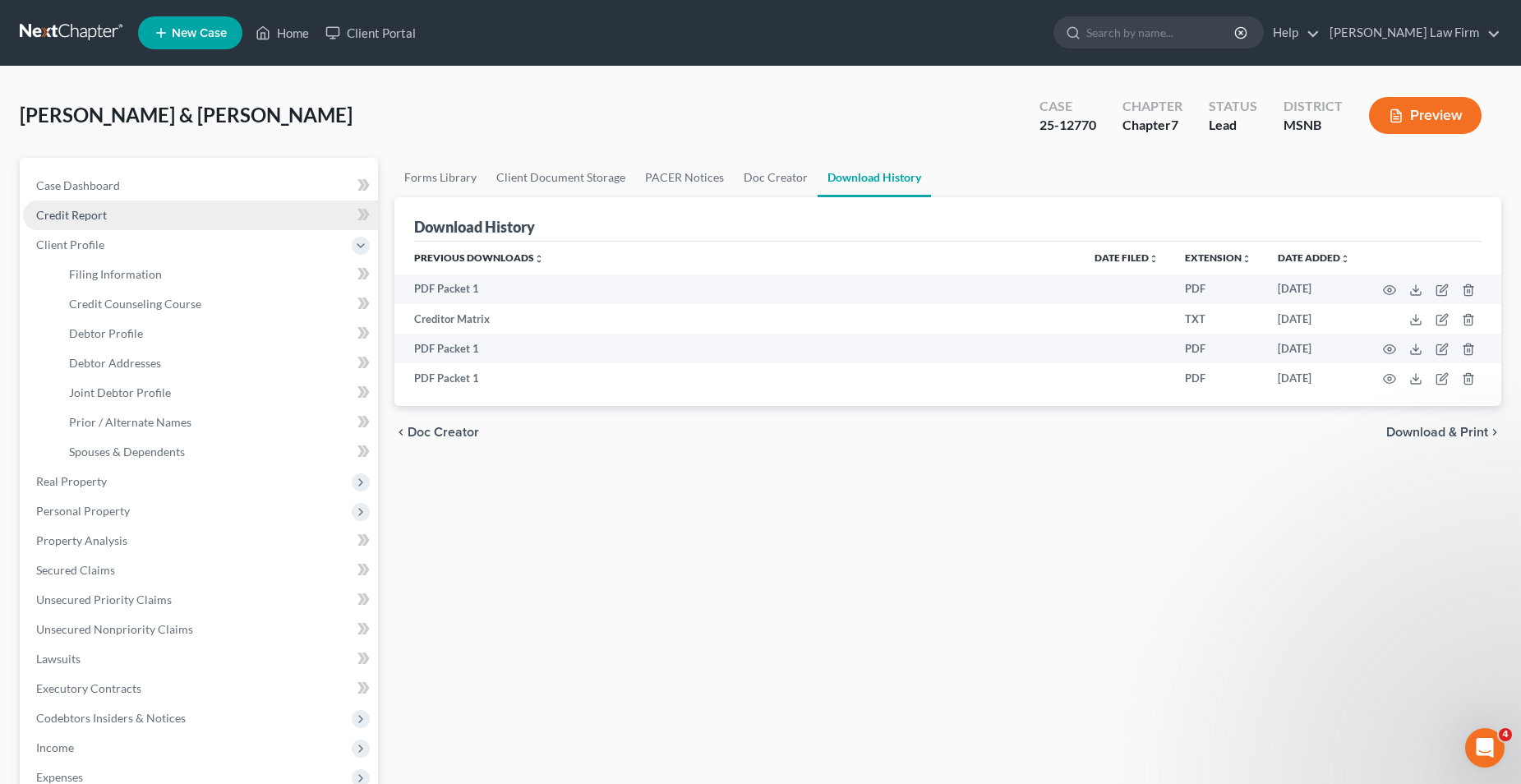
click at [83, 212] on span "Credit Report" at bounding box center [71, 215] width 71 height 14
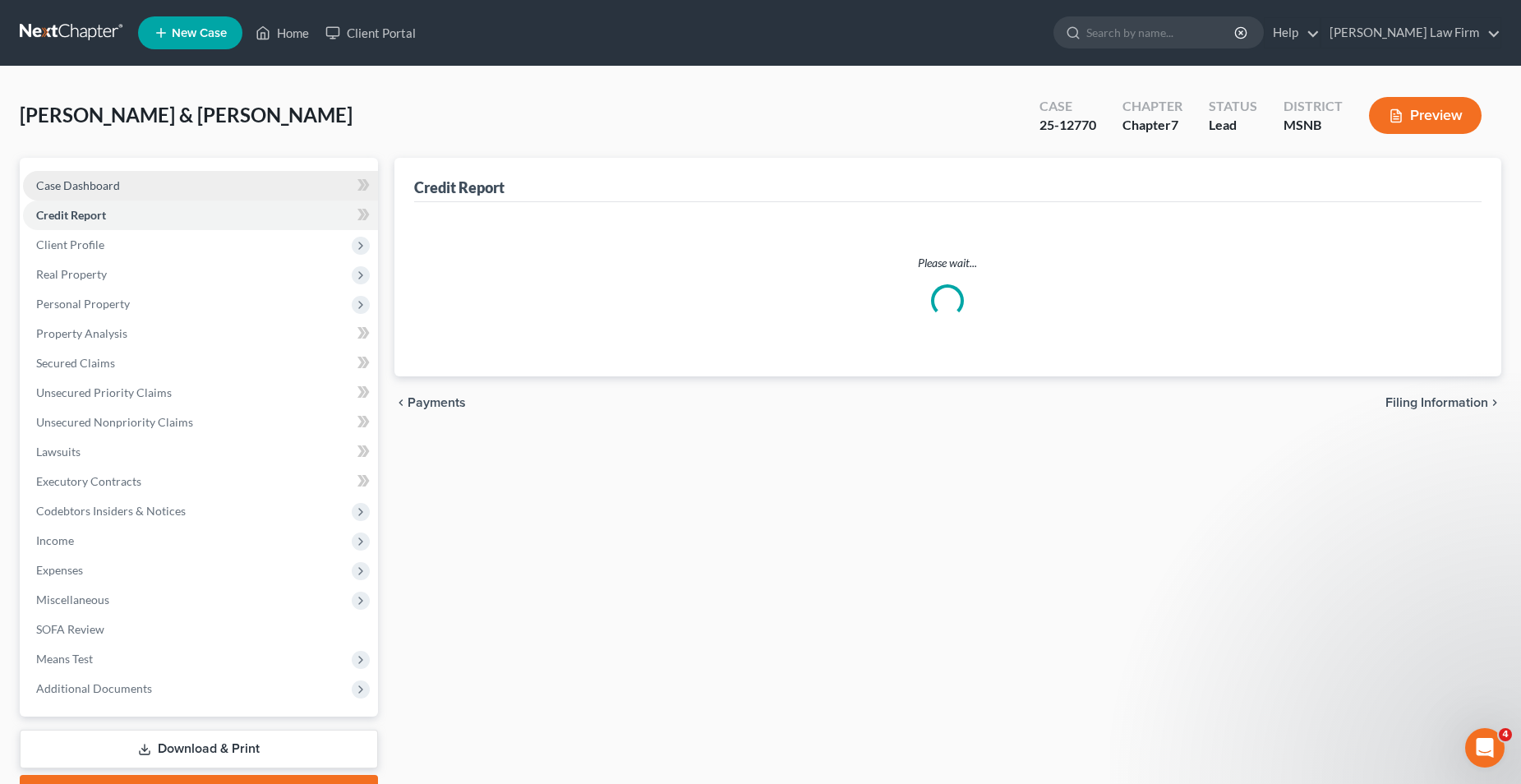
click at [87, 183] on span "Case Dashboard" at bounding box center [78, 185] width 84 height 14
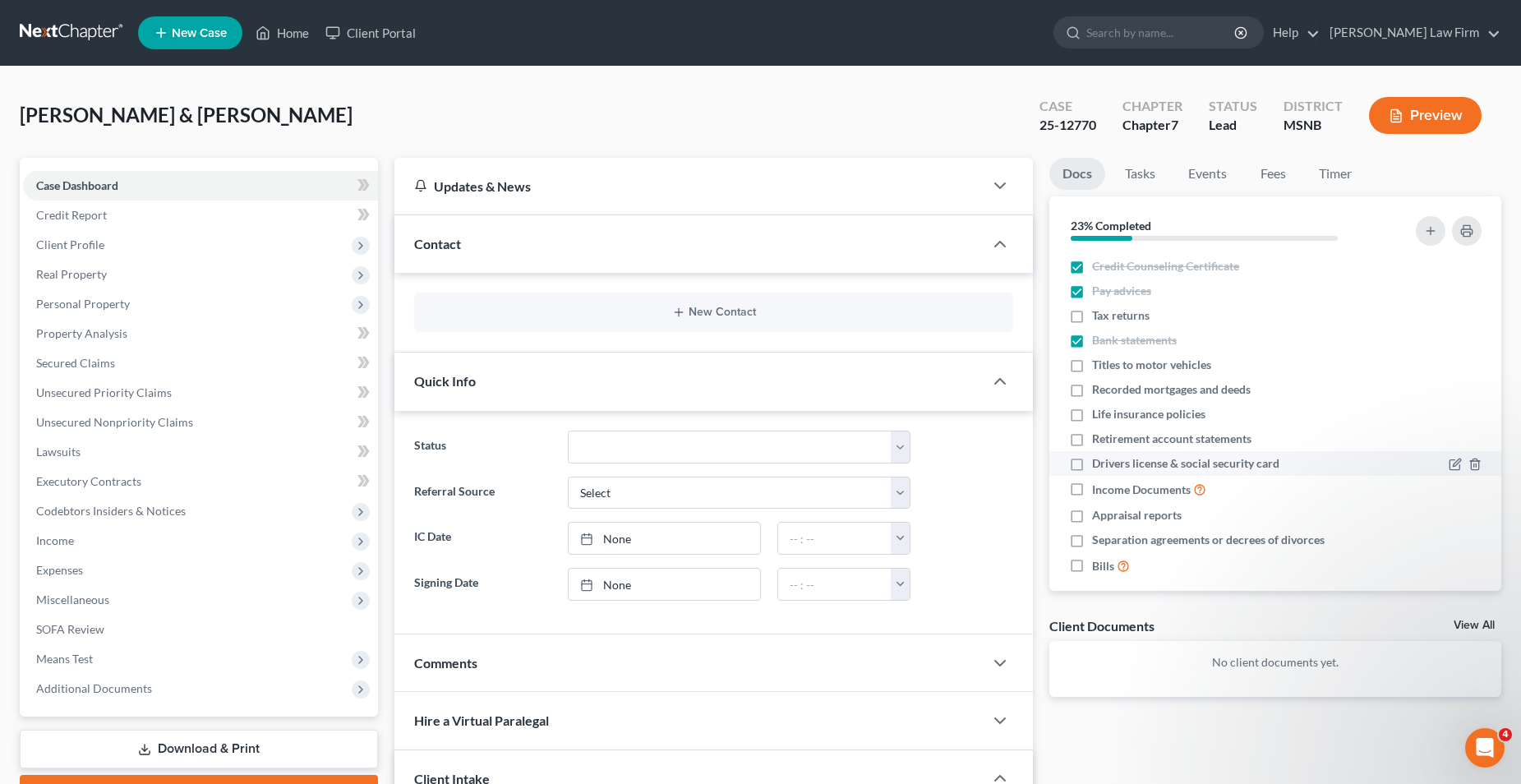
click at [1092, 465] on label "Drivers license & social security card" at bounding box center [1185, 463] width 187 height 16
click at [1099, 465] on input "Drivers license & social security card" at bounding box center [1104, 460] width 11 height 11
click at [1092, 465] on label "Drivers license & social security card" at bounding box center [1185, 463] width 187 height 16
click at [1099, 465] on input "Drivers license & social security card" at bounding box center [1104, 460] width 11 height 11
checkbox input "false"
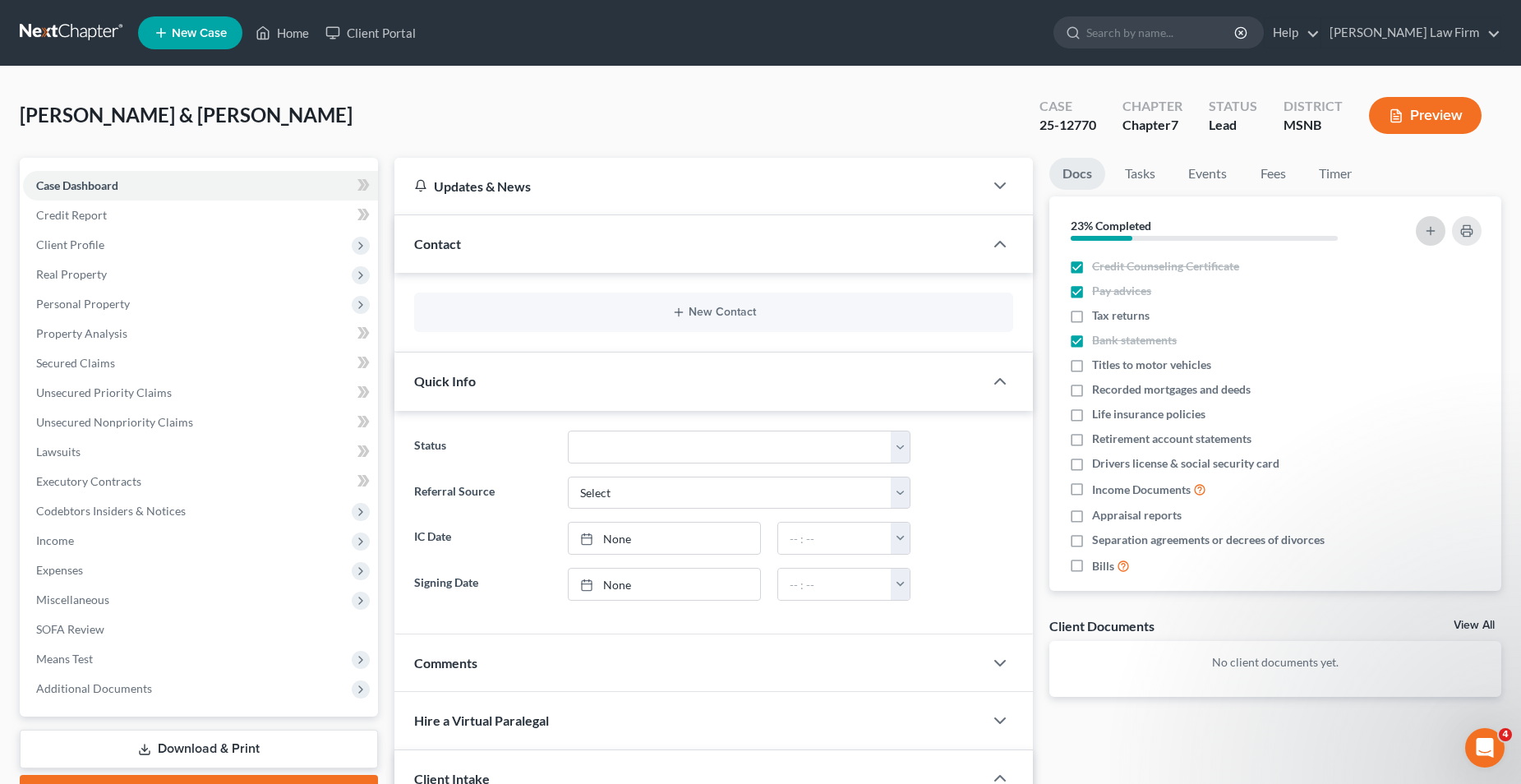
click at [1432, 231] on line "button" at bounding box center [1430, 231] width 7 height 0
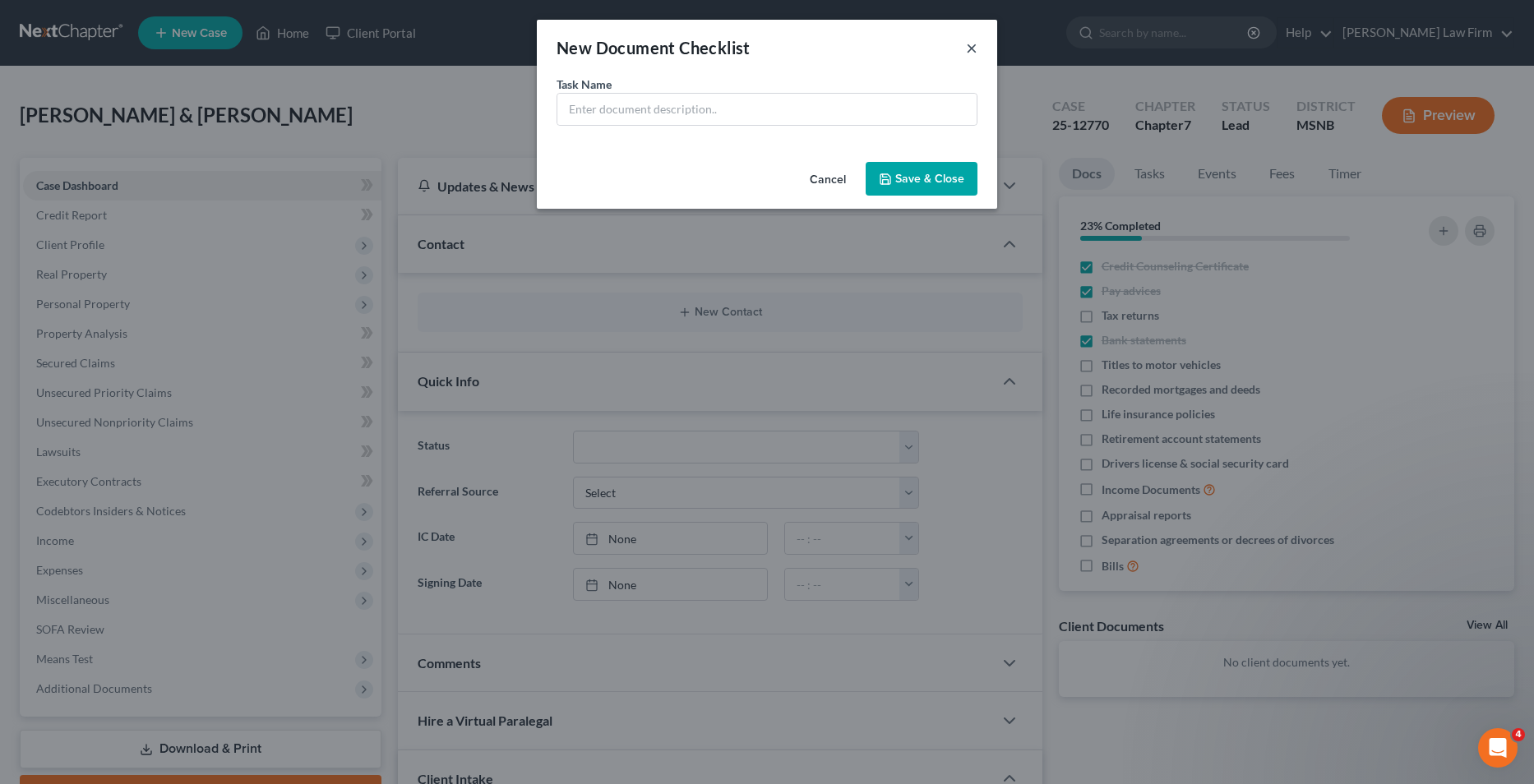
click at [973, 47] on button "×" at bounding box center [972, 48] width 12 height 20
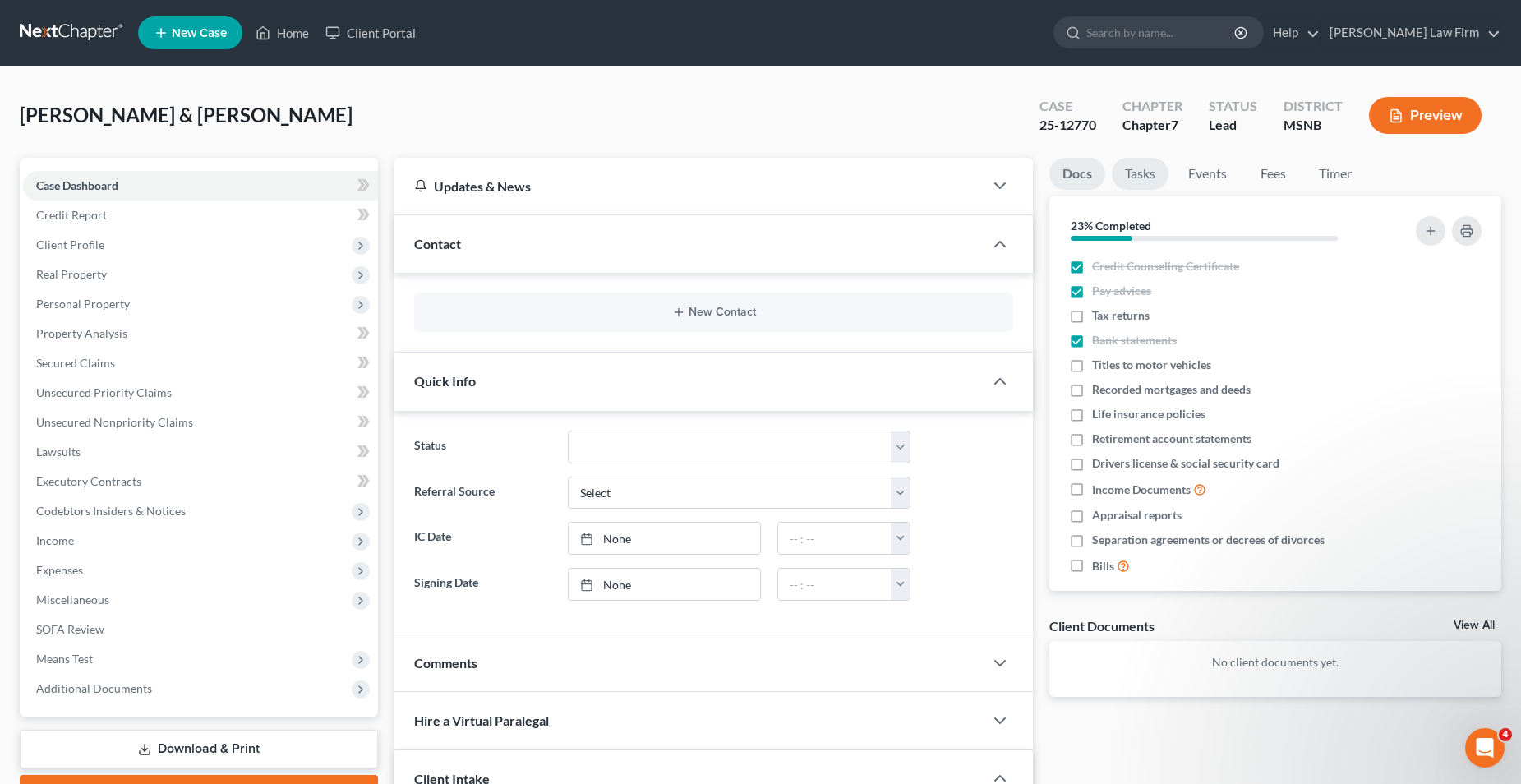
click at [1161, 165] on link "Tasks" at bounding box center [1140, 174] width 57 height 32
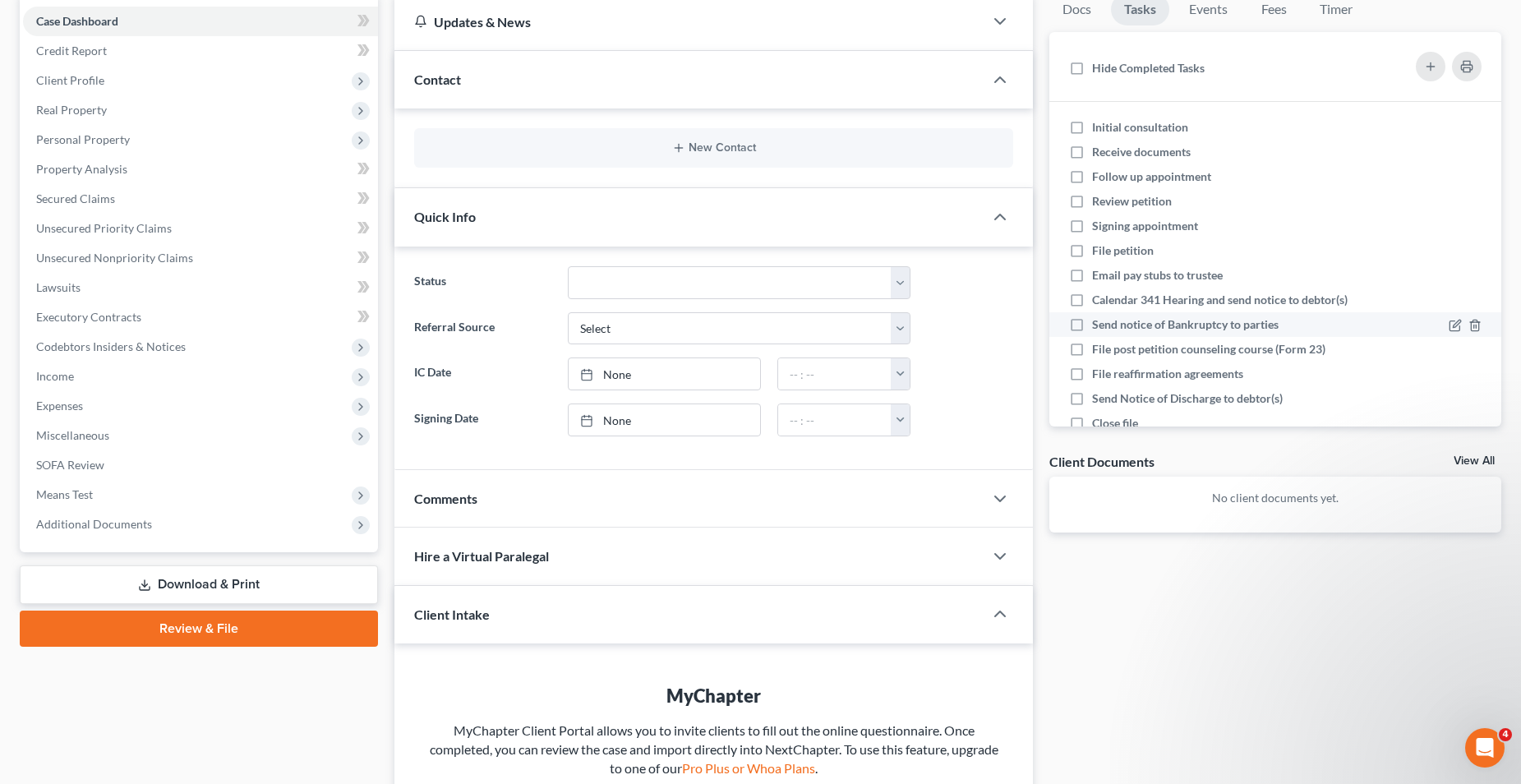
scroll to position [82, 0]
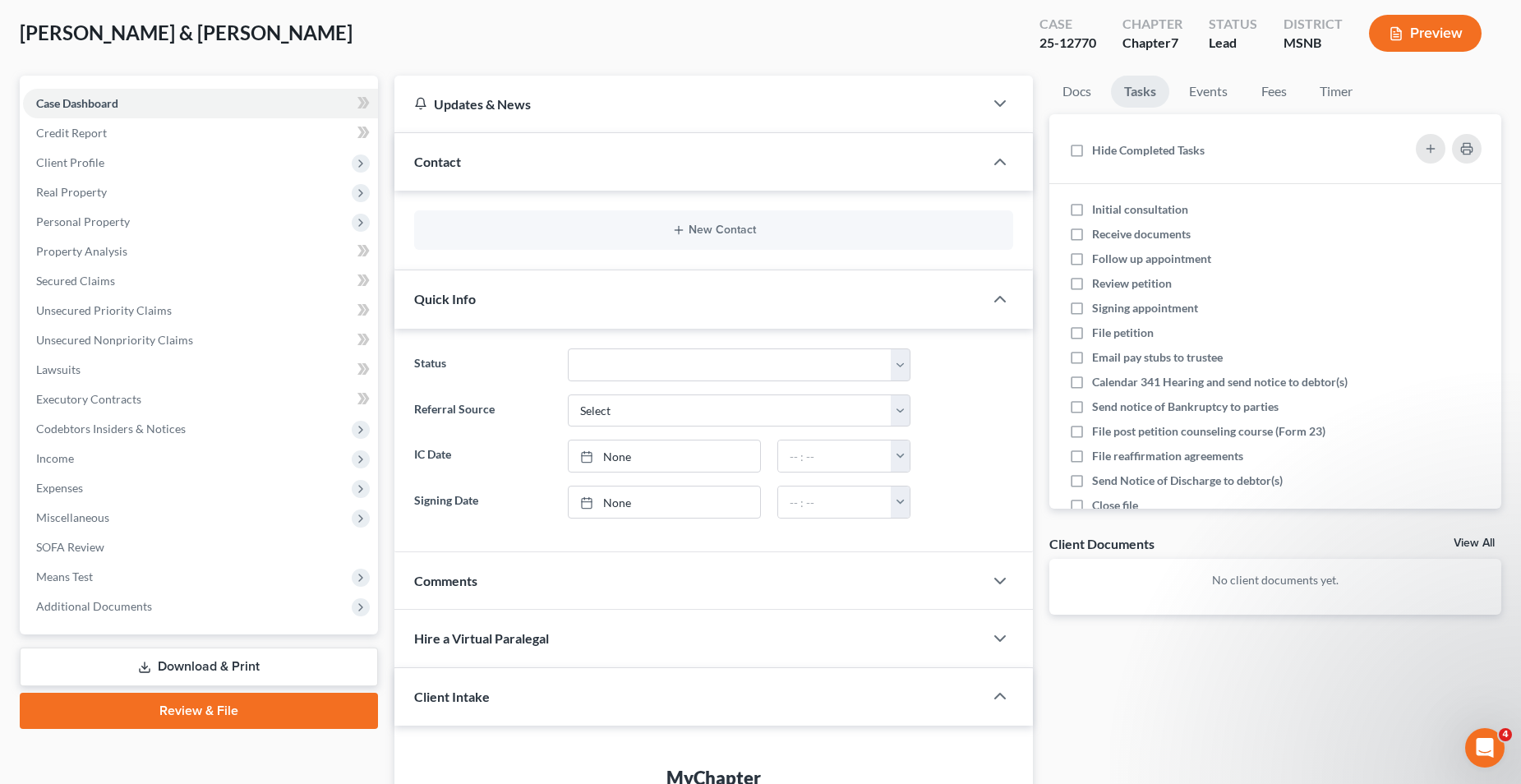
click at [1475, 538] on link "View All" at bounding box center [1474, 544] width 41 height 12
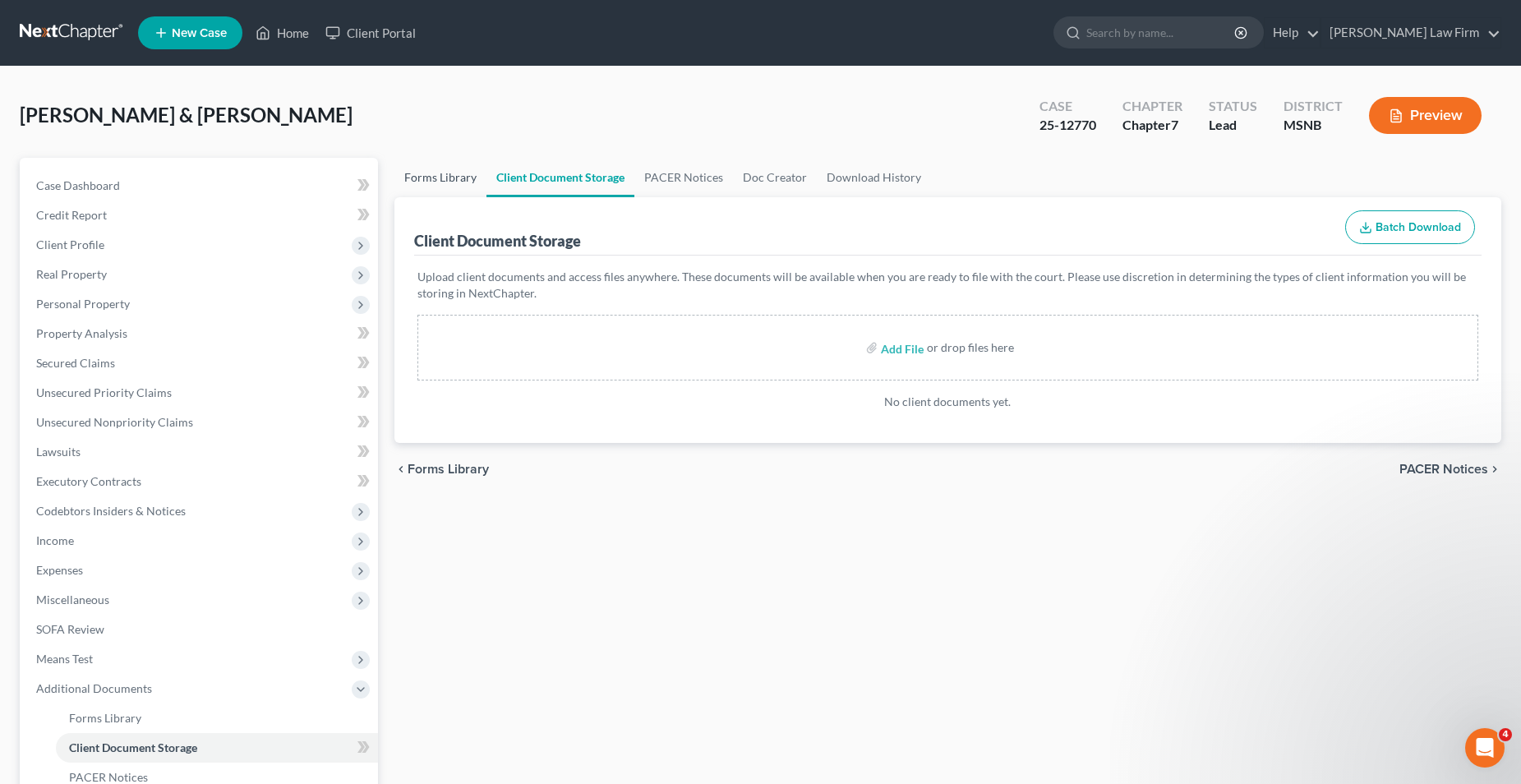
click at [440, 184] on link "Forms Library" at bounding box center [441, 177] width 92 height 39
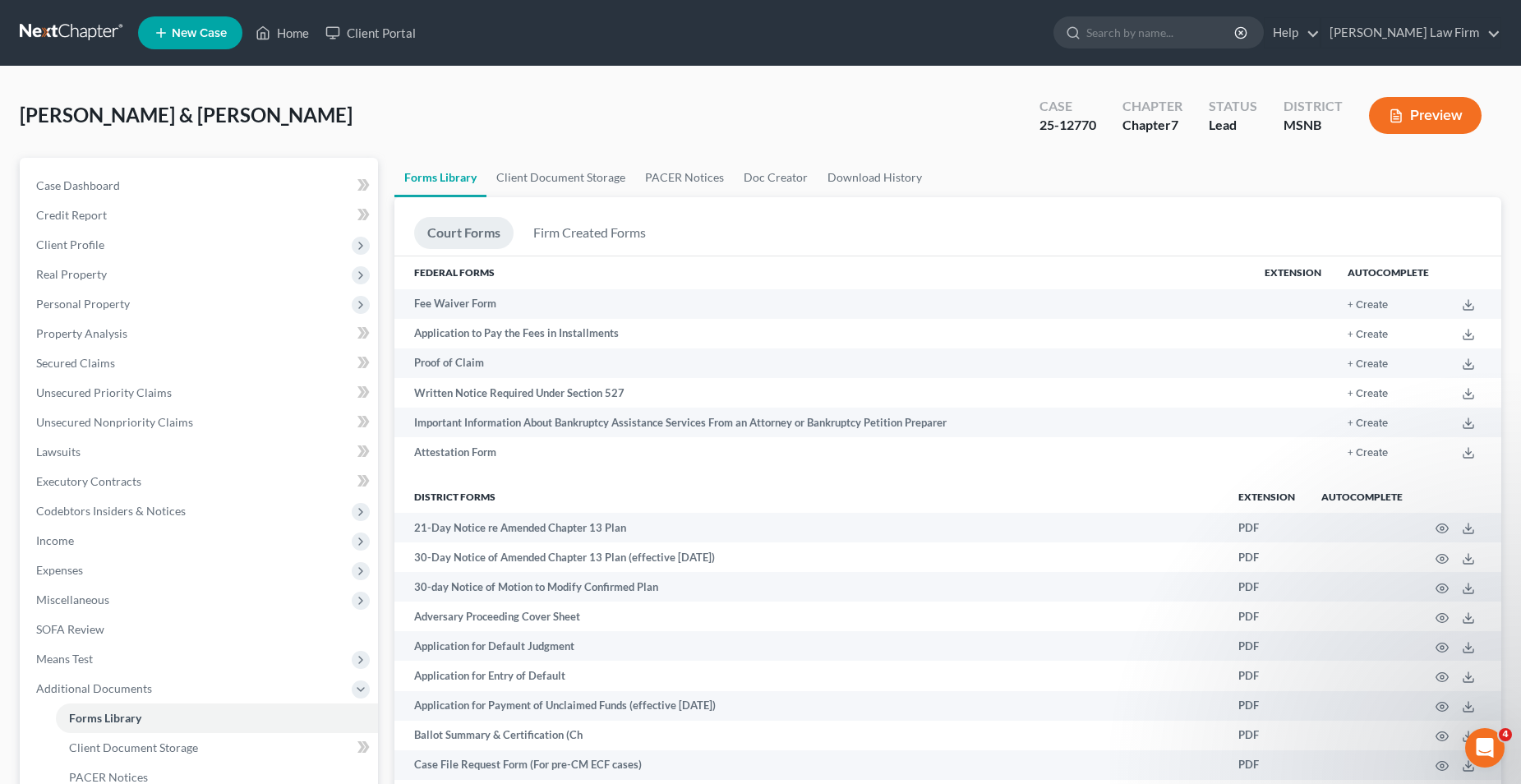
click at [761, 113] on div "Saenz, Martin & Tiffany Upgraded Case 25-12770 Chapter Chapter 7 Status Lead Di…" at bounding box center [761, 122] width 1482 height 72
